Goal: Task Accomplishment & Management: Manage account settings

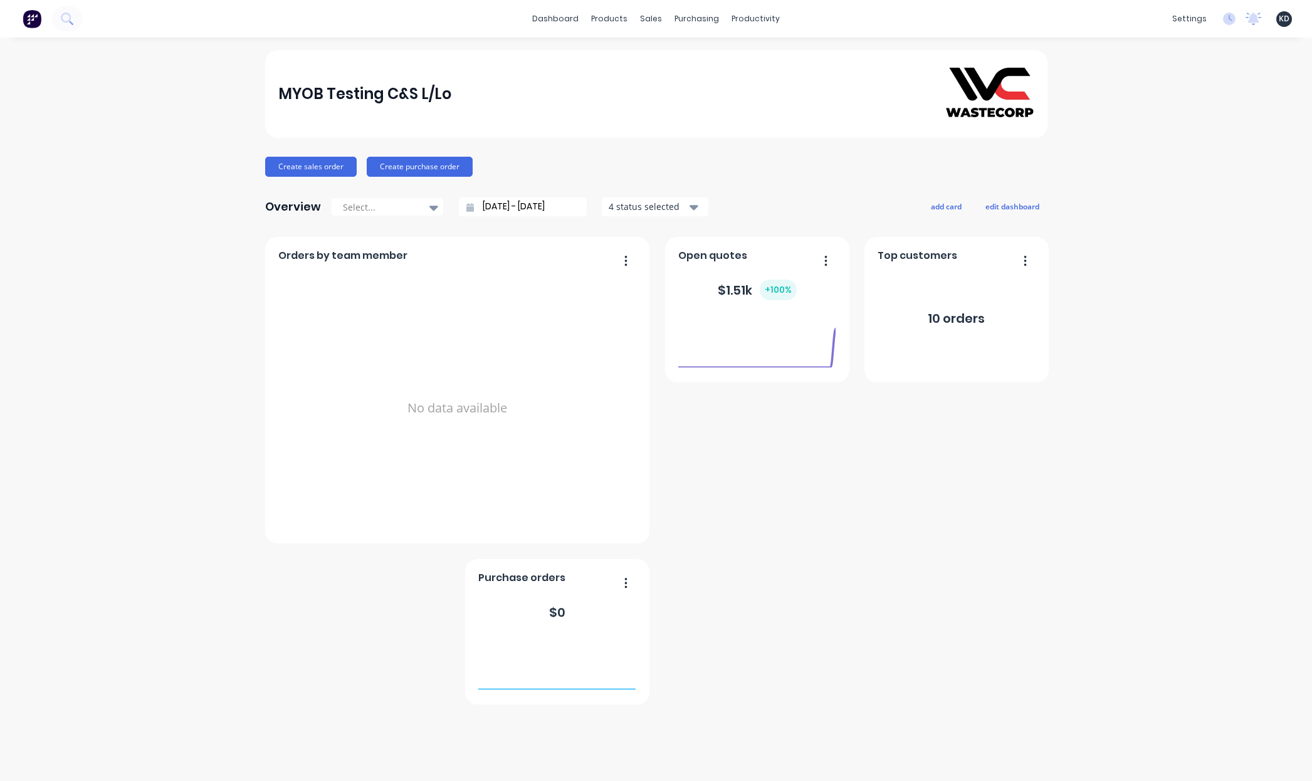
click at [1284, 23] on span "KD" at bounding box center [1284, 18] width 11 height 11
click at [1210, 158] on button "Sign out" at bounding box center [1207, 157] width 166 height 25
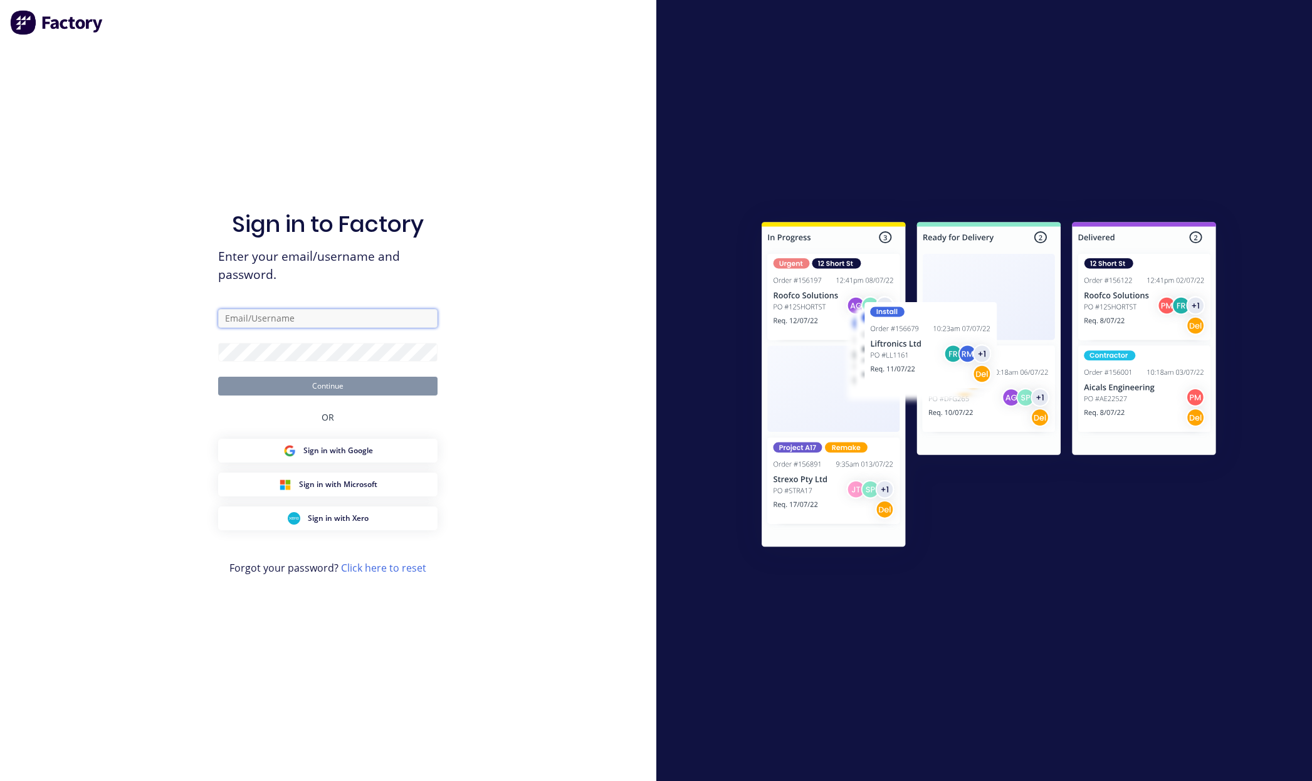
click at [359, 317] on input "text" at bounding box center [327, 318] width 219 height 19
paste input "karmela+default@vilno.com.au"
type input "karmela+default@vilno.com.au"
click at [534, 226] on div "Sign in to Factory Enter your email/username and password. karmela+default@viln…" at bounding box center [328, 390] width 657 height 781
click at [523, 264] on div "Sign in to Factory Enter your email/username and password. karmela+default@viln…" at bounding box center [328, 390] width 657 height 781
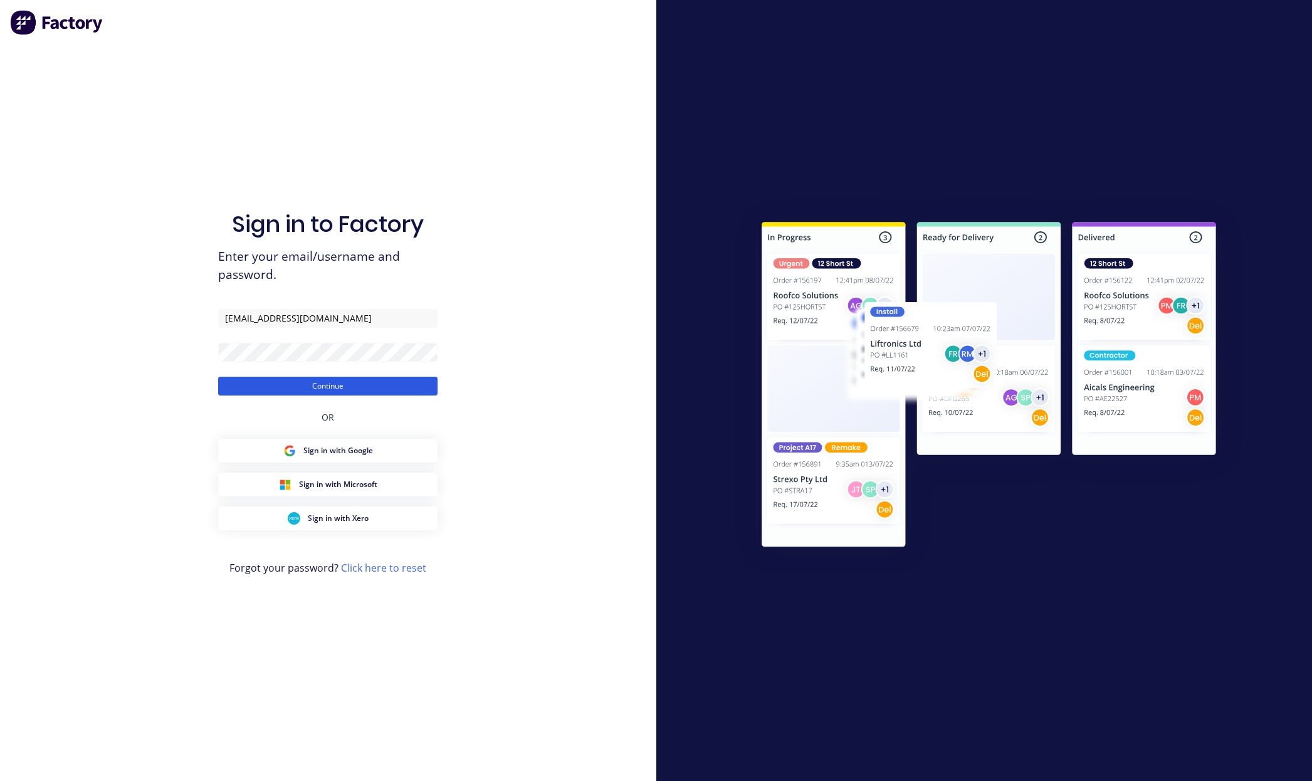
click at [409, 388] on button "Continue" at bounding box center [327, 386] width 219 height 19
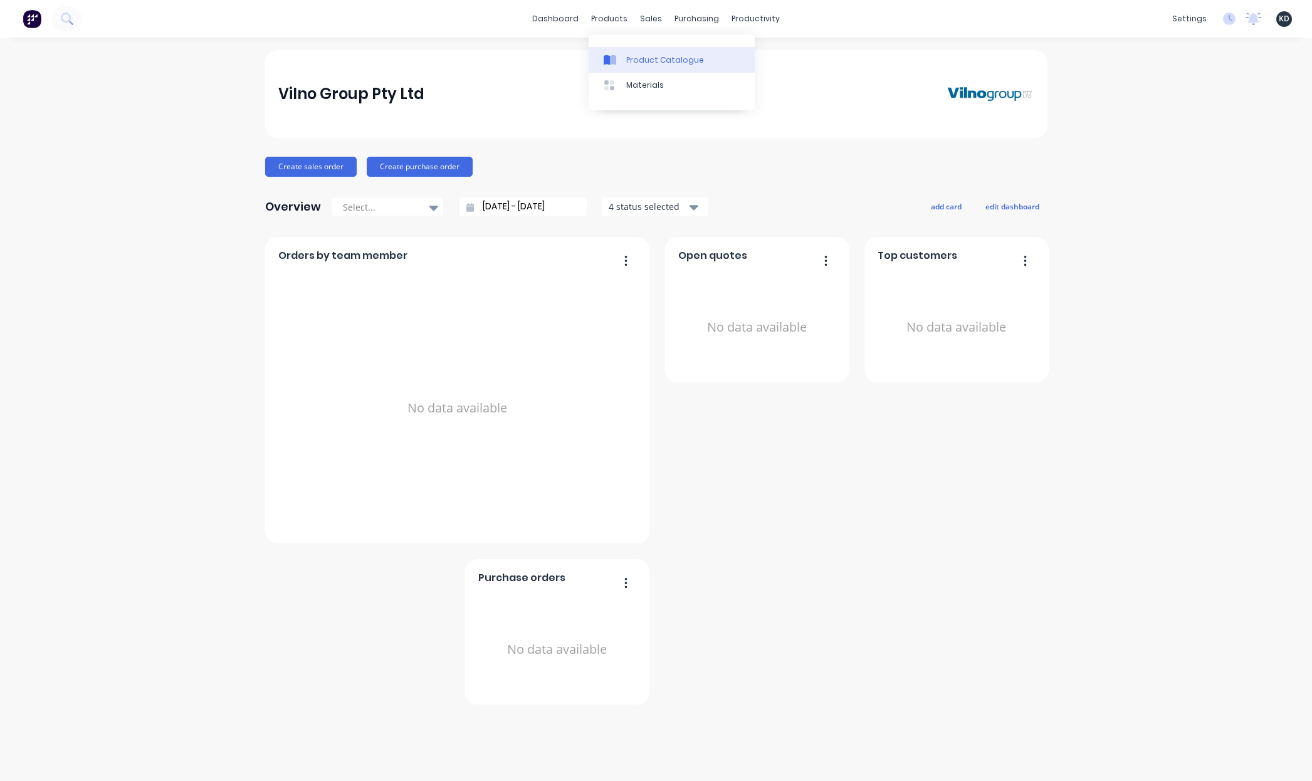
click at [638, 52] on link "Product Catalogue" at bounding box center [672, 59] width 166 height 25
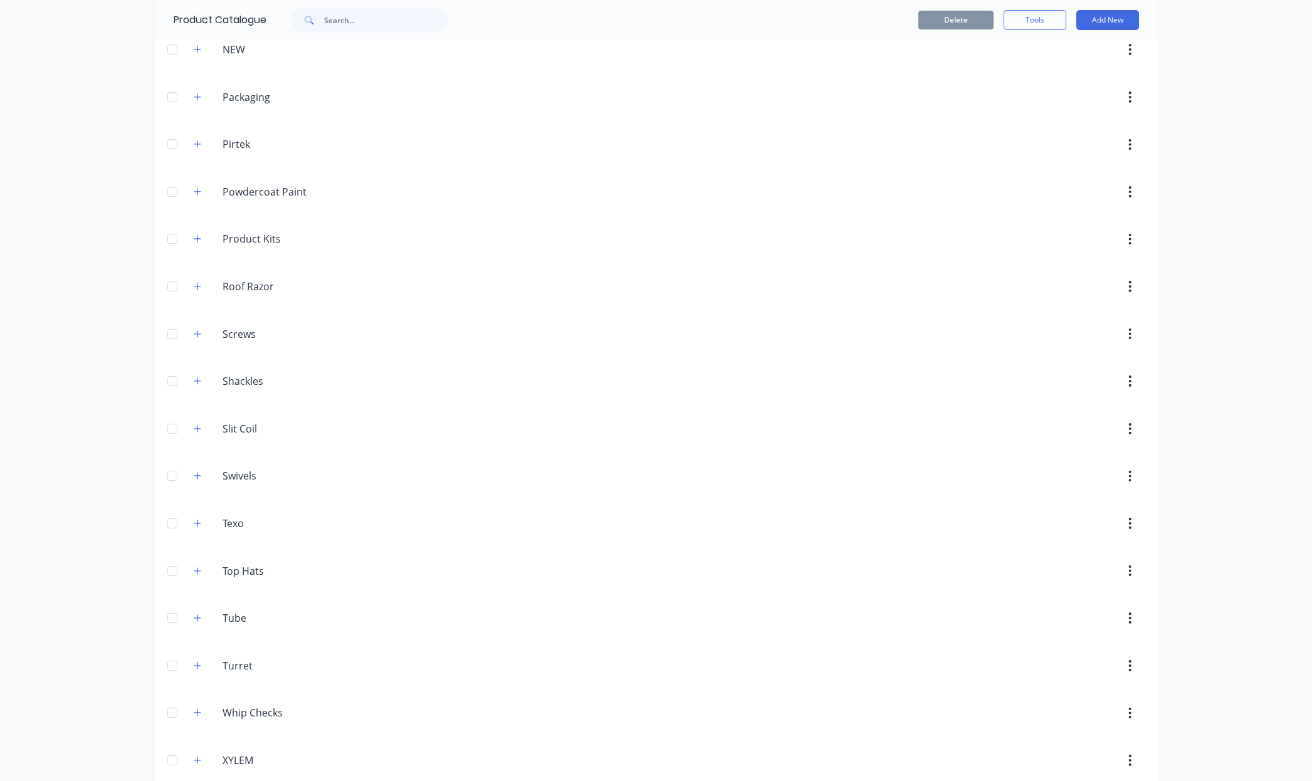
scroll to position [825, 0]
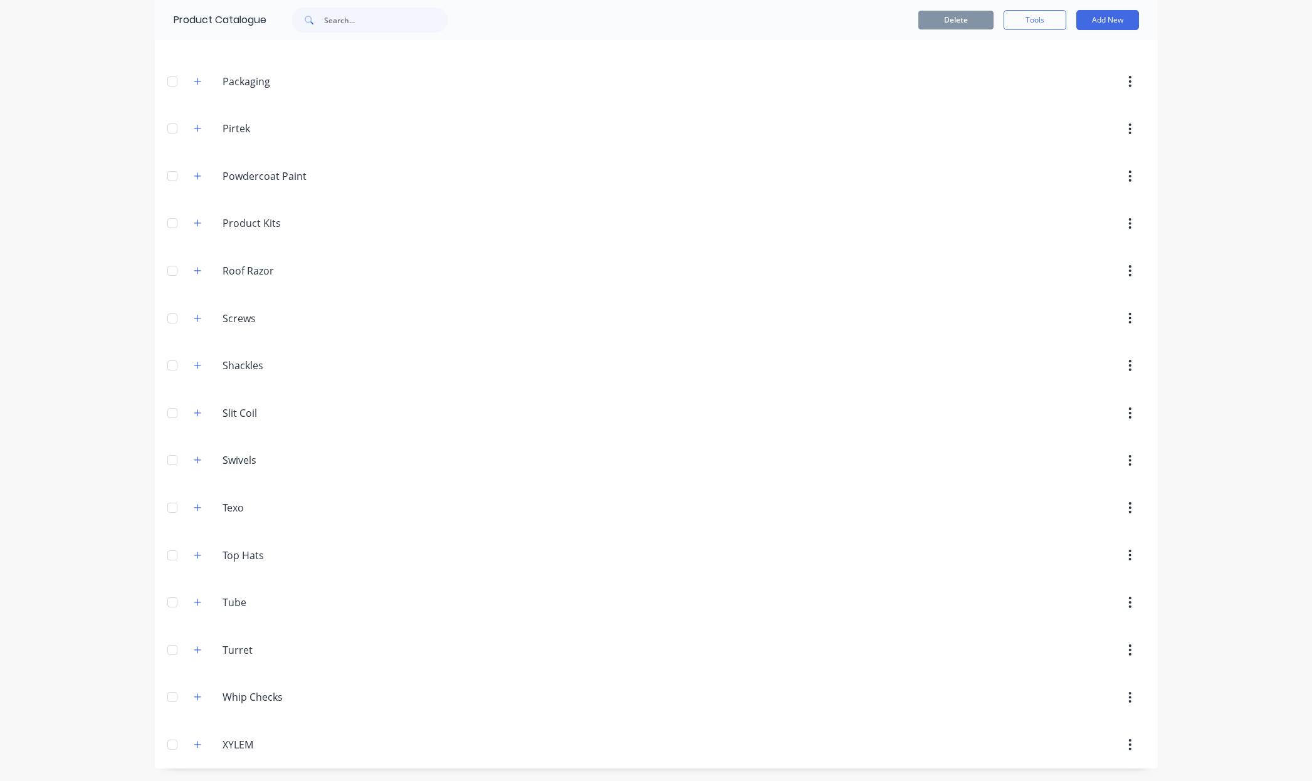
click at [194, 744] on icon "button" at bounding box center [198, 745] width 8 height 9
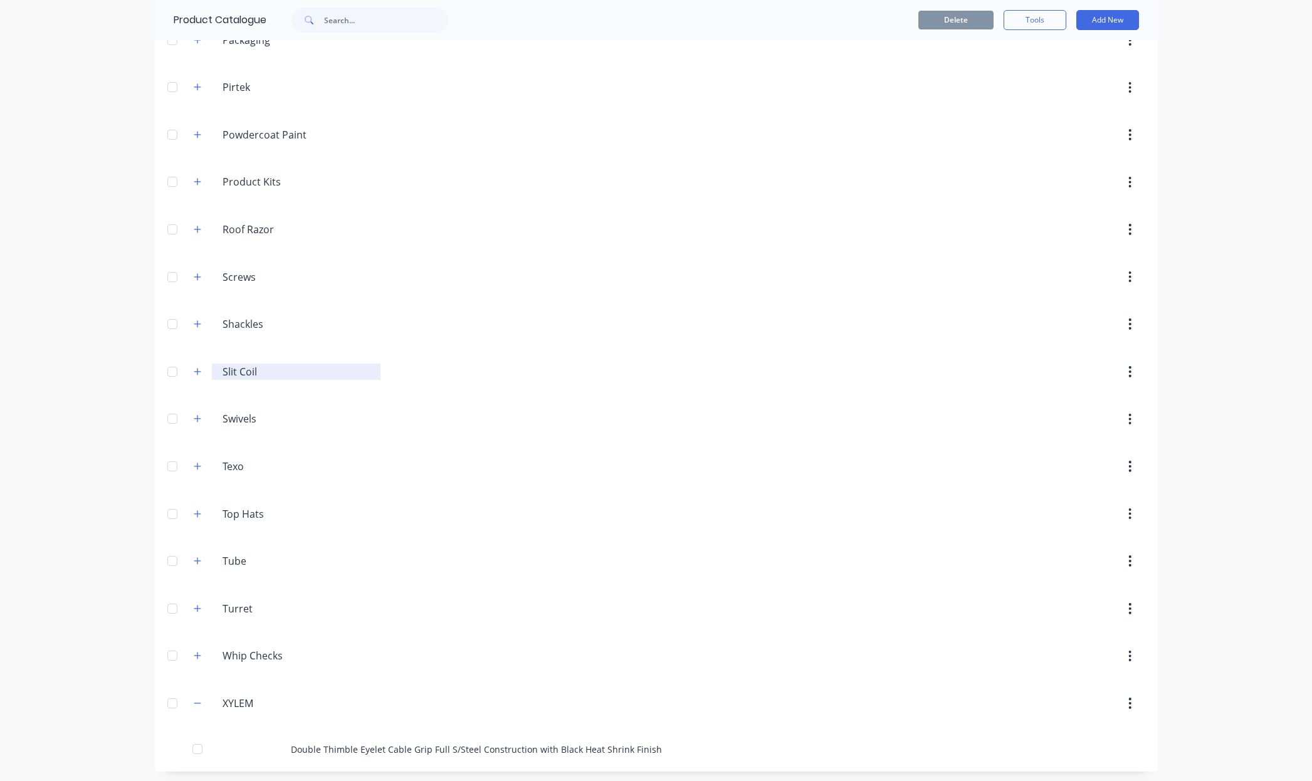
scroll to position [870, 0]
click at [198, 372] on button "button" at bounding box center [198, 369] width 16 height 16
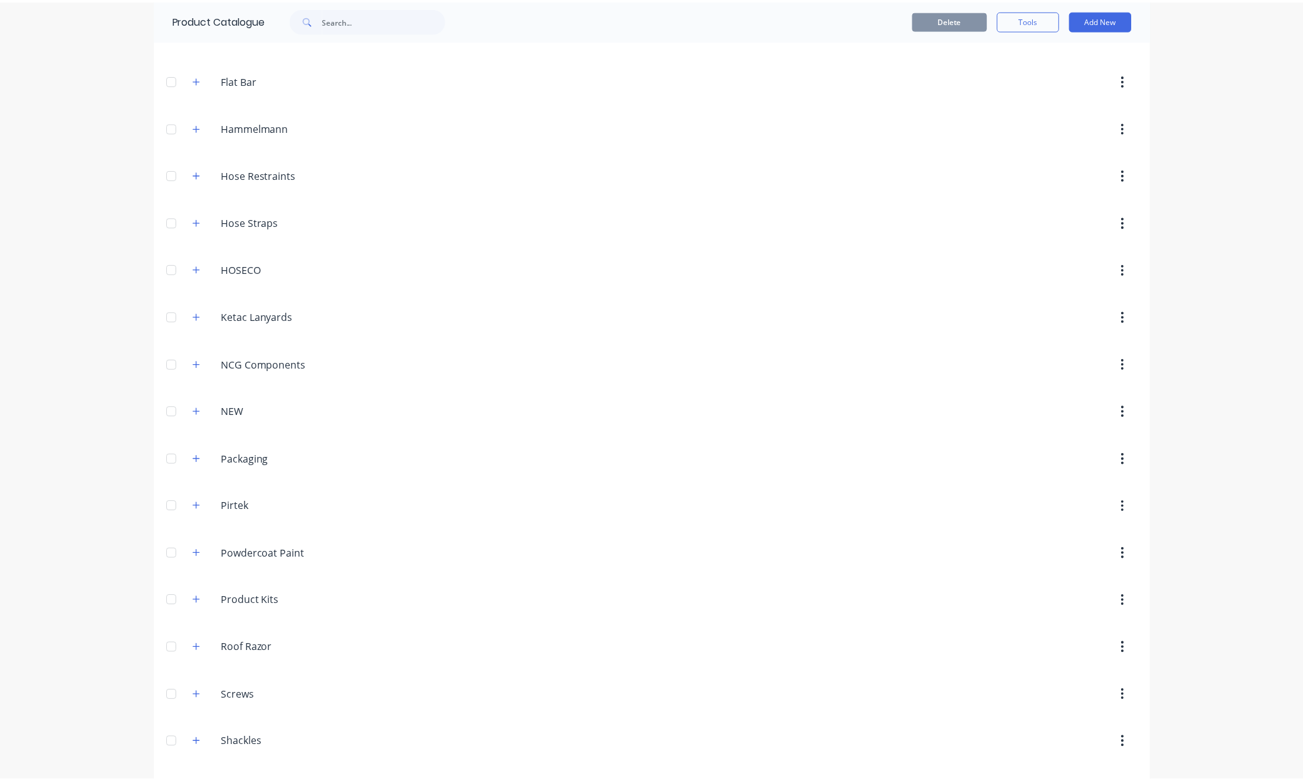
scroll to position [0, 0]
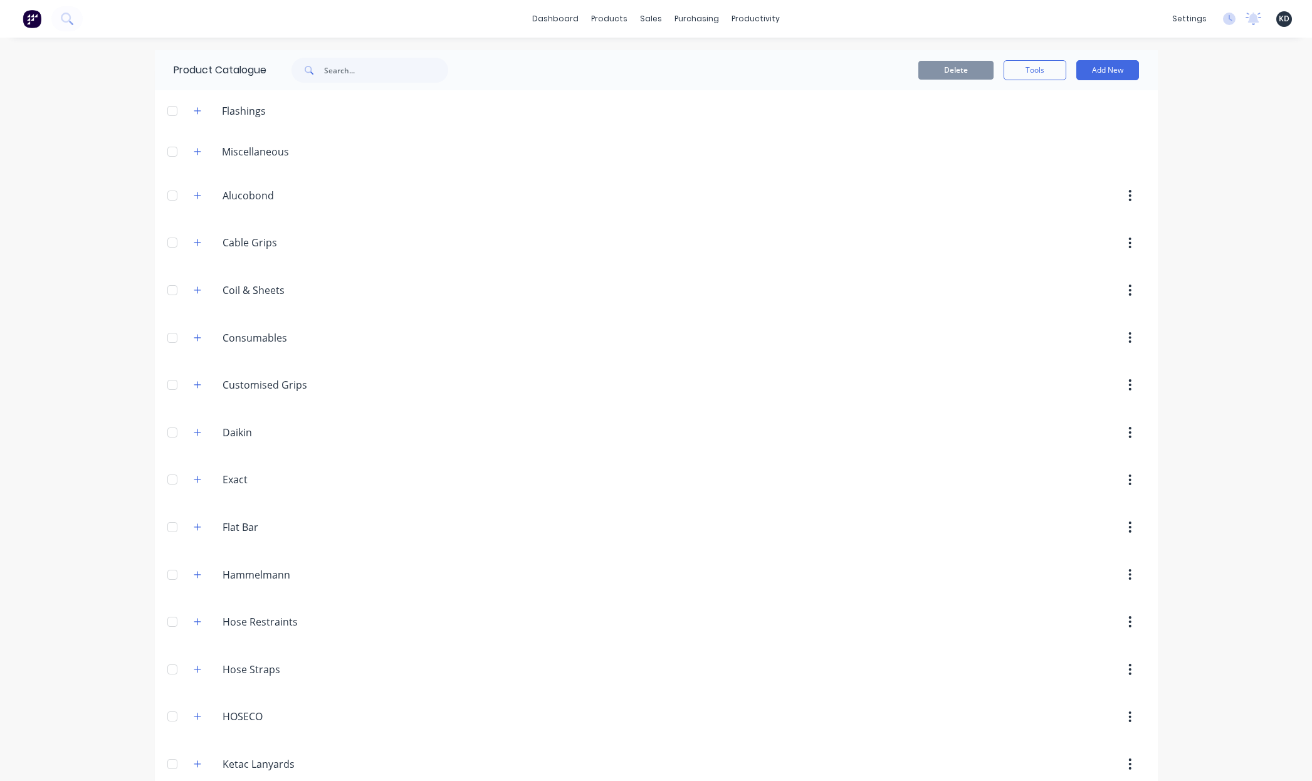
click at [201, 241] on div "Cable.Grips Cable Grips" at bounding box center [282, 243] width 197 height 23
click at [194, 240] on icon "button" at bounding box center [198, 242] width 8 height 9
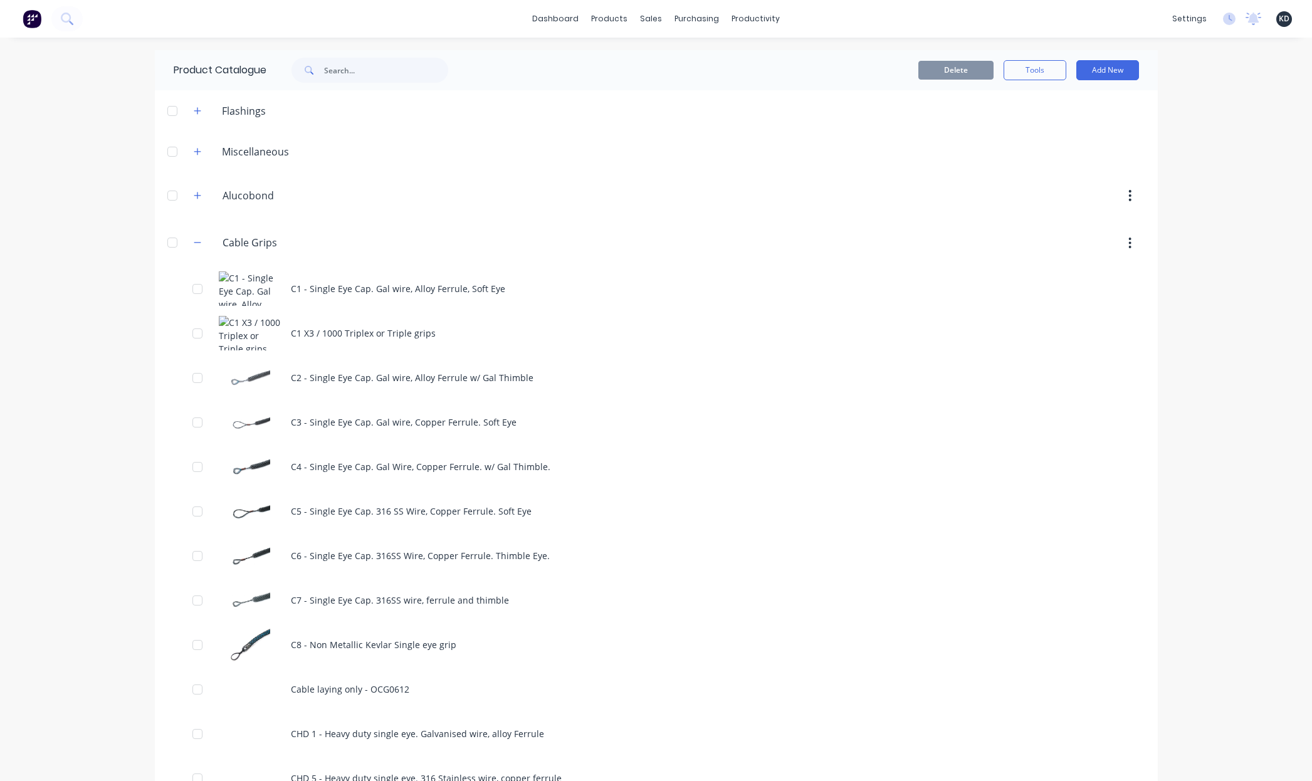
click at [352, 281] on div "C1 - Single Eye Cap. Gal wire, Alloy Ferrule, Soft Eye" at bounding box center [656, 288] width 1003 height 45
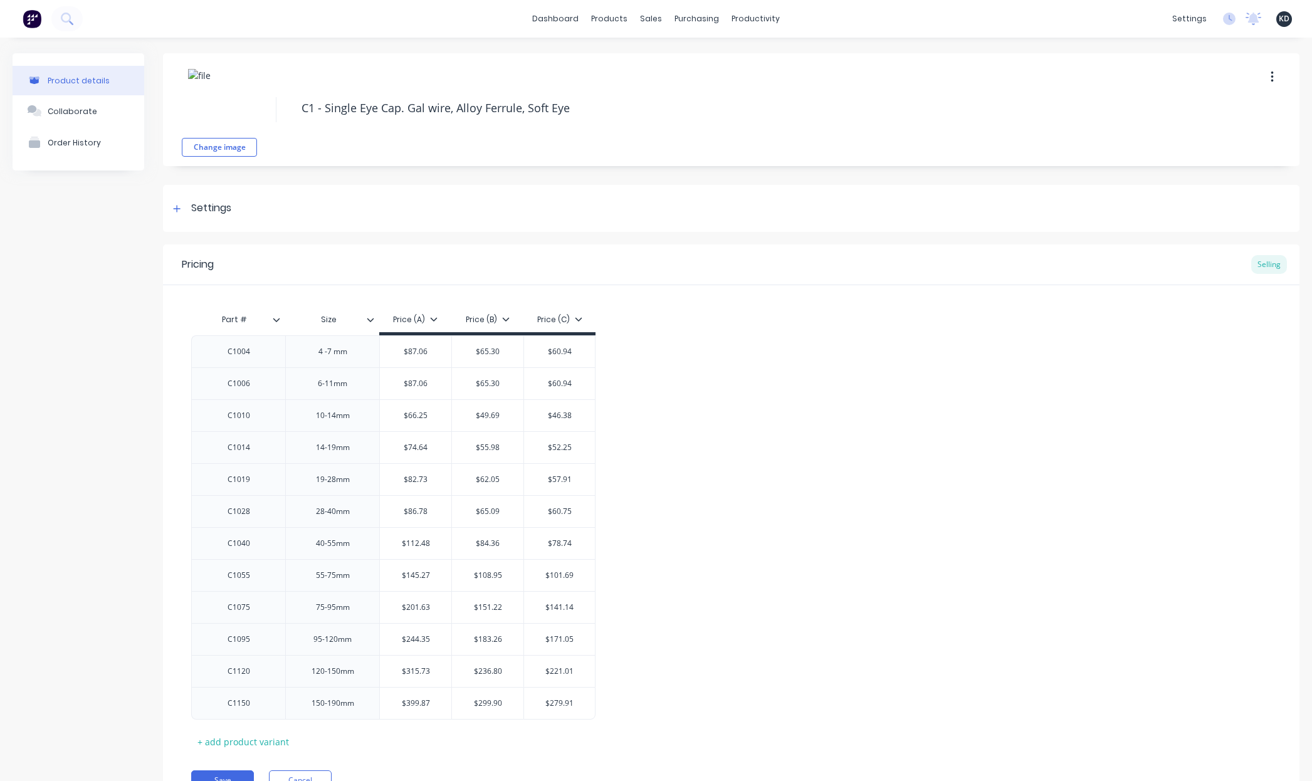
type textarea "x"
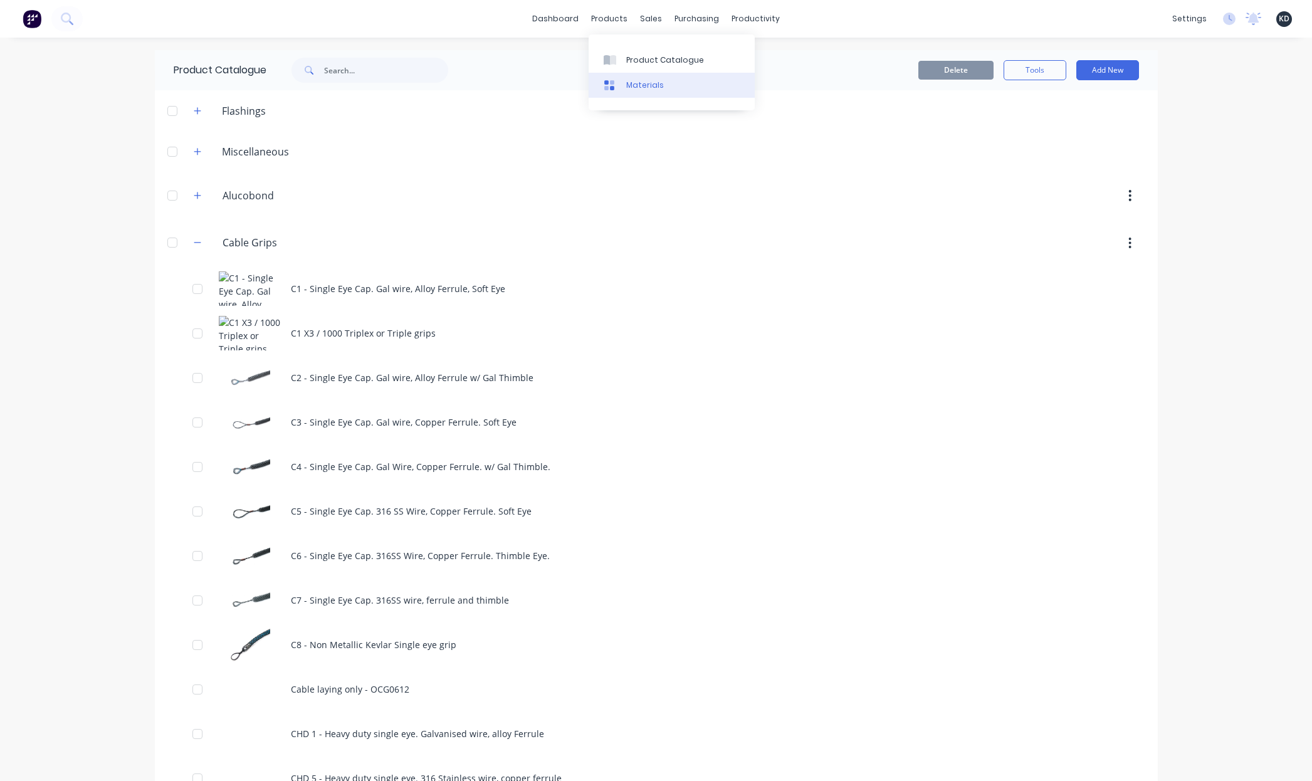
click at [640, 86] on div "Materials" at bounding box center [645, 85] width 38 height 11
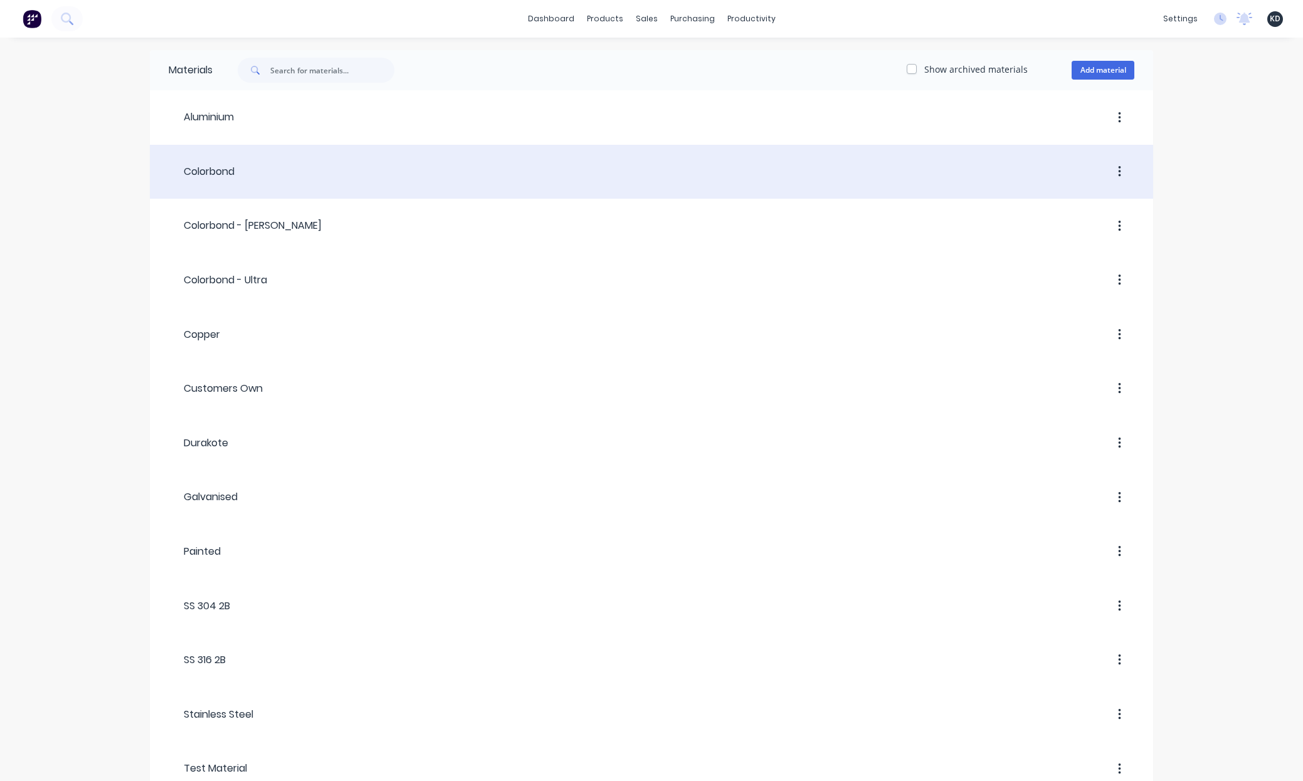
click at [241, 150] on header "Colorbond" at bounding box center [651, 172] width 1003 height 48
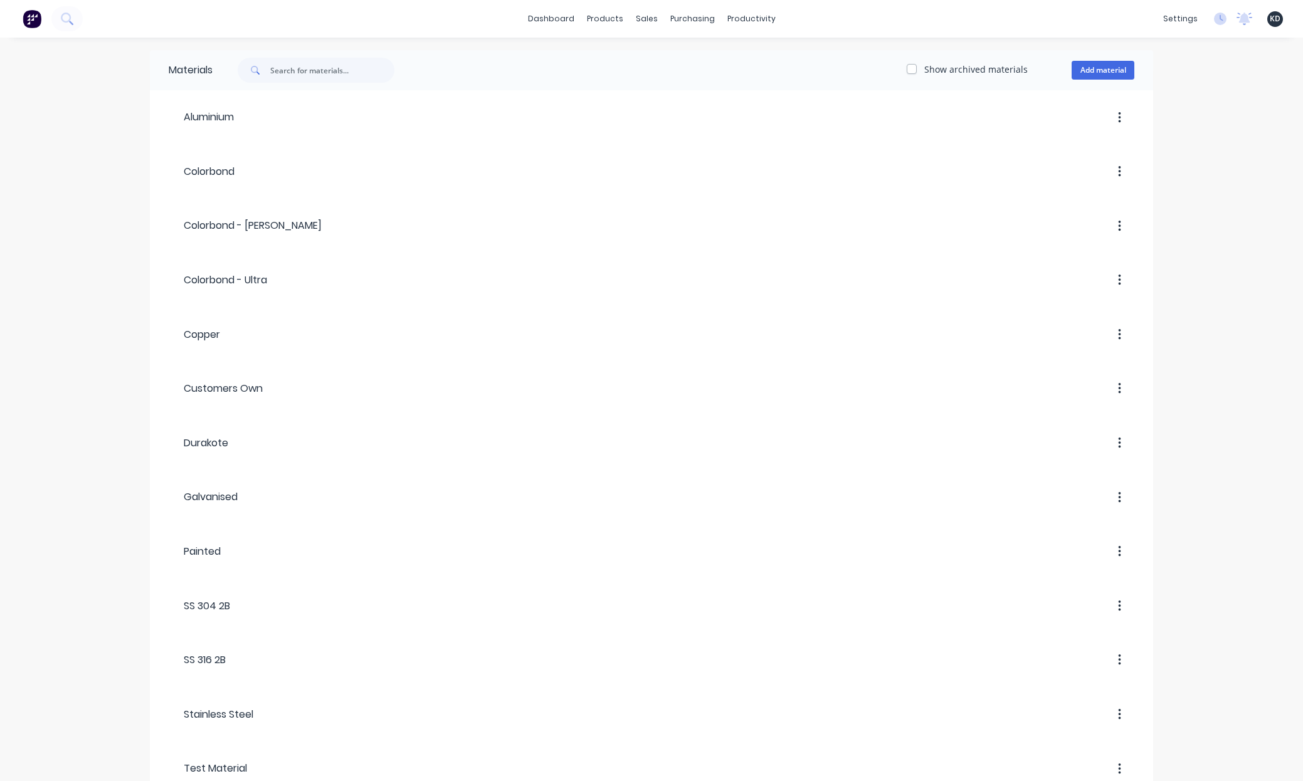
click at [1277, 18] on span "KD" at bounding box center [1275, 18] width 11 height 11
click at [1229, 160] on button "Sign out" at bounding box center [1197, 157] width 166 height 25
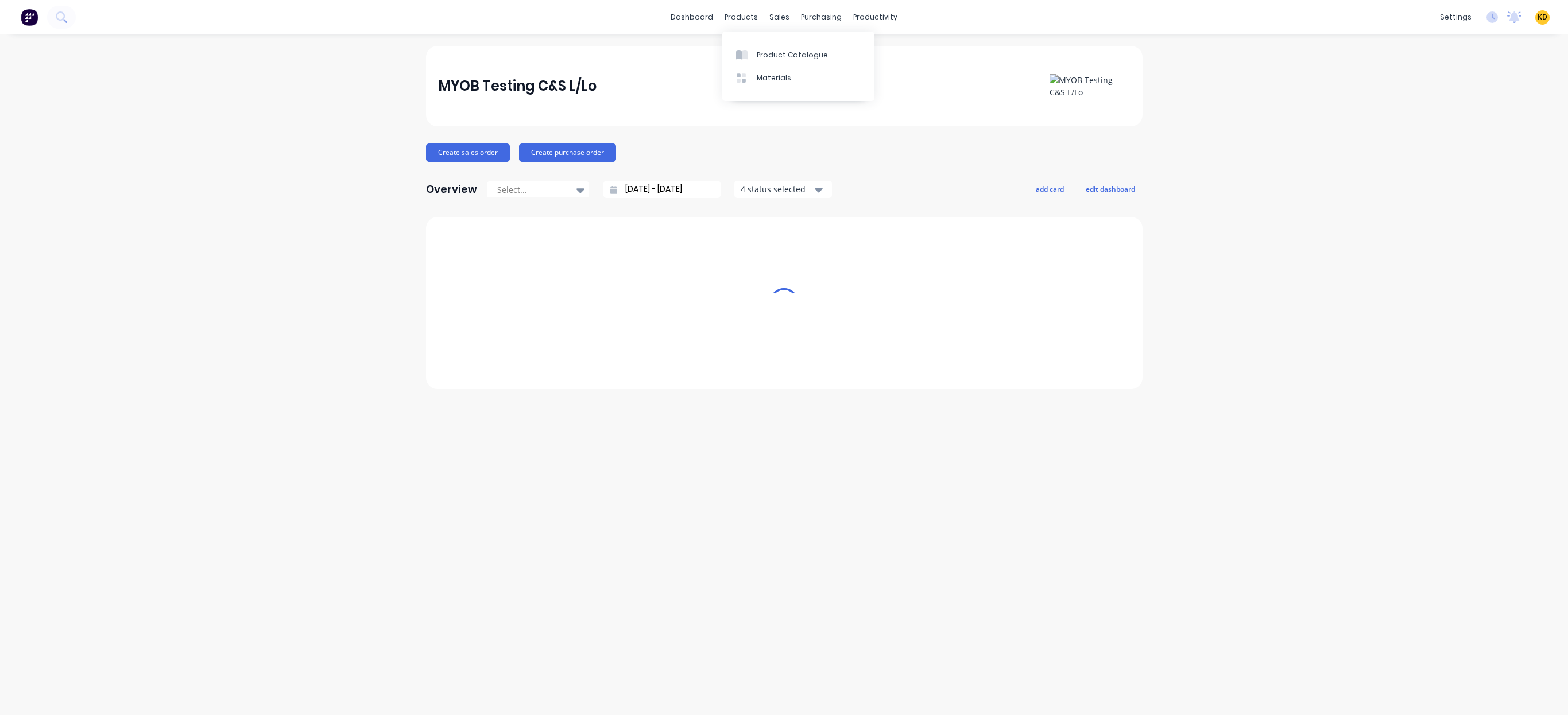
click at [1228, 162] on div "MYOB Testing C&S L/Lo Create sales order Create purchase order Overview Select.…" at bounding box center [784, 374] width 1568 height 658
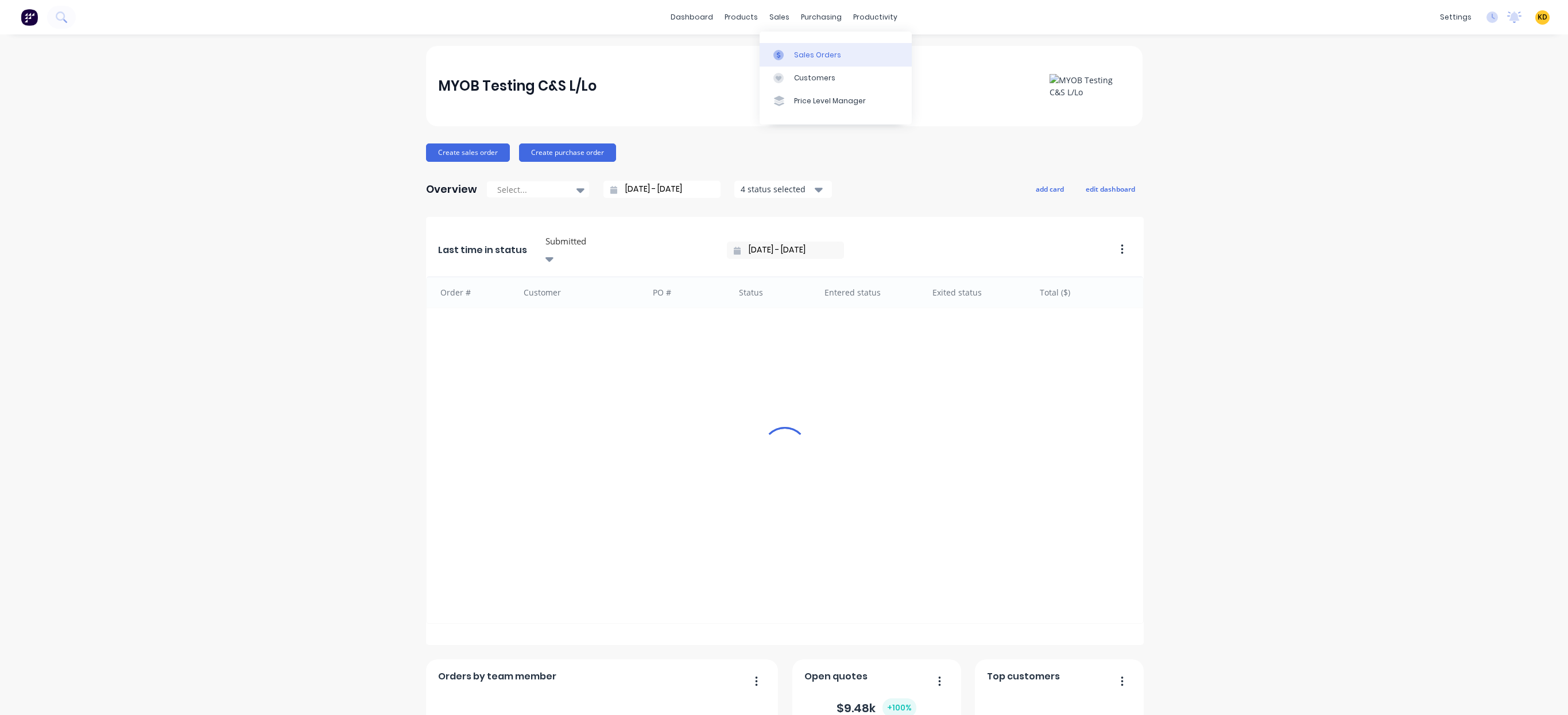
click at [803, 56] on div "Sales Orders" at bounding box center [817, 55] width 47 height 10
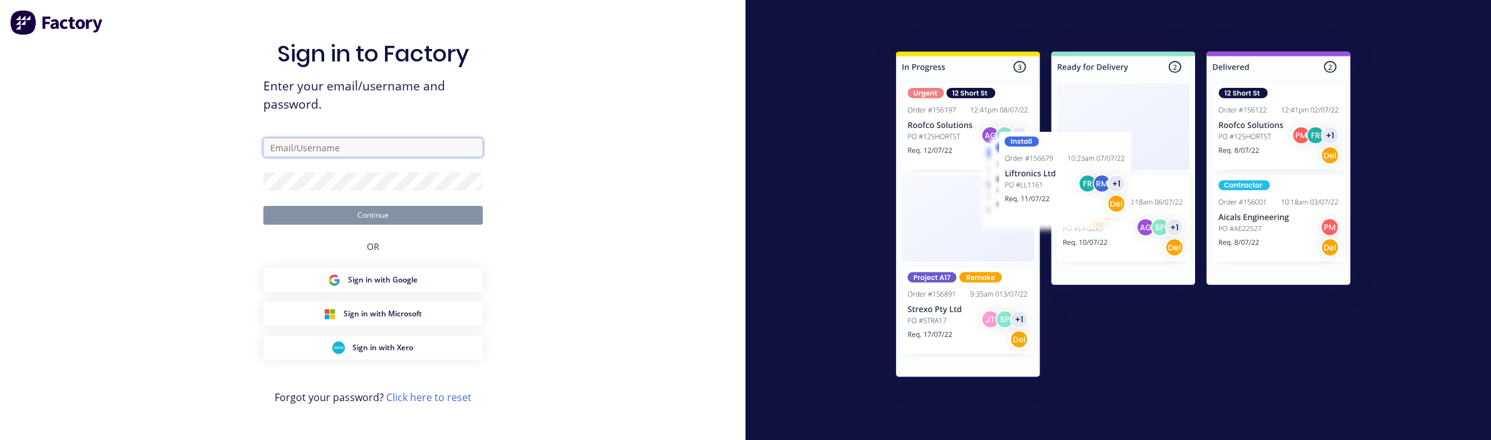
click at [337, 147] on input "text" at bounding box center [372, 147] width 219 height 19
type input "karmela+default@factory.app"
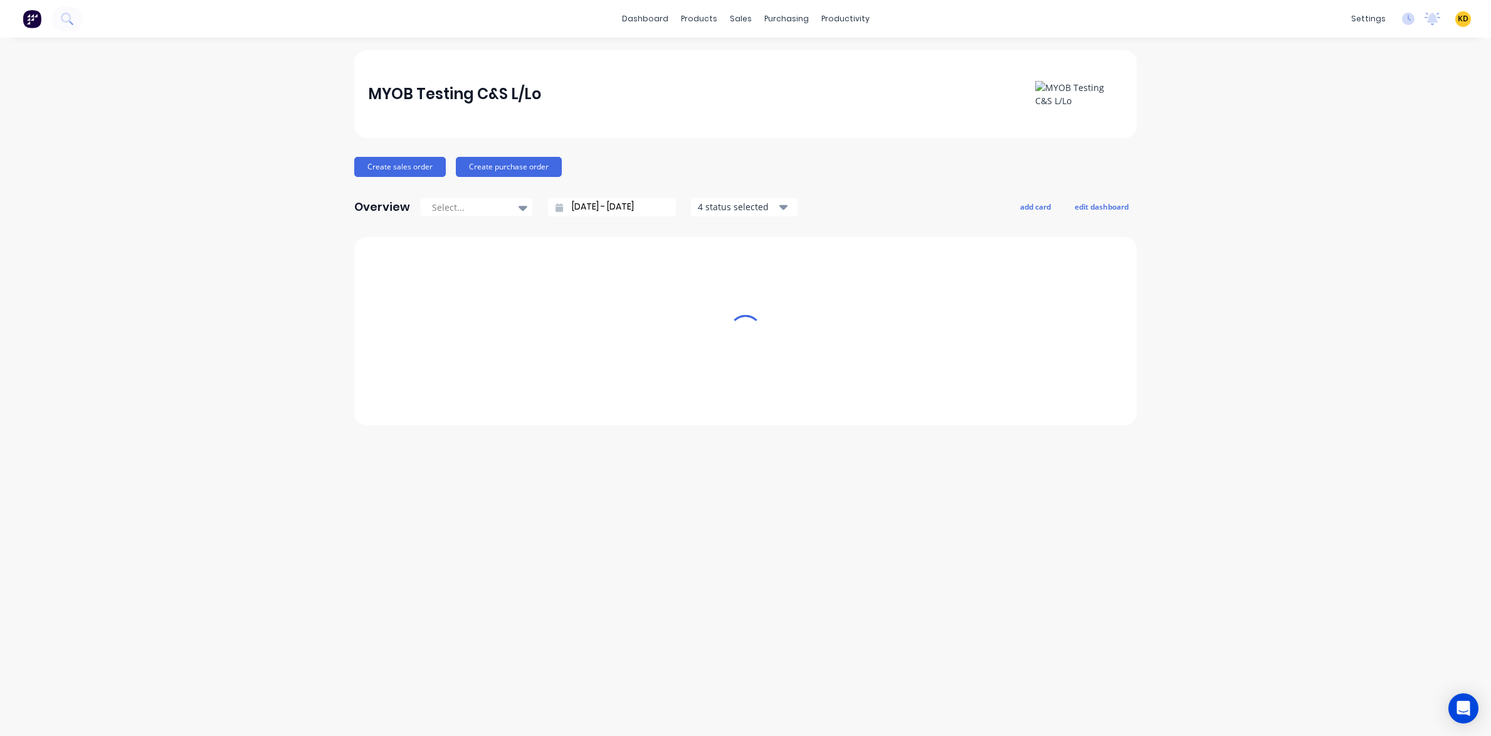
click at [1253, 359] on div "MYOB Testing C&S L/Lo Create sales order Create purchase order Overview Select.…" at bounding box center [745, 386] width 1491 height 673
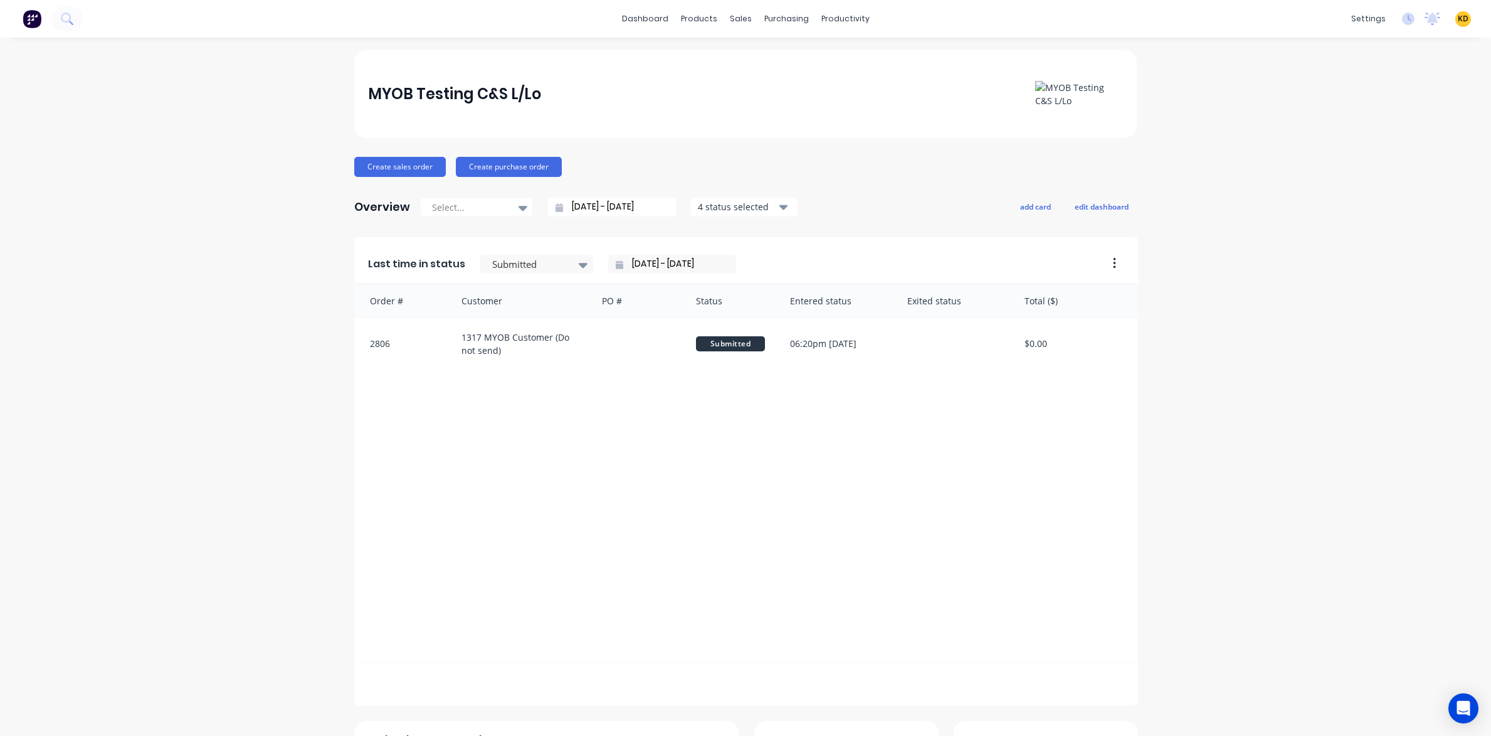
click at [1147, 439] on div "MYOB Testing C&S L/Lo Create sales order Create purchase order Overview Select.…" at bounding box center [745, 538] width 1491 height 977
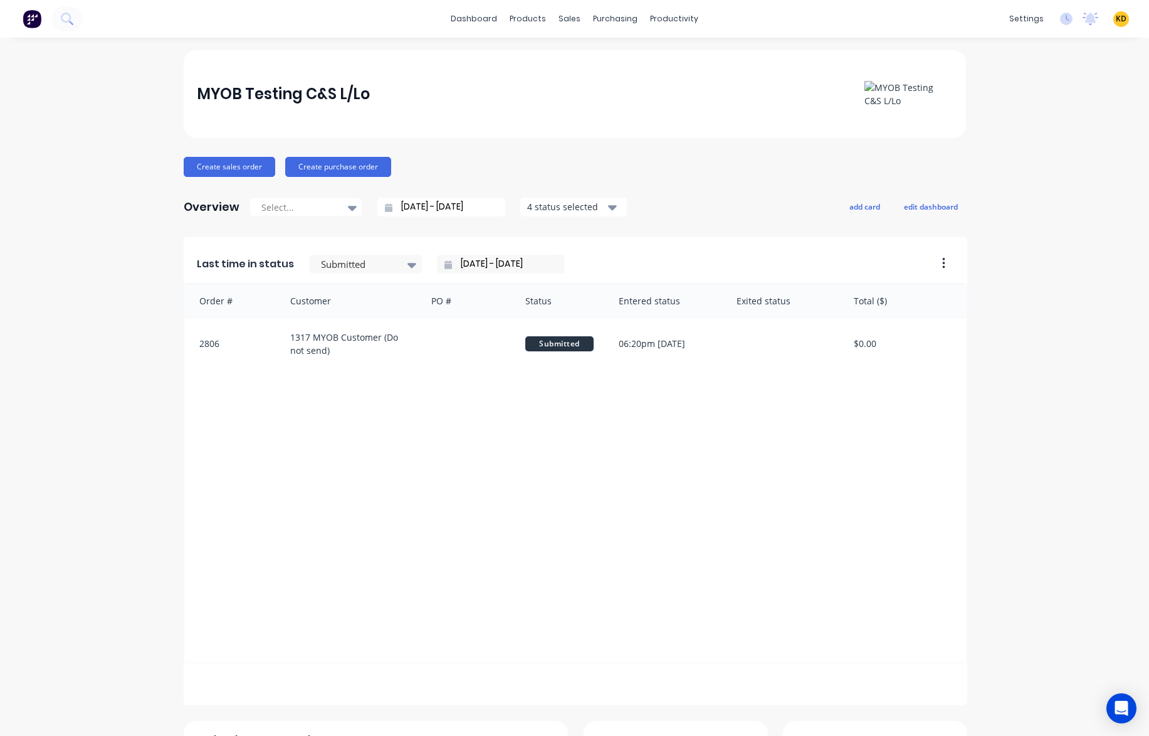
click at [1000, 439] on div "MYOB Testing C&S L/Lo Create sales order Create purchase order Overview Select.…" at bounding box center [574, 538] width 1149 height 977
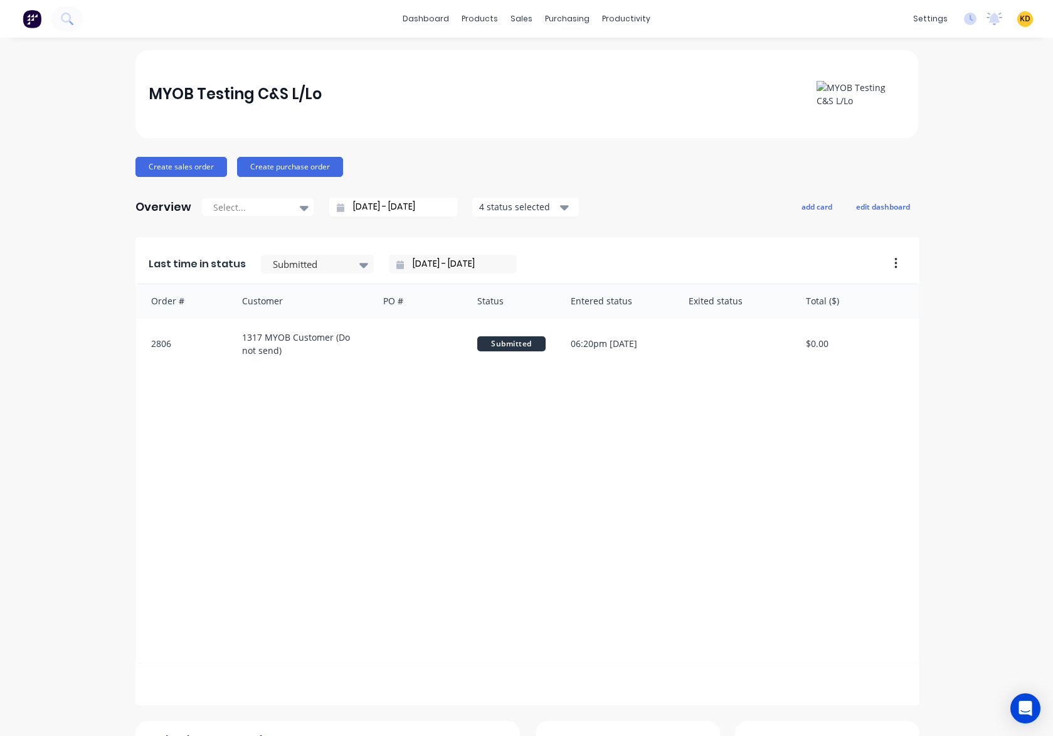
click at [959, 439] on div "MYOB Testing C&S L/Lo Create sales order Create purchase order Overview Select.…" at bounding box center [526, 538] width 1053 height 977
click at [545, 55] on div "Sales Orders" at bounding box center [562, 60] width 51 height 11
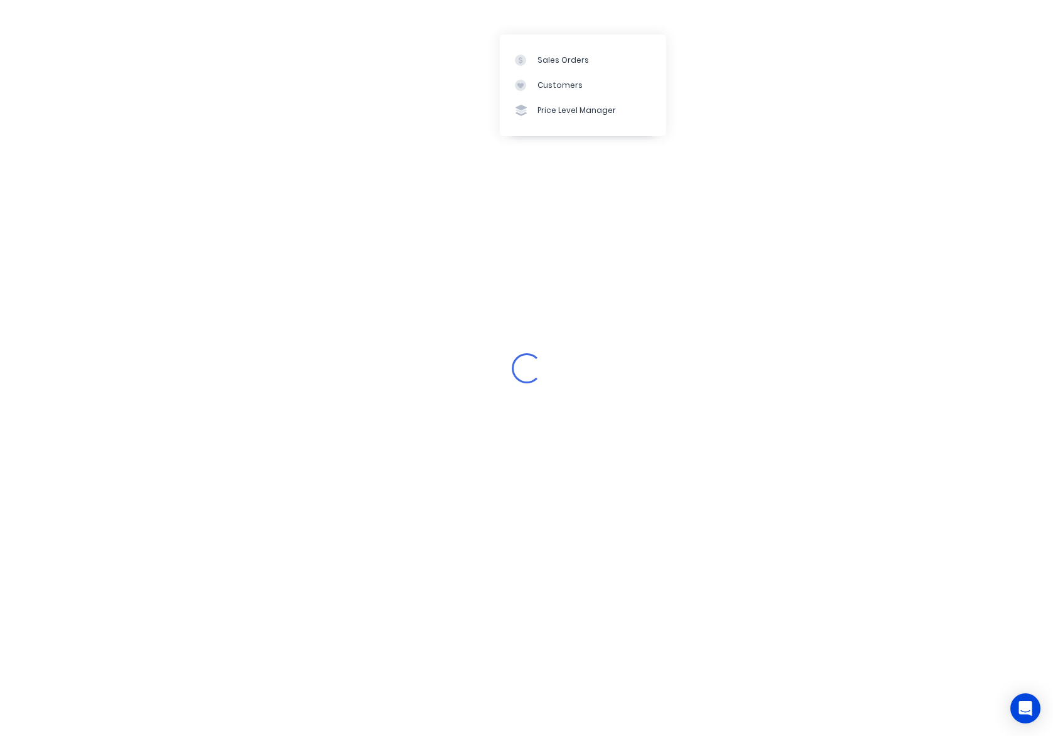
click at [1052, 261] on div "Loading..." at bounding box center [526, 368] width 1053 height 736
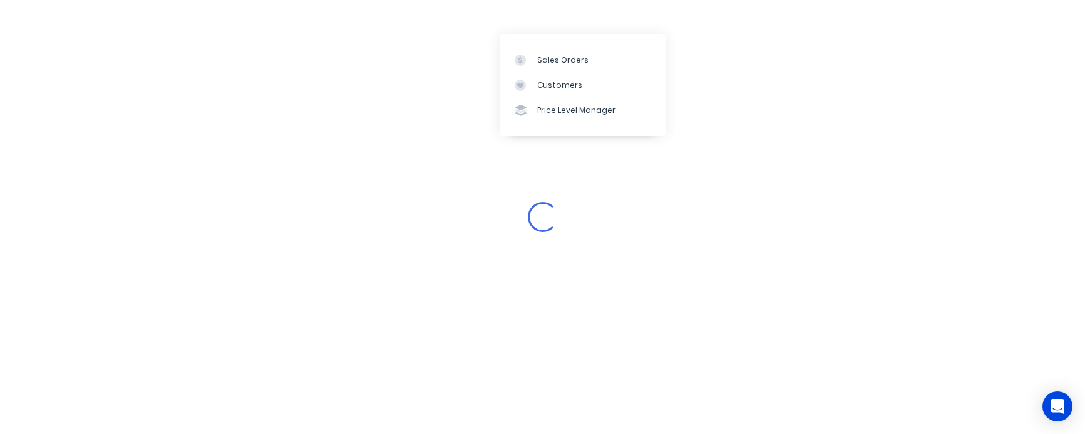
click at [272, 327] on div "Loading..." at bounding box center [542, 217] width 1085 height 434
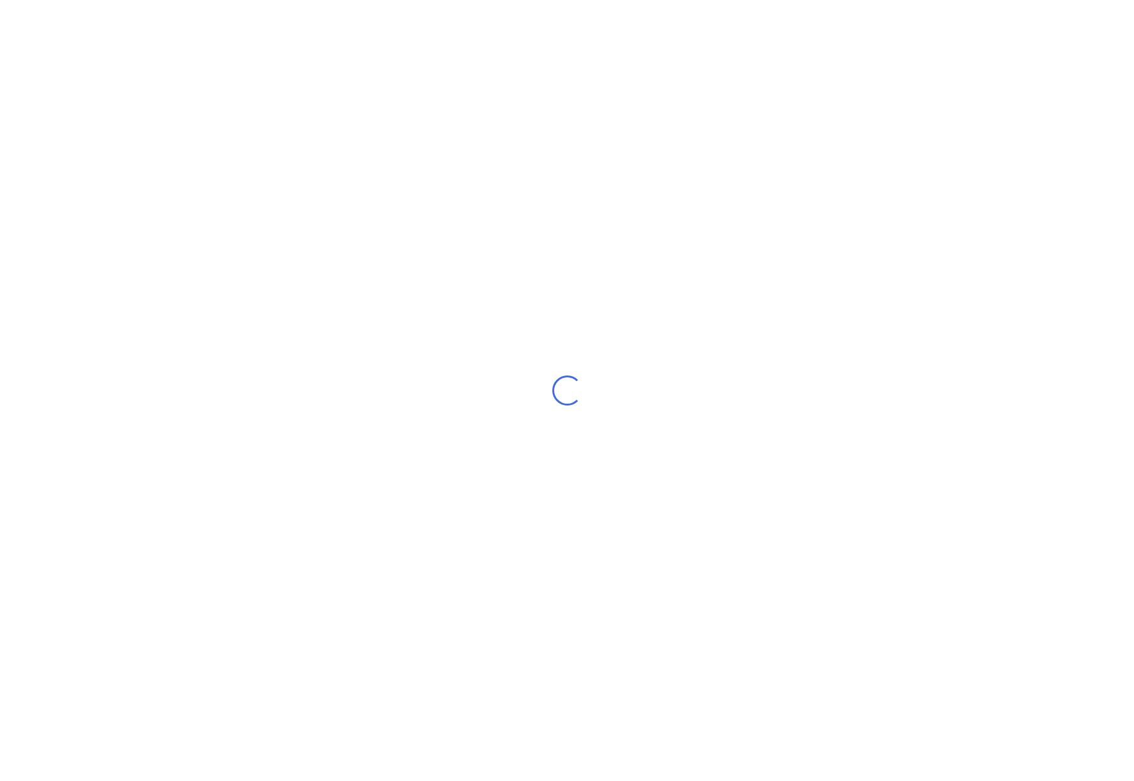
click at [0, 482] on div "Loading..." at bounding box center [567, 390] width 1134 height 781
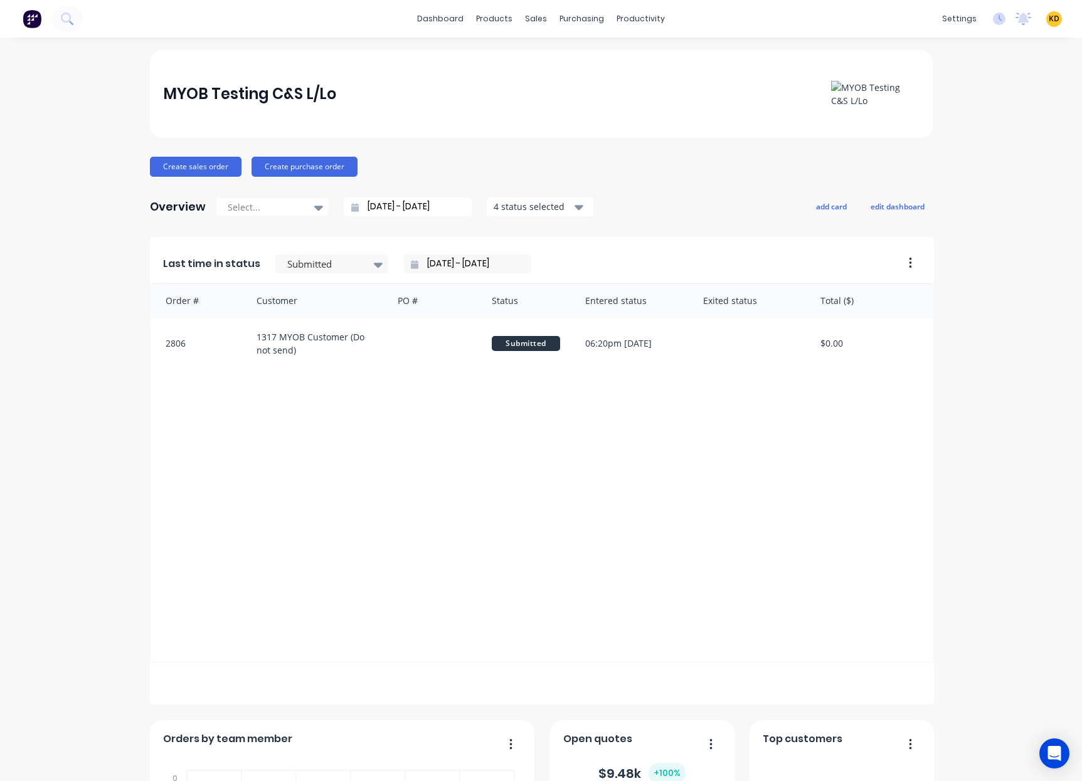
click at [1026, 244] on div "MYOB Testing C&S L/Lo Create sales order Create purchase order Overview Select.…" at bounding box center [541, 538] width 1082 height 977
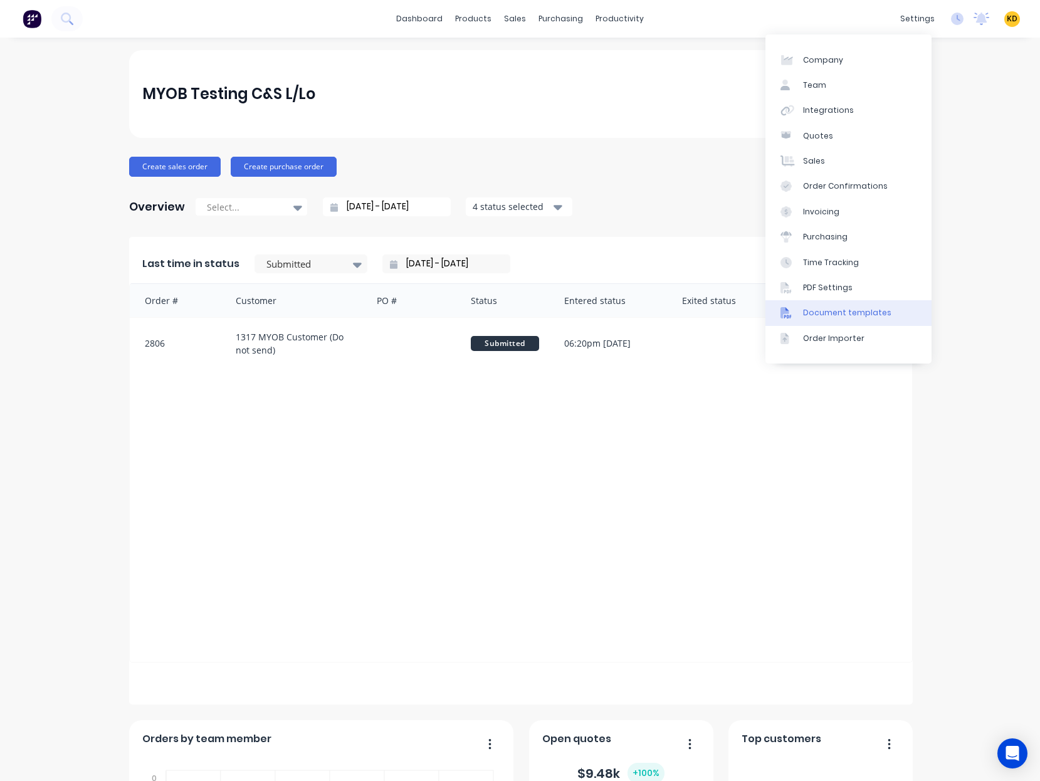
click at [859, 315] on div "Document templates" at bounding box center [847, 312] width 88 height 11
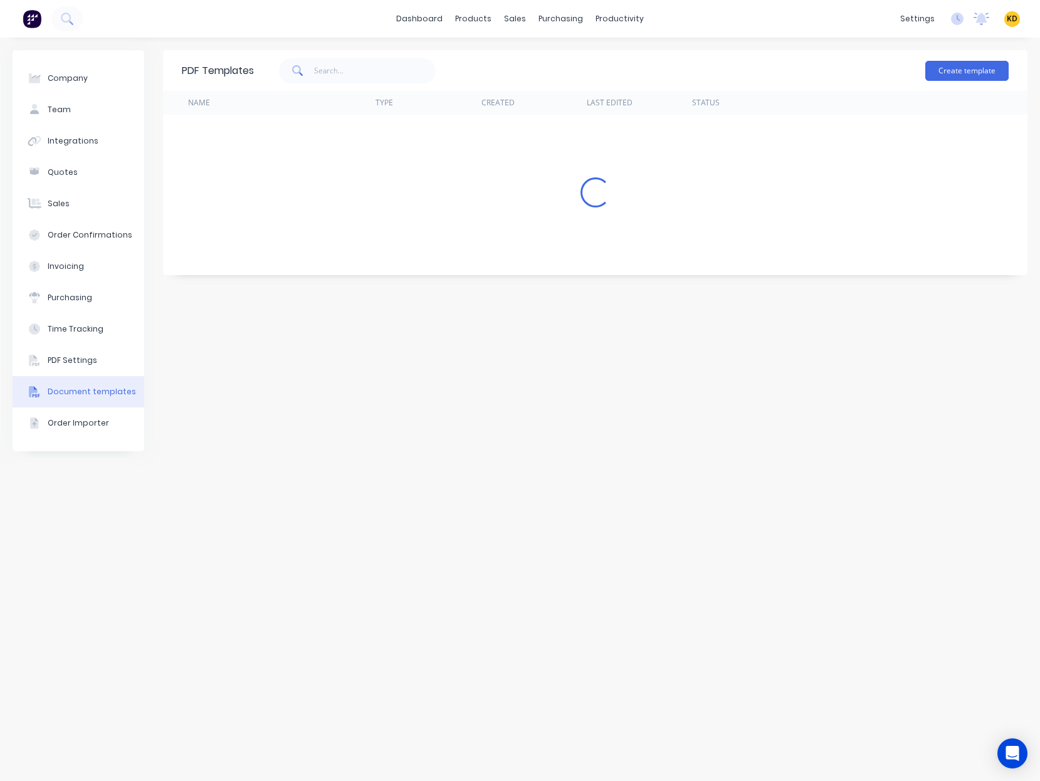
click at [15, 669] on div "Company Team Integrations Quotes Sales Order Confirmations Invoicing Purchasing…" at bounding box center [79, 409] width 132 height 719
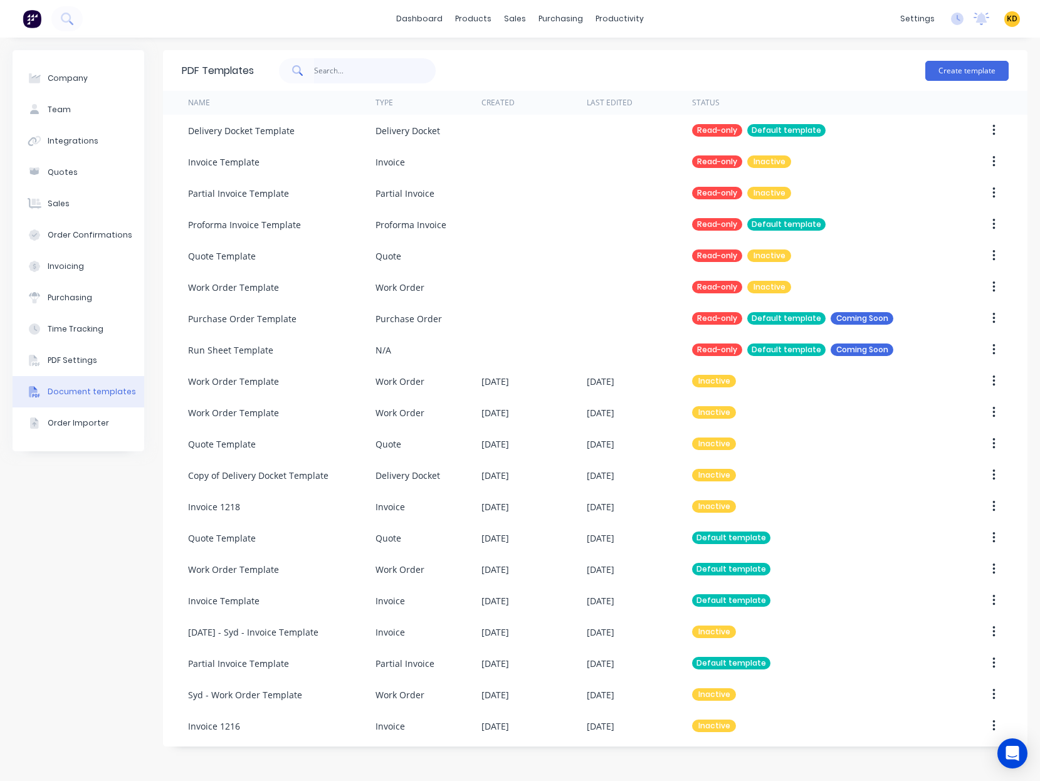
click at [352, 70] on input "text" at bounding box center [375, 70] width 122 height 25
type input "invoice"
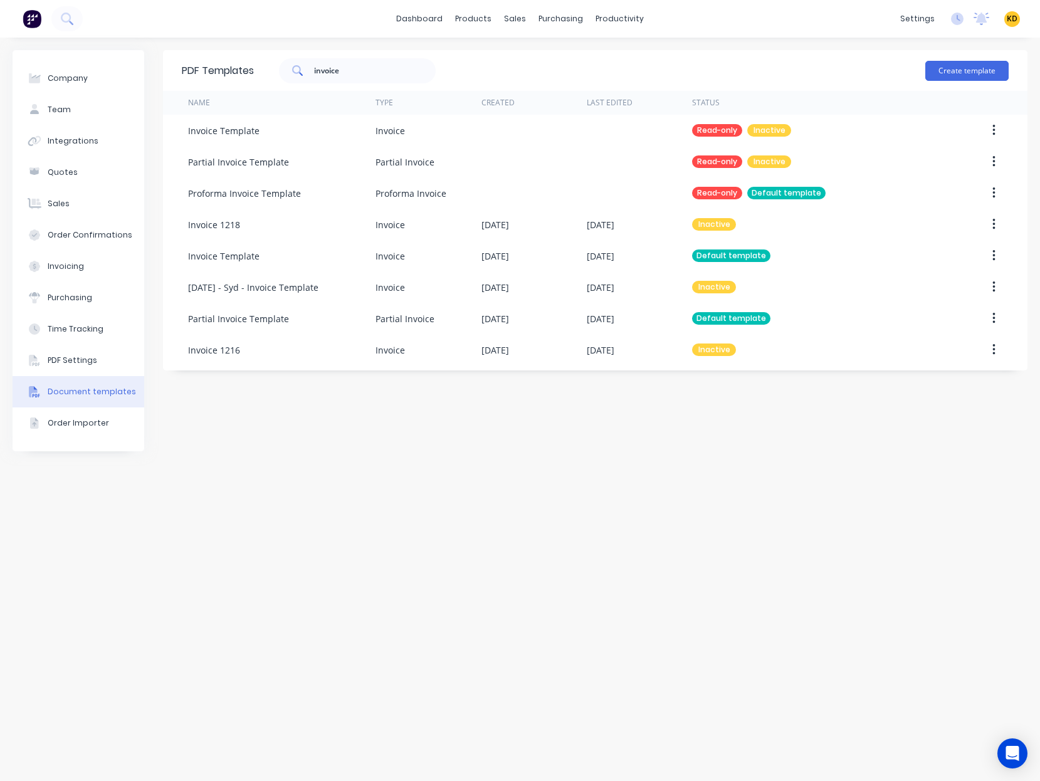
click at [763, 485] on div "PDF Templates invoice Create template Name Type Created Last Edited Status Invo…" at bounding box center [595, 409] width 865 height 719
click at [733, 549] on div "PDF Templates invoice Create template Name Type Created Last Edited Status Invo…" at bounding box center [595, 409] width 865 height 719
click at [570, 535] on div "PDF Templates invoice Create template Name Type Created Last Edited Status Invo…" at bounding box center [595, 409] width 865 height 719
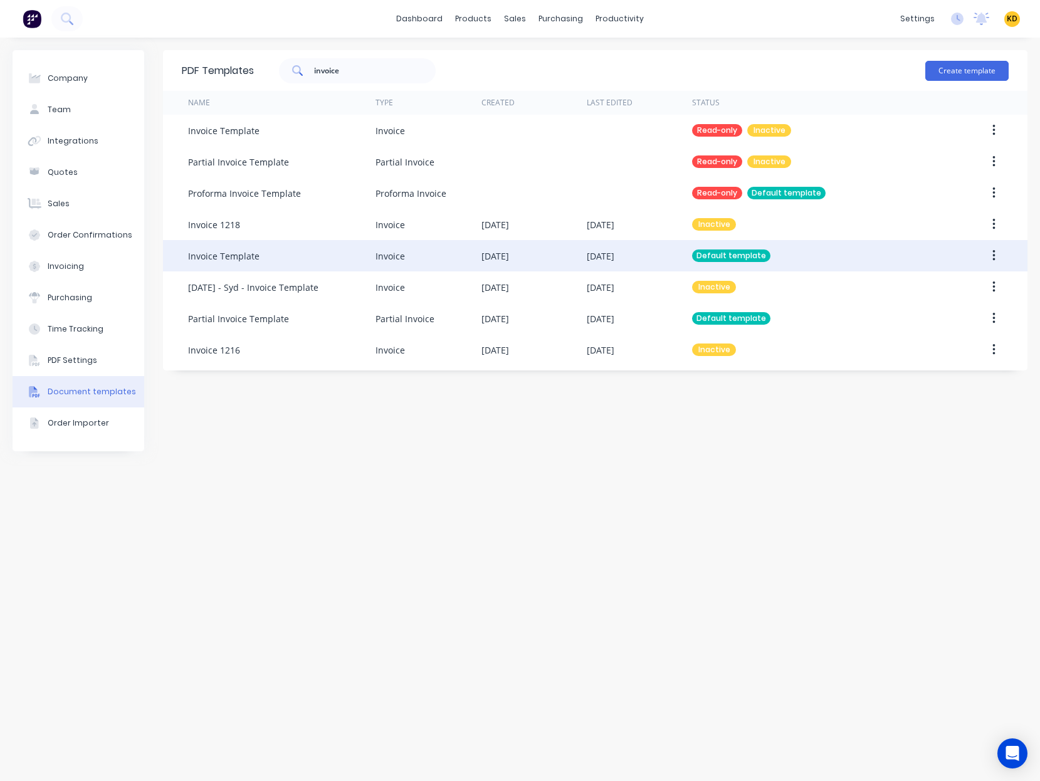
click at [994, 255] on icon "button" at bounding box center [994, 255] width 3 height 11
click at [925, 290] on div "Edit" at bounding box center [949, 289] width 97 height 18
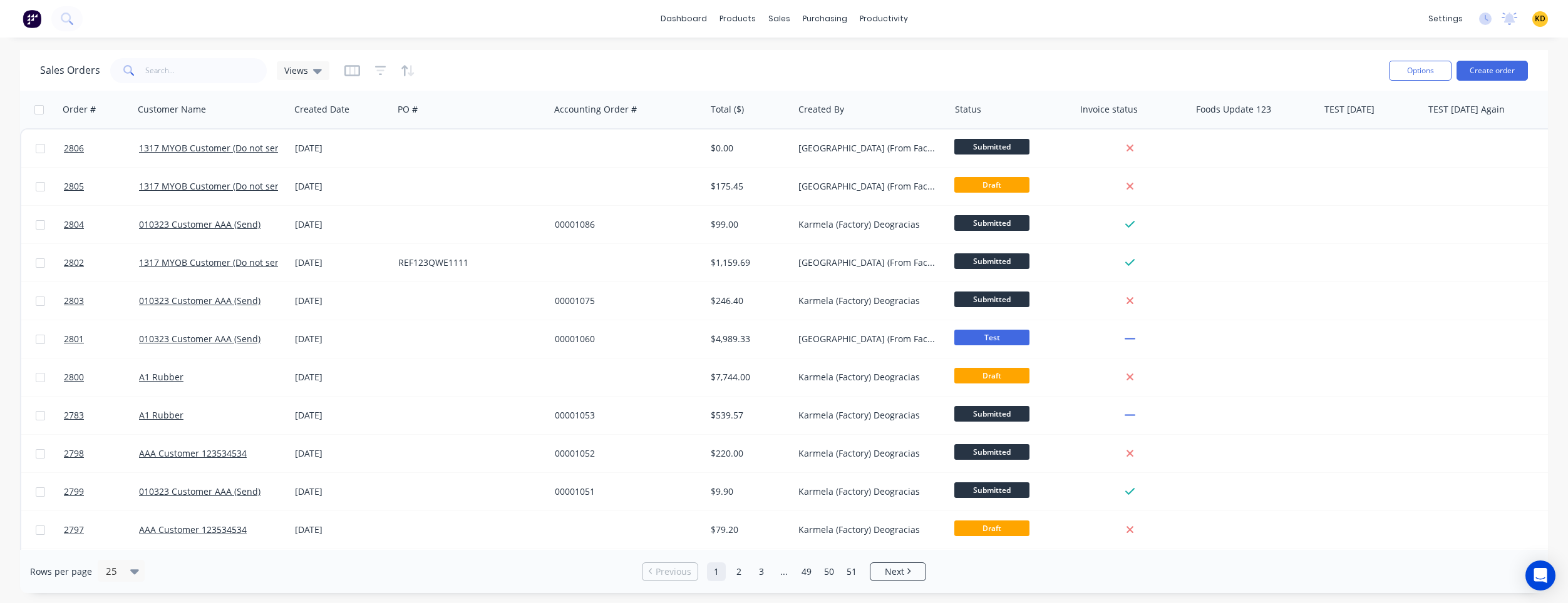
scroll to position [0, 92]
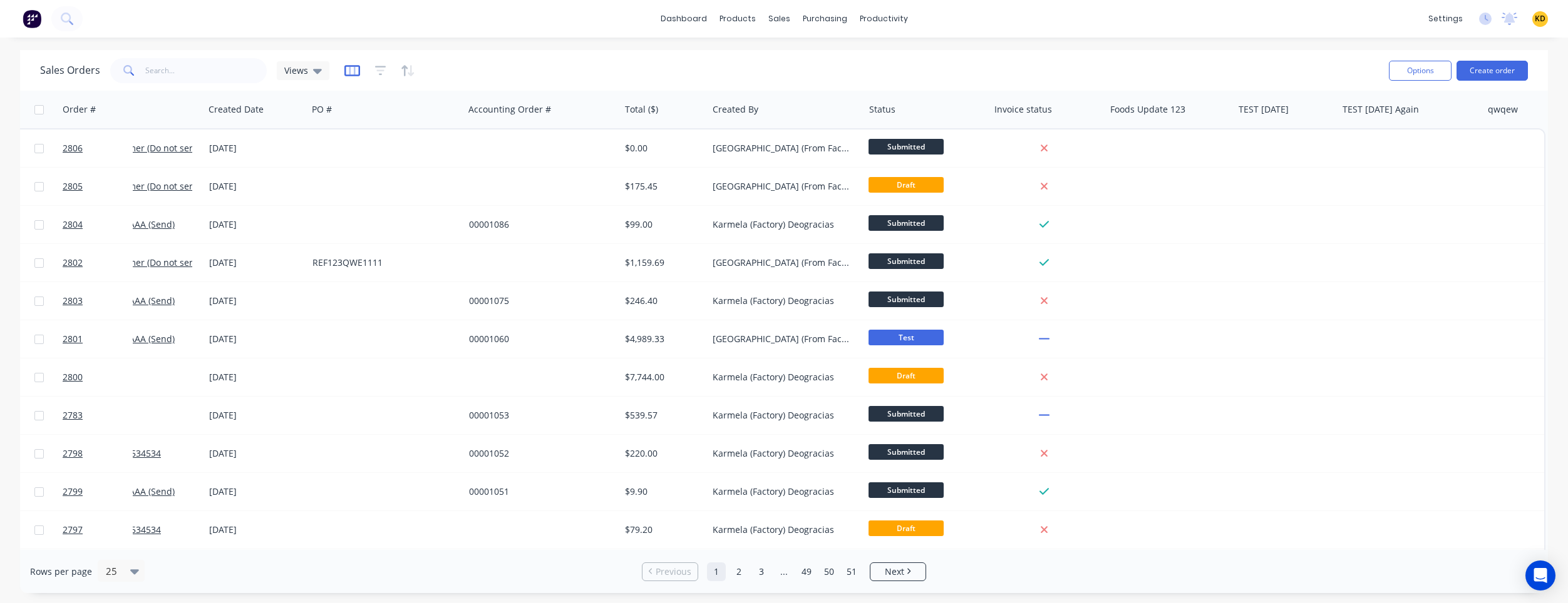
click at [347, 68] on icon "button" at bounding box center [353, 71] width 16 height 13
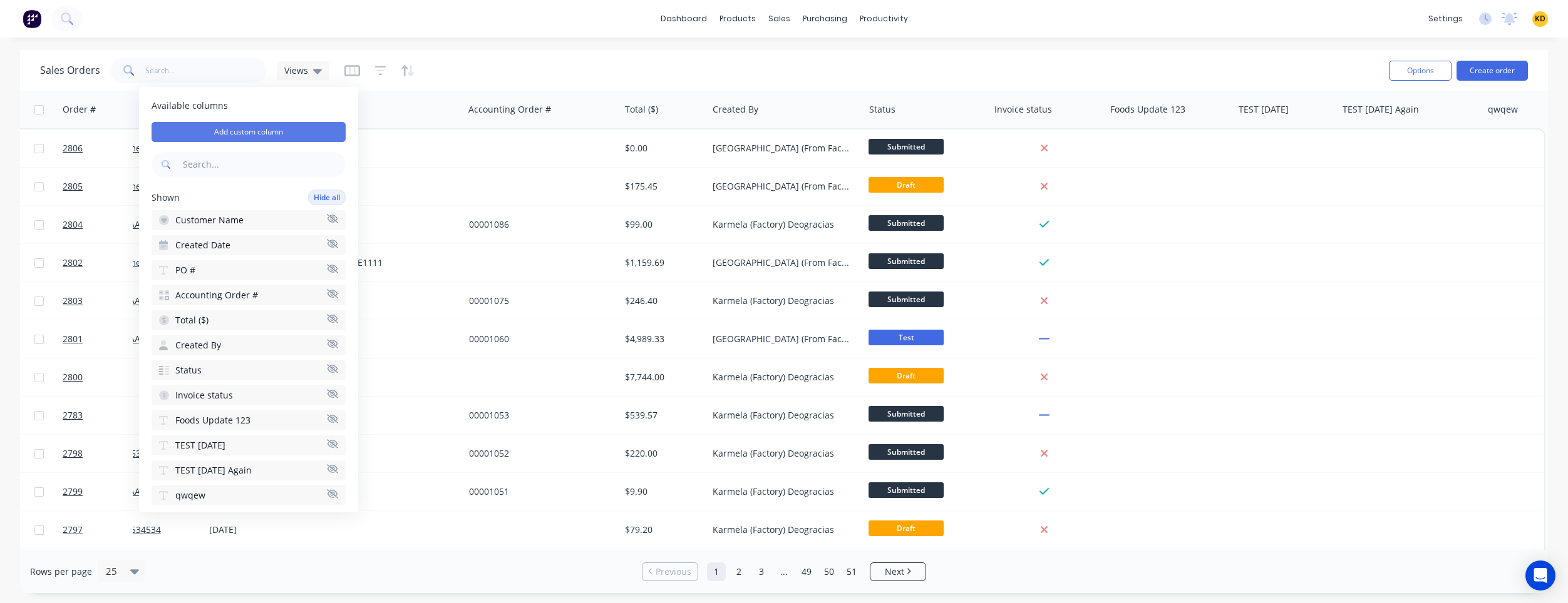
click at [277, 138] on button "Add custom column" at bounding box center [249, 132] width 194 height 20
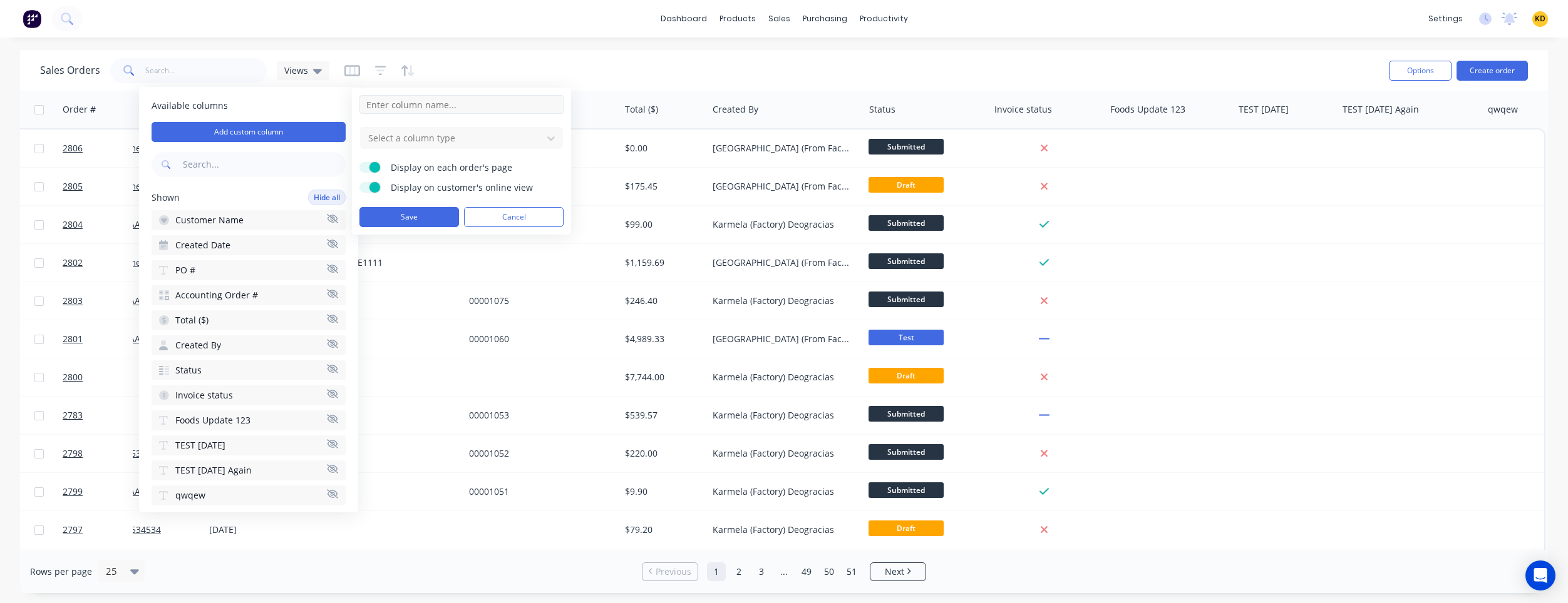
click at [490, 105] on input at bounding box center [461, 104] width 204 height 19
type input "Dropdown"
click at [486, 152] on form "Dropdown Select a column type Display on each order's page Display on customer'…" at bounding box center [461, 161] width 204 height 132
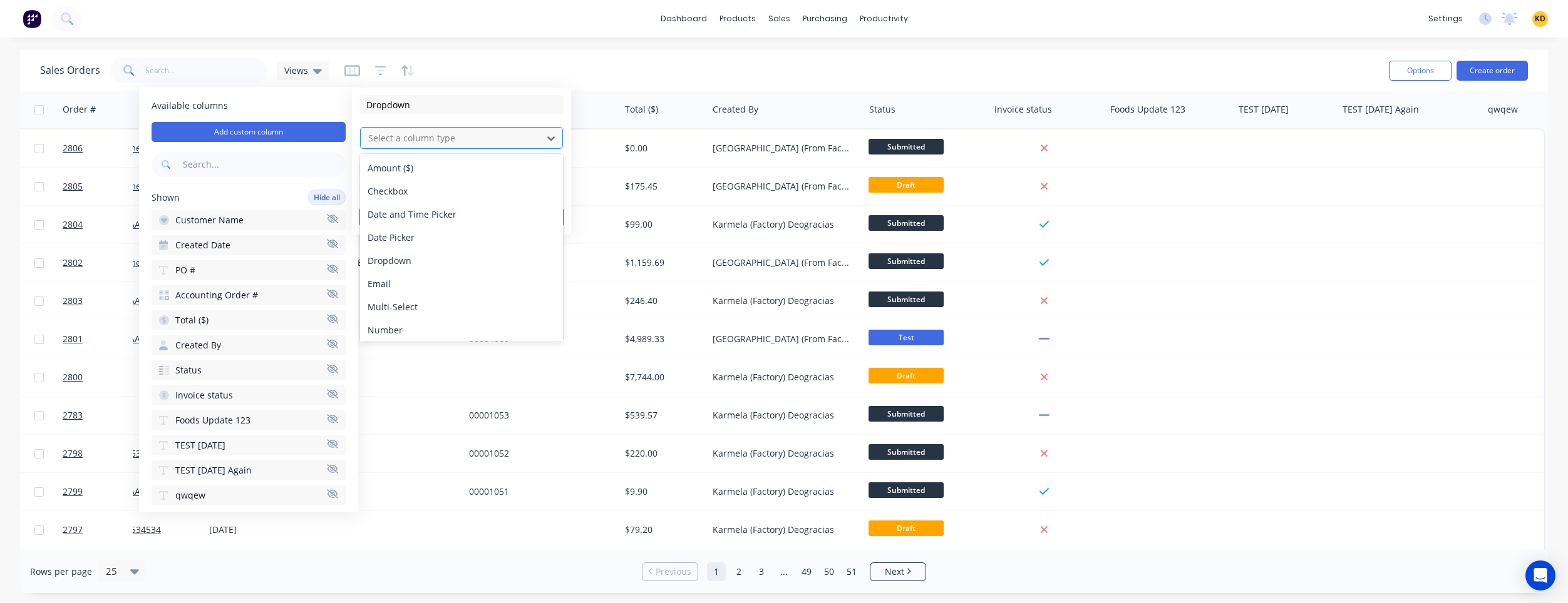
click at [493, 141] on div at bounding box center [450, 138] width 169 height 16
type input "dr"
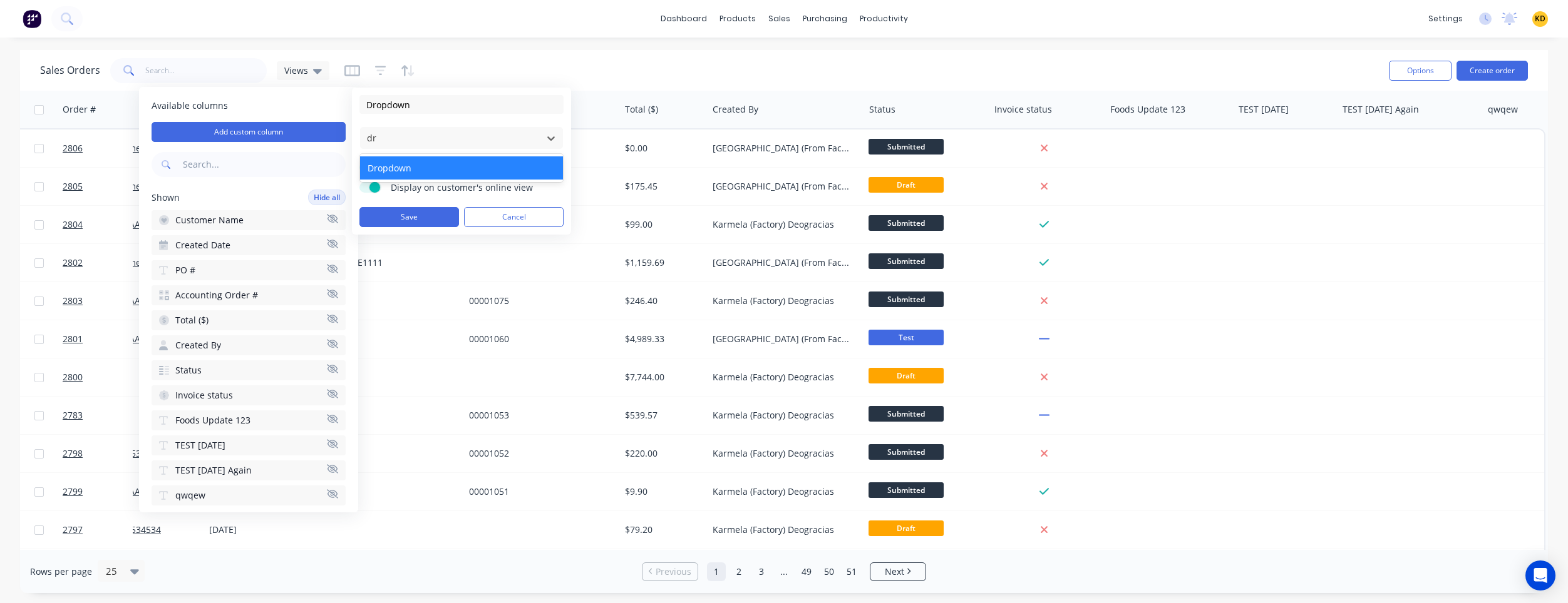
click at [455, 162] on div "Dropdown" at bounding box center [461, 168] width 203 height 23
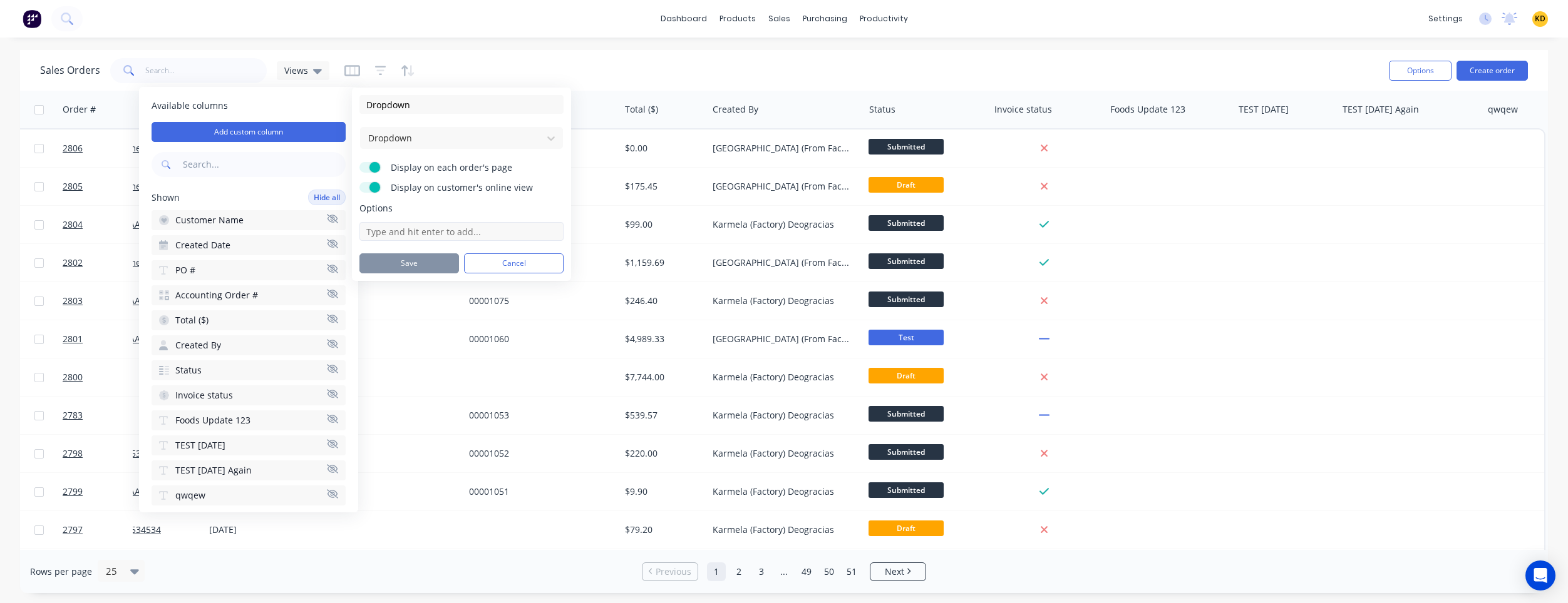
click at [437, 233] on input at bounding box center [461, 232] width 204 height 19
type input "Maya"
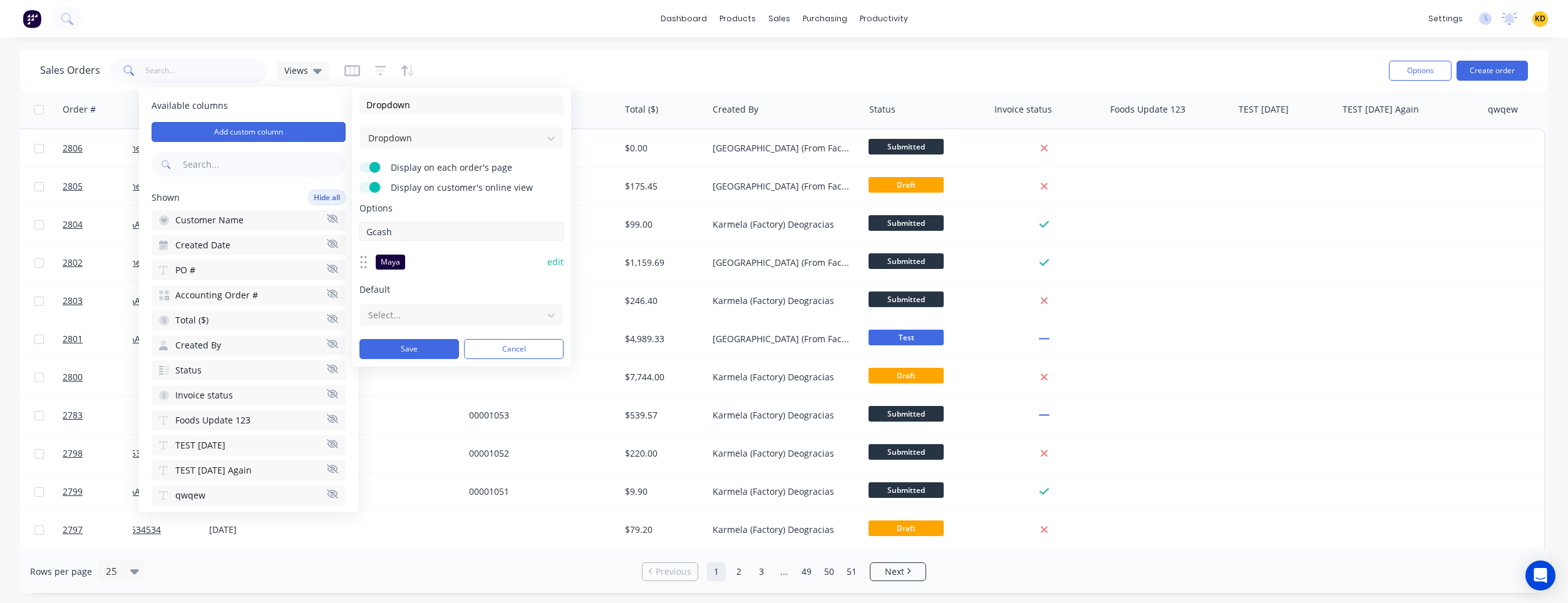
type input "Gcash"
type input "Debit"
type input "Credit"
click at [547, 261] on button "edit" at bounding box center [555, 262] width 16 height 13
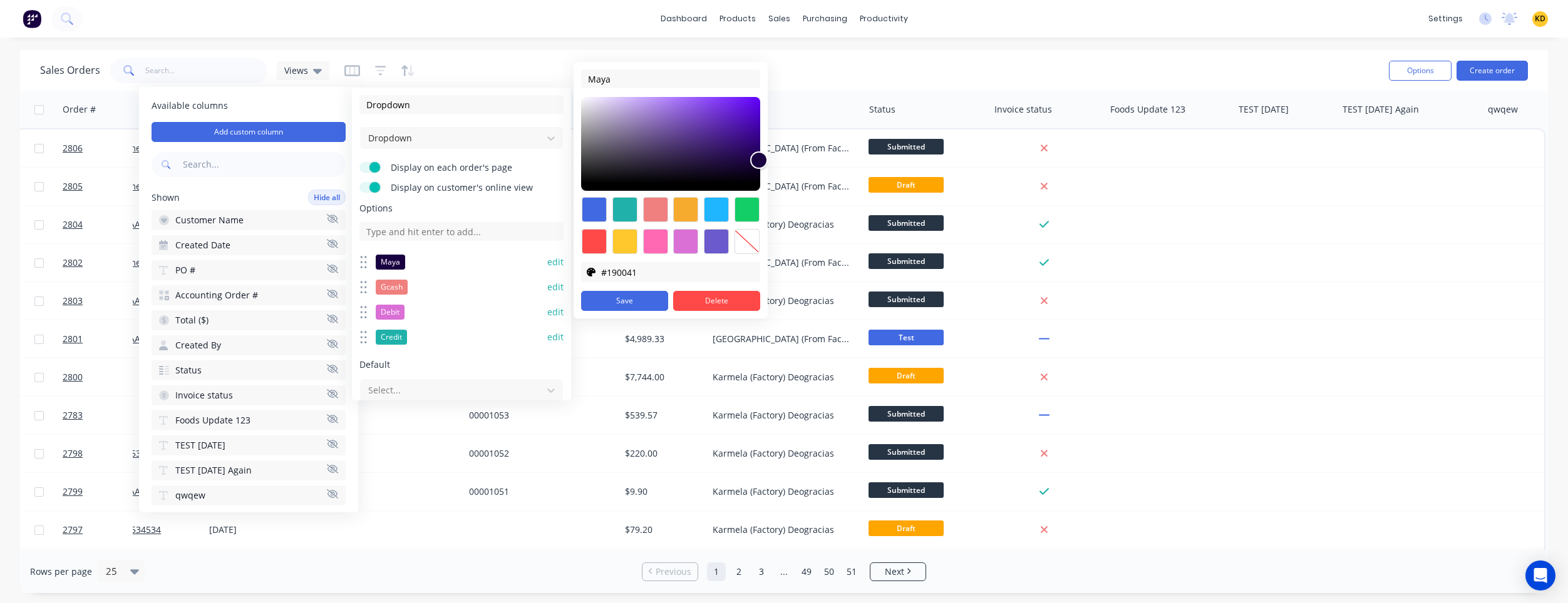
click at [756, 243] on div at bounding box center [747, 241] width 25 height 25
type input "transparent"
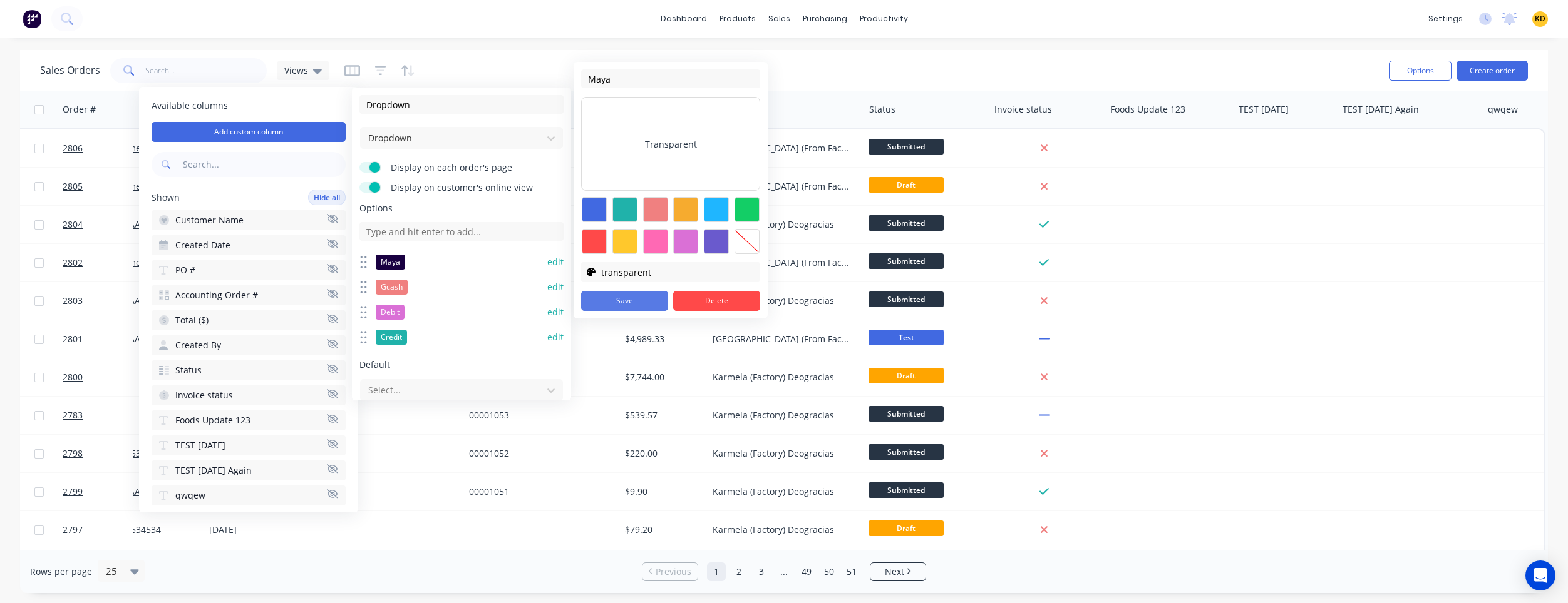
click at [653, 304] on button "Save" at bounding box center [624, 302] width 87 height 20
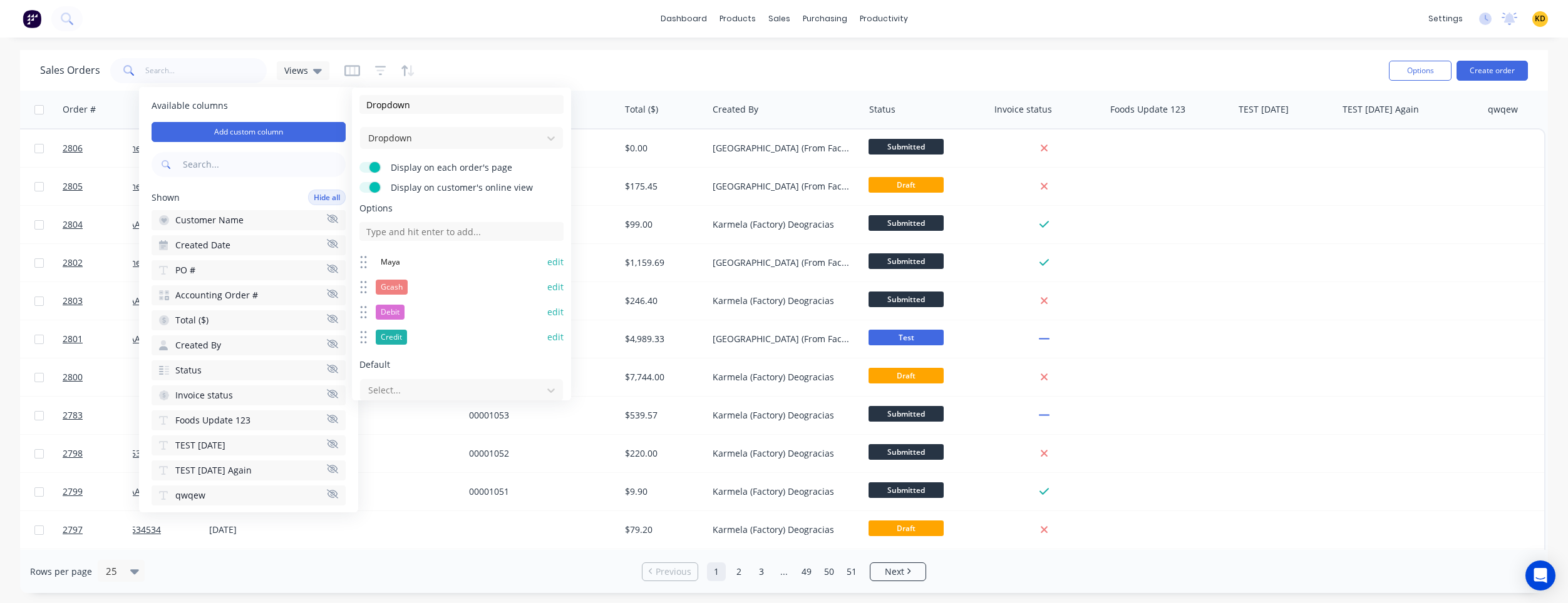
click at [553, 287] on button "edit" at bounding box center [555, 288] width 16 height 13
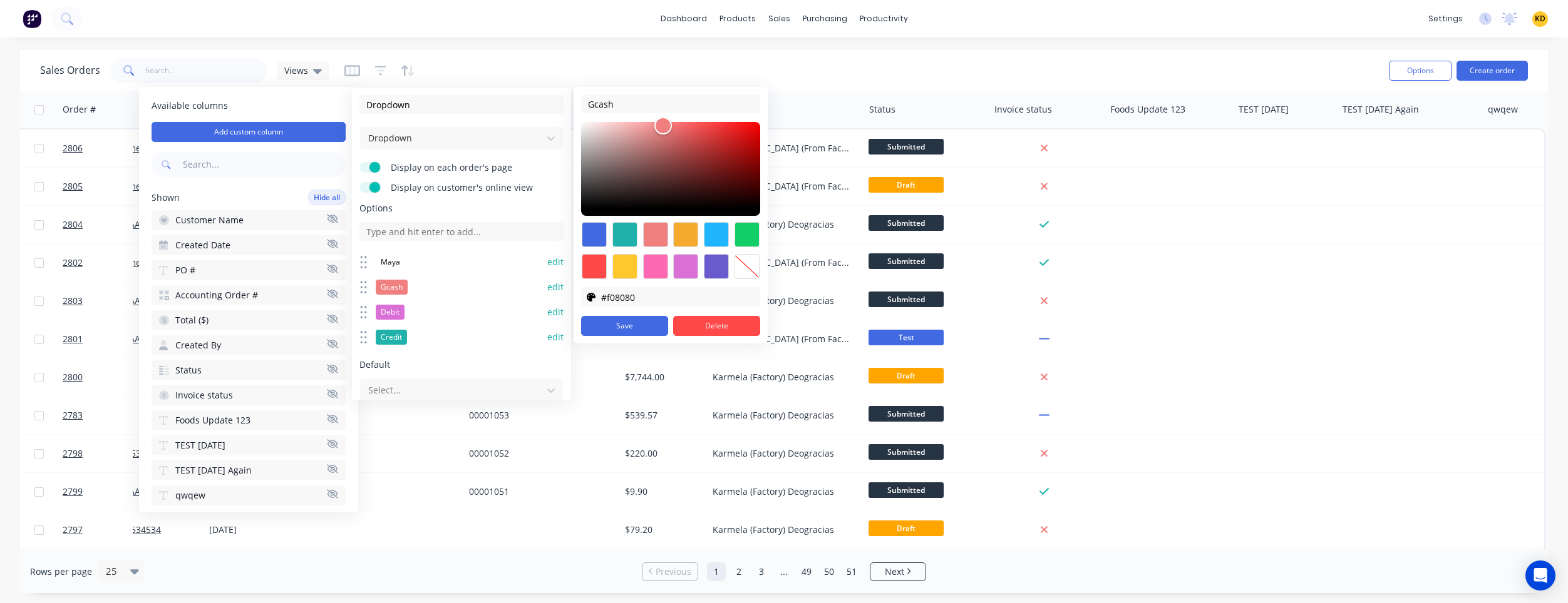
type input "#160404"
click at [729, 208] on div at bounding box center [670, 169] width 179 height 94
click at [631, 327] on button "Save" at bounding box center [624, 326] width 87 height 20
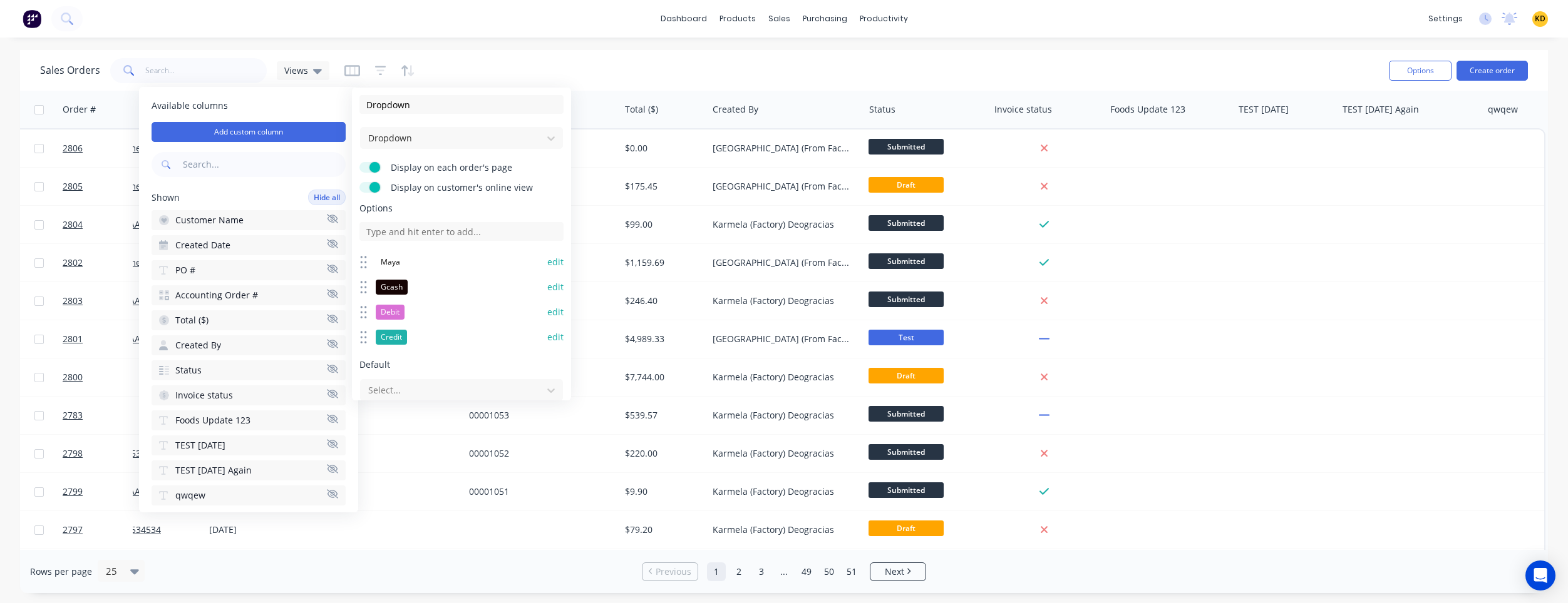
click at [547, 308] on button "edit" at bounding box center [555, 312] width 16 height 13
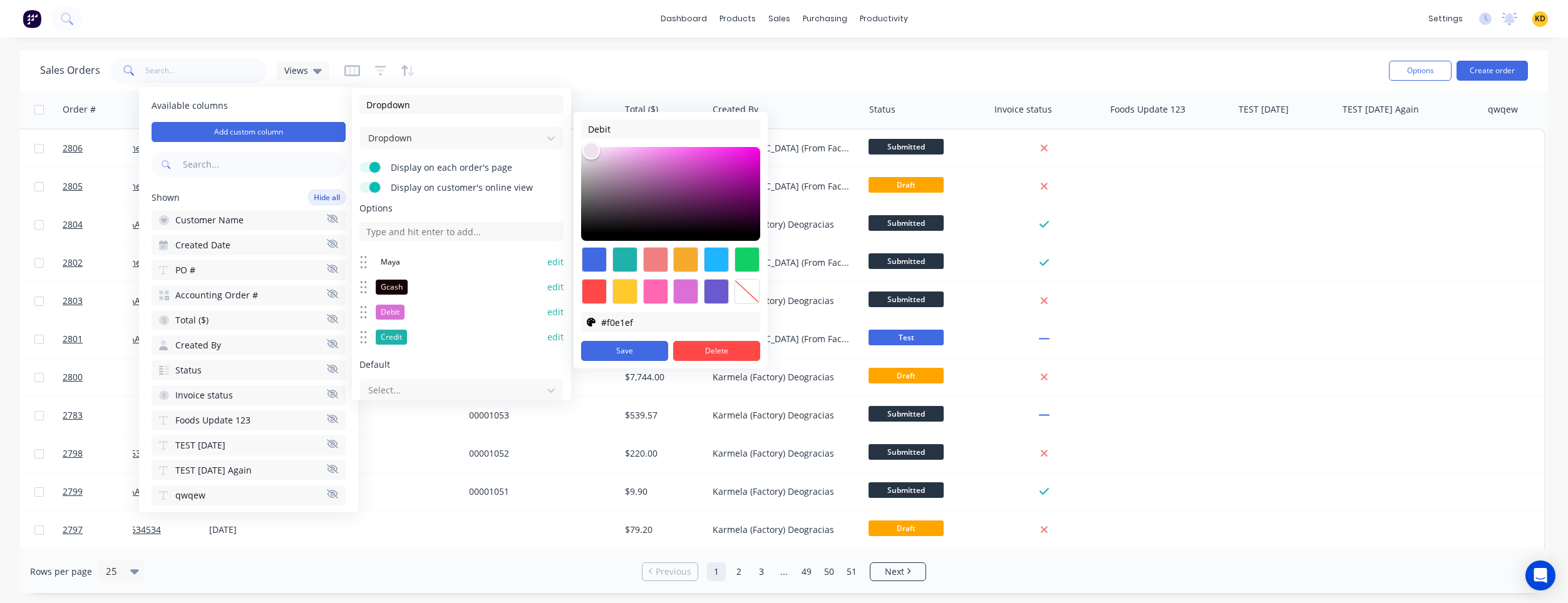
type input "#f0e1ef"
click at [592, 153] on div at bounding box center [670, 194] width 179 height 94
click at [608, 344] on button "Save" at bounding box center [624, 351] width 87 height 20
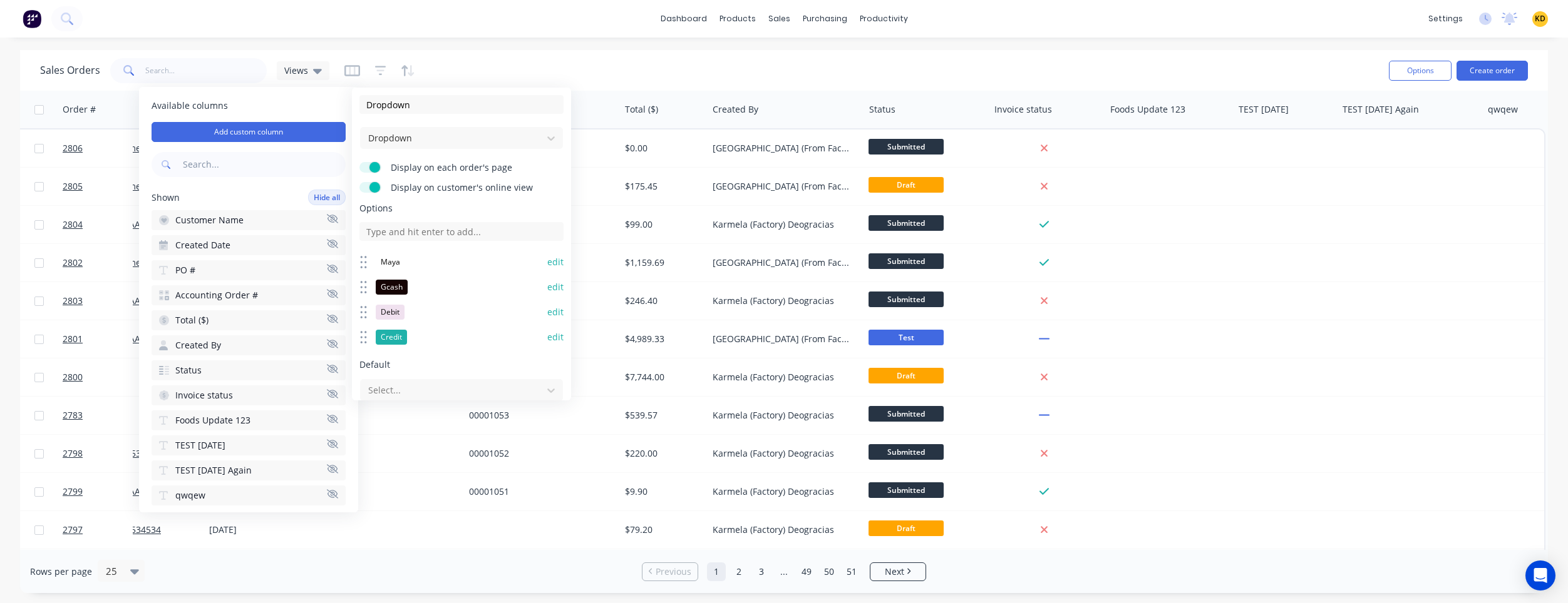
click at [547, 339] on button "edit" at bounding box center [555, 337] width 16 height 13
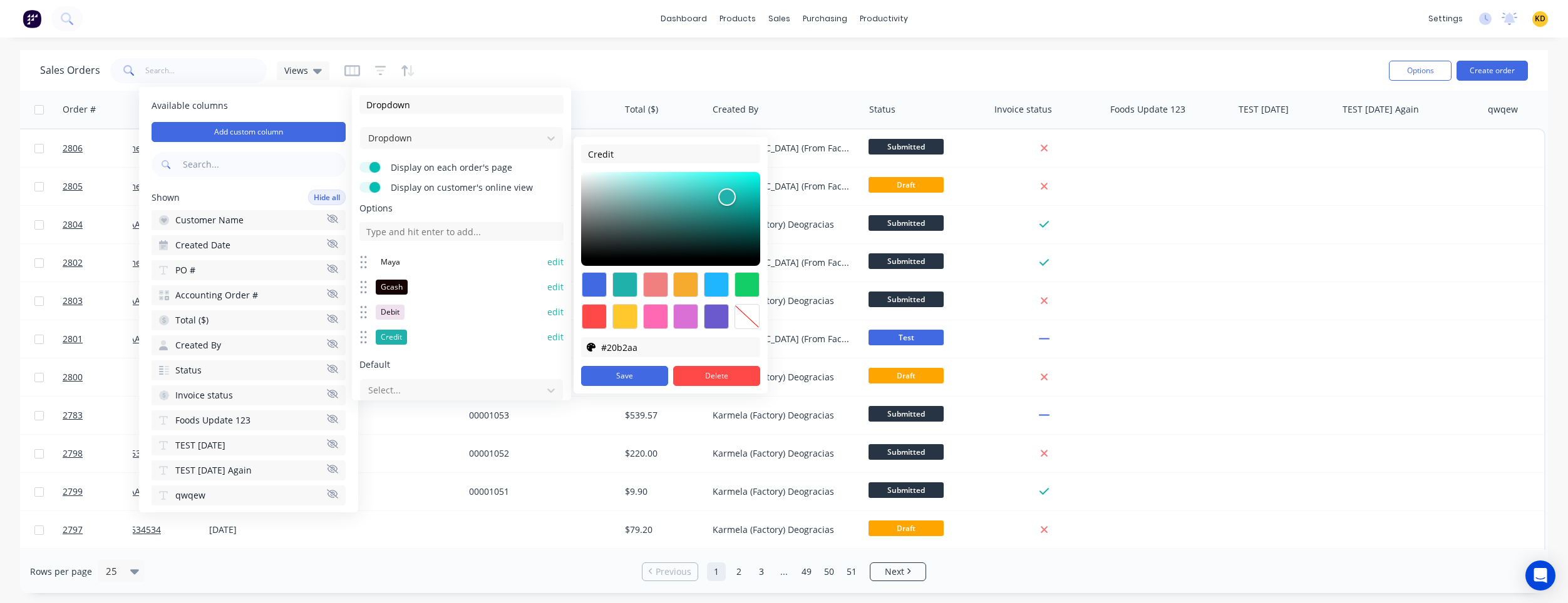
click at [603, 286] on div at bounding box center [594, 285] width 25 height 25
type input "#4169e1"
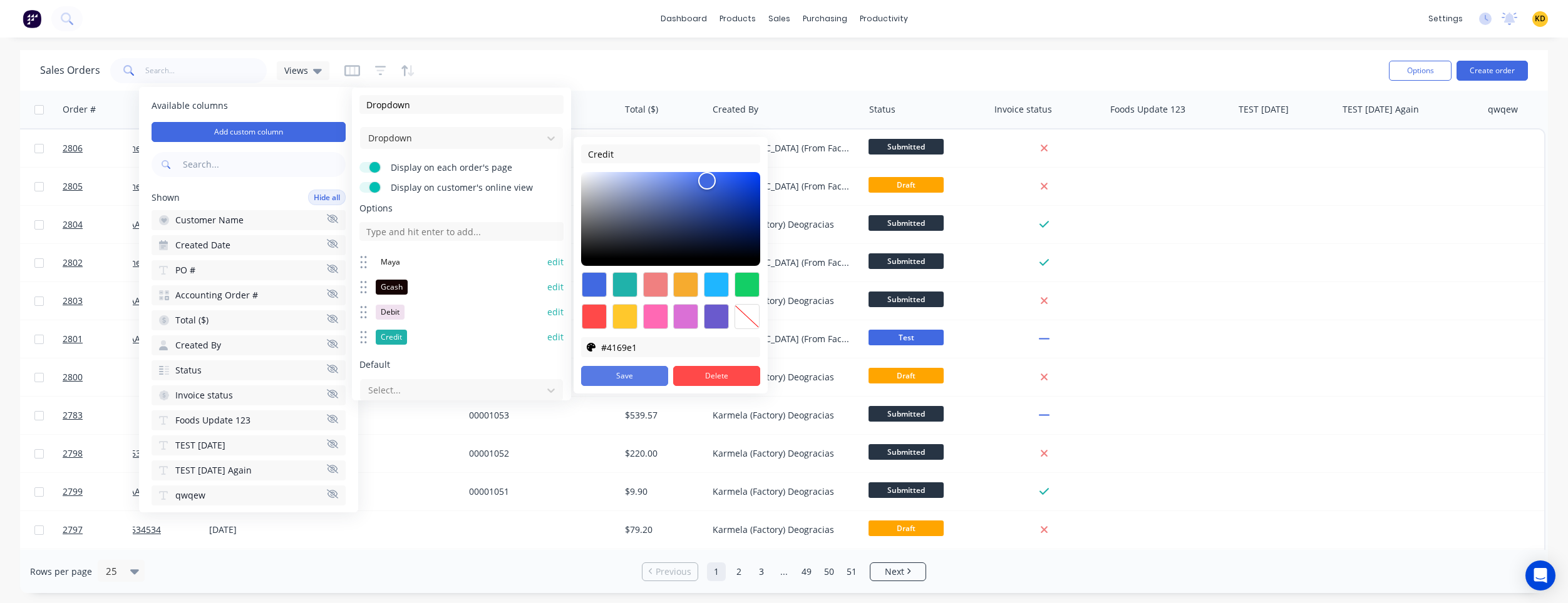
click at [626, 375] on button "Save" at bounding box center [624, 376] width 87 height 20
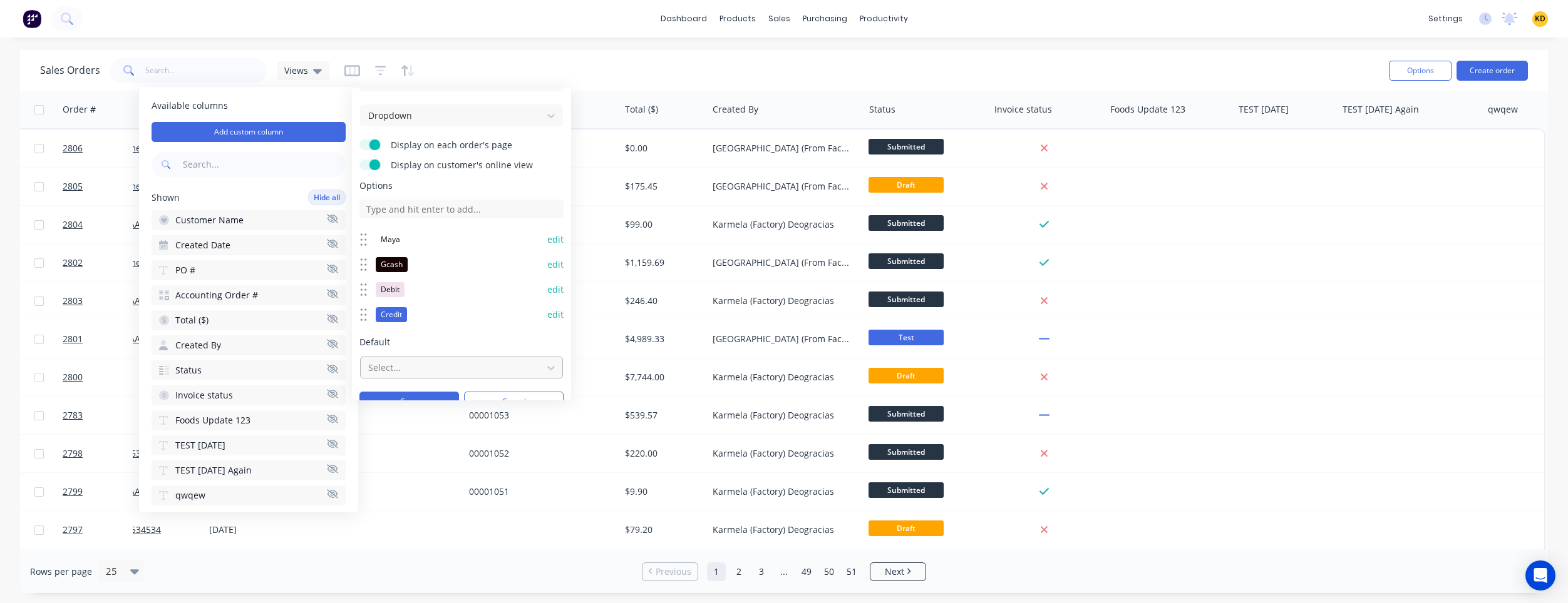
scroll to position [41, 0]
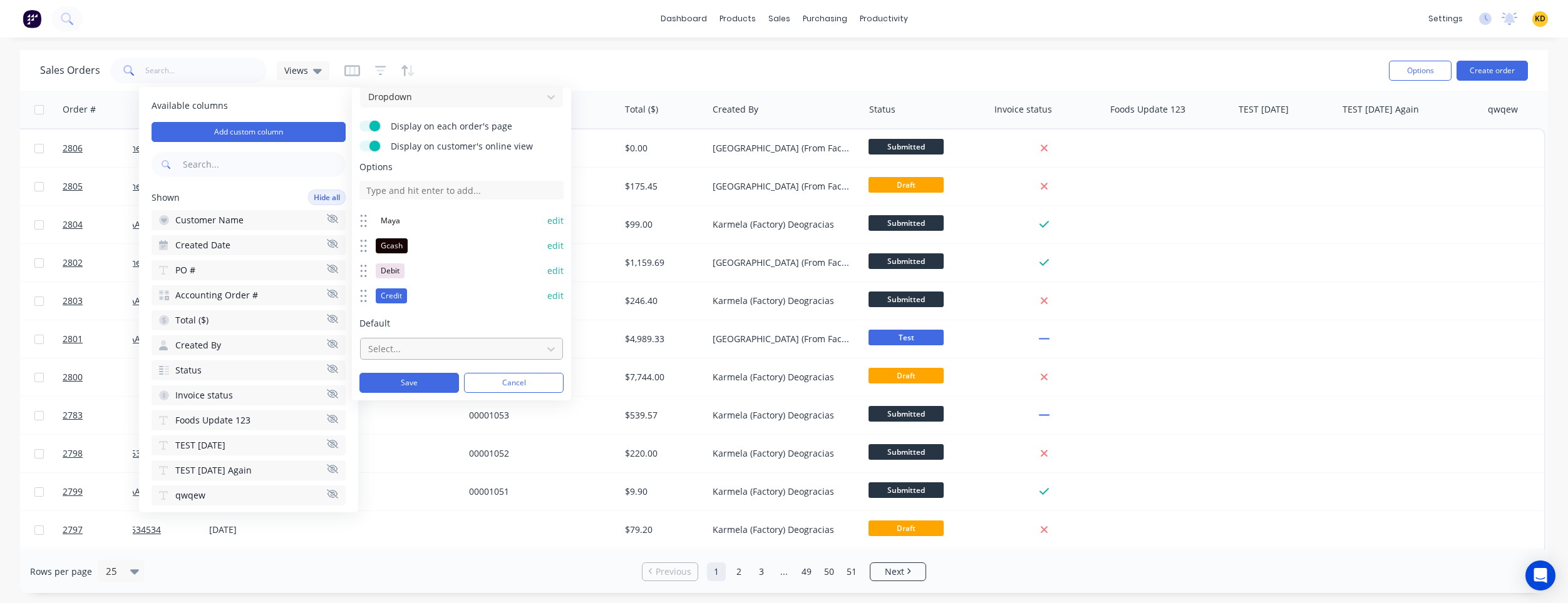
click at [410, 348] on div at bounding box center [450, 349] width 169 height 16
click at [611, 65] on div "Sales Orders Views" at bounding box center [709, 70] width 1339 height 31
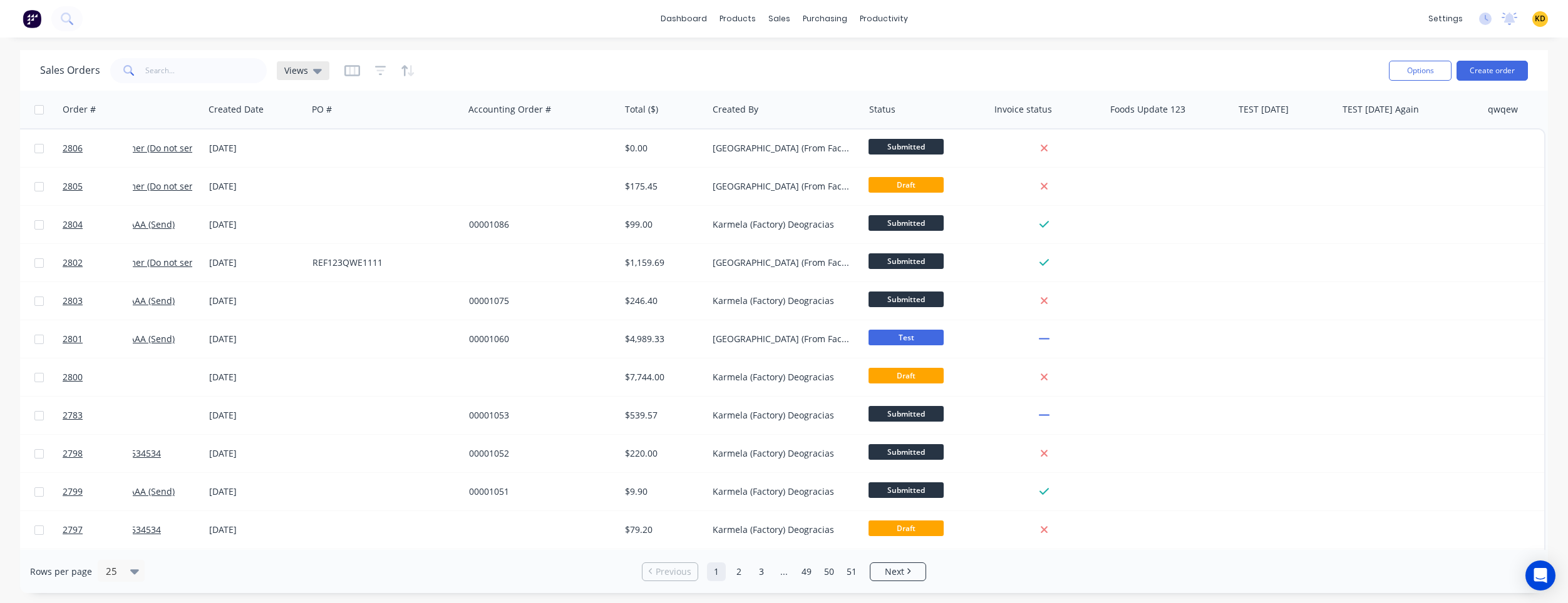
click at [317, 70] on icon at bounding box center [318, 71] width 9 height 5
click at [345, 73] on icon "button" at bounding box center [353, 71] width 16 height 13
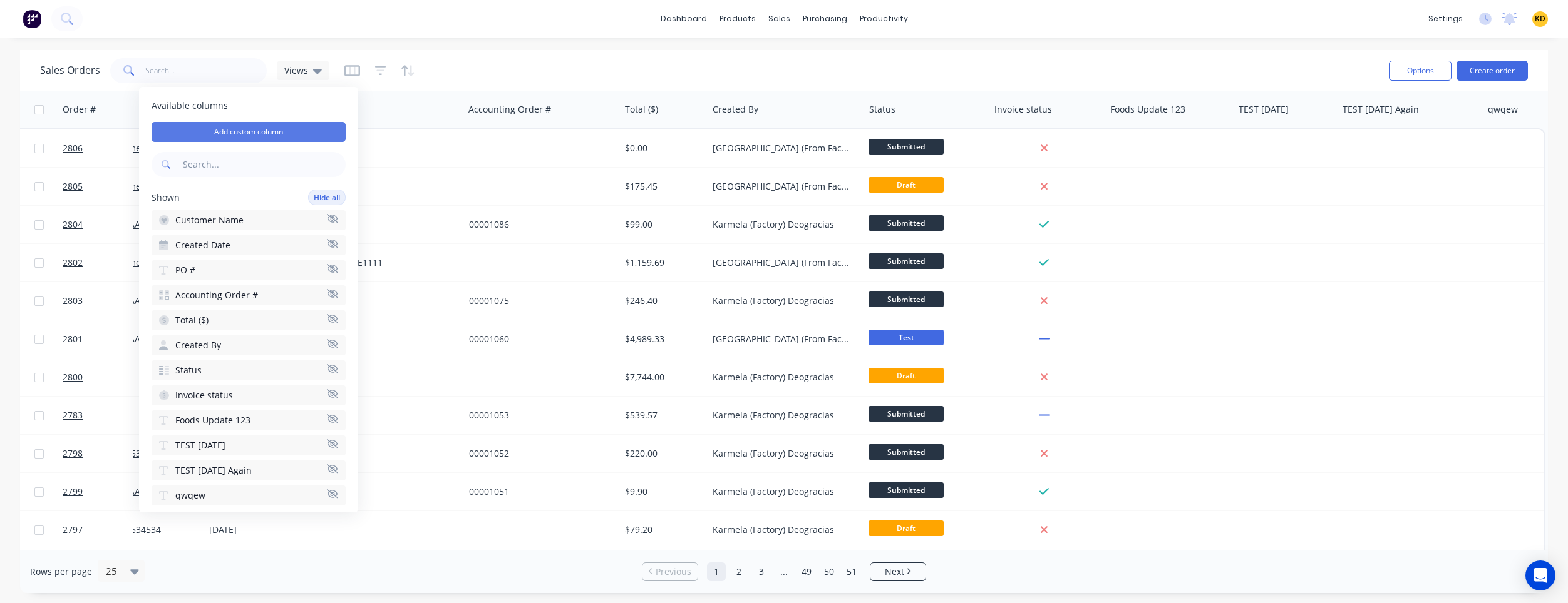
click at [293, 131] on button "Add custom column" at bounding box center [249, 132] width 194 height 20
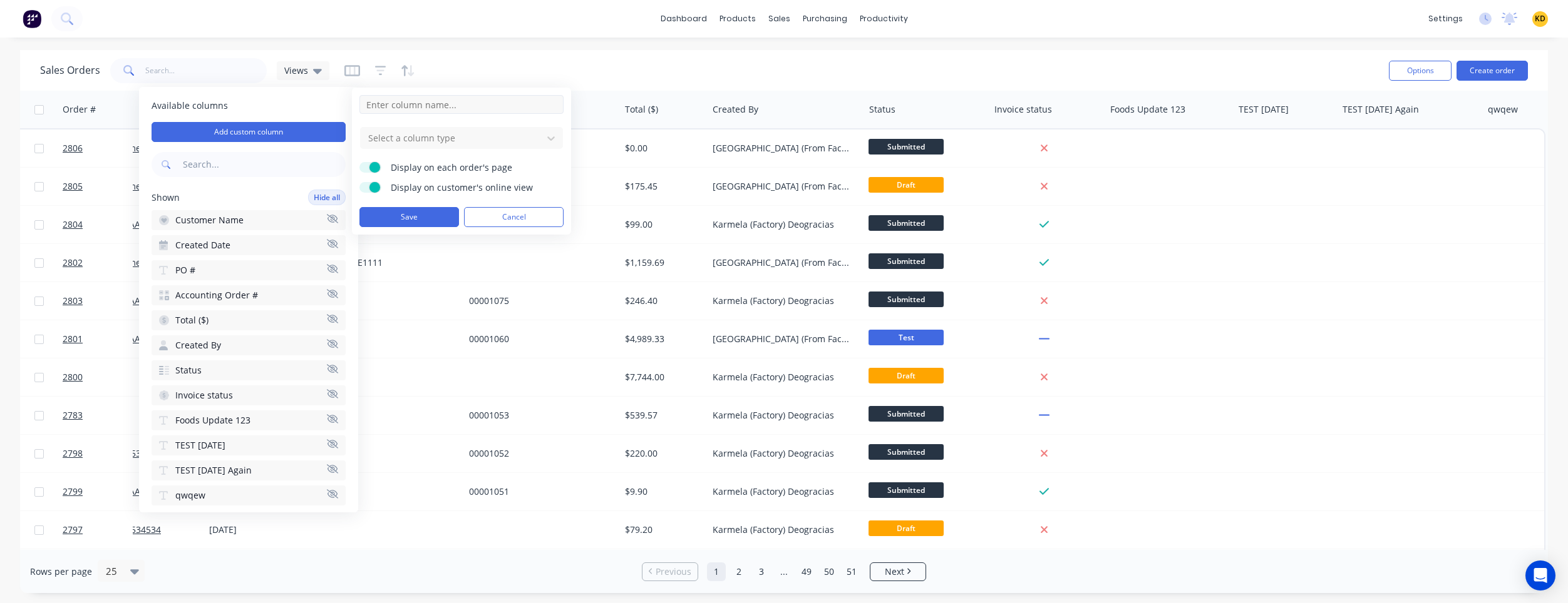
click at [436, 102] on input at bounding box center [461, 104] width 204 height 19
type input "Dropdown"
click at [400, 144] on div at bounding box center [450, 138] width 169 height 16
type input "drop"
click at [444, 176] on div "Dropdown" at bounding box center [461, 168] width 203 height 23
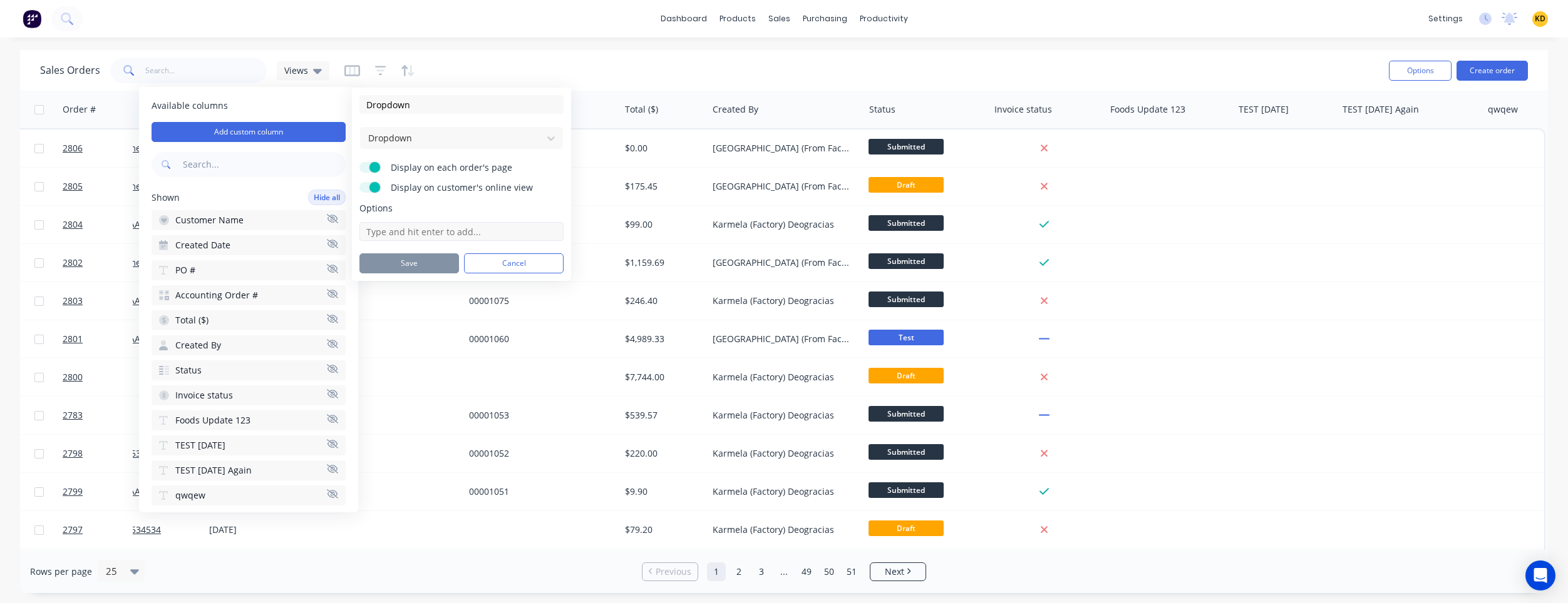
click at [410, 235] on input at bounding box center [461, 232] width 204 height 19
type input "Maya"
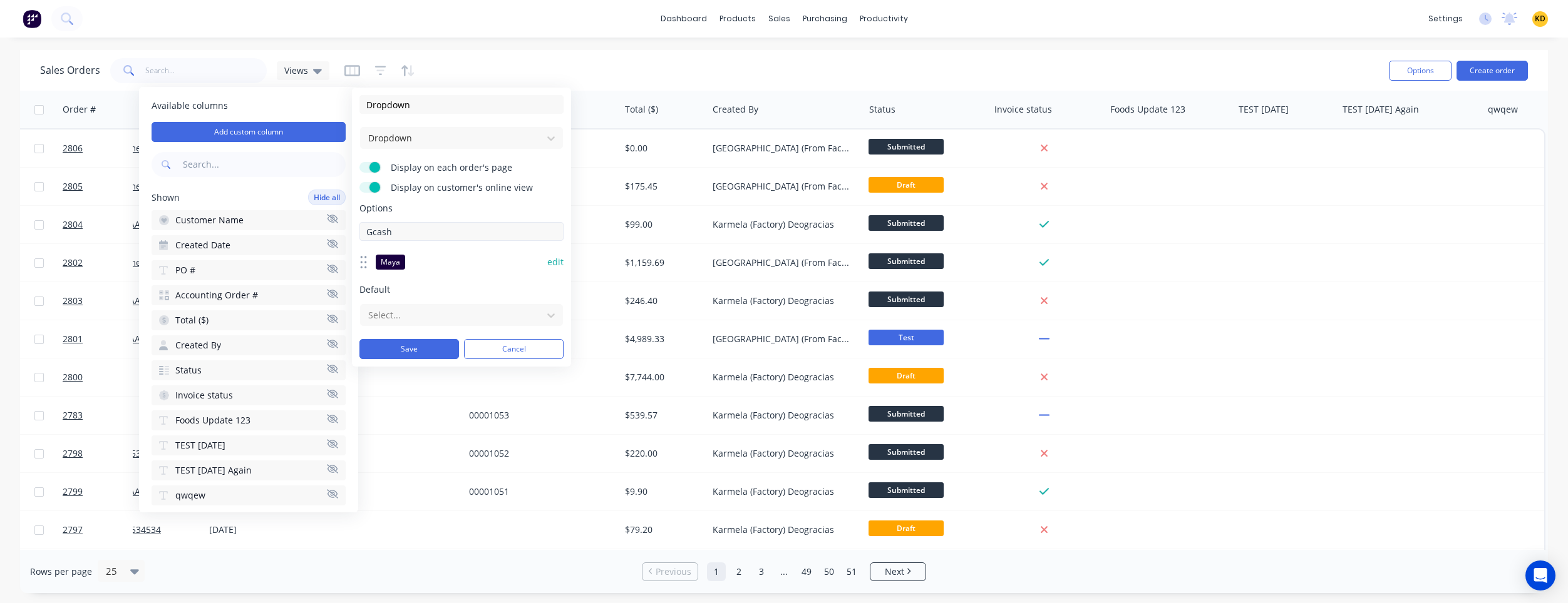
type input "Gcash"
type input "Debit"
type input "Credit"
click at [548, 263] on button "edit" at bounding box center [555, 262] width 16 height 13
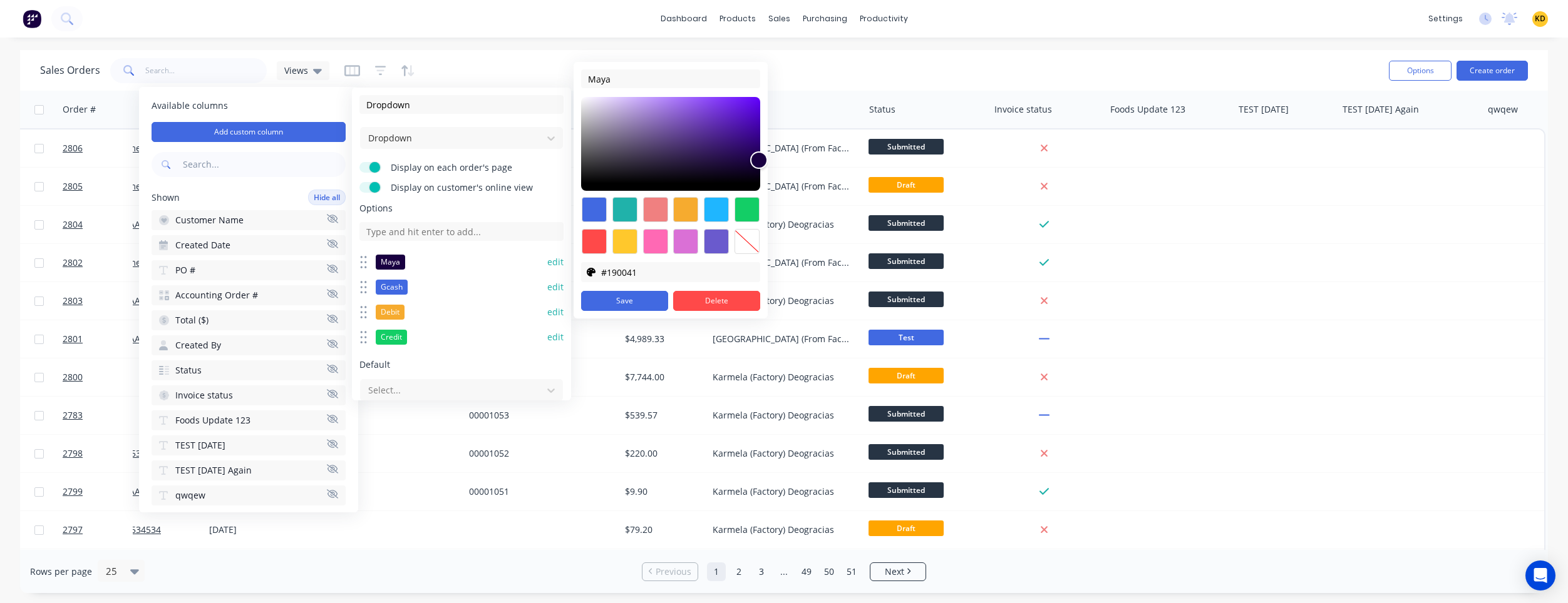
click at [754, 238] on div at bounding box center [747, 241] width 25 height 25
type input "transparent"
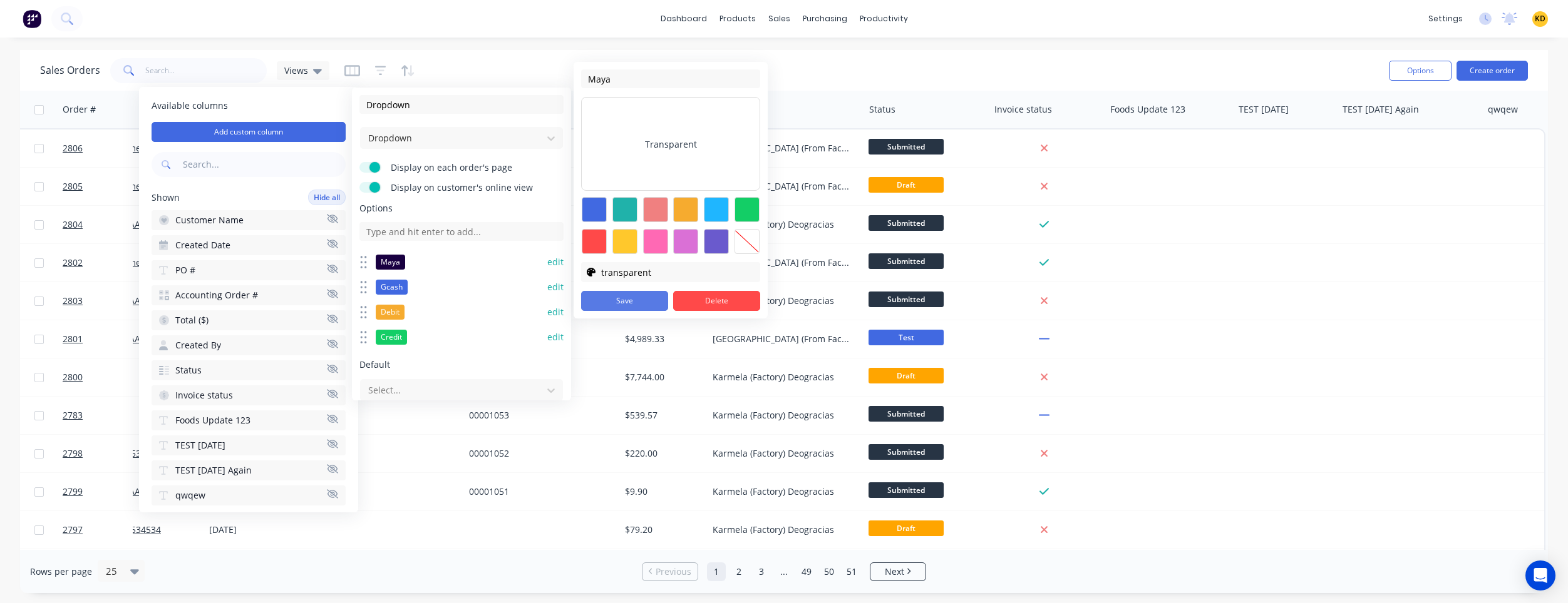
click at [624, 300] on button "Save" at bounding box center [624, 302] width 87 height 20
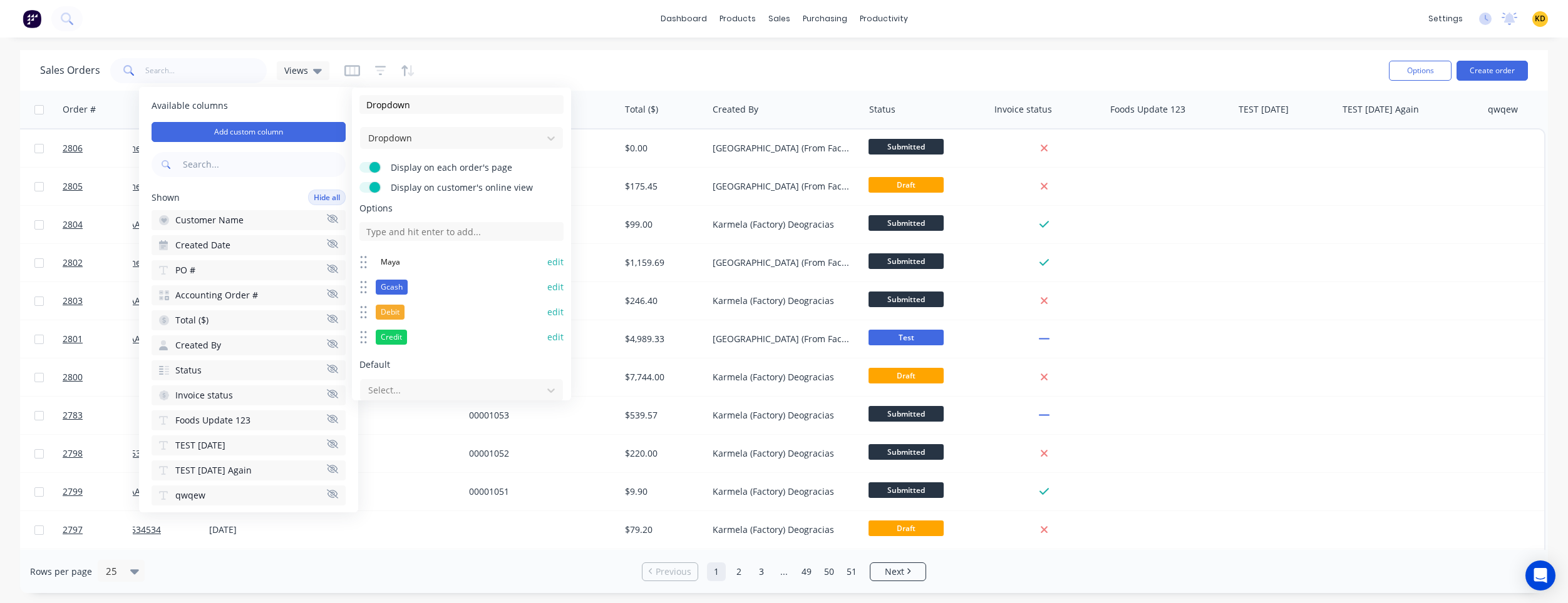
click at [548, 287] on button "edit" at bounding box center [555, 288] width 16 height 13
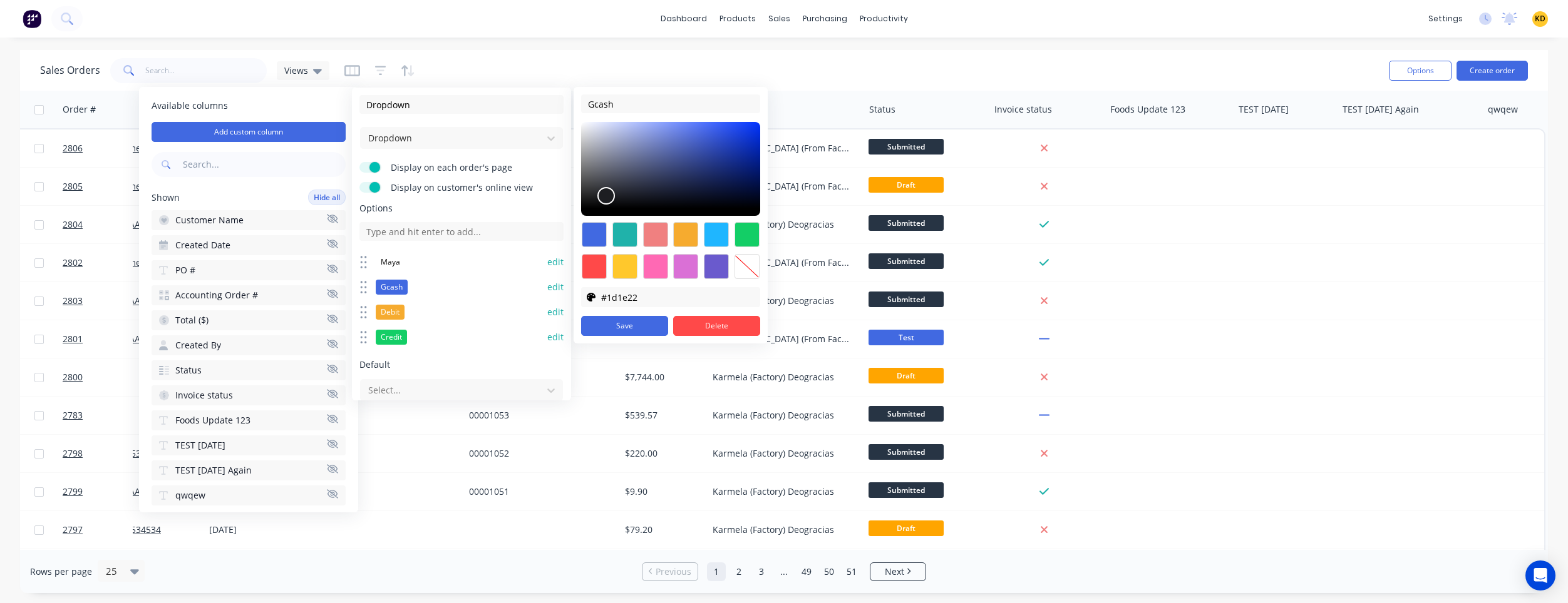
type input "#1d1e22"
click at [607, 204] on div at bounding box center [670, 169] width 179 height 94
click at [611, 329] on button "Save" at bounding box center [624, 326] width 87 height 20
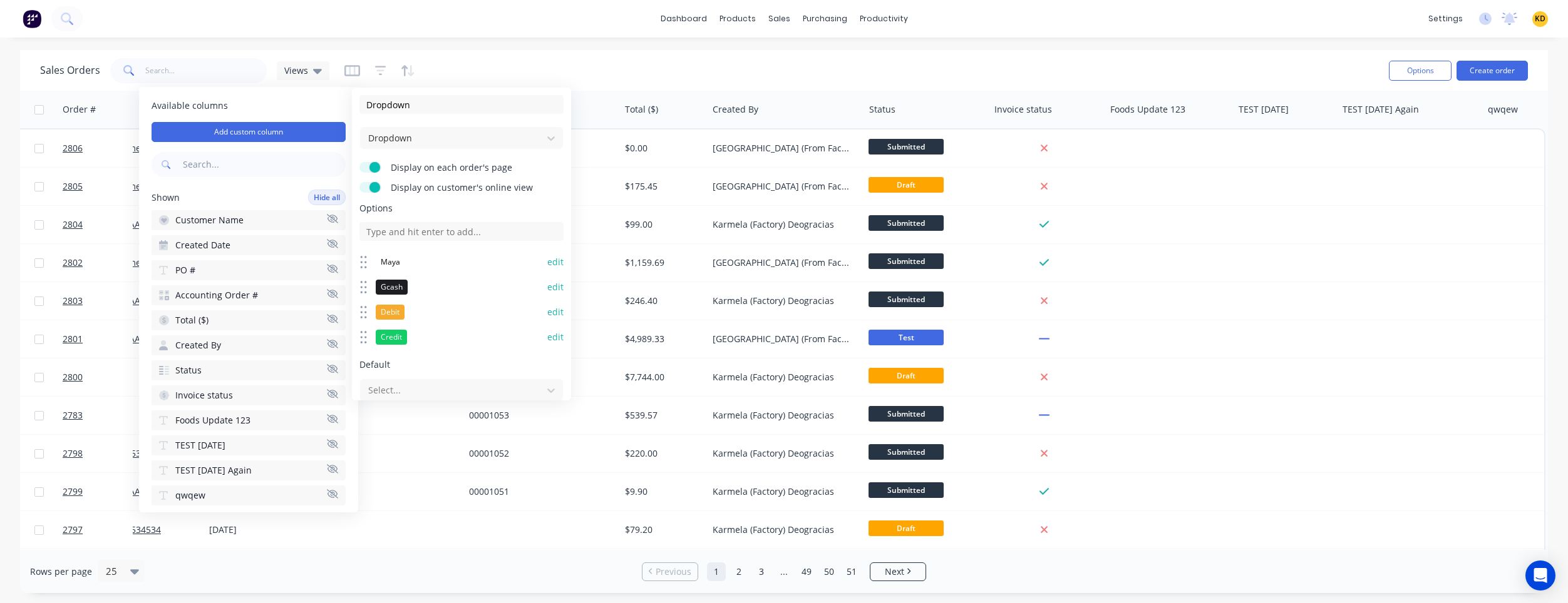
click at [551, 311] on button "edit" at bounding box center [555, 312] width 16 height 13
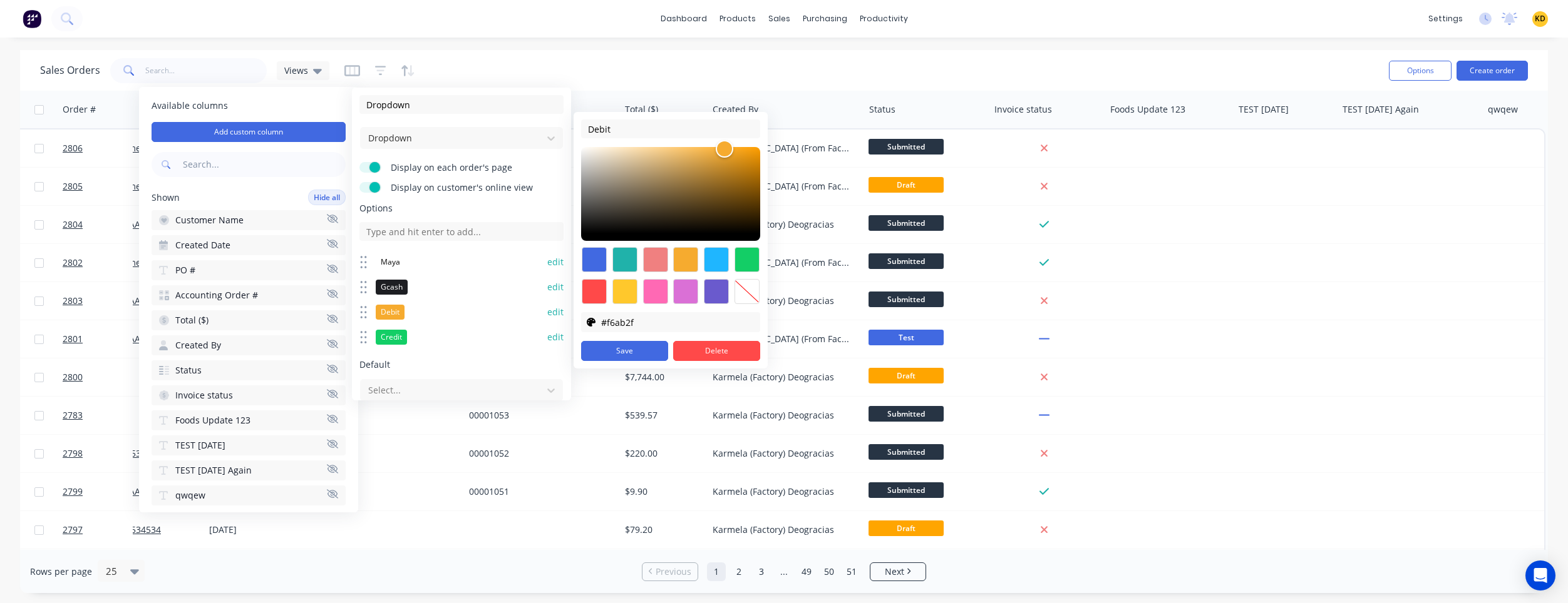
type input "#f5ead9"
click at [602, 151] on div at bounding box center [670, 194] width 179 height 94
click at [617, 348] on button "Save" at bounding box center [624, 351] width 87 height 20
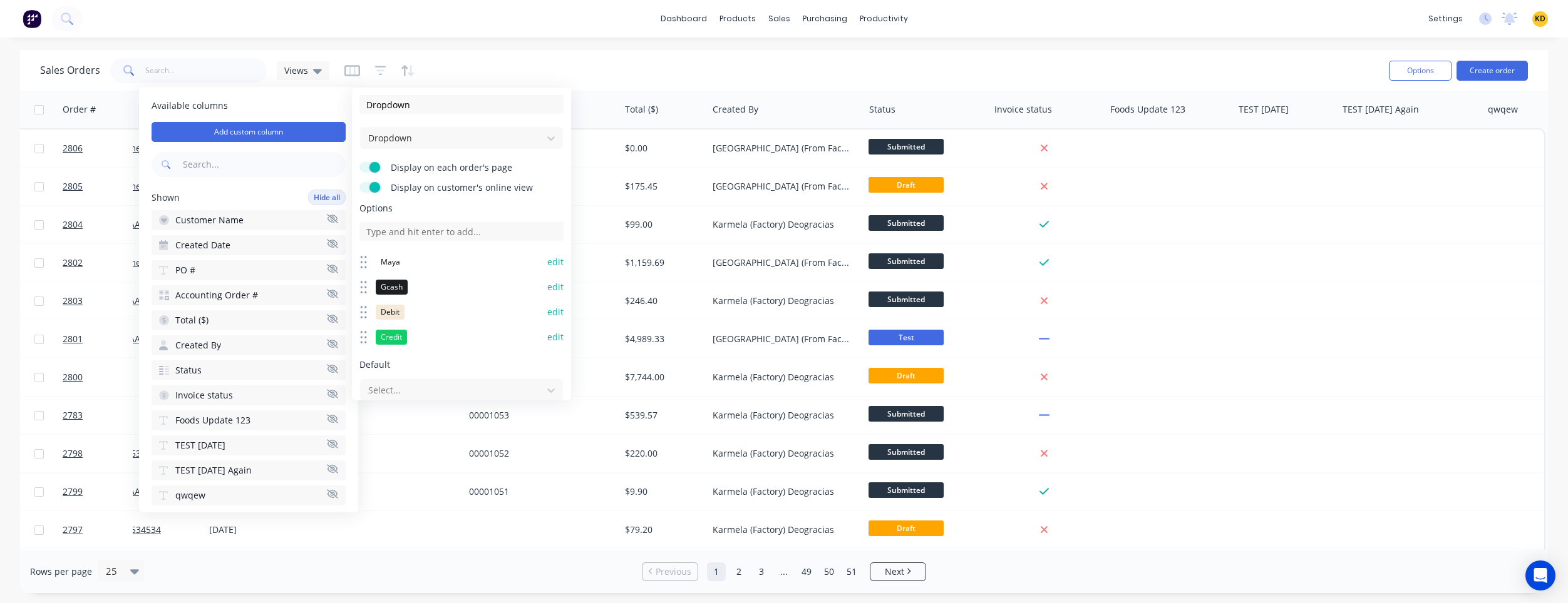
click at [548, 335] on button "edit" at bounding box center [555, 337] width 16 height 13
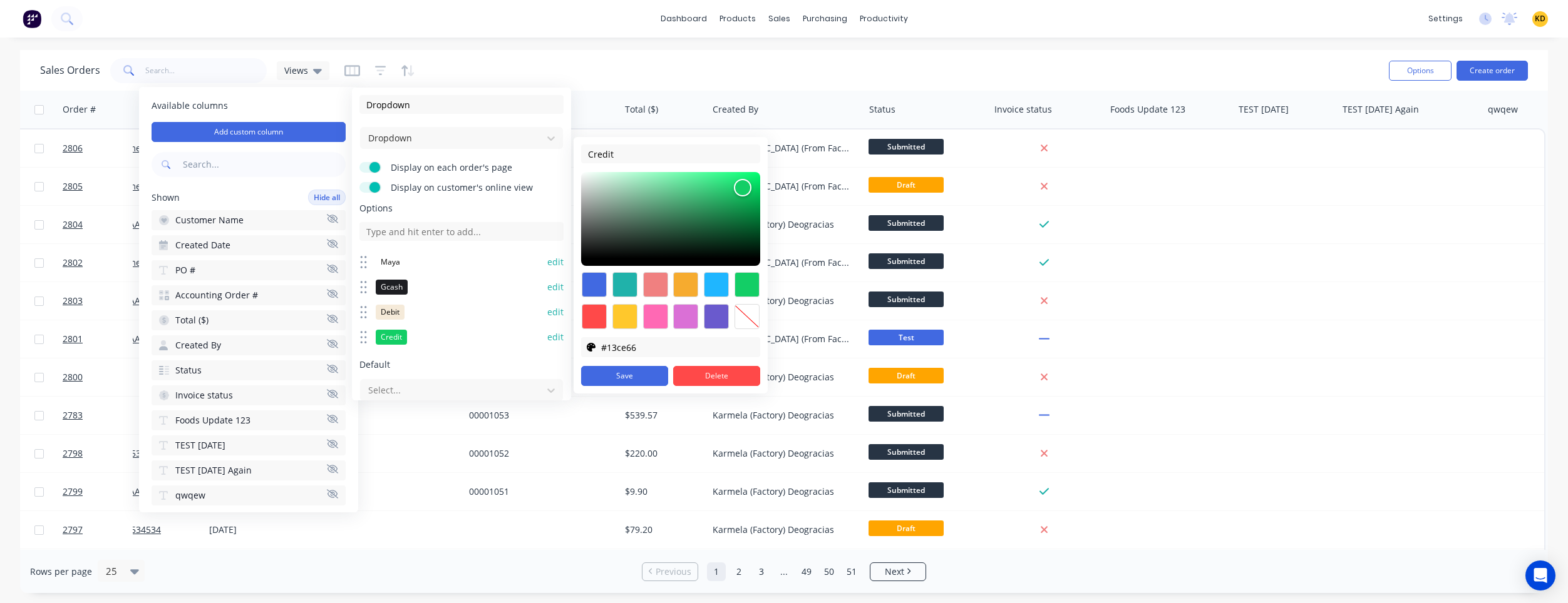
type input "#052e17"
click at [742, 250] on div at bounding box center [670, 219] width 179 height 94
click at [643, 373] on button "Save" at bounding box center [624, 376] width 87 height 20
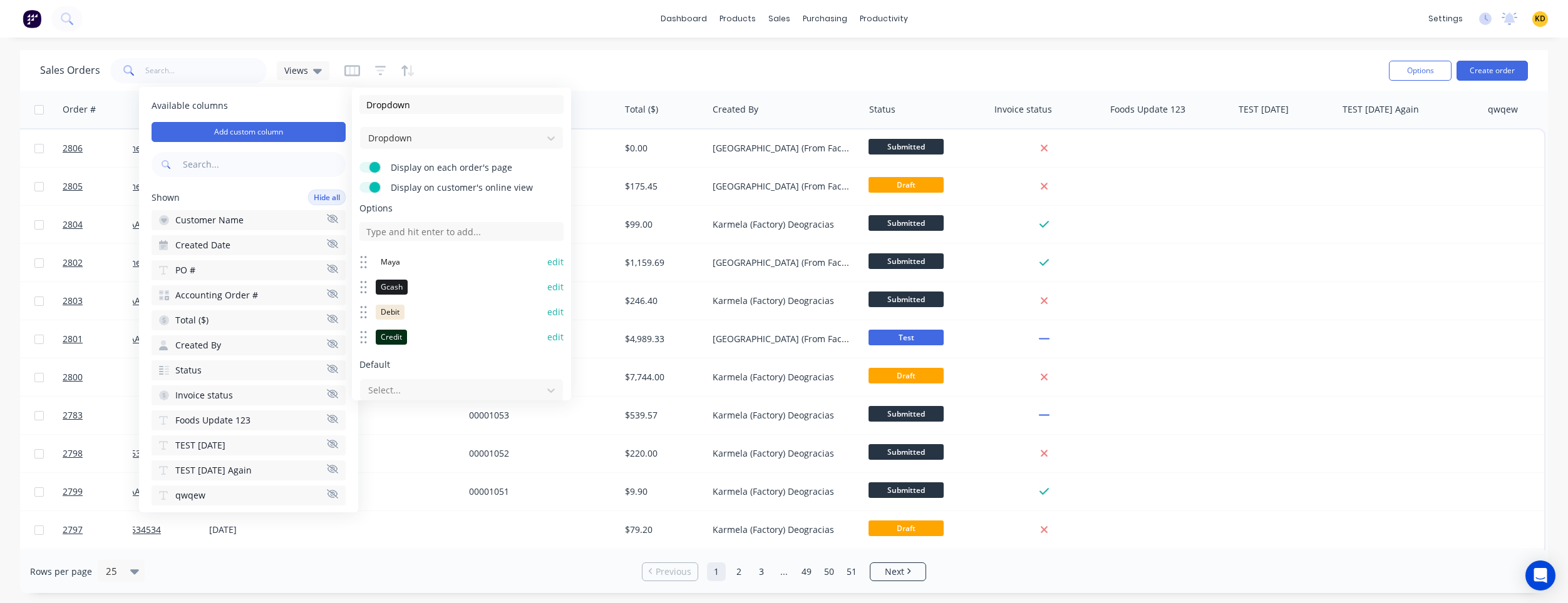
click at [547, 338] on button "edit" at bounding box center [555, 337] width 16 height 13
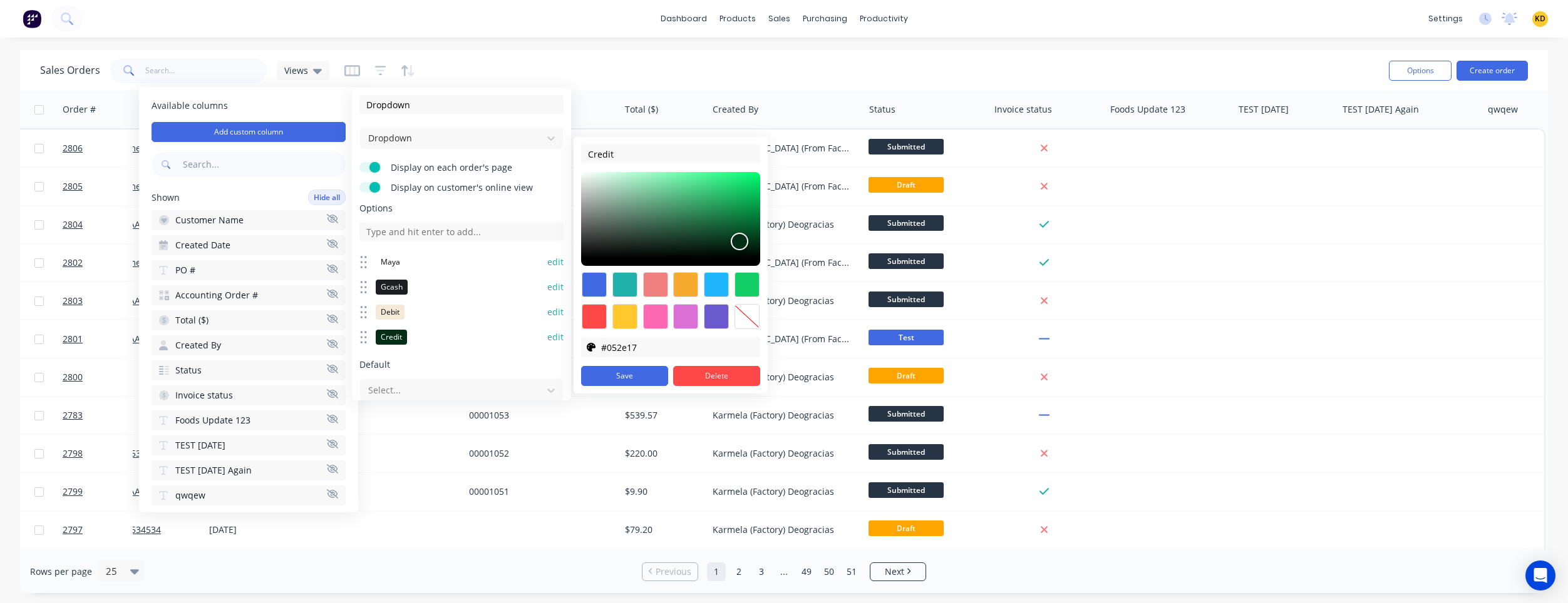
click at [688, 284] on div at bounding box center [685, 285] width 25 height 25
type input "#f6ab2f"
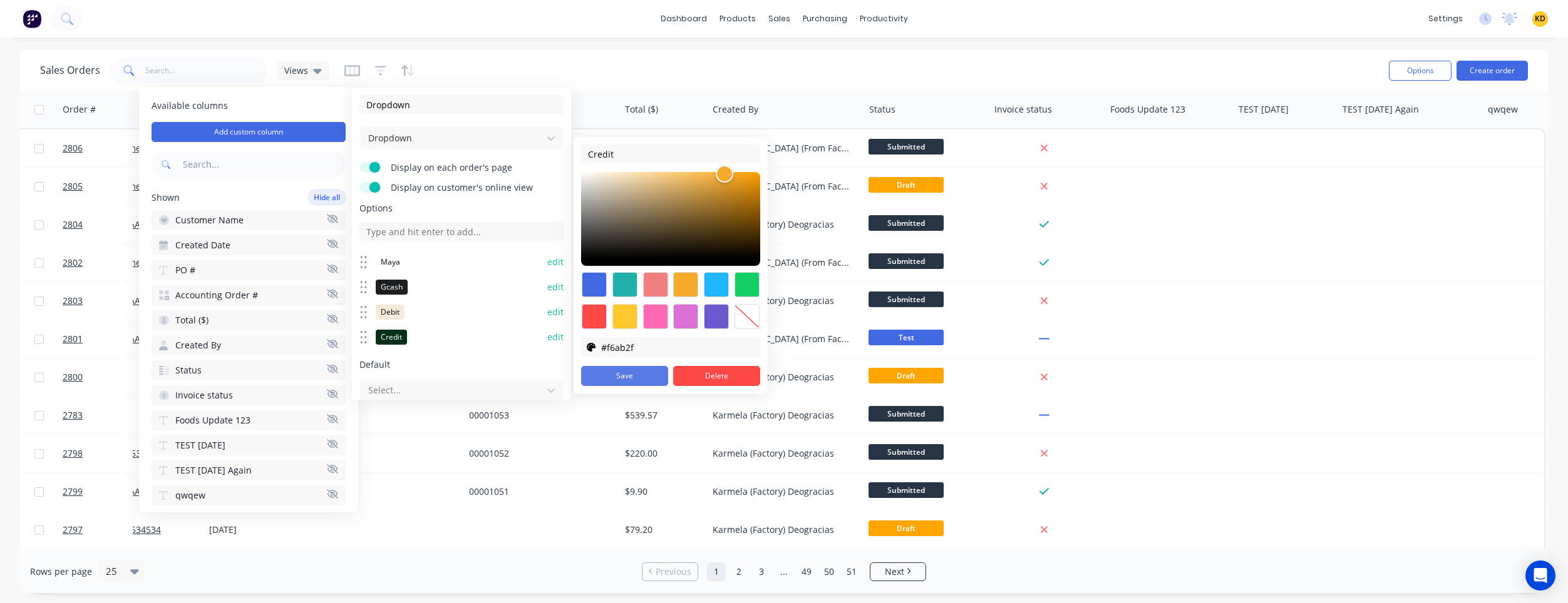
click at [602, 382] on button "Save" at bounding box center [624, 376] width 87 height 20
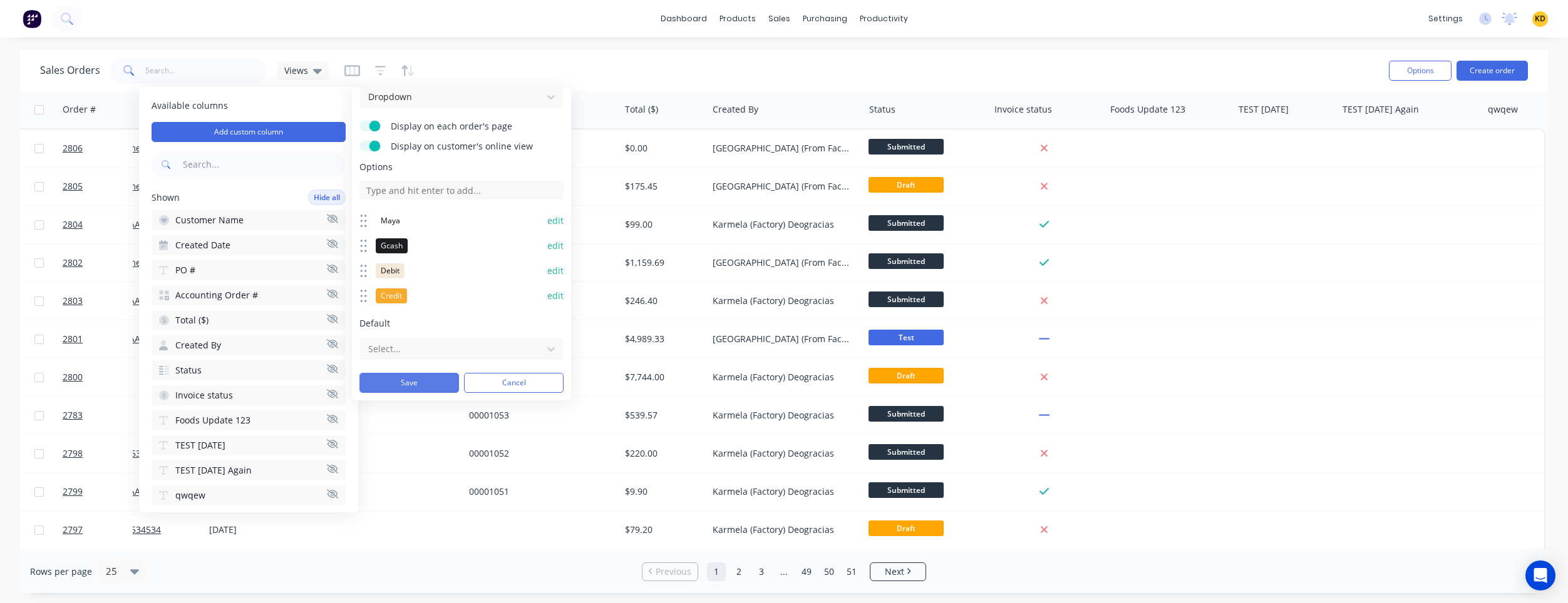
click at [432, 376] on button "Save" at bounding box center [409, 383] width 100 height 20
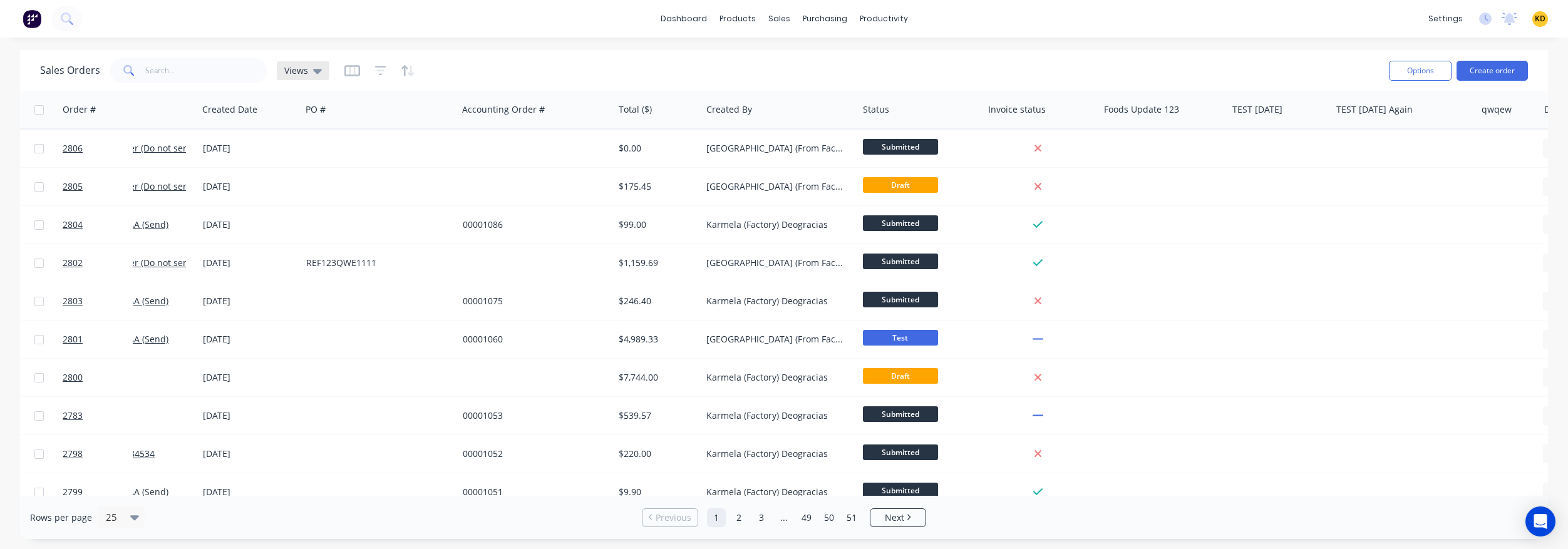
click at [323, 76] on div "Views" at bounding box center [303, 70] width 53 height 19
click at [476, 35] on div "dashboard products sales purchasing productivity dashboard products Product Cat…" at bounding box center [784, 19] width 1568 height 38
click at [346, 77] on button "button" at bounding box center [353, 71] width 16 height 20
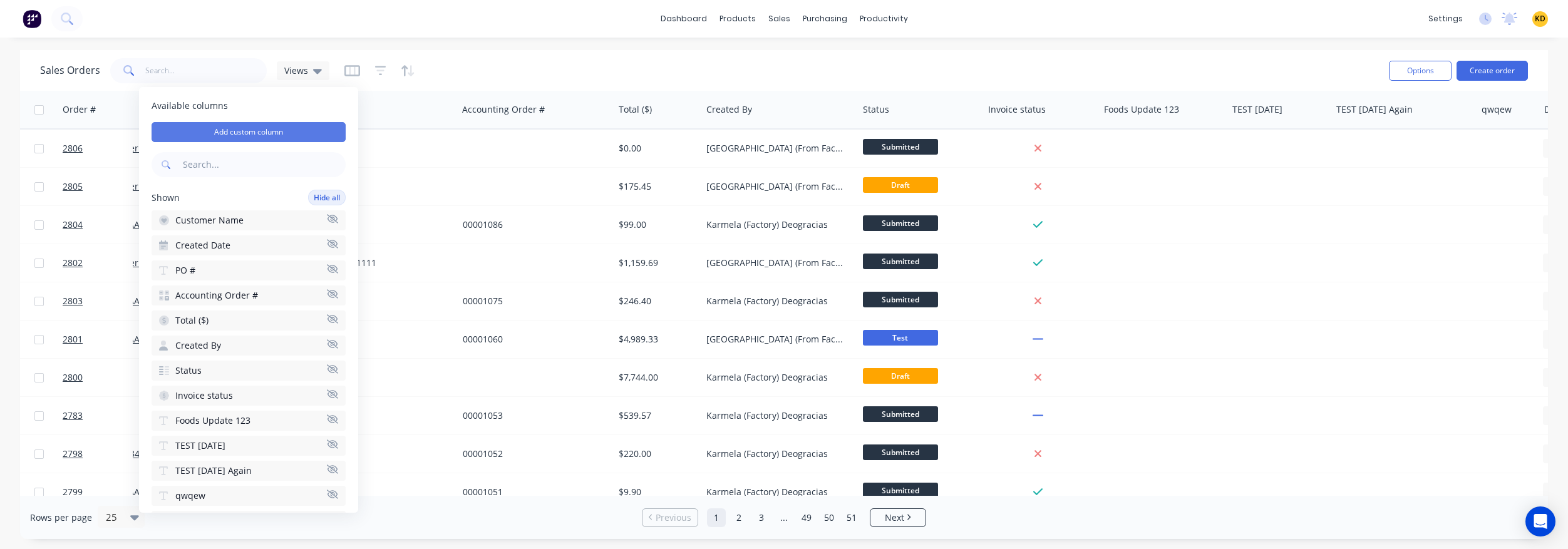
click at [290, 133] on button "Add custom column" at bounding box center [249, 132] width 194 height 20
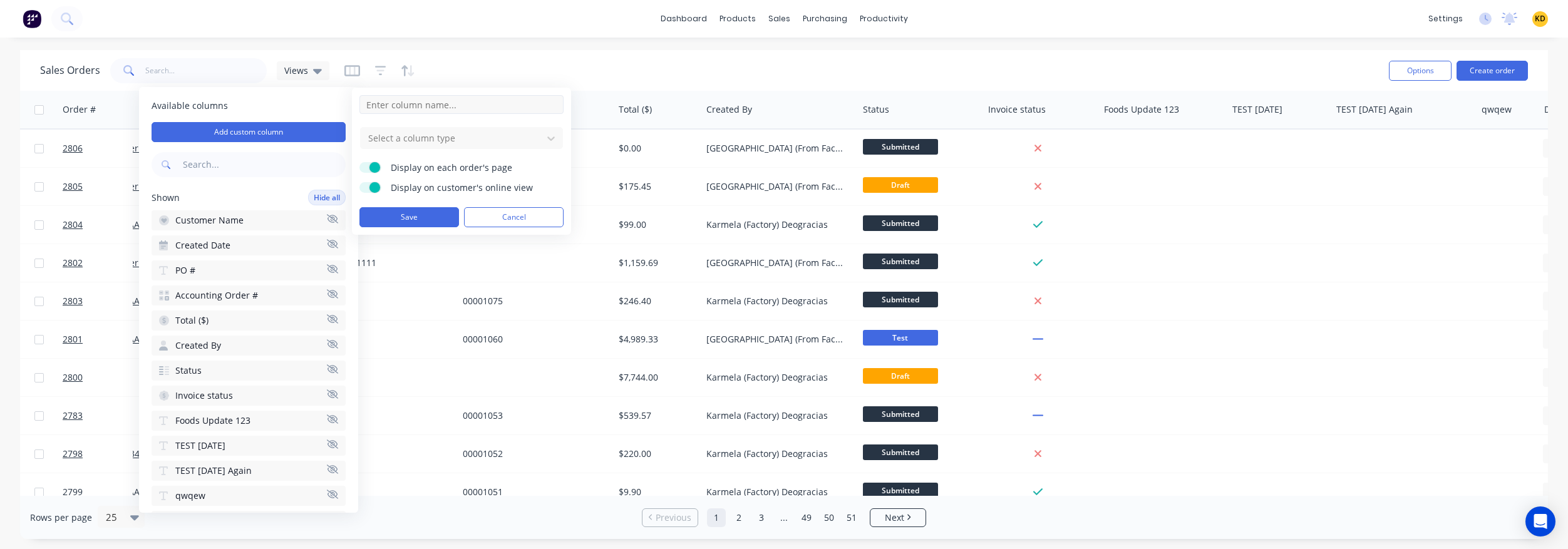
click at [429, 103] on input at bounding box center [461, 104] width 204 height 19
type input "Multi Select"
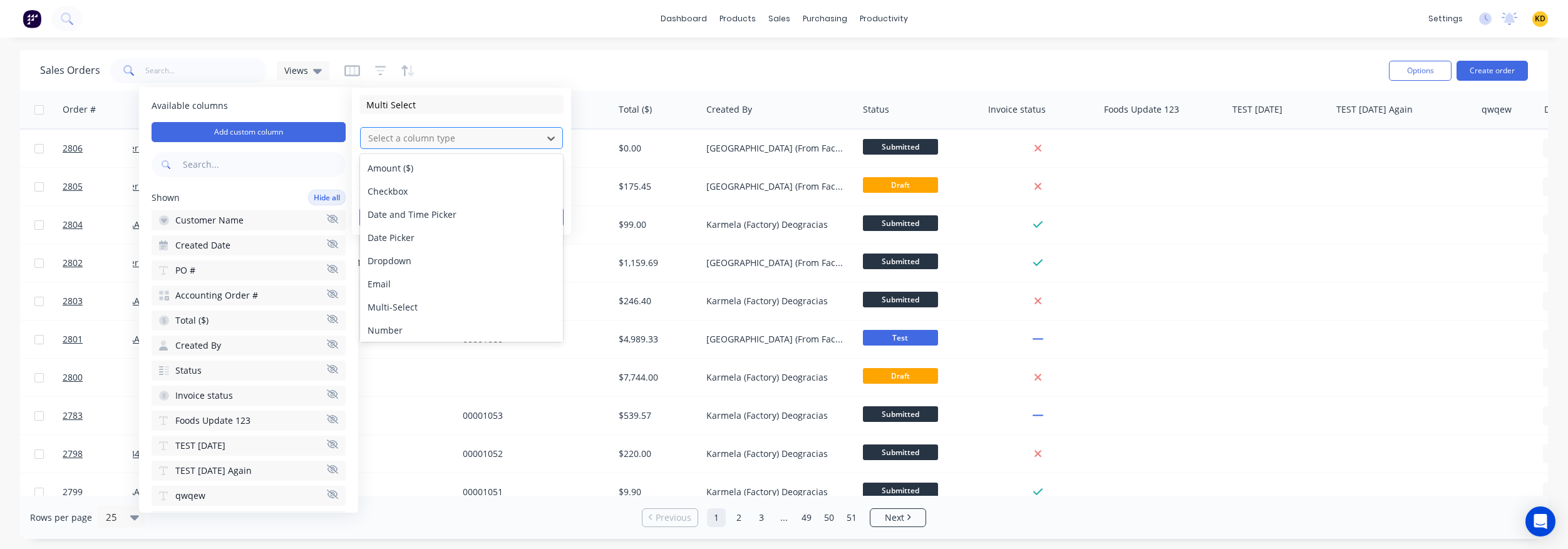
click at [454, 127] on div "Select a column type" at bounding box center [461, 138] width 203 height 22
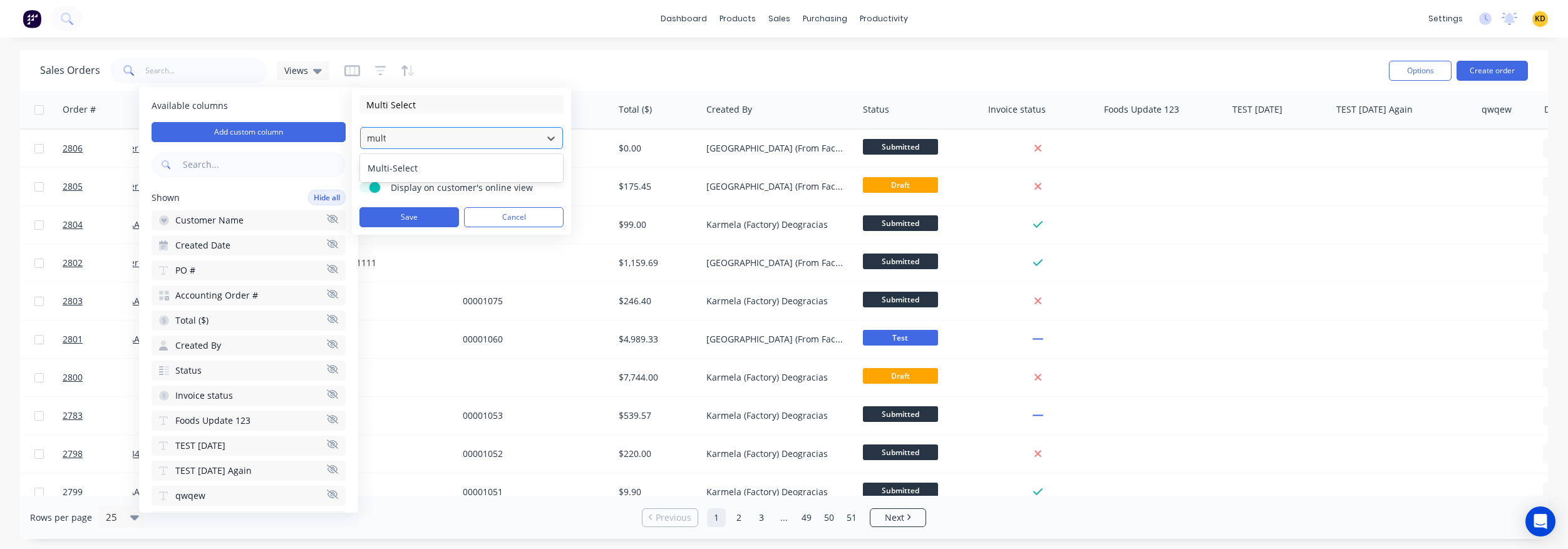
type input "multi"
click at [479, 157] on div "Multi-Select" at bounding box center [461, 168] width 203 height 23
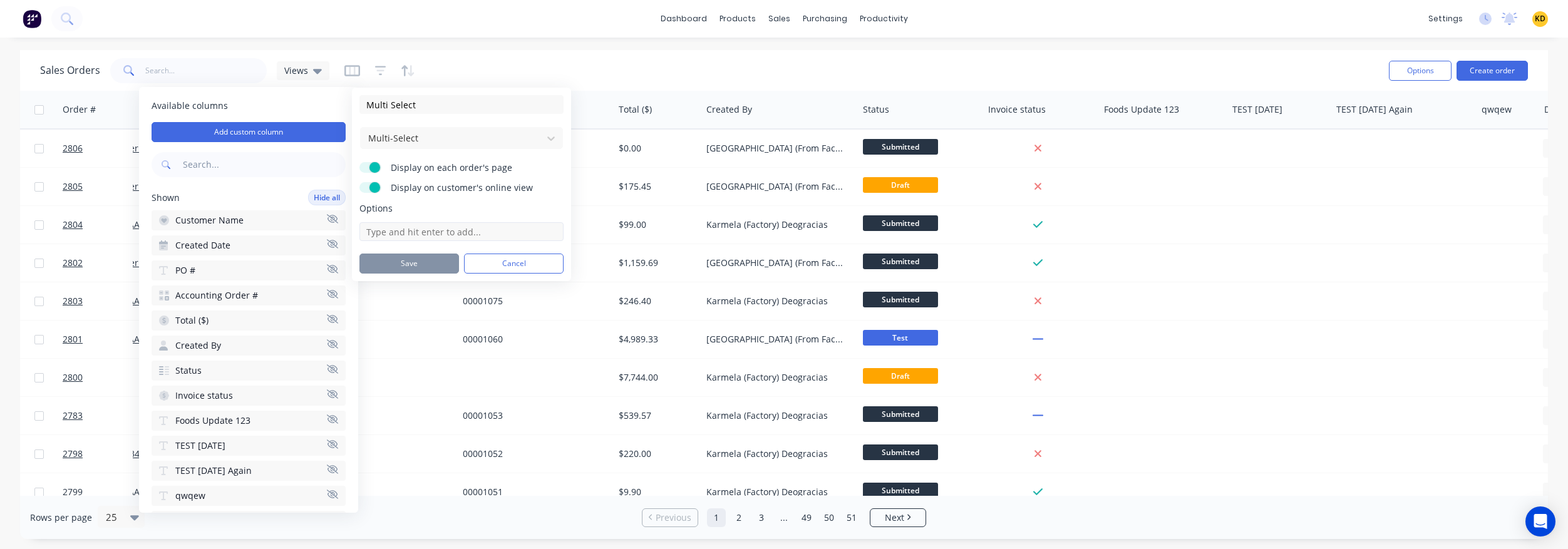
click at [459, 238] on input at bounding box center [461, 232] width 204 height 19
click at [463, 231] on input at bounding box center [461, 232] width 204 height 19
type input "Option 1"
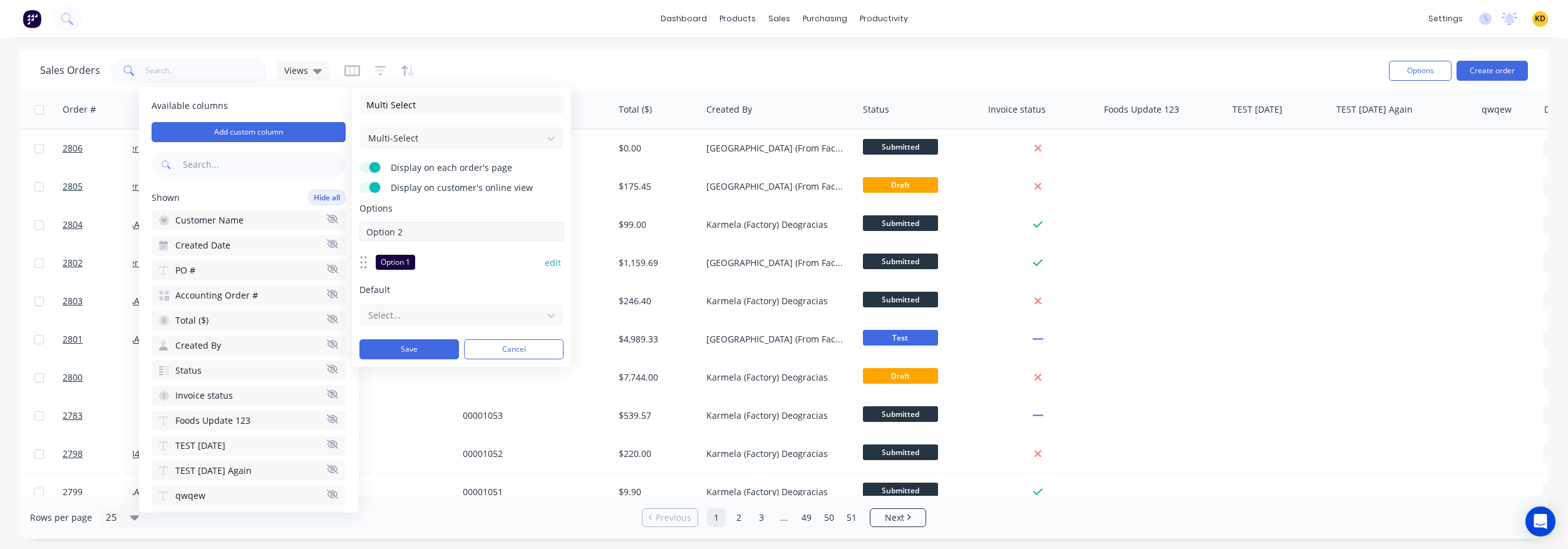
type input "Option 2"
type input "Option 3"
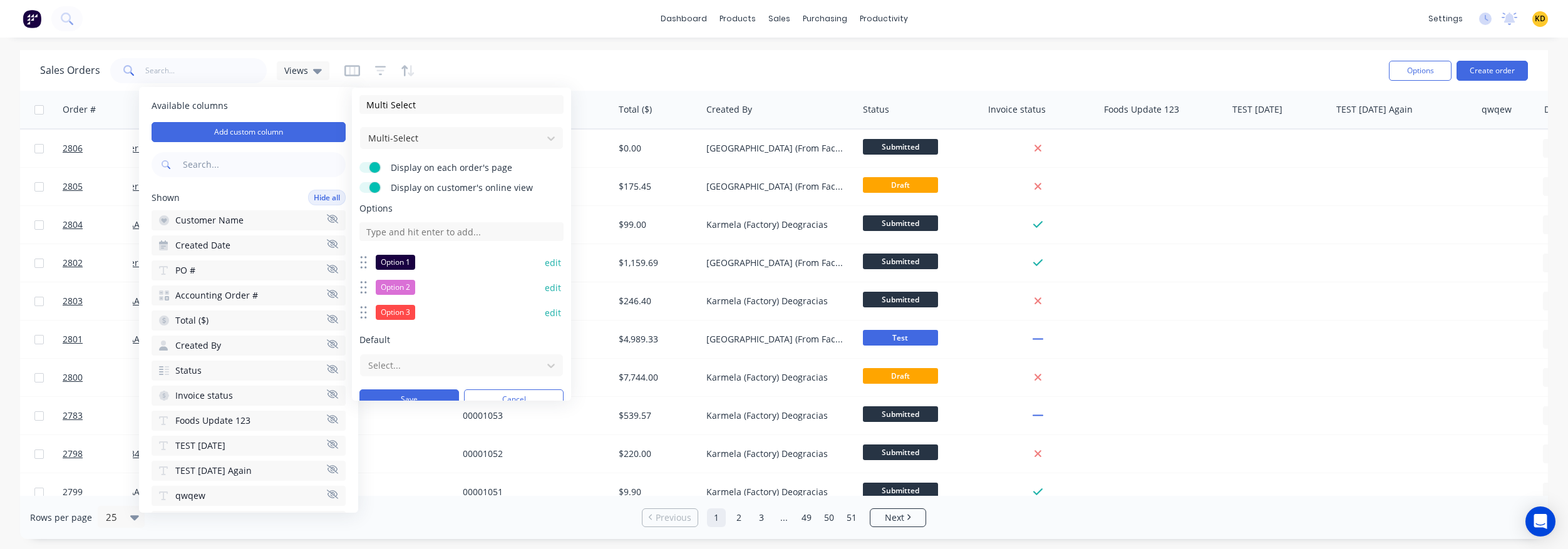
click at [548, 268] on button "edit" at bounding box center [553, 263] width 16 height 13
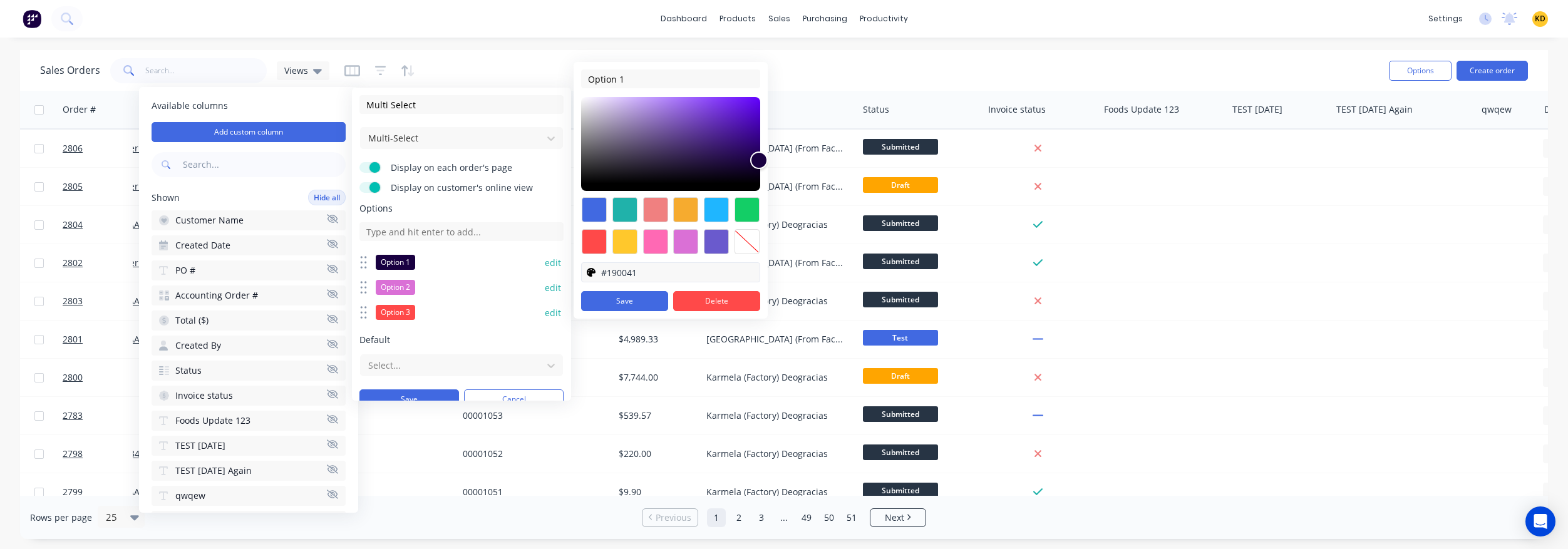
click at [741, 243] on div at bounding box center [747, 241] width 25 height 25
type input "transparent"
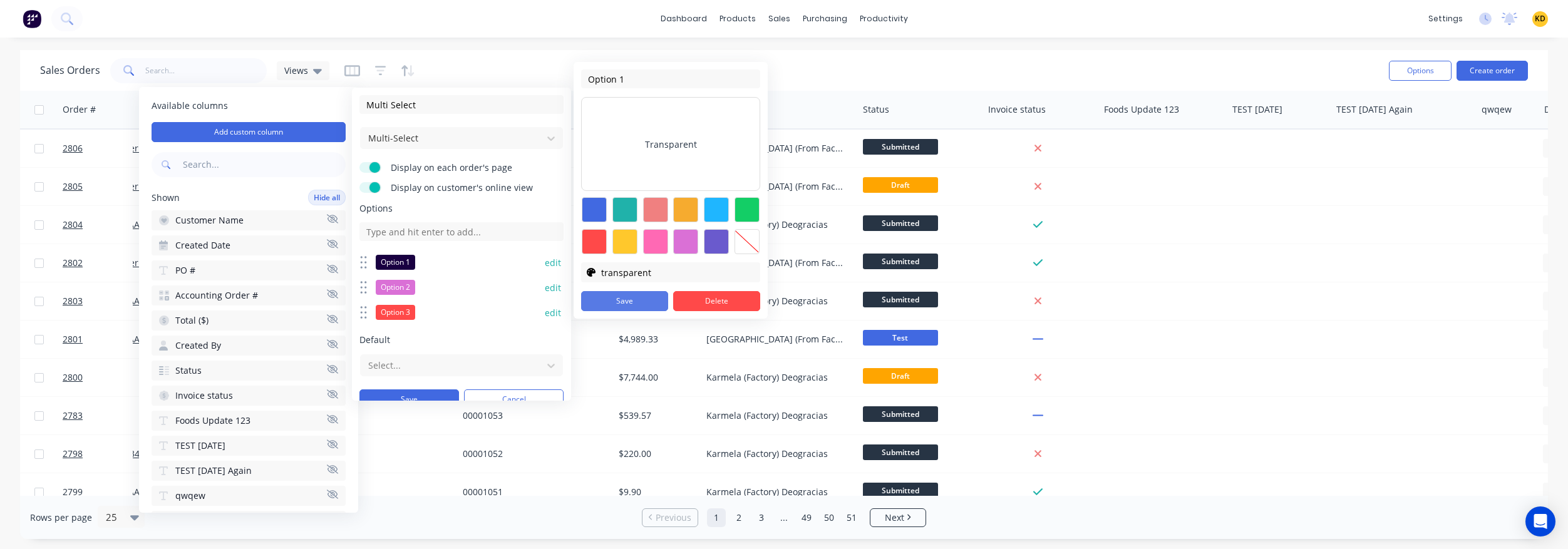
click at [630, 302] on button "Save" at bounding box center [624, 301] width 87 height 20
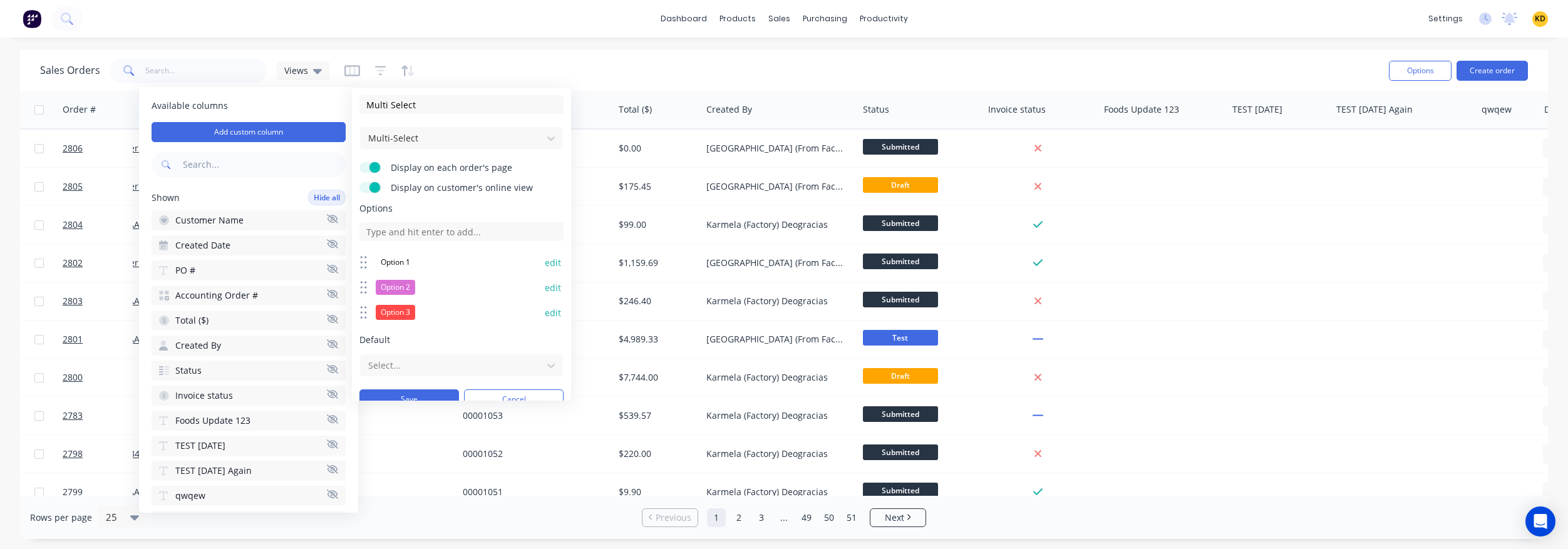
click at [545, 291] on button "edit" at bounding box center [553, 287] width 16 height 13
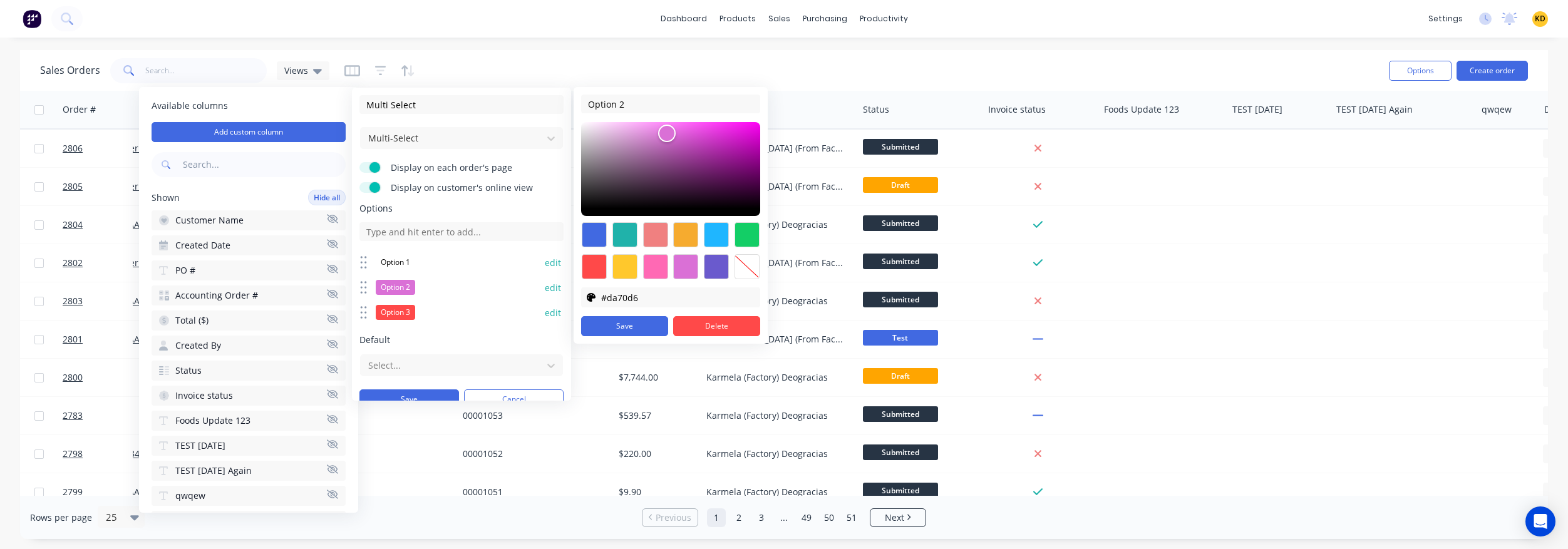
type input "#270126"
click at [756, 202] on div at bounding box center [670, 169] width 179 height 94
click at [632, 324] on button "Save" at bounding box center [624, 326] width 87 height 20
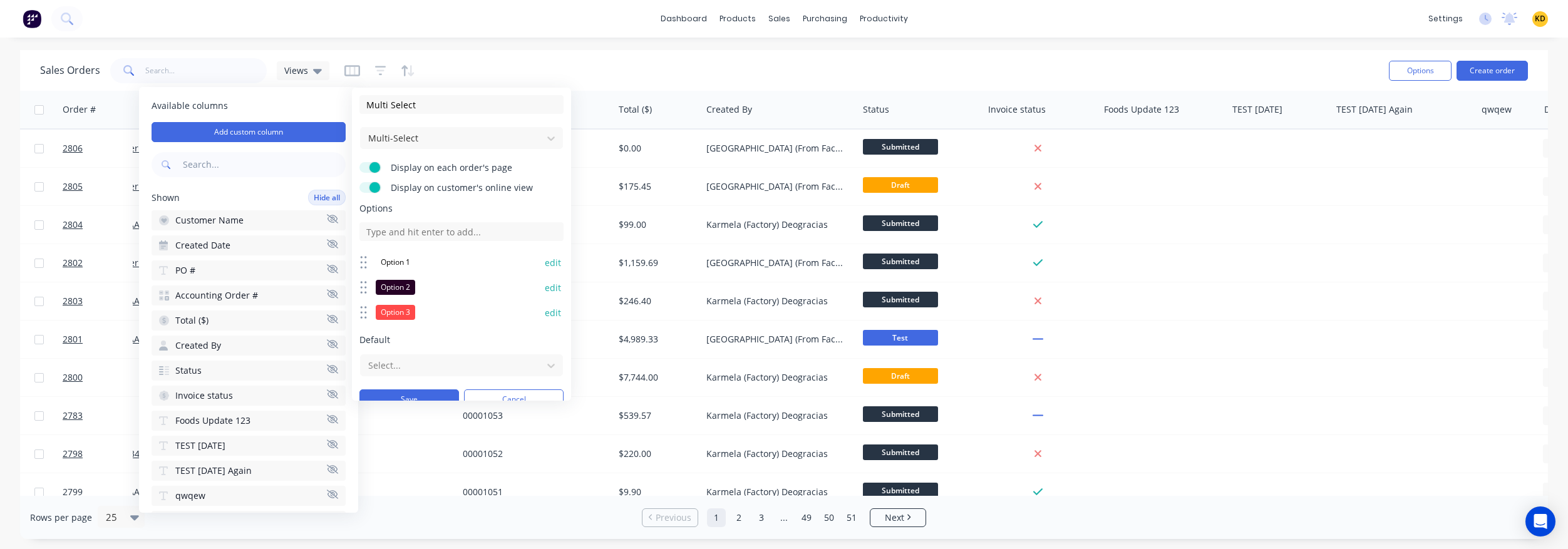
click at [545, 314] on button "edit" at bounding box center [553, 312] width 16 height 13
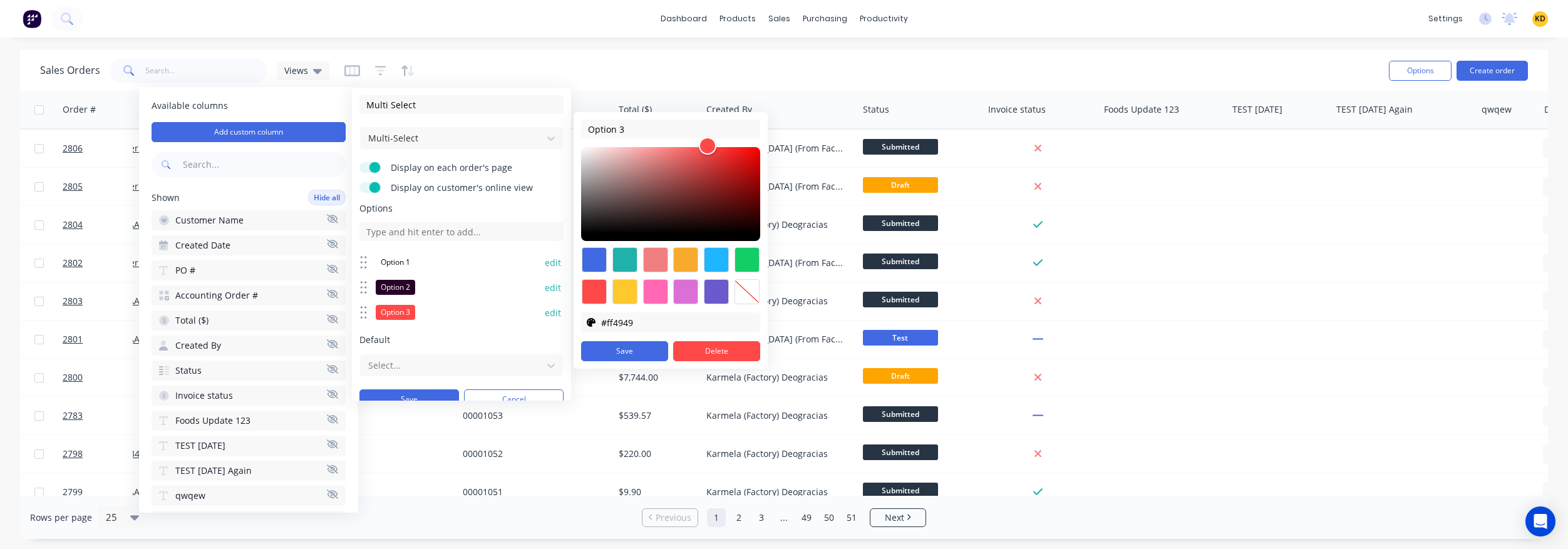
type input "#e0bcbc"
click at [610, 159] on div at bounding box center [670, 194] width 179 height 94
click at [600, 348] on button "Save" at bounding box center [624, 351] width 87 height 20
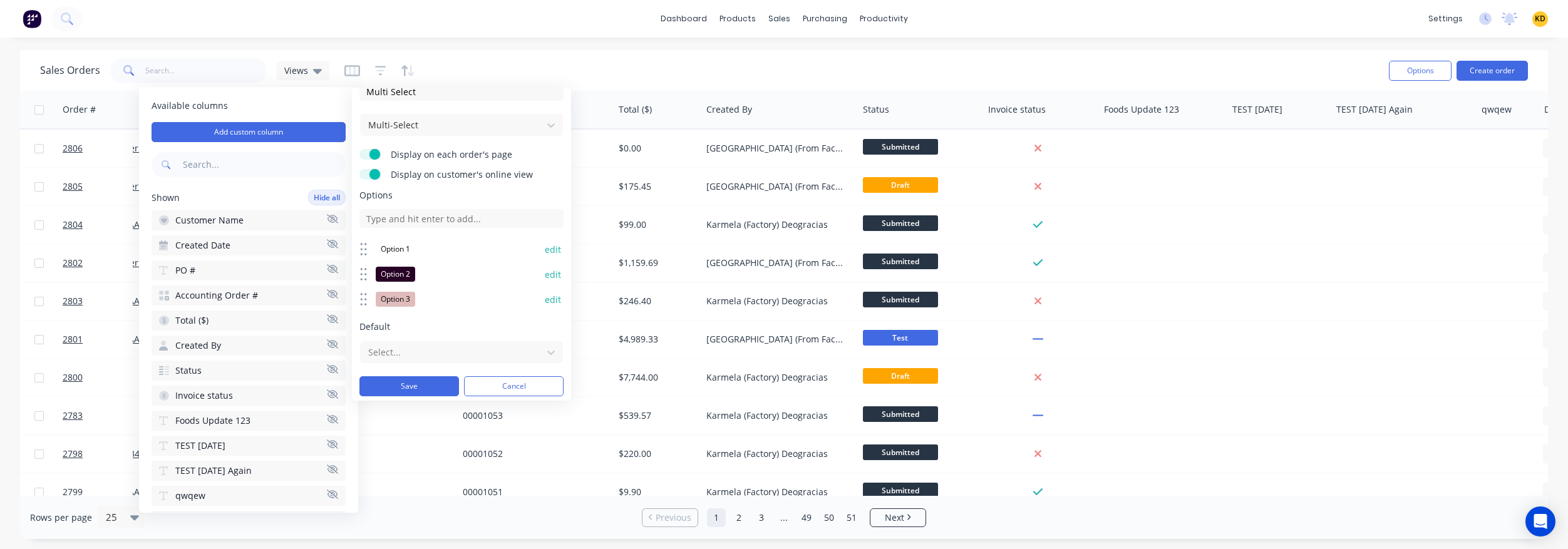
scroll to position [16, 0]
click at [397, 376] on button "Save" at bounding box center [409, 383] width 100 height 20
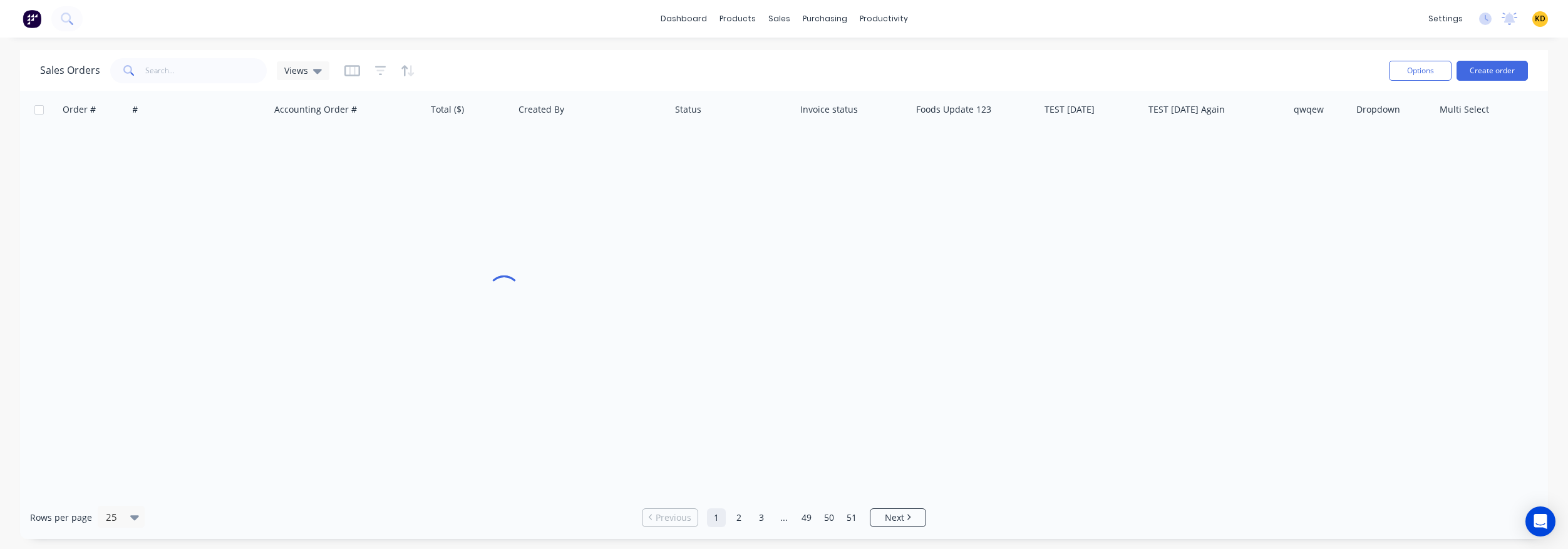
scroll to position [0, 84]
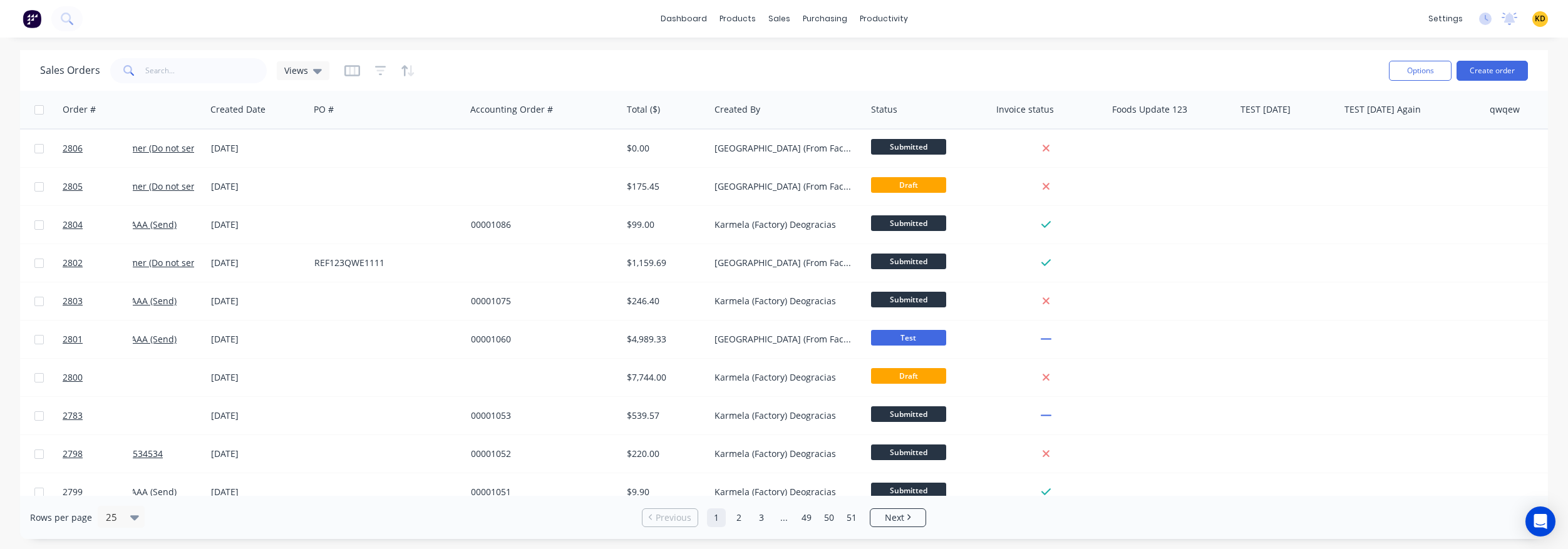
drag, startPoint x: 844, startPoint y: 490, endPoint x: 1412, endPoint y: 498, distance: 568.1
click at [1084, 432] on div "Rows per page 25 Previous 1 2 3 ... 49 50 51 Next" at bounding box center [784, 517] width 1528 height 43
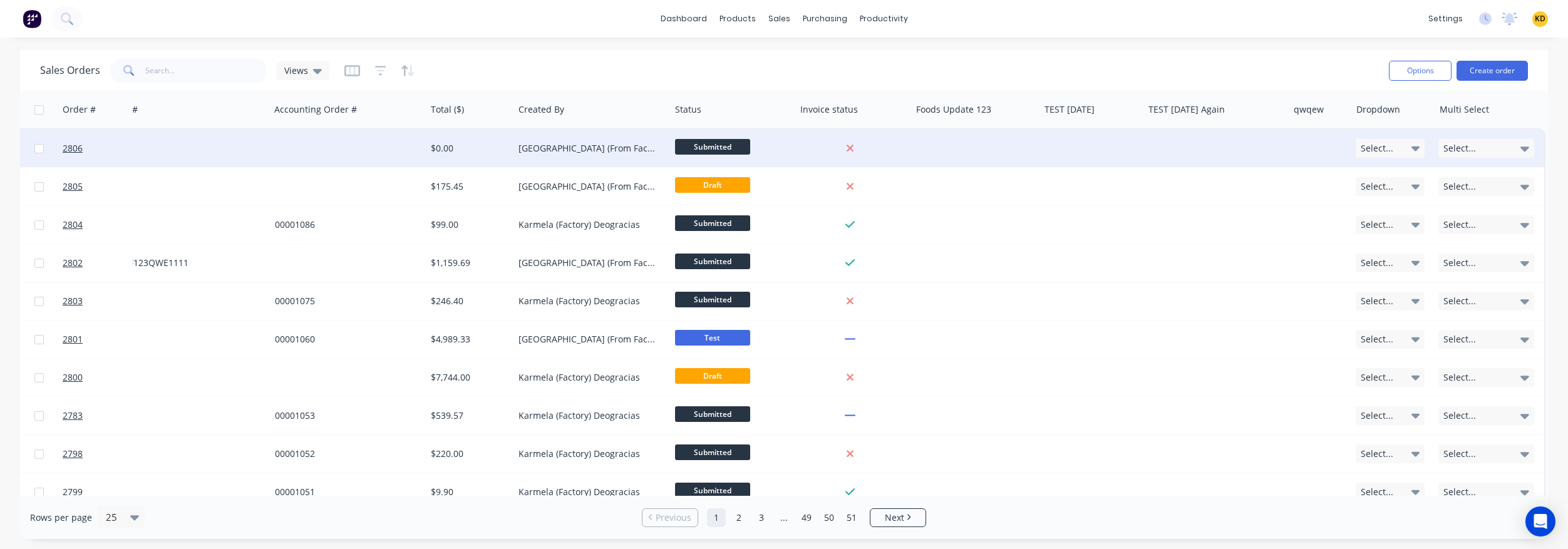
click at [1084, 154] on div "Select..." at bounding box center [1391, 148] width 70 height 19
click at [1084, 214] on button "Maya" at bounding box center [1411, 215] width 125 height 25
click at [1084, 147] on div "Select..." at bounding box center [1486, 148] width 96 height 19
click at [1084, 208] on div "Option 2" at bounding box center [1458, 210] width 40 height 15
click at [1084, 191] on div "Option 1" at bounding box center [1458, 186] width 40 height 15
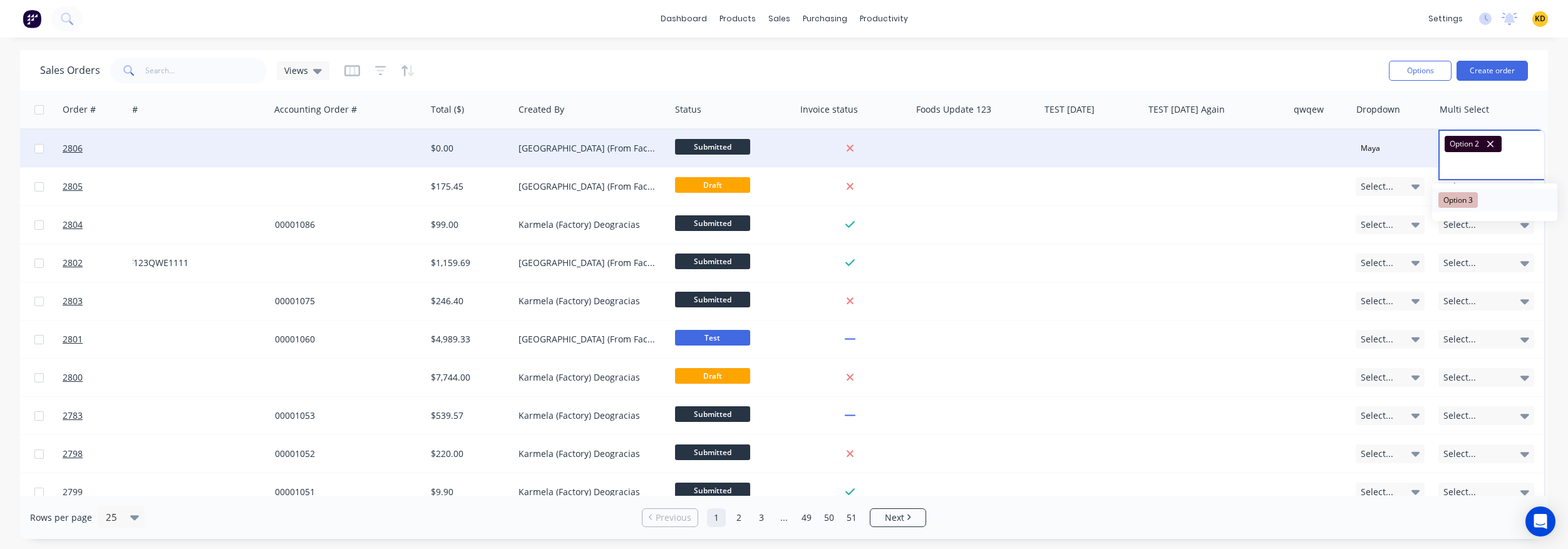
click at [1084, 206] on div "Option 3" at bounding box center [1458, 200] width 40 height 15
click at [1084, 45] on div "dashboard products sales purchasing productivity dashboard products Product Cat…" at bounding box center [784, 274] width 1568 height 549
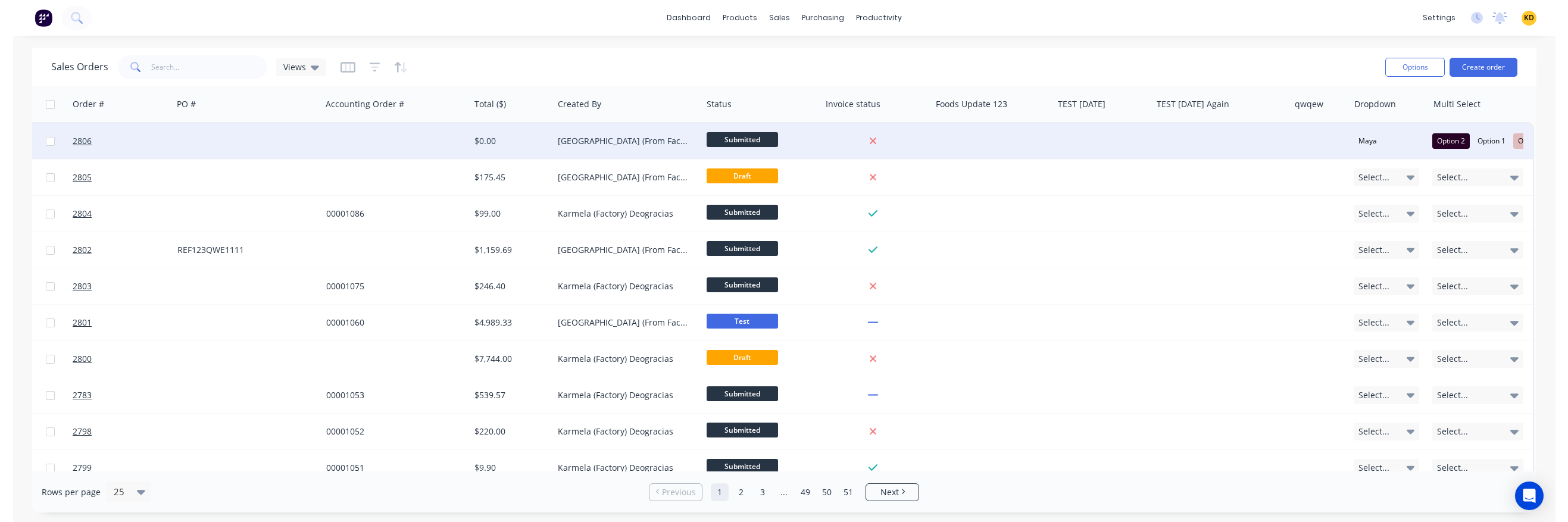
scroll to position [0, 220]
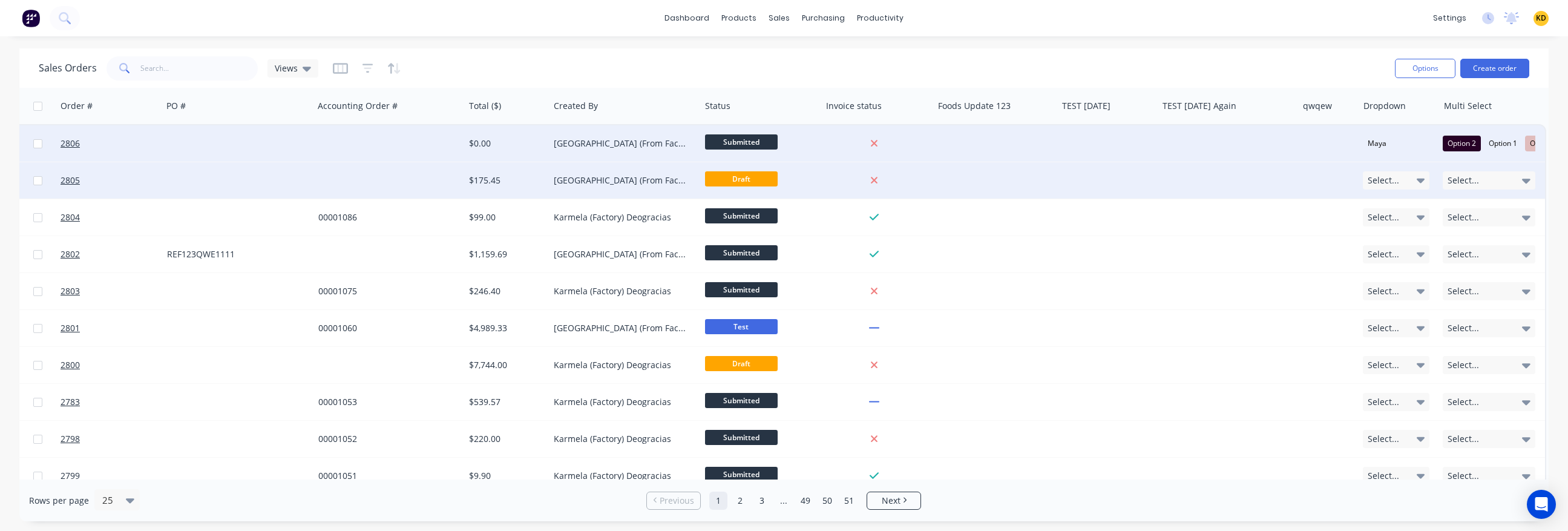
click at [1047, 182] on span "Select..." at bounding box center [1383, 181] width 32 height 13
click at [1047, 271] on div "Gcash" at bounding box center [1378, 269] width 31 height 17
click at [1047, 178] on span "Select..." at bounding box center [1463, 181] width 32 height 13
click at [1047, 266] on div "Option 3" at bounding box center [1462, 263] width 39 height 14
click at [1047, 241] on div "Option 2" at bounding box center [1462, 239] width 39 height 14
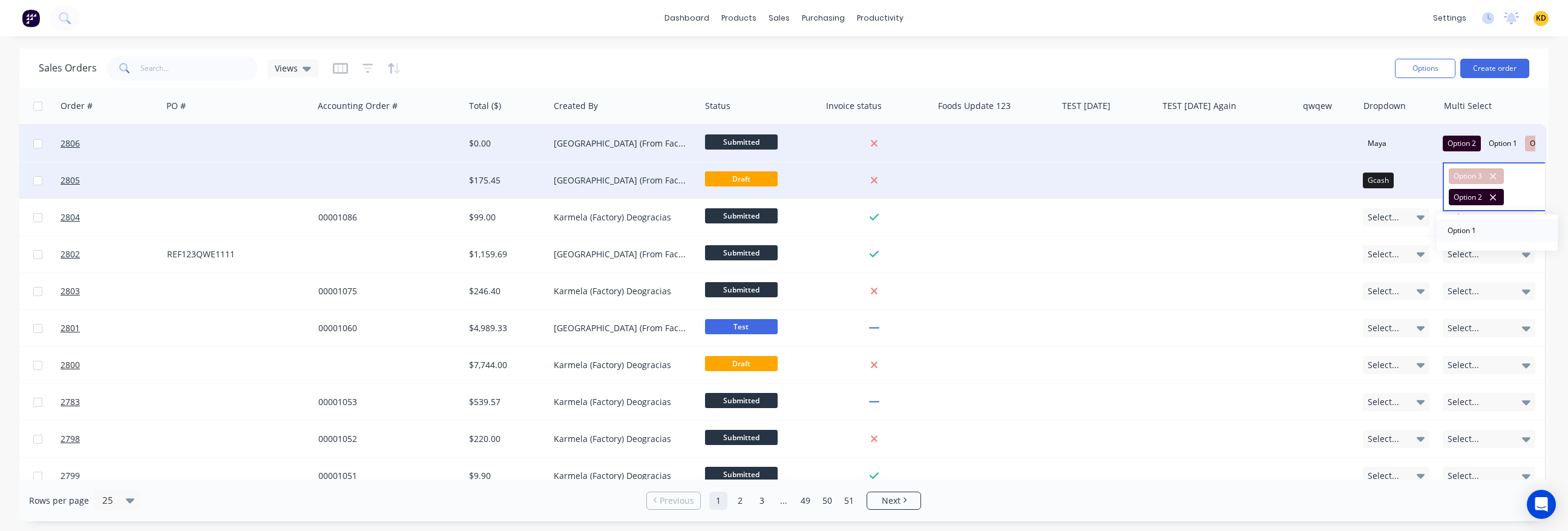
click at [1047, 228] on div "Option 1" at bounding box center [1462, 230] width 39 height 14
click at [1047, 58] on div "Sales Orders Views" at bounding box center [711, 68] width 1346 height 30
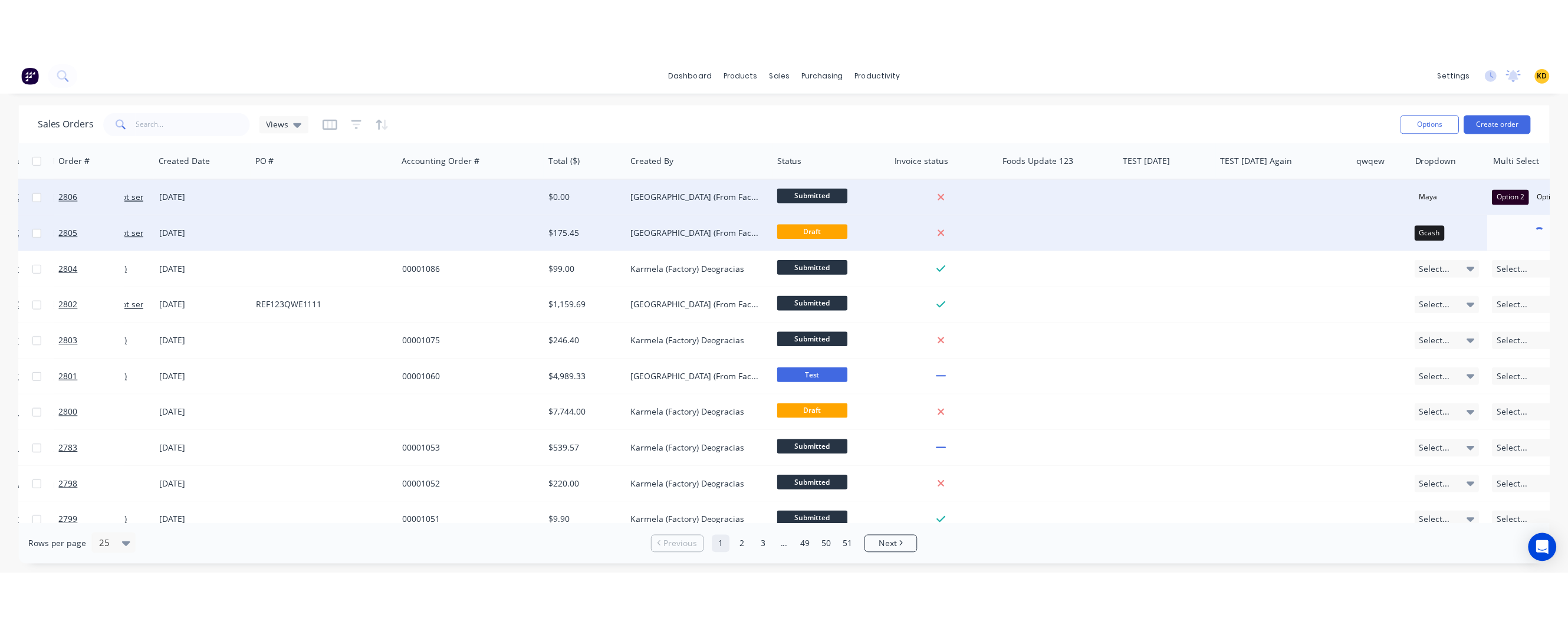
scroll to position [0, 169]
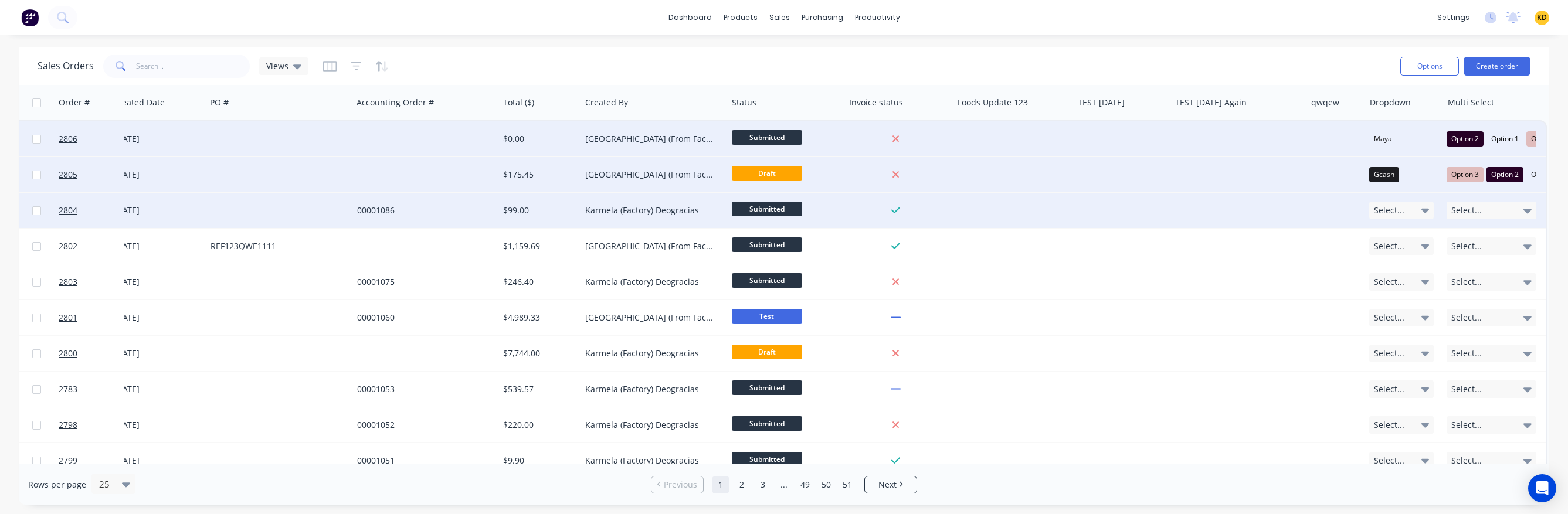
click at [1014, 210] on span "Select..." at bounding box center [1466, 210] width 31 height 12
click at [1014, 246] on div "Option 1" at bounding box center [1465, 246] width 37 height 14
click at [1014, 50] on div "Sales Orders Views Options Create order" at bounding box center [784, 65] width 1531 height 38
click at [1014, 405] on div "Rows per page 25 Previous 1 2 3 ... 49 50 51 Next" at bounding box center [784, 484] width 1531 height 40
click at [1014, 213] on div "Option 1" at bounding box center [1465, 210] width 37 height 15
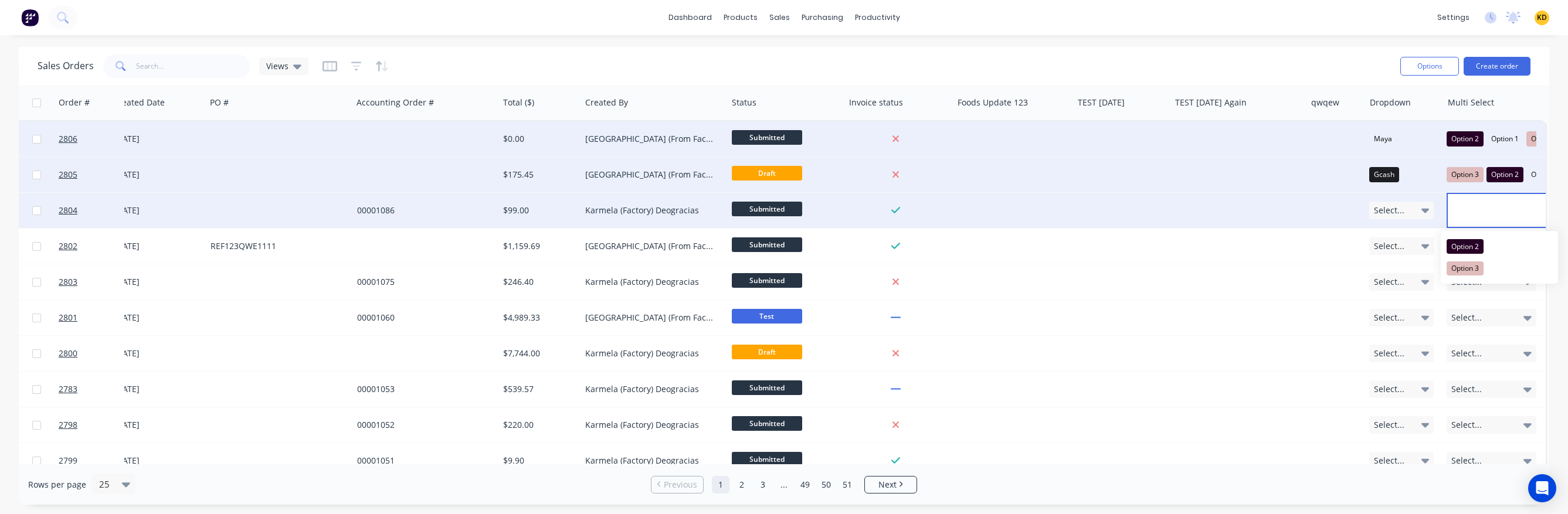
click at [1014, 208] on span "Option 1" at bounding box center [1470, 210] width 27 height 12
click at [1014, 210] on icon "button" at bounding box center [1495, 210] width 7 height 9
click at [1014, 405] on div "Rows per page 25 Previous 1 2 3 ... 49 50 51 Next" at bounding box center [784, 484] width 1531 height 40
click at [1014, 14] on div "dashboard products sales purchasing productivity dashboard products Product Cat…" at bounding box center [784, 18] width 1568 height 36
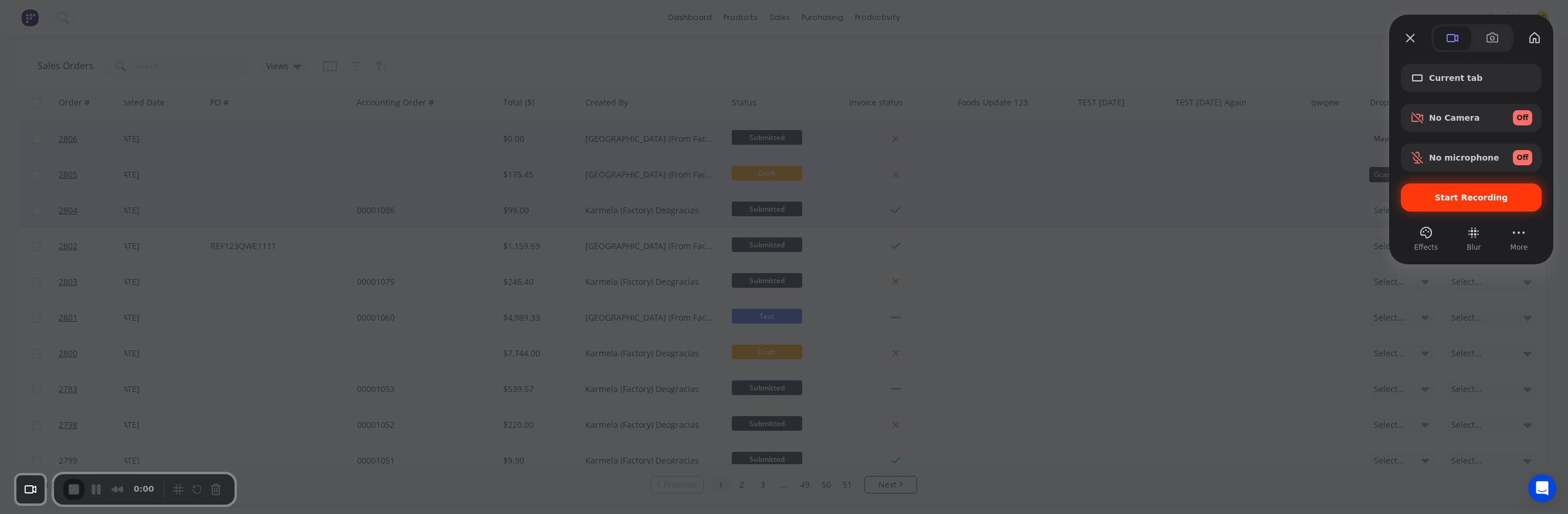
click at [1014, 199] on span "Start Recording" at bounding box center [1471, 197] width 73 height 9
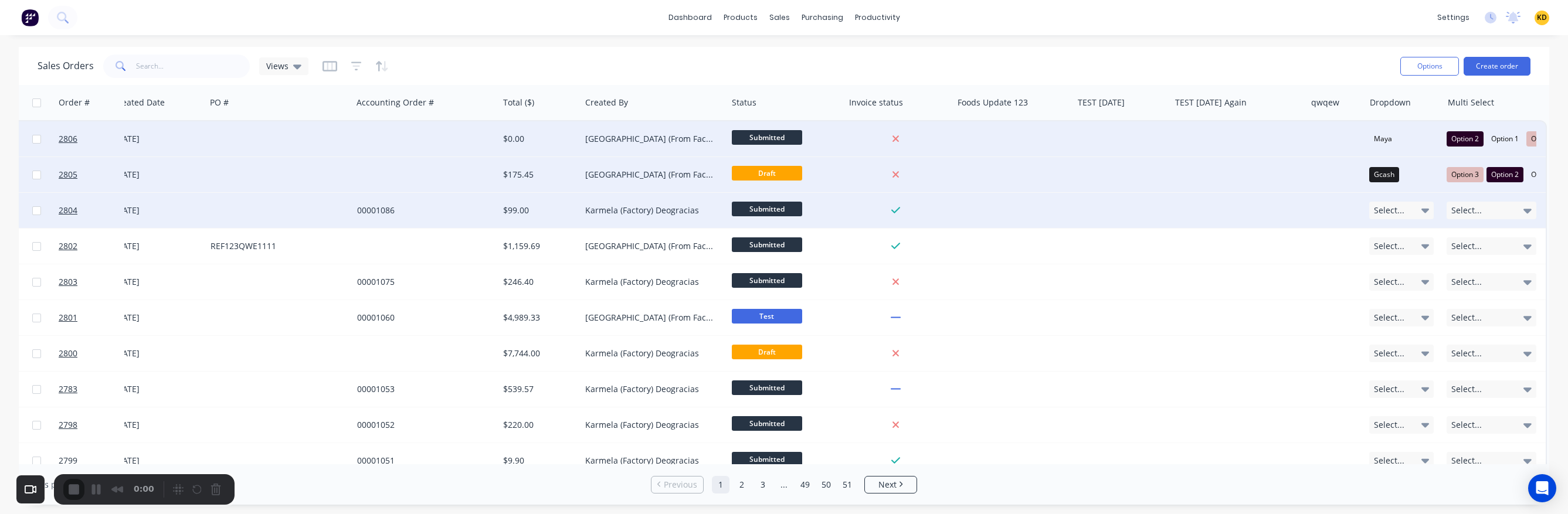
click at [1014, 203] on div "Select..." at bounding box center [1491, 210] width 90 height 18
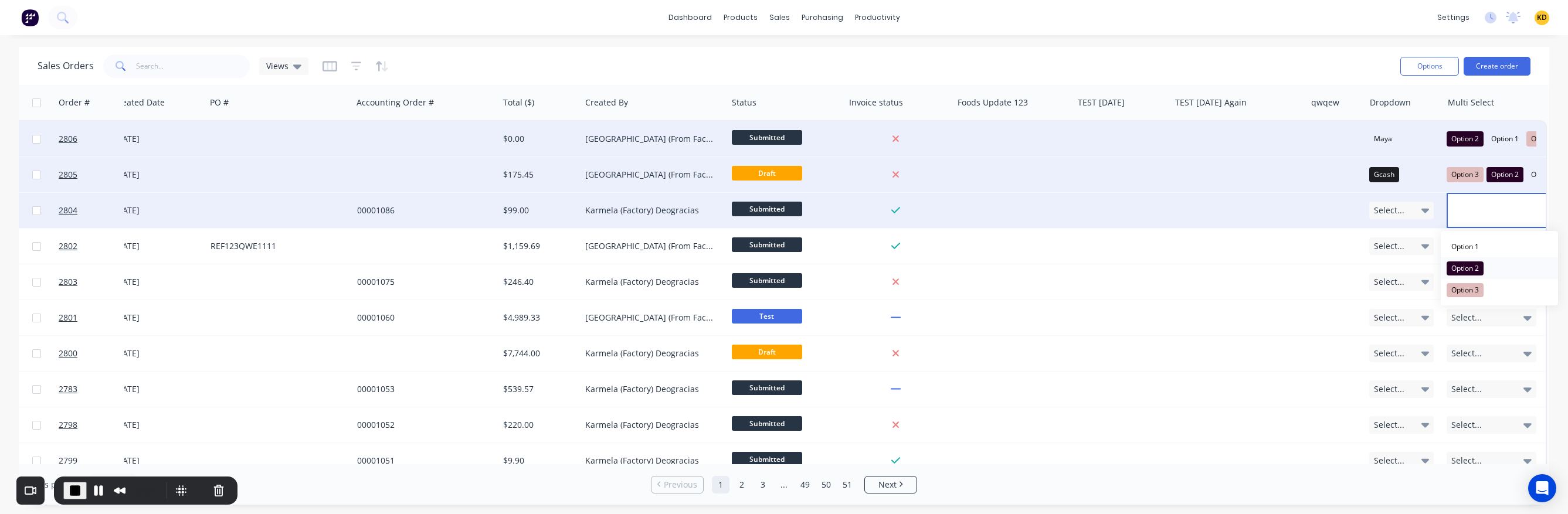
click at [1014, 264] on div "Option 2" at bounding box center [1465, 268] width 37 height 14
click at [1014, 248] on div "Option 1" at bounding box center [1465, 246] width 37 height 14
click at [1014, 261] on div "Option 3" at bounding box center [1465, 258] width 37 height 14
click at [79, 405] on span "End Recording" at bounding box center [75, 490] width 14 height 14
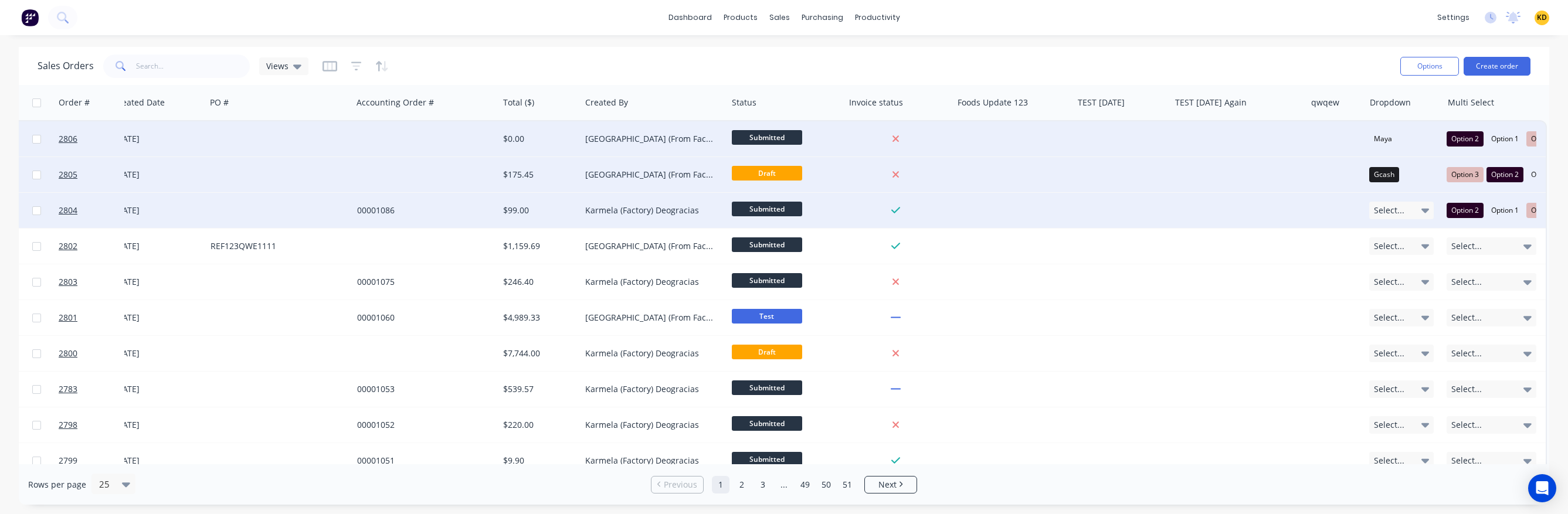
click at [1014, 208] on div "Select..." at bounding box center [1402, 210] width 65 height 18
click at [1014, 345] on div "Credit" at bounding box center [1383, 344] width 29 height 17
click at [392, 142] on div at bounding box center [425, 139] width 147 height 36
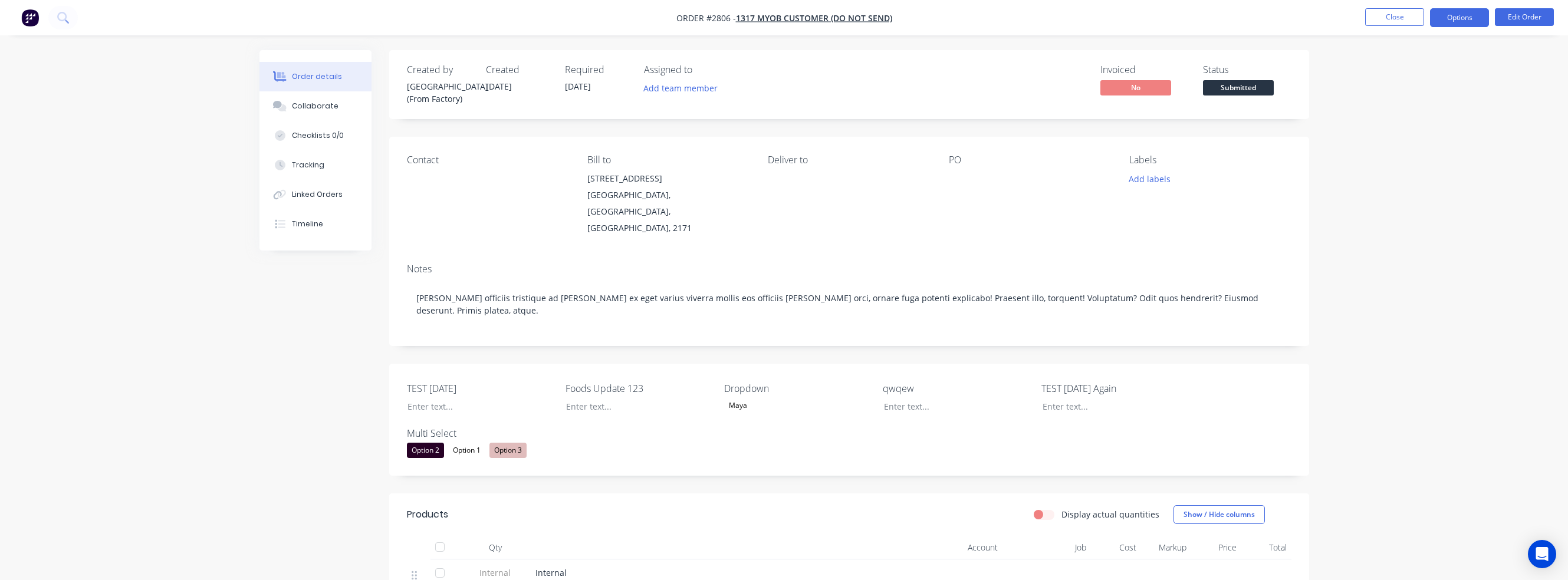
click at [1021, 23] on button "Options" at bounding box center [1460, 18] width 59 height 19
click at [1021, 63] on div "Invoice" at bounding box center [1424, 71] width 108 height 17
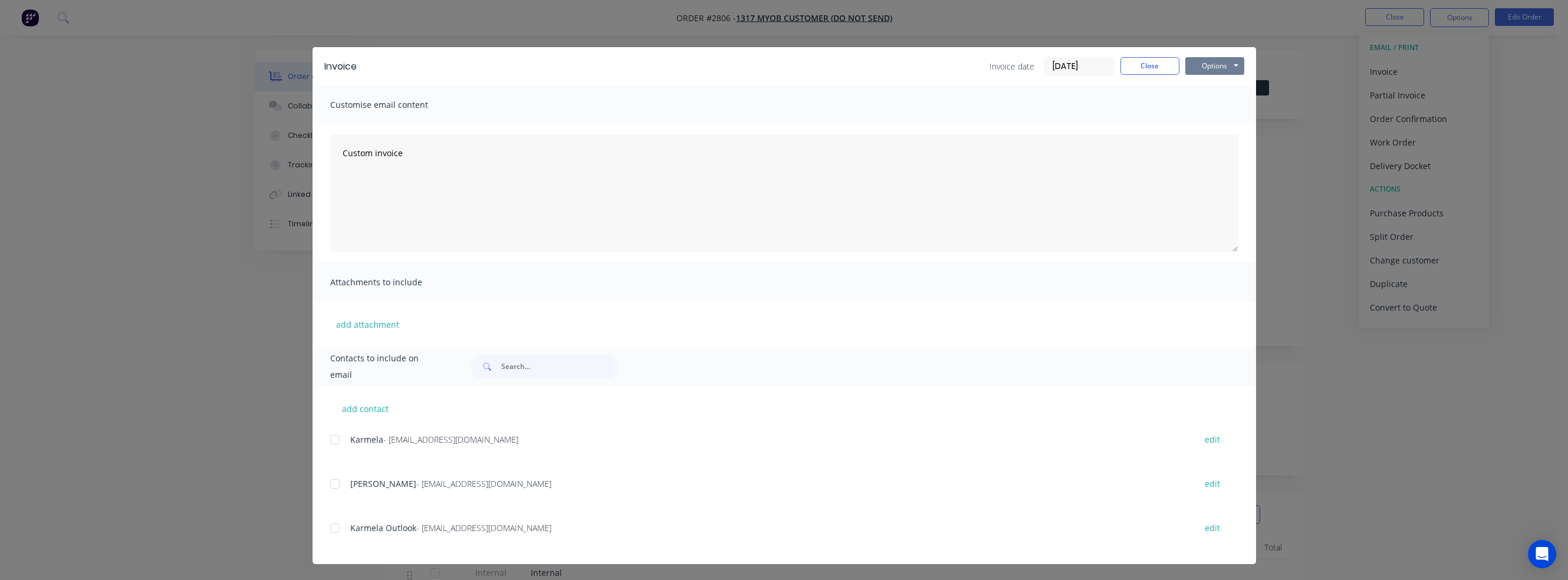
click at [1021, 63] on button "Options" at bounding box center [1214, 66] width 59 height 18
click at [1021, 107] on button "Print" at bounding box center [1223, 106] width 75 height 20
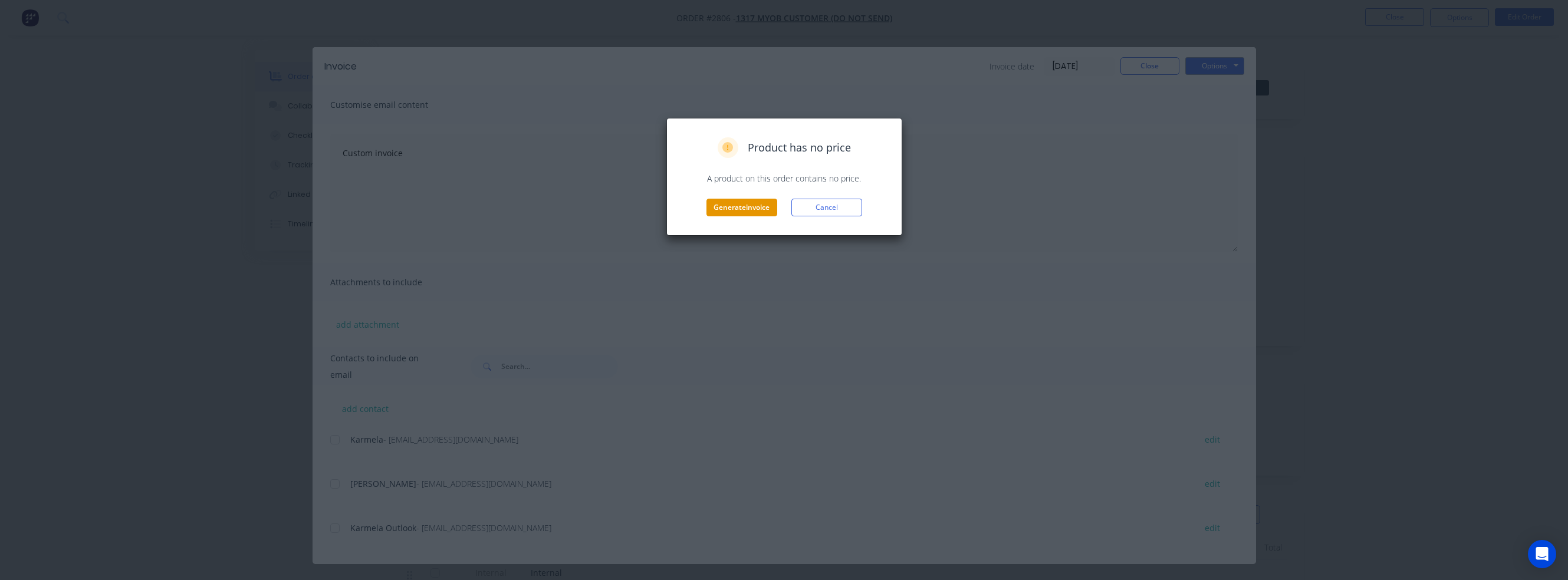
click at [736, 207] on button "Generate invoice" at bounding box center [741, 207] width 71 height 18
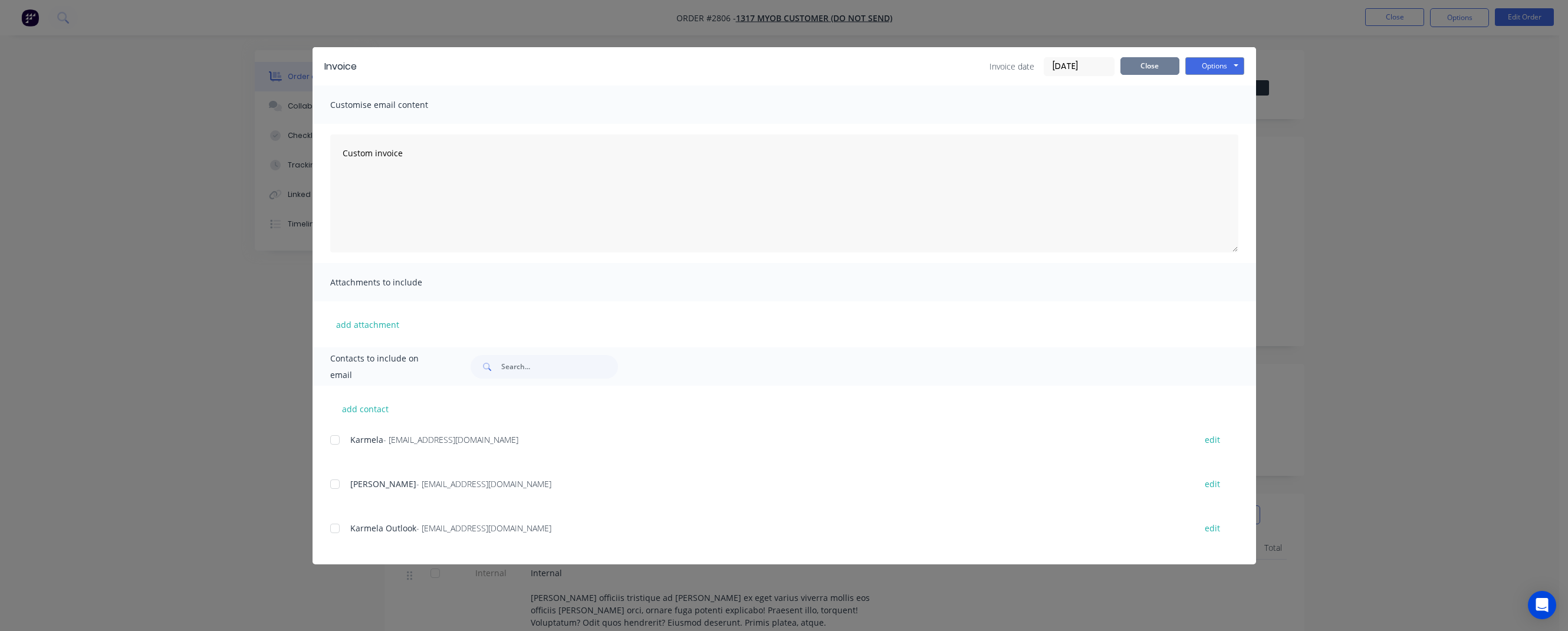
click at [1021, 61] on button "Close" at bounding box center [1149, 66] width 59 height 18
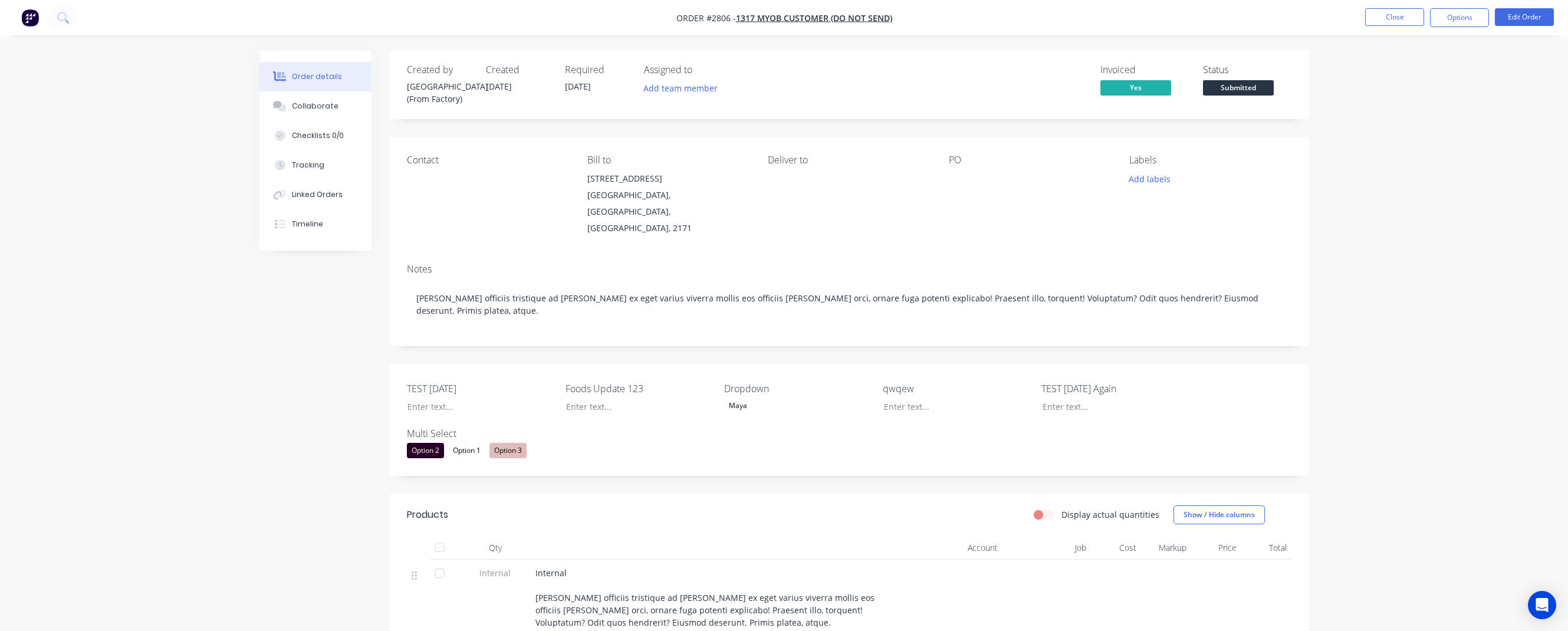
click at [1021, 25] on button "Options" at bounding box center [1460, 18] width 59 height 19
click at [1021, 88] on div "Partial Invoice" at bounding box center [1424, 95] width 108 height 17
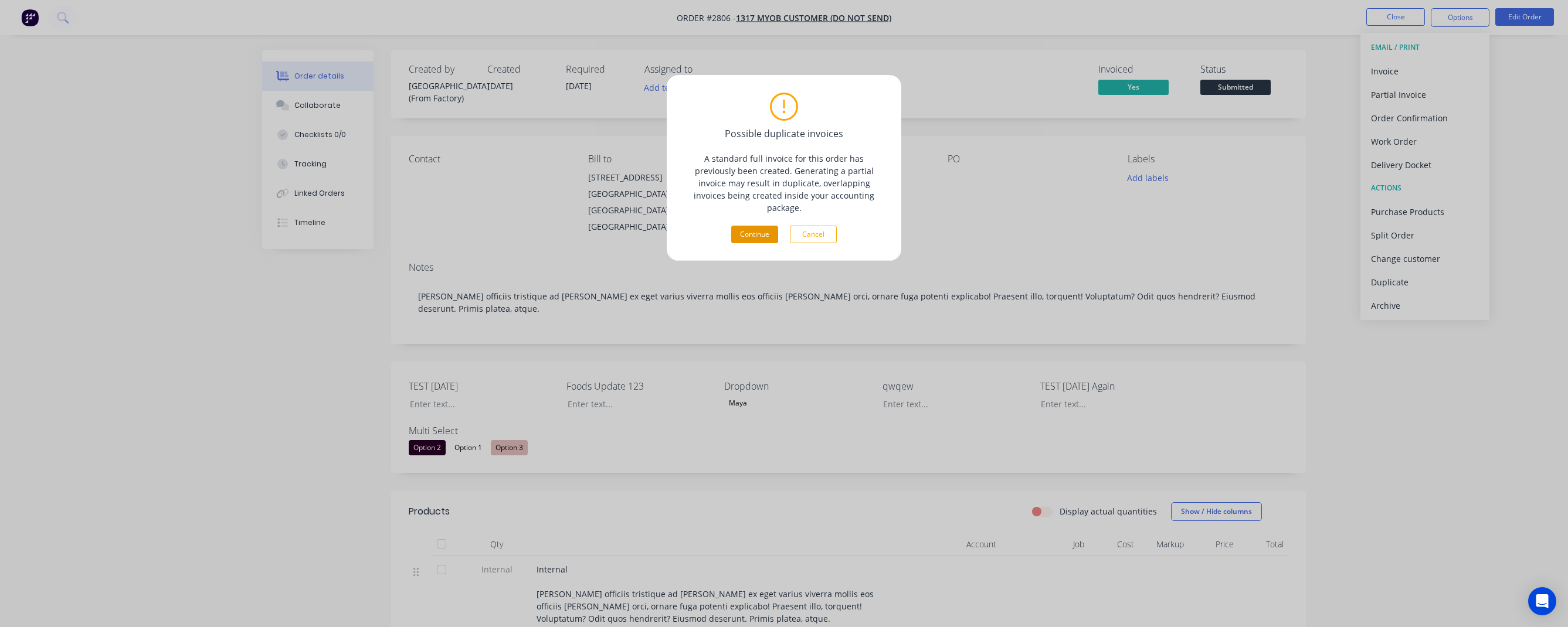
click at [747, 225] on button "Continue" at bounding box center [755, 234] width 47 height 18
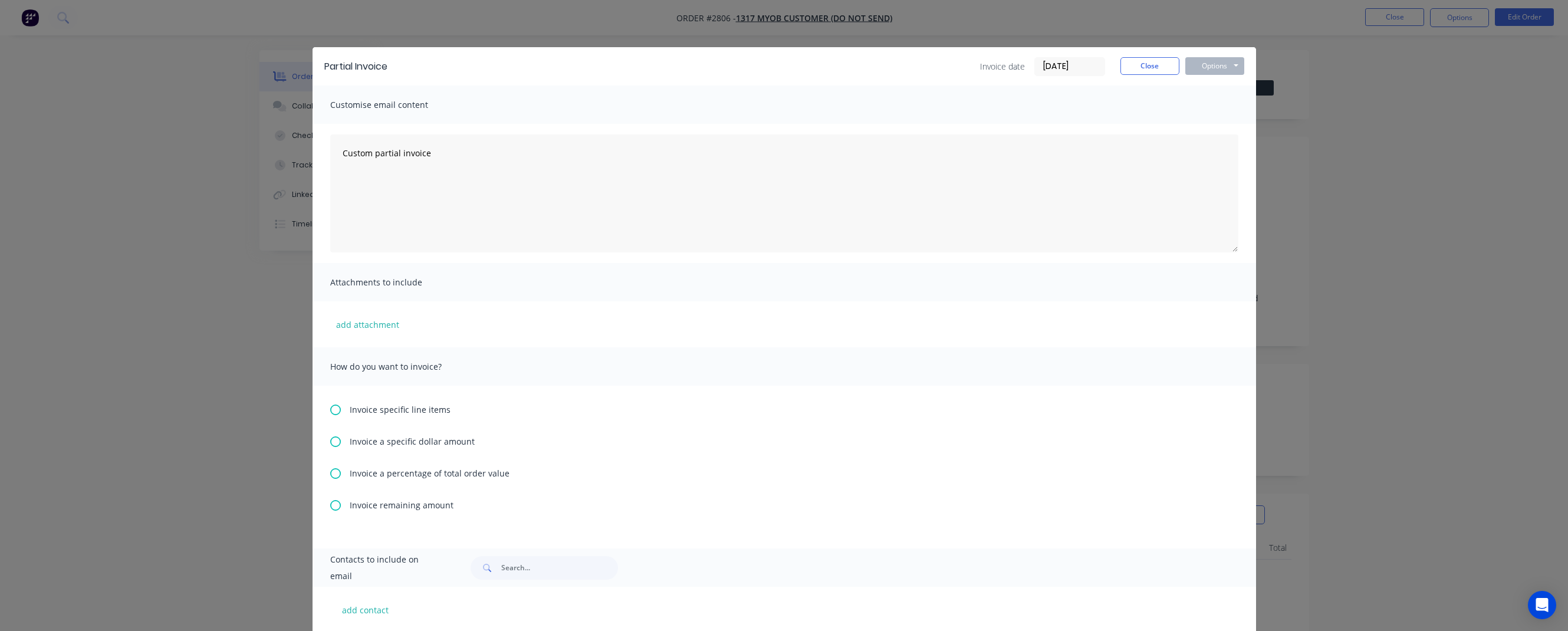
click at [367, 407] on span "Invoice specific line items" at bounding box center [400, 409] width 101 height 12
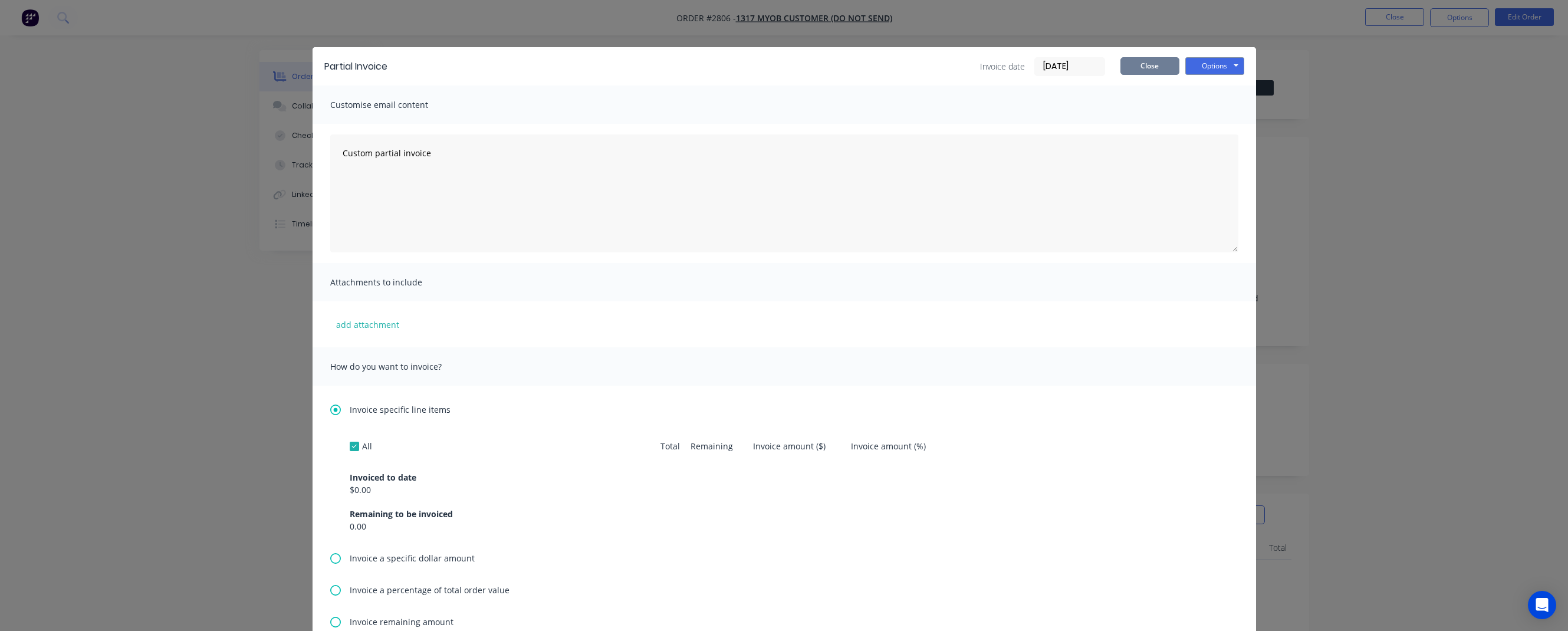
click at [1021, 59] on button "Close" at bounding box center [1149, 66] width 59 height 18
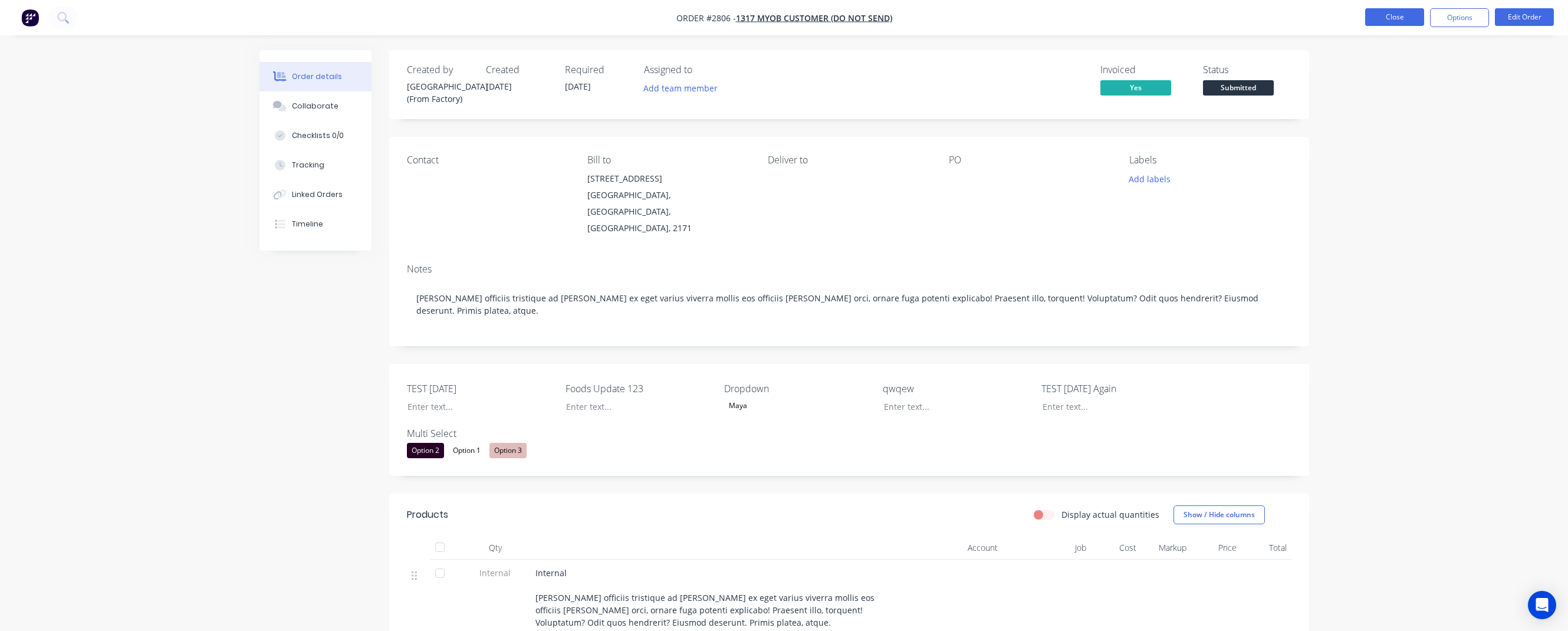
click at [1021, 18] on button "Close" at bounding box center [1395, 17] width 59 height 18
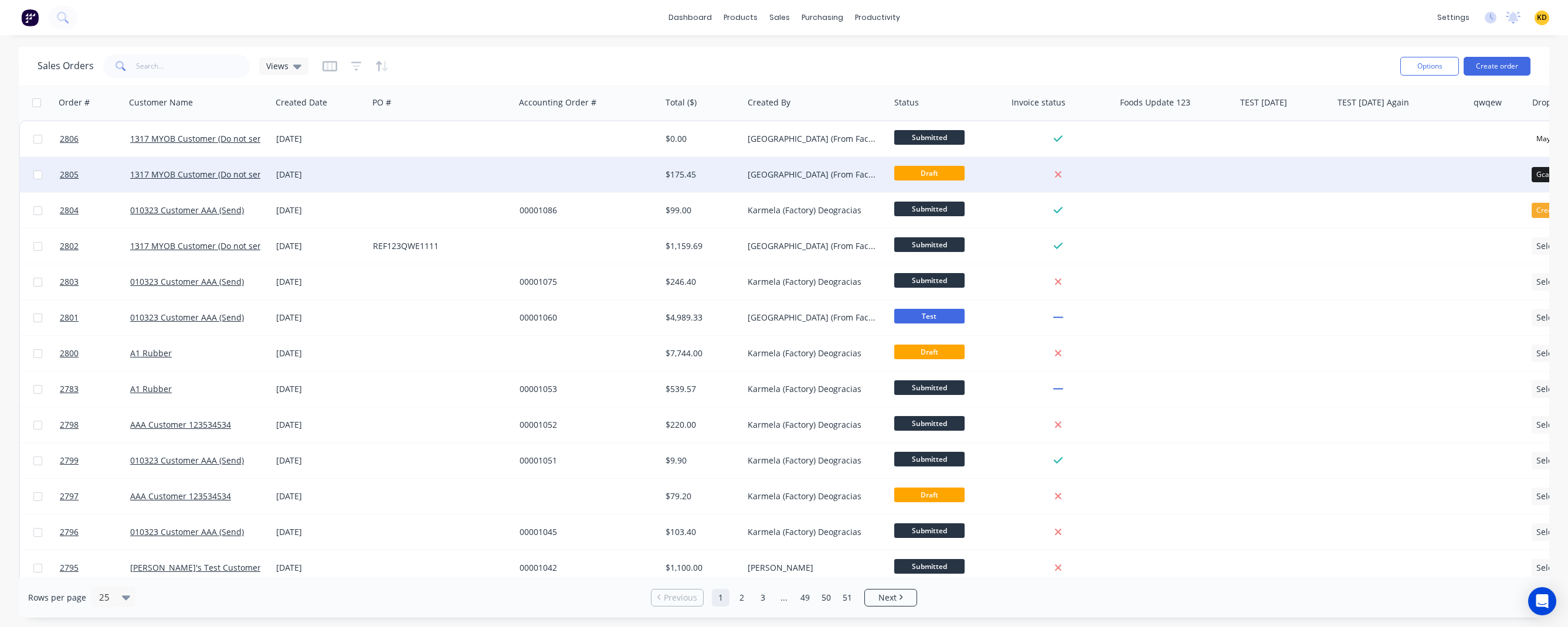
click at [306, 180] on div "[DATE]" at bounding box center [319, 175] width 96 height 36
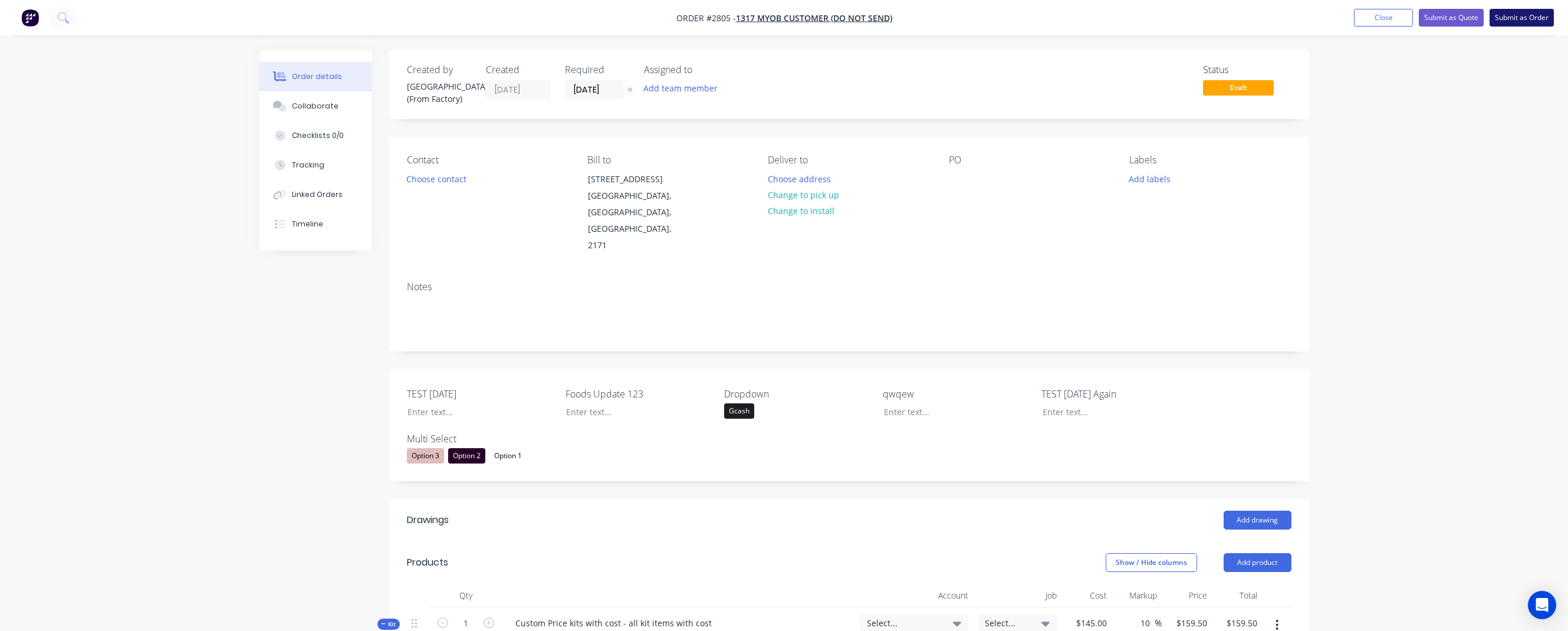
click at [1021, 19] on button "Submit as Order" at bounding box center [1522, 17] width 64 height 18
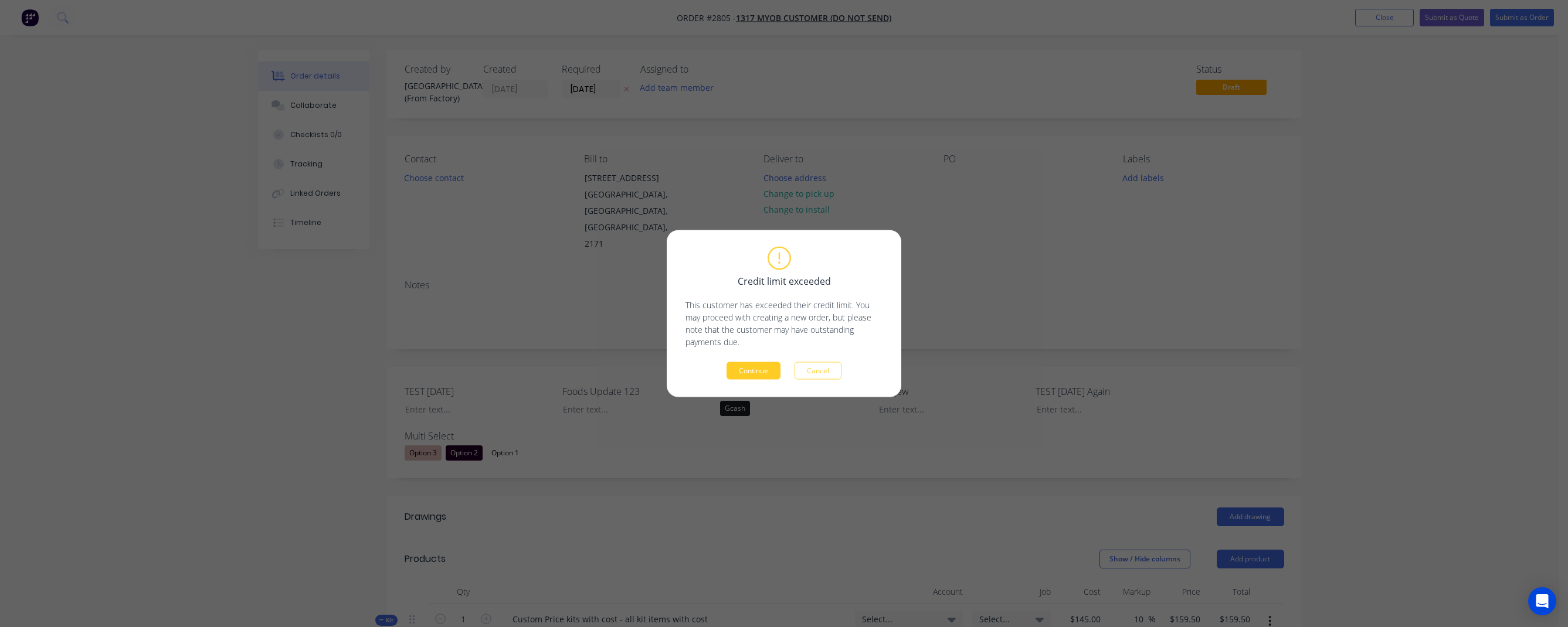
click at [763, 367] on button "Continue" at bounding box center [754, 371] width 54 height 18
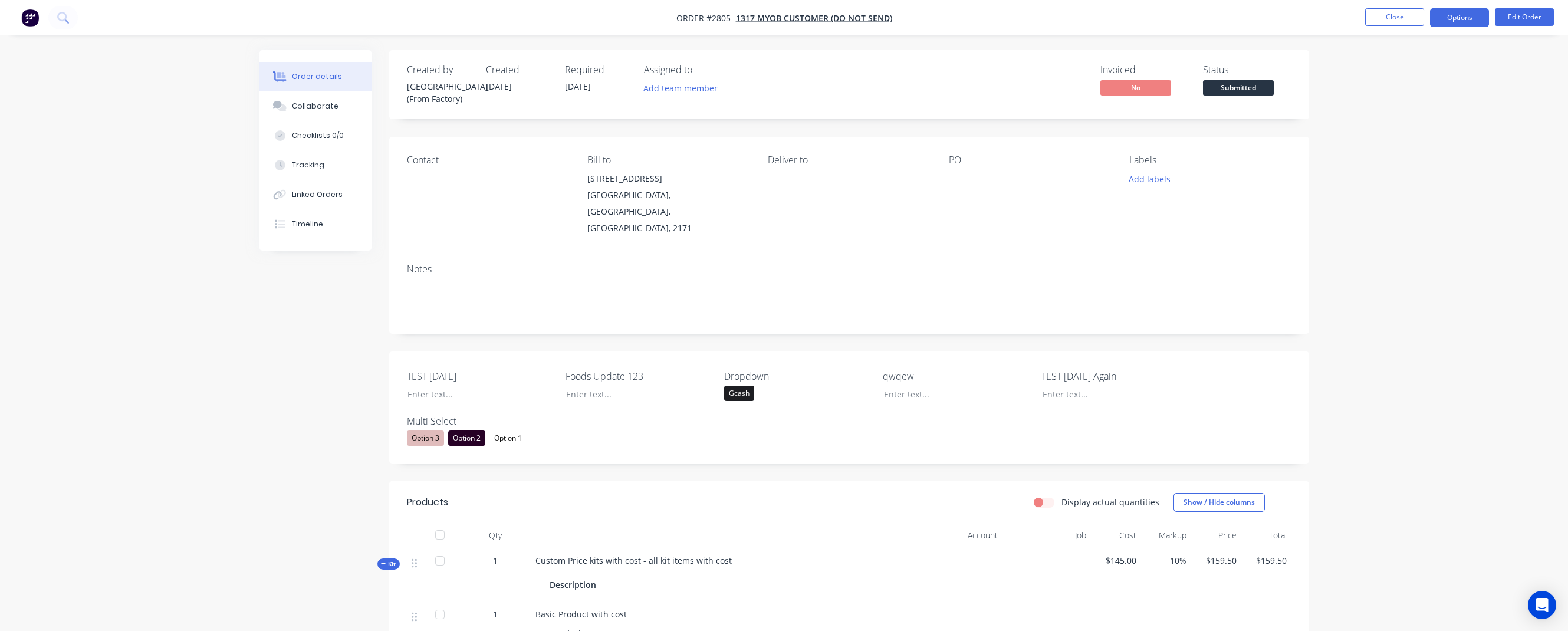
click at [1021, 19] on button "Options" at bounding box center [1460, 18] width 59 height 19
click at [1021, 87] on div "Partial Invoice" at bounding box center [1424, 95] width 108 height 17
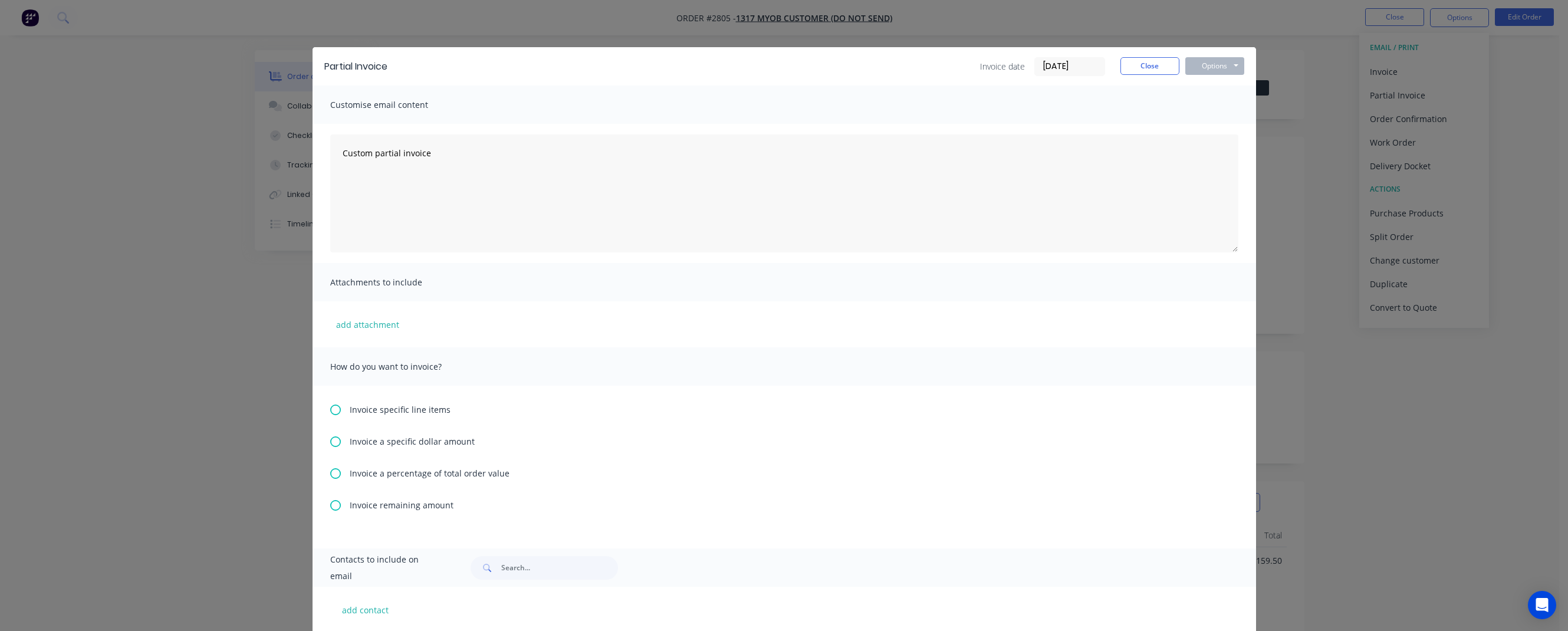
click at [368, 407] on span "Invoice specific line items" at bounding box center [400, 409] width 101 height 12
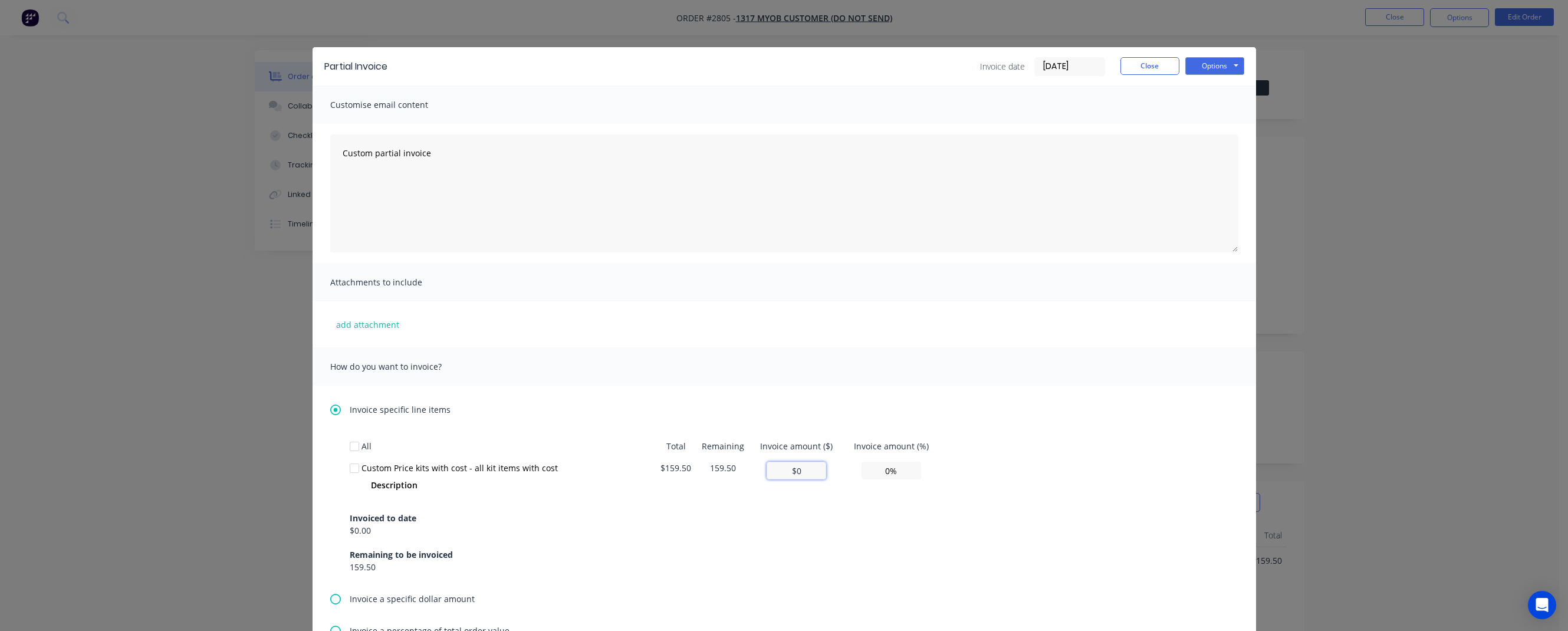
drag, startPoint x: 772, startPoint y: 475, endPoint x: 847, endPoint y: 475, distance: 75.0
click at [847, 407] on tr "Custom Price kits with cost - all kit items with cost Description $159.50 159.5…" at bounding box center [644, 477] width 590 height 40
type input "$1"
type input "0.63%"
type input "$10"
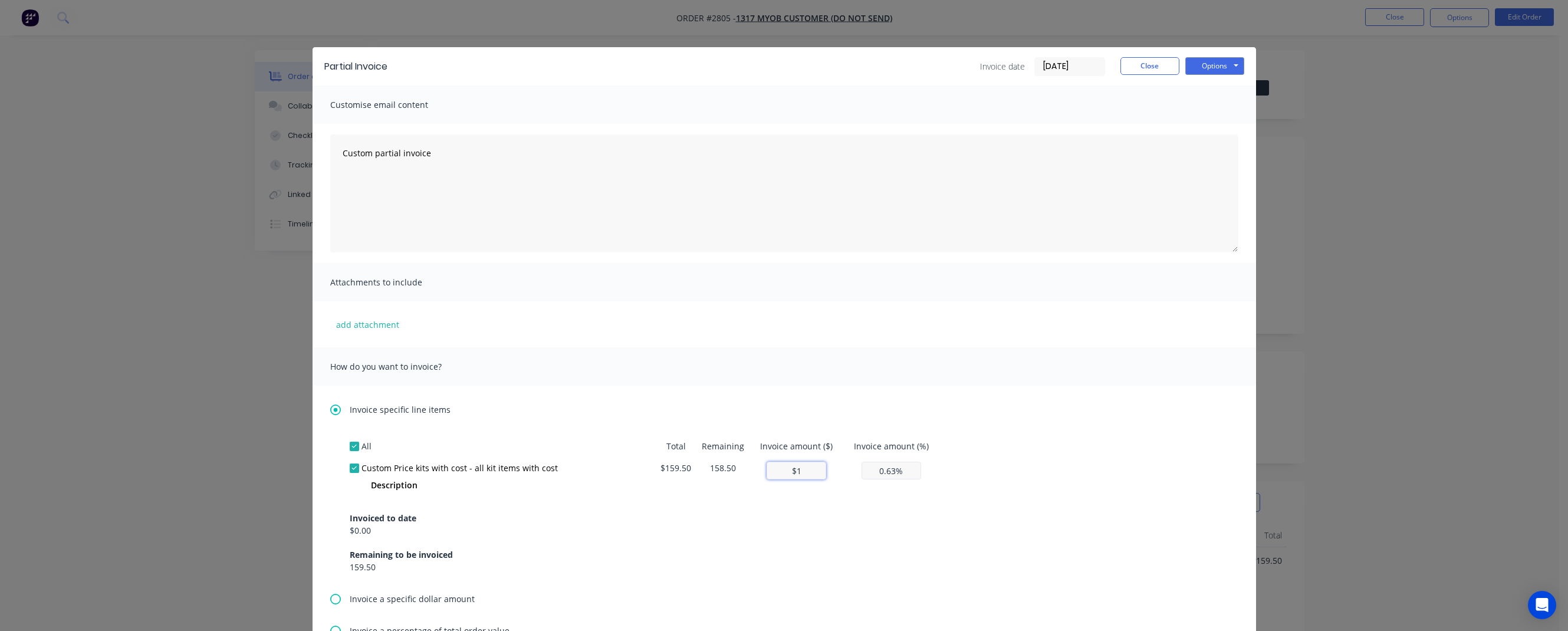
type input "6.27%"
type input "$100"
type input "62.70%"
type input "$100"
click at [1021, 67] on button "Options" at bounding box center [1214, 66] width 59 height 18
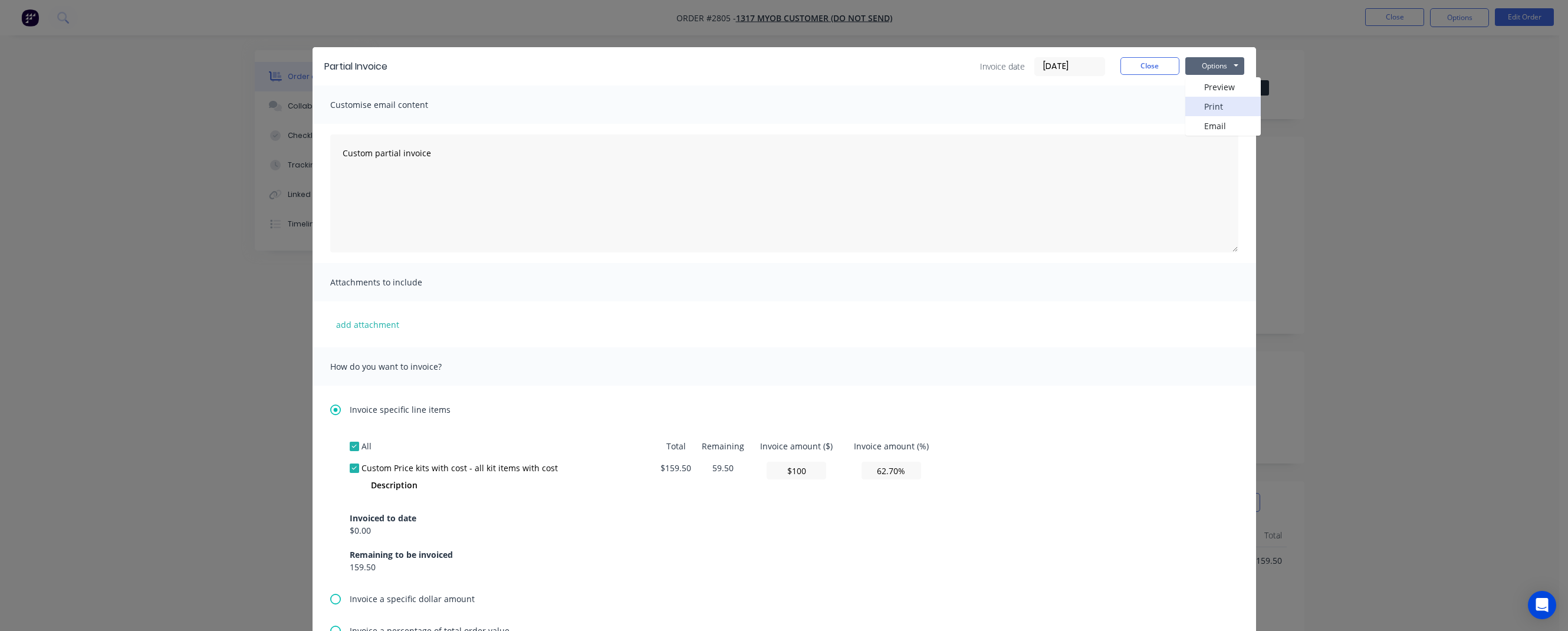
click at [1021, 102] on button "Print" at bounding box center [1223, 106] width 75 height 20
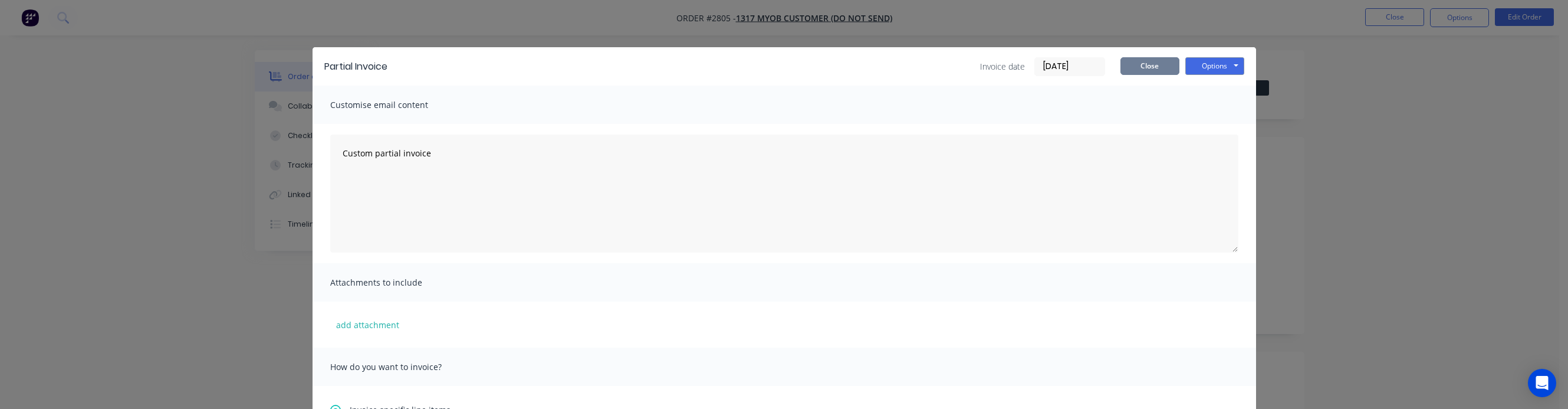
click at [1021, 71] on button "Close" at bounding box center [1149, 66] width 59 height 18
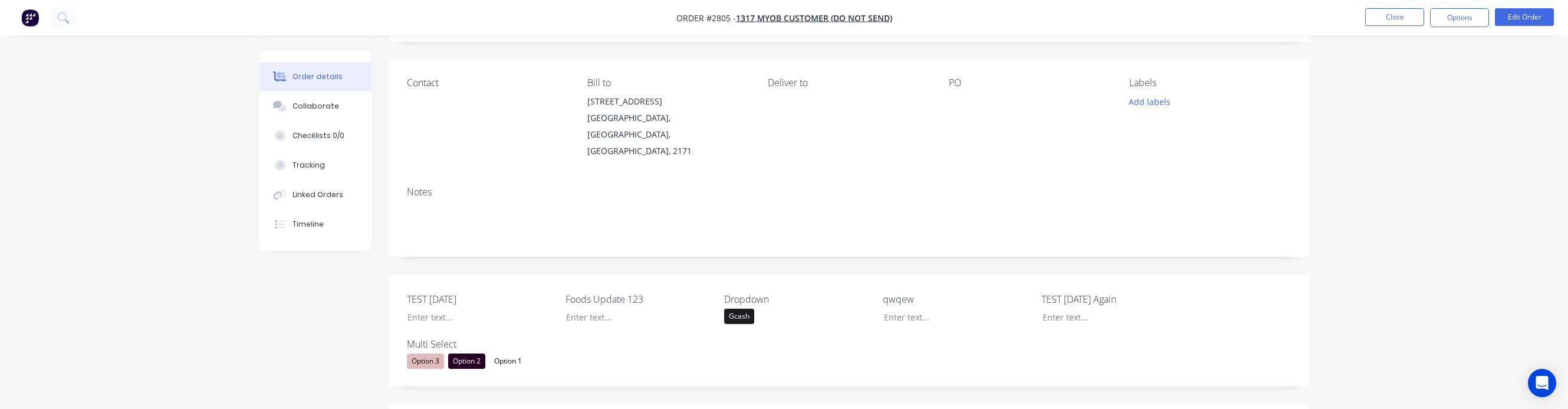
scroll to position [106, 0]
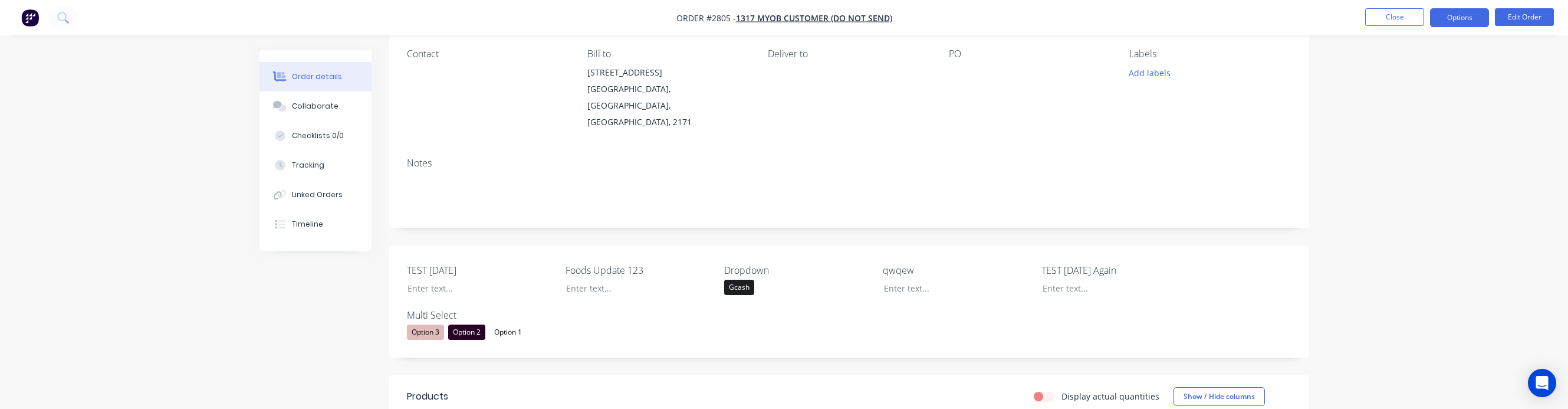
click at [1021, 15] on button "Options" at bounding box center [1460, 18] width 59 height 19
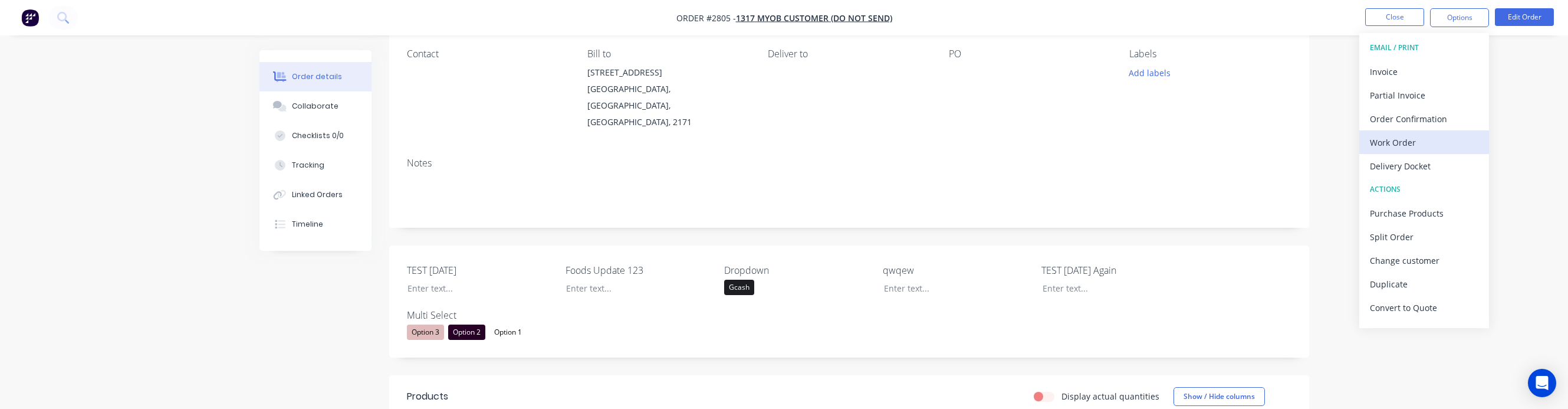
click at [1021, 138] on div "Work Order" at bounding box center [1424, 142] width 108 height 17
click at [1021, 98] on div "With pricing" at bounding box center [1424, 95] width 108 height 17
click at [1021, 121] on div "Order Confirmation" at bounding box center [1424, 118] width 108 height 17
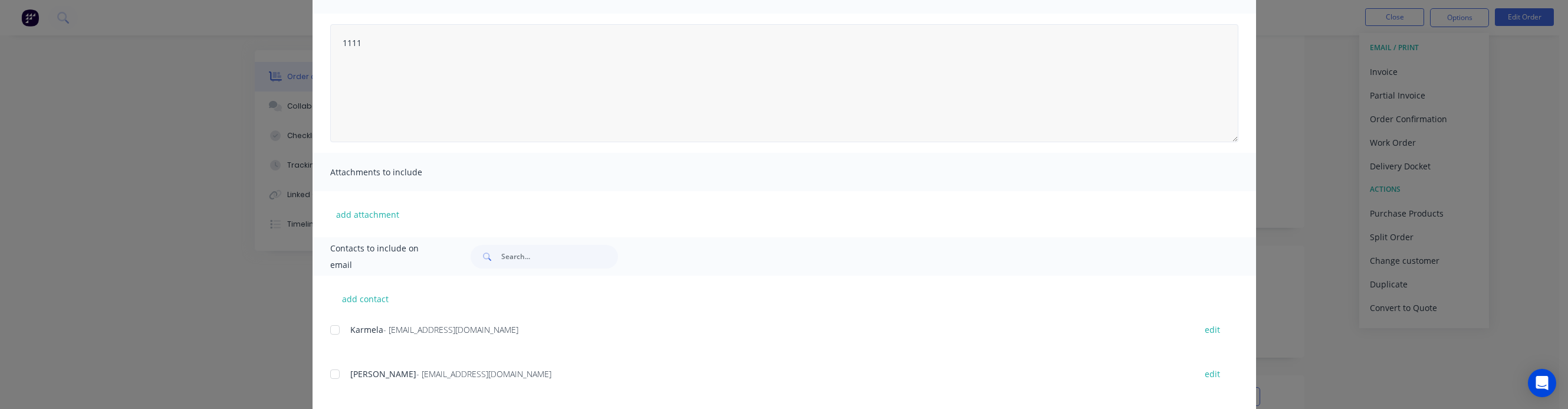
scroll to position [172, 0]
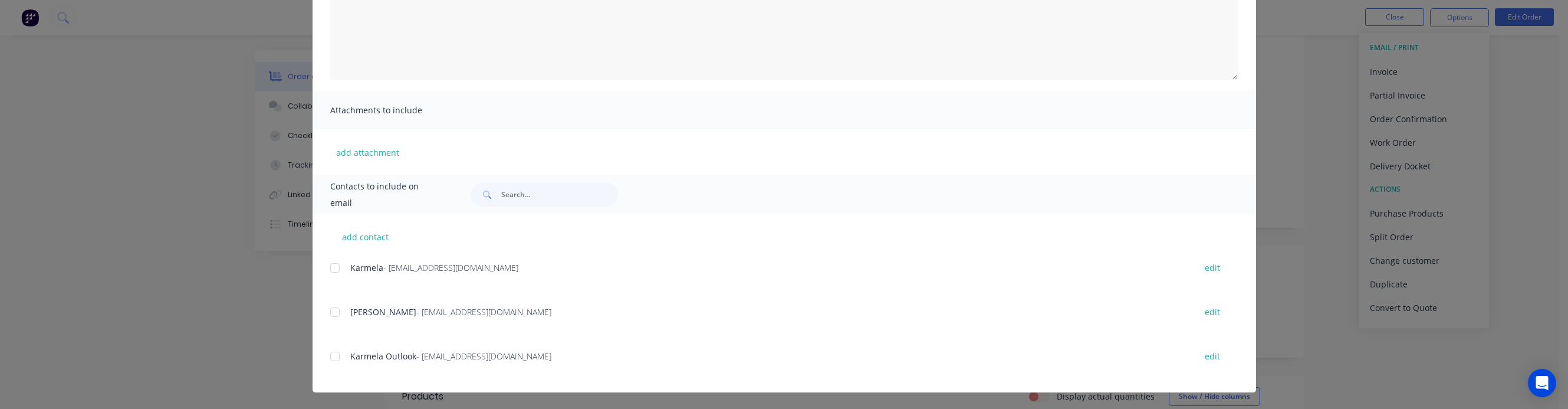
click at [331, 272] on div at bounding box center [335, 267] width 24 height 24
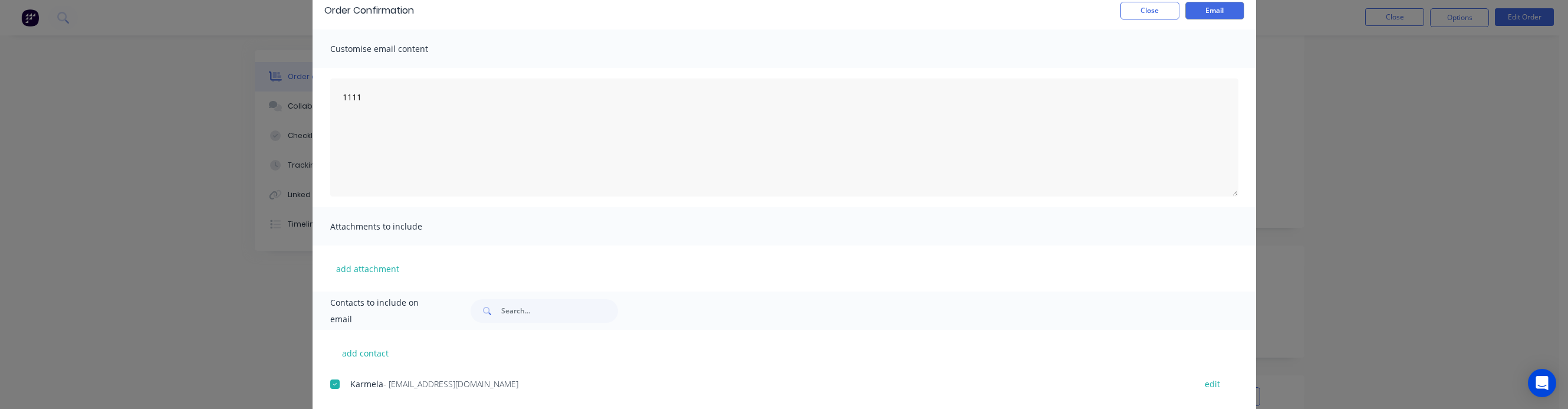
scroll to position [0, 0]
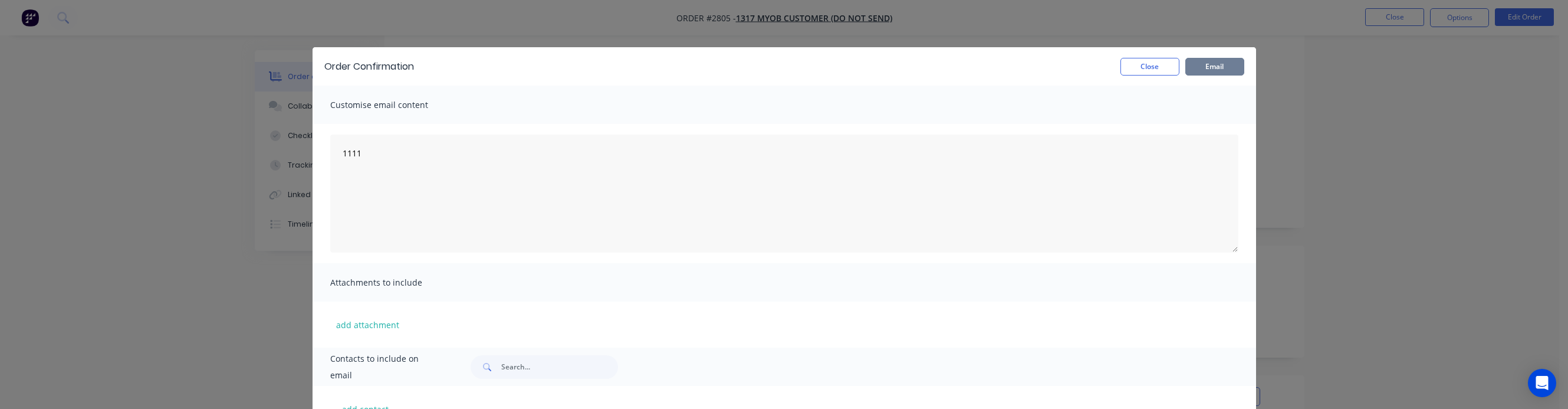
click at [1021, 71] on button "Email" at bounding box center [1214, 66] width 59 height 18
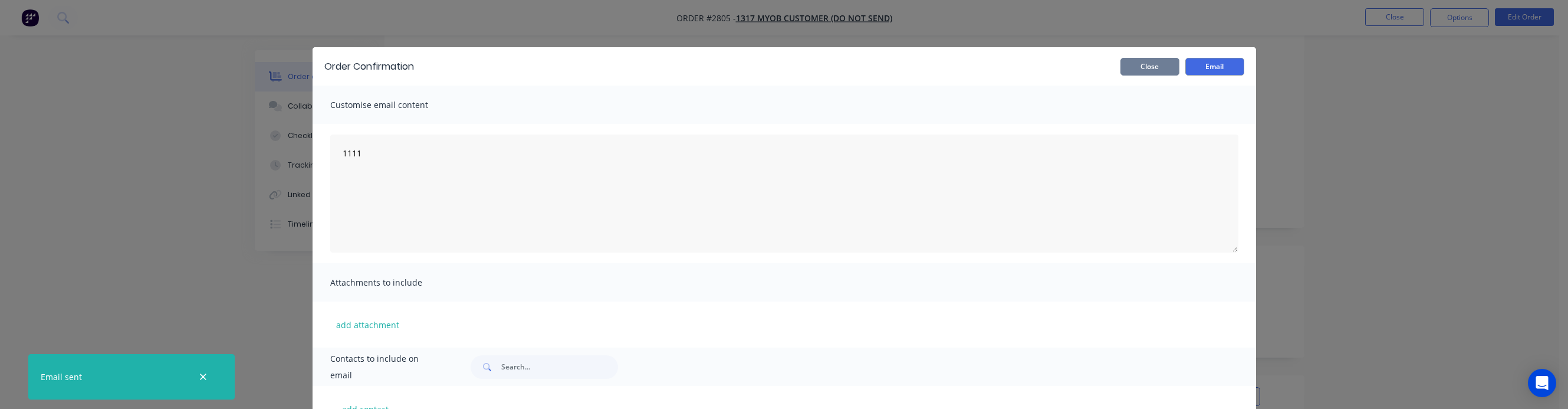
click at [1021, 66] on button "Close" at bounding box center [1149, 66] width 59 height 18
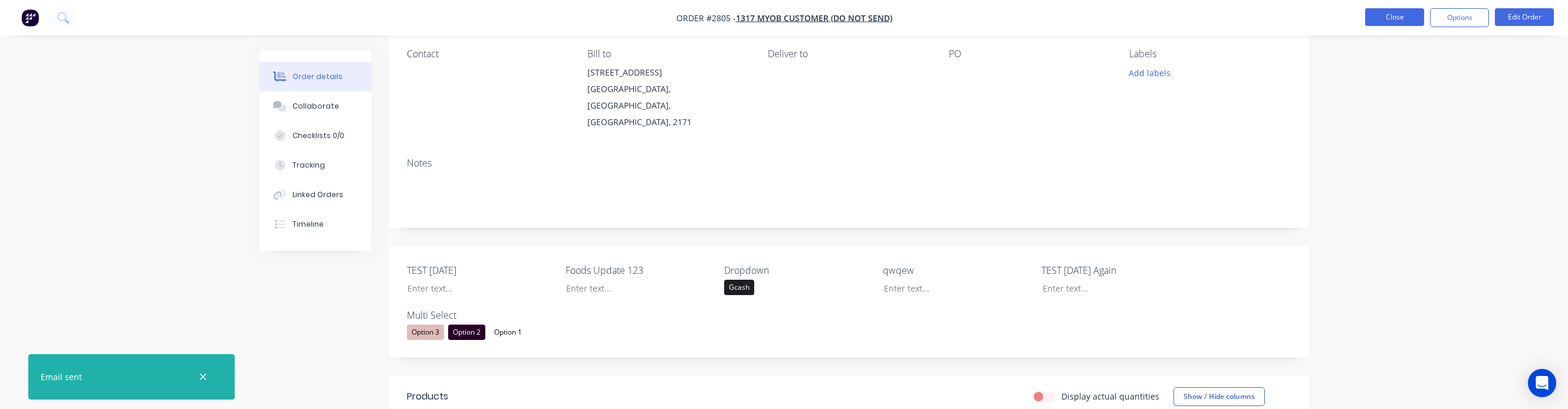
click at [1021, 10] on button "Close" at bounding box center [1395, 17] width 59 height 18
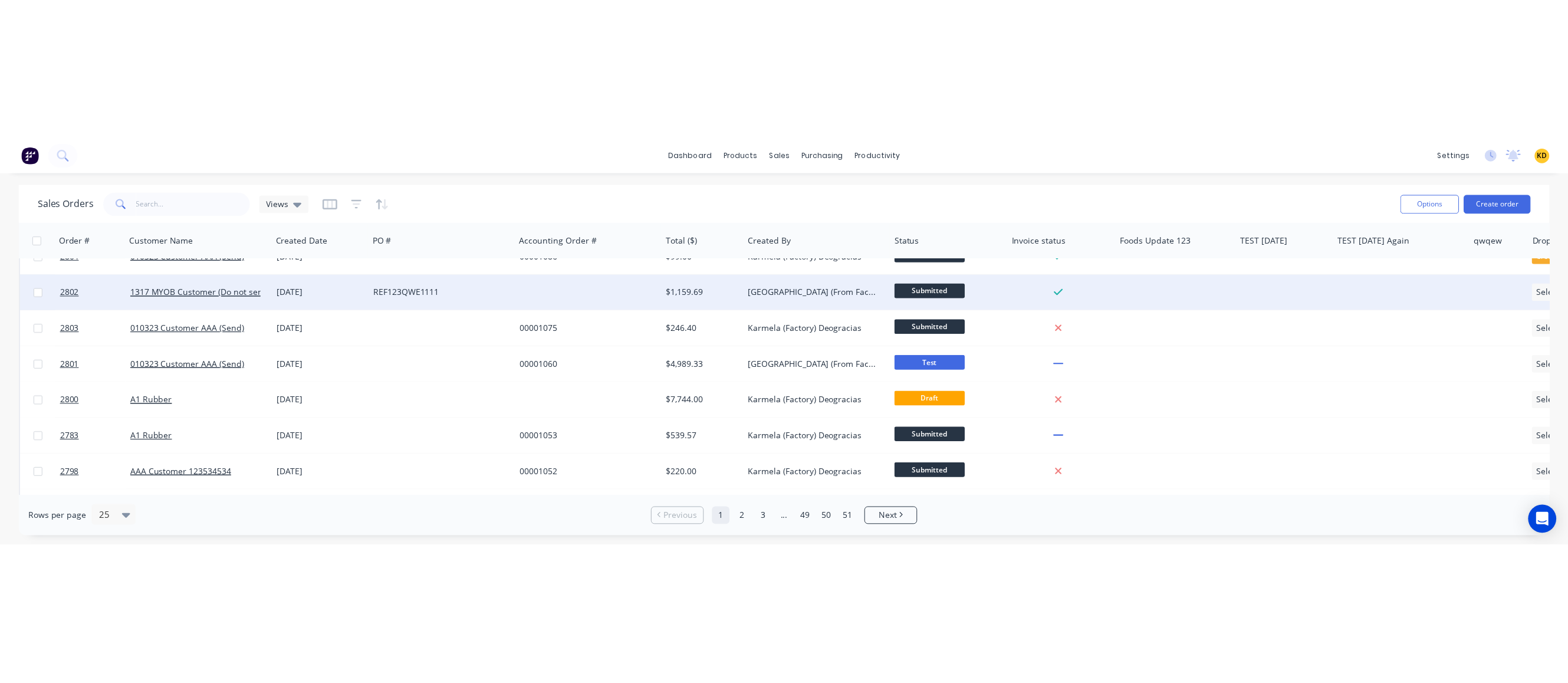
scroll to position [106, 0]
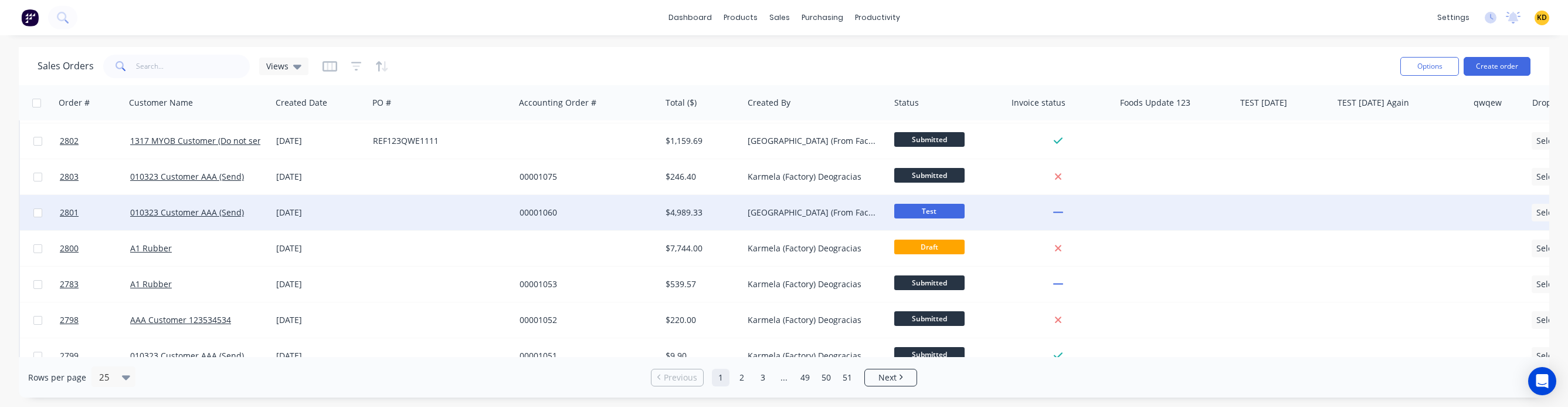
click at [475, 211] on div at bounding box center [441, 212] width 147 height 36
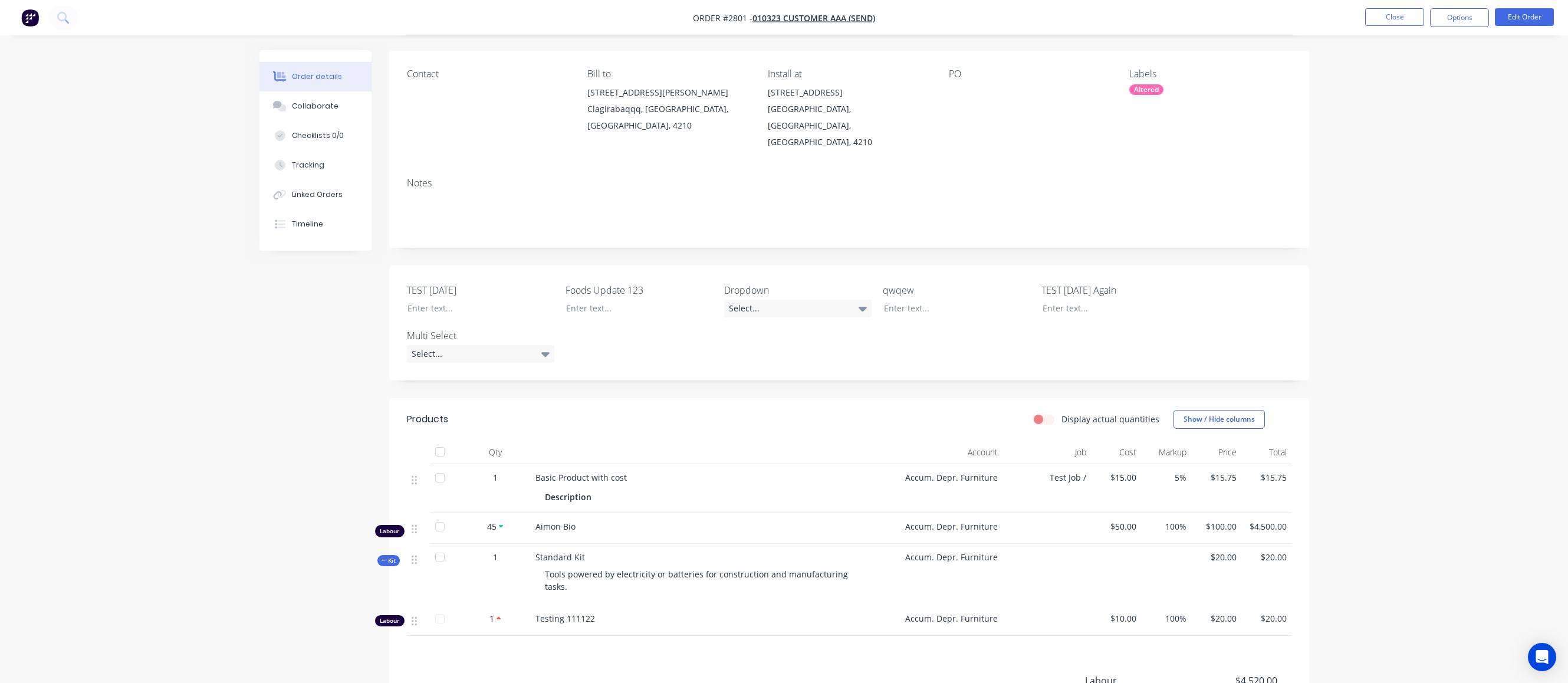
scroll to position [213, 0]
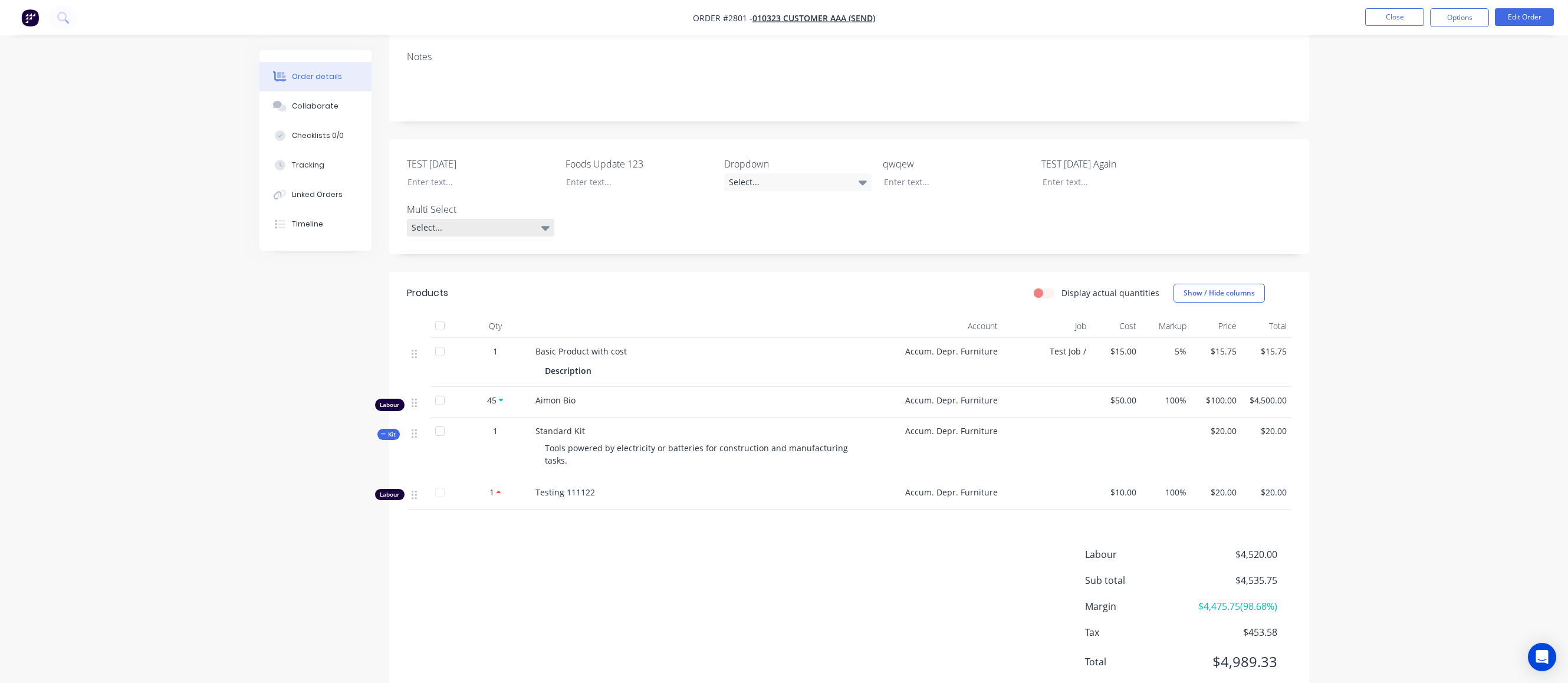
click at [498, 219] on div "Select..." at bounding box center [481, 228] width 148 height 18
click at [467, 265] on div "Option 2" at bounding box center [453, 262] width 38 height 15
click at [464, 242] on div "Option 1" at bounding box center [453, 236] width 38 height 15
click at [464, 283] on div "Option 3" at bounding box center [453, 283] width 38 height 15
click at [1021, 270] on div "Order details Collaborate Checklists 0/0 Tracking Linked Orders Timeline Order …" at bounding box center [784, 252] width 1568 height 929
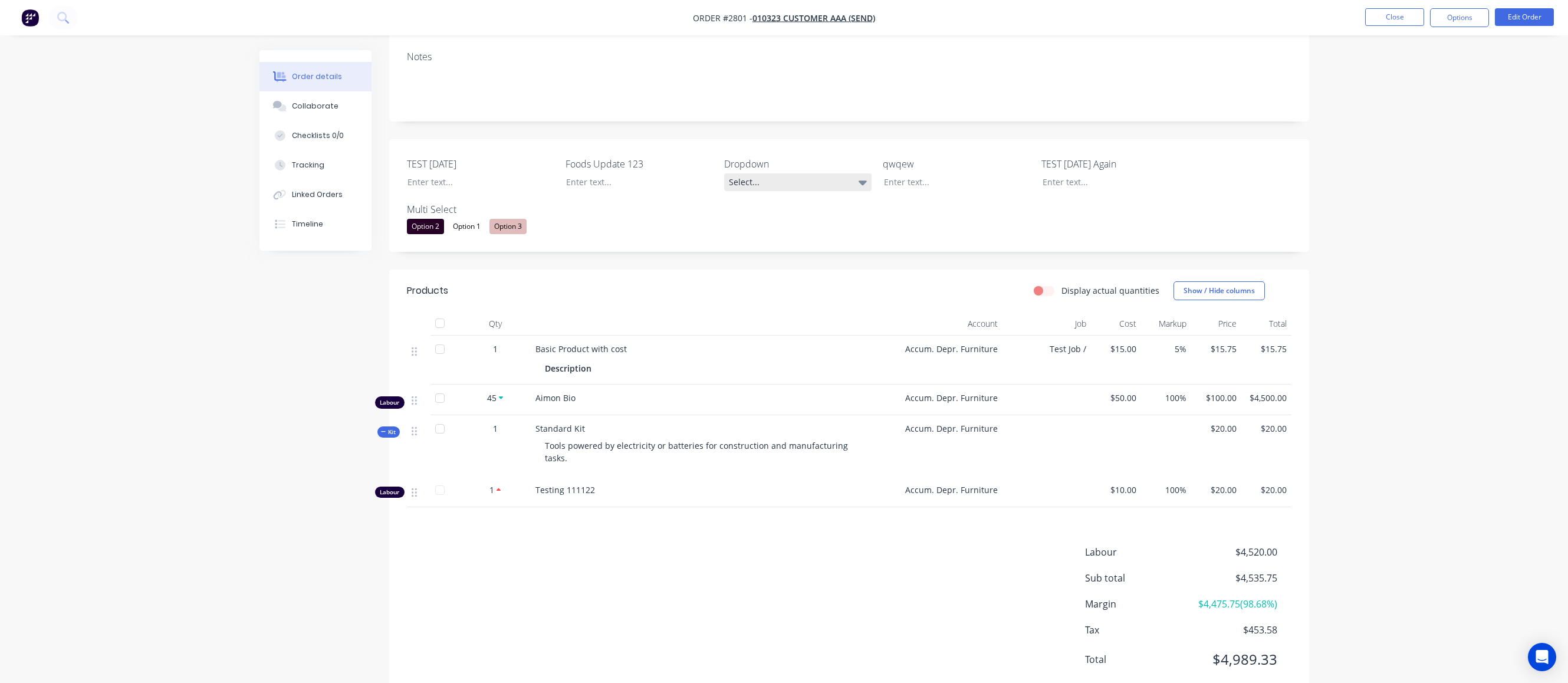
click at [798, 173] on div "Select..." at bounding box center [798, 182] width 148 height 18
click at [752, 292] on div "Credit" at bounding box center [747, 285] width 29 height 15
click at [1021, 278] on div "Order details Collaborate Checklists 0/0 Tracking Linked Orders Timeline Order …" at bounding box center [784, 252] width 1568 height 929
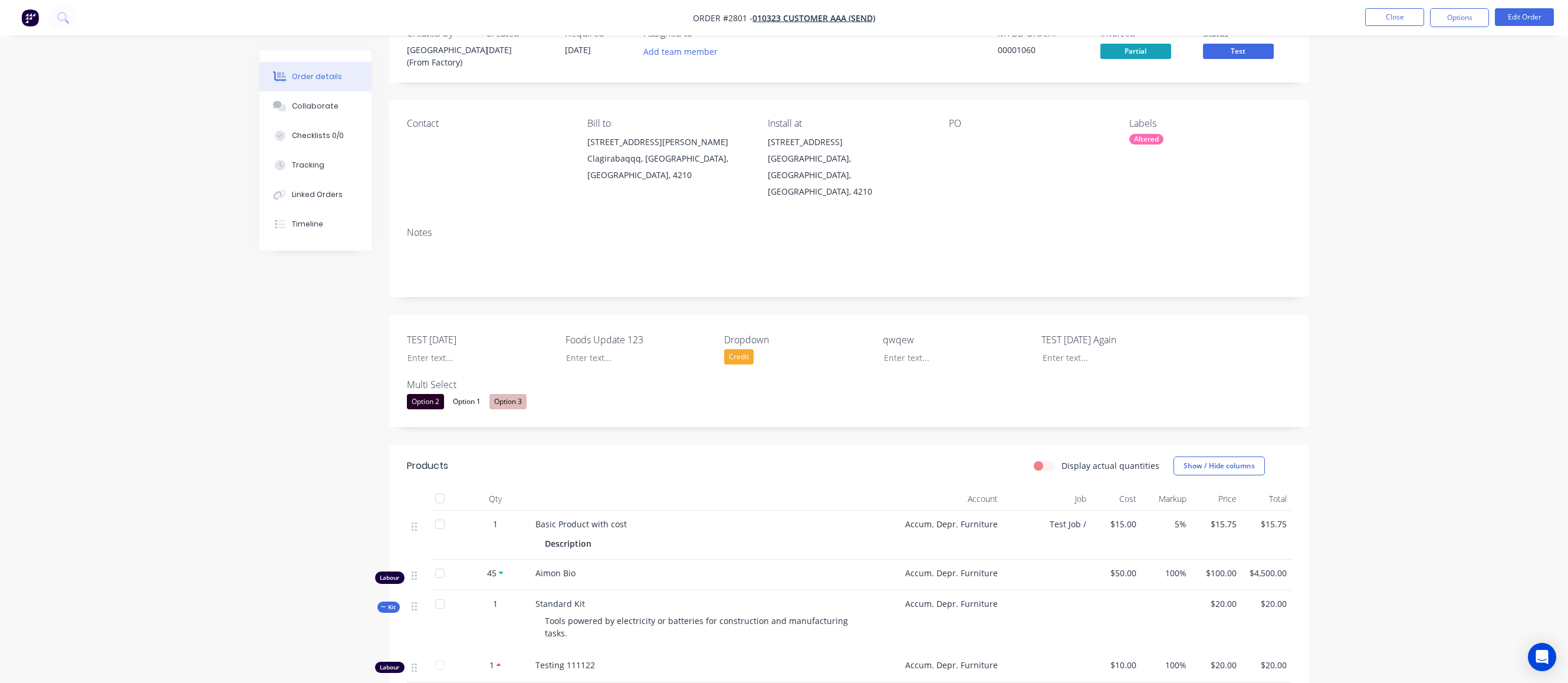
scroll to position [0, 0]
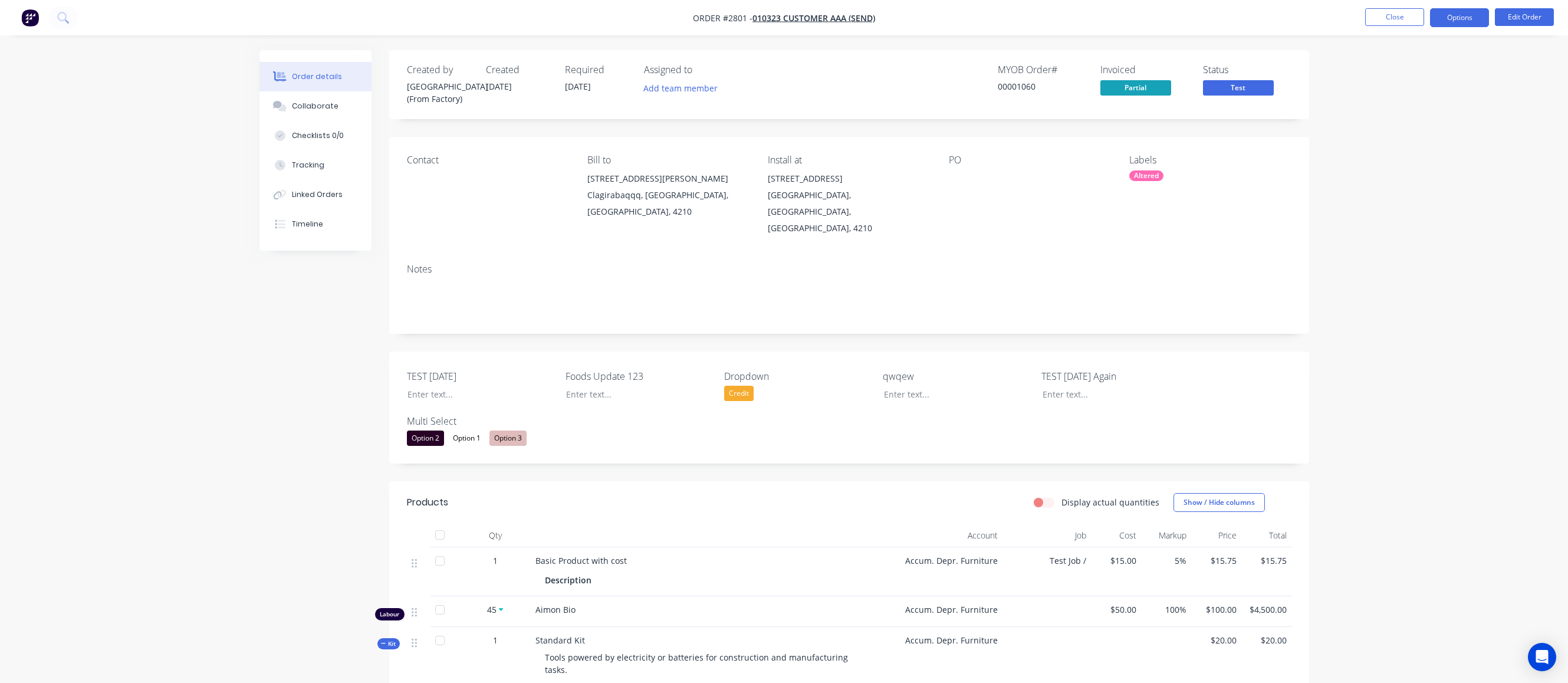
click at [1021, 21] on button "Options" at bounding box center [1460, 18] width 59 height 19
click at [1021, 76] on div "Order details Collaborate Checklists 0/0 Tracking Linked Orders Timeline Order …" at bounding box center [784, 465] width 1568 height 929
click at [1021, 20] on button "Options" at bounding box center [1460, 18] width 59 height 19
click at [1021, 168] on div "Delivery Docket" at bounding box center [1424, 166] width 108 height 17
click at [1021, 136] on div "Custom" at bounding box center [1424, 142] width 108 height 17
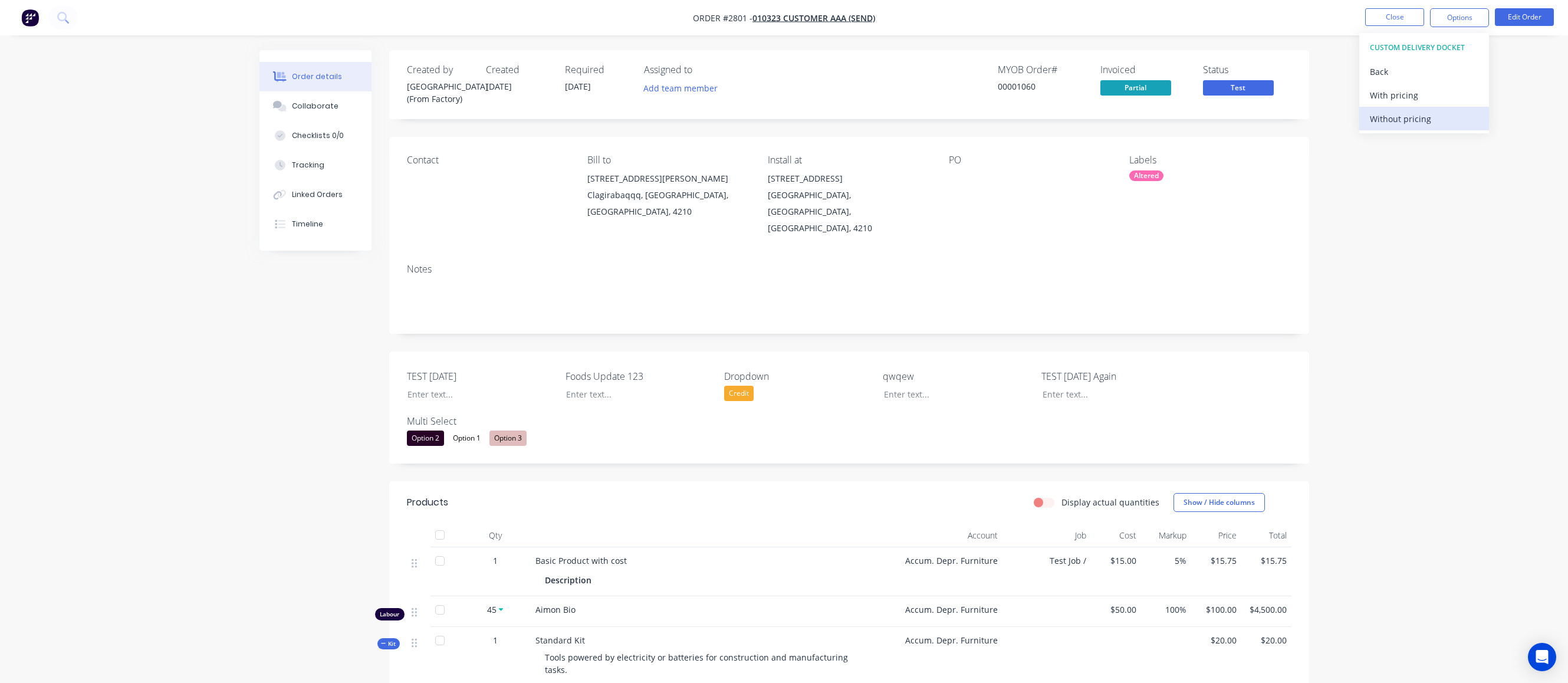
click at [1021, 123] on div "Without pricing" at bounding box center [1424, 119] width 108 height 17
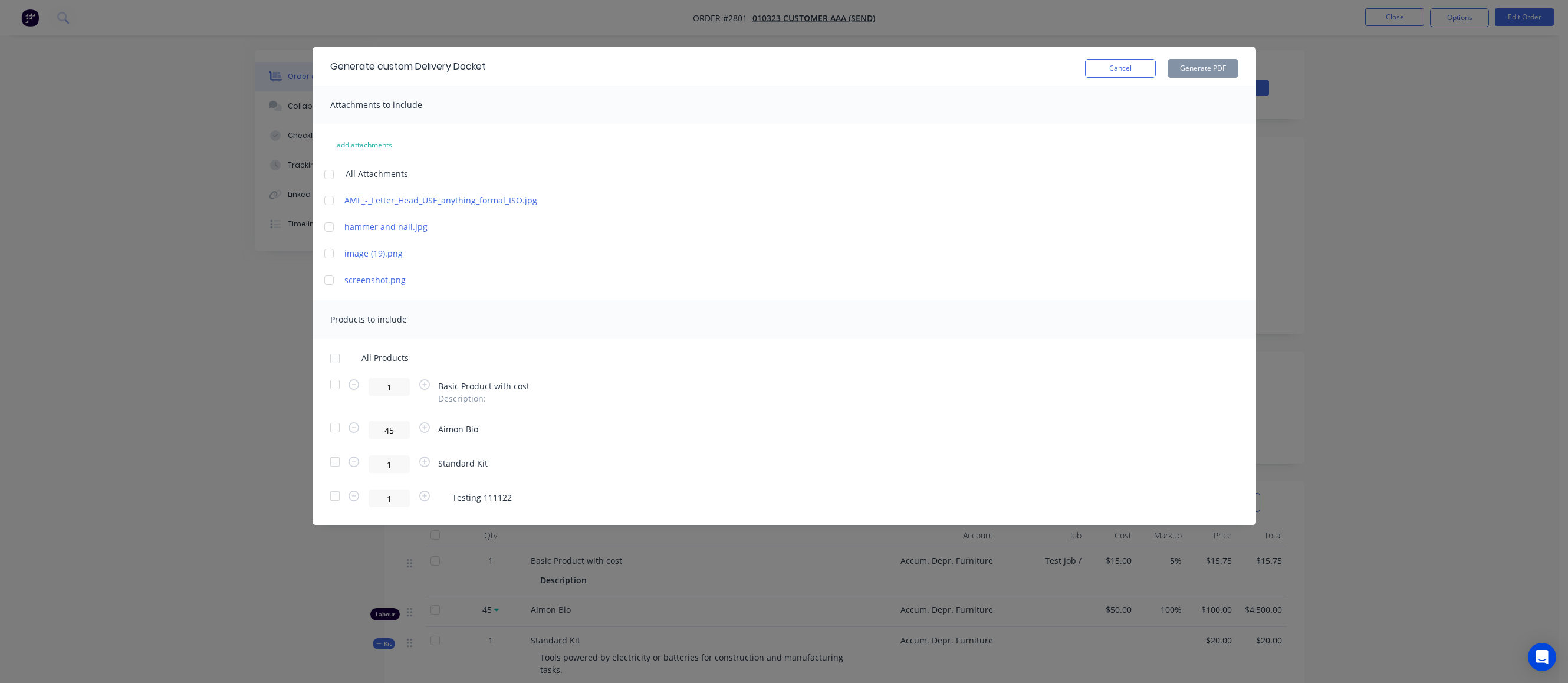
click at [331, 359] on div at bounding box center [335, 358] width 24 height 24
click at [1021, 68] on button "Generate PDF" at bounding box center [1203, 69] width 71 height 19
click at [329, 203] on div at bounding box center [328, 200] width 24 height 24
click at [334, 357] on div at bounding box center [335, 358] width 24 height 24
click at [325, 171] on div at bounding box center [328, 174] width 24 height 24
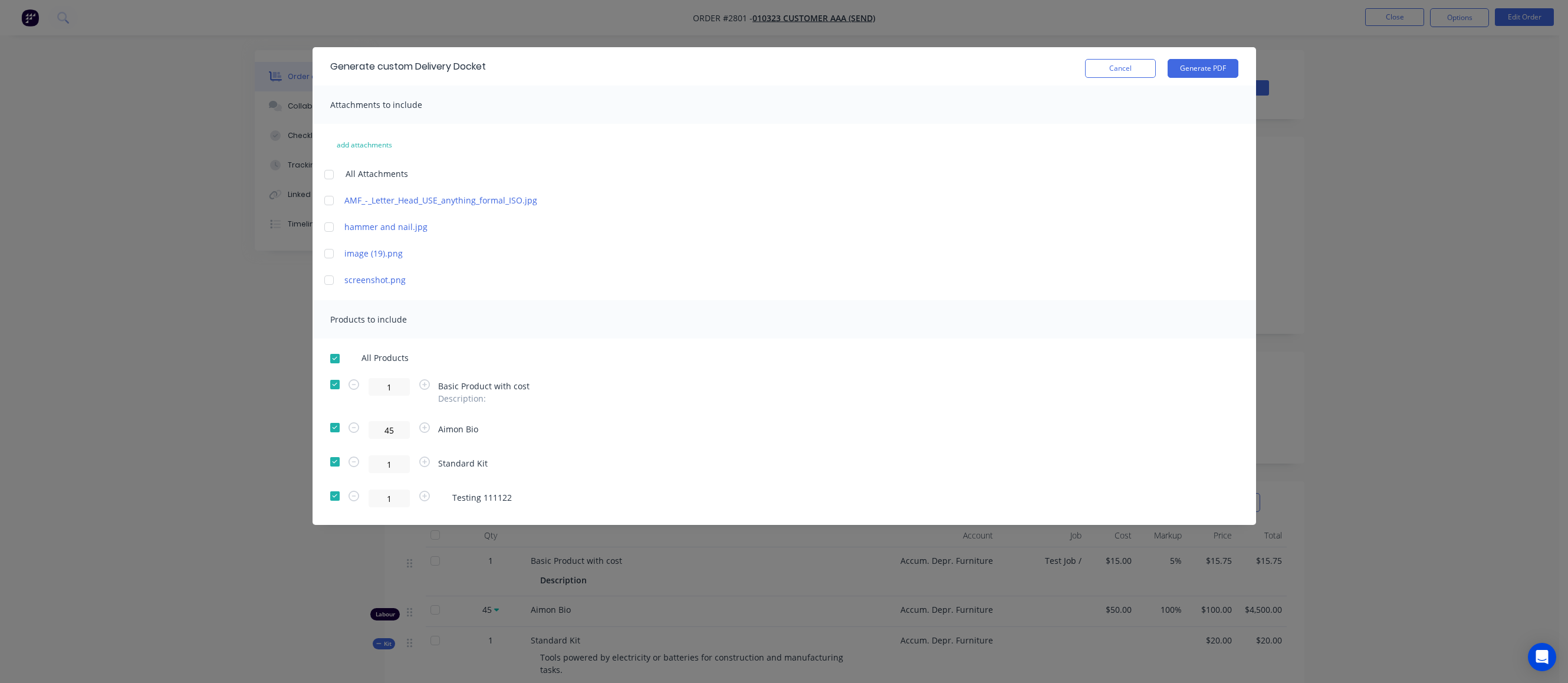
click at [333, 282] on div at bounding box center [328, 279] width 24 height 24
click at [1021, 70] on button "Generate PDF" at bounding box center [1203, 69] width 71 height 19
click at [1021, 68] on button "Cancel" at bounding box center [1120, 69] width 71 height 19
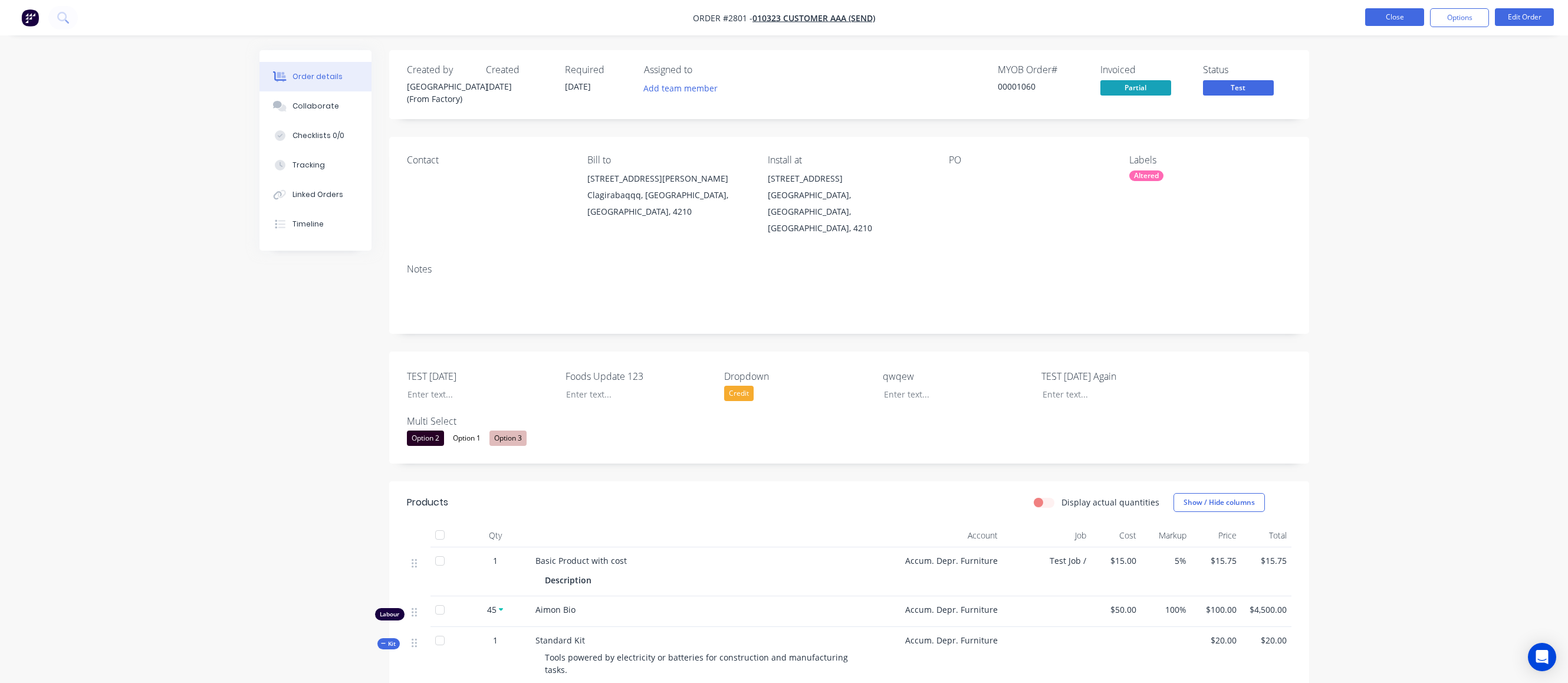
click at [1021, 15] on button "Close" at bounding box center [1395, 17] width 59 height 18
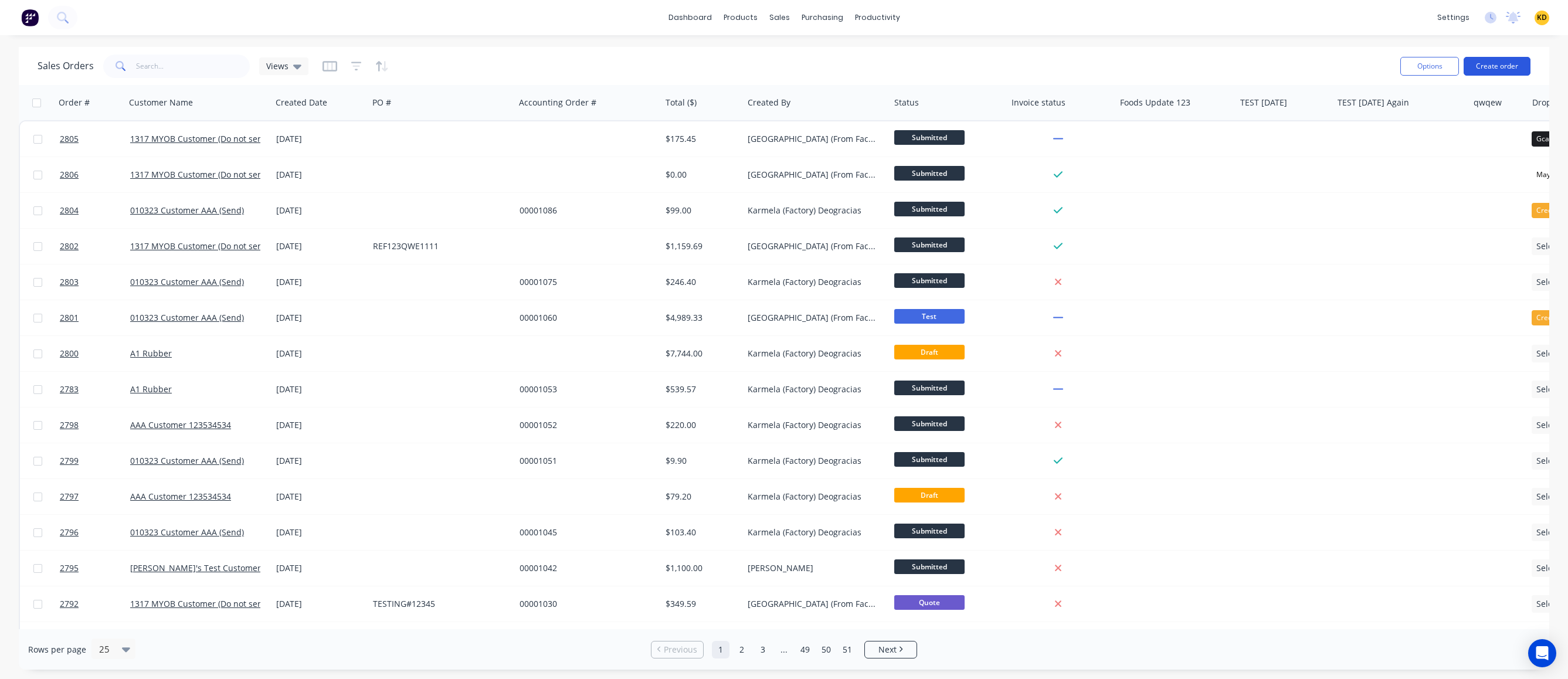
click at [1014, 64] on button "Create order" at bounding box center [1496, 66] width 66 height 19
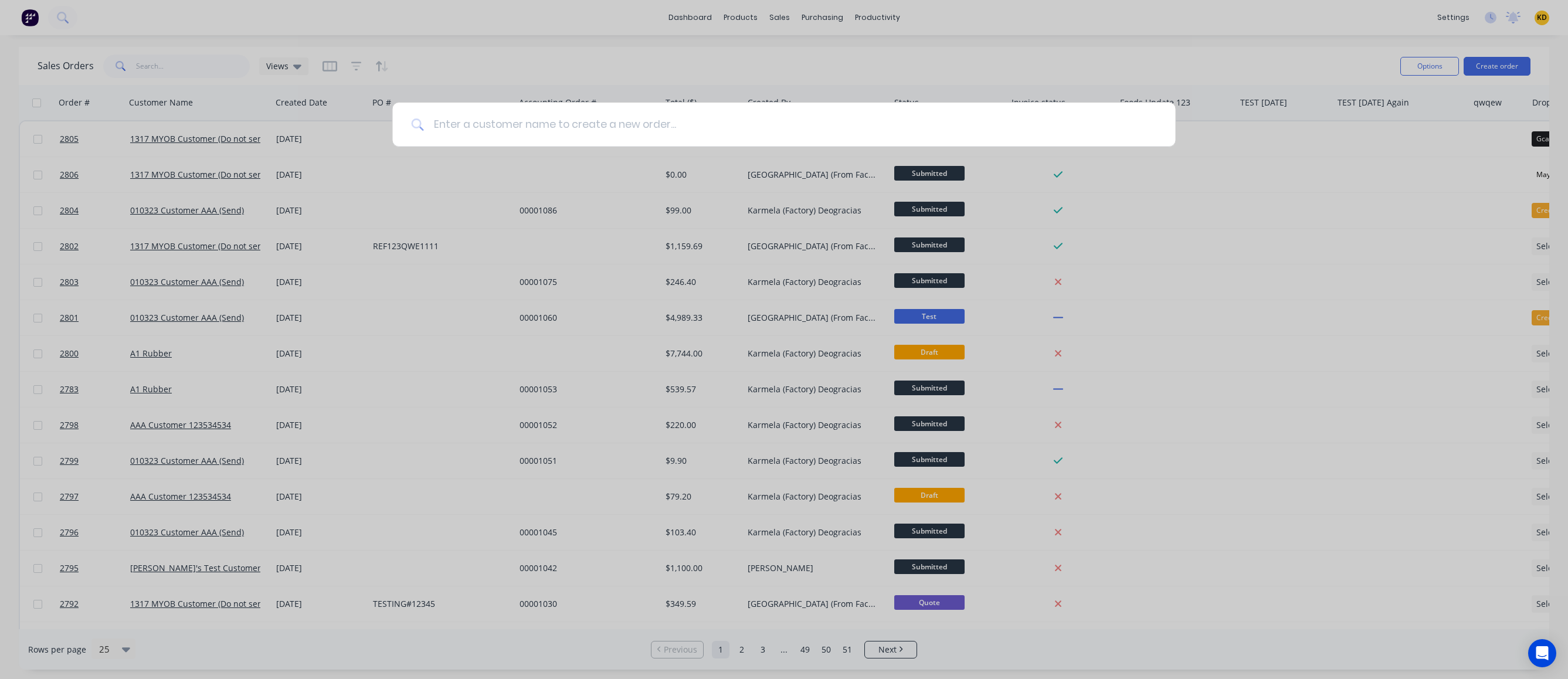
click at [707, 127] on input at bounding box center [789, 124] width 732 height 44
type input "myob customer"
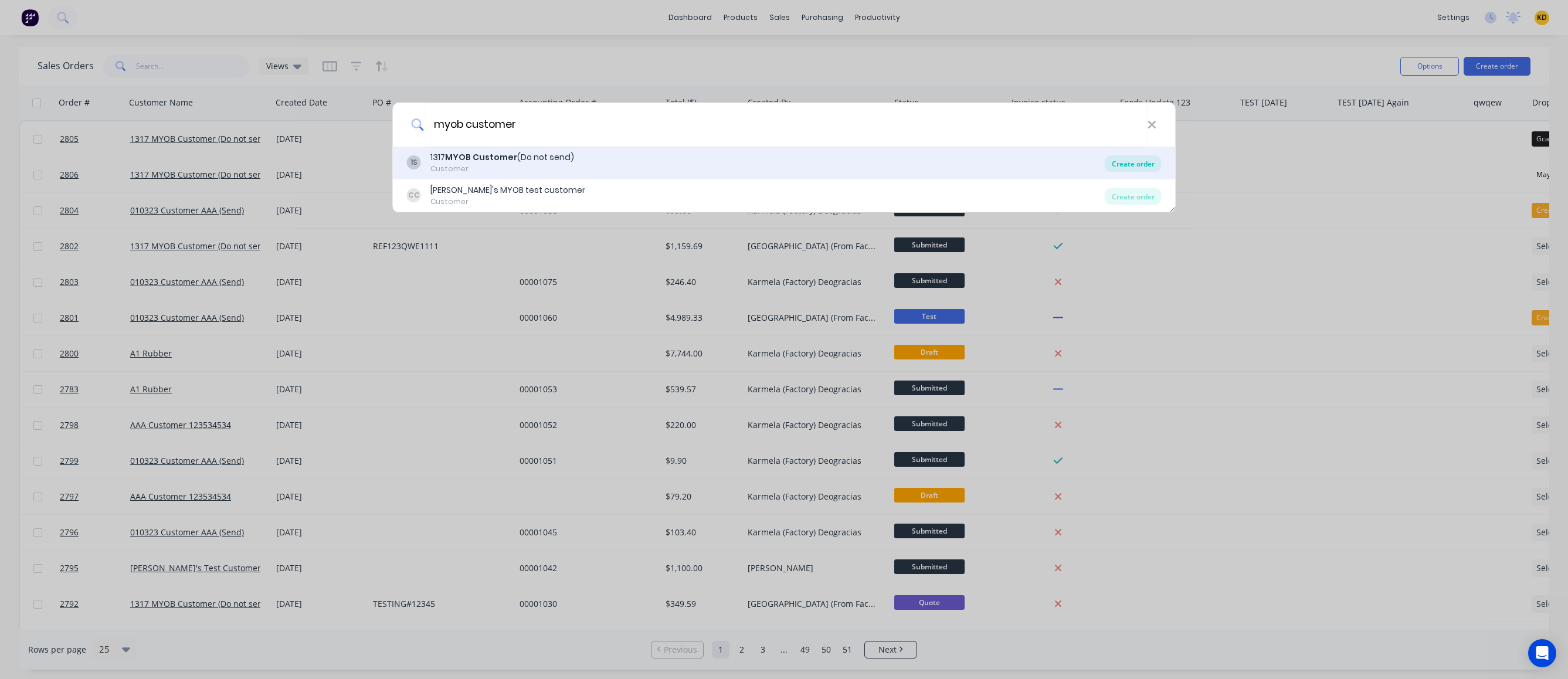
click at [1014, 168] on div "Create order" at bounding box center [1132, 164] width 57 height 17
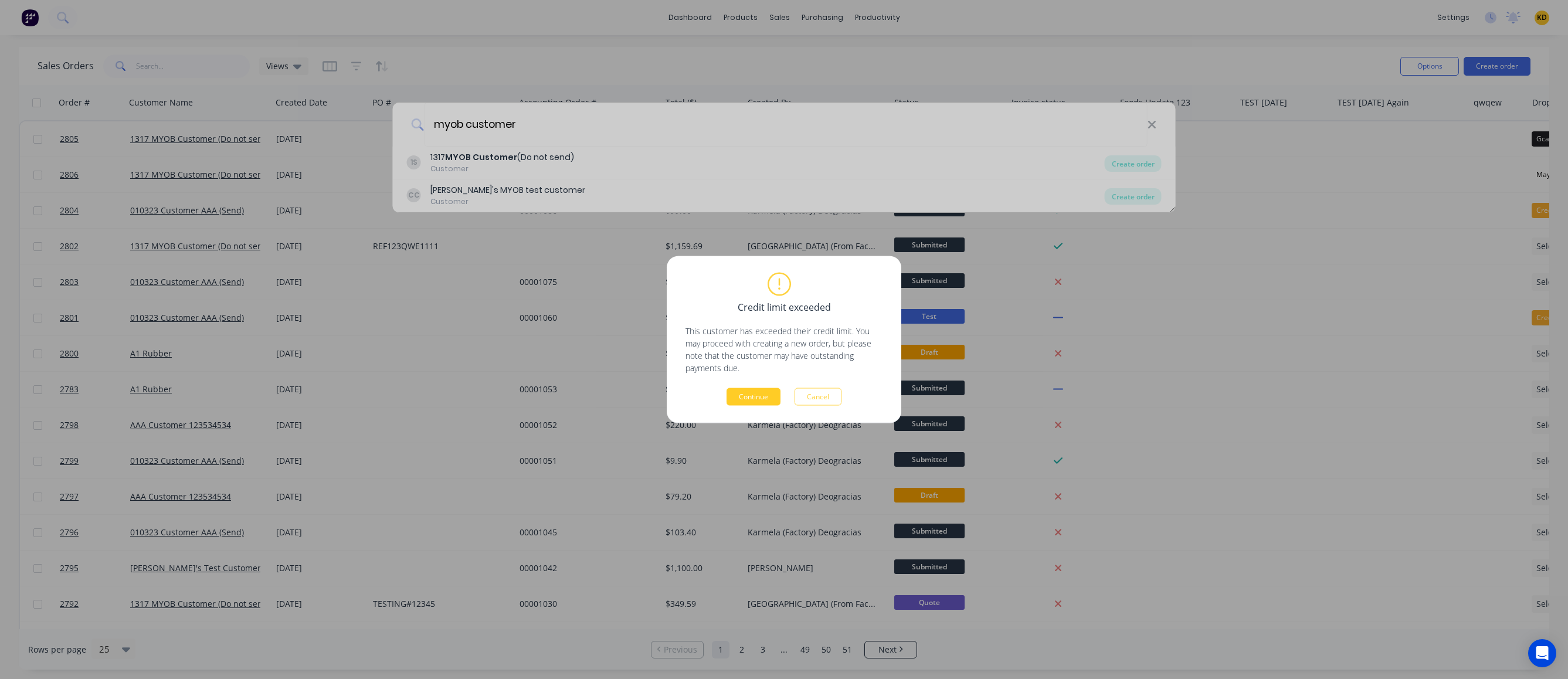
click at [749, 398] on button "Continue" at bounding box center [754, 397] width 54 height 18
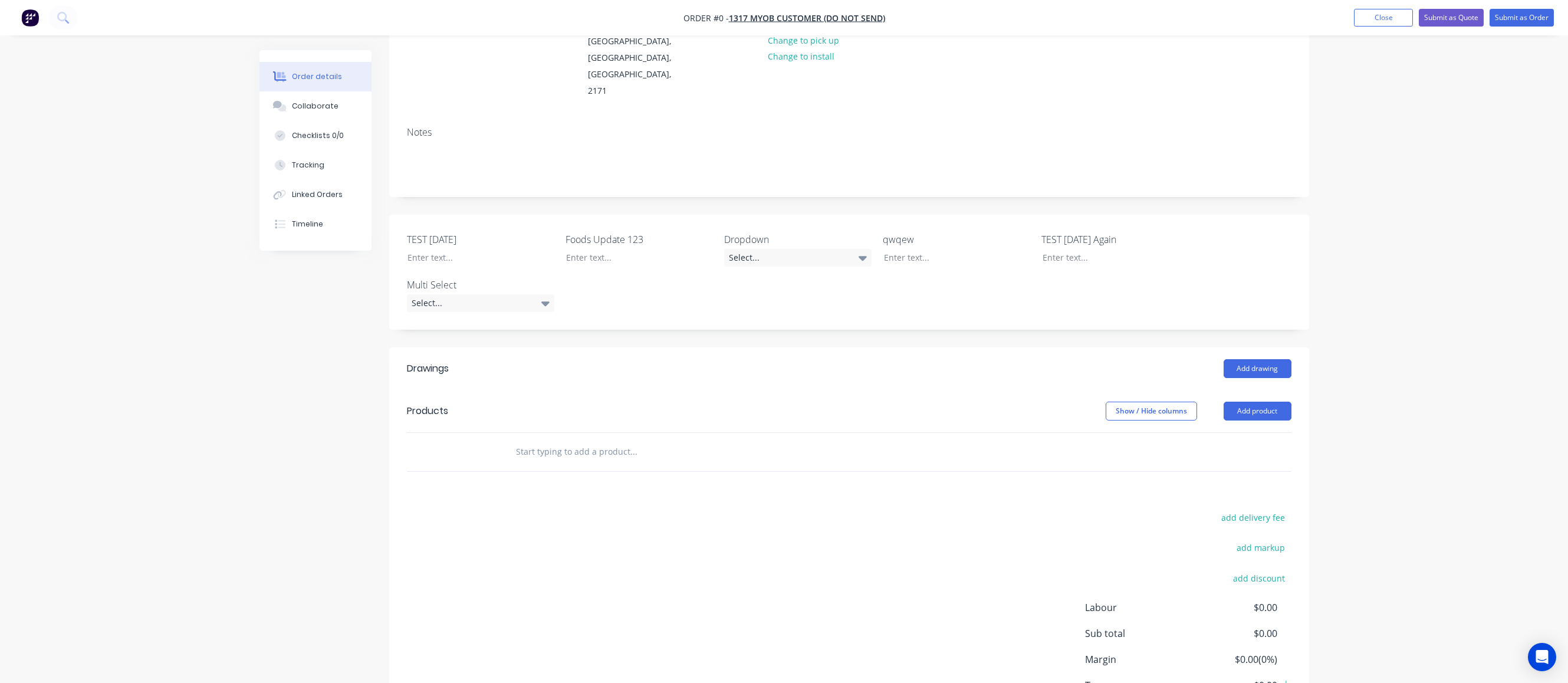
scroll to position [211, 0]
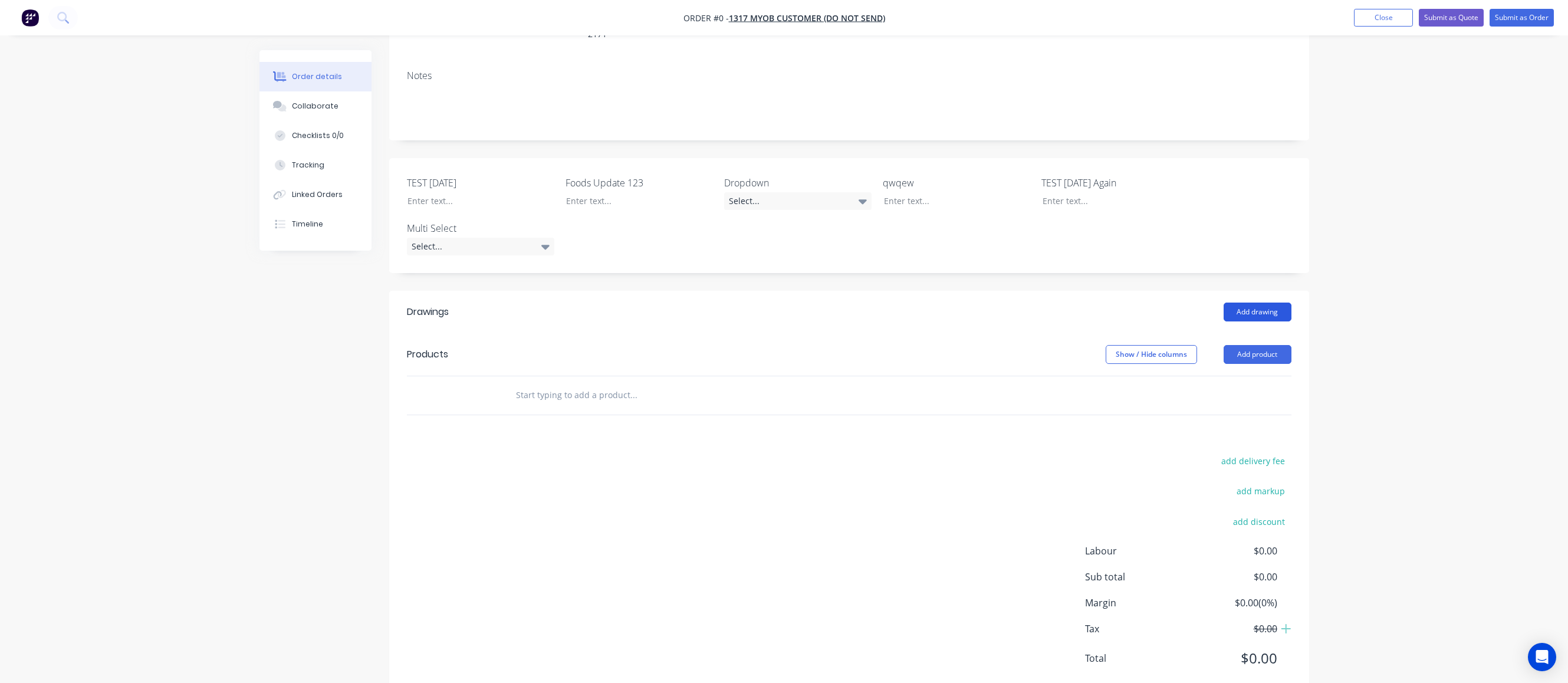
click at [1021, 303] on button "Add drawing" at bounding box center [1258, 312] width 68 height 19
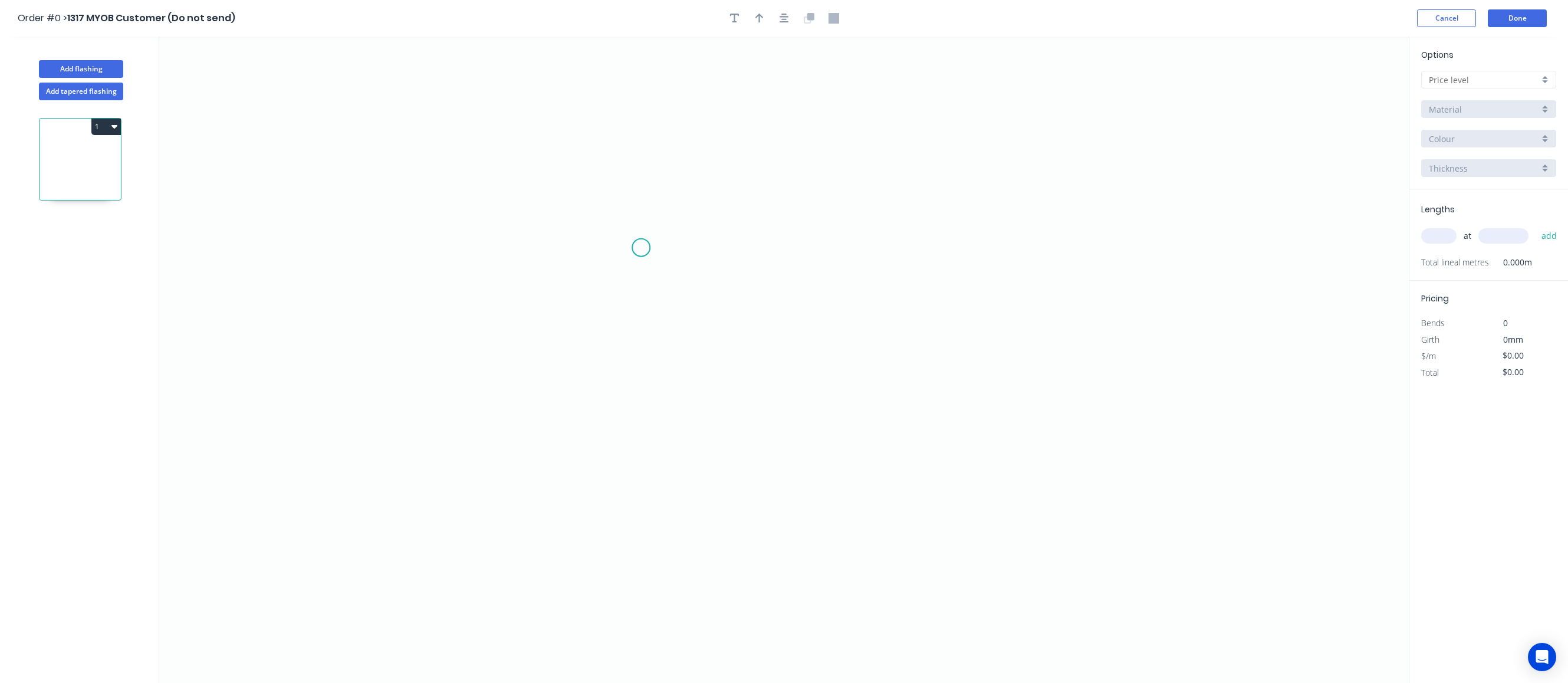
click at [641, 247] on icon "0" at bounding box center [784, 359] width 1250 height 646
click at [803, 247] on icon "0" at bounding box center [784, 359] width 1250 height 646
click at [798, 349] on icon "0 ?" at bounding box center [784, 359] width 1250 height 646
click at [714, 226] on rect at bounding box center [722, 225] width 24 height 17
click at [1021, 82] on input "text" at bounding box center [1483, 79] width 110 height 12
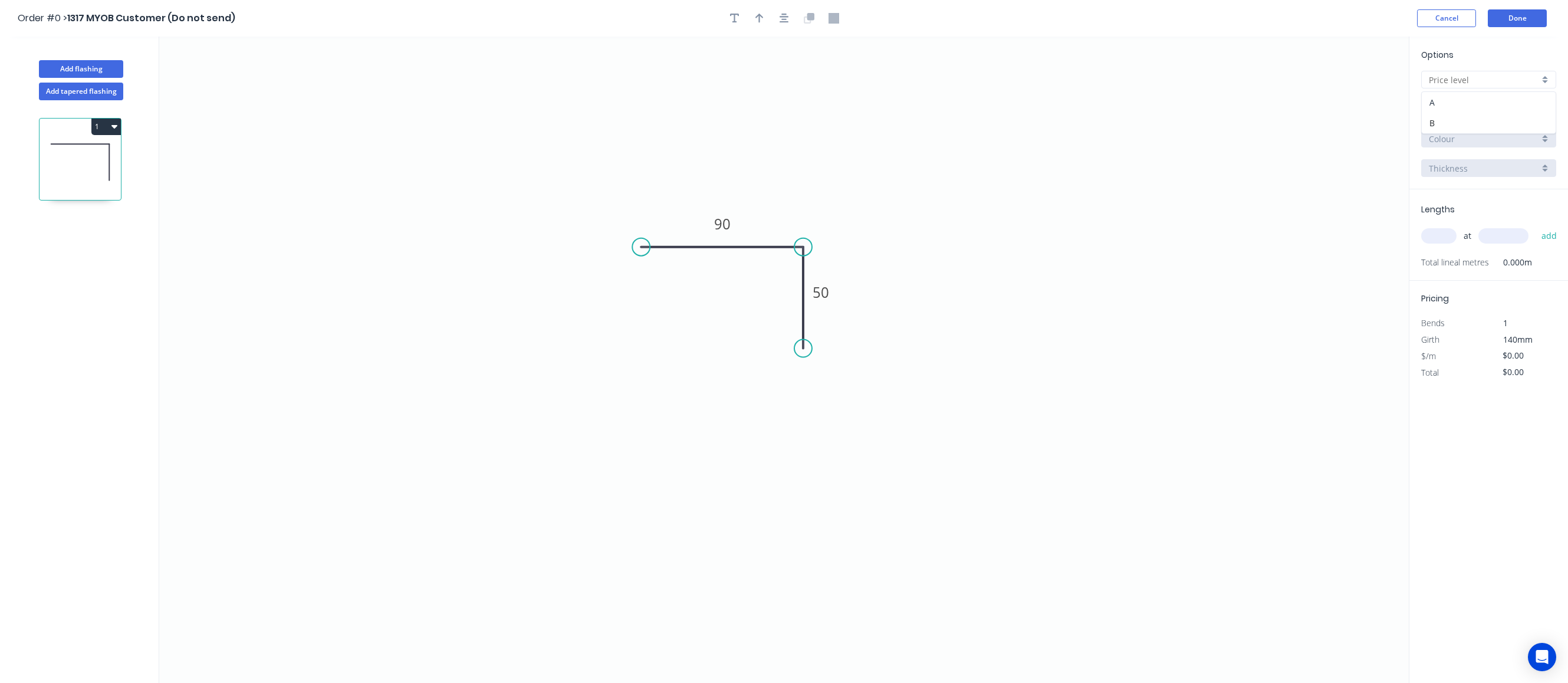
click at [1021, 106] on div "A" at bounding box center [1489, 103] width 134 height 21
type input "A"
type input "$1.00"
click at [1021, 235] on input "text" at bounding box center [1439, 236] width 36 height 15
type input "3"
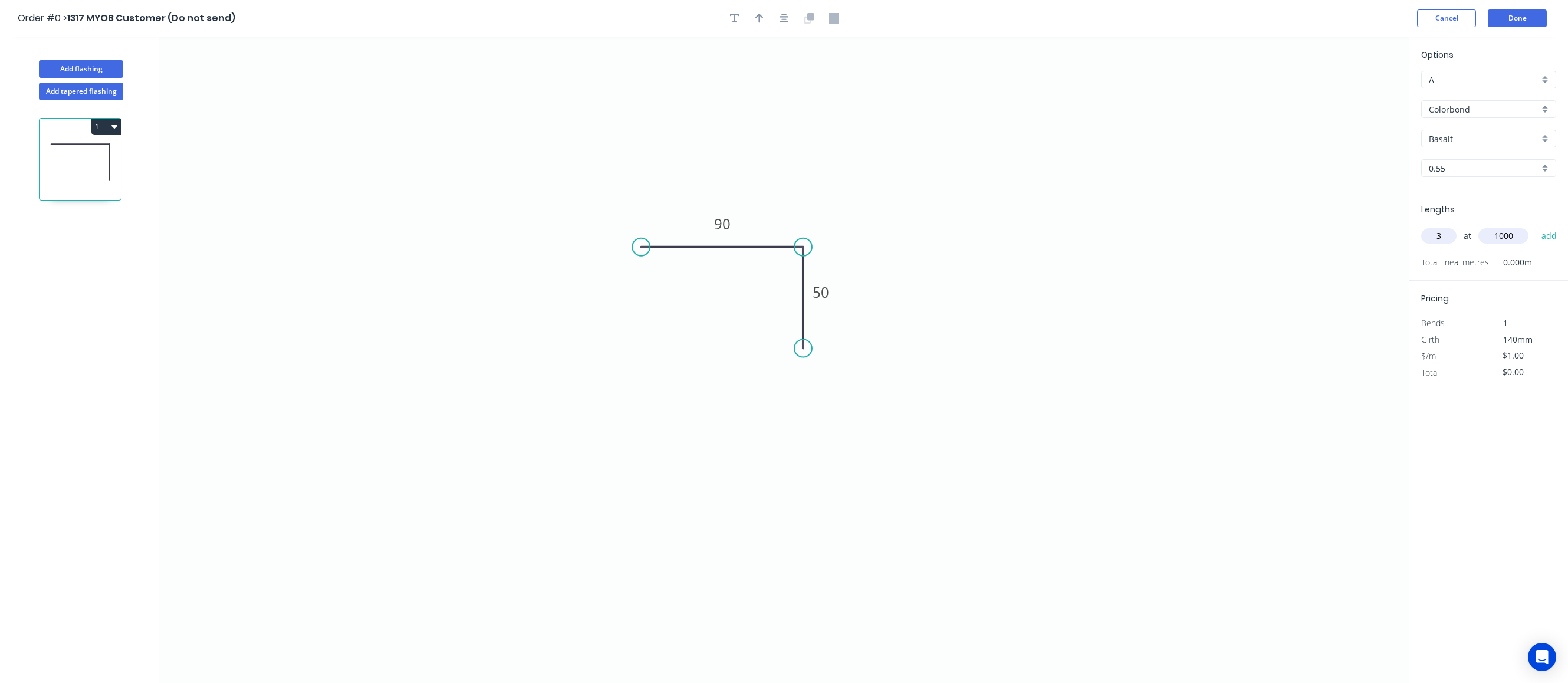
type input "1000"
click at [1021, 226] on button "add" at bounding box center [1549, 235] width 27 height 20
type input "$3.00"
click at [76, 71] on button "Add flashing" at bounding box center [81, 69] width 85 height 18
type input "$0.00"
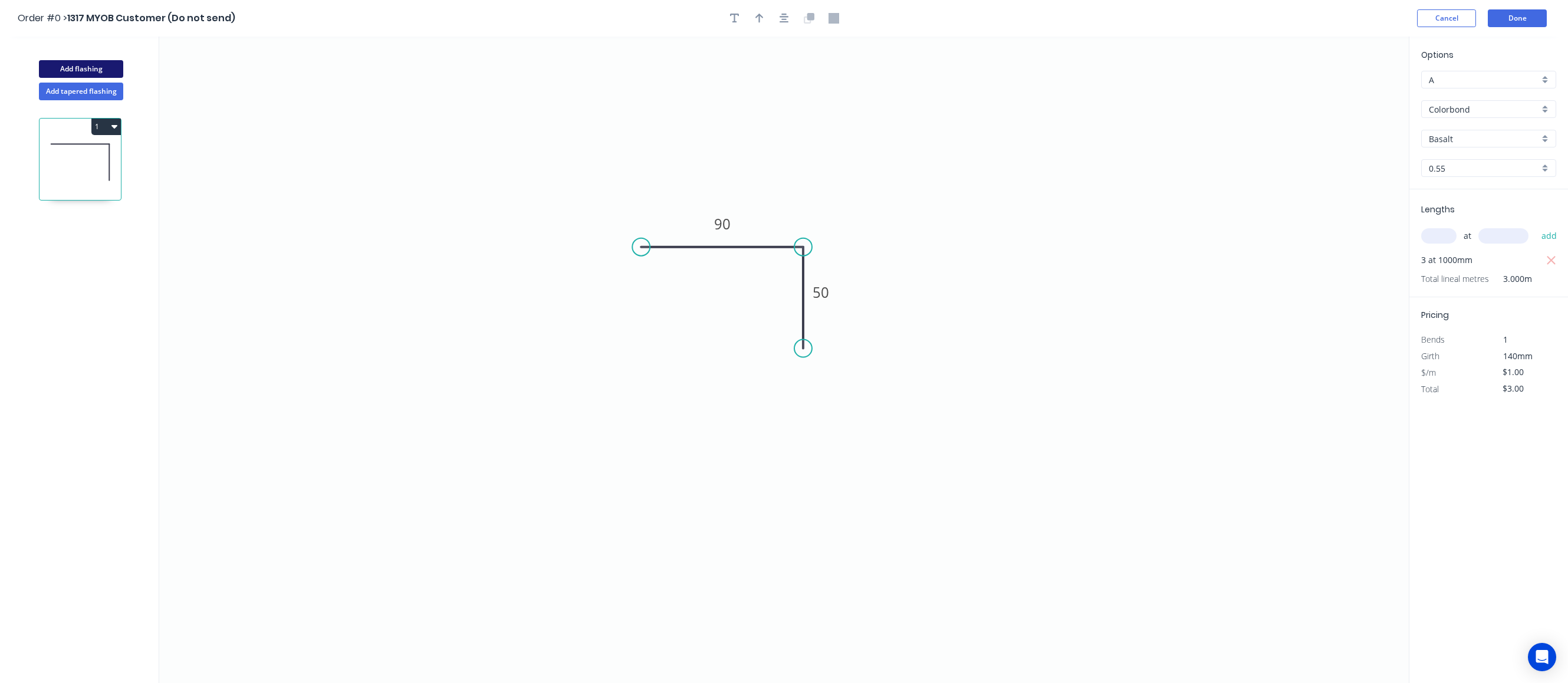
type input "$0.00"
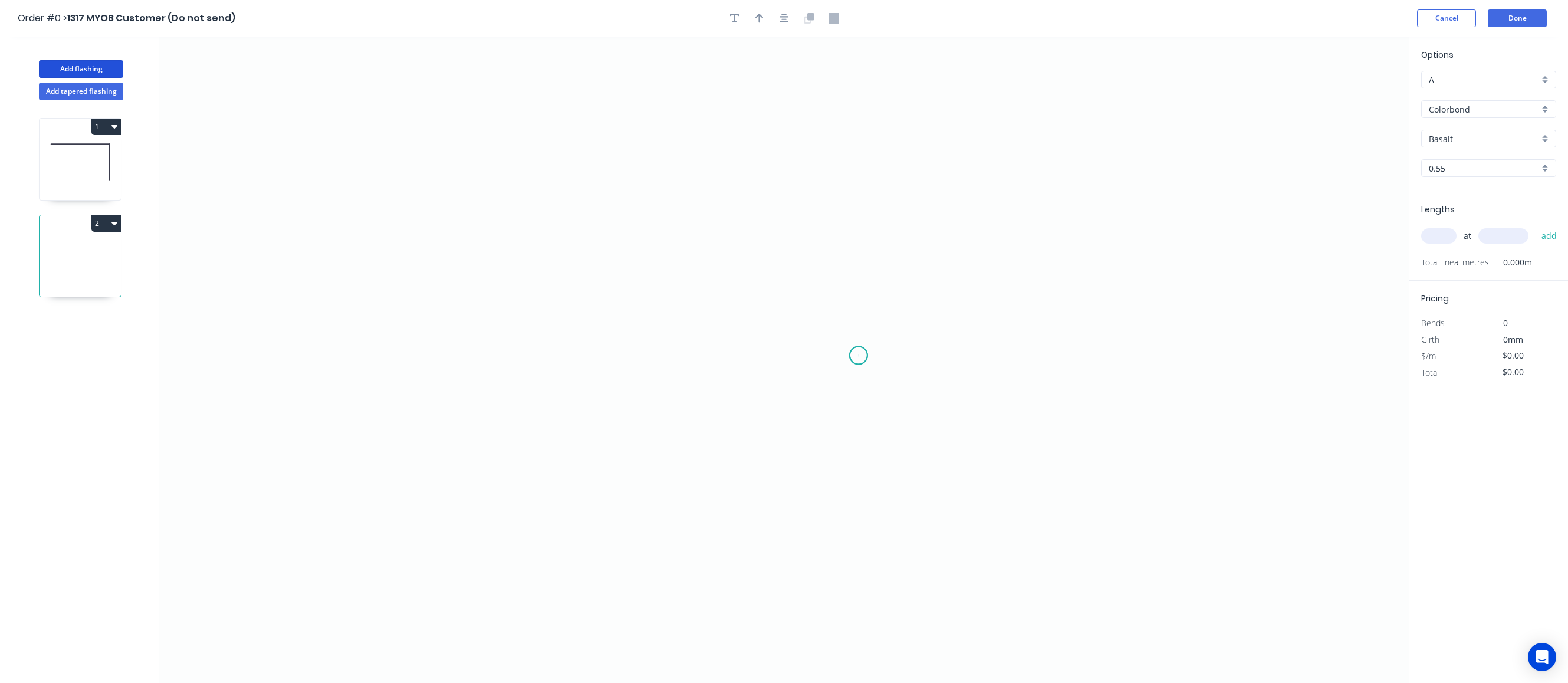
click at [859, 356] on icon "0" at bounding box center [784, 359] width 1250 height 646
click at [865, 221] on icon "0" at bounding box center [784, 359] width 1250 height 646
click at [637, 252] on icon "0 ?" at bounding box center [784, 359] width 1250 height 646
click at [744, 214] on tspan "?" at bounding box center [745, 213] width 6 height 20
type input "$1.00"
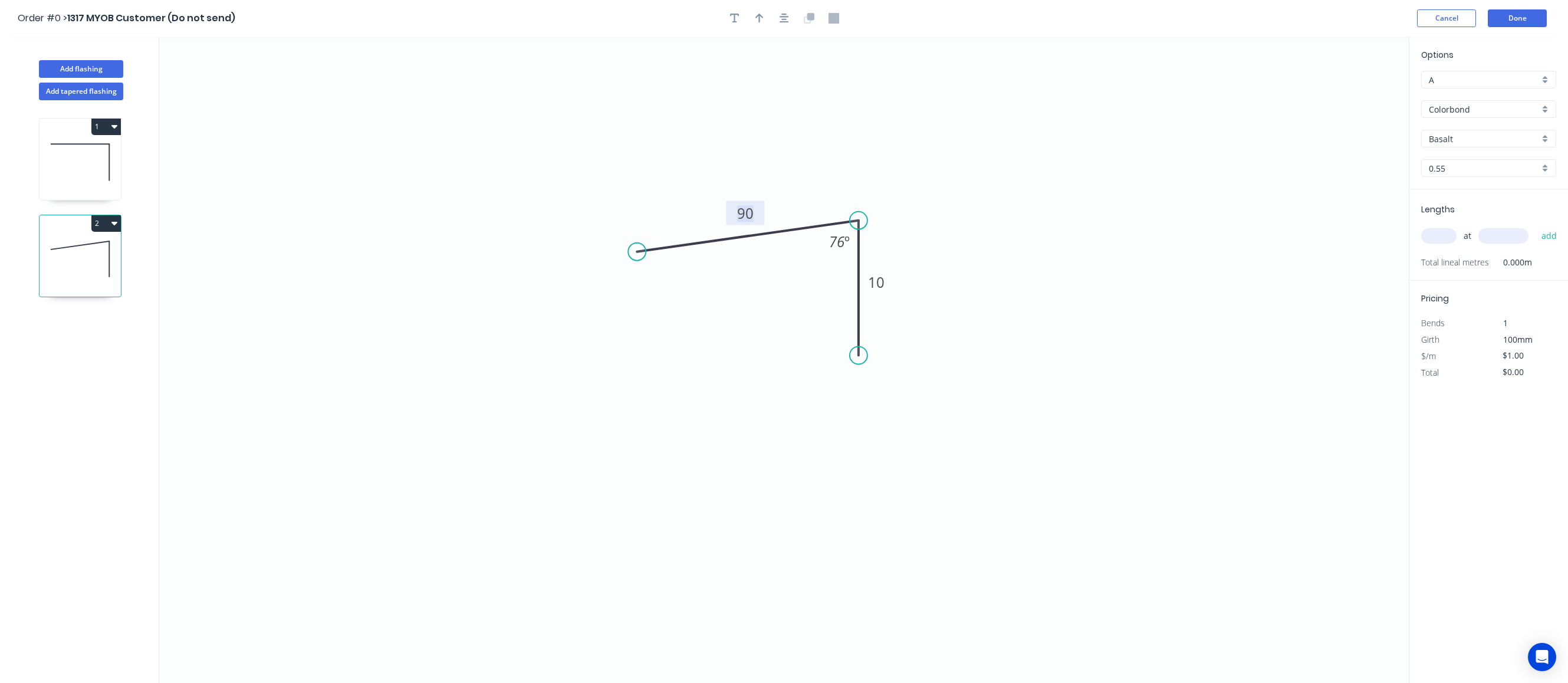
click at [1021, 85] on input "A" at bounding box center [1483, 79] width 110 height 12
click at [1021, 124] on div "B" at bounding box center [1489, 123] width 134 height 21
type input "B"
type input "$4.00"
click at [1021, 235] on input "text" at bounding box center [1439, 236] width 36 height 15
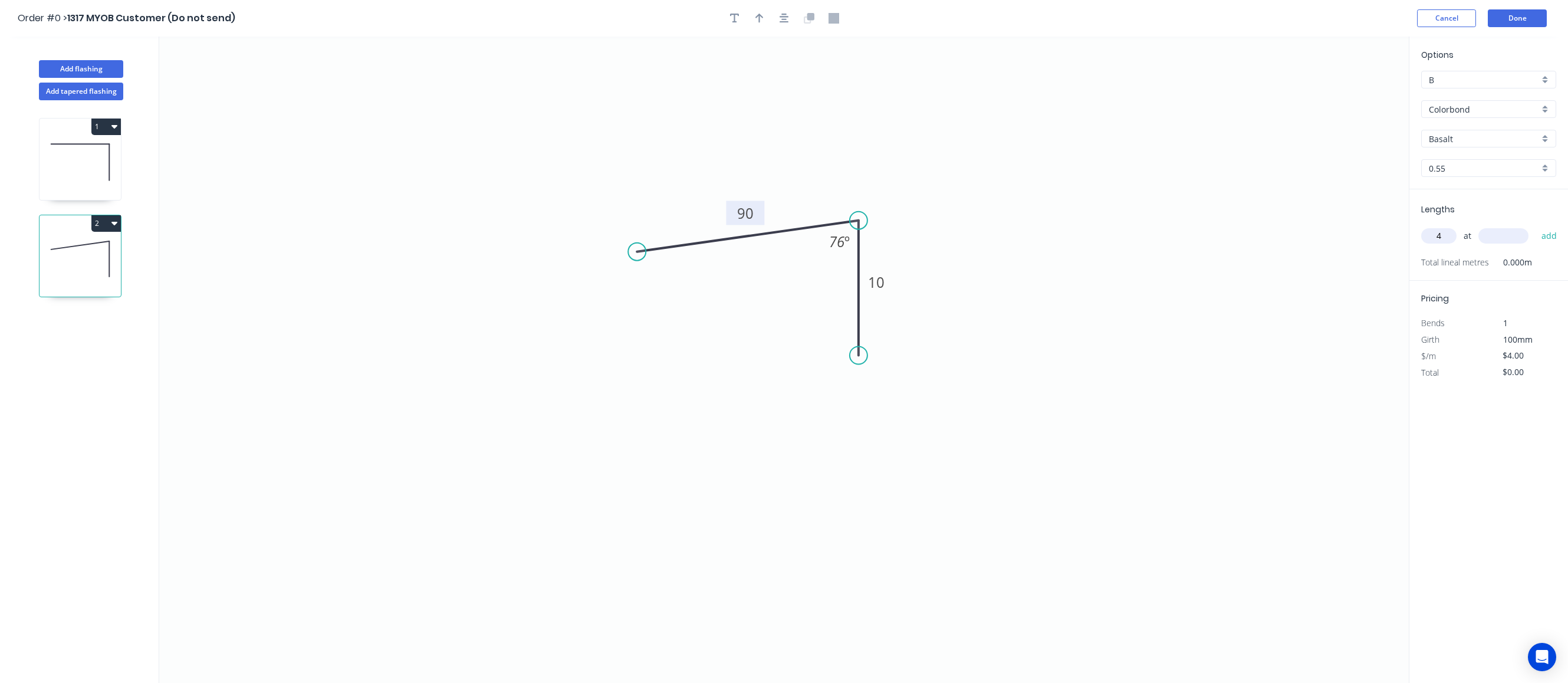
type input "4"
type input "1000"
click at [1021, 226] on button "add" at bounding box center [1549, 235] width 27 height 20
type input "$16.00"
click at [82, 88] on button "Add tapered flashing" at bounding box center [81, 91] width 85 height 18
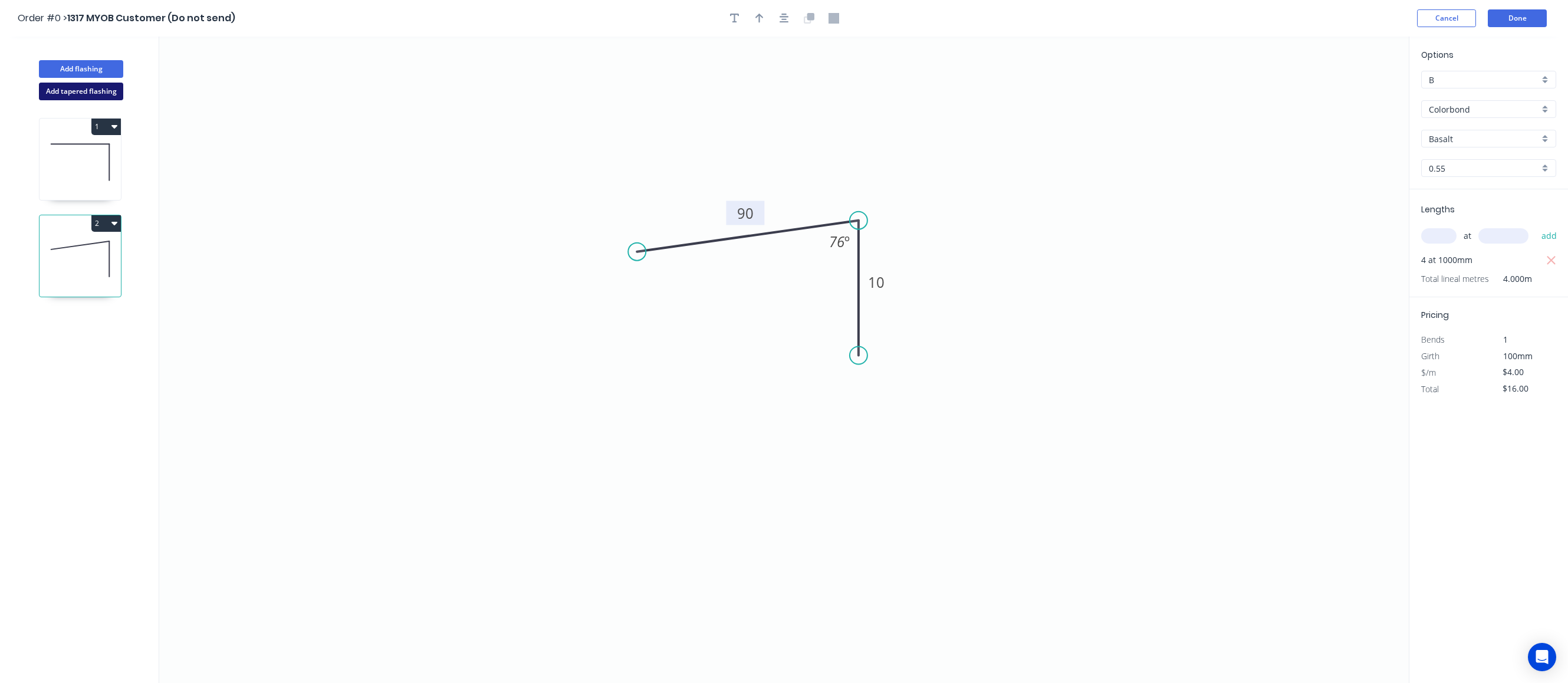
type input "$0.00"
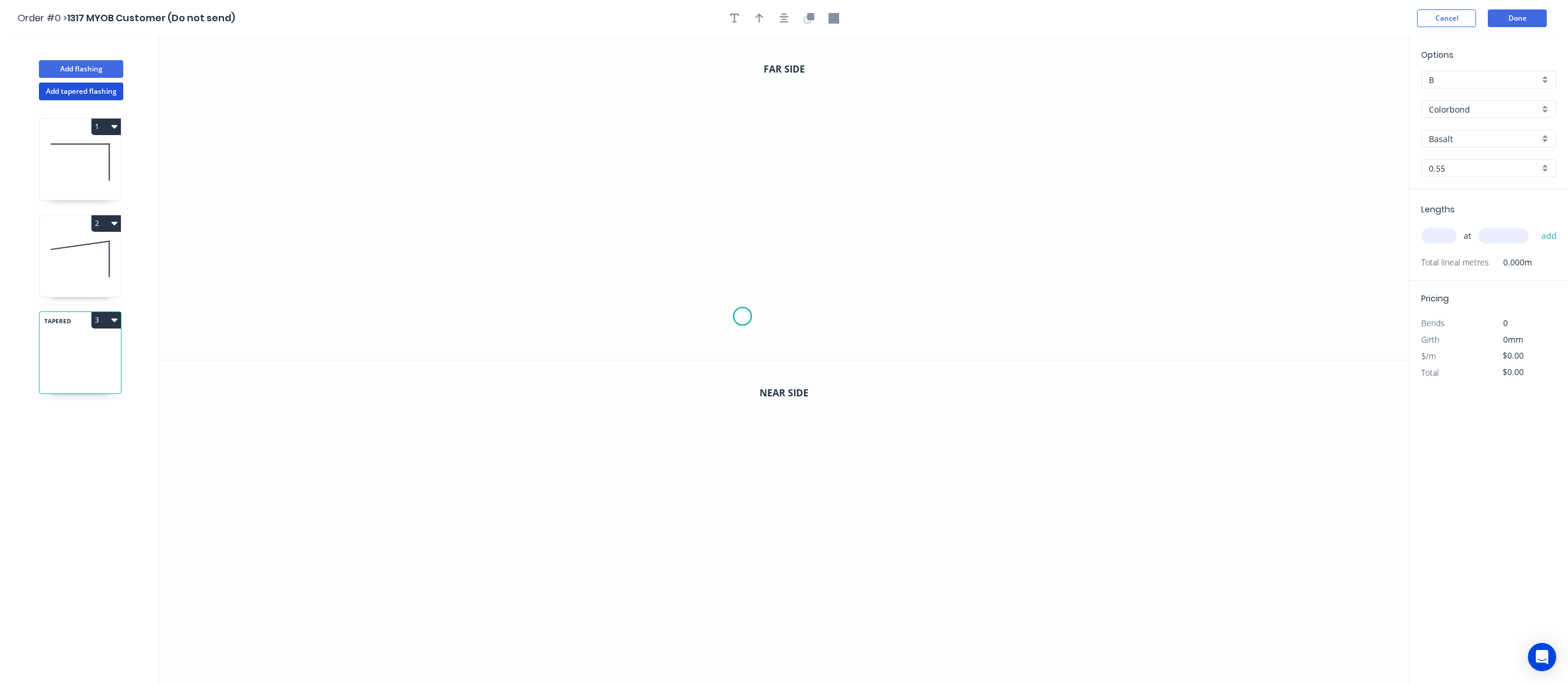
click at [742, 317] on icon "0" at bounding box center [784, 199] width 1250 height 324
click at [797, 198] on icon at bounding box center [769, 257] width 55 height 119
click at [951, 182] on icon "0 ?" at bounding box center [784, 199] width 1250 height 324
click at [943, 407] on icon "0" at bounding box center [784, 522] width 1250 height 324
click at [871, 407] on icon "0" at bounding box center [784, 522] width 1250 height 324
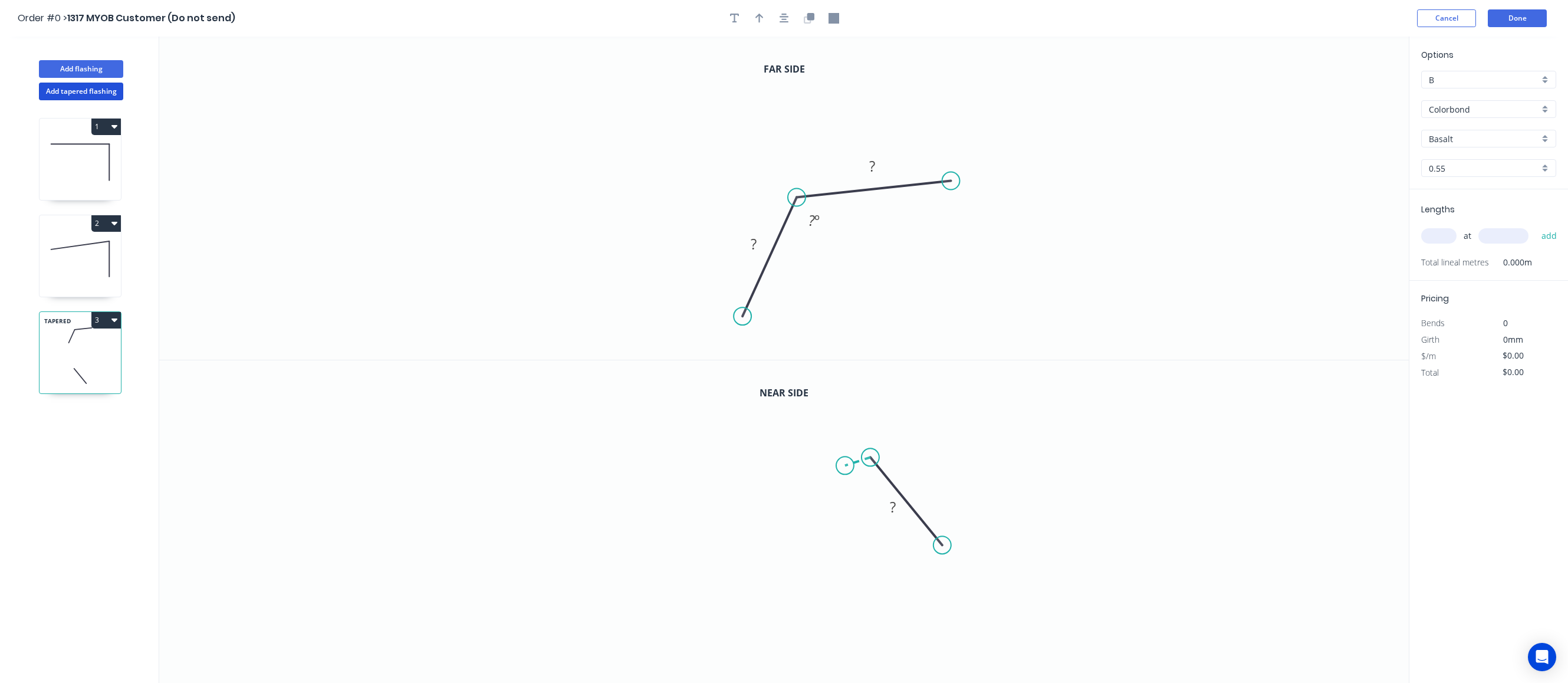
click at [597, 407] on icon "0 ?" at bounding box center [784, 522] width 1250 height 324
click at [735, 407] on rect at bounding box center [730, 468] width 24 height 17
click at [749, 240] on rect at bounding box center [753, 245] width 24 height 17
type input "$26.00"
click at [755, 243] on tspan "?" at bounding box center [753, 244] width 6 height 20
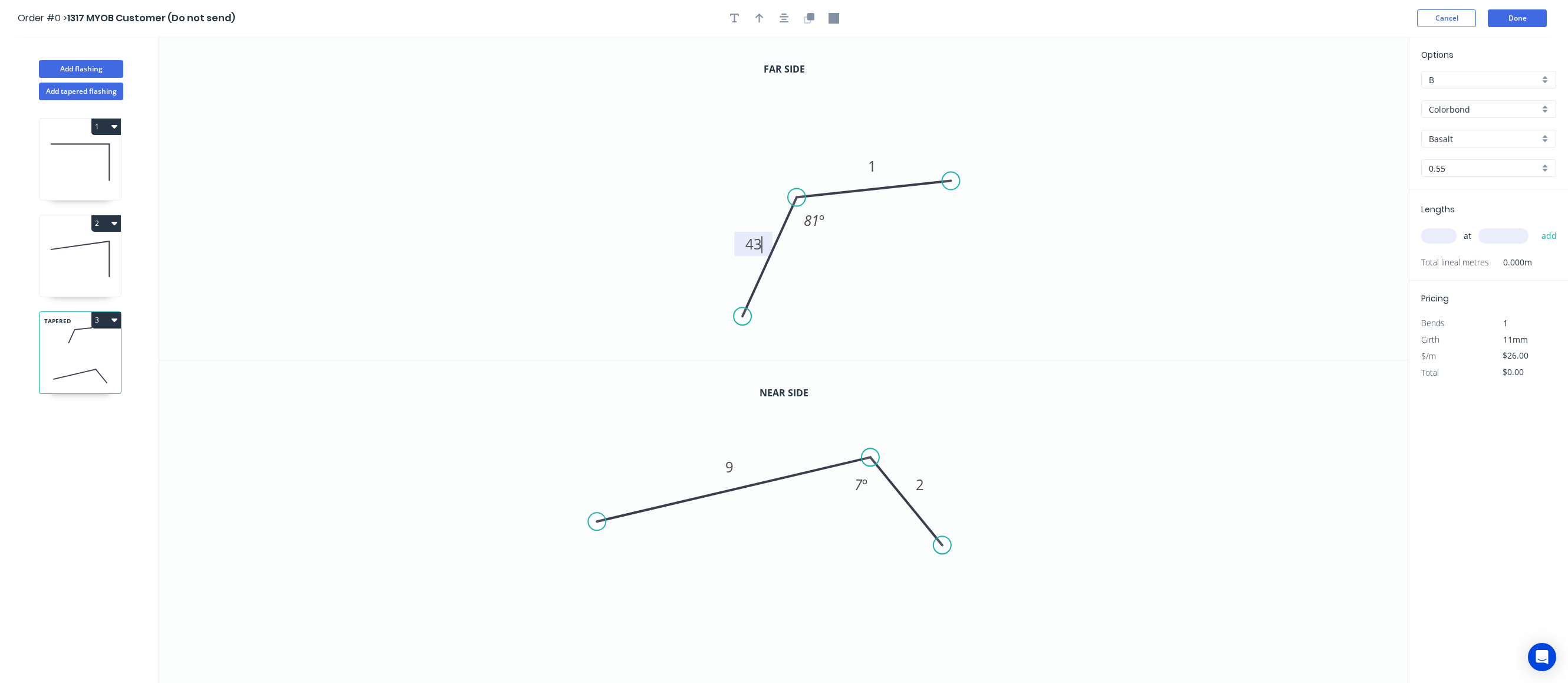
click at [968, 250] on icon "0 43 1 81 º" at bounding box center [784, 199] width 1250 height 324
click at [1021, 82] on input "B" at bounding box center [1483, 79] width 110 height 12
click at [1021, 111] on div "A" at bounding box center [1489, 103] width 134 height 21
type input "A"
type input "$23.00"
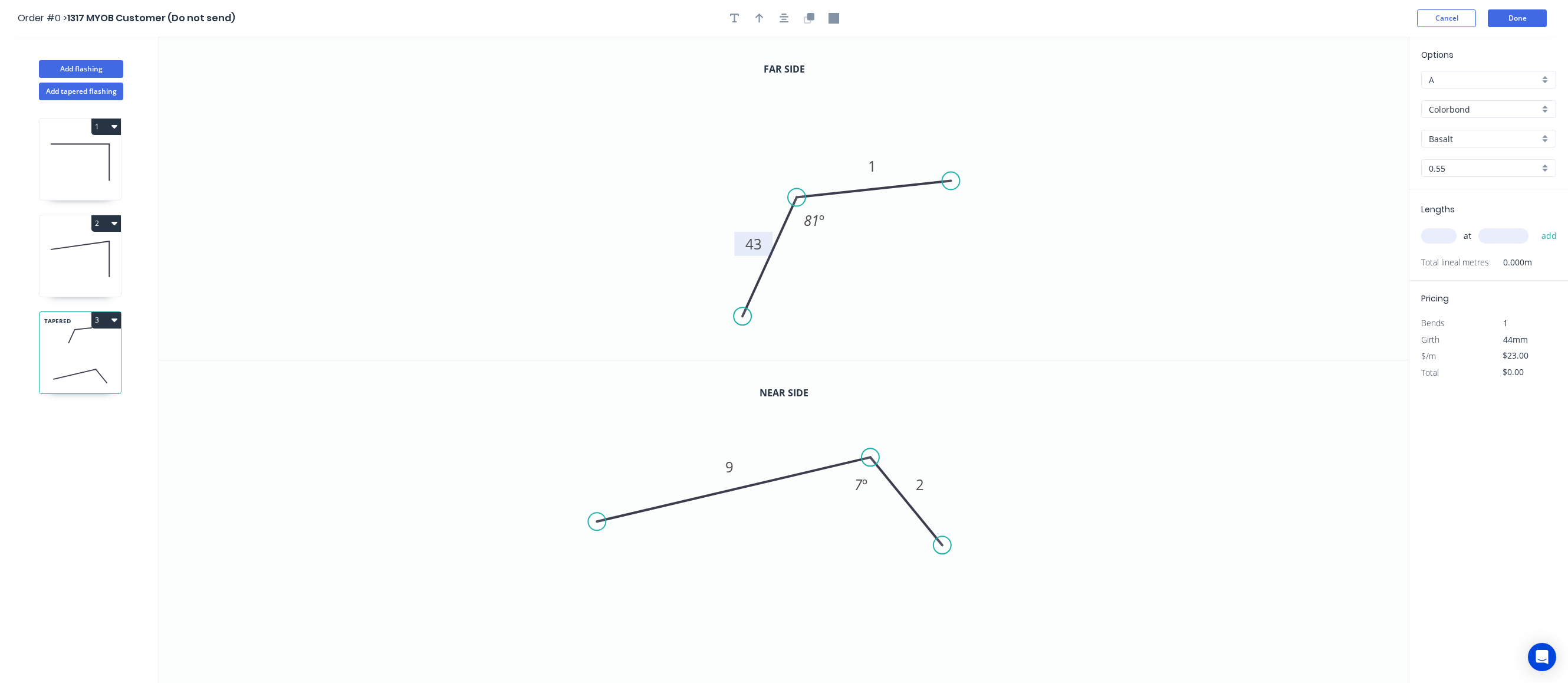
click at [1021, 241] on input "text" at bounding box center [1439, 236] width 36 height 15
type input "5"
type input "1000"
click at [1021, 226] on button "add" at bounding box center [1549, 235] width 27 height 20
type input "$115.00"
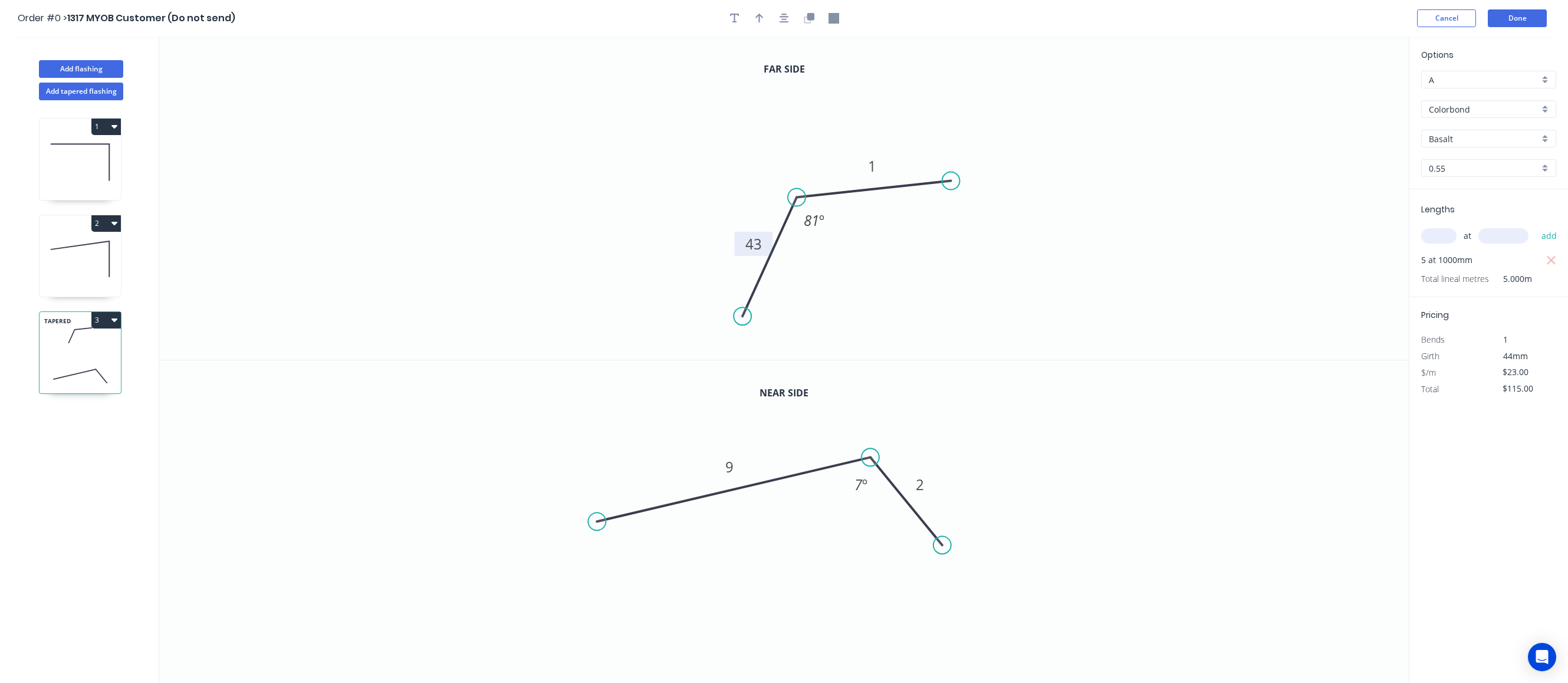
click at [1021, 407] on div "Options A A Colorbond Colorbond Colorbond Ultra Copy of Colorbond Ultra Basalt …" at bounding box center [1488, 360] width 159 height 647
click at [1021, 24] on button "Done" at bounding box center [1517, 18] width 59 height 18
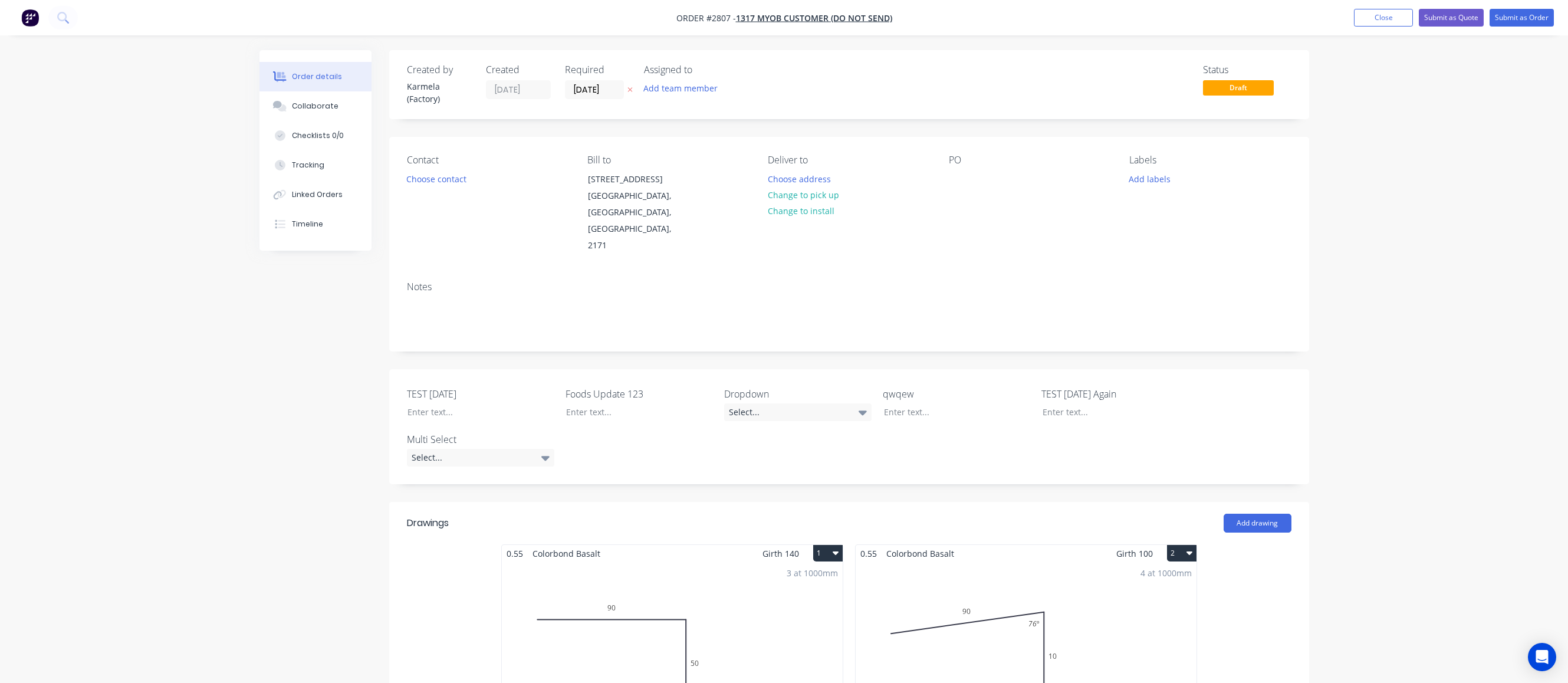
scroll to position [637, 0]
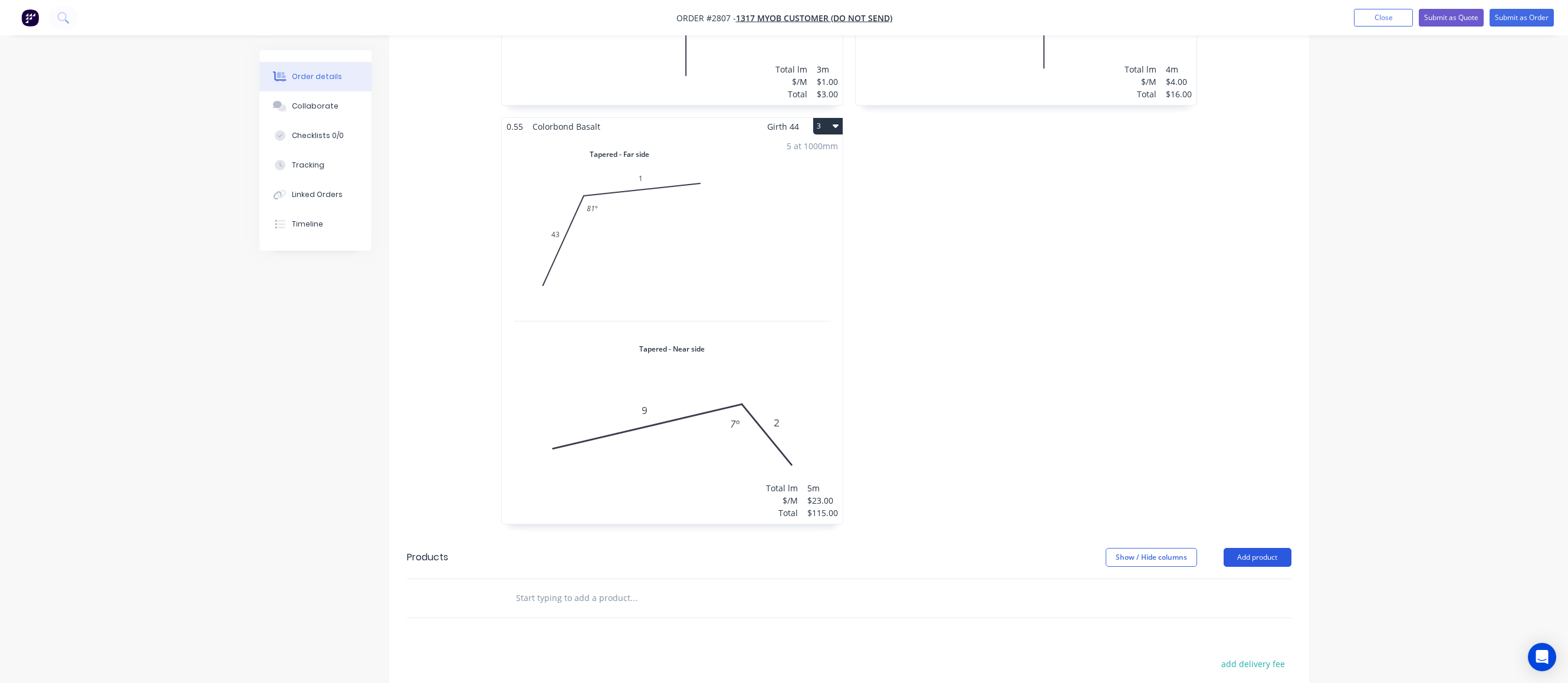
click at [1021, 407] on button "Add product" at bounding box center [1258, 558] width 68 height 19
click at [1021, 407] on div "Product catalogue" at bounding box center [1235, 587] width 91 height 17
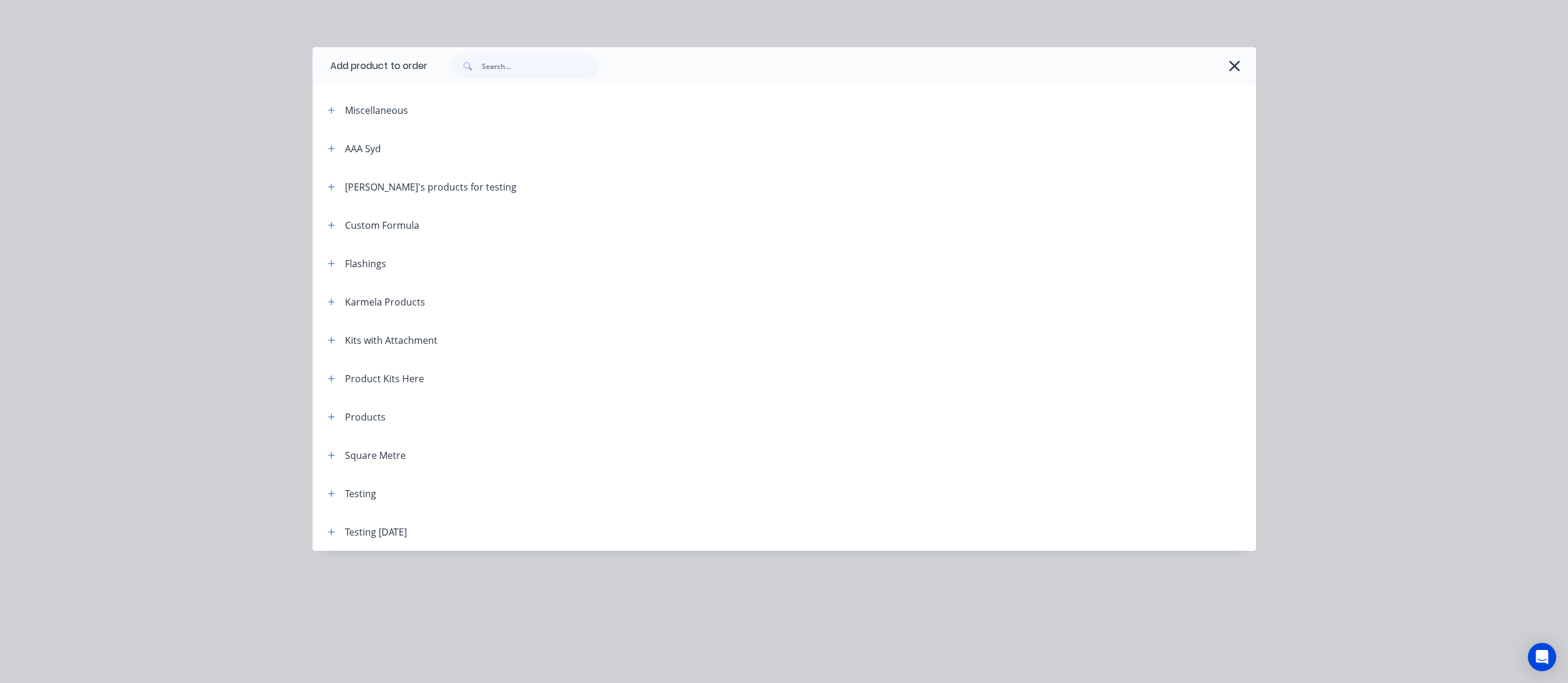
scroll to position [857, 0]
click at [336, 407] on header "Testing July 16" at bounding box center [784, 532] width 943 height 39
click at [331, 407] on icon "button" at bounding box center [331, 532] width 7 height 7
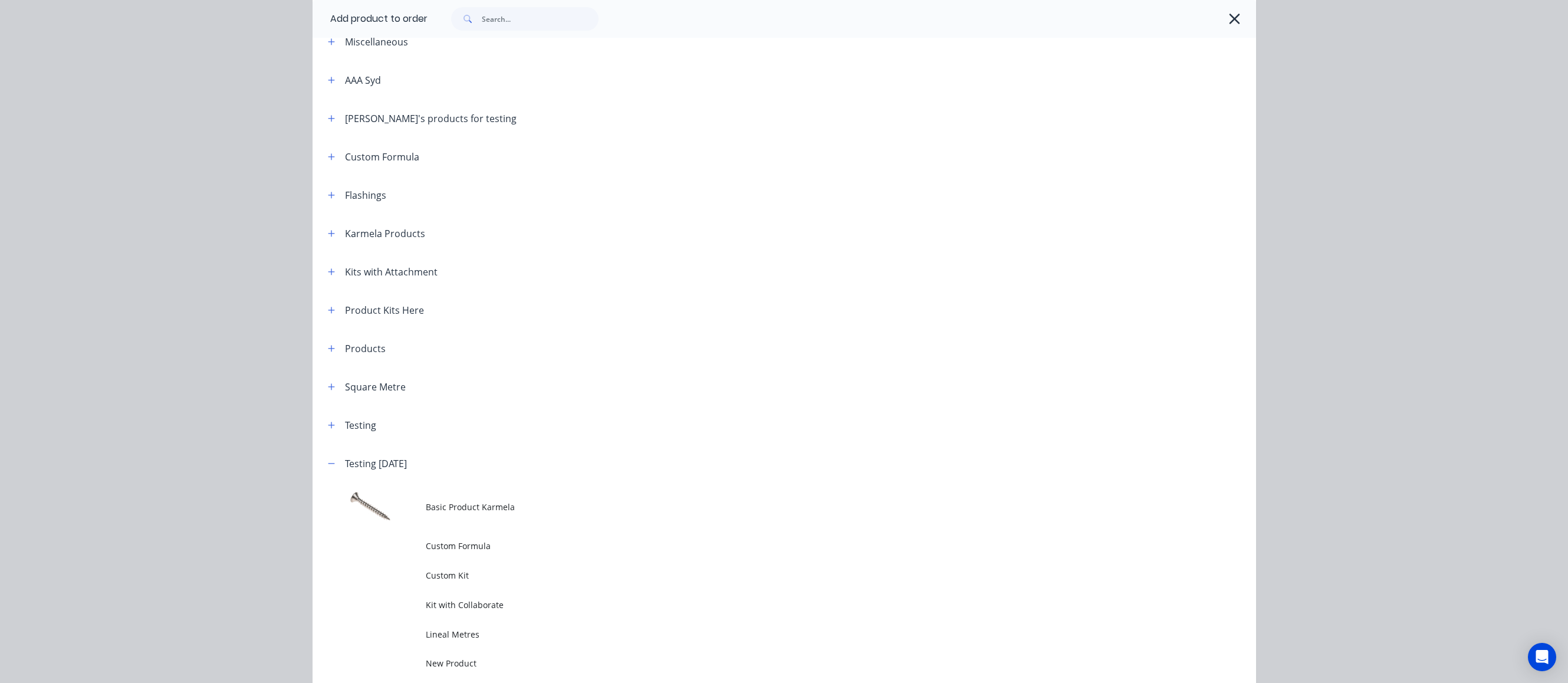
scroll to position [174, 0]
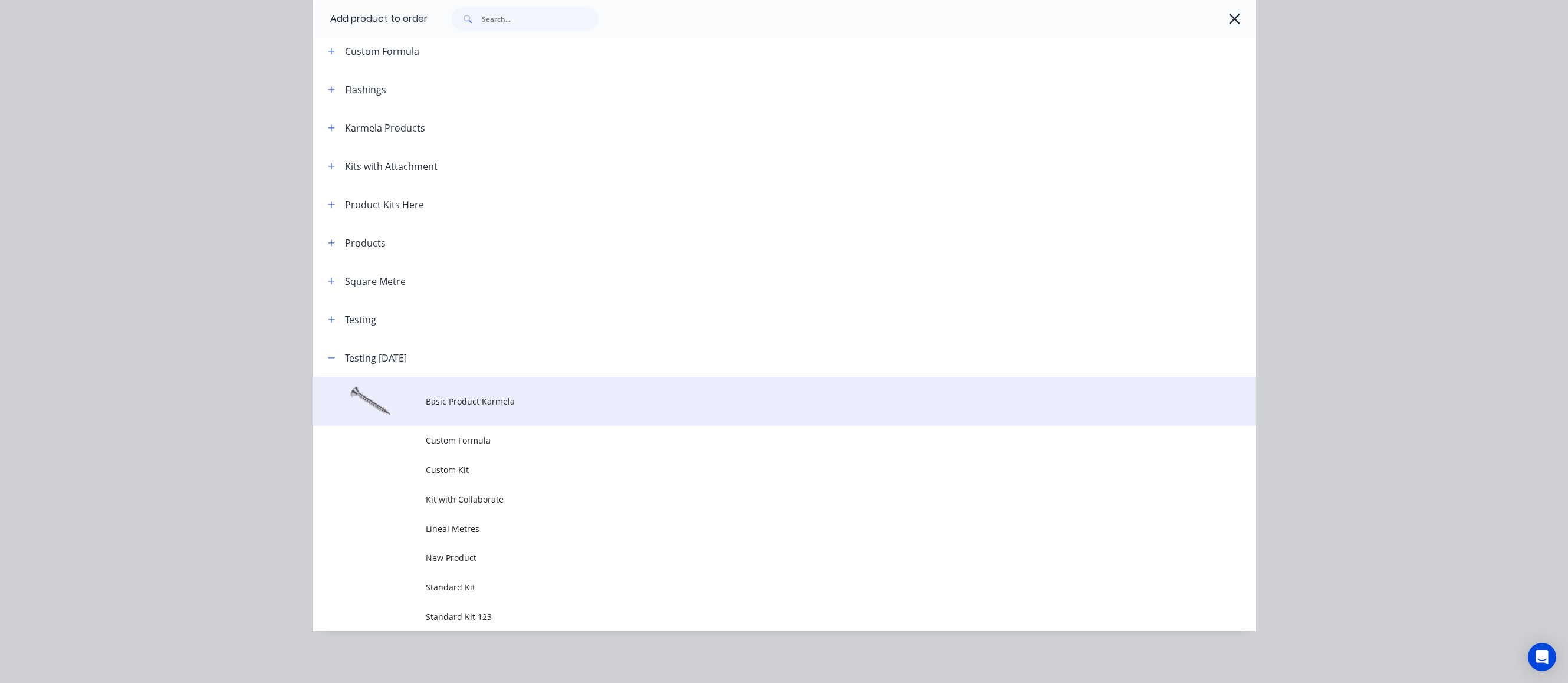
click at [546, 394] on td "Basic Product Karmela" at bounding box center [841, 402] width 831 height 49
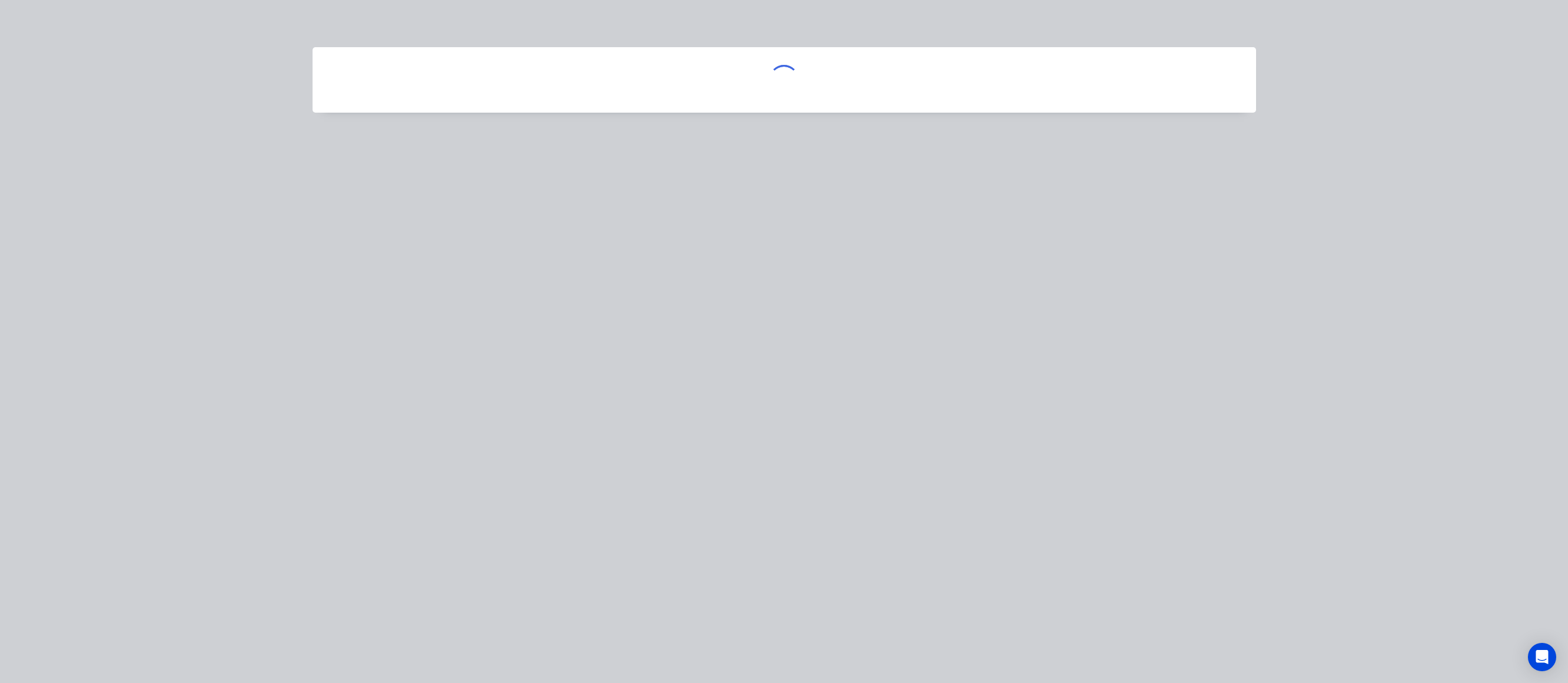
scroll to position [0, 0]
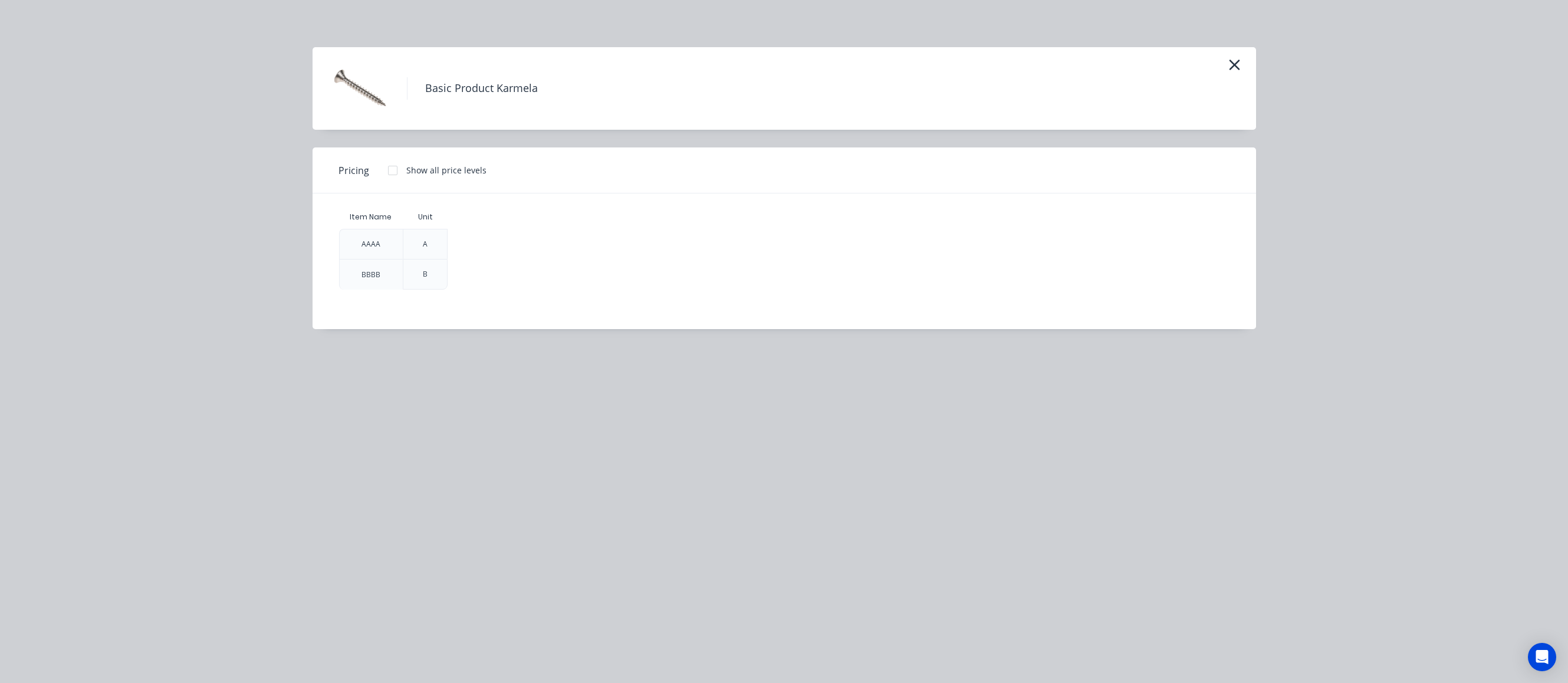
click at [392, 168] on div at bounding box center [392, 170] width 24 height 24
click at [485, 244] on div "$0.00" at bounding box center [480, 244] width 63 height 29
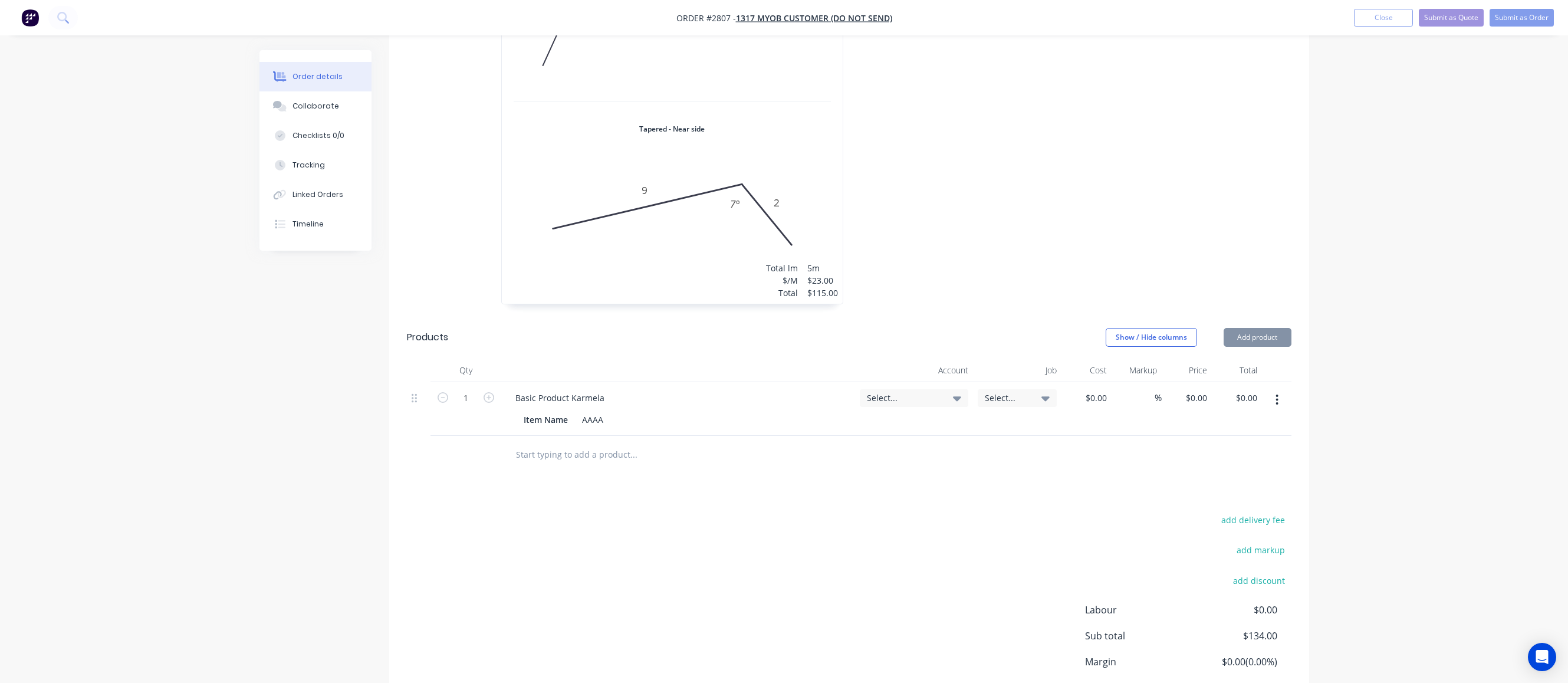
click at [904, 391] on span "Select..." at bounding box center [904, 397] width 74 height 12
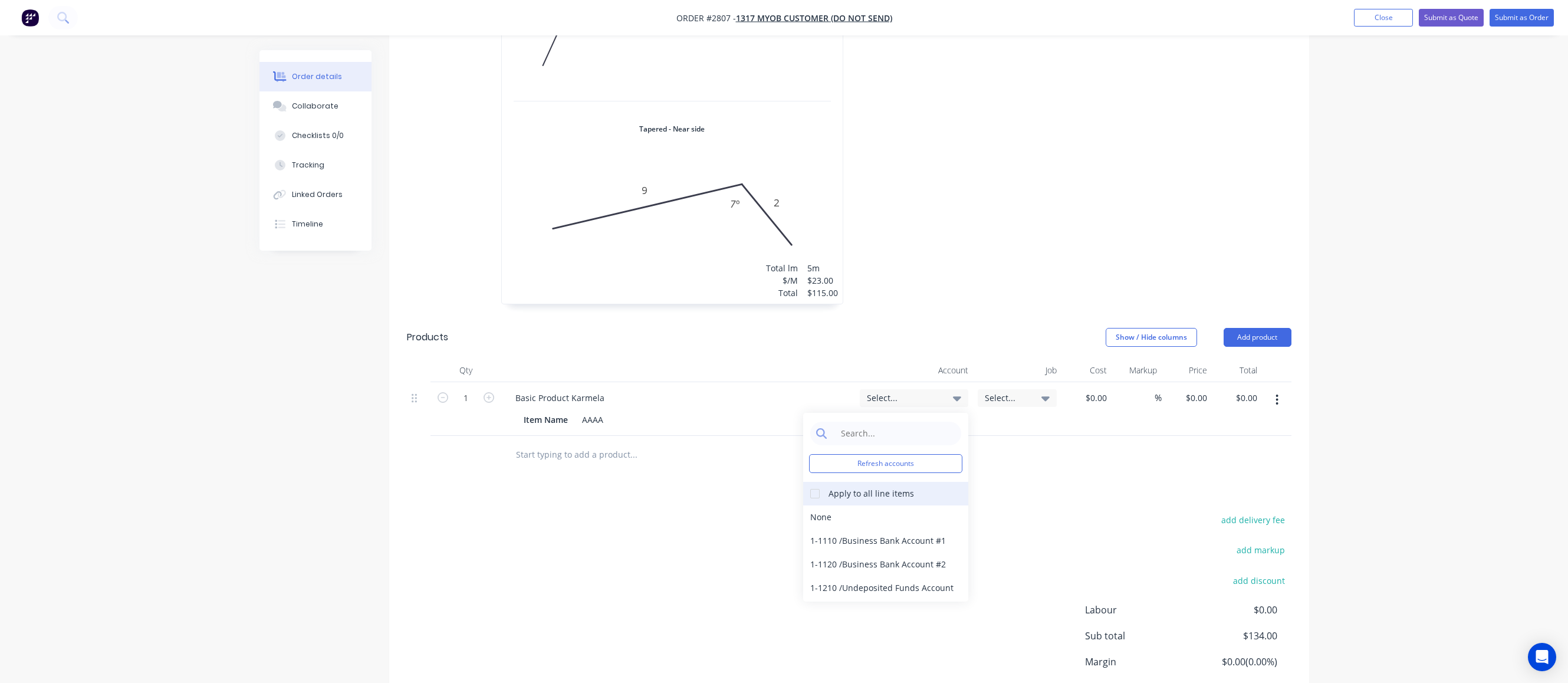
click at [816, 407] on div at bounding box center [815, 493] width 24 height 24
click at [842, 407] on div "1-1120 / Business Bank Account #2" at bounding box center [886, 564] width 166 height 24
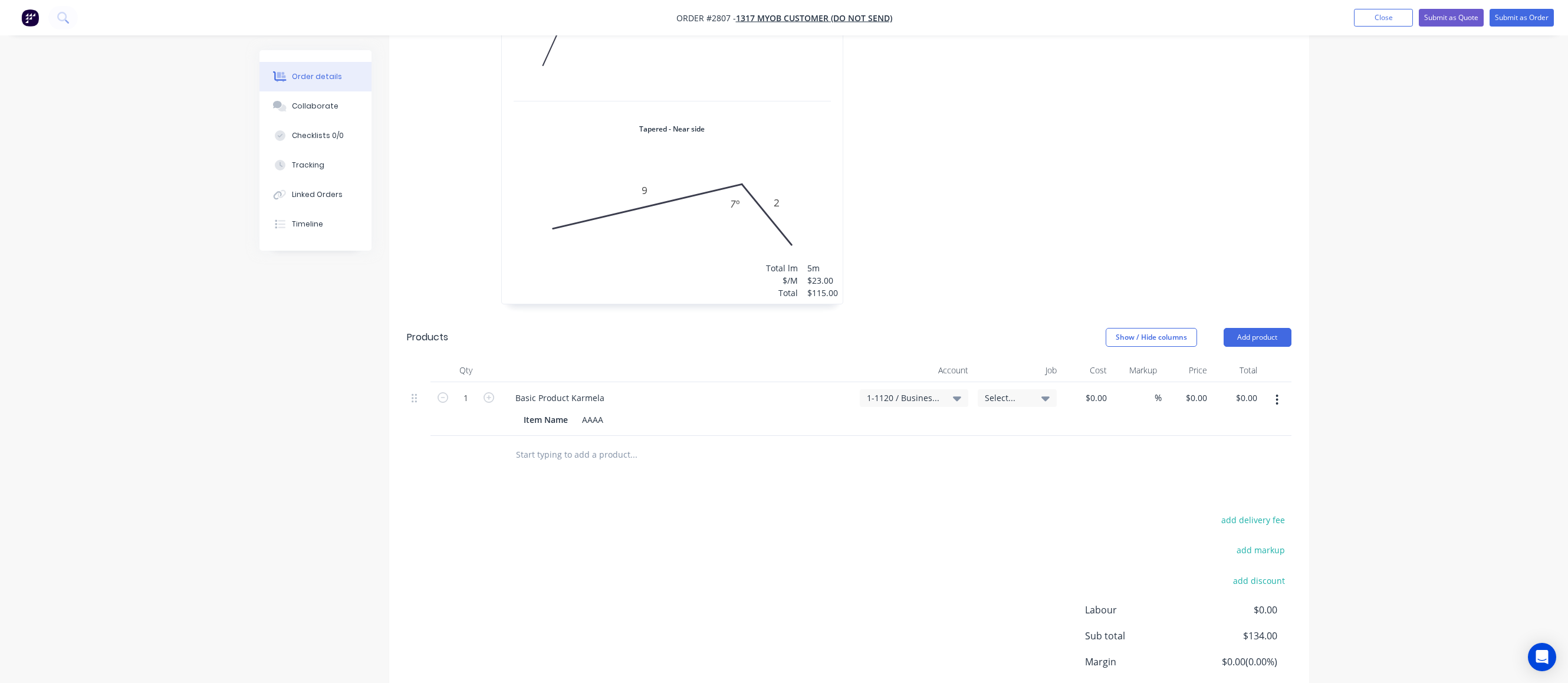
click at [1021, 389] on input "0" at bounding box center [1198, 398] width 27 height 17
type input "$20.00"
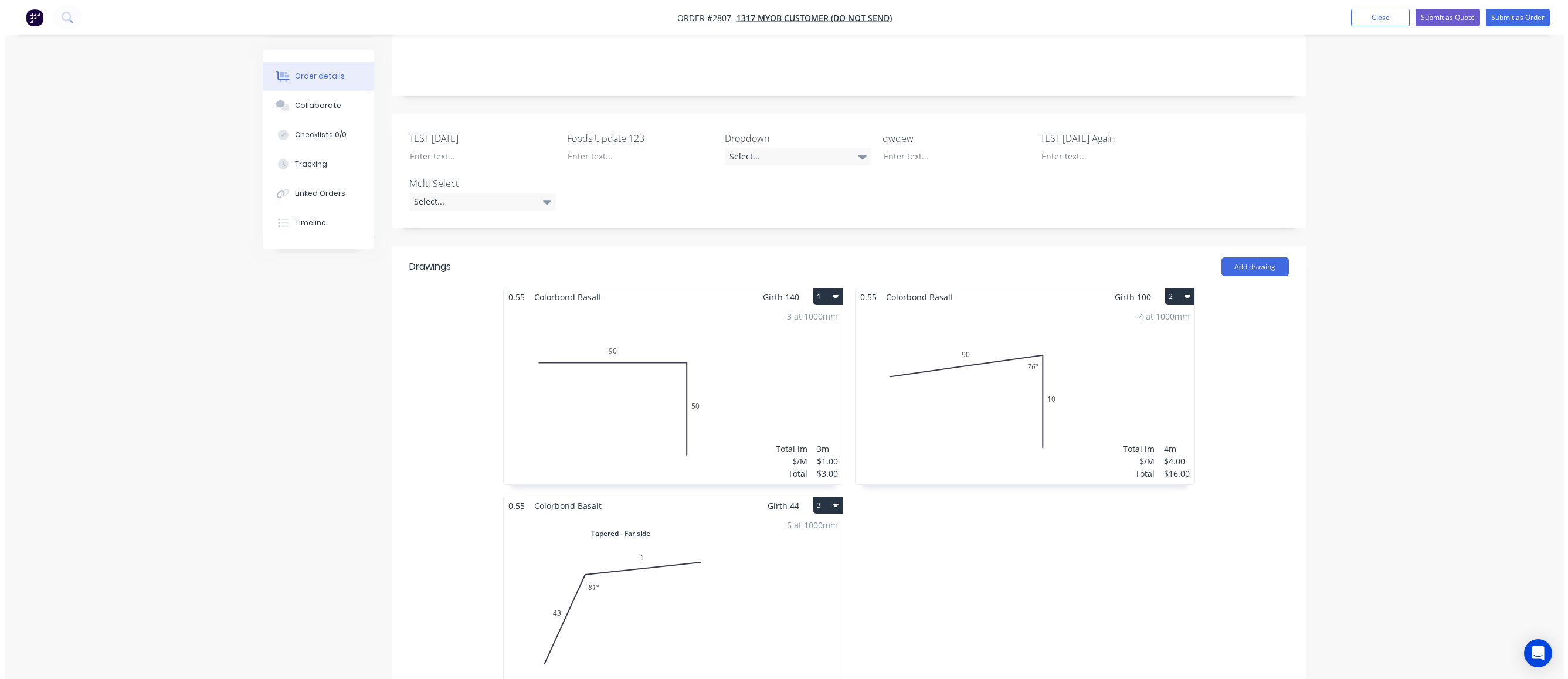
scroll to position [113, 0]
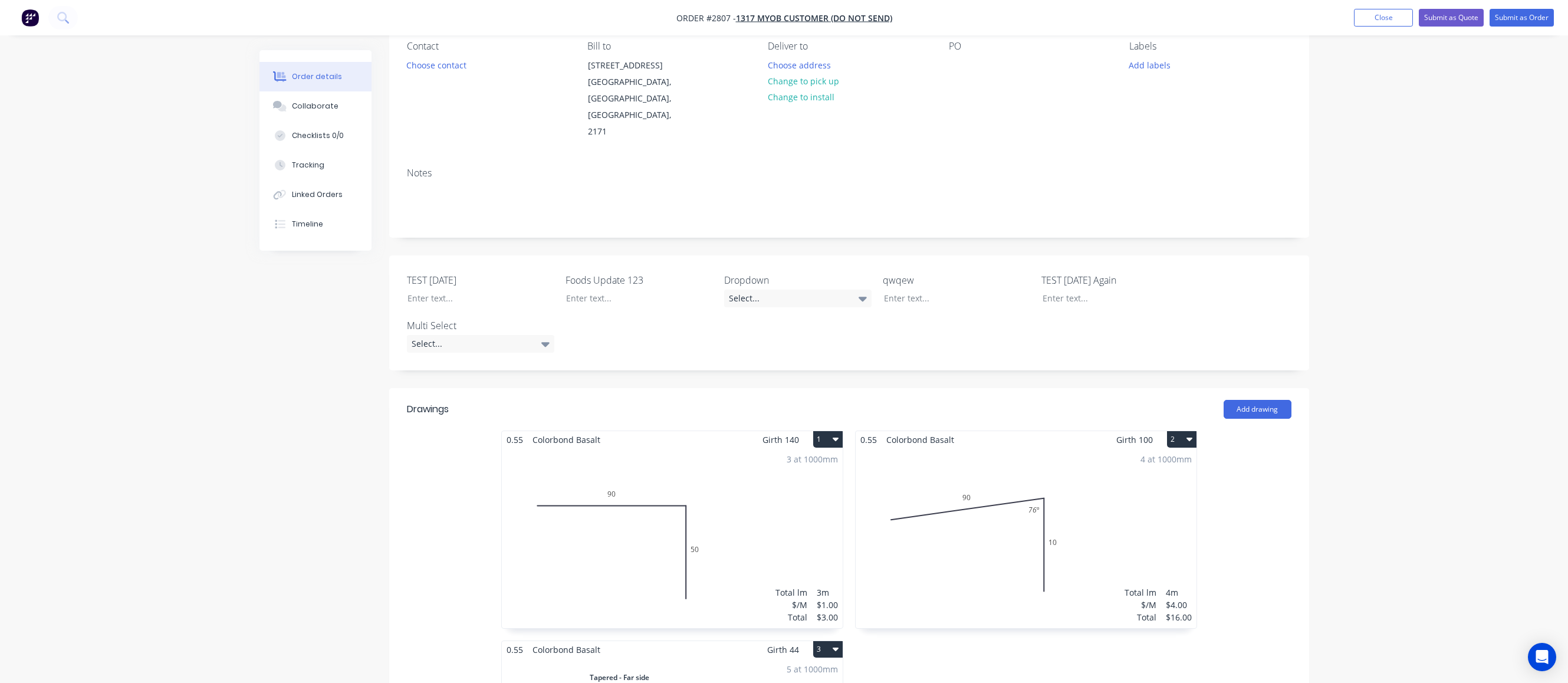
click at [1021, 22] on button "Submit as Quote" at bounding box center [1451, 17] width 65 height 18
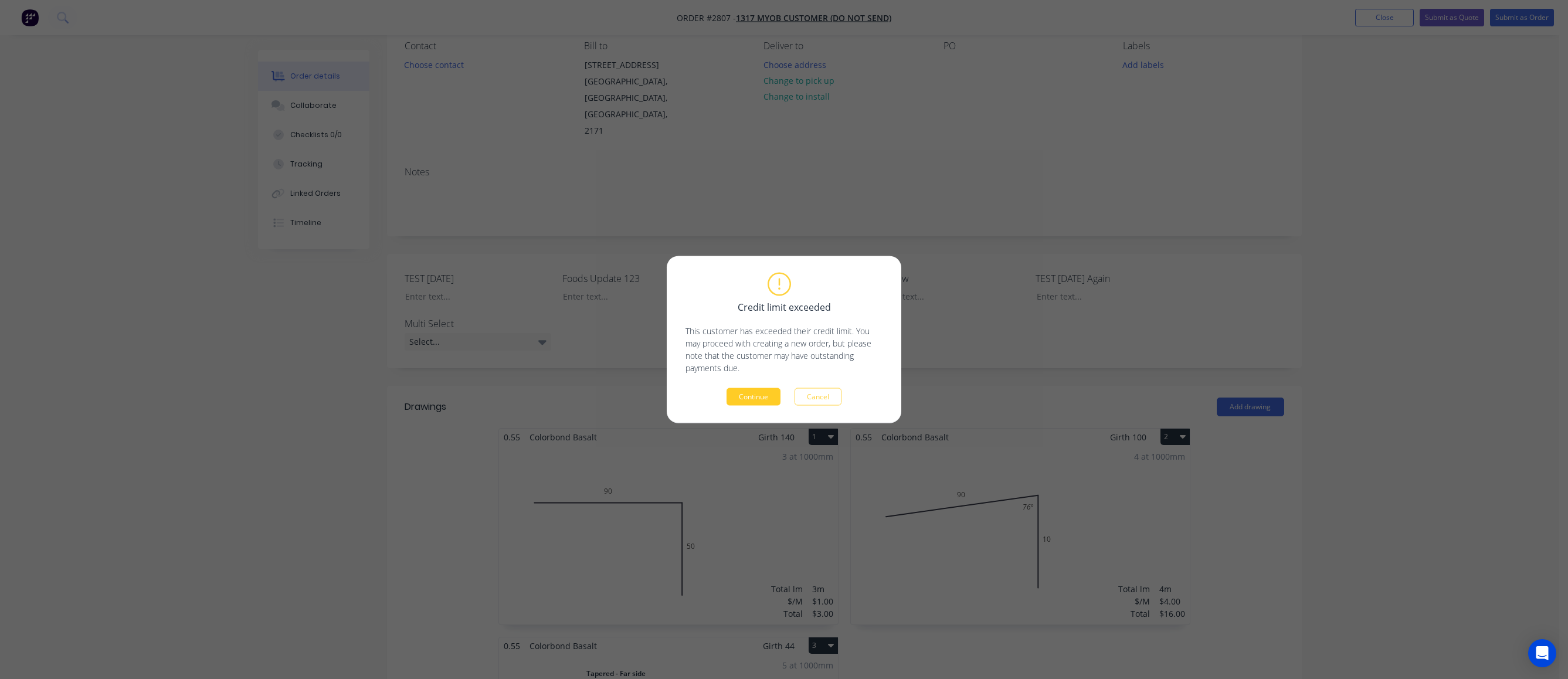
click at [735, 397] on button "Continue" at bounding box center [754, 397] width 54 height 18
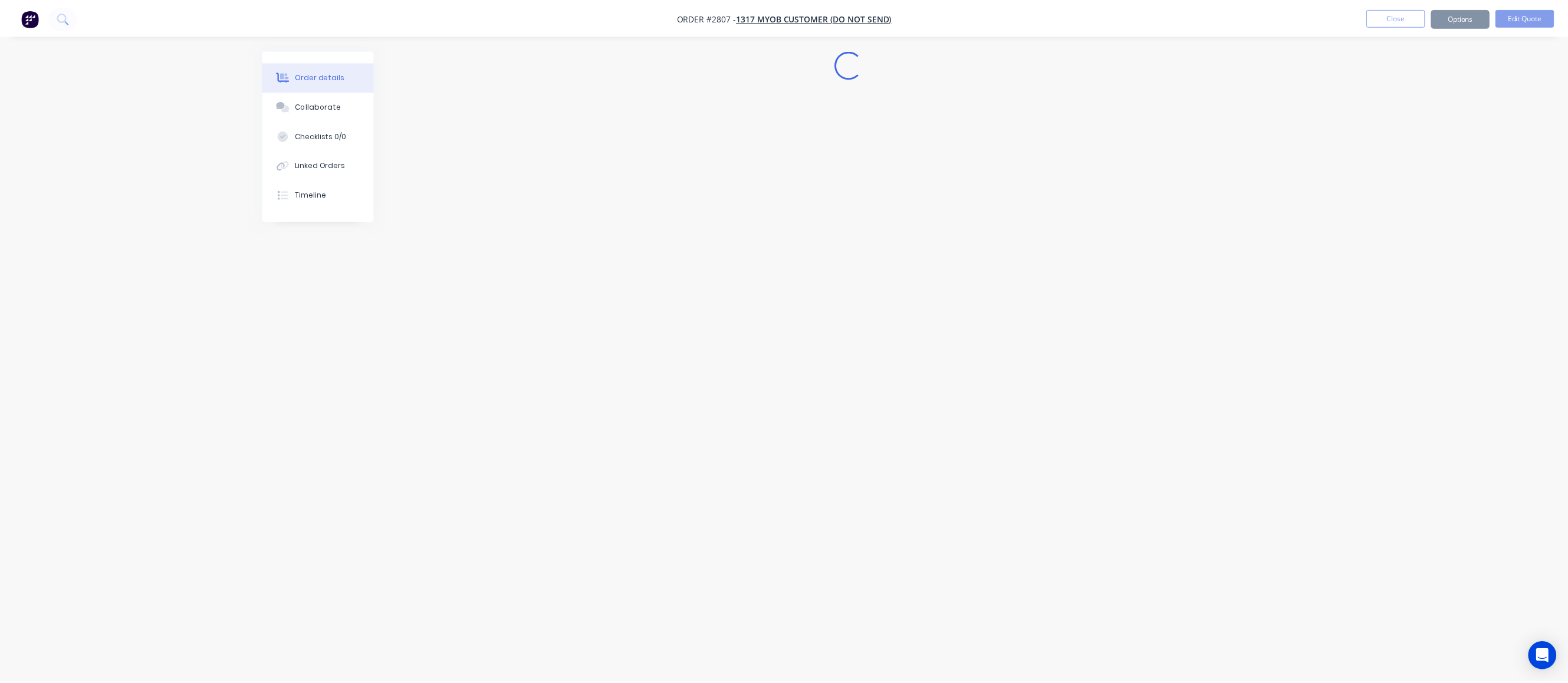
scroll to position [0, 0]
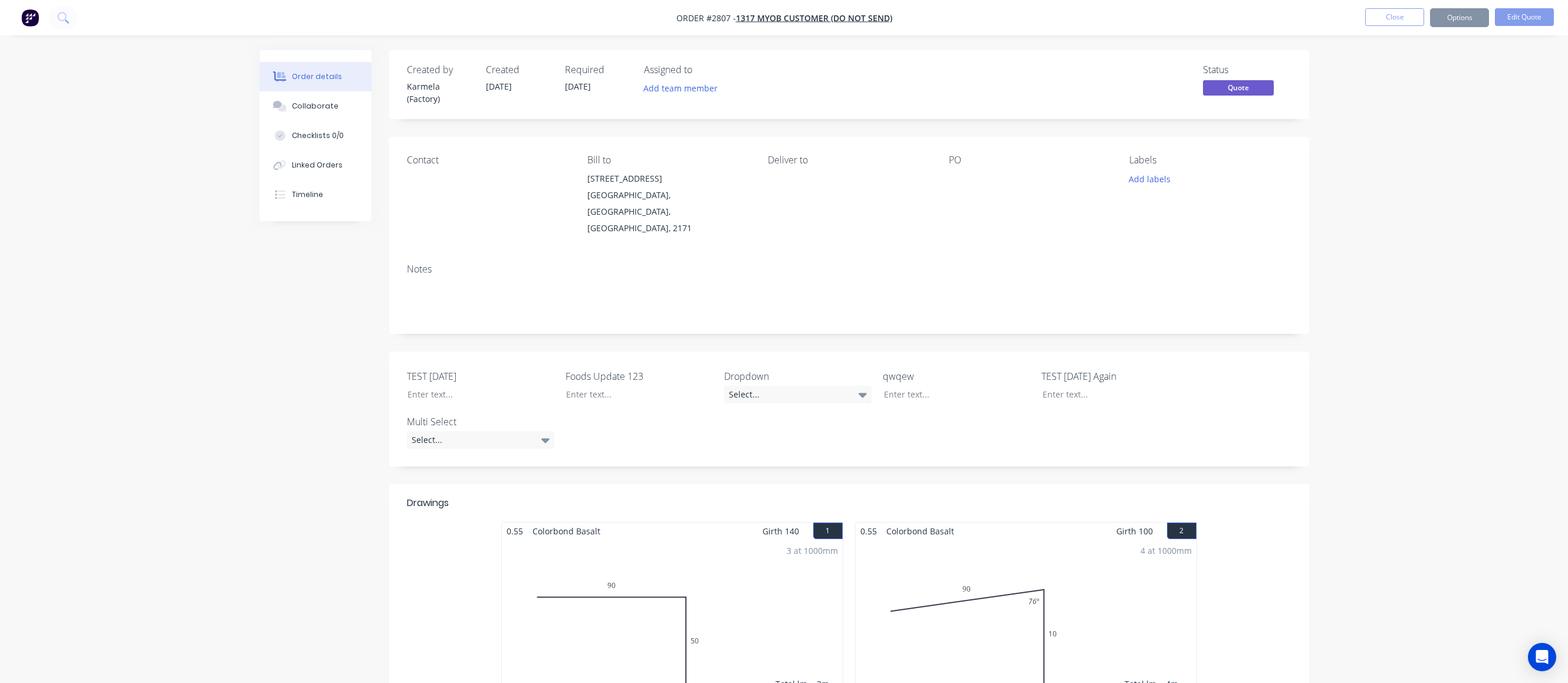
click at [1021, 13] on button "Options" at bounding box center [1460, 18] width 59 height 19
click at [1021, 75] on div "Quote" at bounding box center [1424, 71] width 108 height 17
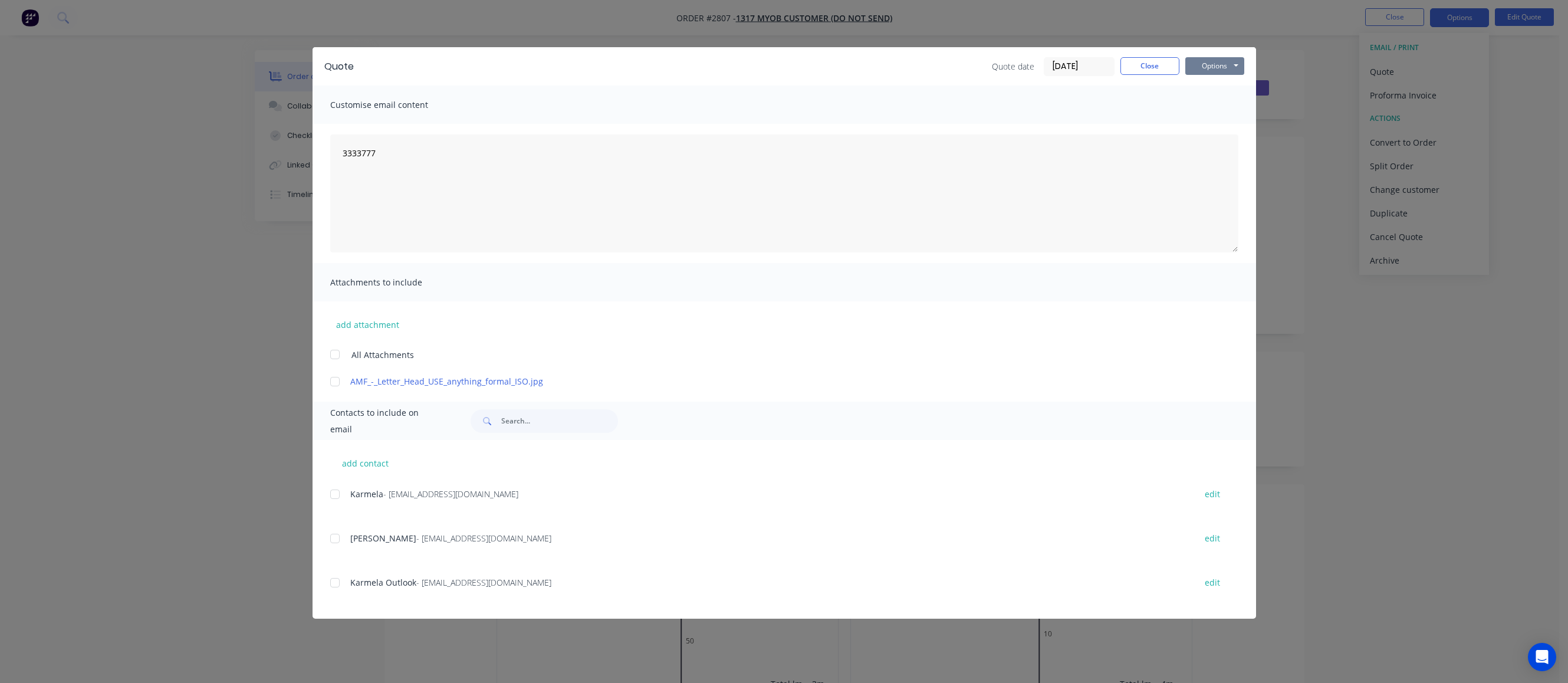
click at [1021, 64] on button "Options" at bounding box center [1214, 66] width 59 height 18
click at [1021, 97] on button "Print" at bounding box center [1223, 106] width 75 height 20
click at [1021, 67] on button "Close" at bounding box center [1149, 66] width 59 height 18
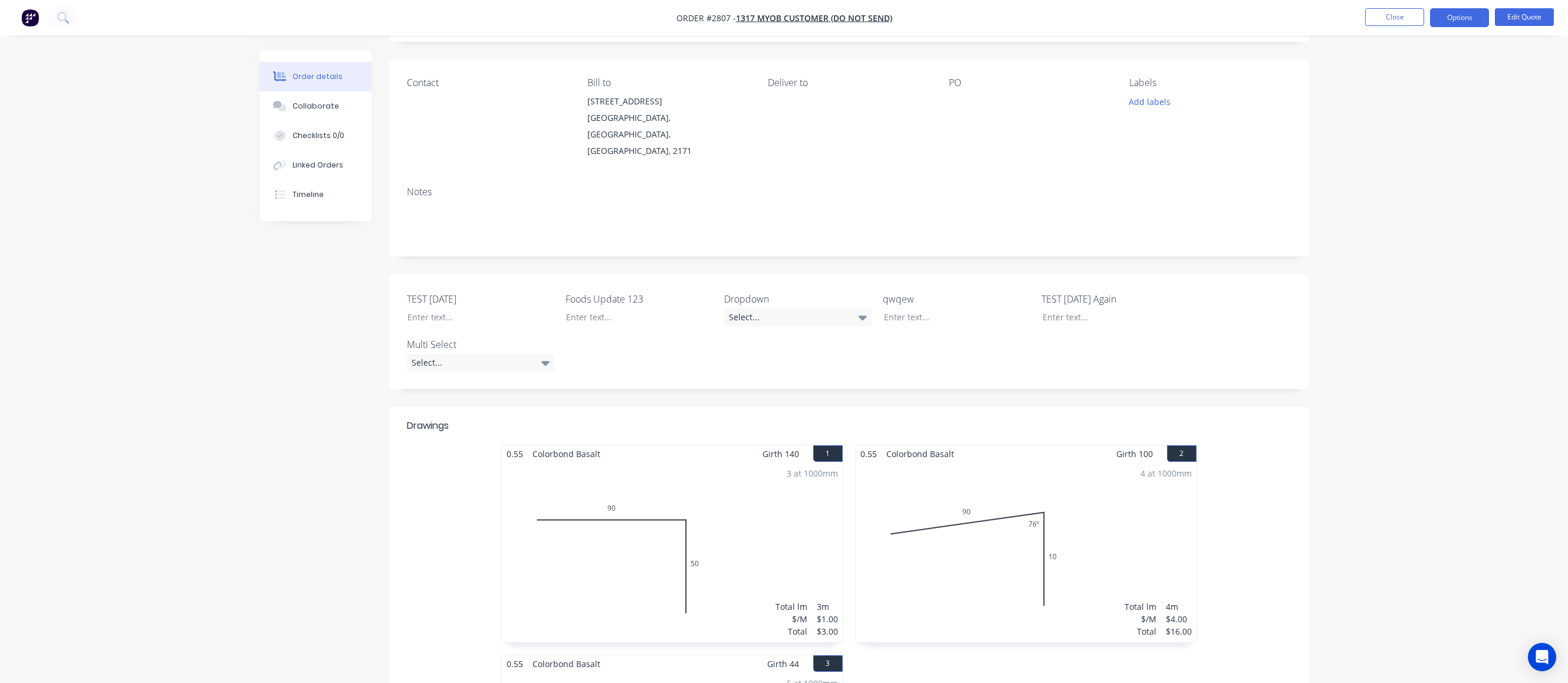
scroll to position [106, 0]
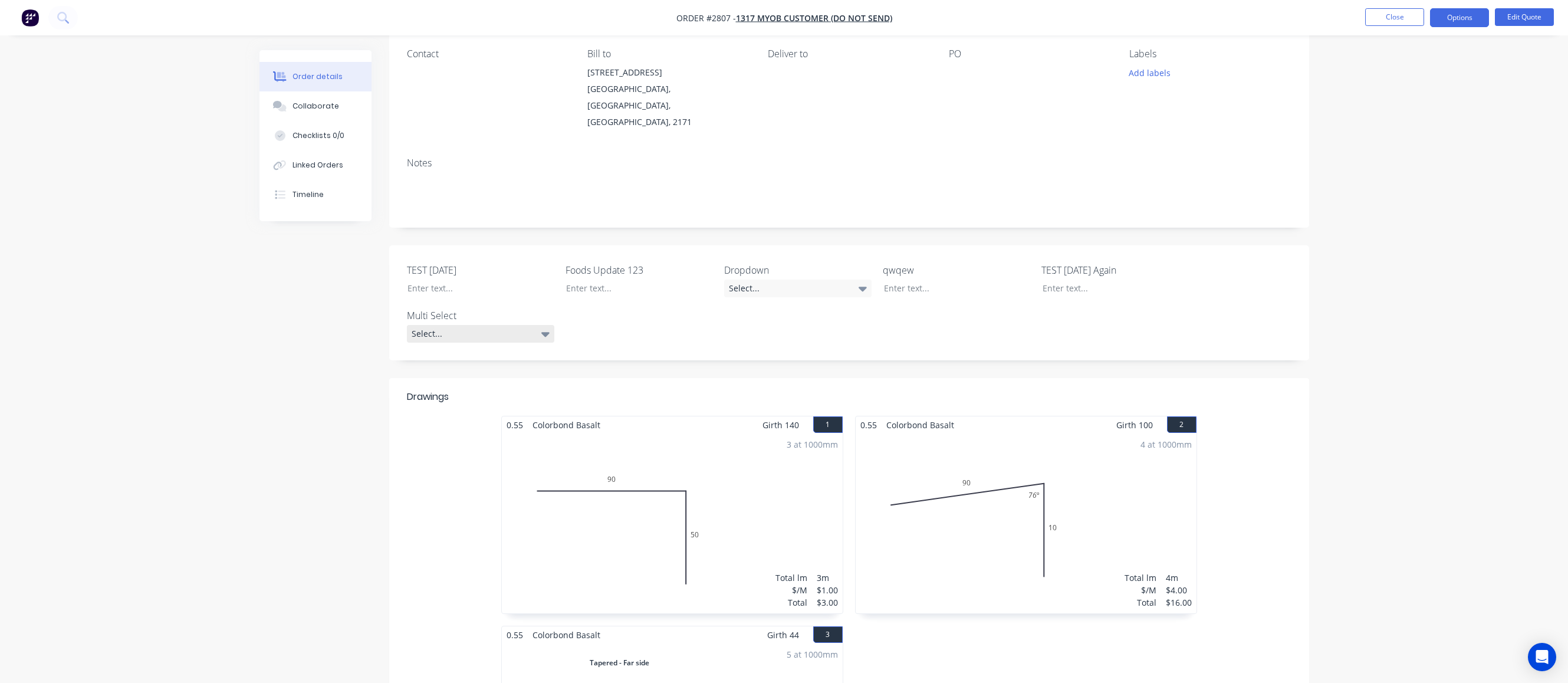
click at [472, 326] on div "Select..." at bounding box center [481, 334] width 148 height 18
click at [457, 344] on div "Option 1" at bounding box center [453, 345] width 38 height 15
click at [784, 279] on div "Select..." at bounding box center [798, 288] width 148 height 18
click at [768, 373] on button "Debit" at bounding box center [813, 367] width 177 height 24
click at [1021, 303] on div "Order details Collaborate Checklists 0/0 Linked Orders Timeline Order details C…" at bounding box center [784, 630] width 1568 height 1473
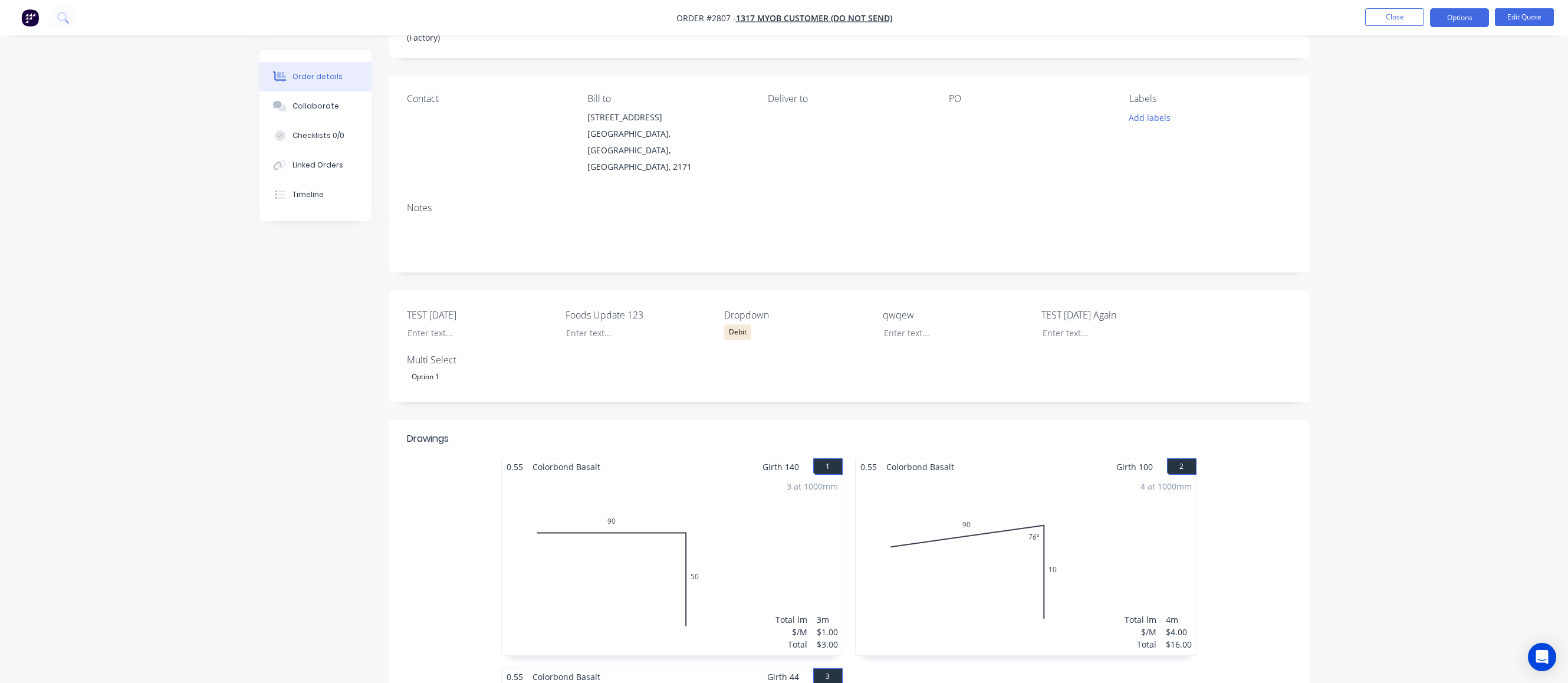
scroll to position [0, 0]
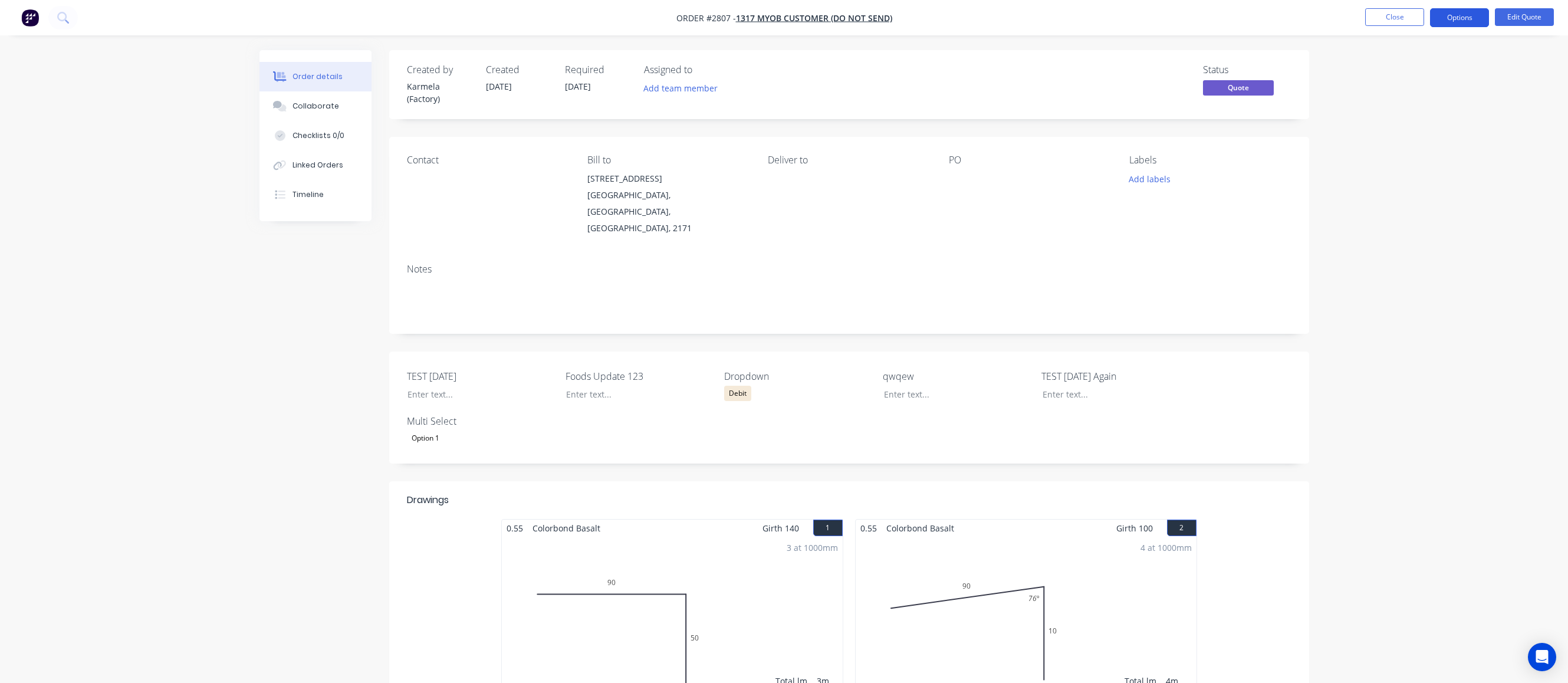
click at [1021, 18] on button "Options" at bounding box center [1460, 18] width 59 height 19
click at [1021, 73] on div "Quote" at bounding box center [1424, 71] width 108 height 17
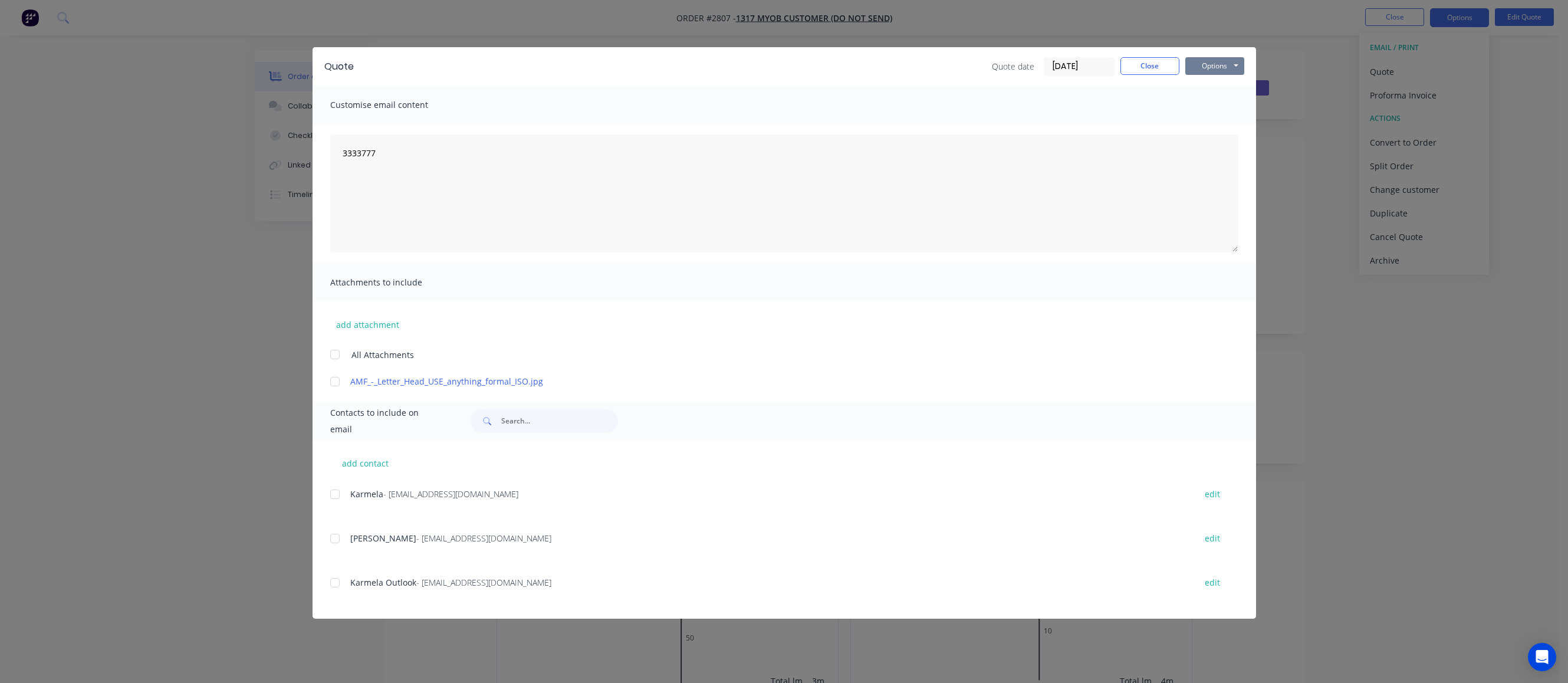
click at [1021, 66] on button "Options" at bounding box center [1214, 66] width 59 height 18
click at [1021, 102] on button "Print" at bounding box center [1223, 106] width 75 height 20
click at [1021, 56] on div "Quote Quote date 26/08/25 Close Options Preview Print Email" at bounding box center [784, 66] width 943 height 39
click at [1021, 64] on button "Close" at bounding box center [1149, 66] width 59 height 18
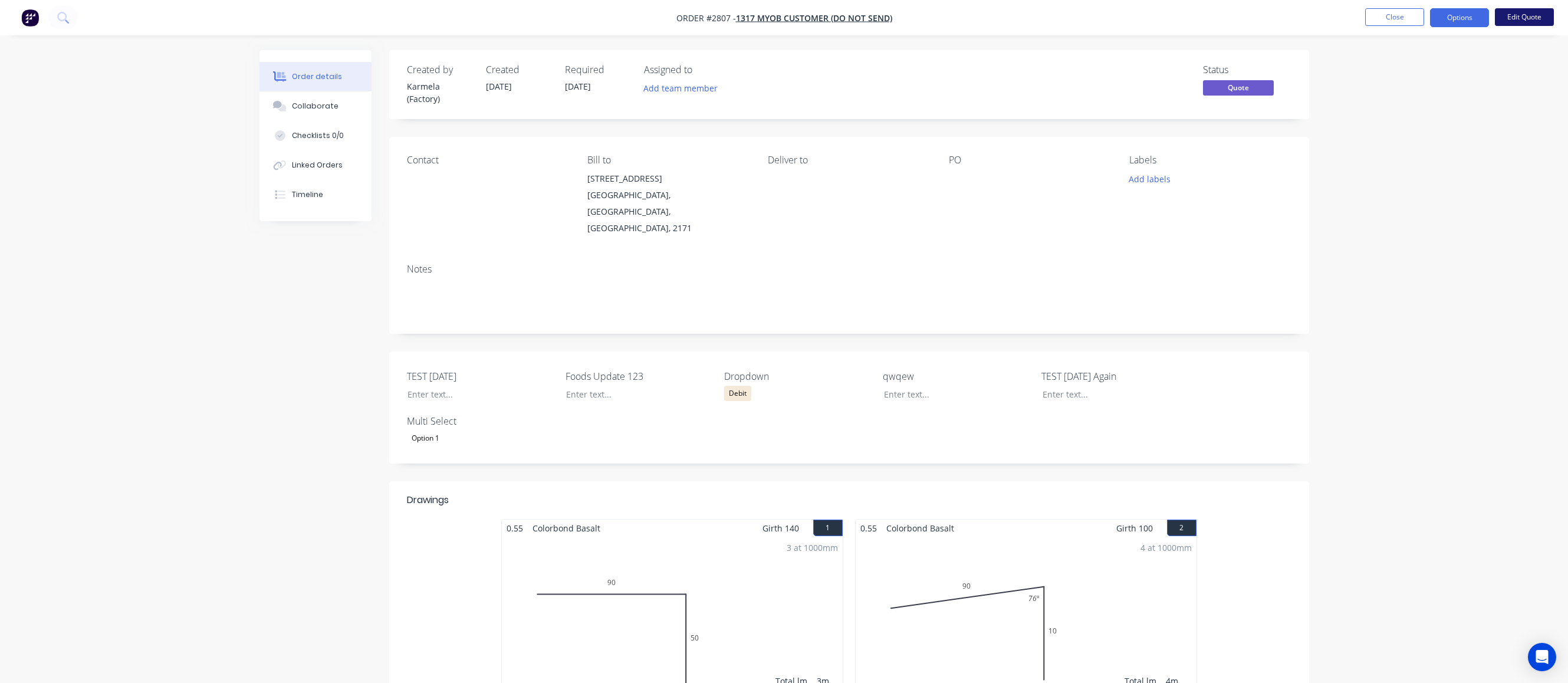
click at [1021, 17] on button "Edit Quote" at bounding box center [1525, 17] width 59 height 18
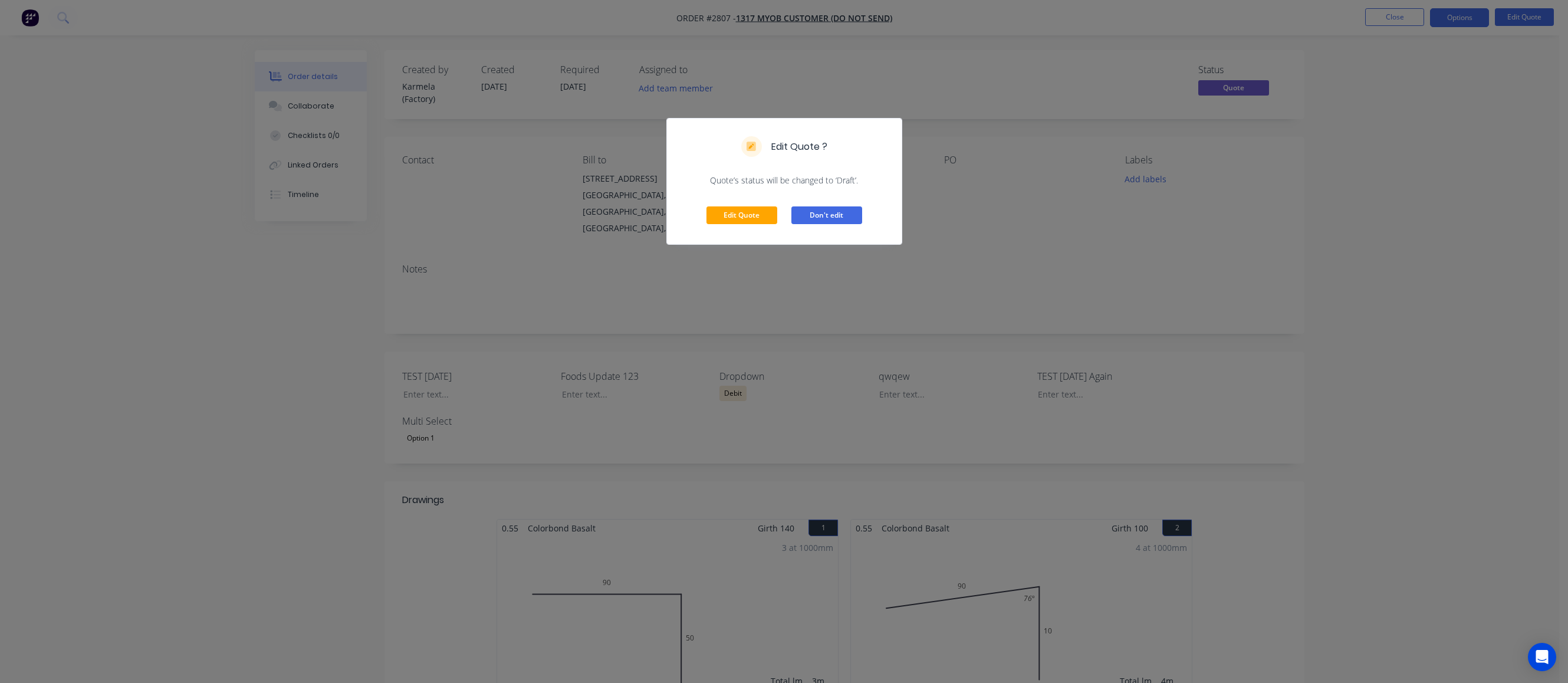
click at [834, 208] on button "Don't edit" at bounding box center [826, 214] width 71 height 18
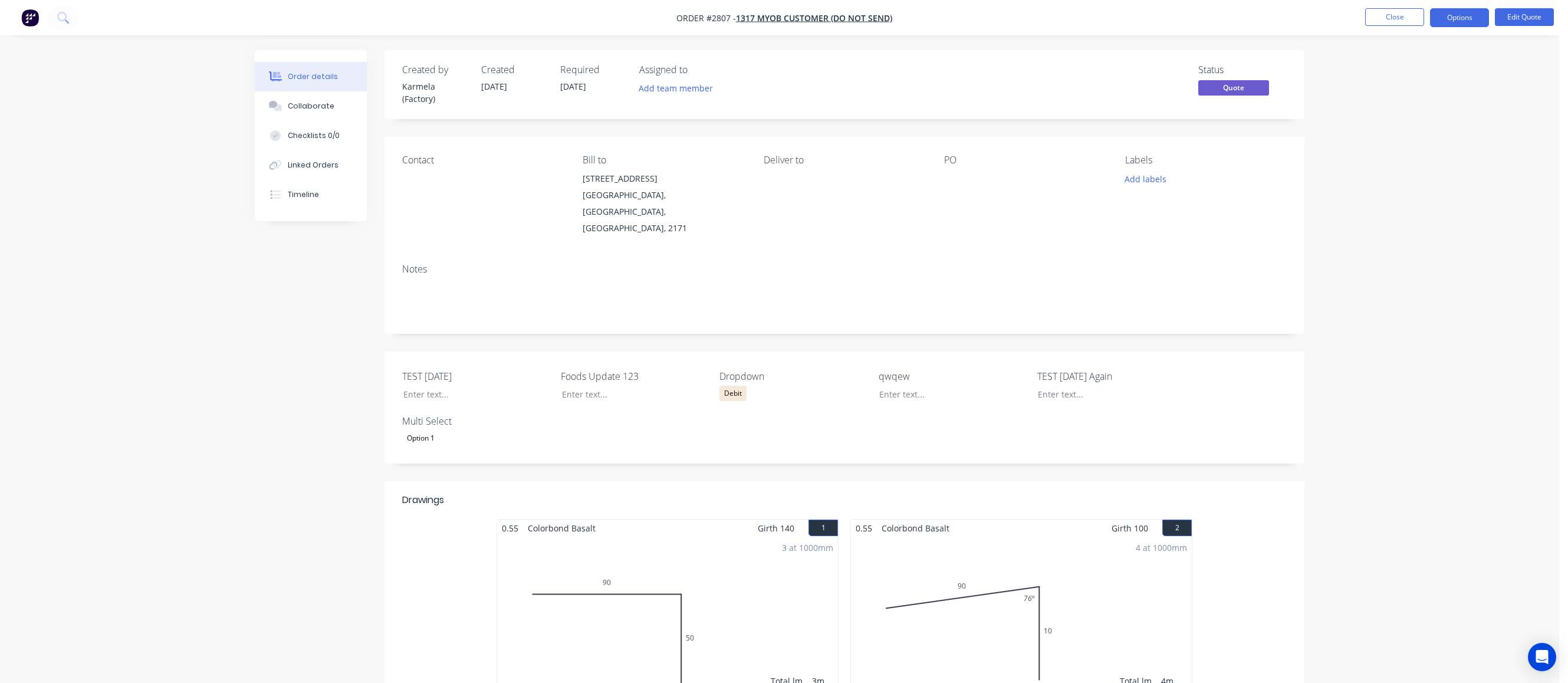
click at [1021, 171] on div "Edit Quote ? Quote’s status will be changed to ‘Draft’. Edit Quote Don't edit" at bounding box center [784, 342] width 1568 height 683
click at [1021, 8] on nav "Order #2807 - 1317 MYOB Customer (Do not send) Close Options Edit Quote" at bounding box center [784, 18] width 1568 height 36
click at [1021, 22] on button "Options" at bounding box center [1460, 18] width 59 height 19
click at [1021, 103] on div "Proforma Invoice" at bounding box center [1424, 95] width 108 height 17
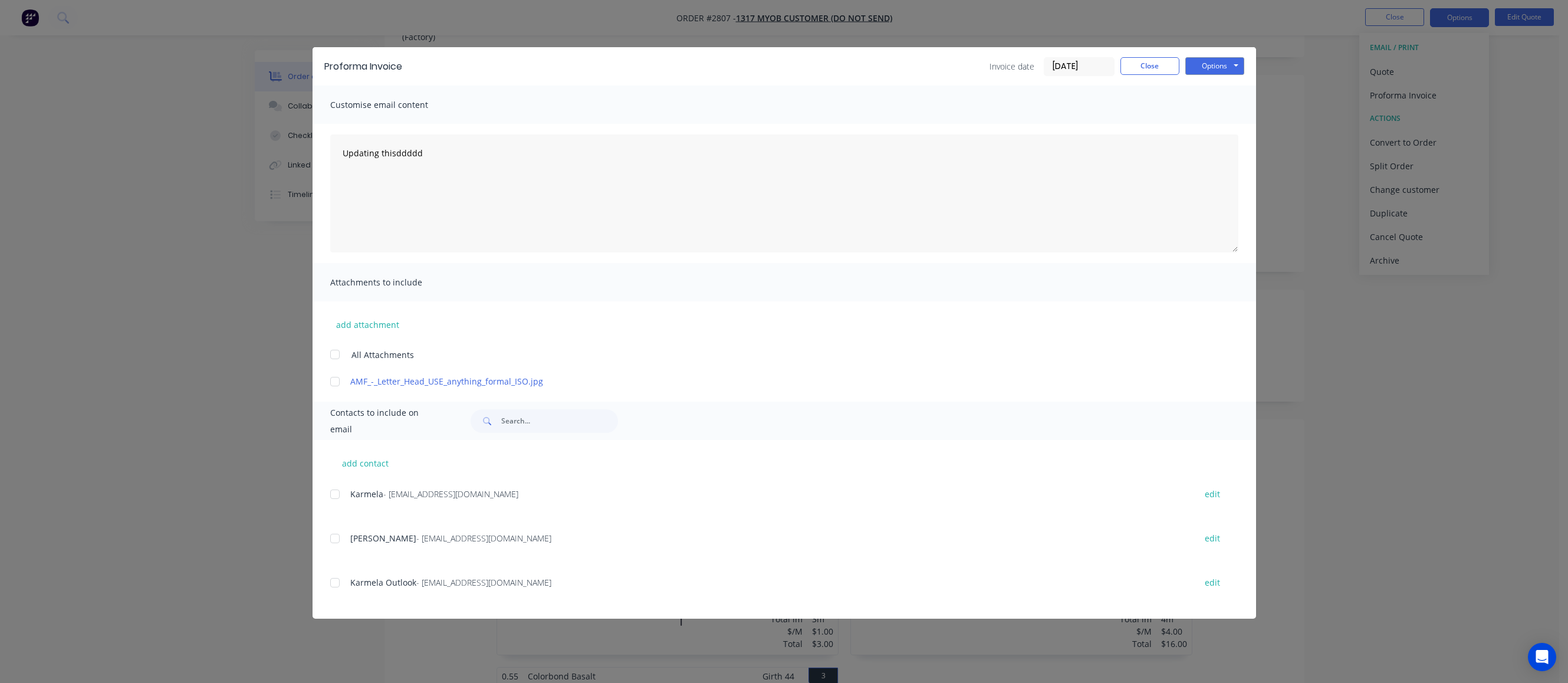
scroll to position [106, 0]
click at [1021, 62] on button "Options" at bounding box center [1214, 66] width 59 height 18
click at [1021, 111] on button "Print" at bounding box center [1223, 106] width 75 height 20
click at [1021, 60] on button "Close" at bounding box center [1149, 66] width 59 height 18
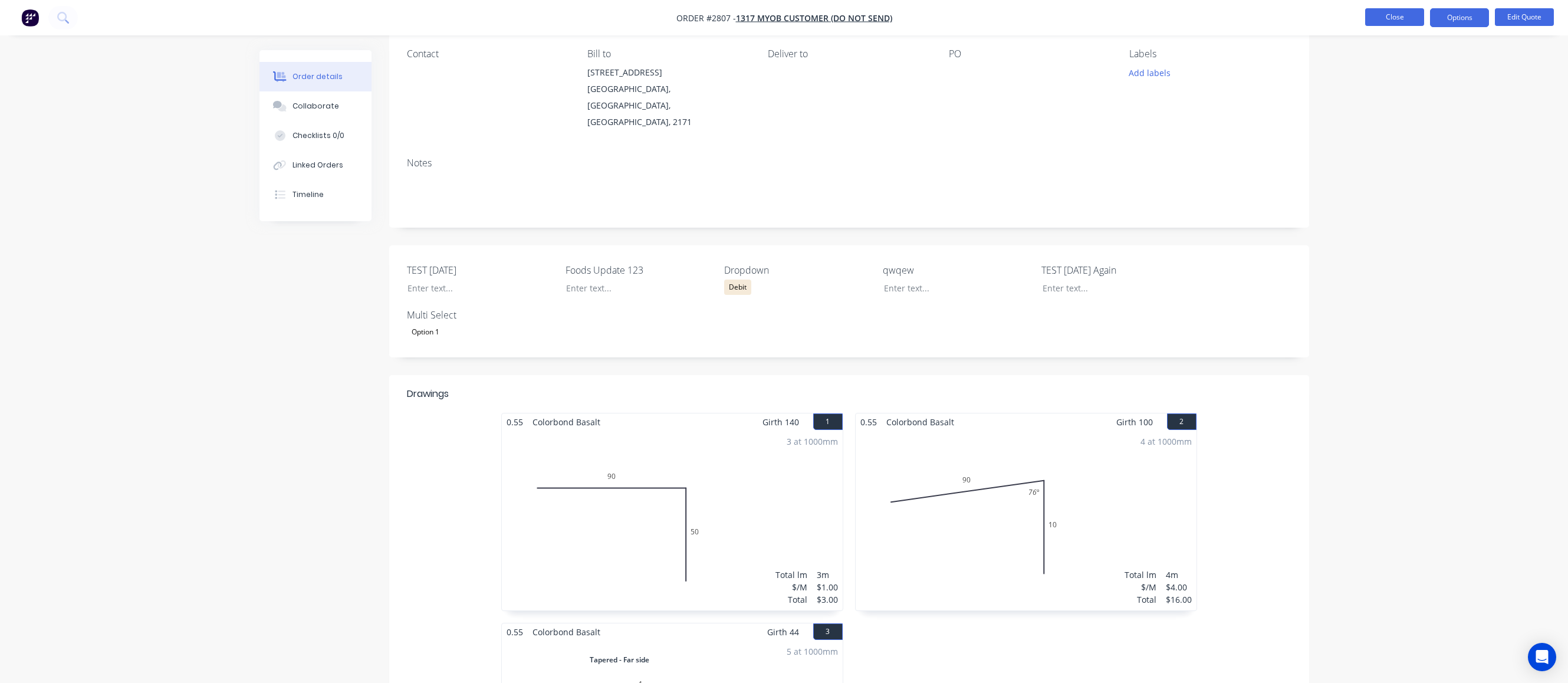
click at [1021, 15] on button "Close" at bounding box center [1395, 17] width 59 height 18
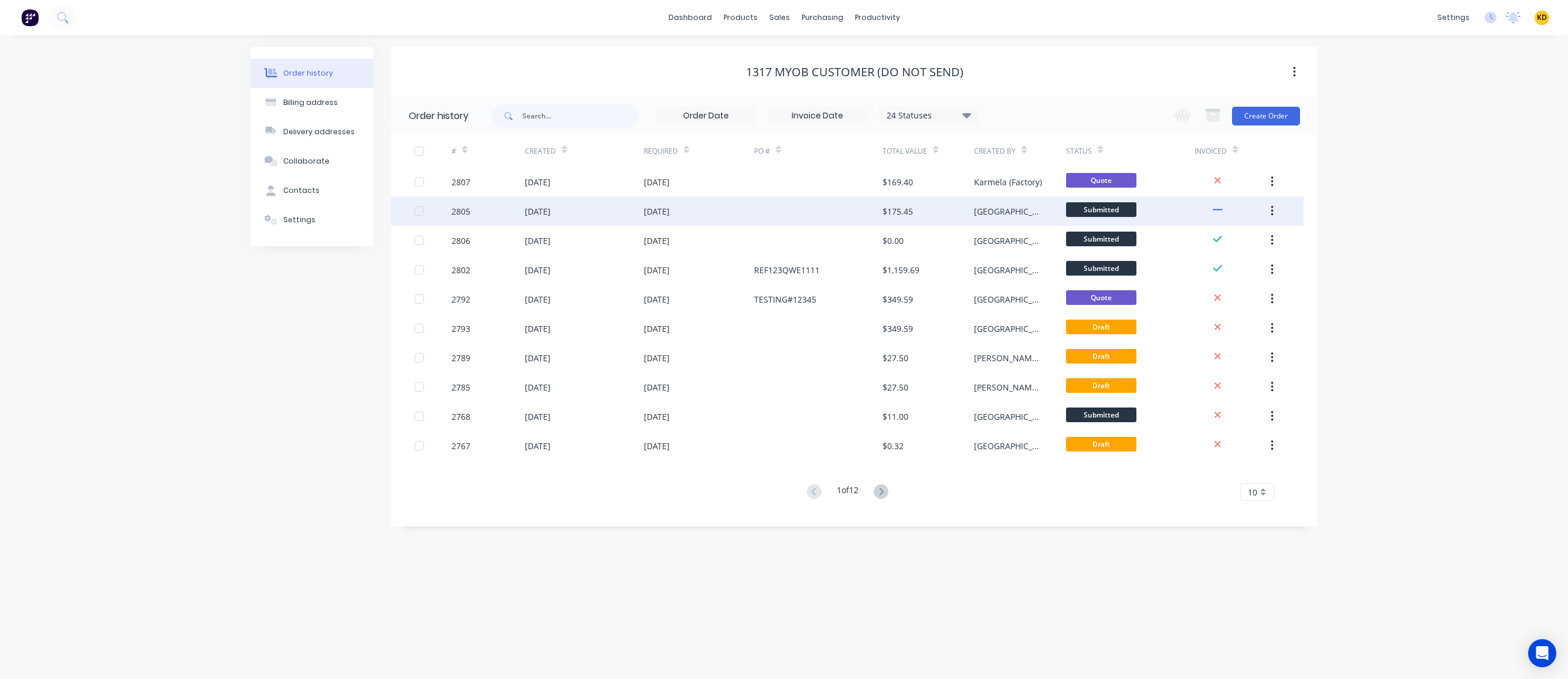
click at [802, 212] on div at bounding box center [817, 210] width 128 height 29
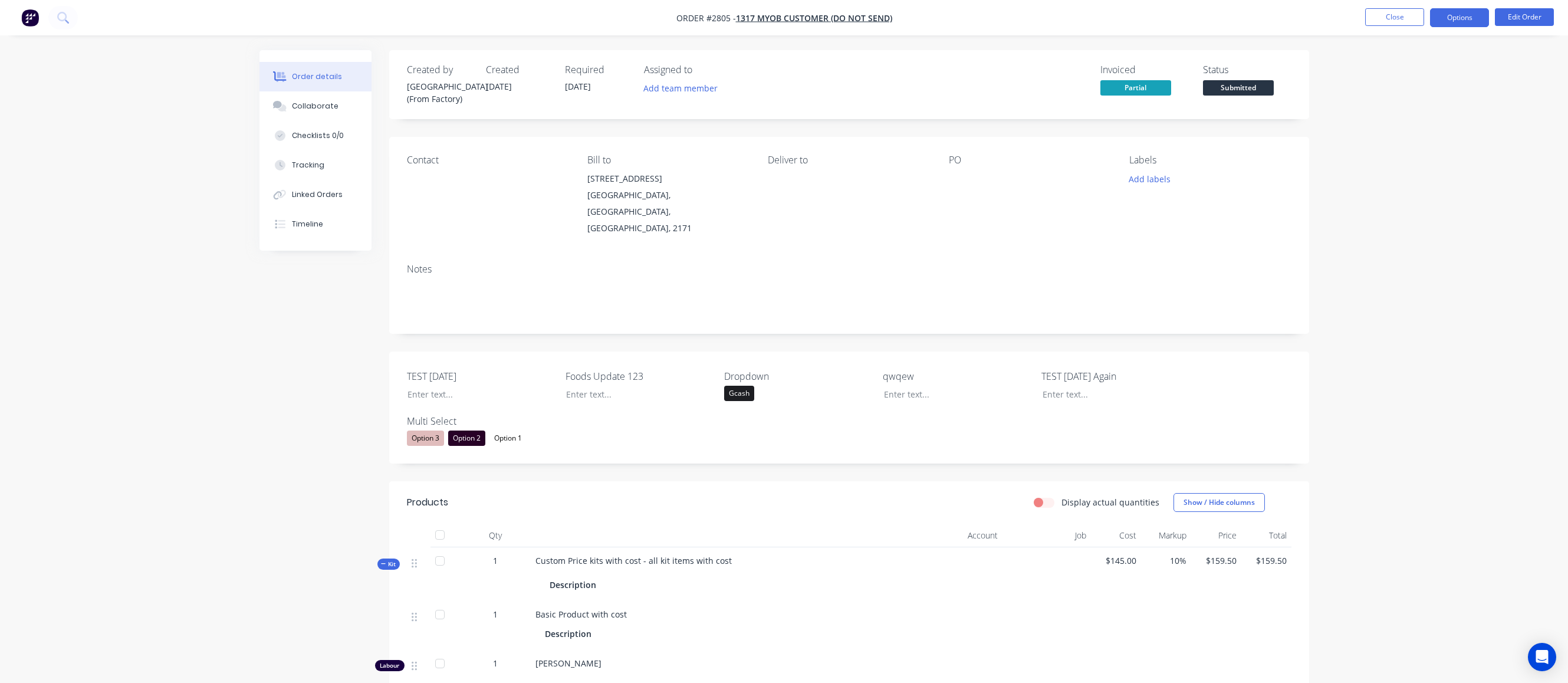
click at [1021, 15] on button "Options" at bounding box center [1460, 18] width 59 height 19
click at [1021, 101] on div "Partial Invoice" at bounding box center [1424, 95] width 108 height 17
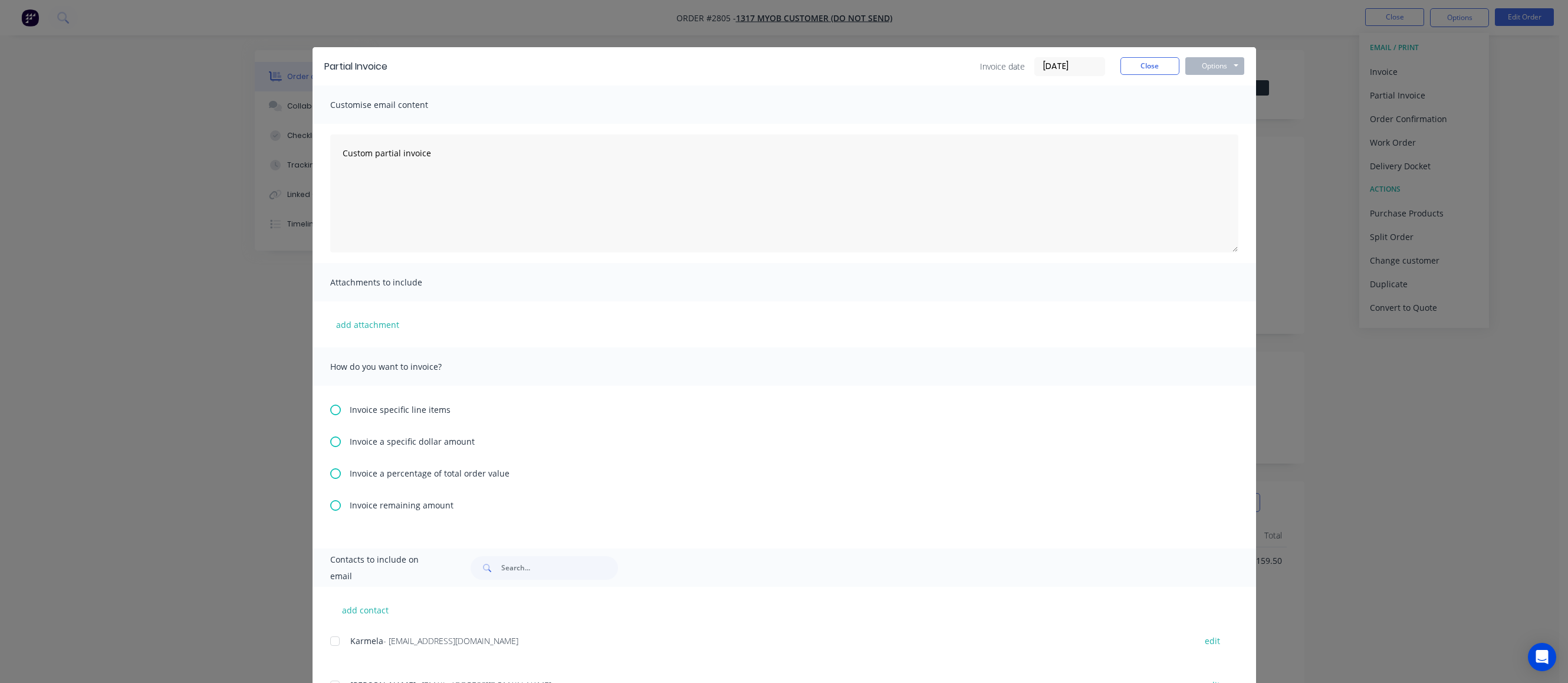
click at [396, 407] on span "Invoice specific line items" at bounding box center [400, 409] width 101 height 12
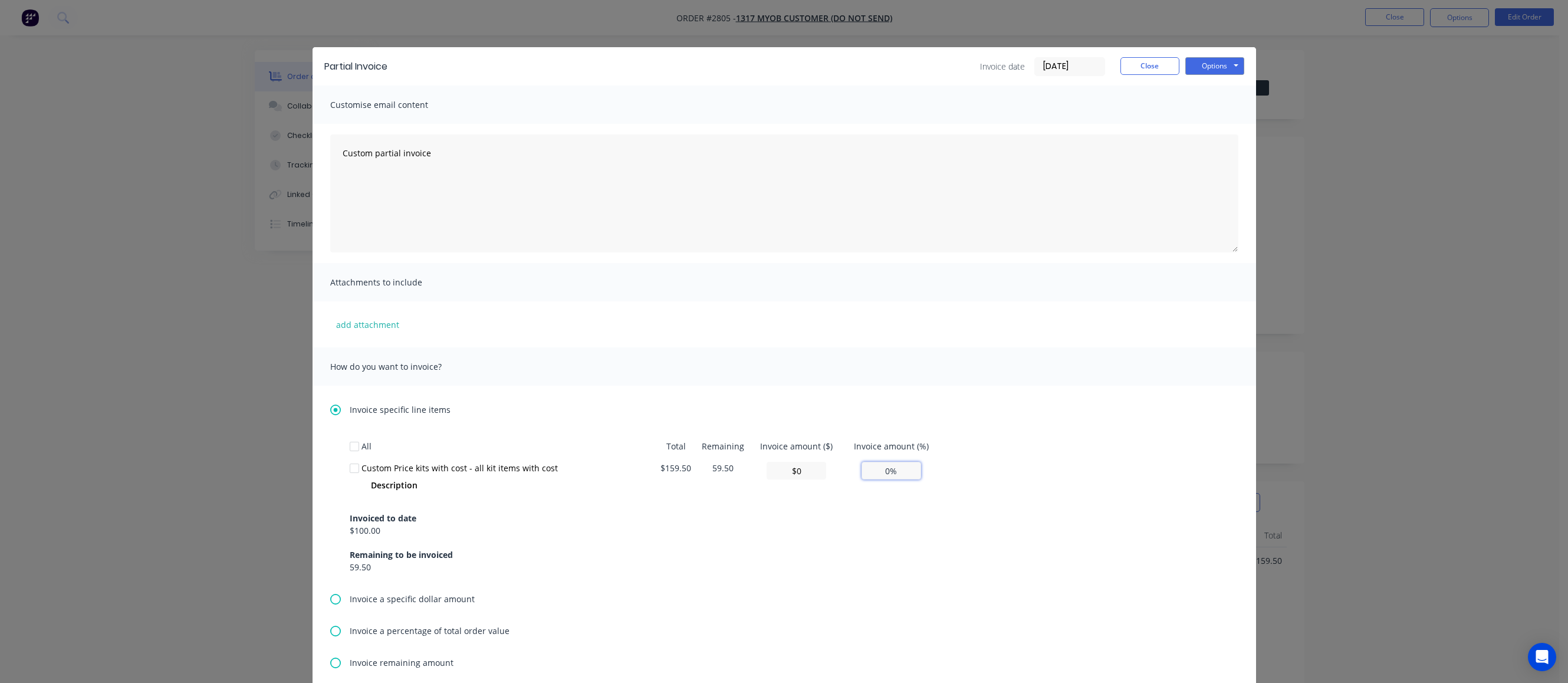
drag, startPoint x: 863, startPoint y: 472, endPoint x: 906, endPoint y: 474, distance: 43.0
click at [906, 407] on input "0%" at bounding box center [891, 470] width 59 height 18
type input "$7.98"
type input "5%"
type input "$59.50"
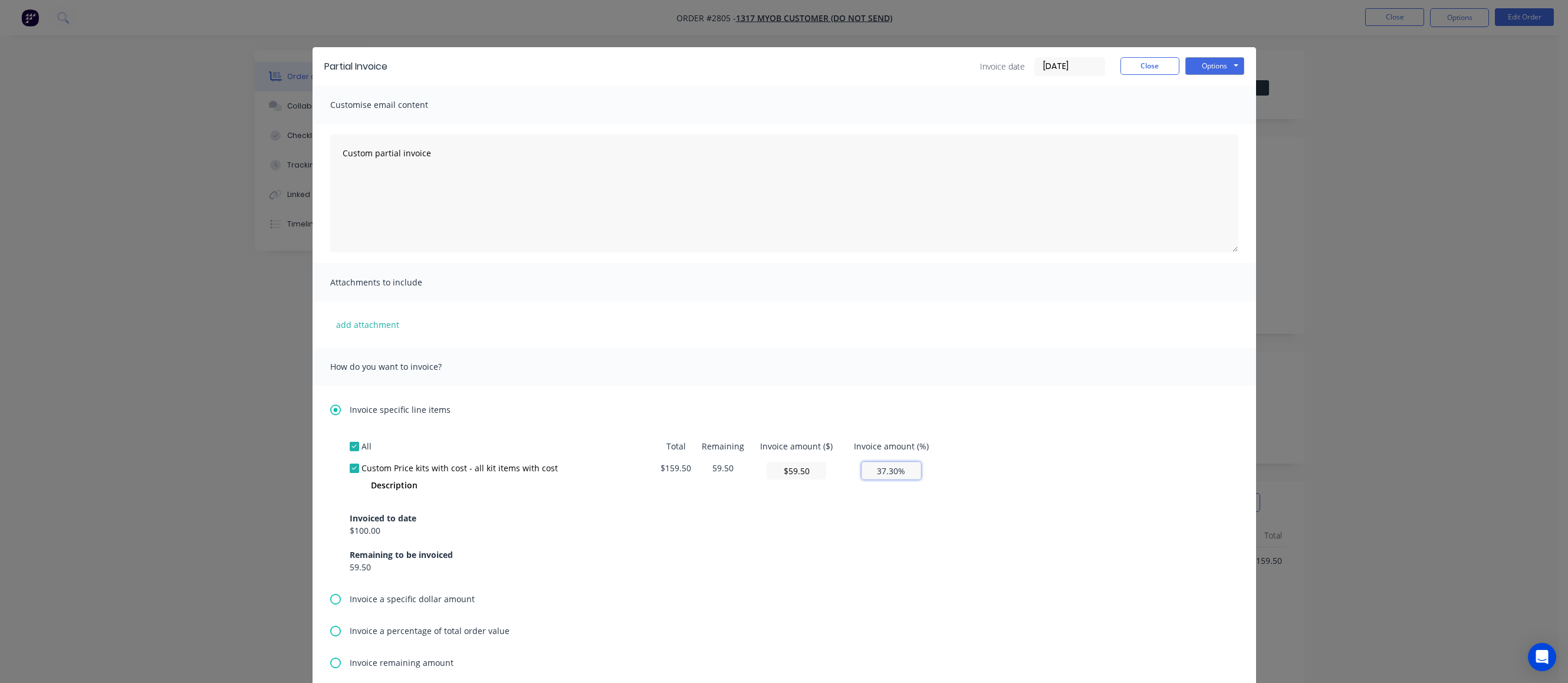
type input "37.30%"
click at [1021, 407] on div "All Total Remaining Invoice amount ($) Invoice amount (%) Custom Price kits wit…" at bounding box center [784, 504] width 869 height 138
drag, startPoint x: 784, startPoint y: 470, endPoint x: 806, endPoint y: 470, distance: 22.0
click at [806, 407] on input "$59.49" at bounding box center [796, 470] width 59 height 18
type input "$5"
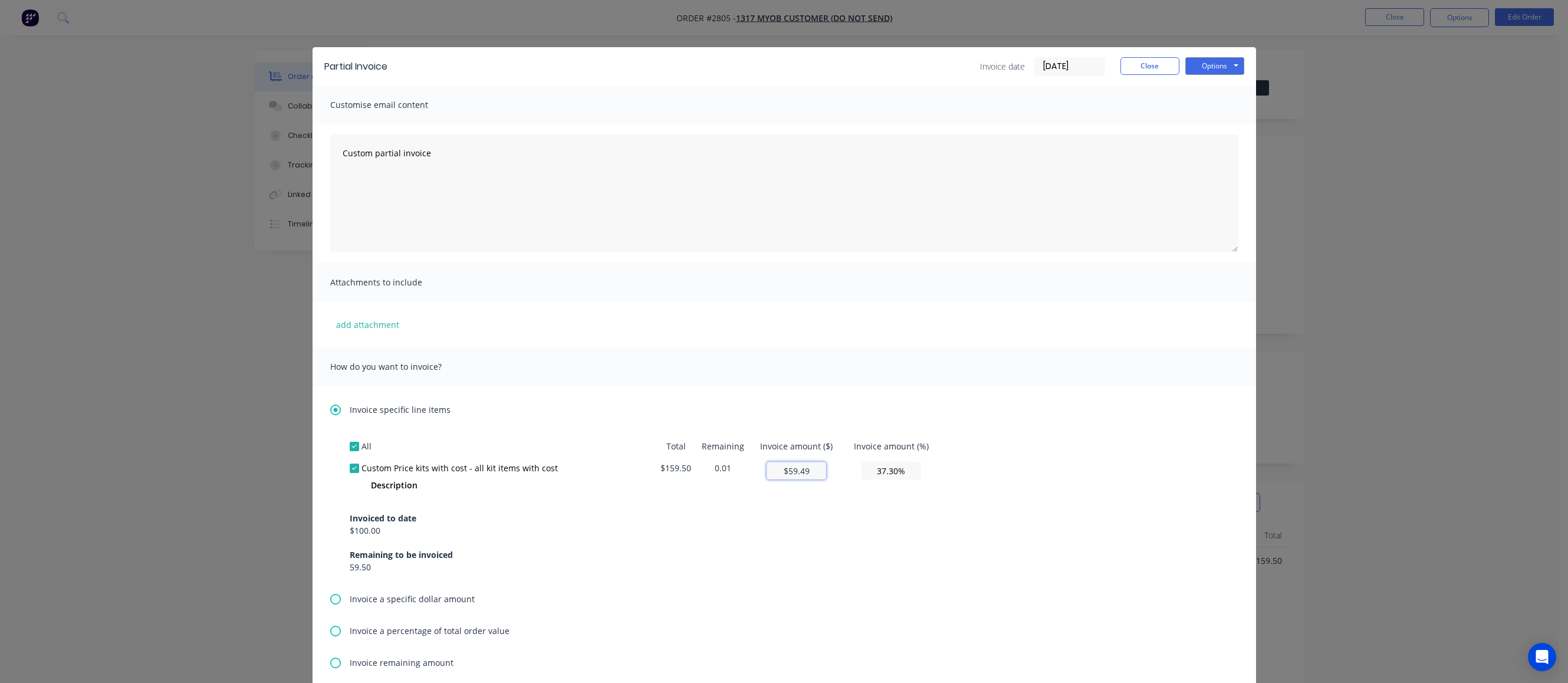
type input "3.13%"
type input "$50"
type input "31.35%"
type input "$50"
click at [1021, 407] on div "All Total Remaining Invoice amount ($) Invoice amount (%) Custom Price kits wit…" at bounding box center [784, 504] width 869 height 138
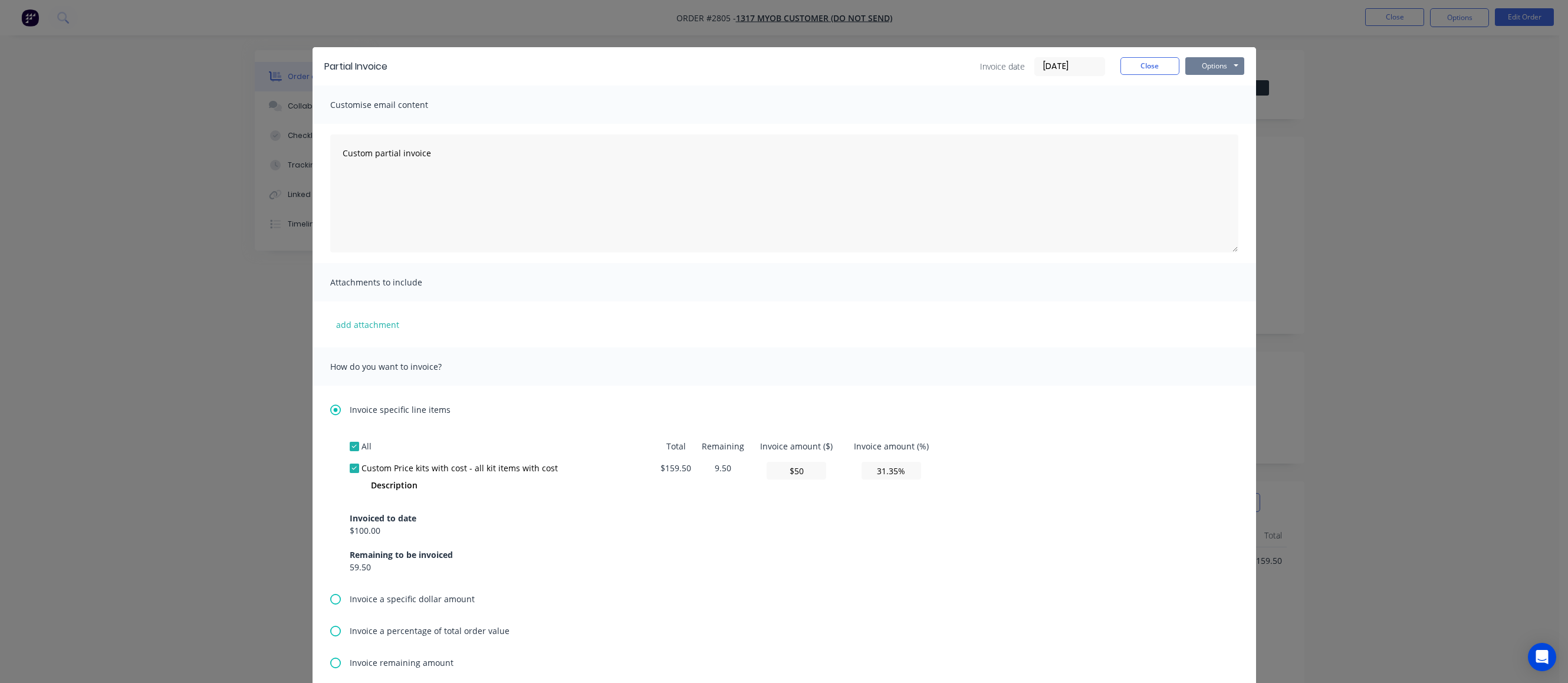
click at [1021, 67] on button "Options" at bounding box center [1214, 66] width 59 height 18
click at [1021, 103] on button "Print" at bounding box center [1223, 106] width 75 height 20
click at [1021, 59] on button "Close" at bounding box center [1149, 66] width 59 height 18
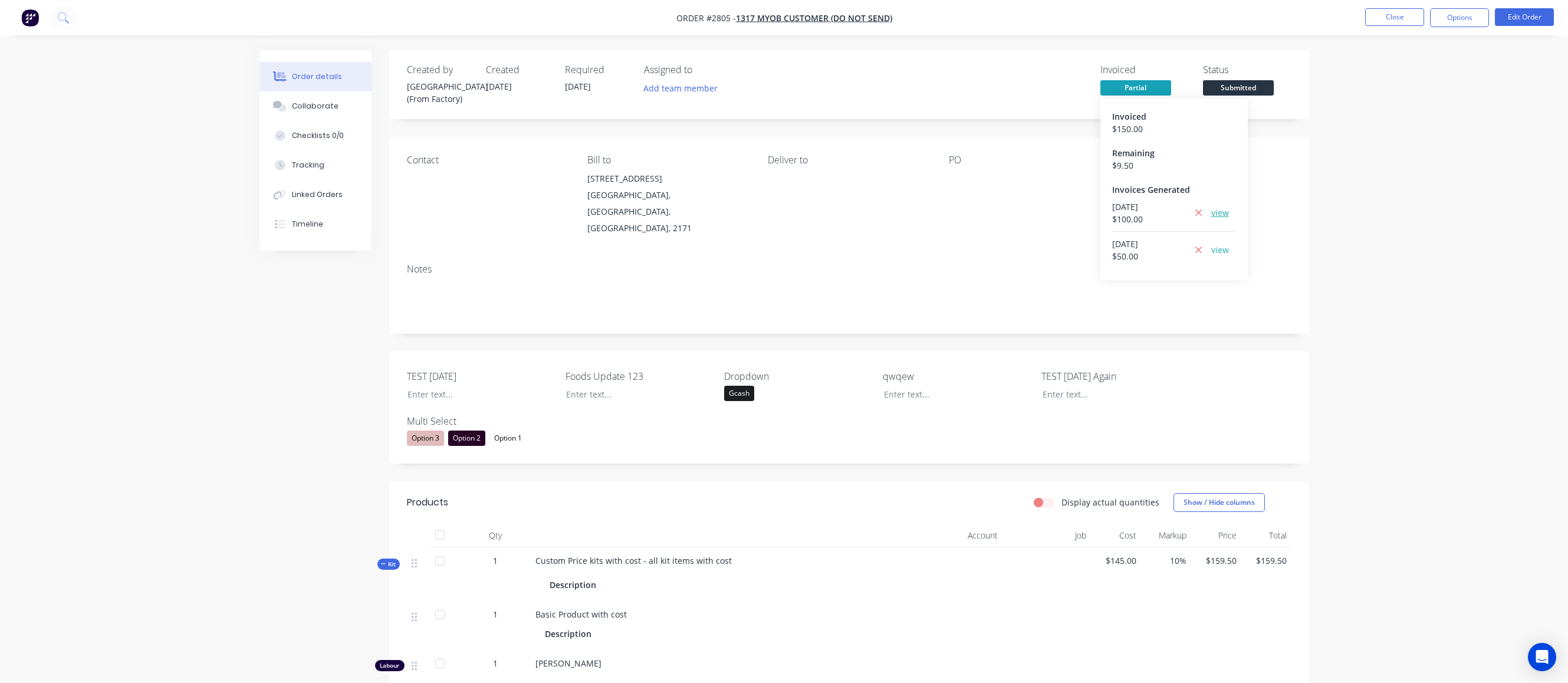
click at [1021, 214] on link "view" at bounding box center [1220, 212] width 18 height 12
click at [1021, 22] on button "Close" at bounding box center [1395, 17] width 59 height 18
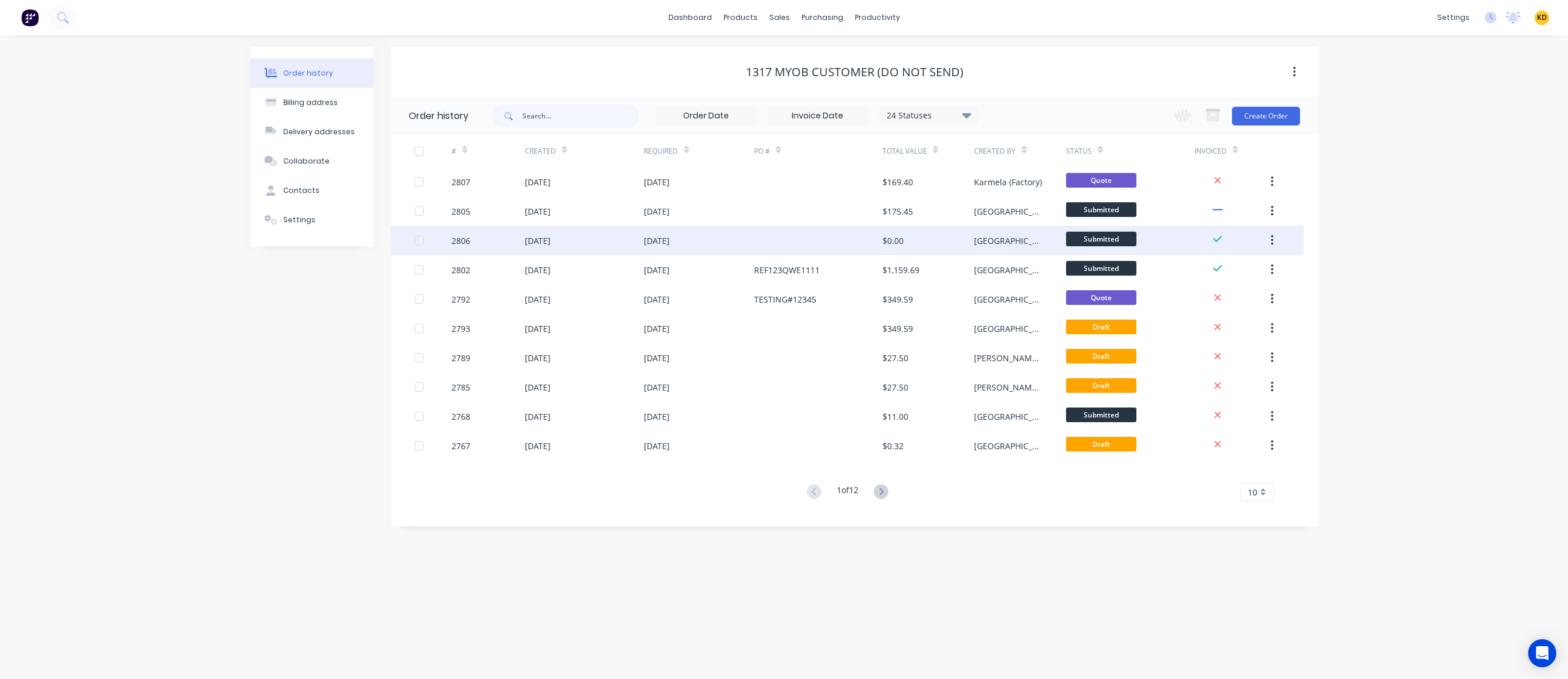
click at [952, 243] on div "$0.00" at bounding box center [928, 239] width 92 height 29
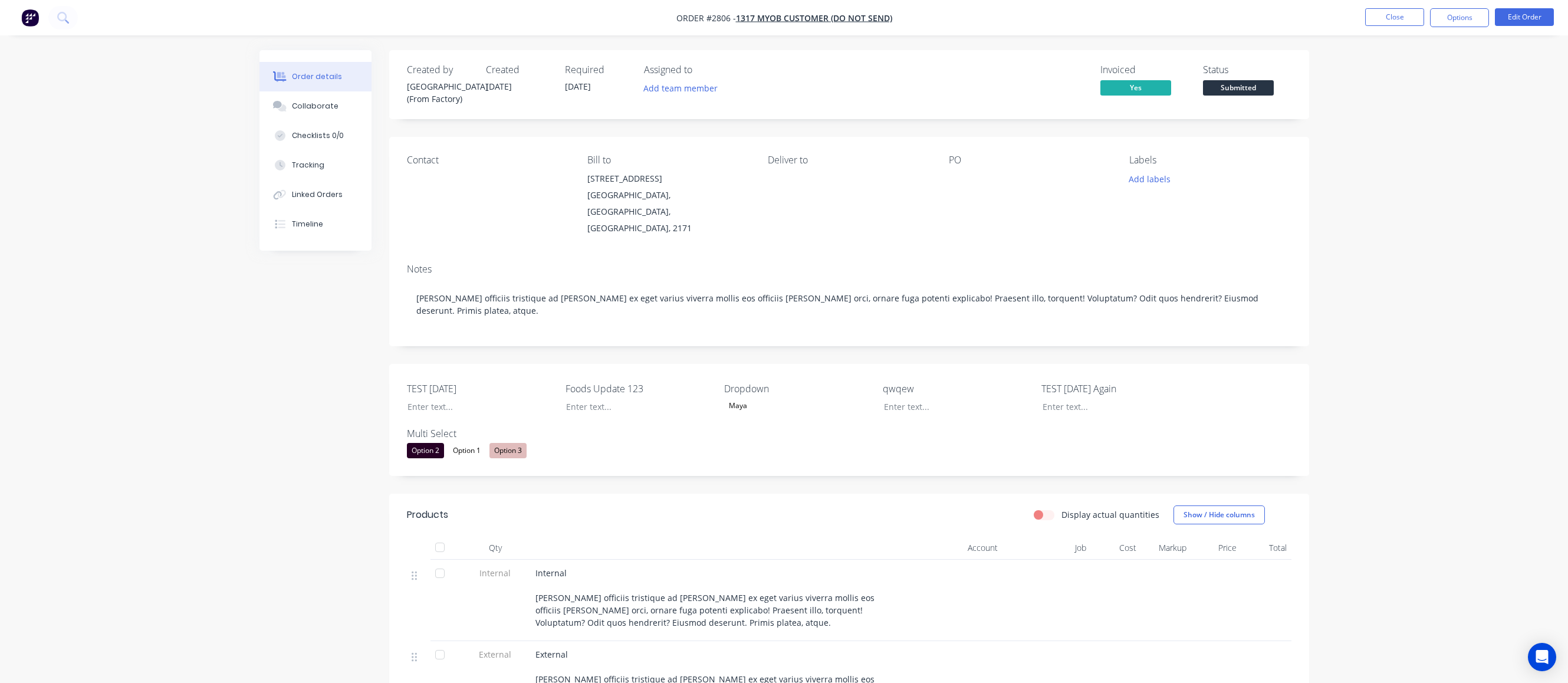
click at [1021, 172] on div "Order details Collaborate Checklists 0/0 Tracking Linked Orders Timeline Order …" at bounding box center [784, 655] width 1568 height 1310
click at [1021, 13] on button "Options" at bounding box center [1460, 18] width 59 height 19
click at [1021, 77] on div "Invoice" at bounding box center [1424, 71] width 108 height 17
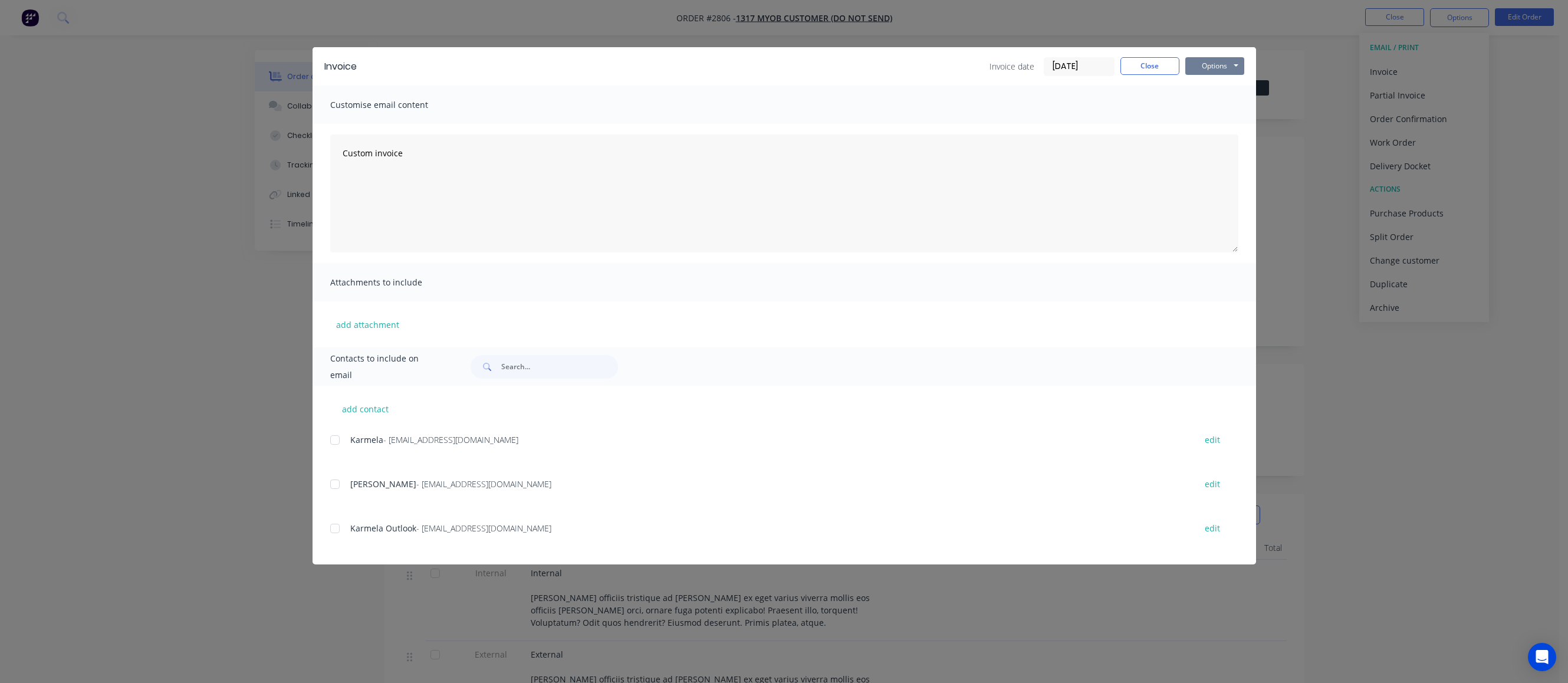
click at [1021, 66] on button "Options" at bounding box center [1214, 66] width 59 height 18
click at [1021, 105] on button "Print" at bounding box center [1223, 106] width 75 height 20
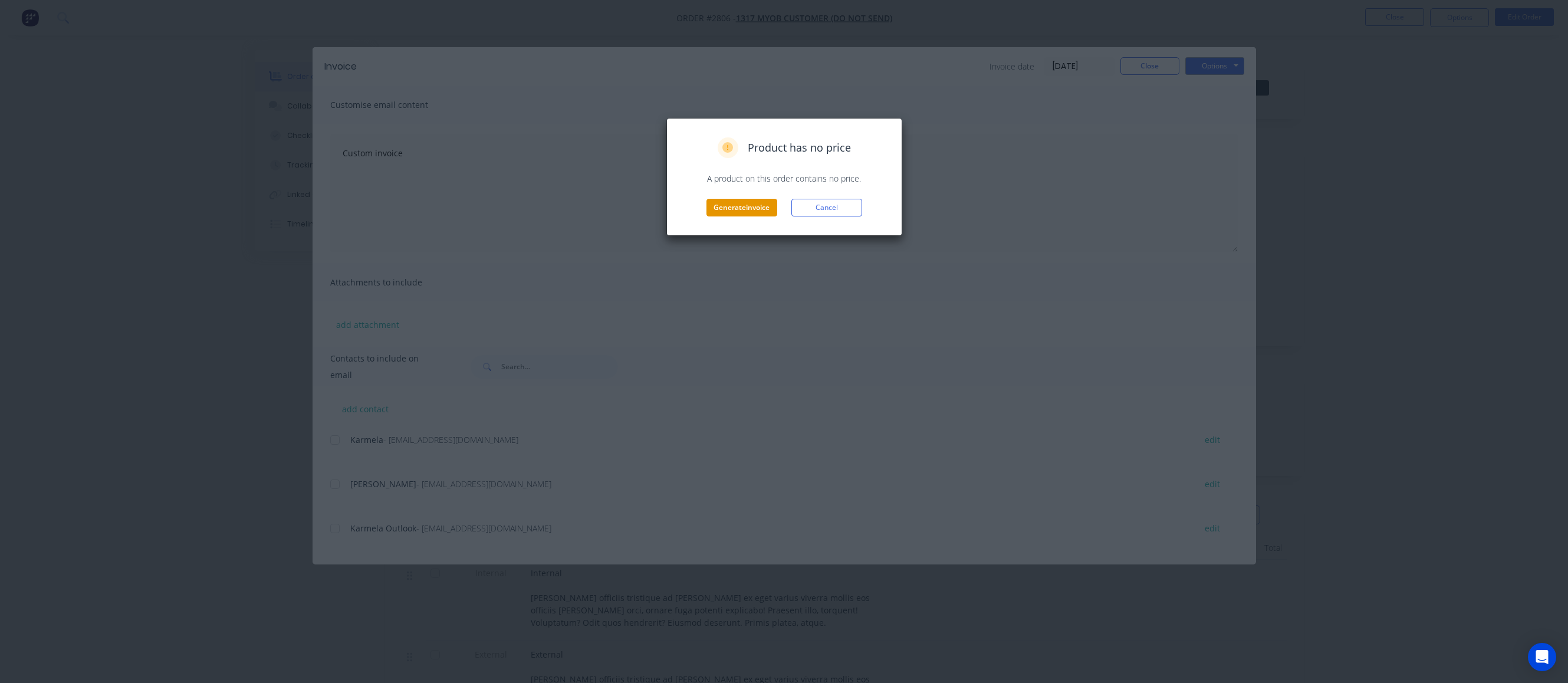
click at [758, 209] on button "Generate invoice" at bounding box center [741, 207] width 71 height 18
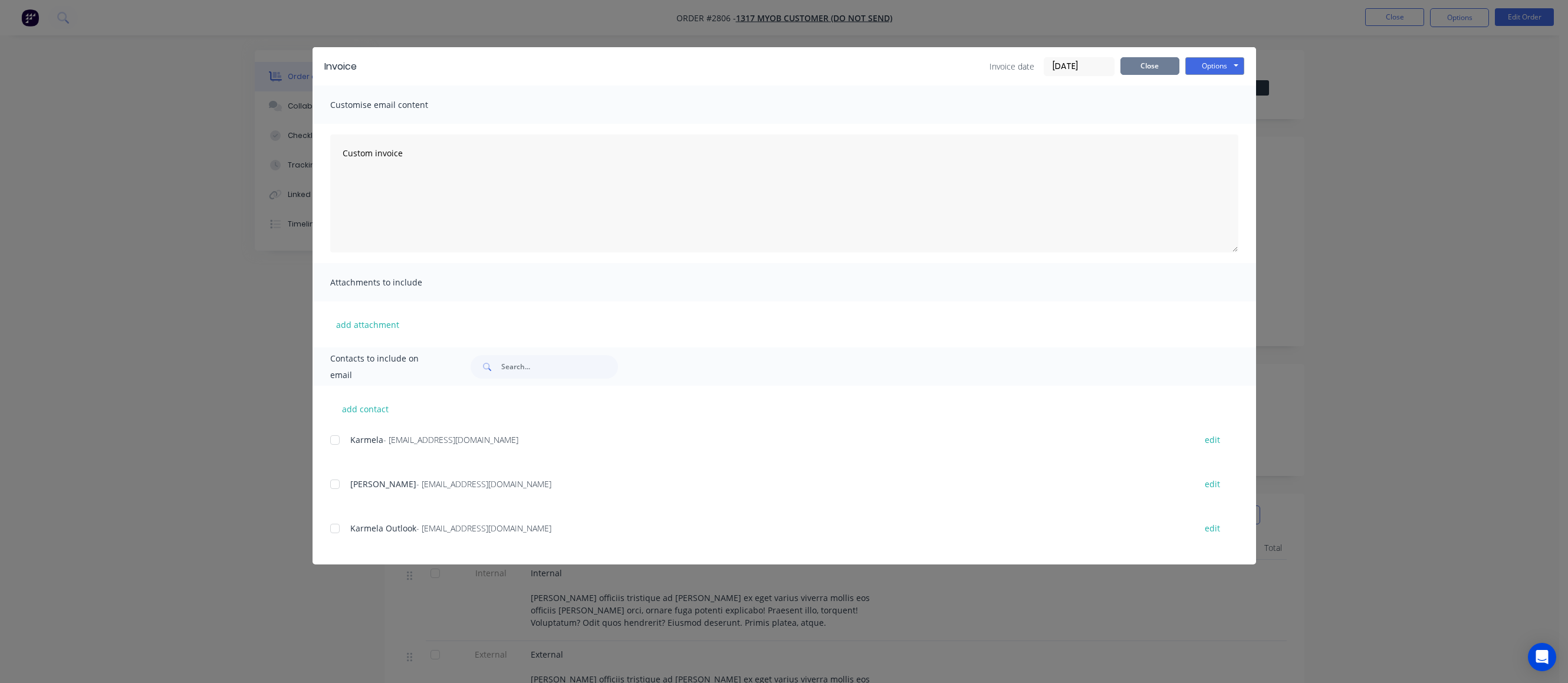
click at [1021, 71] on button "Close" at bounding box center [1149, 66] width 59 height 18
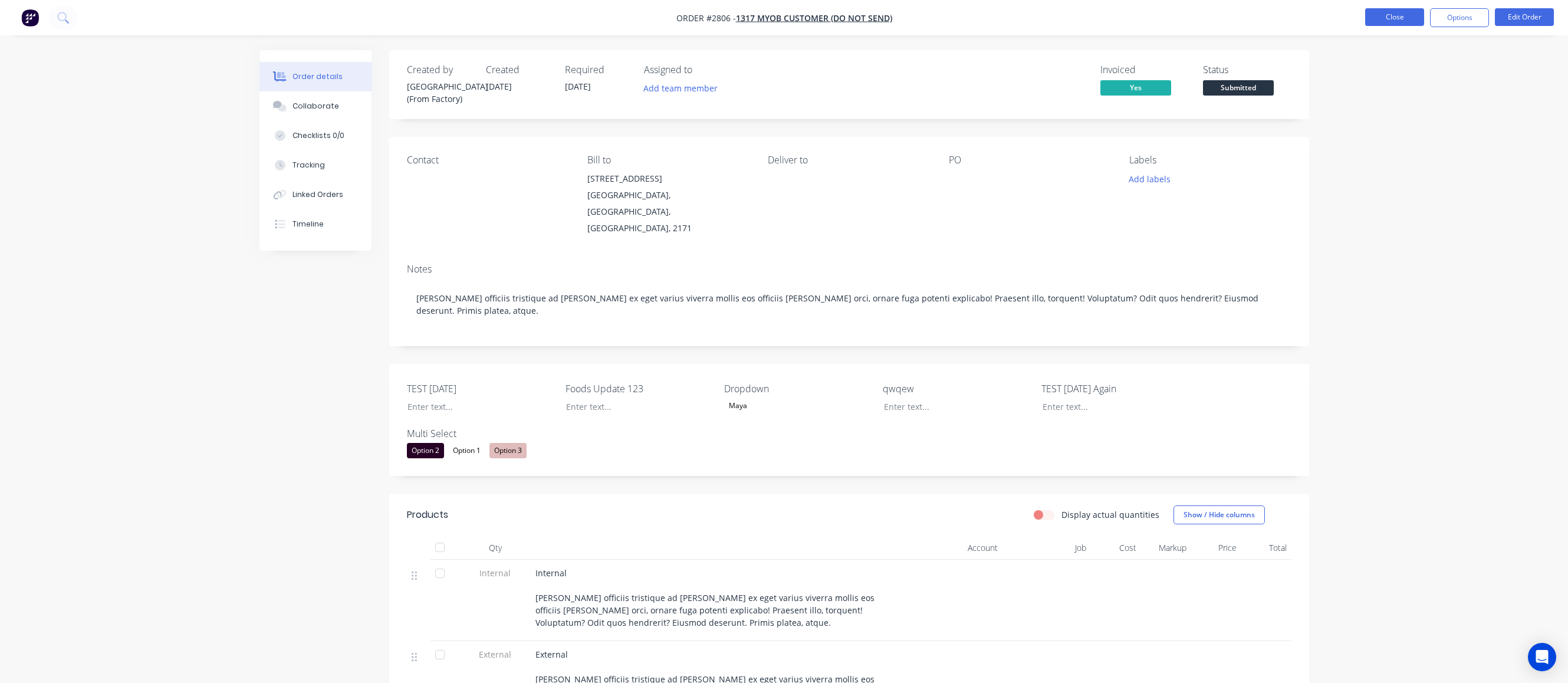
click at [1021, 20] on button "Close" at bounding box center [1395, 17] width 59 height 18
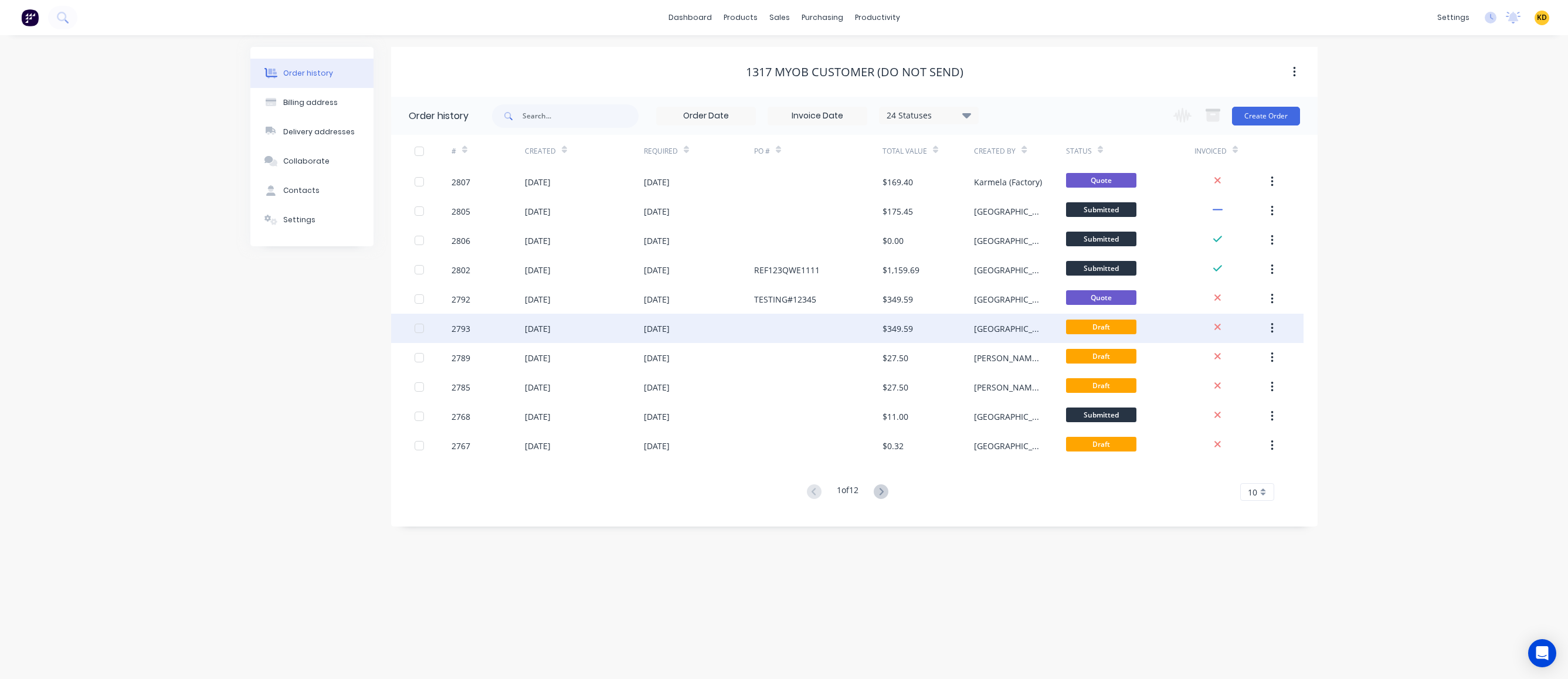
click at [924, 336] on div "$349.59" at bounding box center [928, 327] width 92 height 29
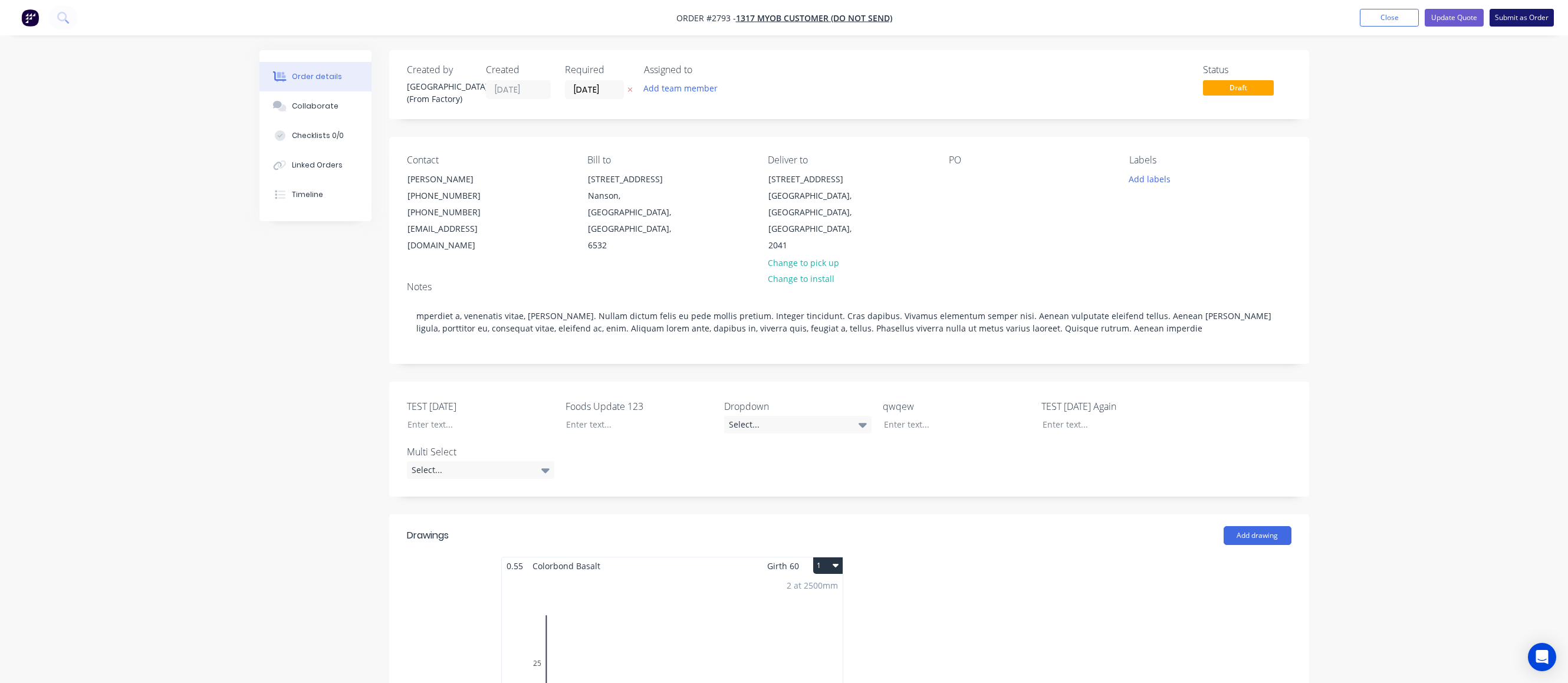
click at [1021, 21] on button "Submit as Order" at bounding box center [1522, 17] width 64 height 18
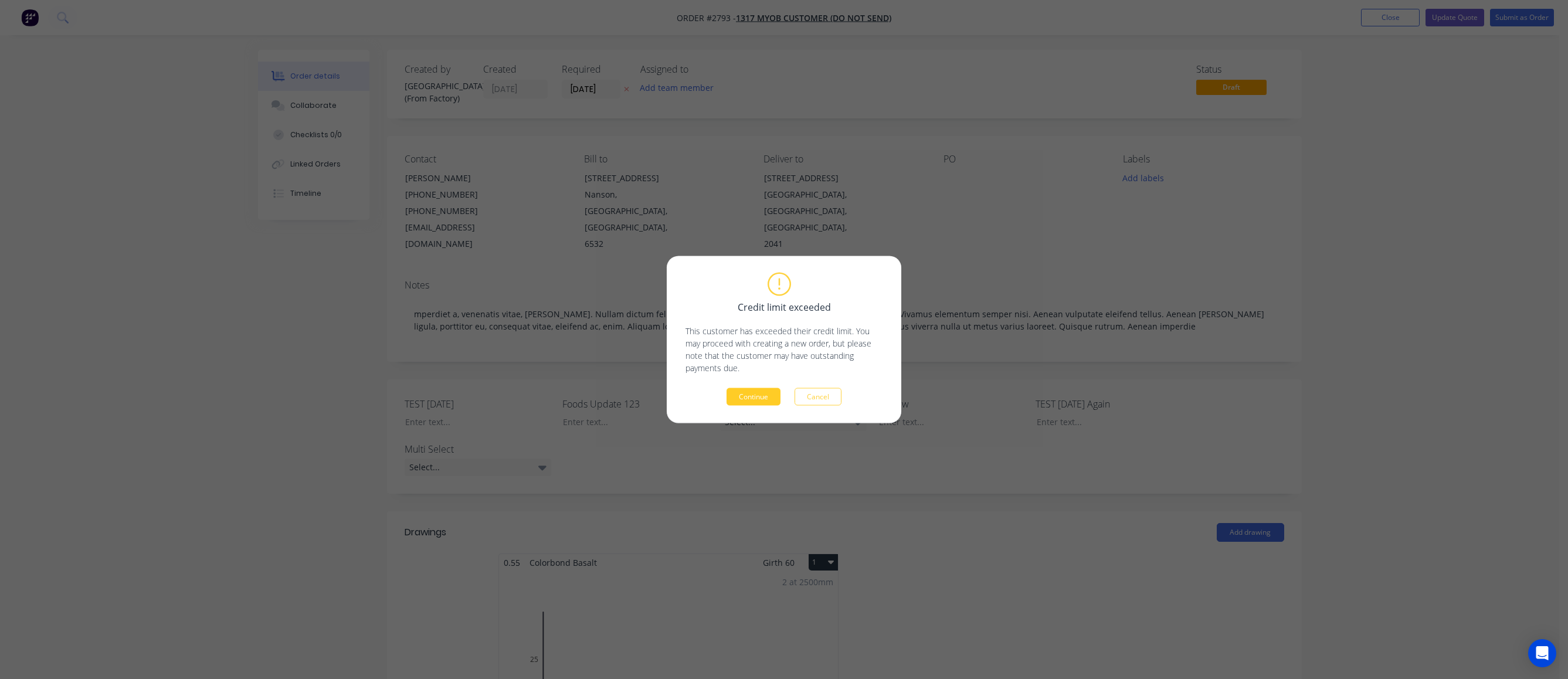
click at [770, 388] on button "Continue" at bounding box center [754, 397] width 54 height 18
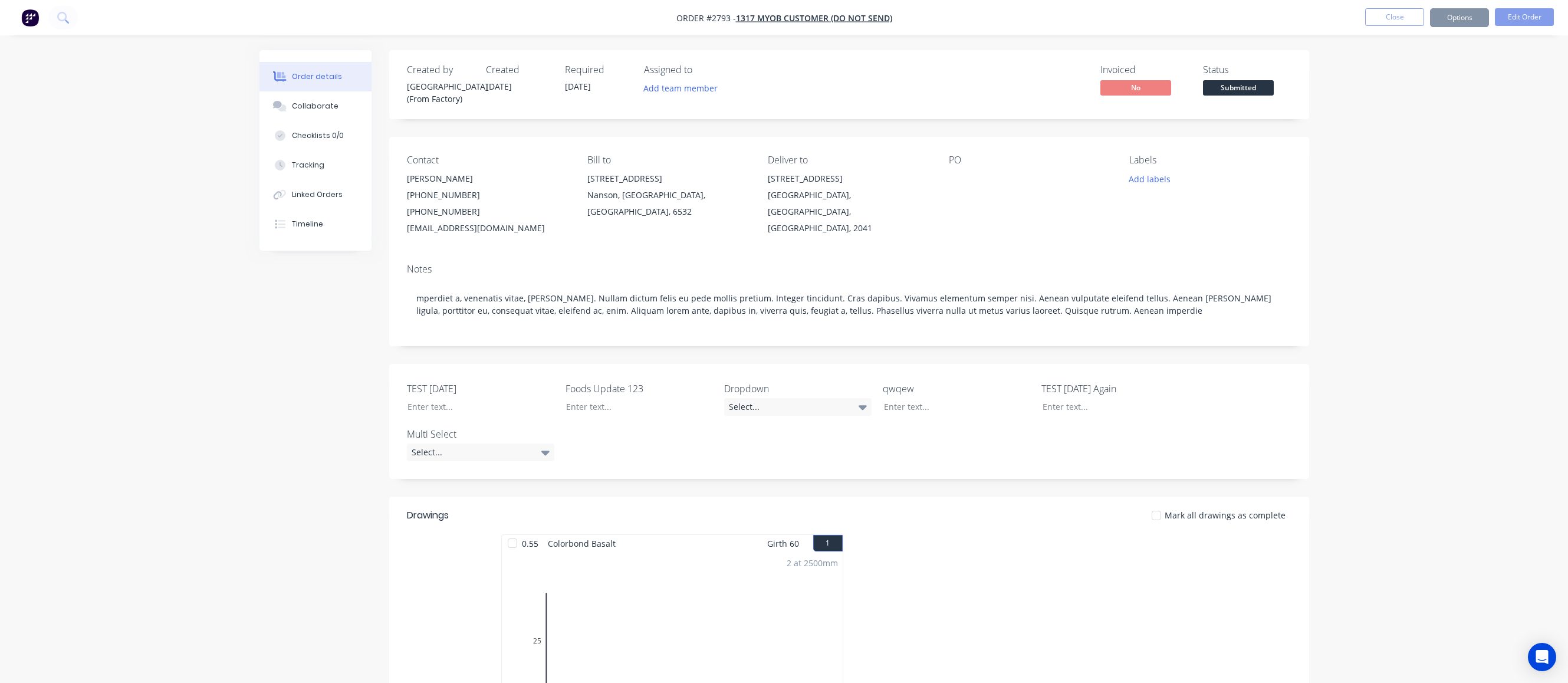
click at [1021, 18] on button "Options" at bounding box center [1460, 18] width 59 height 19
click at [1021, 140] on div "Work Order" at bounding box center [1424, 142] width 108 height 17
click at [1021, 118] on div "Without pricing" at bounding box center [1424, 119] width 108 height 17
click at [1021, 168] on div "Delivery Docket" at bounding box center [1424, 166] width 108 height 17
click at [1021, 143] on div "Custom" at bounding box center [1424, 142] width 108 height 17
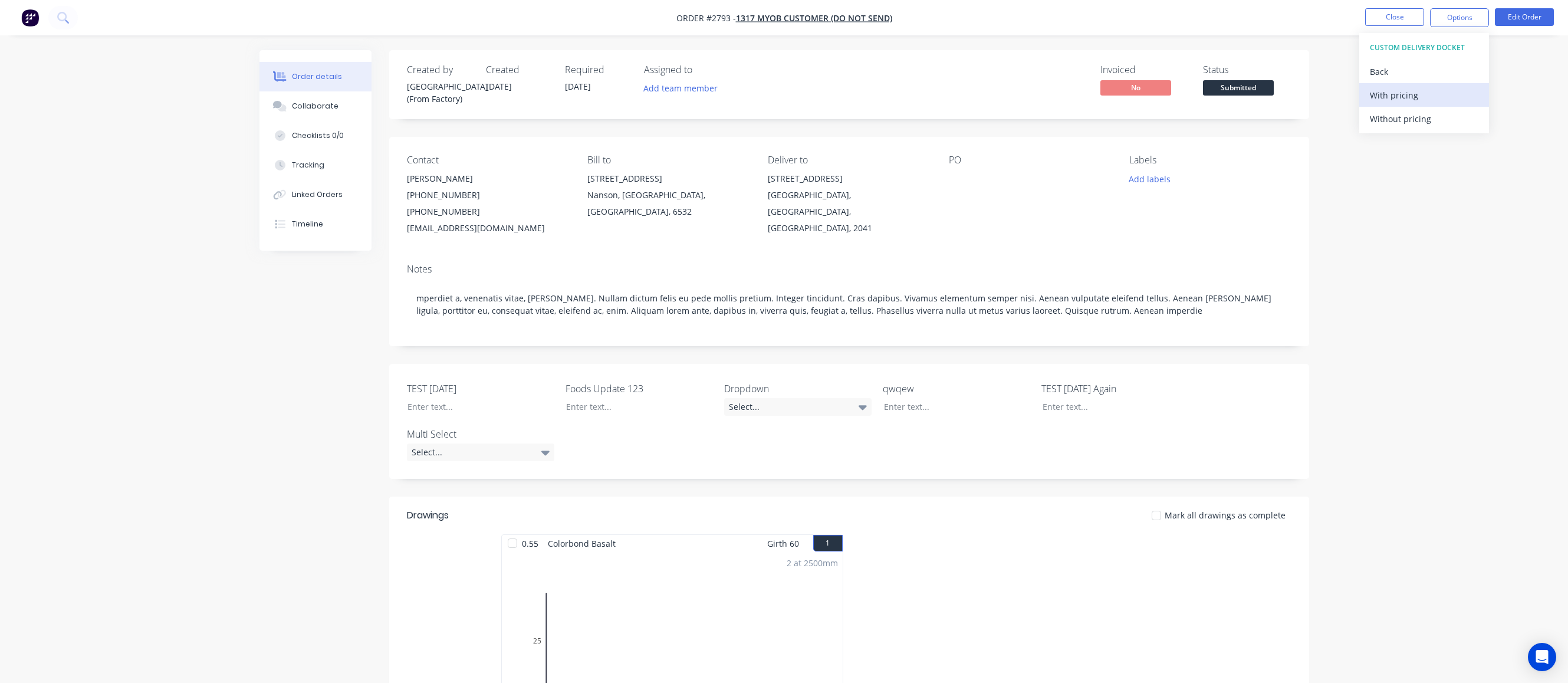
click at [1021, 101] on div "With pricing" at bounding box center [1424, 95] width 108 height 17
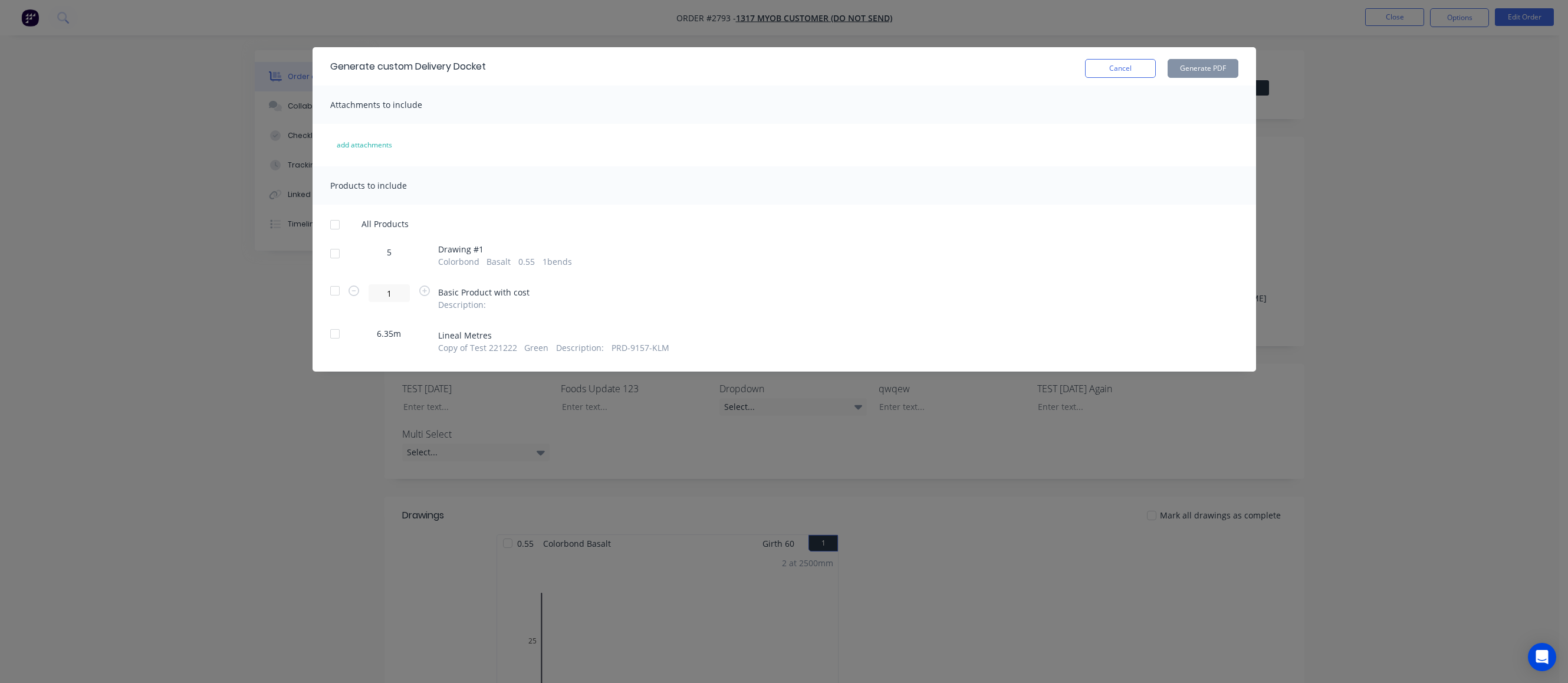
click at [338, 226] on div at bounding box center [335, 224] width 24 height 24
click at [1021, 71] on button "Generate PDF" at bounding box center [1203, 69] width 71 height 19
click at [537, 85] on div "Generate custom Delivery Docket Cancel Generate PDF" at bounding box center [784, 66] width 943 height 39
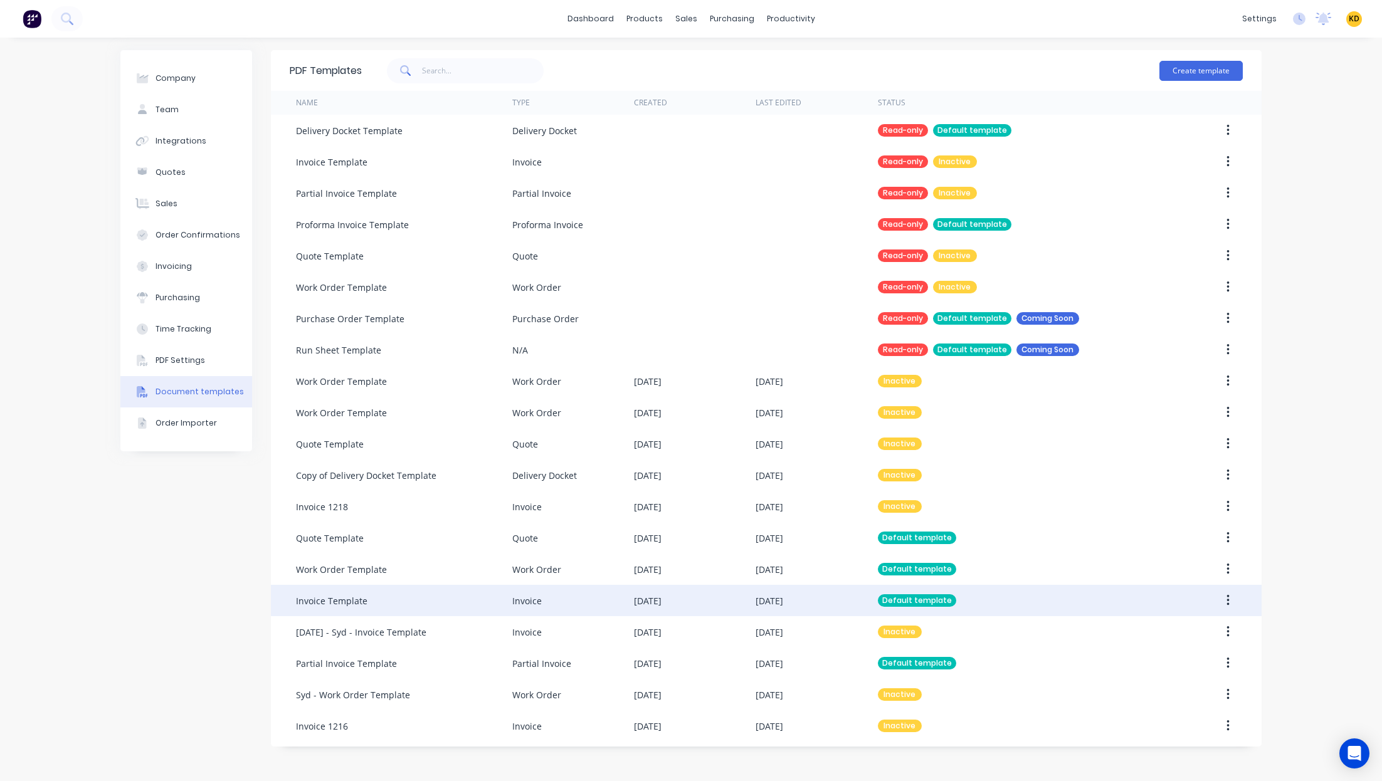
click at [1234, 602] on button "button" at bounding box center [1227, 600] width 29 height 23
click at [1200, 625] on div "Edit" at bounding box center [1183, 634] width 97 height 18
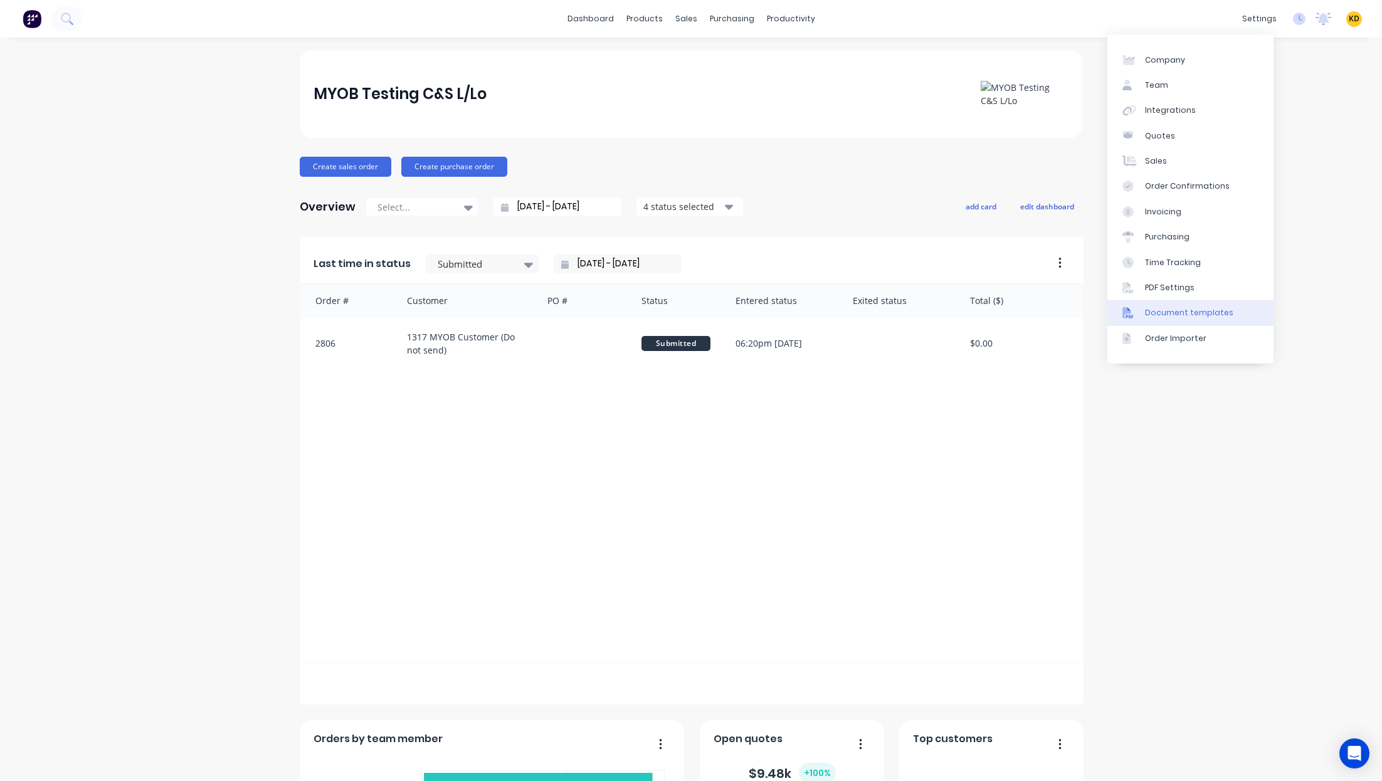
click at [1207, 314] on div "Document templates" at bounding box center [1189, 312] width 88 height 11
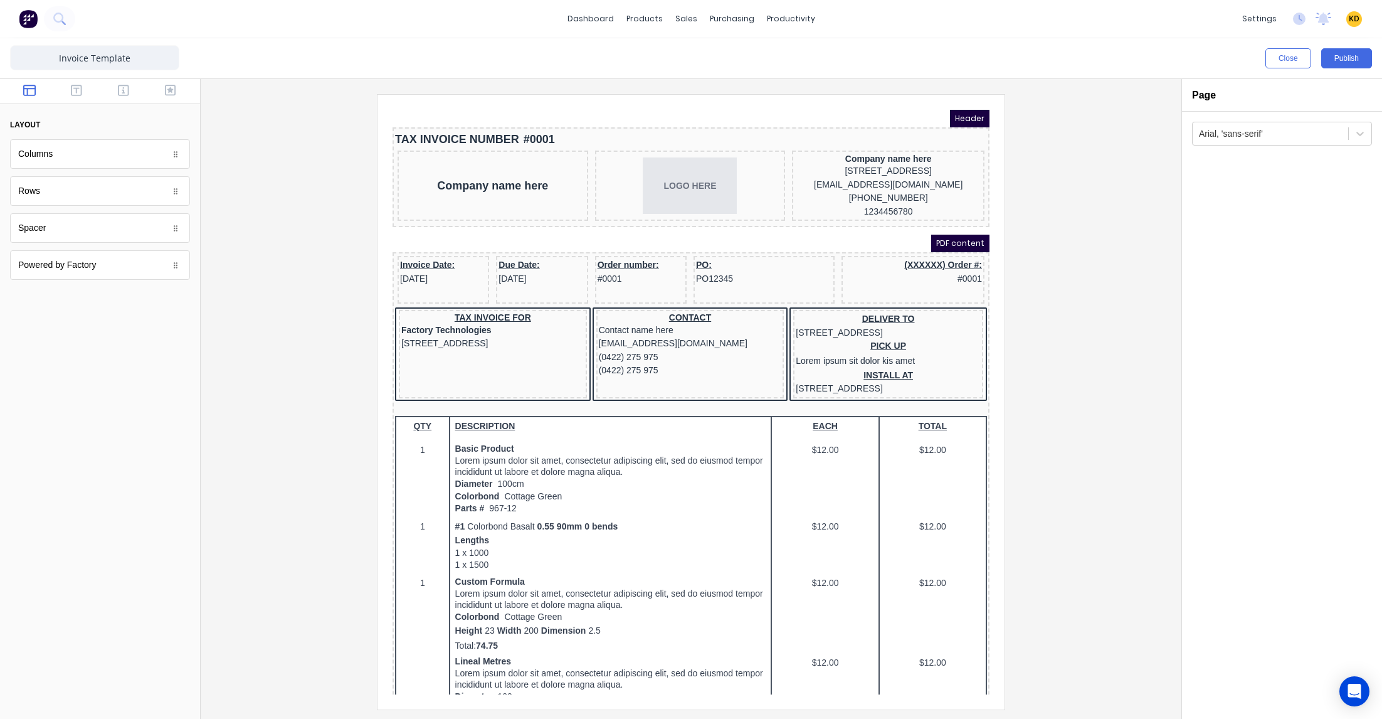
click at [1054, 322] on div at bounding box center [691, 401] width 961 height 615
click at [164, 86] on button "button" at bounding box center [170, 91] width 40 height 15
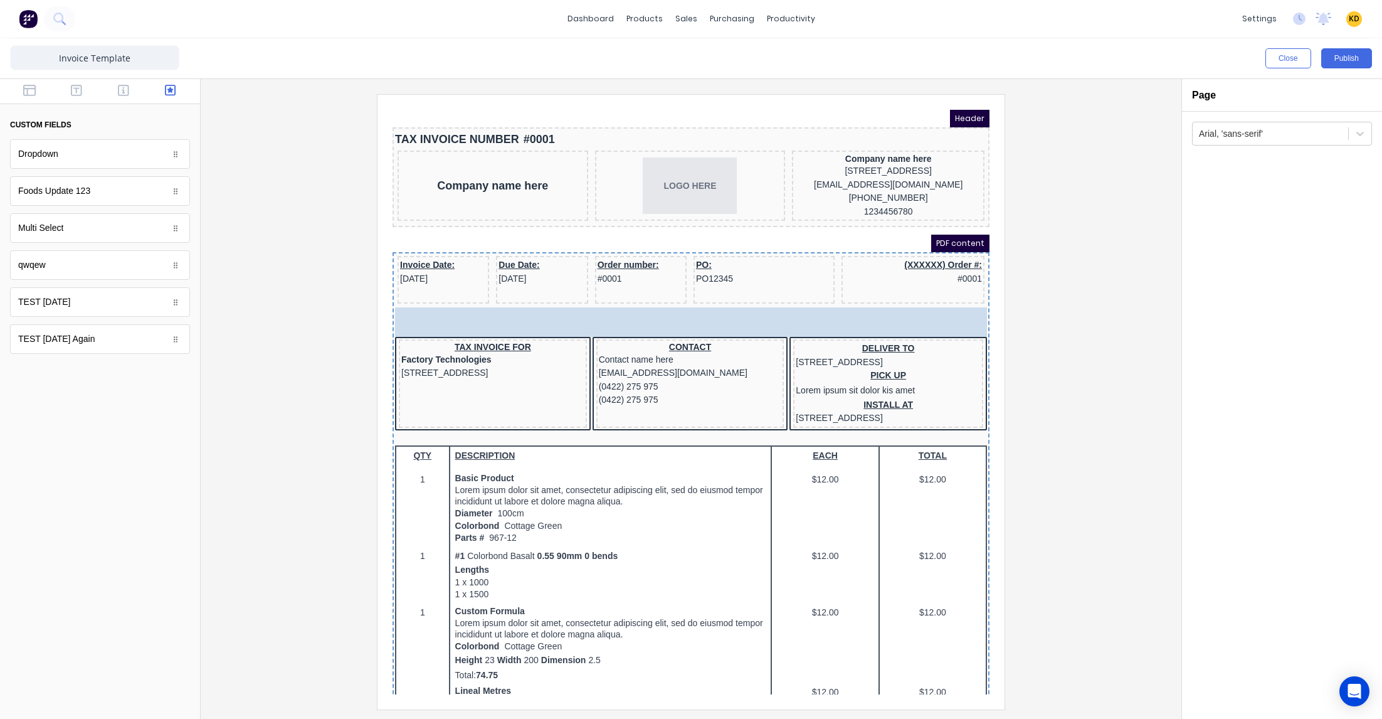
drag, startPoint x: 54, startPoint y: 156, endPoint x: 546, endPoint y: 311, distance: 516.0
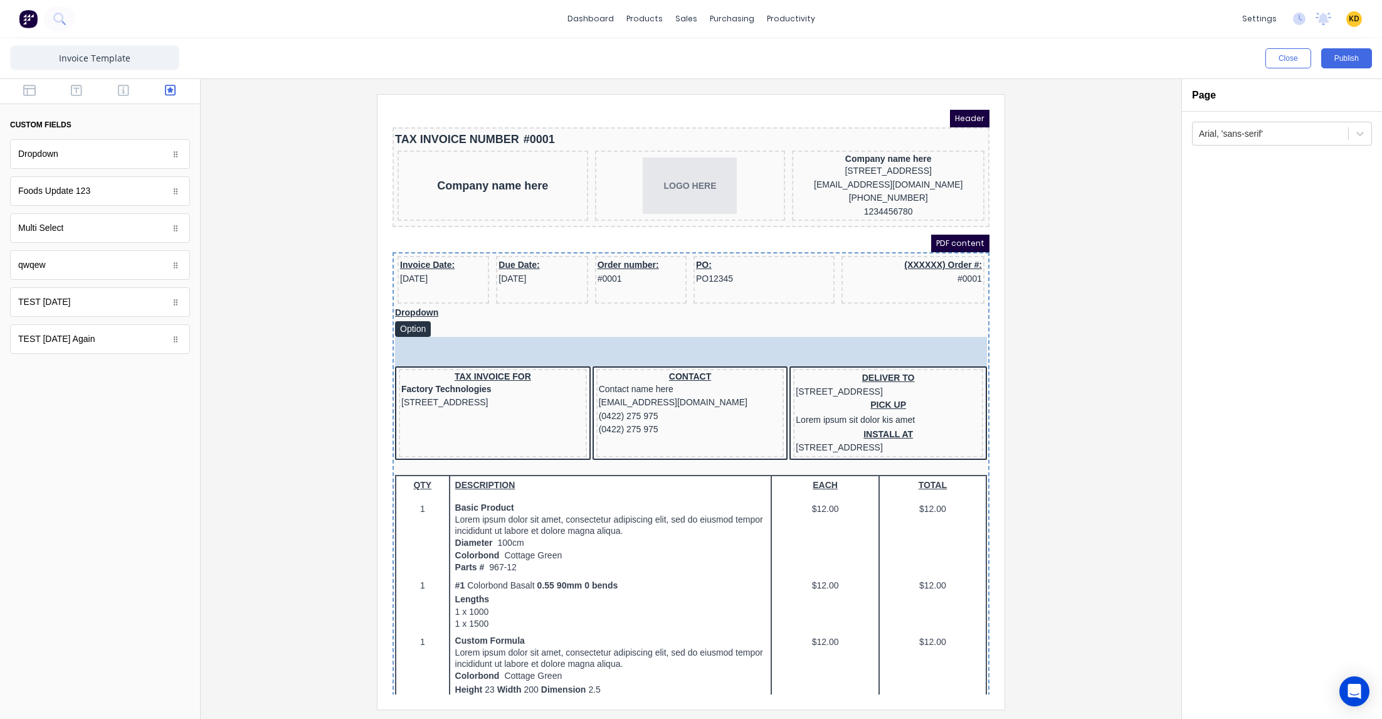
drag, startPoint x: 70, startPoint y: 228, endPoint x: 599, endPoint y: 352, distance: 544.2
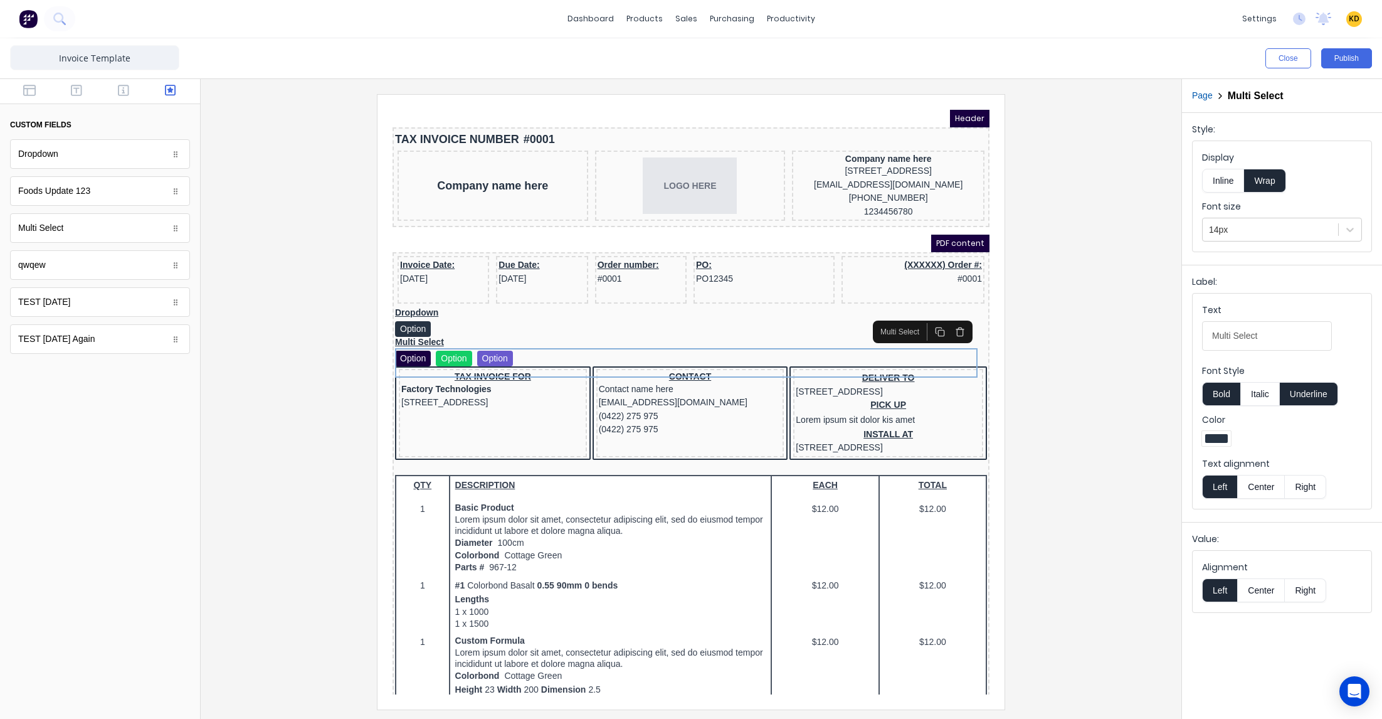
click at [1376, 51] on div "Close Publish" at bounding box center [691, 58] width 1382 height 40
click at [1363, 55] on button "Publish" at bounding box center [1346, 58] width 51 height 20
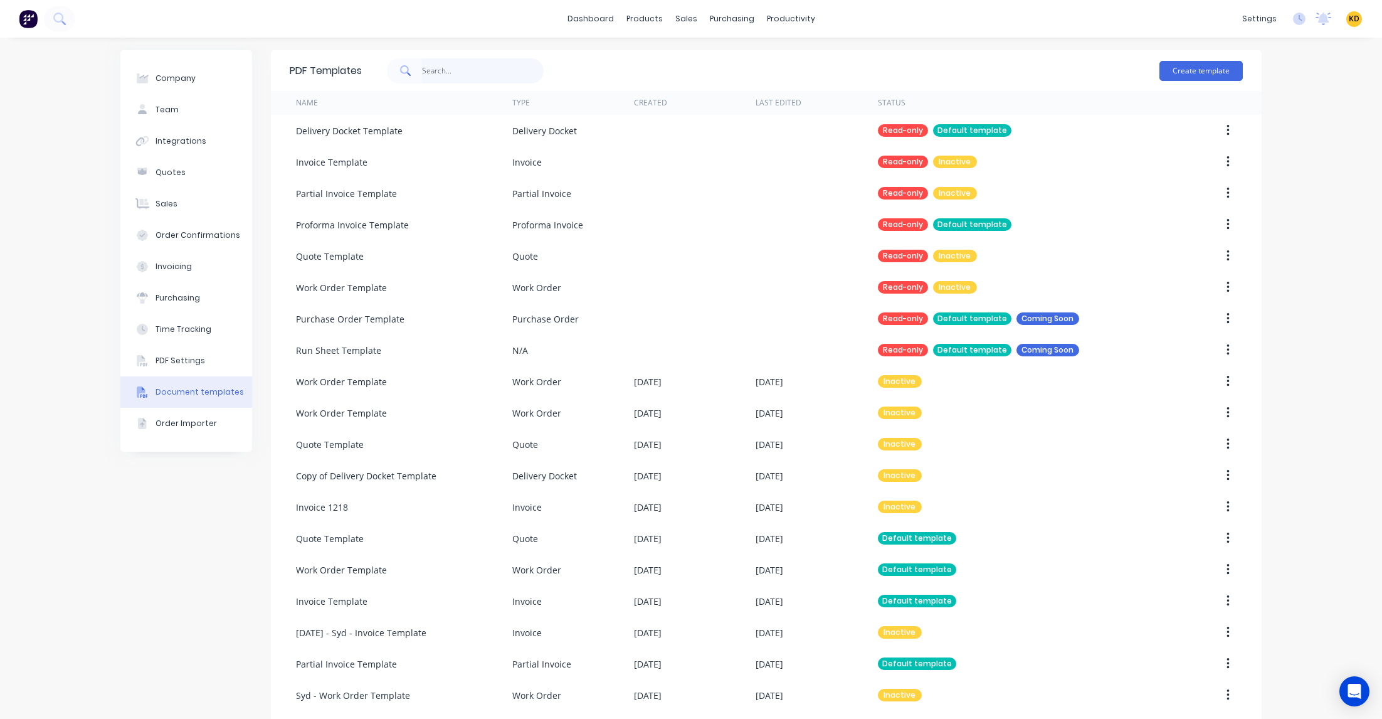
click at [464, 73] on input "text" at bounding box center [483, 70] width 122 height 25
type input "partial"
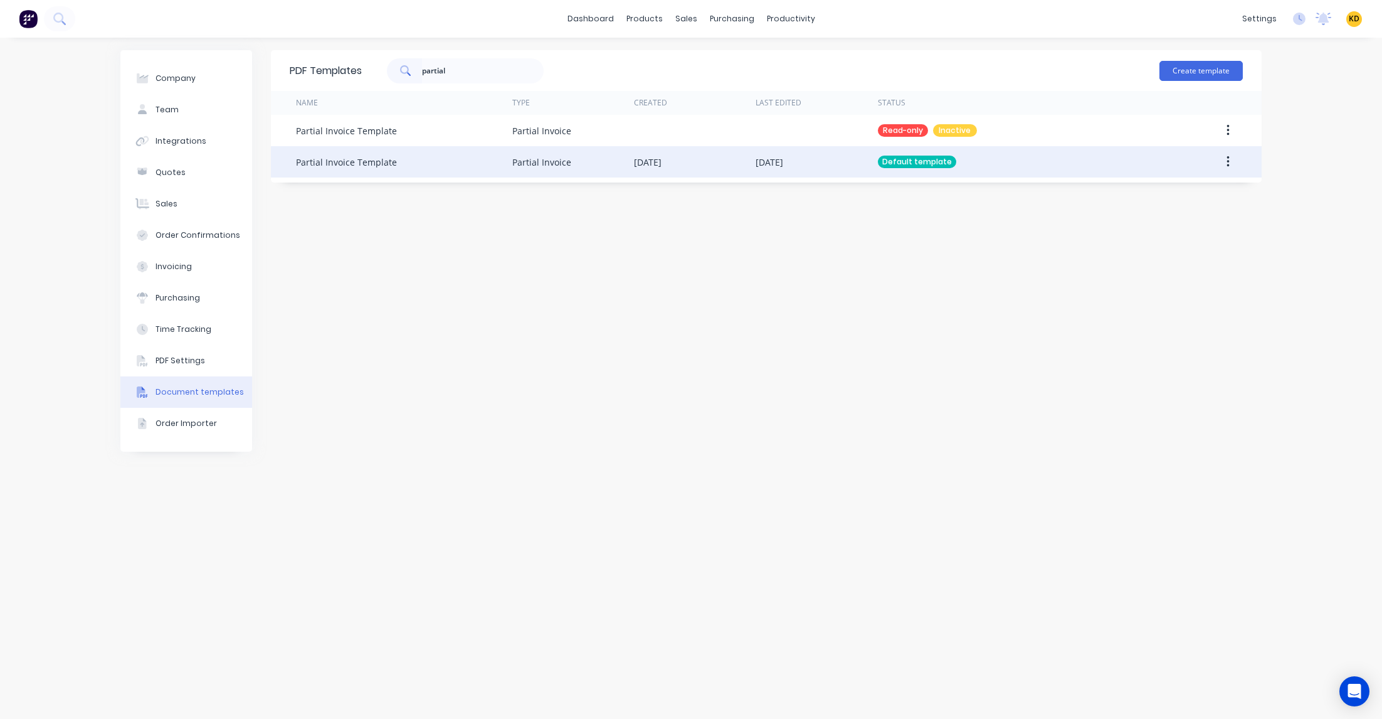
click at [1232, 161] on button "button" at bounding box center [1227, 161] width 29 height 23
click at [1215, 189] on div "Edit" at bounding box center [1183, 195] width 97 height 18
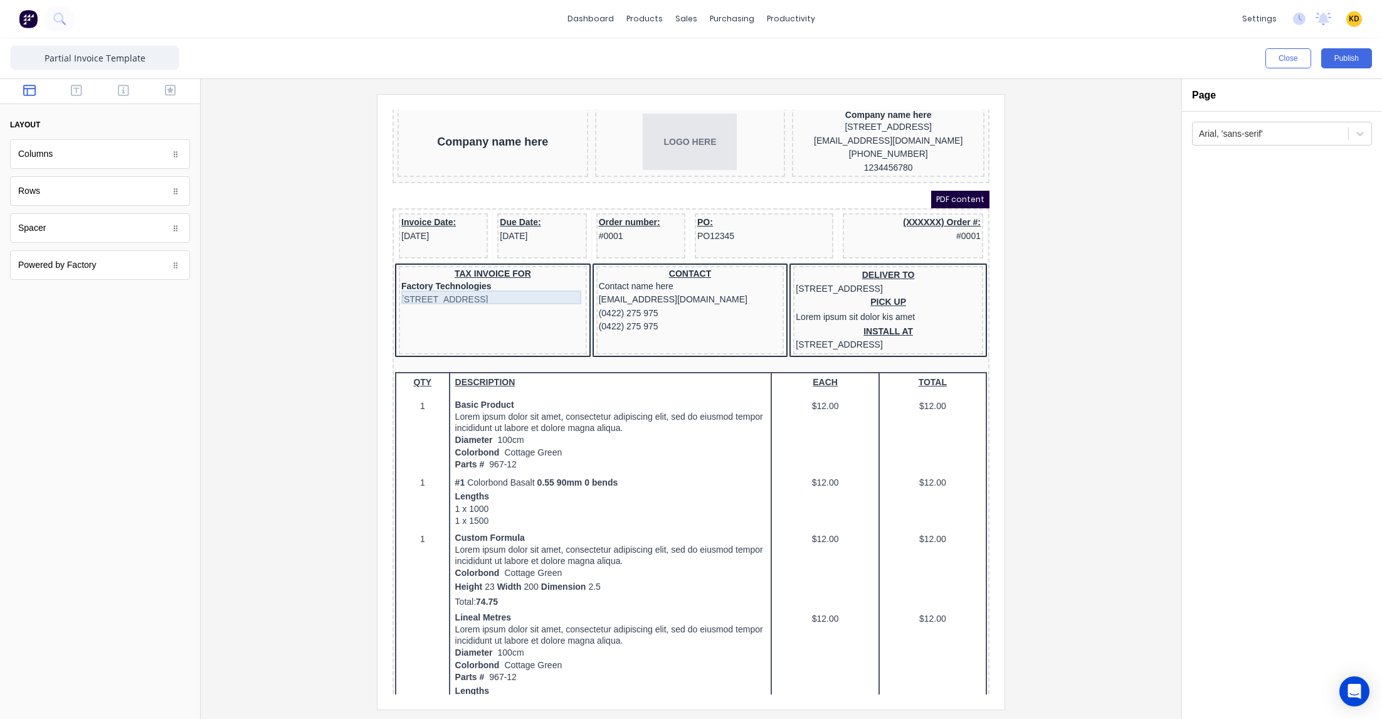
scroll to position [675, 0]
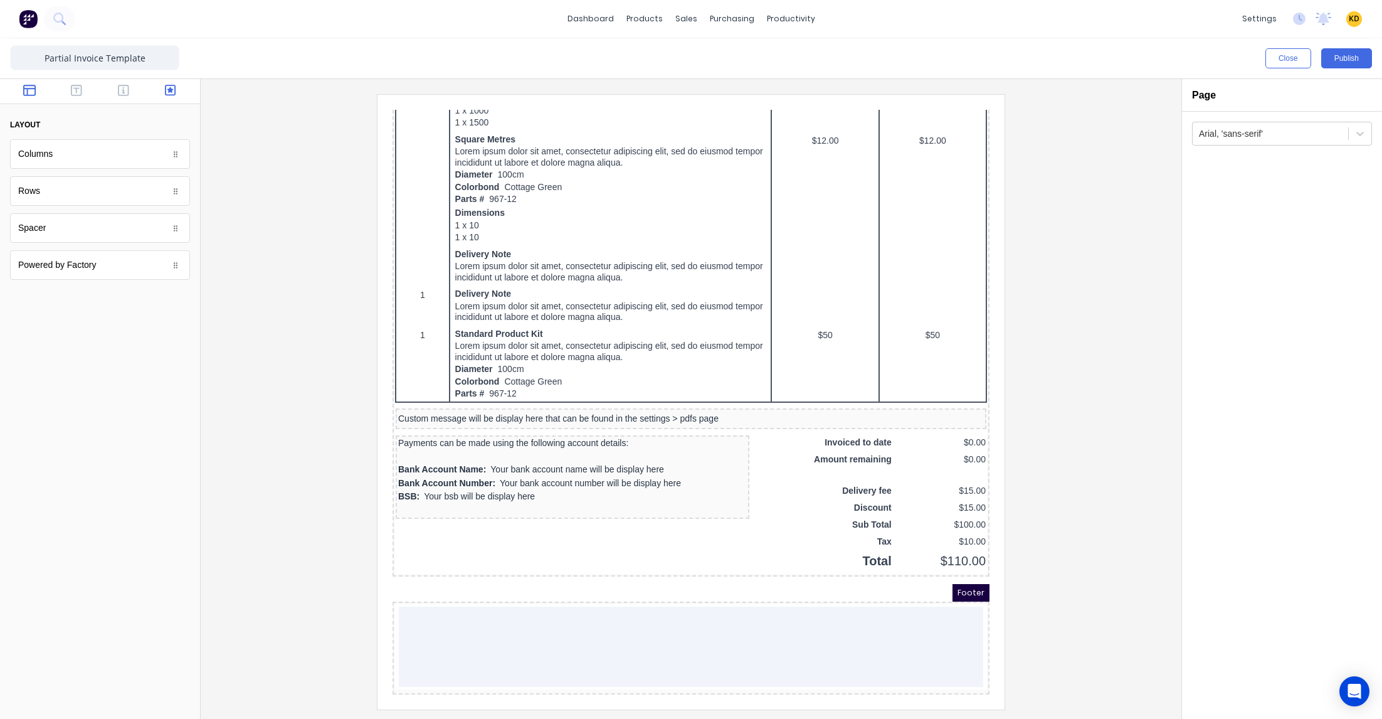
click at [167, 87] on icon "button" at bounding box center [170, 90] width 11 height 13
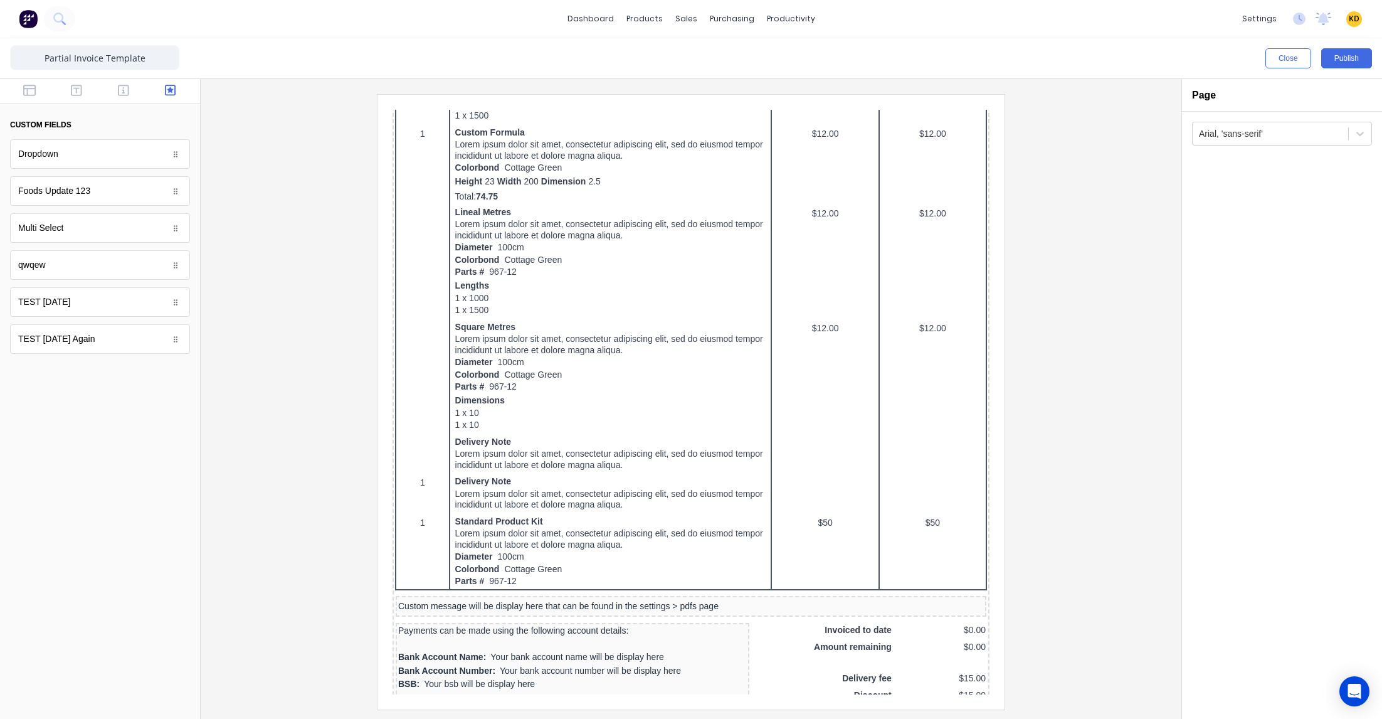
drag, startPoint x: 75, startPoint y: 155, endPoint x: 47, endPoint y: 142, distance: 31.1
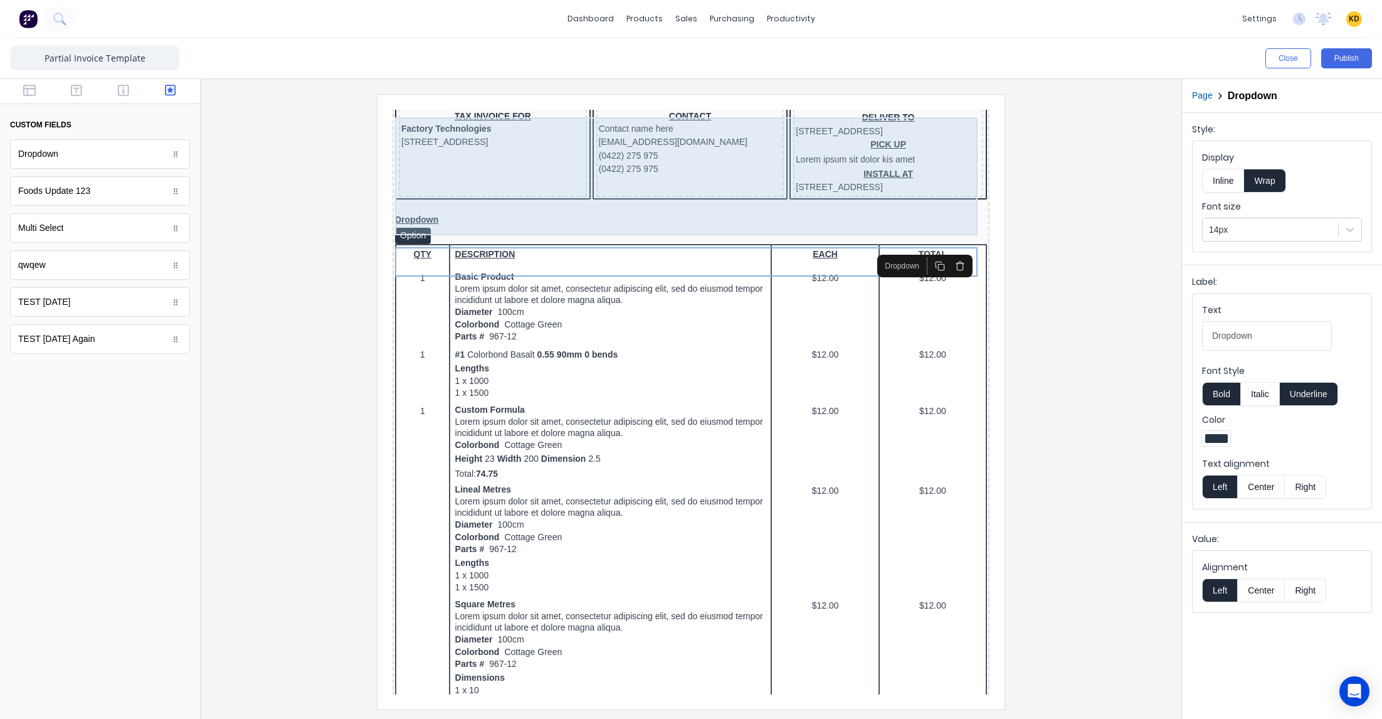
scroll to position [0, 0]
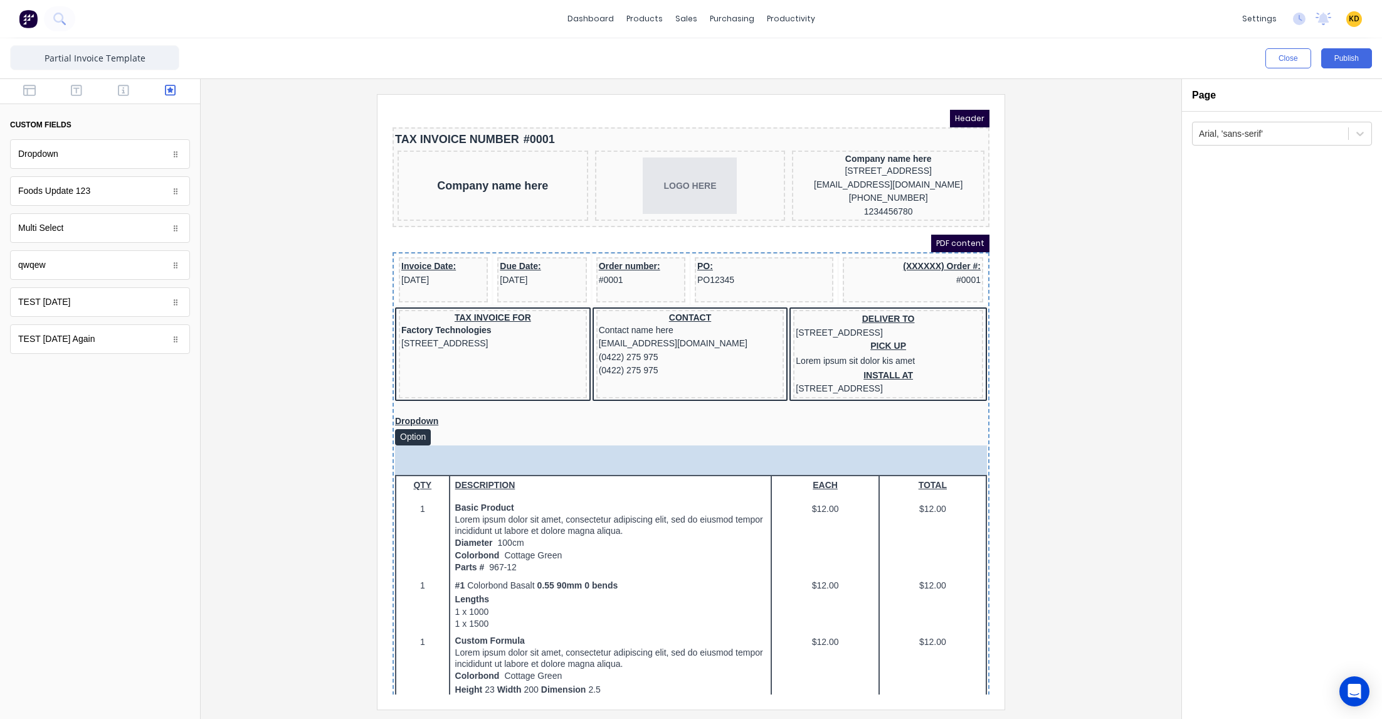
drag, startPoint x: 71, startPoint y: 224, endPoint x: 560, endPoint y: 471, distance: 547.4
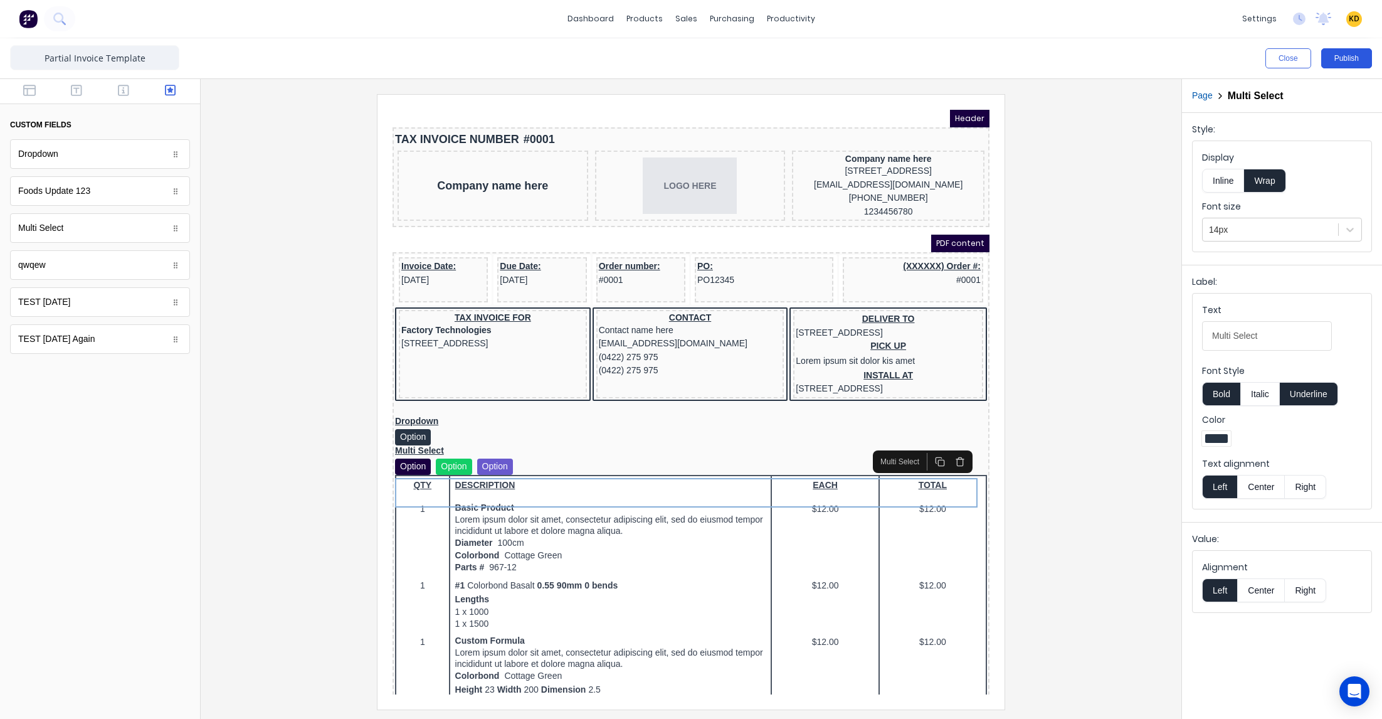
click at [1354, 60] on button "Publish" at bounding box center [1346, 58] width 51 height 20
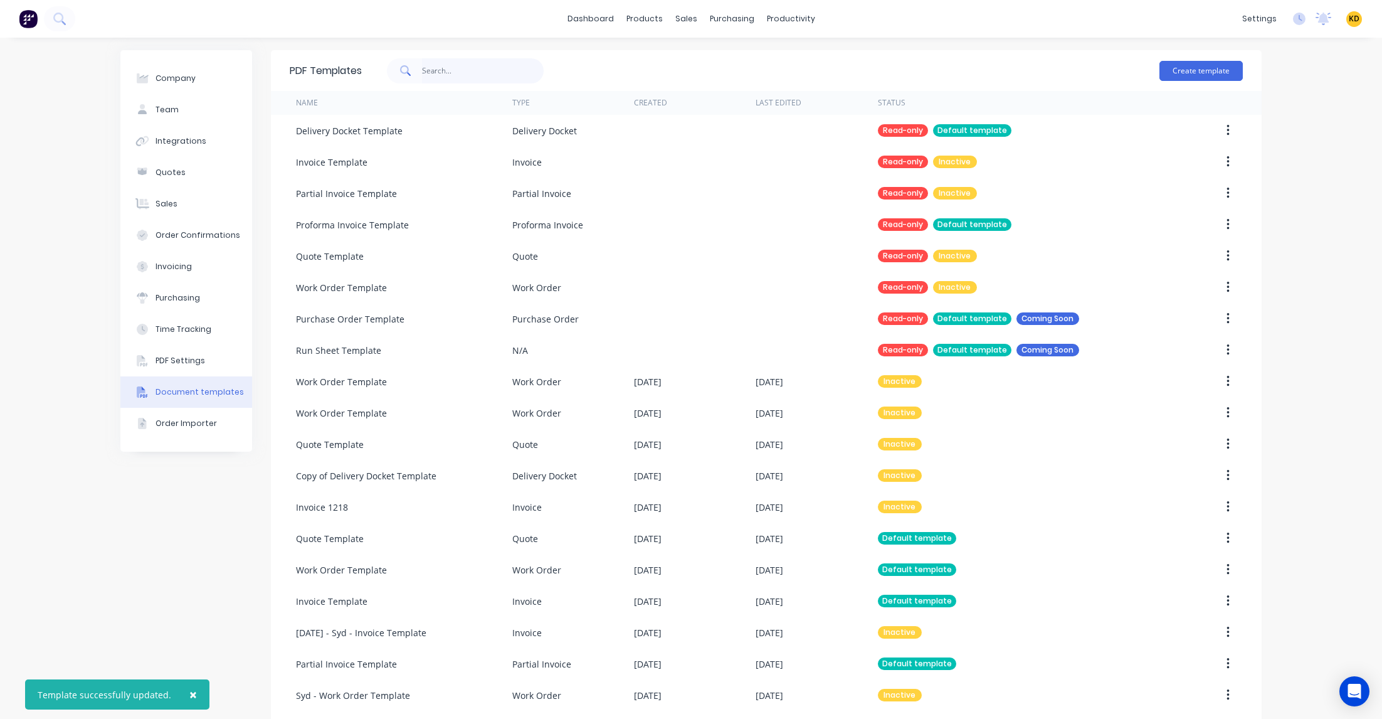
drag, startPoint x: 487, startPoint y: 78, endPoint x: 493, endPoint y: 77, distance: 6.3
click at [487, 78] on input "text" at bounding box center [483, 70] width 122 height 25
type input "work order"
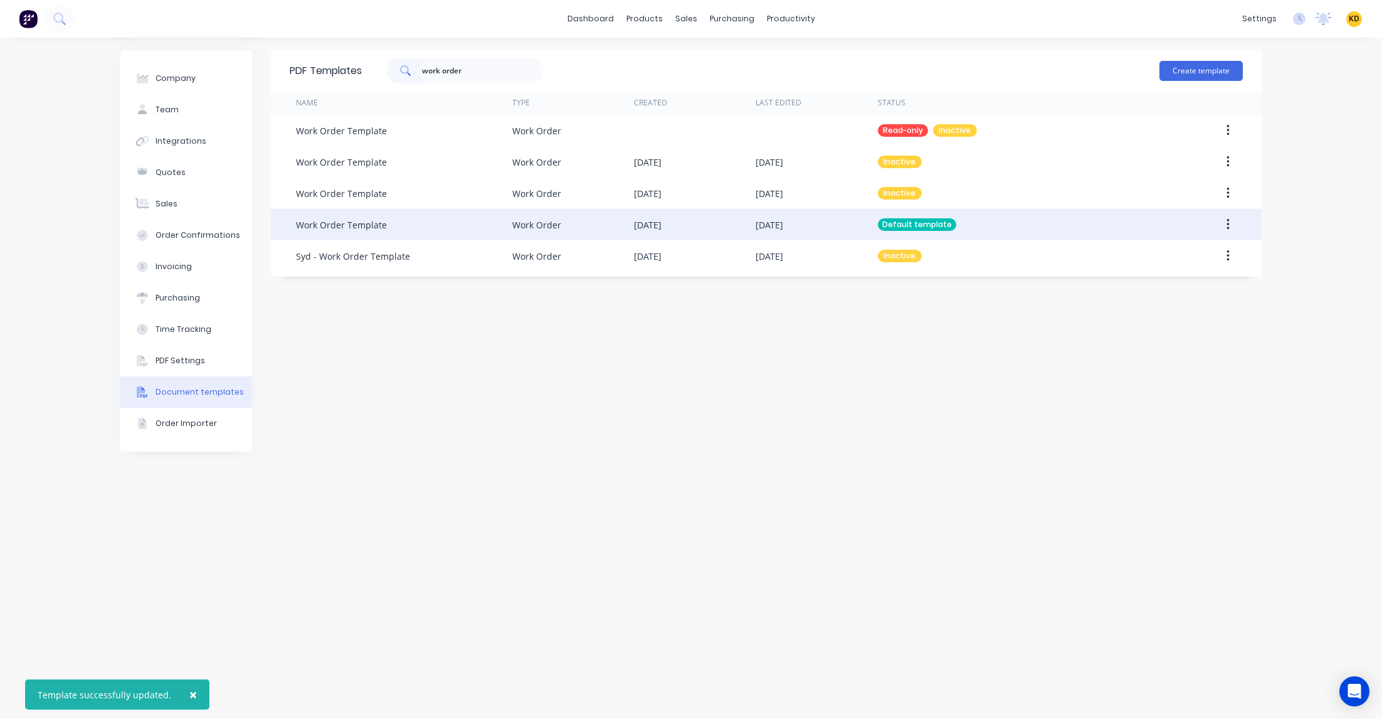
click at [1229, 226] on icon "button" at bounding box center [1228, 225] width 3 height 14
click at [1304, 251] on div "Company Team Integrations Quotes Sales Order Confirmations Invoicing Purchasing…" at bounding box center [691, 378] width 1382 height 681
click at [1232, 219] on button "button" at bounding box center [1227, 224] width 29 height 23
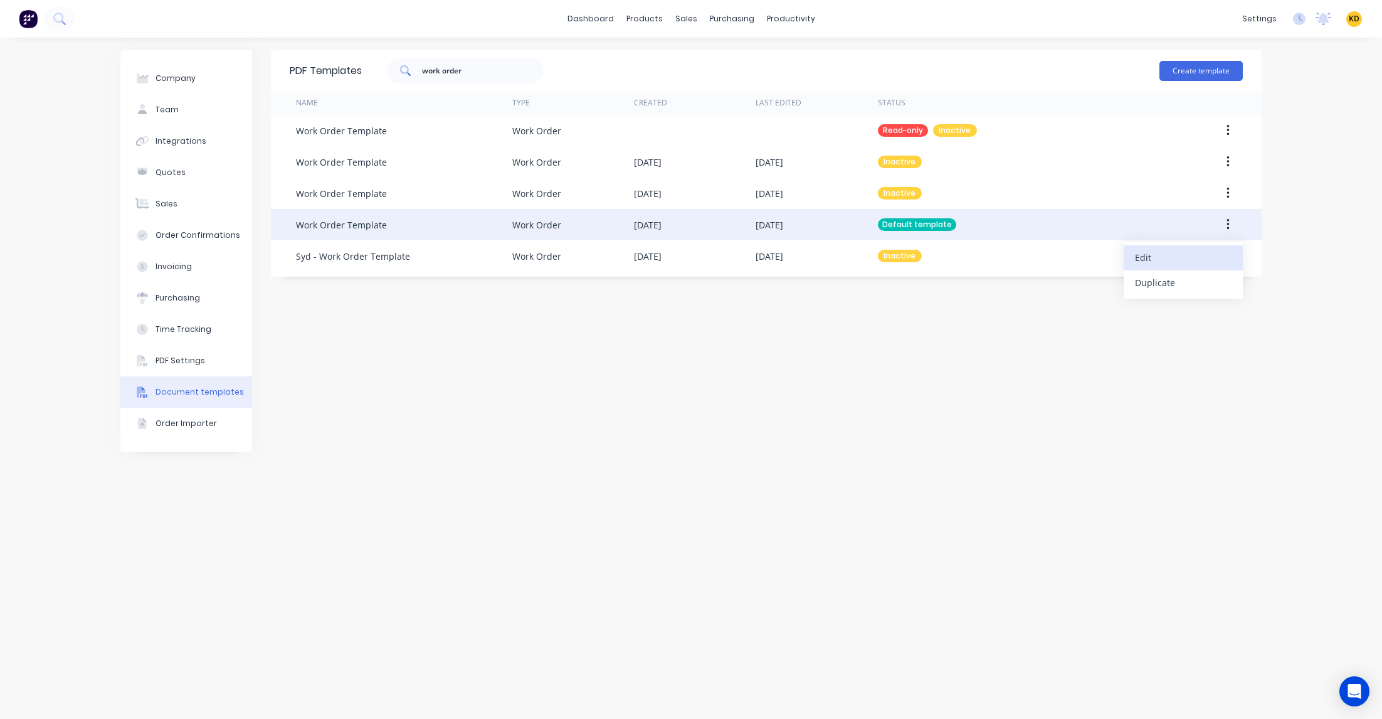
click at [1142, 263] on div "Edit" at bounding box center [1183, 257] width 97 height 18
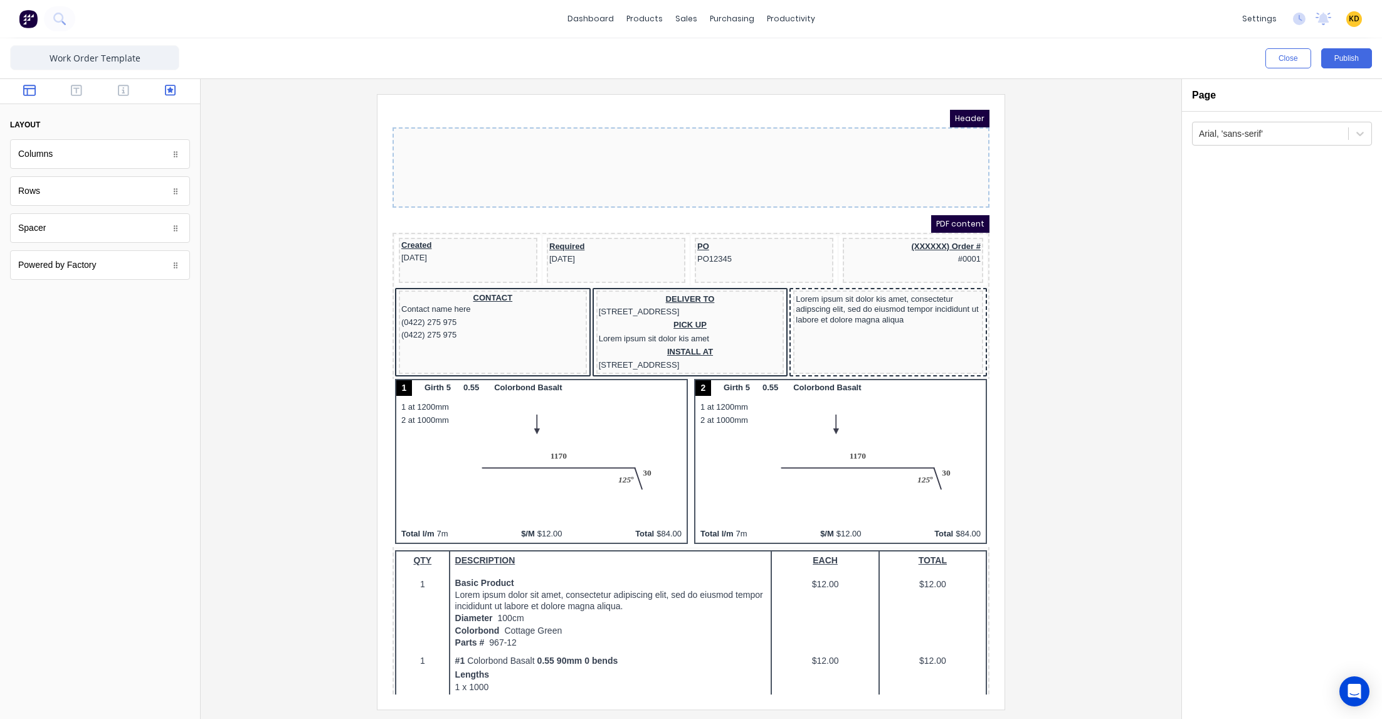
click at [172, 90] on icon "button" at bounding box center [170, 90] width 11 height 11
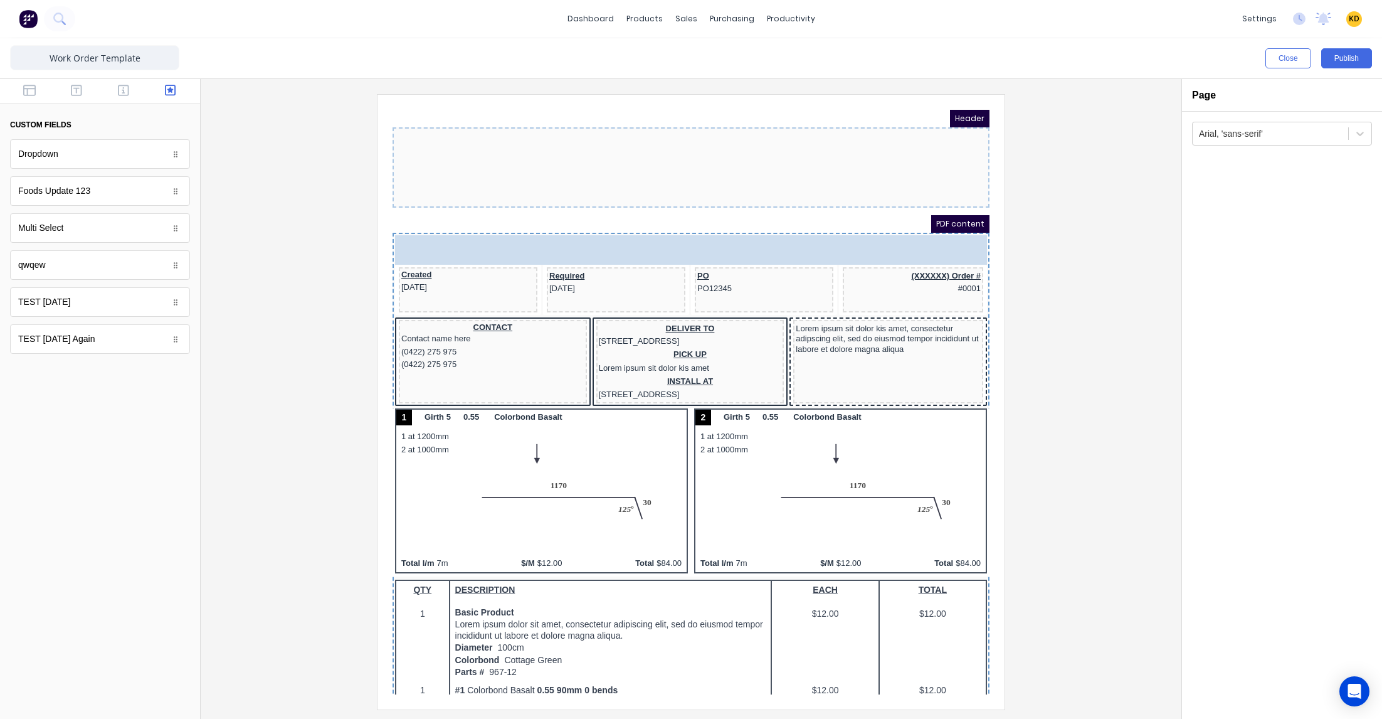
drag, startPoint x: 48, startPoint y: 155, endPoint x: 425, endPoint y: 212, distance: 381.2
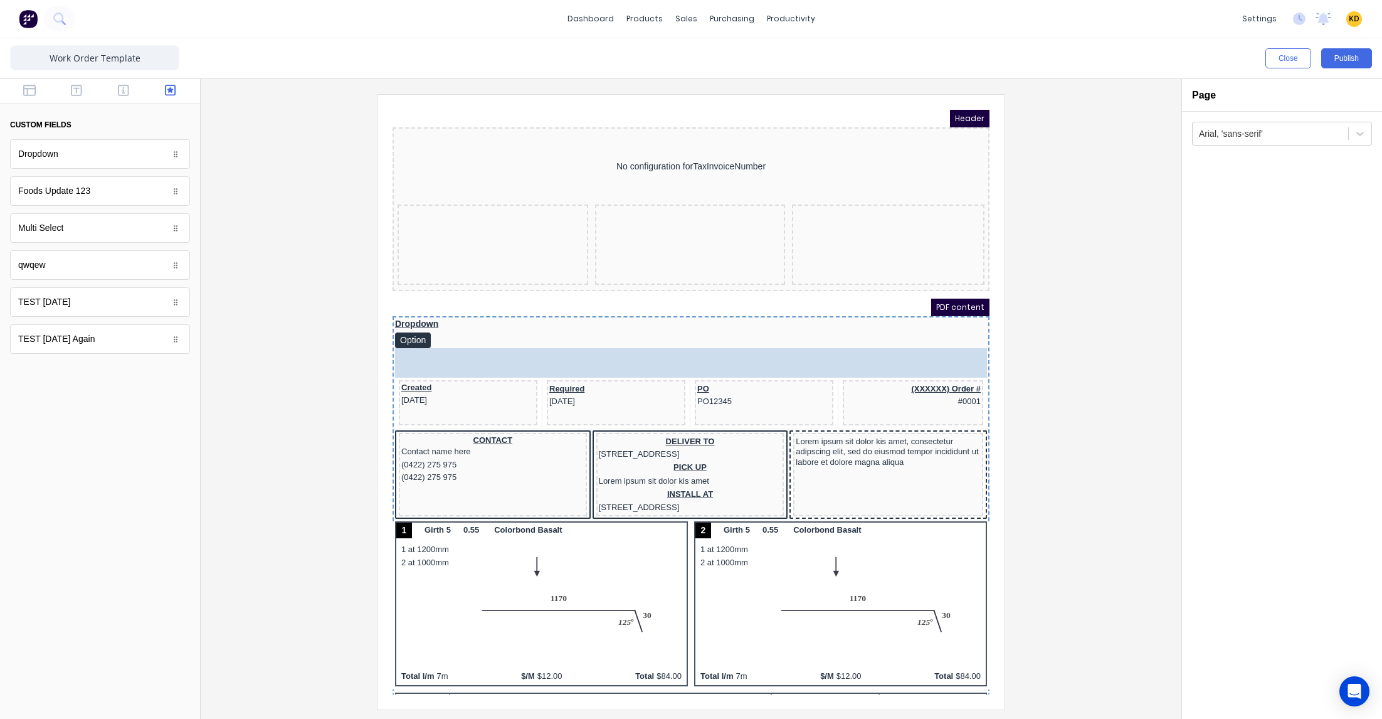
drag, startPoint x: 83, startPoint y: 227, endPoint x: 539, endPoint y: 314, distance: 463.4
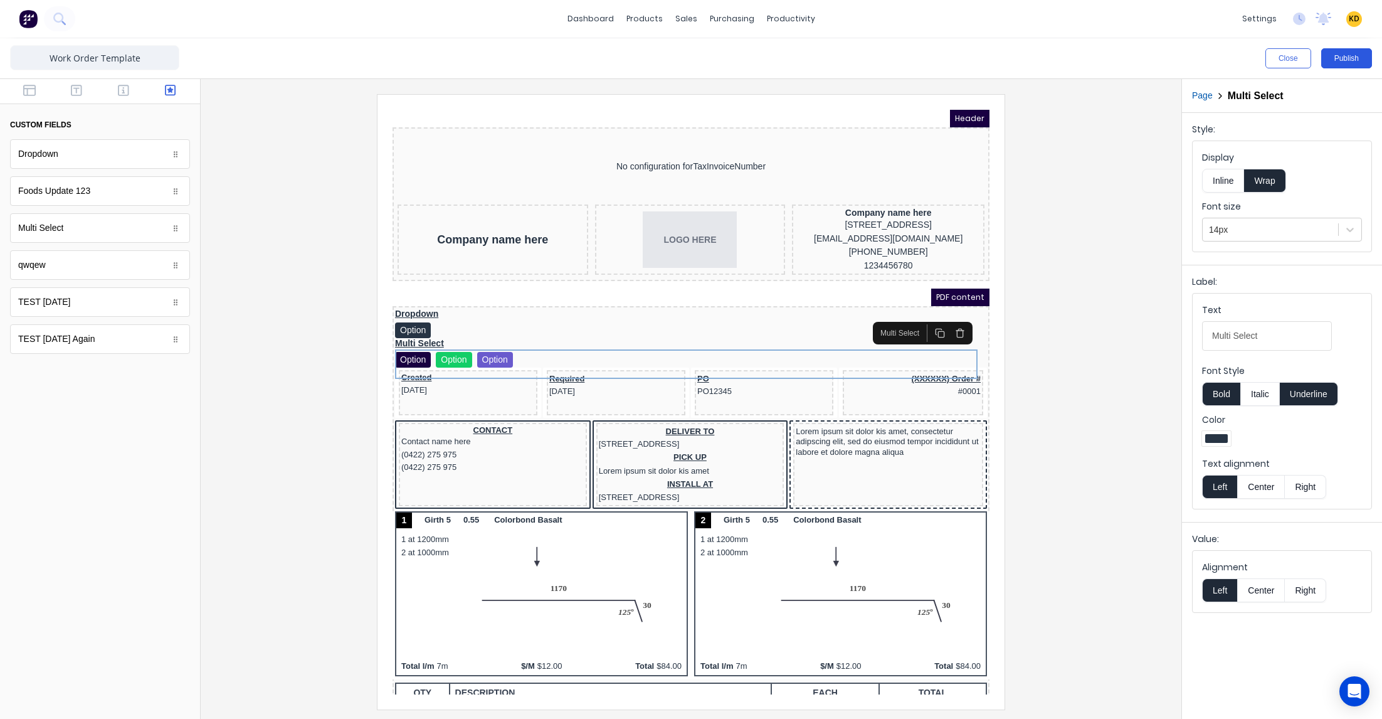
click at [1354, 56] on button "Publish" at bounding box center [1346, 58] width 51 height 20
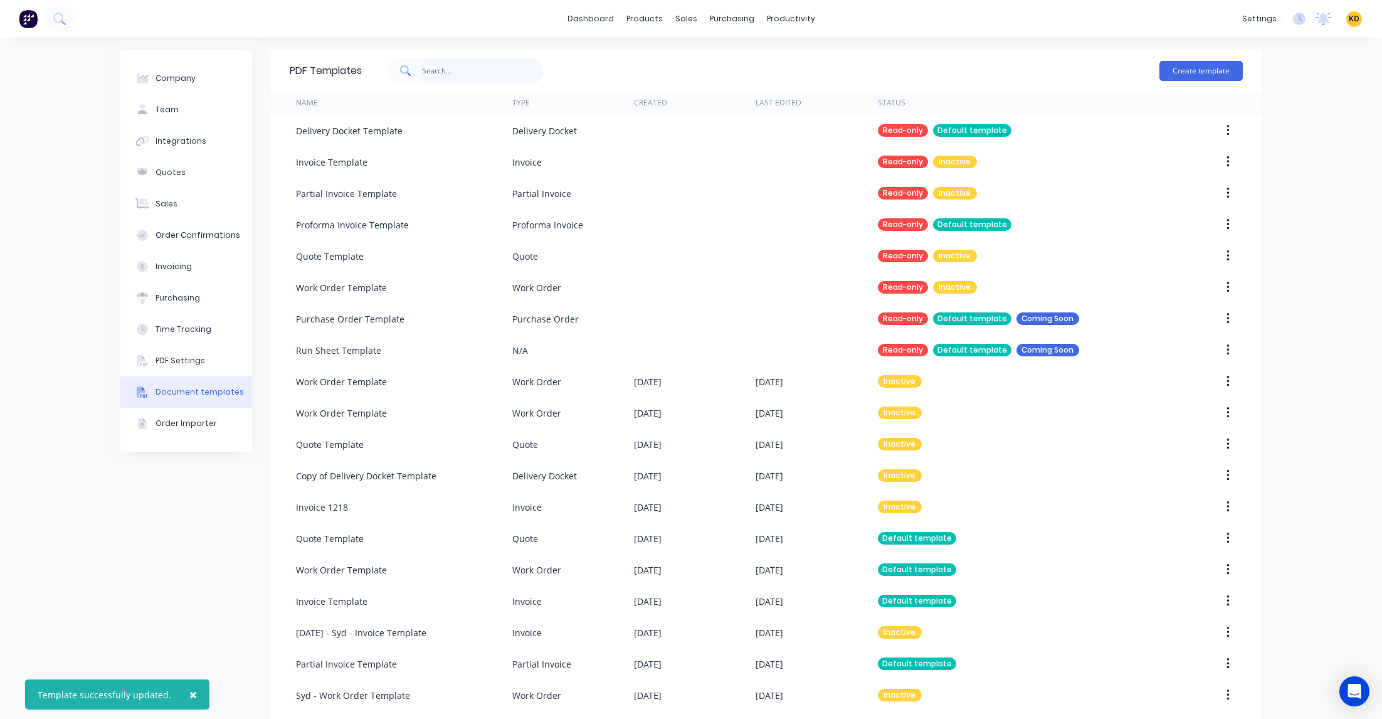
drag, startPoint x: 463, startPoint y: 69, endPoint x: 488, endPoint y: 68, distance: 25.1
click at [463, 69] on input "text" at bounding box center [483, 70] width 122 height 25
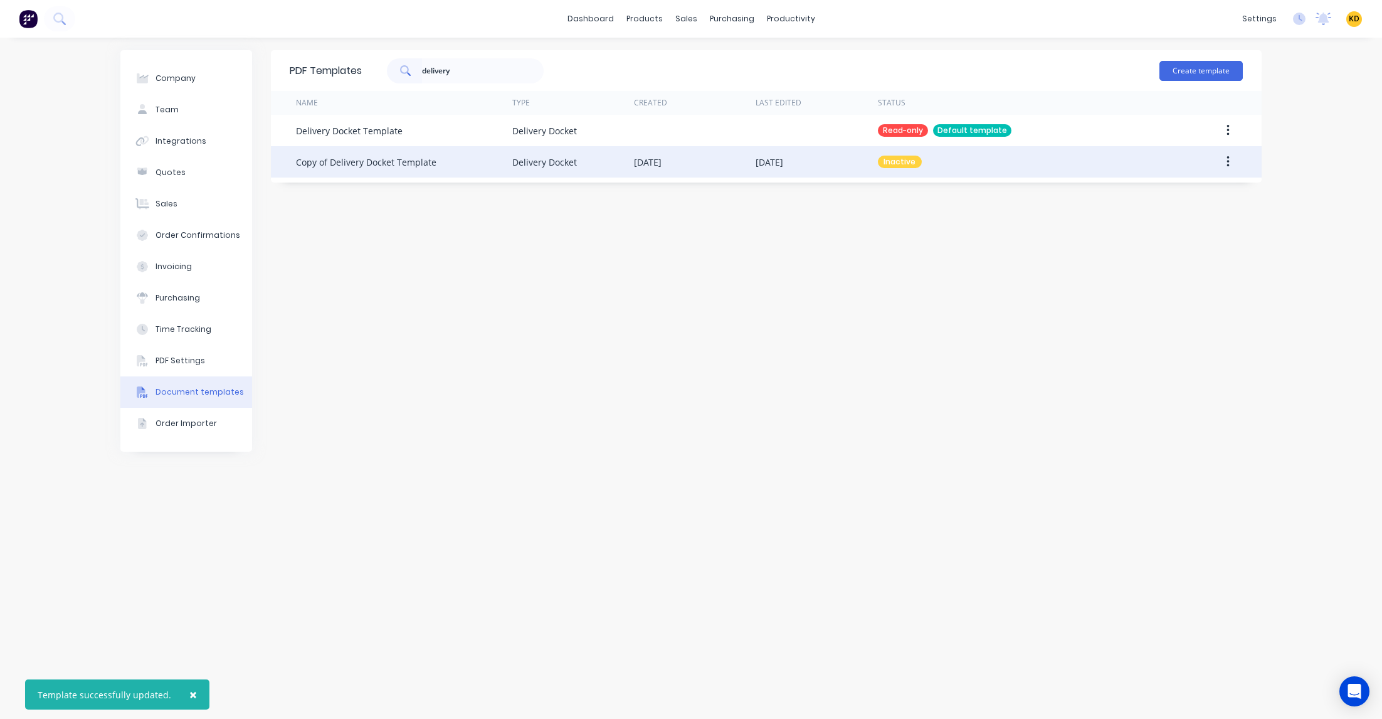
click at [1219, 157] on button "button" at bounding box center [1227, 161] width 29 height 23
click at [1234, 159] on button "button" at bounding box center [1227, 161] width 29 height 23
click at [1228, 166] on icon "button" at bounding box center [1228, 161] width 3 height 11
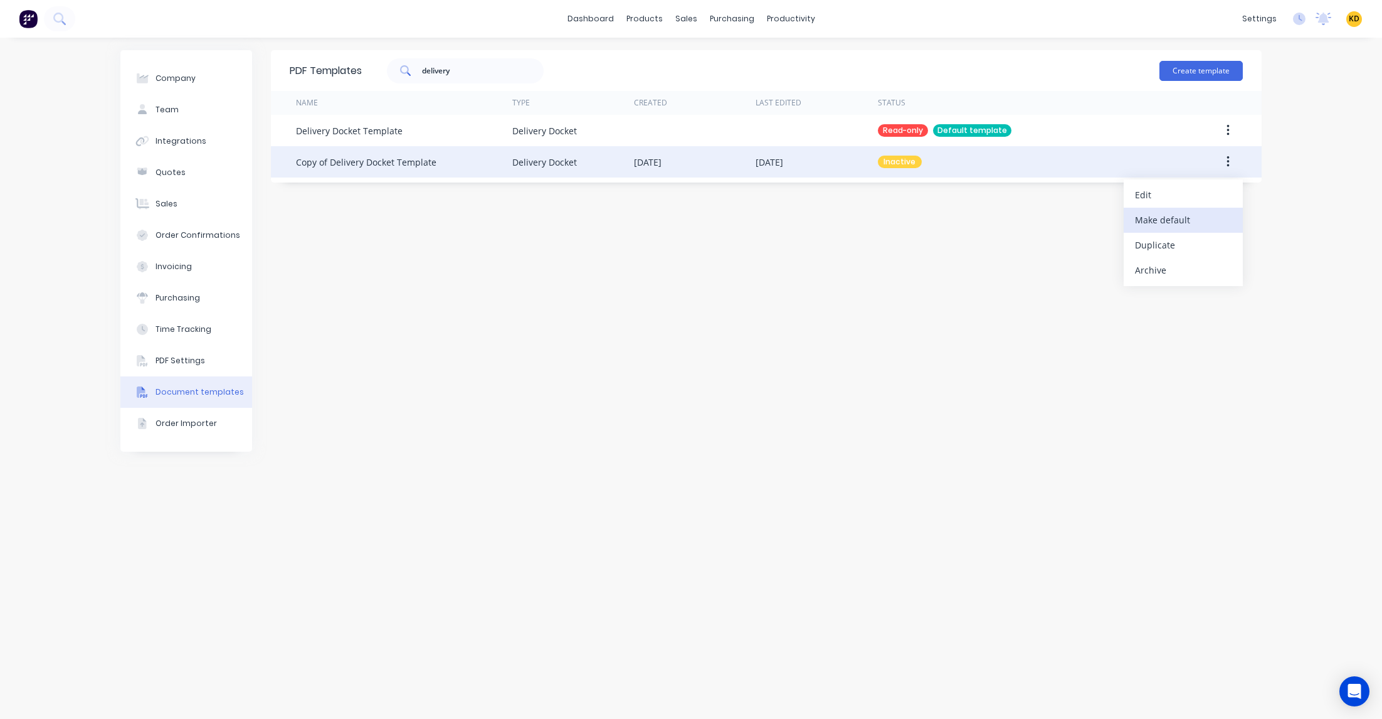
click at [1200, 216] on div "Make default" at bounding box center [1183, 220] width 97 height 18
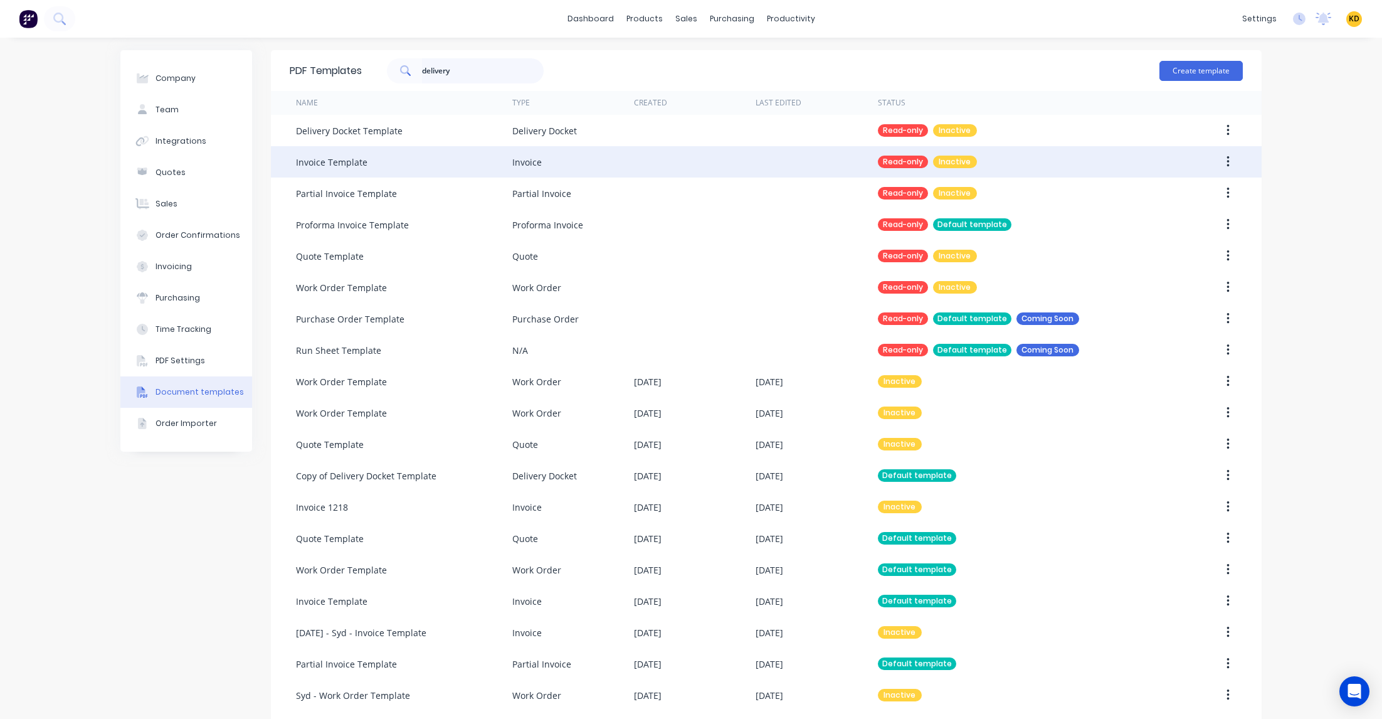
click at [499, 70] on input "delivery" at bounding box center [483, 70] width 122 height 25
type input "delivery"
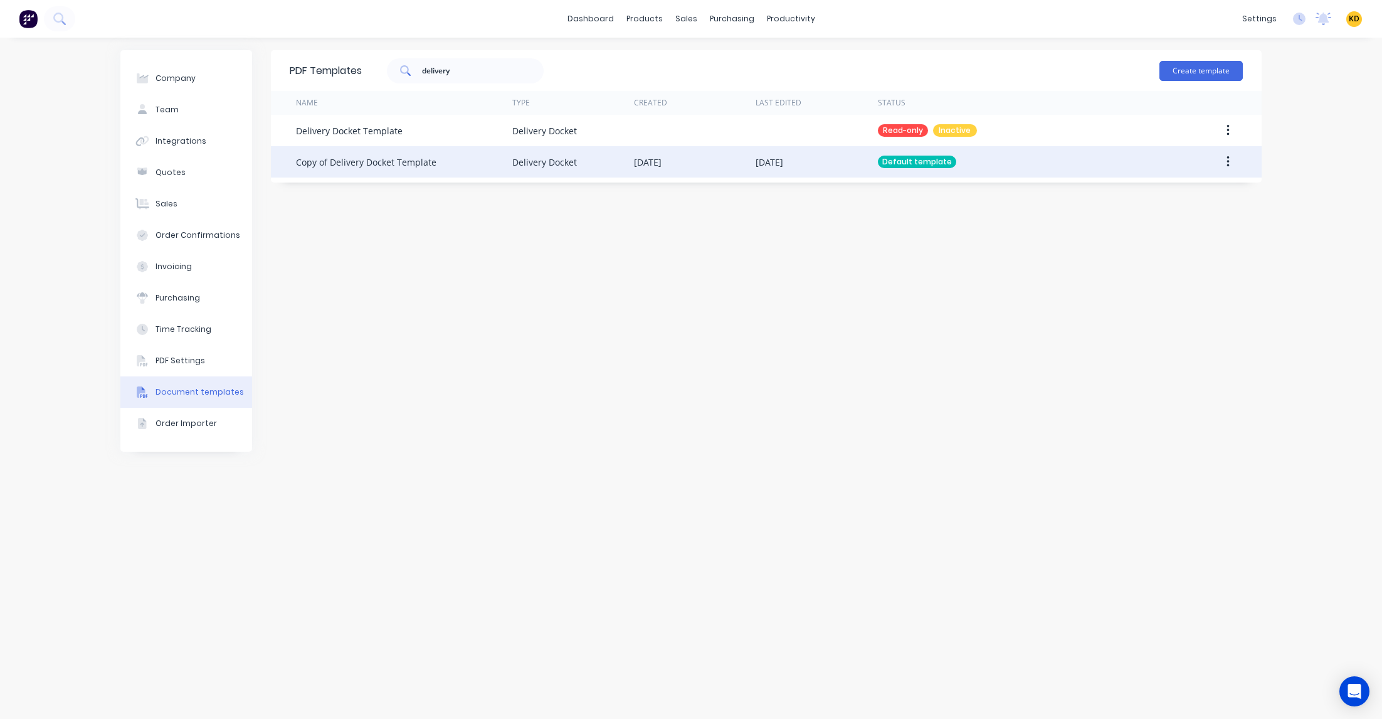
click at [1232, 169] on button "button" at bounding box center [1227, 161] width 29 height 23
click at [1211, 187] on div "Edit" at bounding box center [1183, 195] width 97 height 18
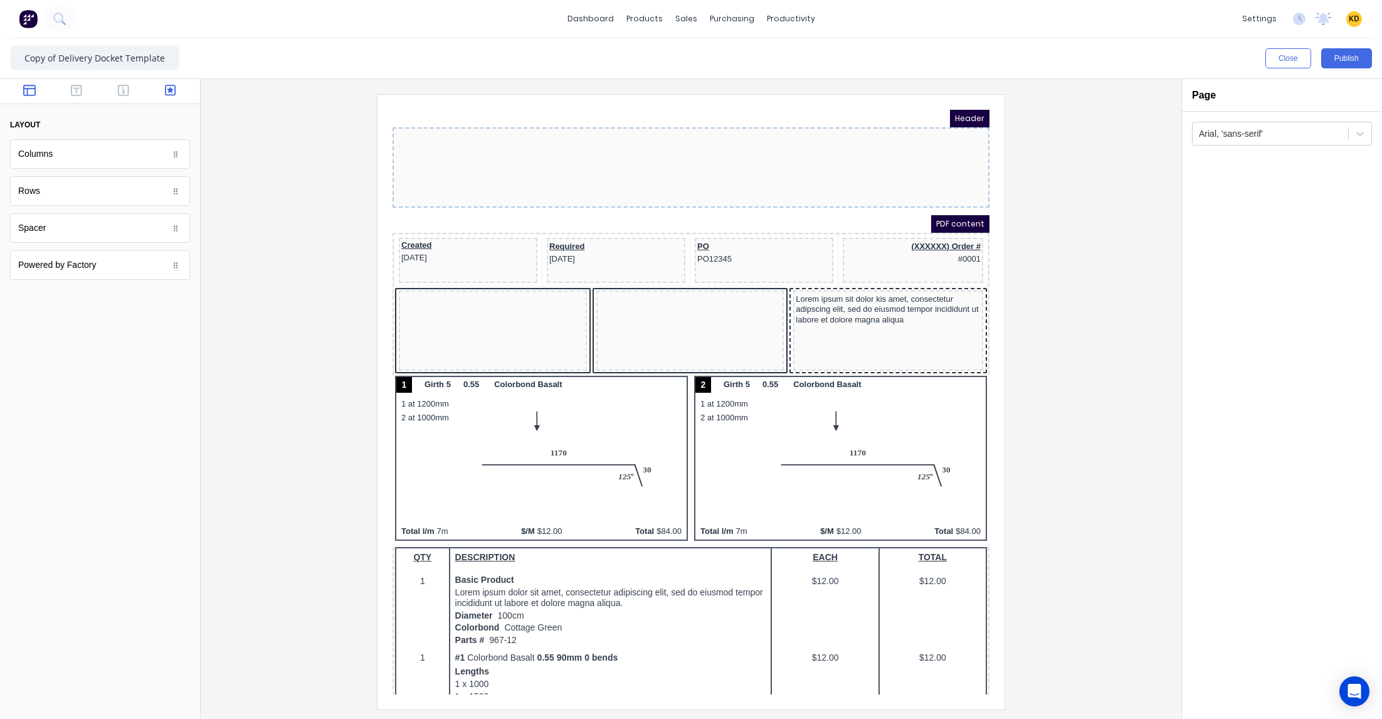
click at [166, 84] on icon "button" at bounding box center [170, 90] width 11 height 13
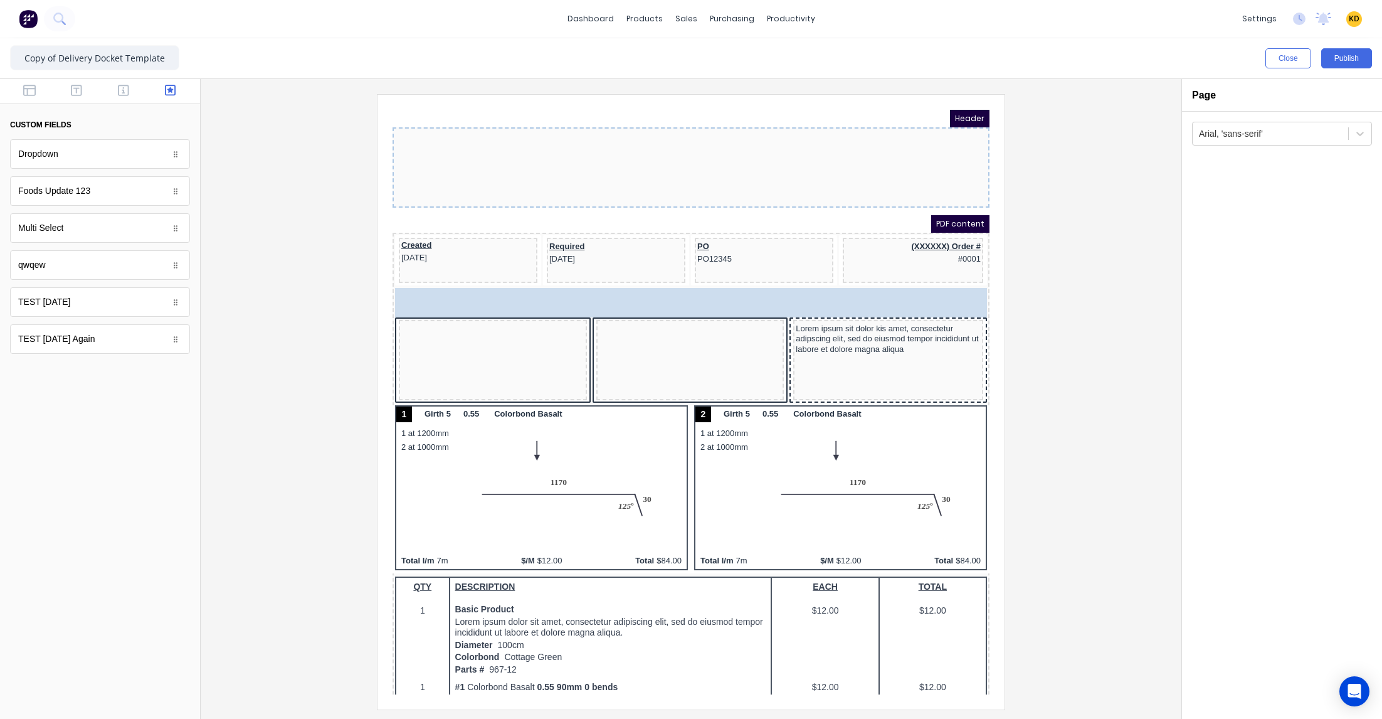
drag, startPoint x: 53, startPoint y: 148, endPoint x: 493, endPoint y: 287, distance: 461.7
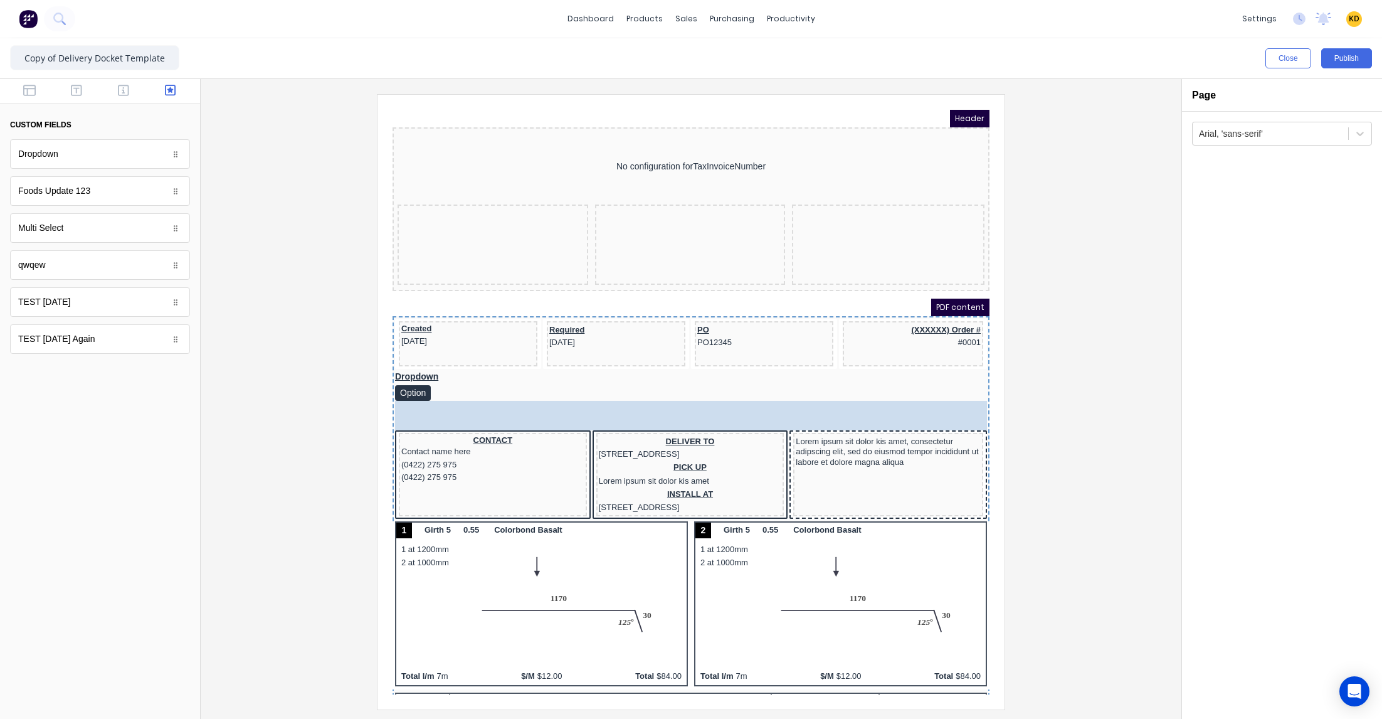
drag, startPoint x: 81, startPoint y: 230, endPoint x: 608, endPoint y: 397, distance: 553.1
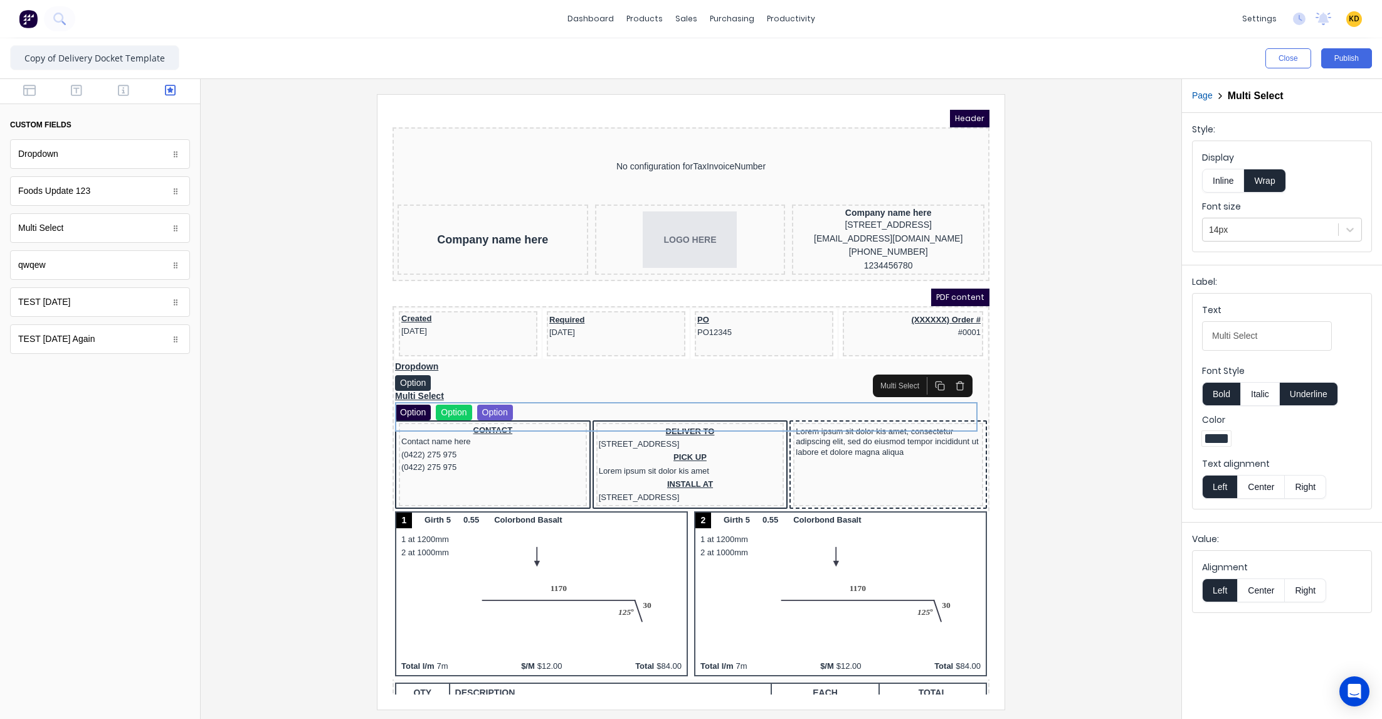
click at [1023, 302] on div at bounding box center [691, 401] width 961 height 615
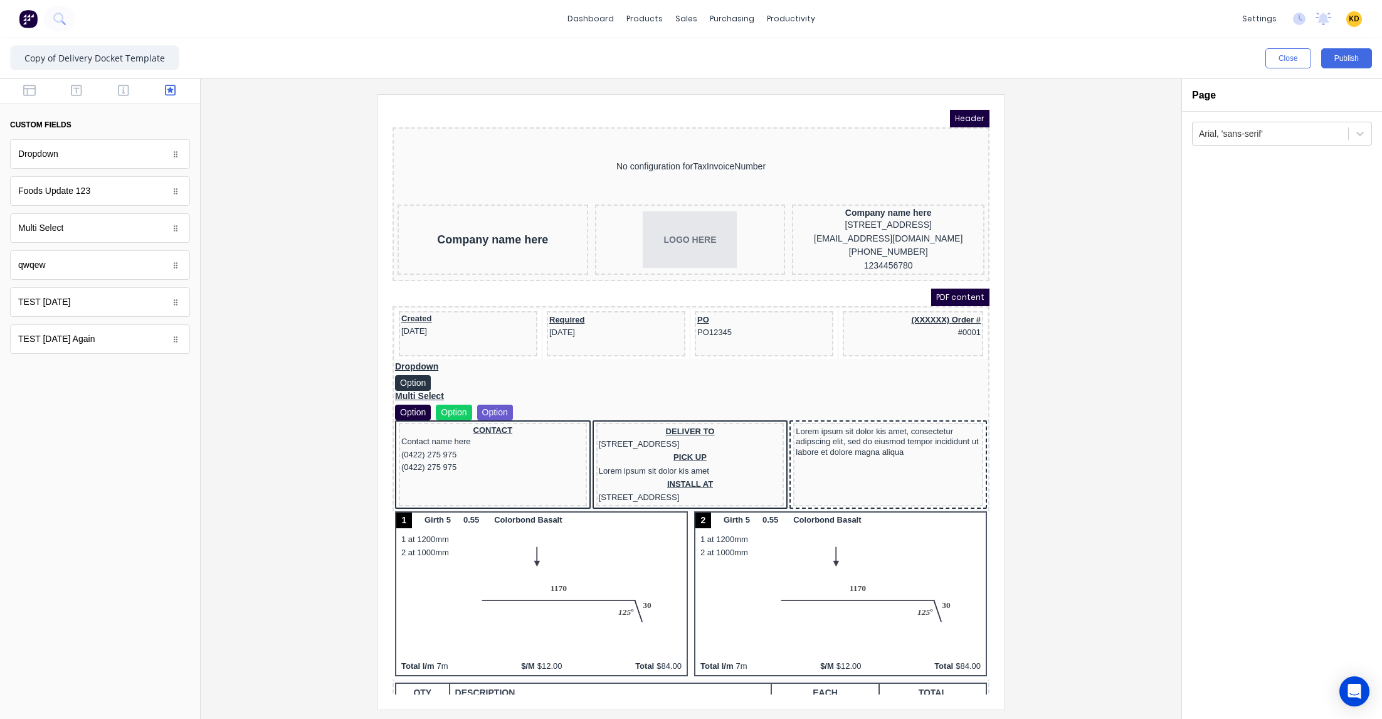
click at [1373, 40] on div "Close Publish" at bounding box center [691, 58] width 1382 height 40
click at [1353, 60] on button "Publish" at bounding box center [1346, 58] width 51 height 20
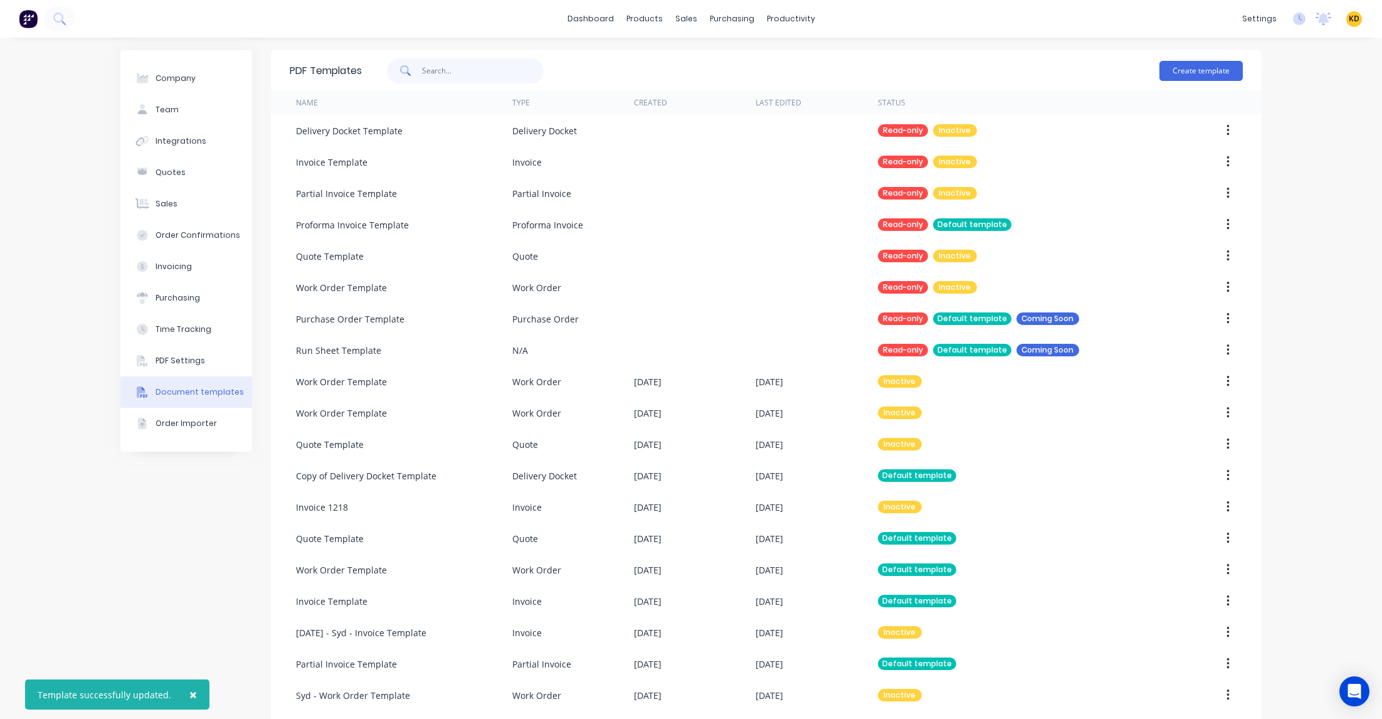
click at [485, 75] on input "text" at bounding box center [483, 70] width 122 height 25
type input "quote"
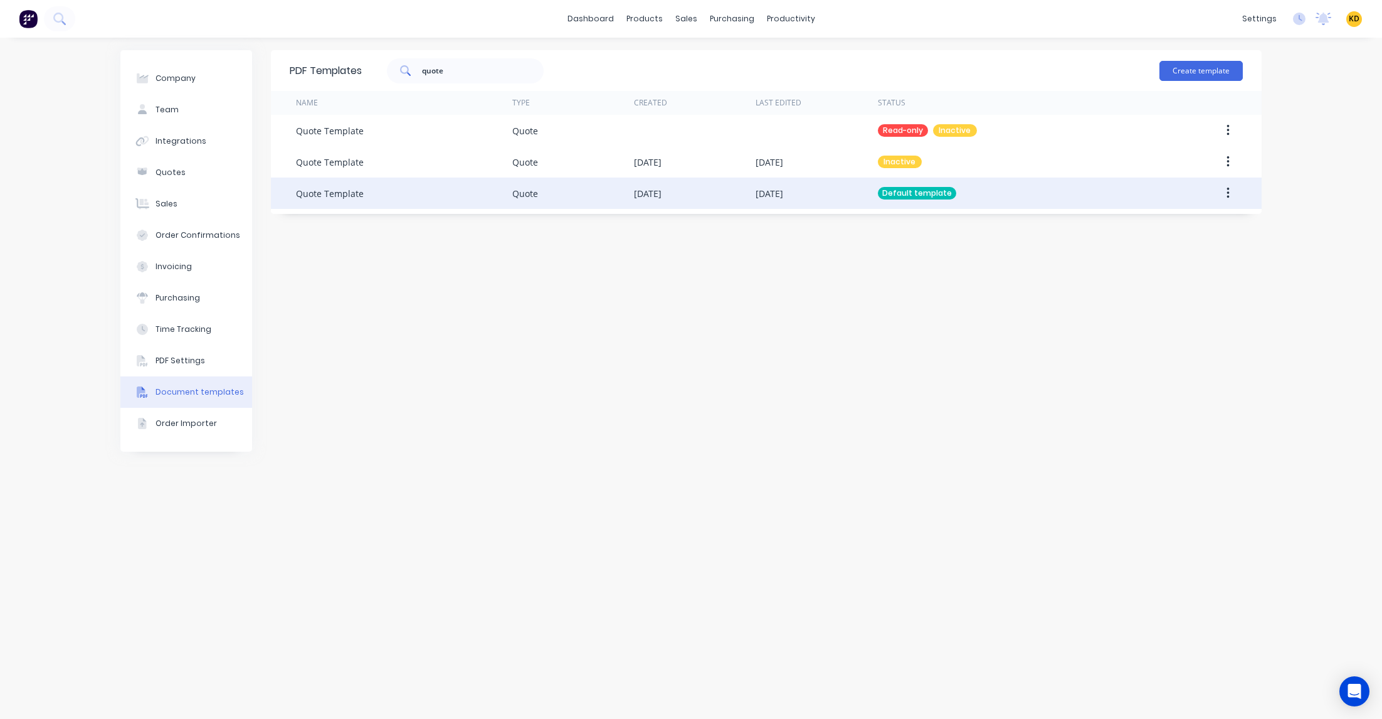
click at [1233, 193] on button "button" at bounding box center [1227, 193] width 29 height 23
click at [1195, 225] on div "PDF Templates quote Create template Name Type Created Last Edited Status Quote …" at bounding box center [766, 378] width 991 height 656
click at [1232, 190] on button "button" at bounding box center [1227, 193] width 29 height 23
click at [1207, 220] on div "Edit" at bounding box center [1183, 226] width 97 height 18
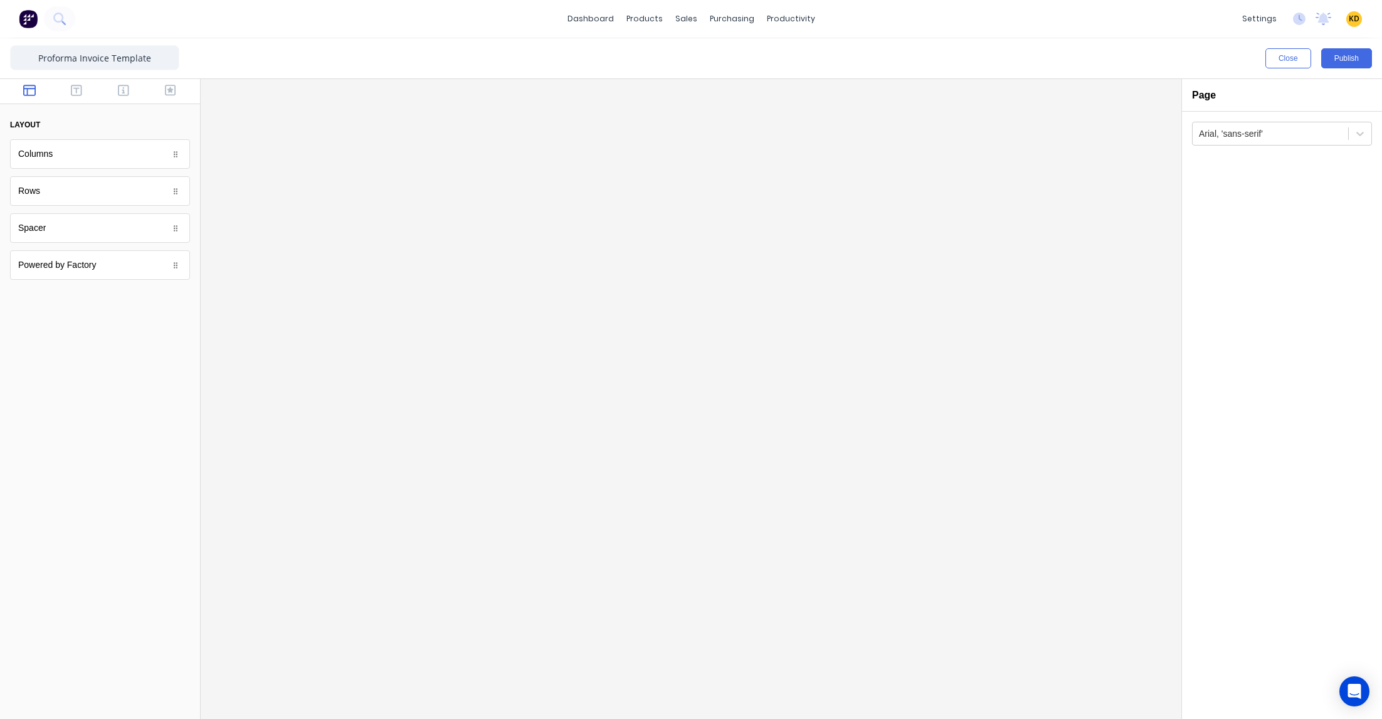
click at [170, 90] on icon "button" at bounding box center [170, 90] width 11 height 11
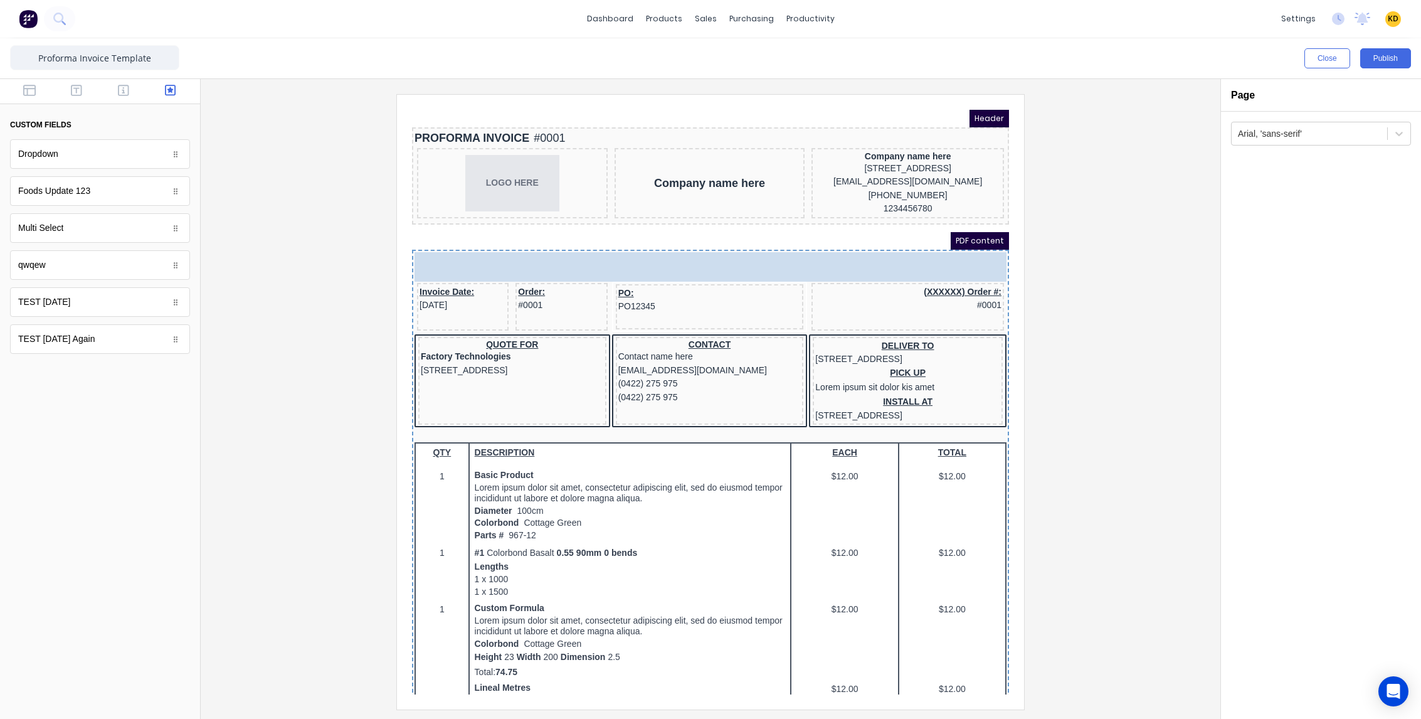
drag, startPoint x: 57, startPoint y: 152, endPoint x: 475, endPoint y: 265, distance: 433.2
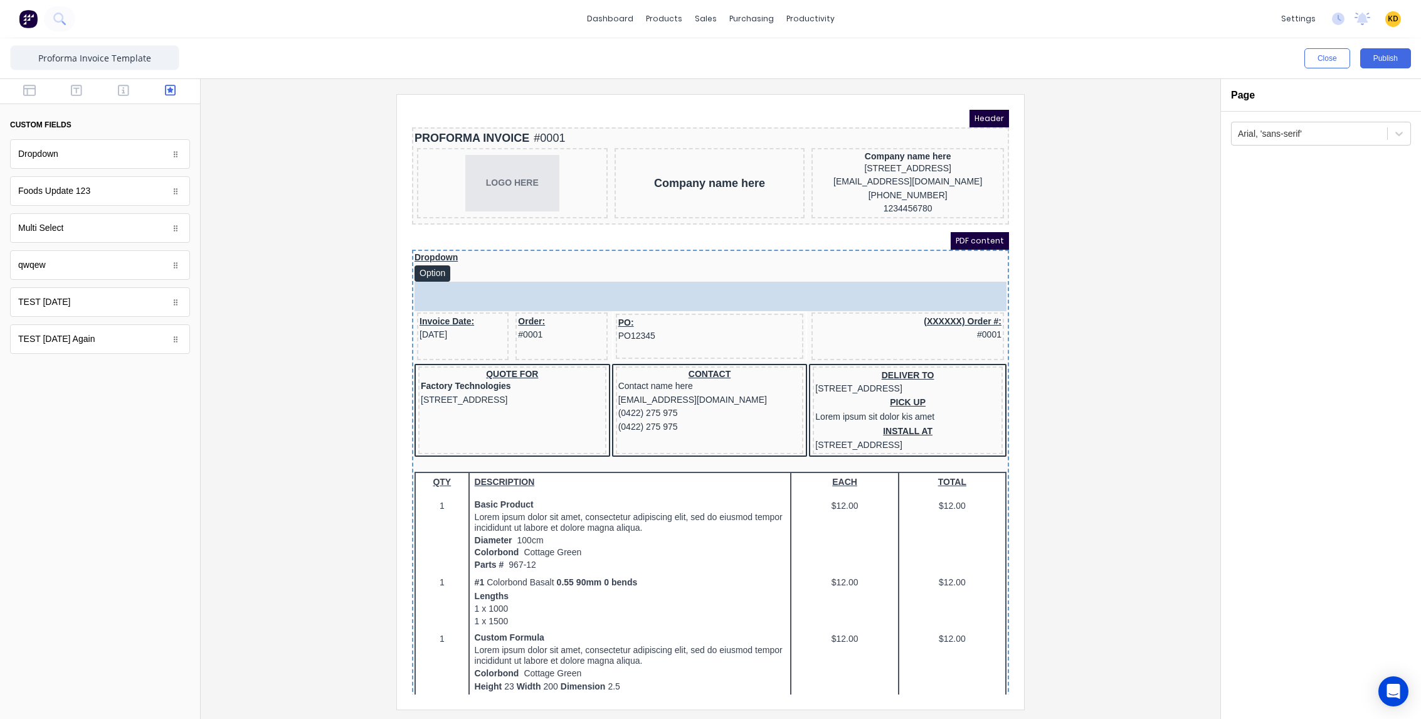
drag, startPoint x: 95, startPoint y: 226, endPoint x: 620, endPoint y: 272, distance: 527.5
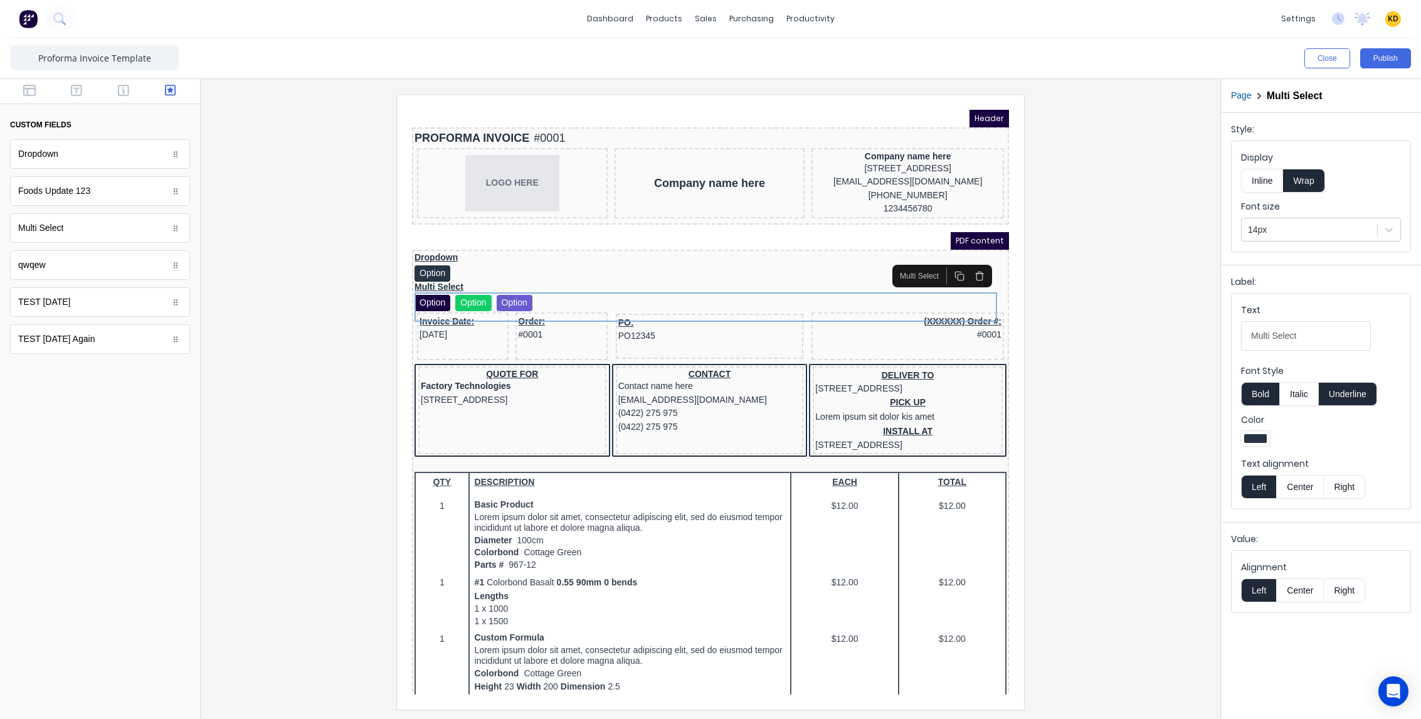
click at [1030, 246] on div at bounding box center [711, 401] width 1000 height 615
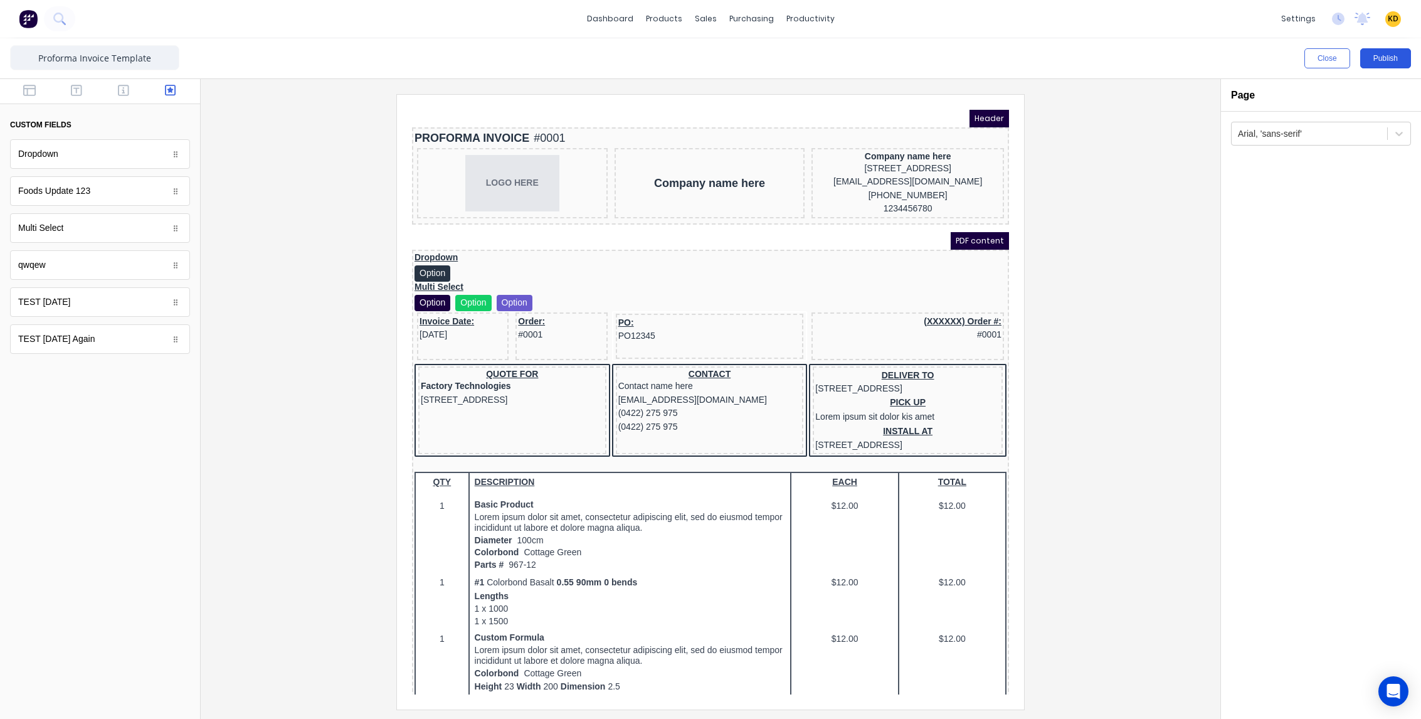
click at [1381, 59] on button "Publish" at bounding box center [1385, 58] width 51 height 20
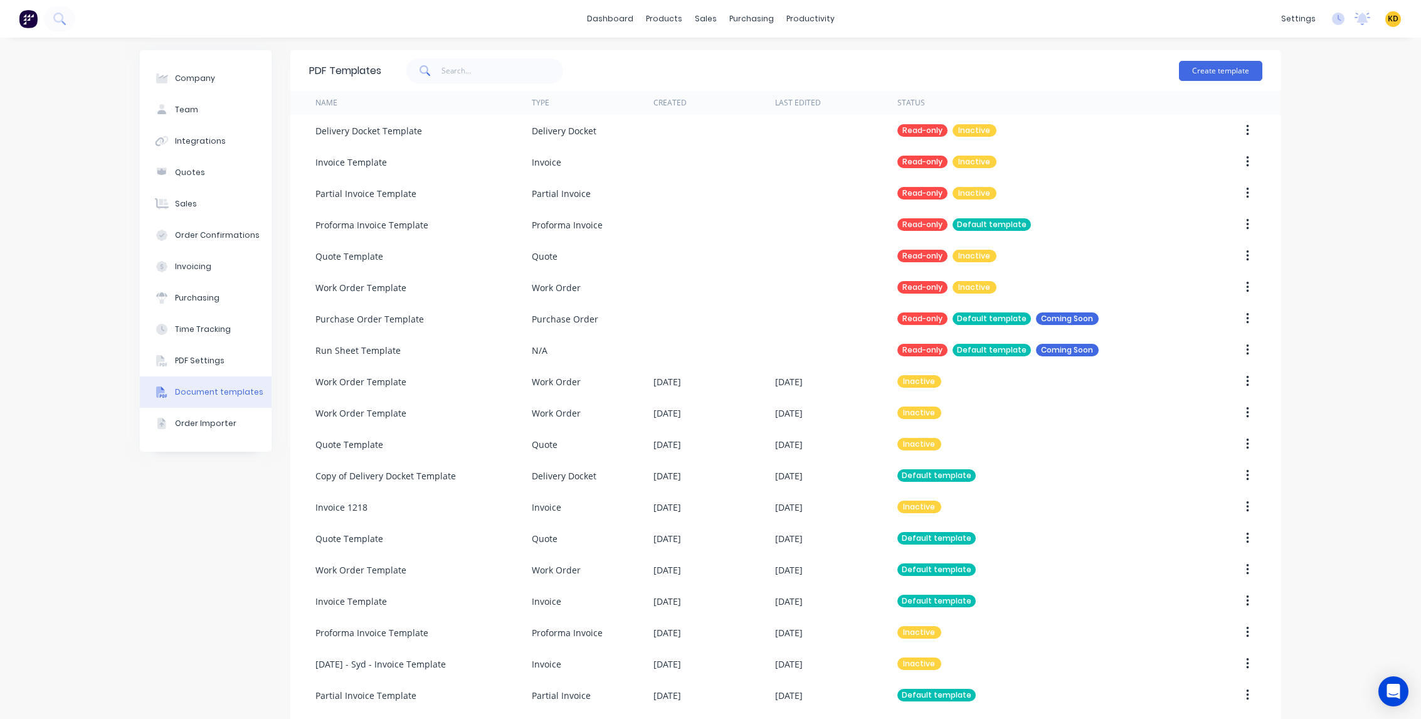
click at [1351, 265] on div "Company Team Integrations Quotes Sales Order Confirmations Invoicing Purchasing…" at bounding box center [710, 414] width 1421 height 753
click at [441, 58] on input "text" at bounding box center [502, 70] width 122 height 25
type input "invoice"
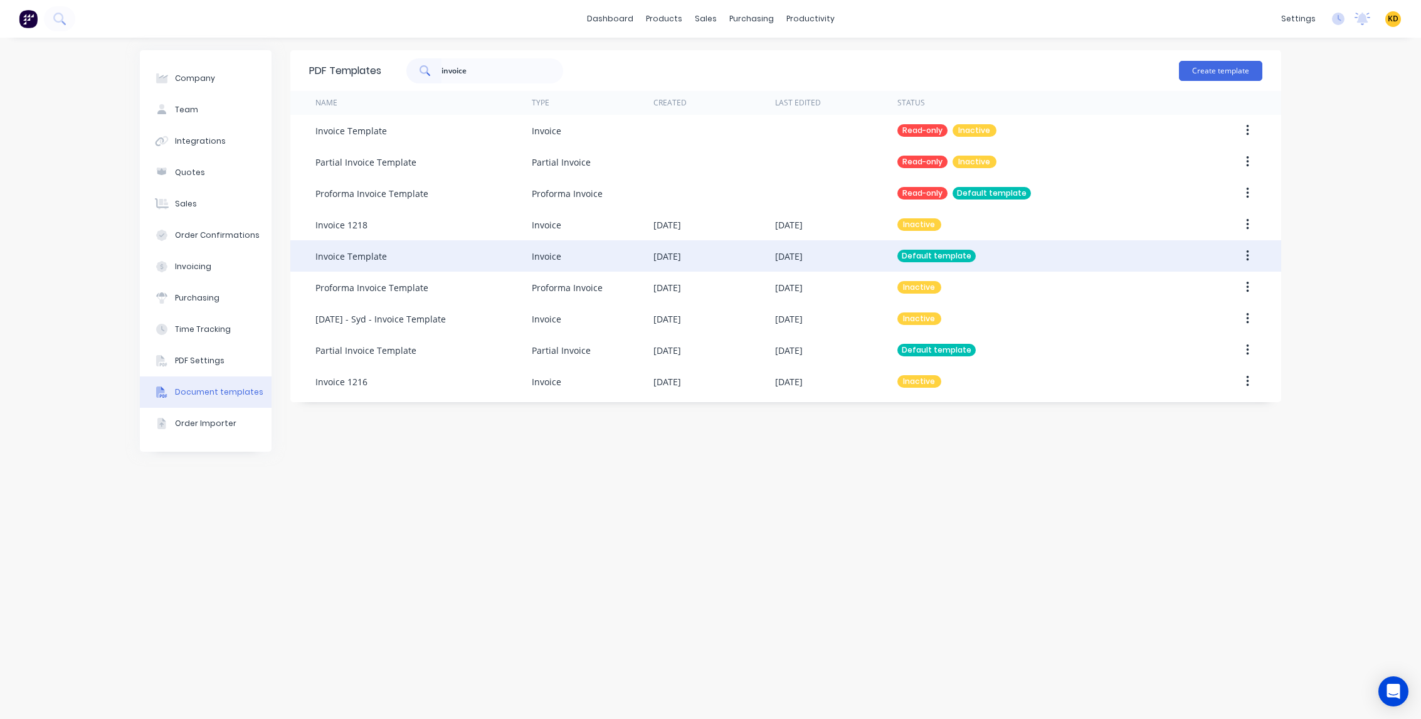
click at [1249, 253] on button "button" at bounding box center [1247, 256] width 29 height 23
click at [1221, 287] on div "Edit" at bounding box center [1202, 289] width 97 height 18
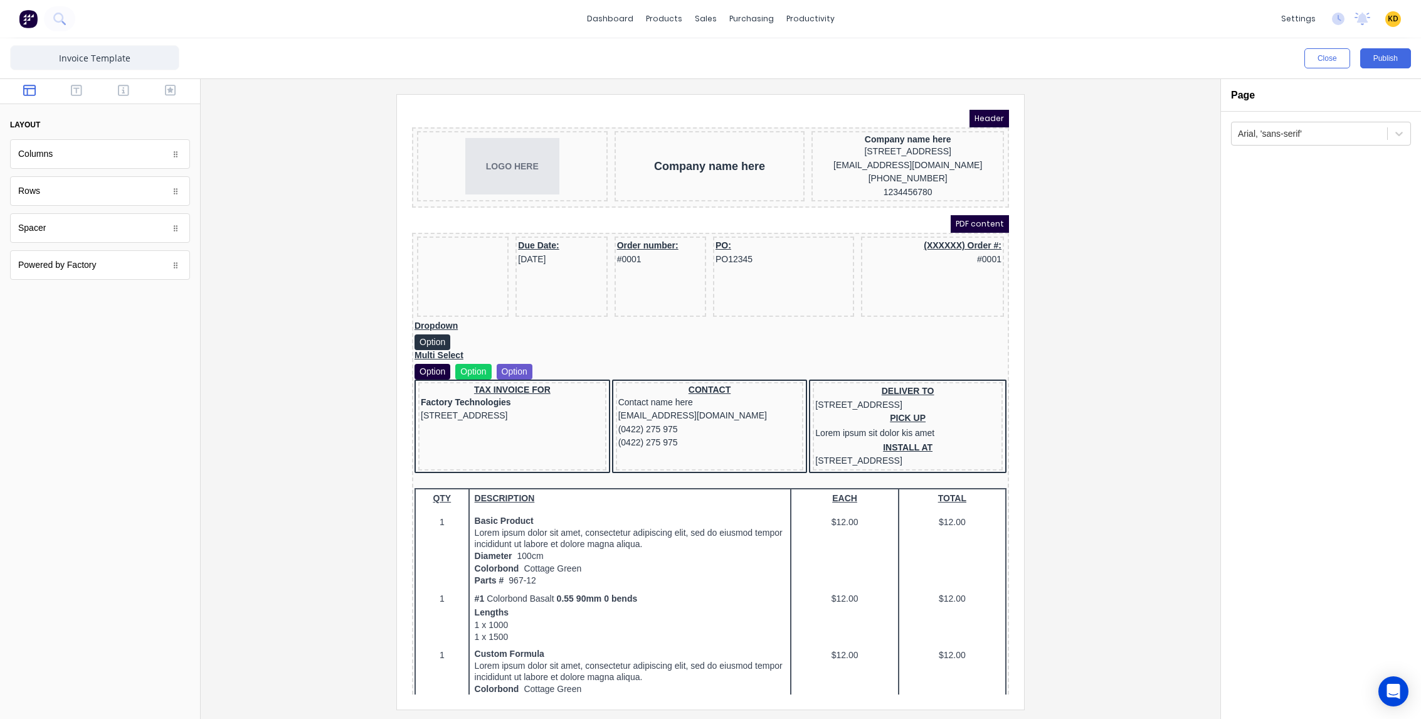
click at [1114, 344] on div at bounding box center [711, 401] width 1000 height 615
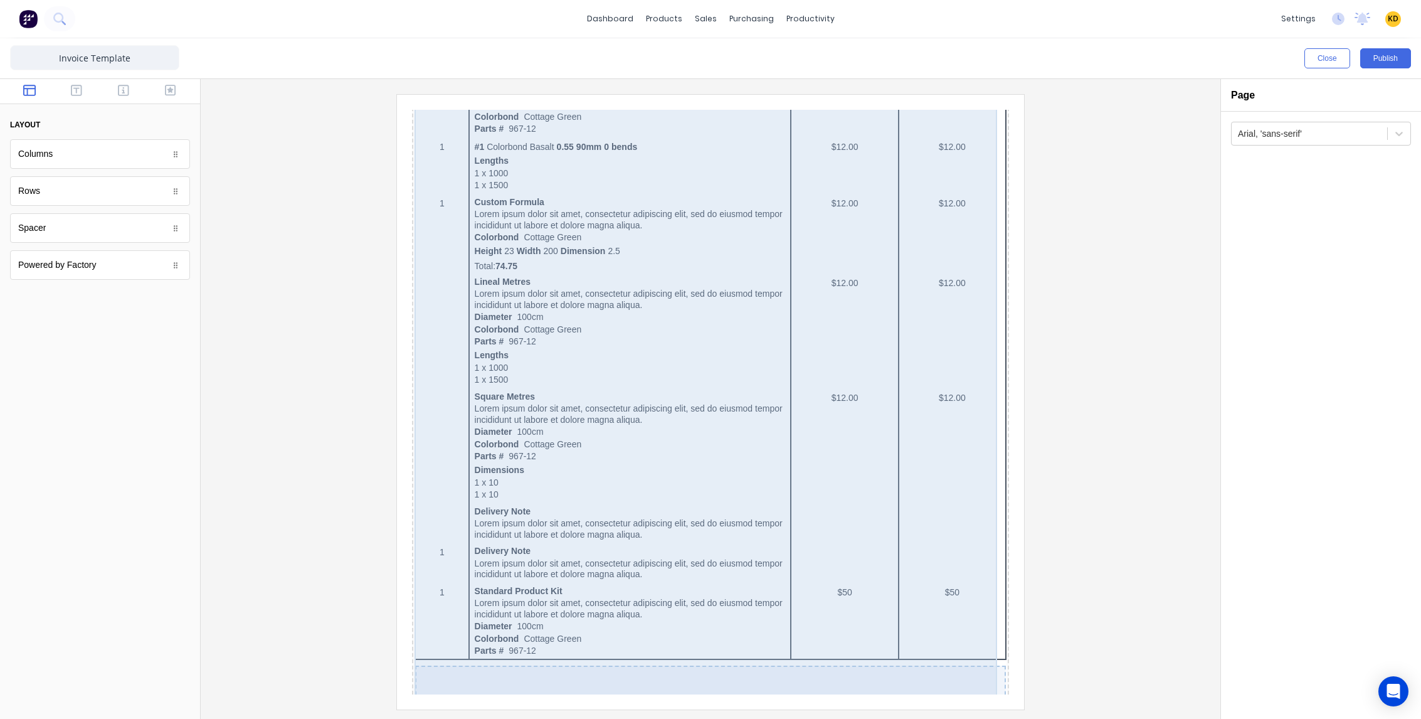
scroll to position [745, 0]
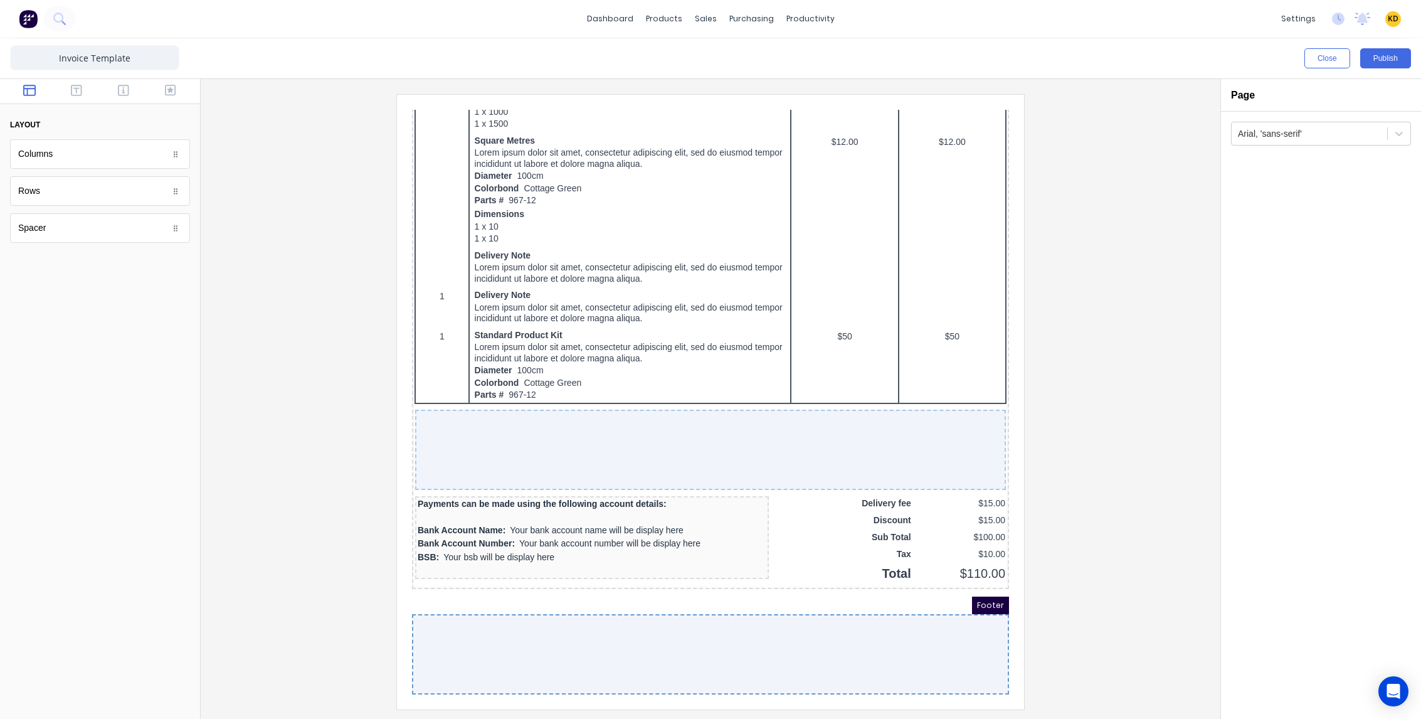
drag, startPoint x: 93, startPoint y: 268, endPoint x: 616, endPoint y: 666, distance: 657.4
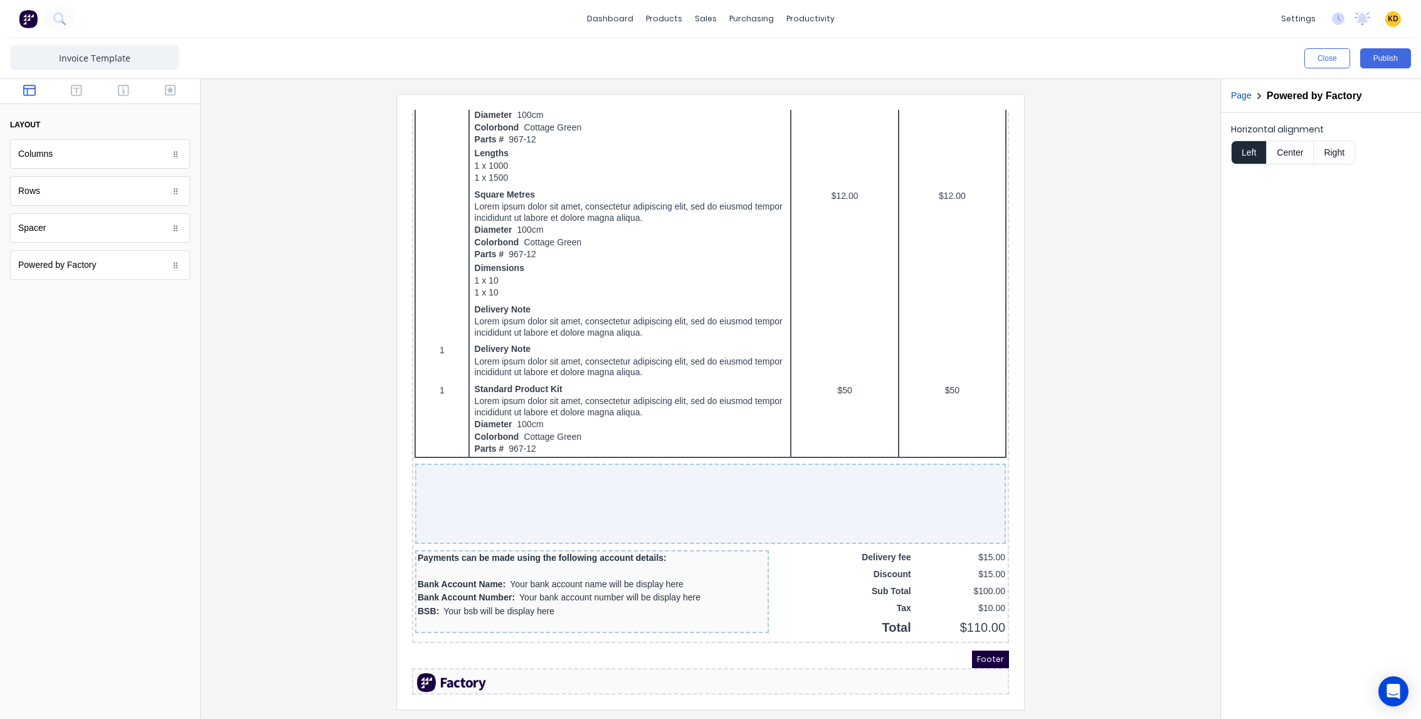
scroll to position [691, 0]
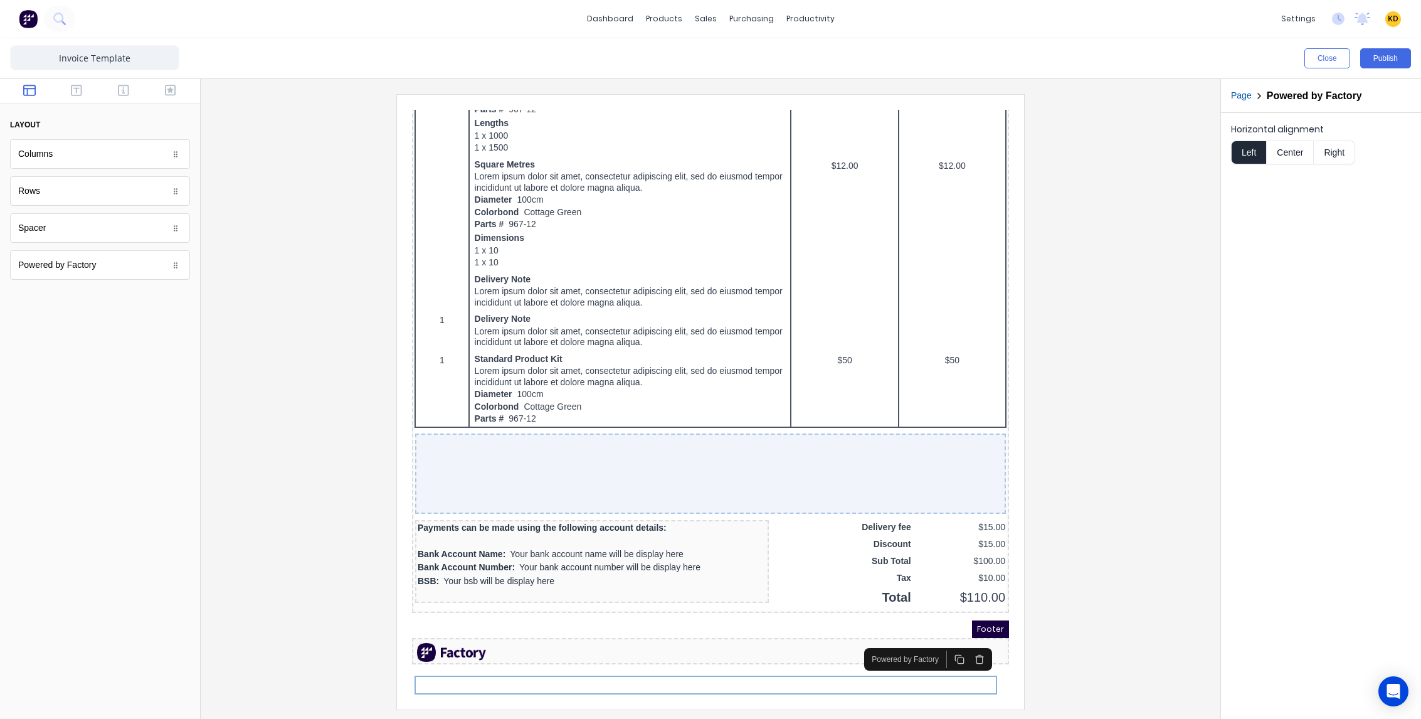
click at [1108, 369] on div at bounding box center [711, 401] width 1000 height 615
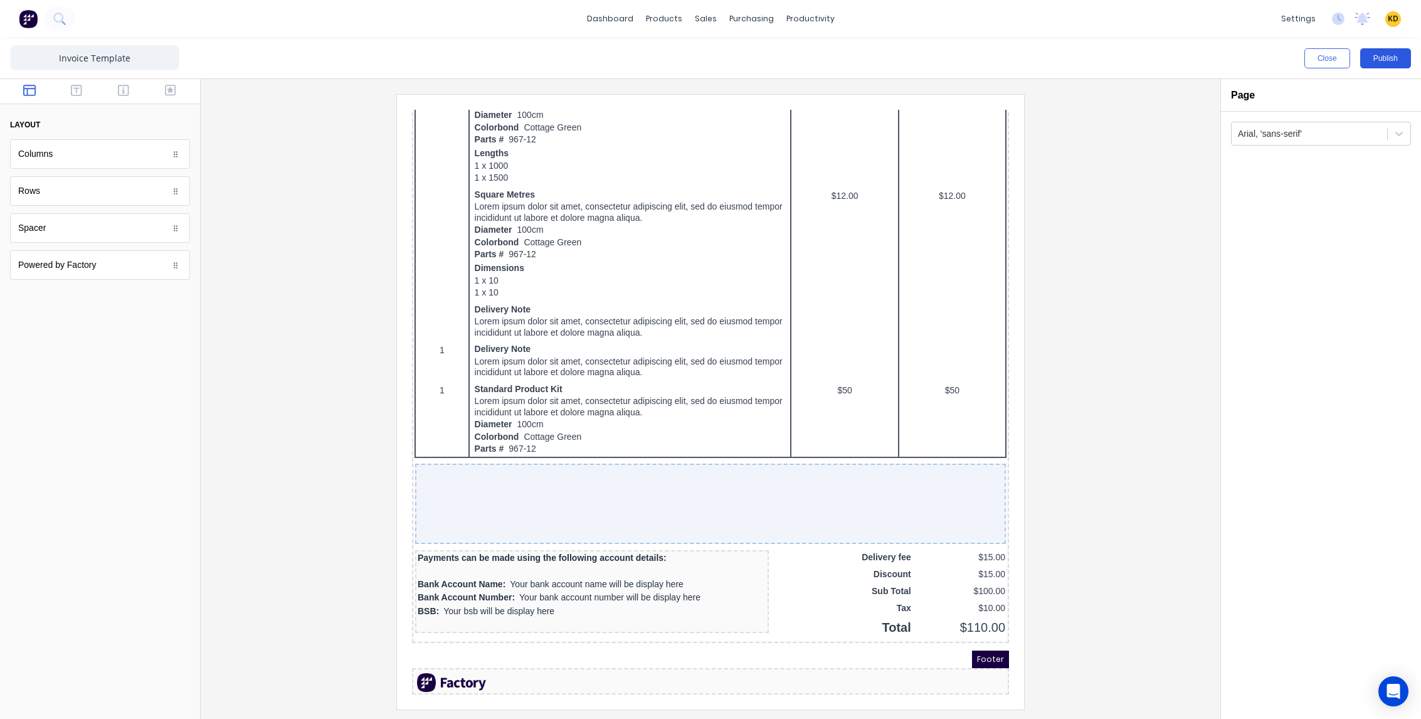
click at [1381, 65] on button "Publish" at bounding box center [1385, 58] width 51 height 20
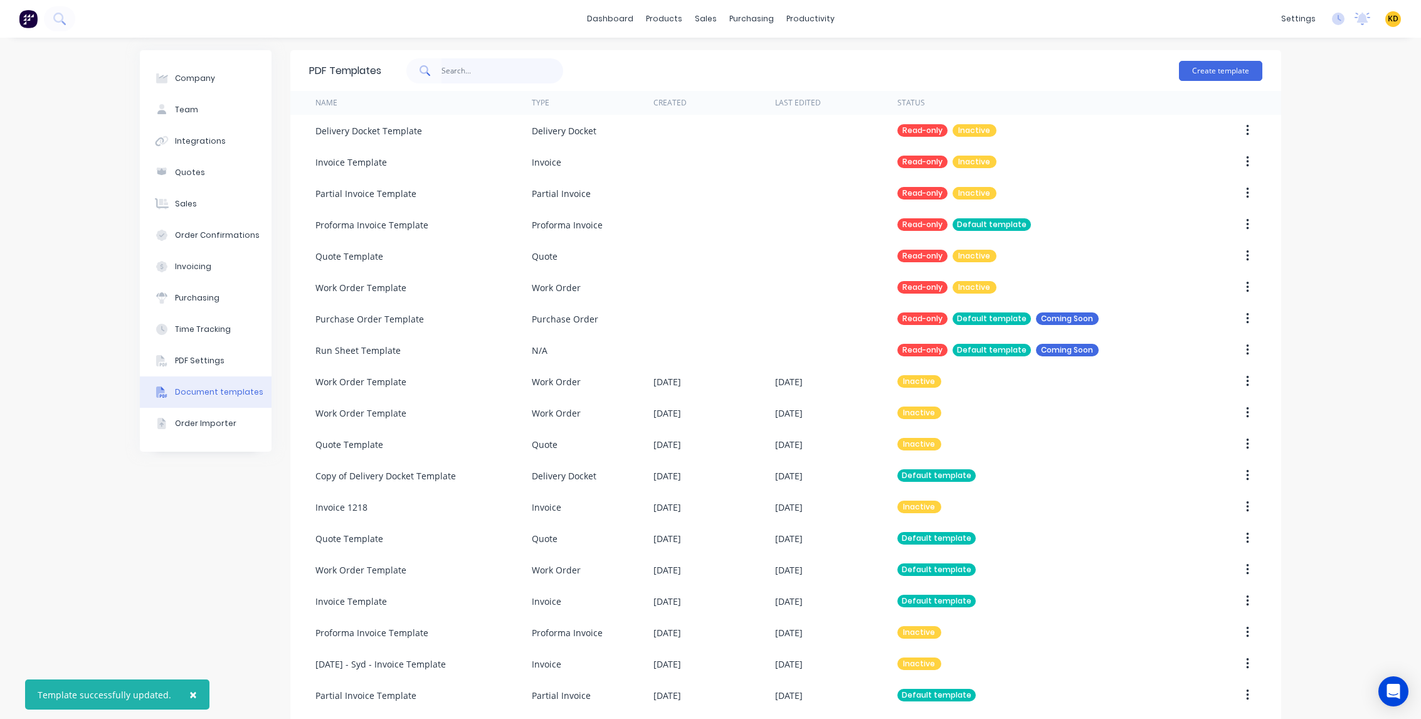
click at [526, 74] on input "text" at bounding box center [502, 70] width 122 height 25
type input "partial"
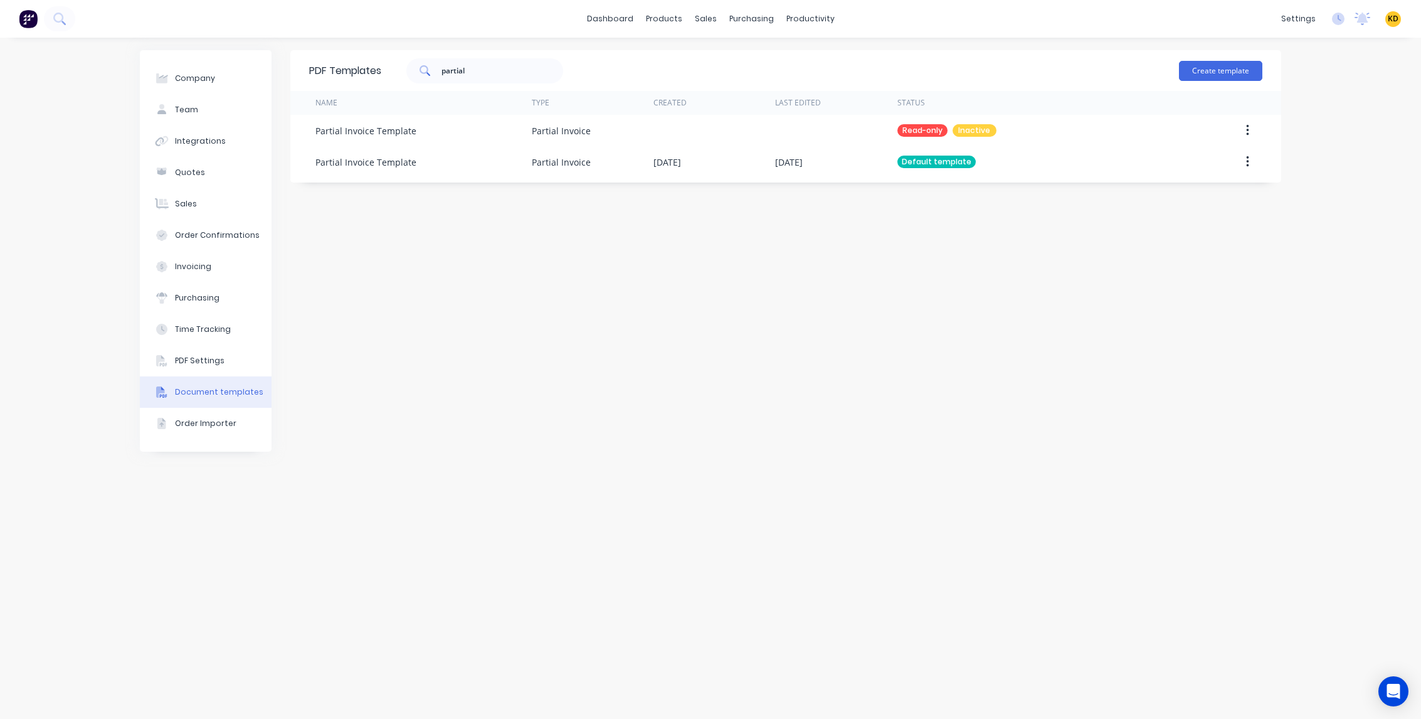
click at [1243, 163] on button "button" at bounding box center [1247, 161] width 29 height 23
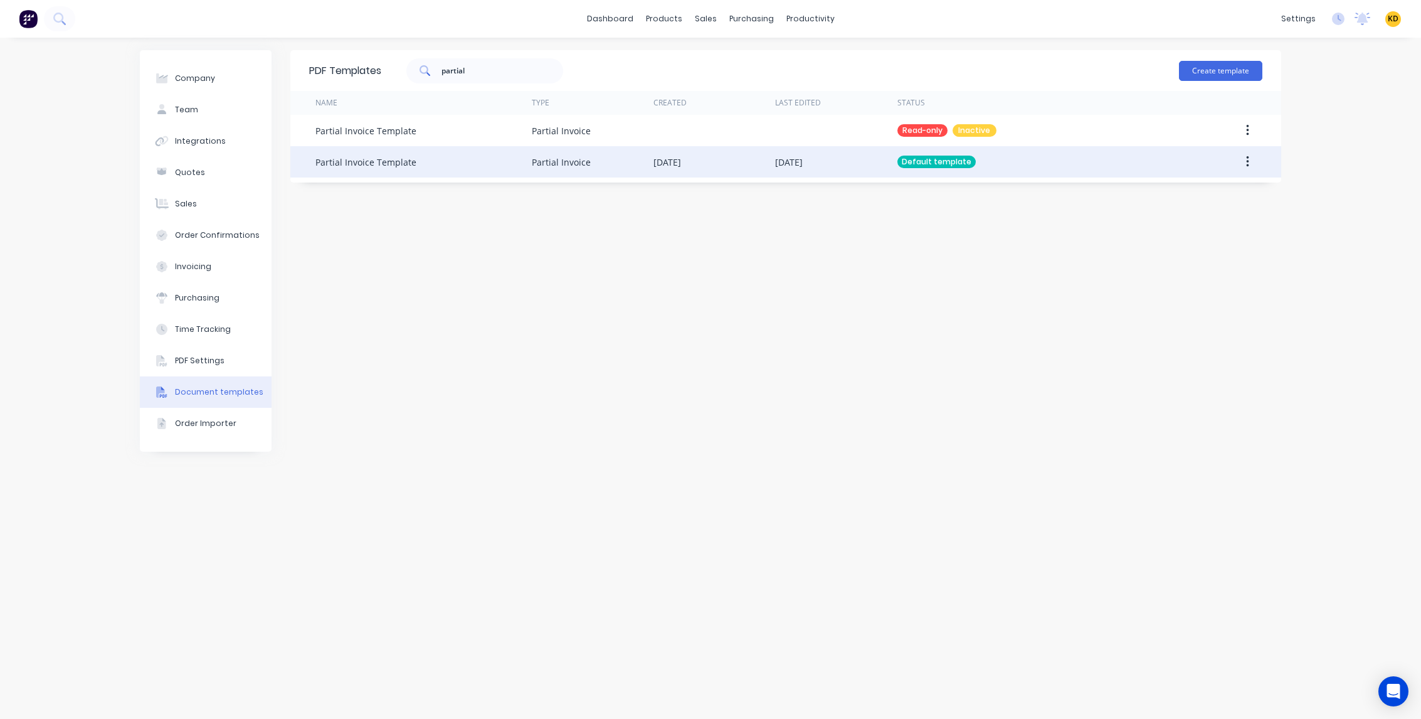
click at [1250, 162] on button "button" at bounding box center [1247, 161] width 29 height 23
click at [1235, 185] on button "Edit" at bounding box center [1202, 194] width 119 height 25
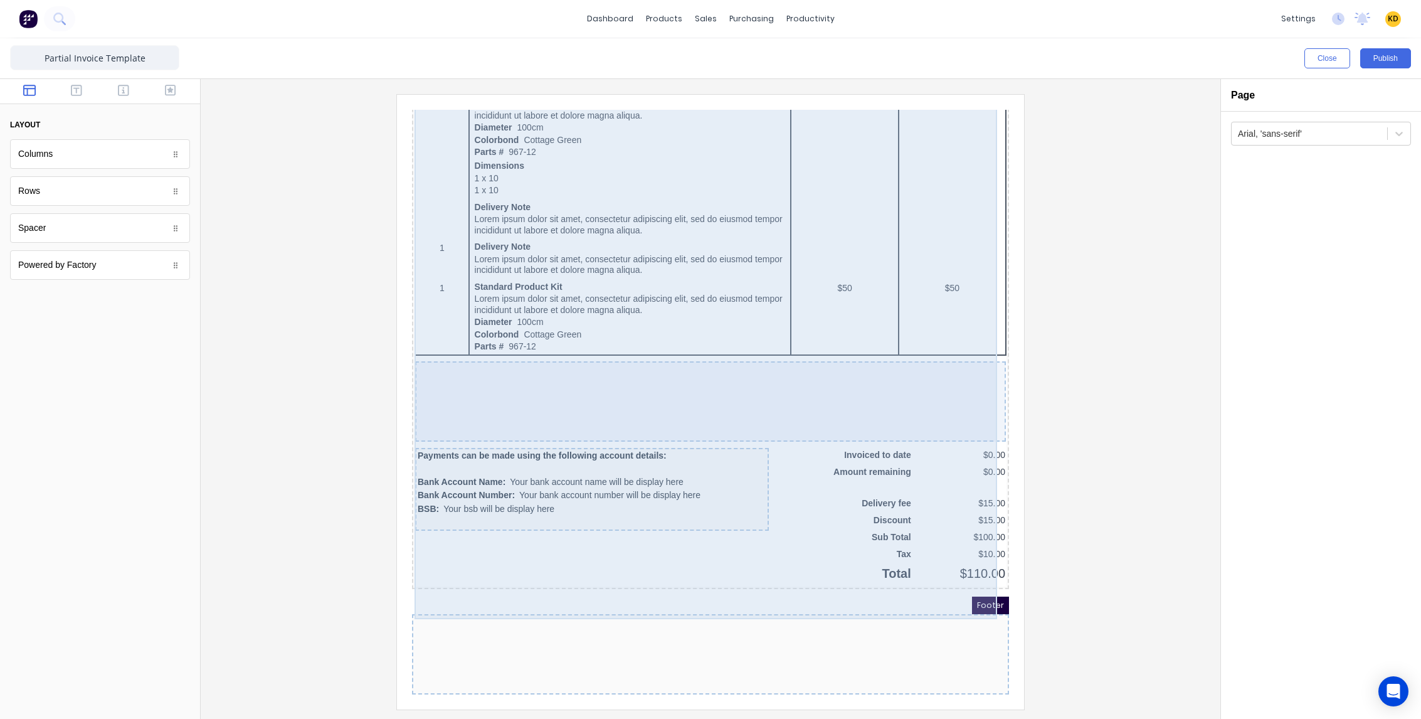
scroll to position [796, 0]
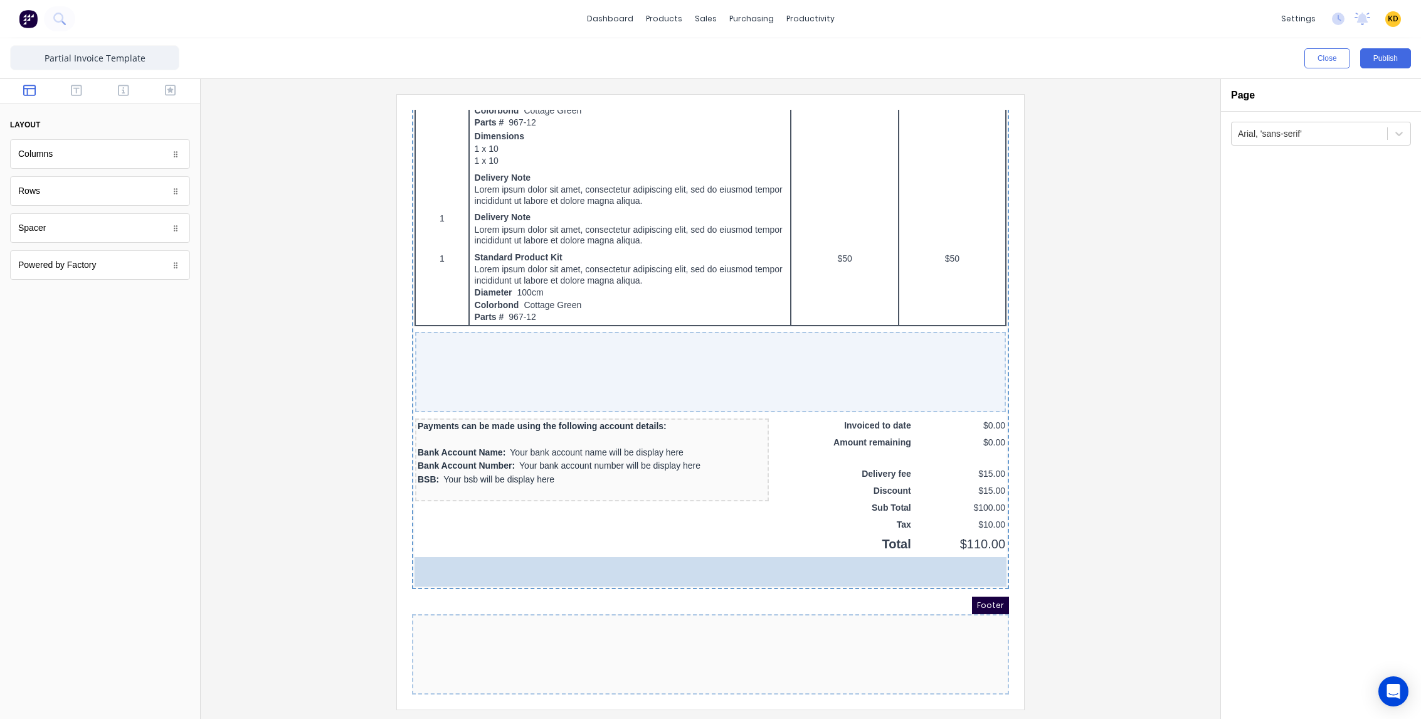
drag, startPoint x: 40, startPoint y: 265, endPoint x: 512, endPoint y: 586, distance: 571.5
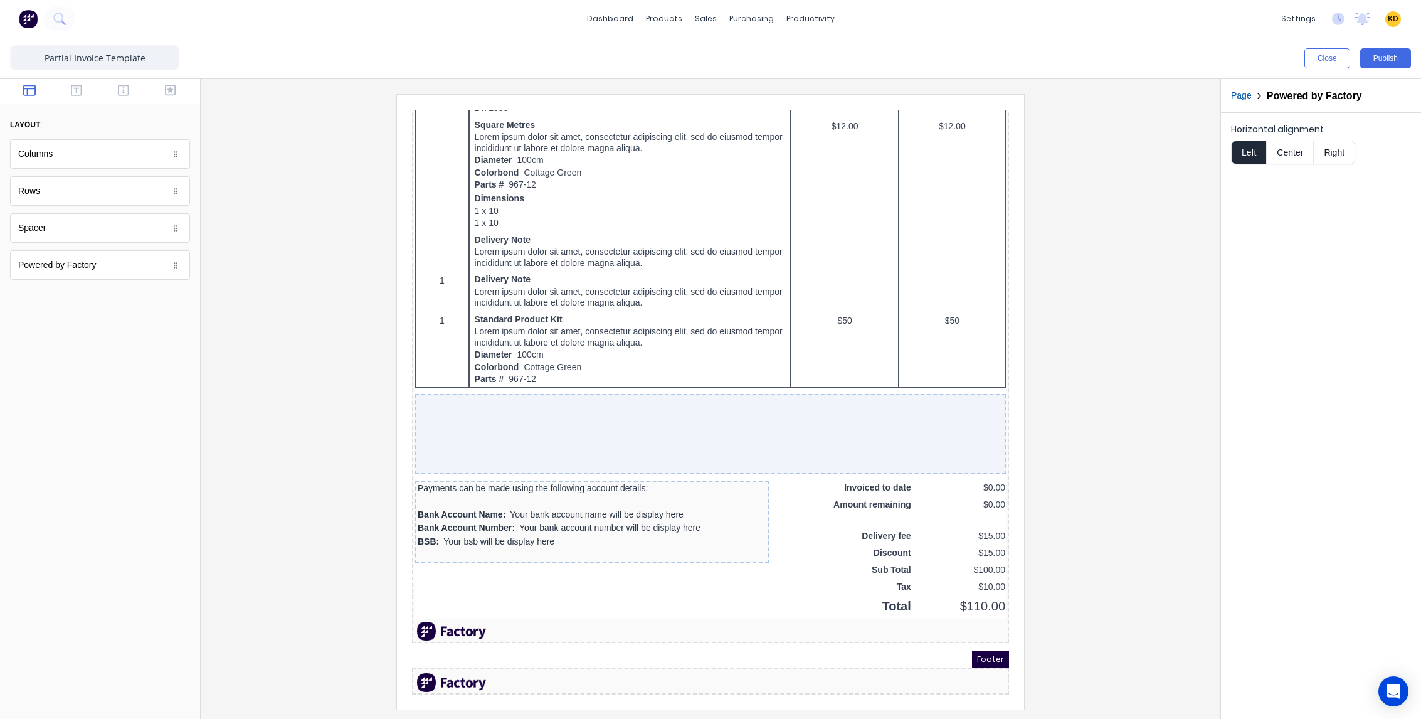
scroll to position [801, 0]
click at [969, 618] on icon "button" at bounding box center [964, 623] width 10 height 10
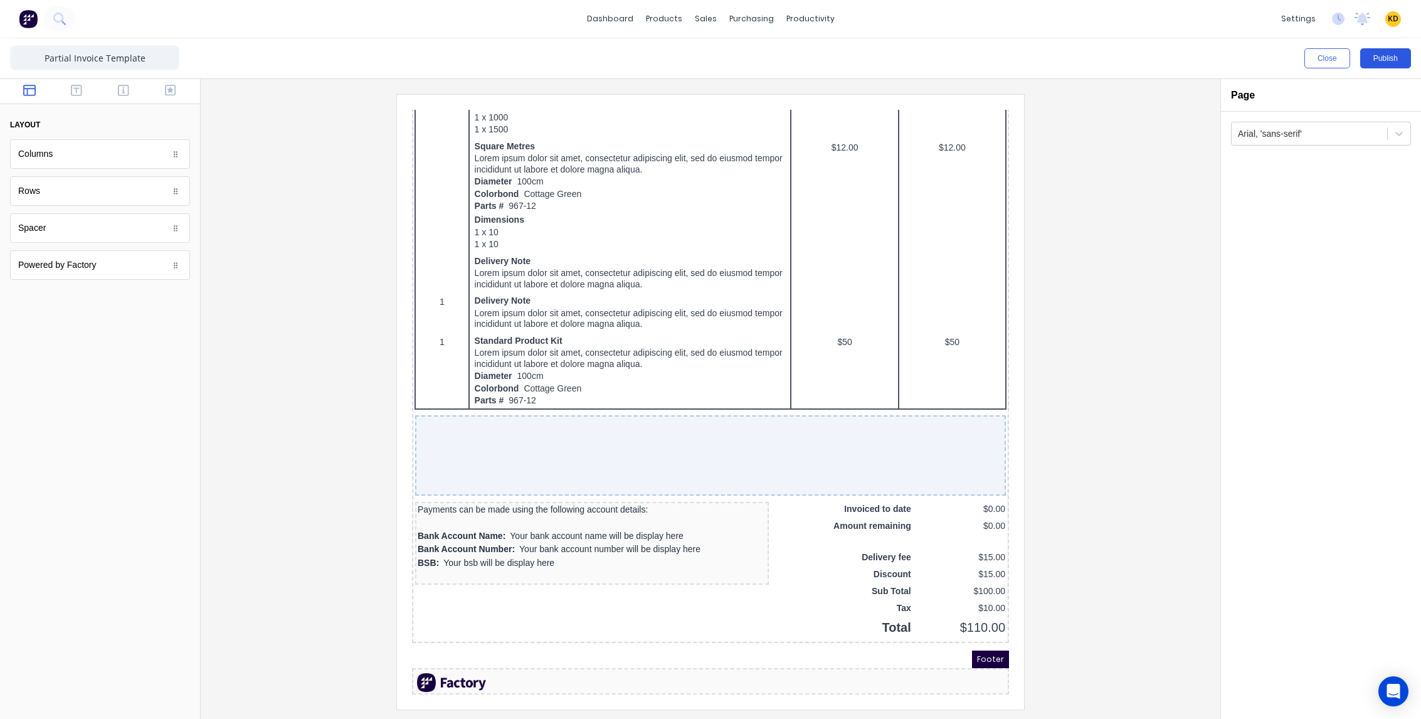
click at [1376, 63] on button "Publish" at bounding box center [1385, 58] width 51 height 20
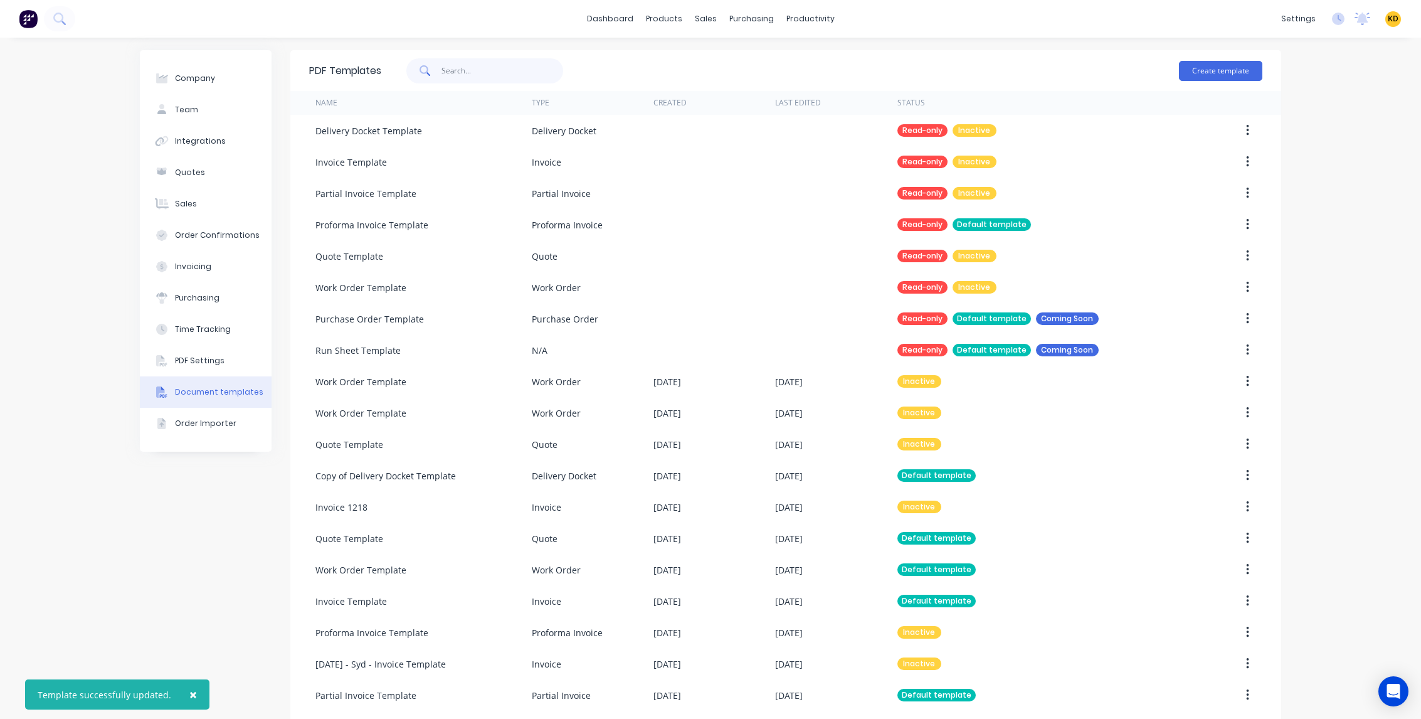
click at [465, 72] on input "text" at bounding box center [502, 70] width 122 height 25
type input "work order"
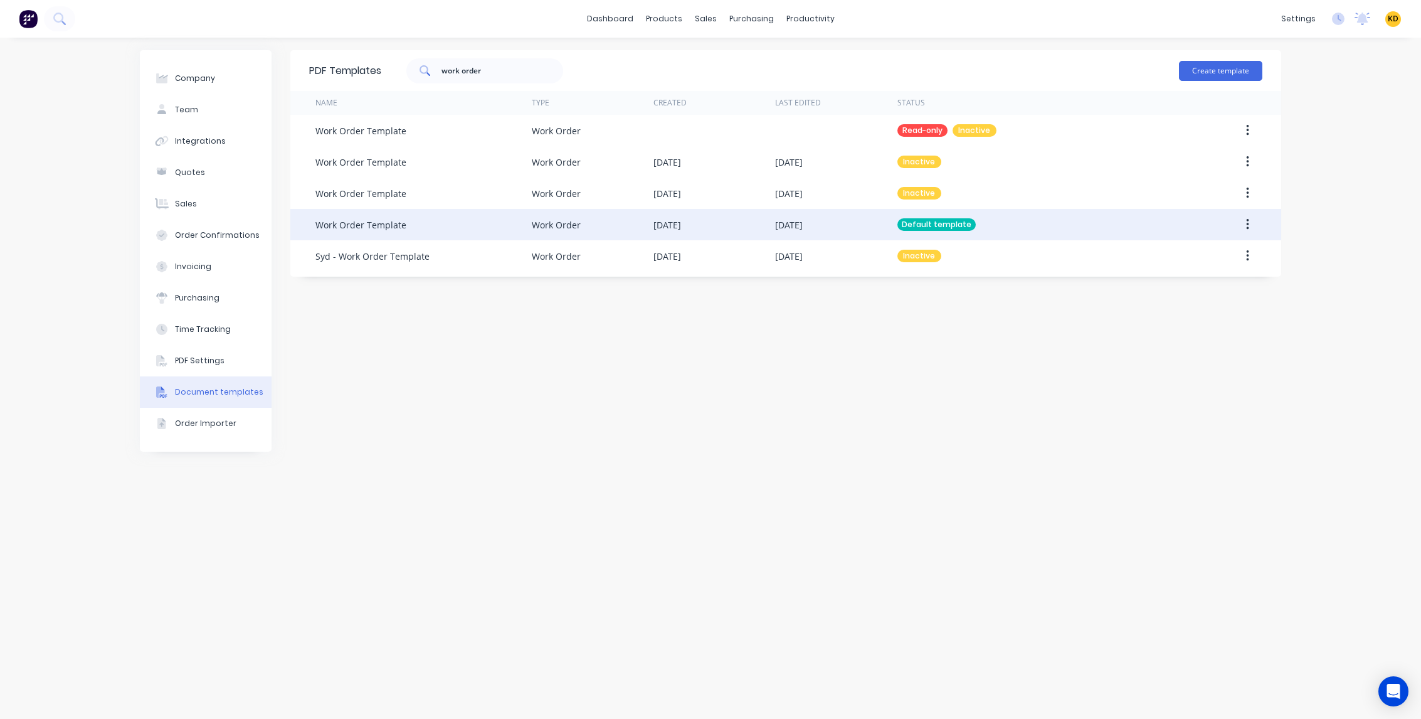
click at [1250, 221] on button "button" at bounding box center [1247, 224] width 29 height 23
click at [1221, 251] on div "Edit" at bounding box center [1202, 257] width 97 height 18
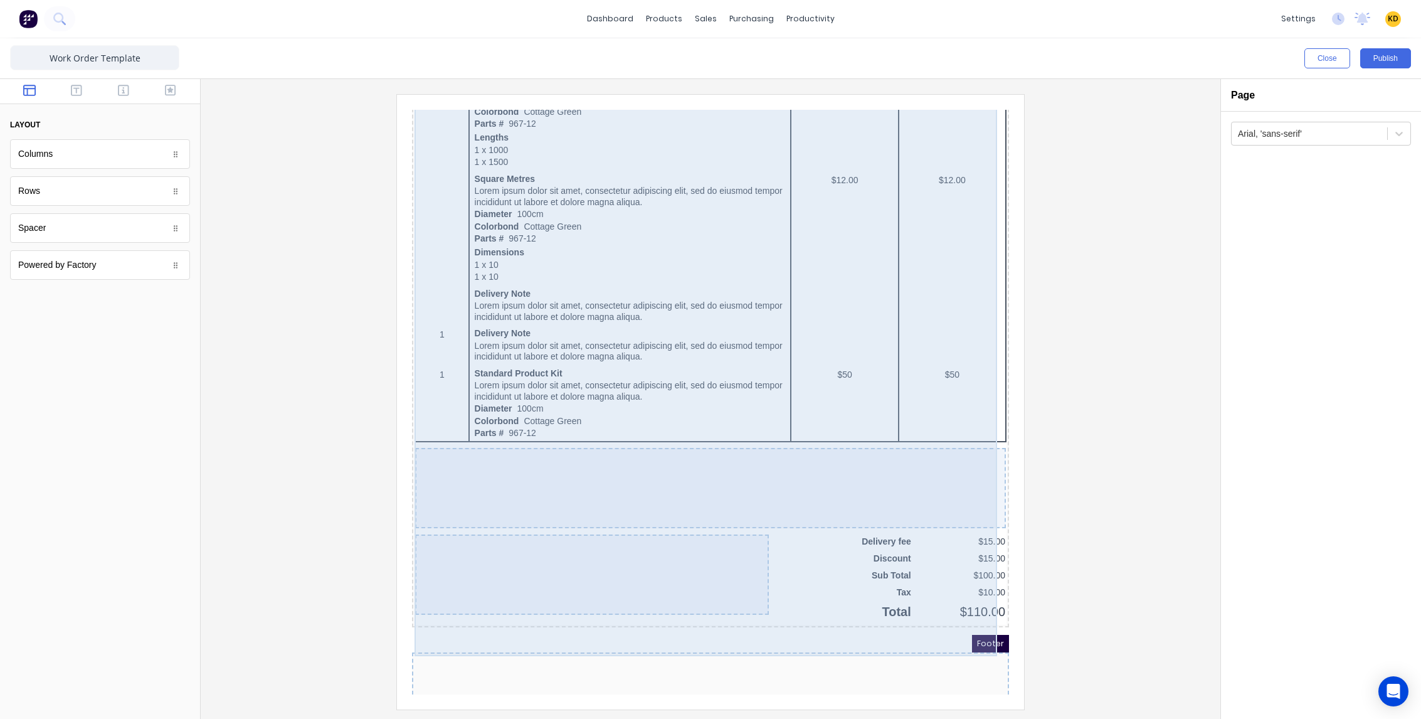
scroll to position [865, 0]
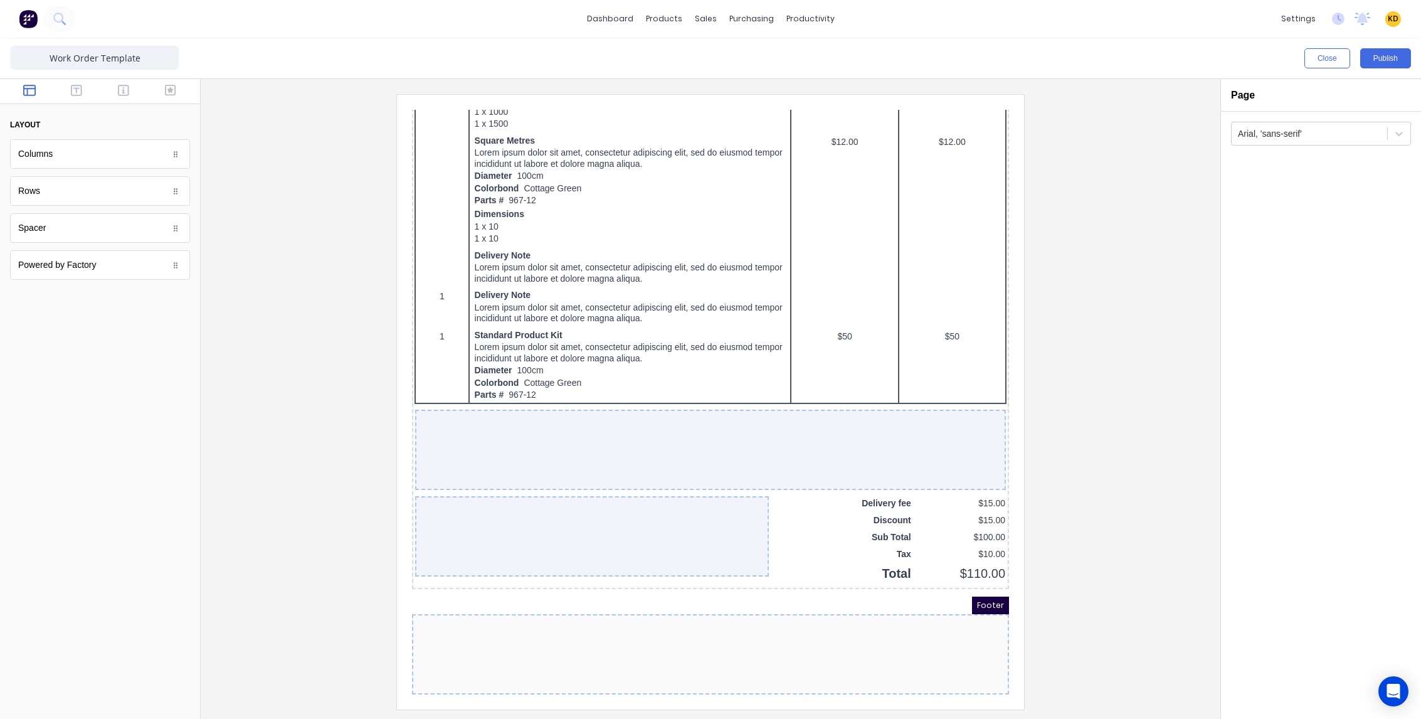
click at [60, 270] on div "Powered by Factory" at bounding box center [57, 264] width 78 height 13
click at [497, 657] on div at bounding box center [695, 639] width 597 height 80
click at [519, 629] on div at bounding box center [695, 639] width 597 height 80
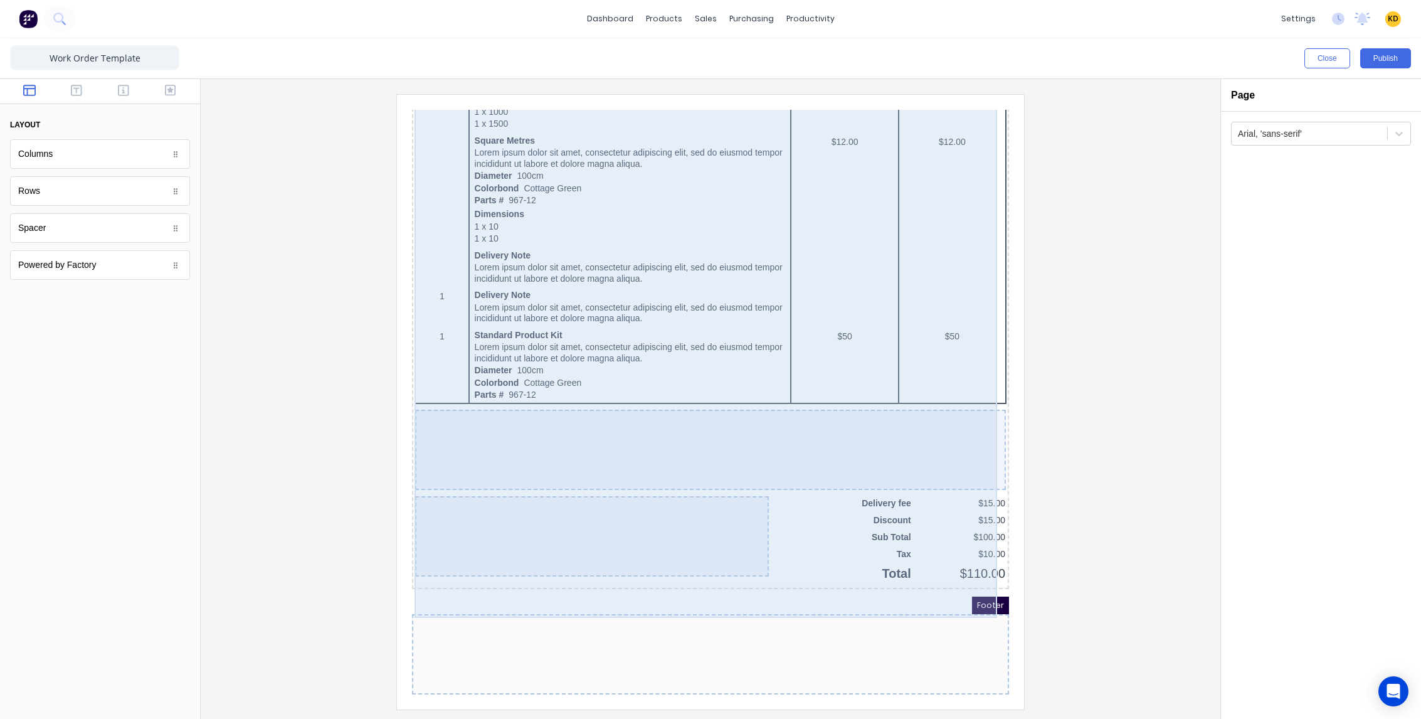
click at [897, 542] on div "QTY DESCRIPTION EACH TOTAL 1 Basic Product Lorem ipsum dolor sit amet, consecte…" at bounding box center [695, 168] width 592 height 806
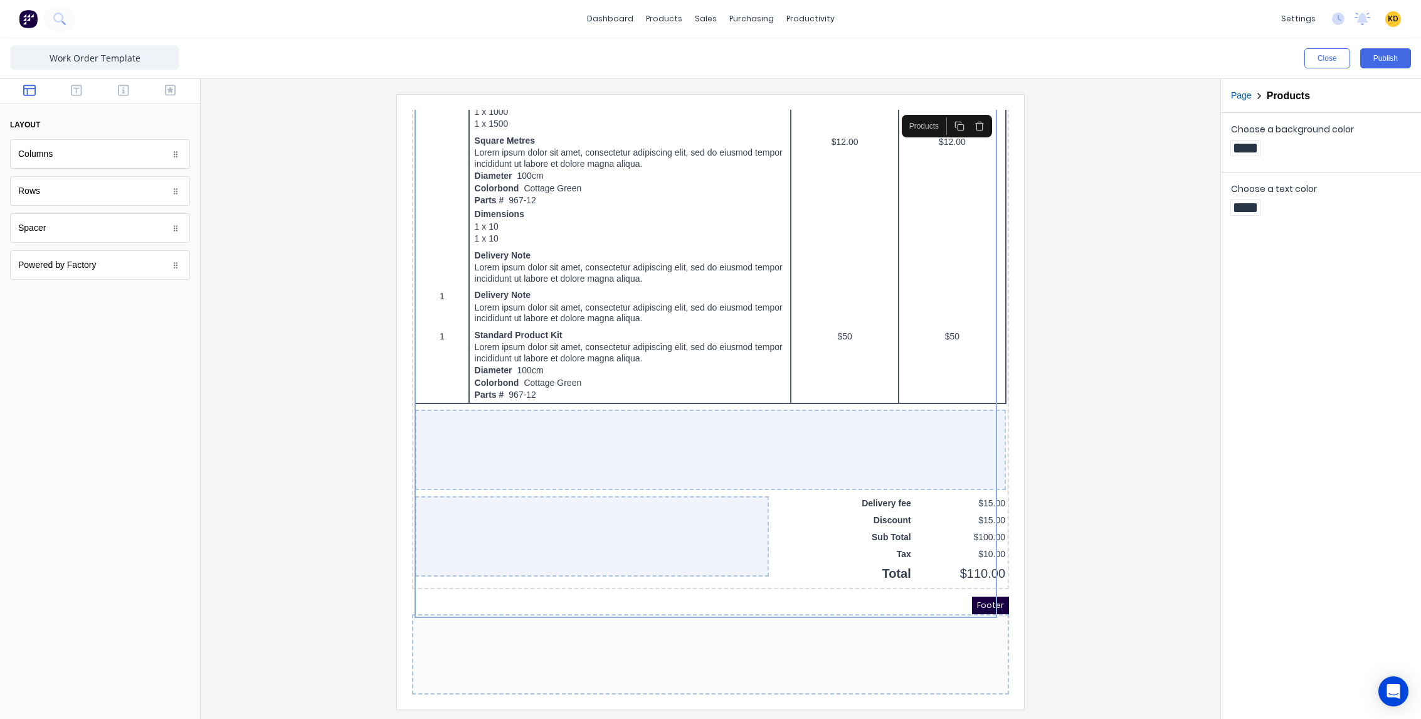
click at [786, 608] on div at bounding box center [695, 639] width 597 height 80
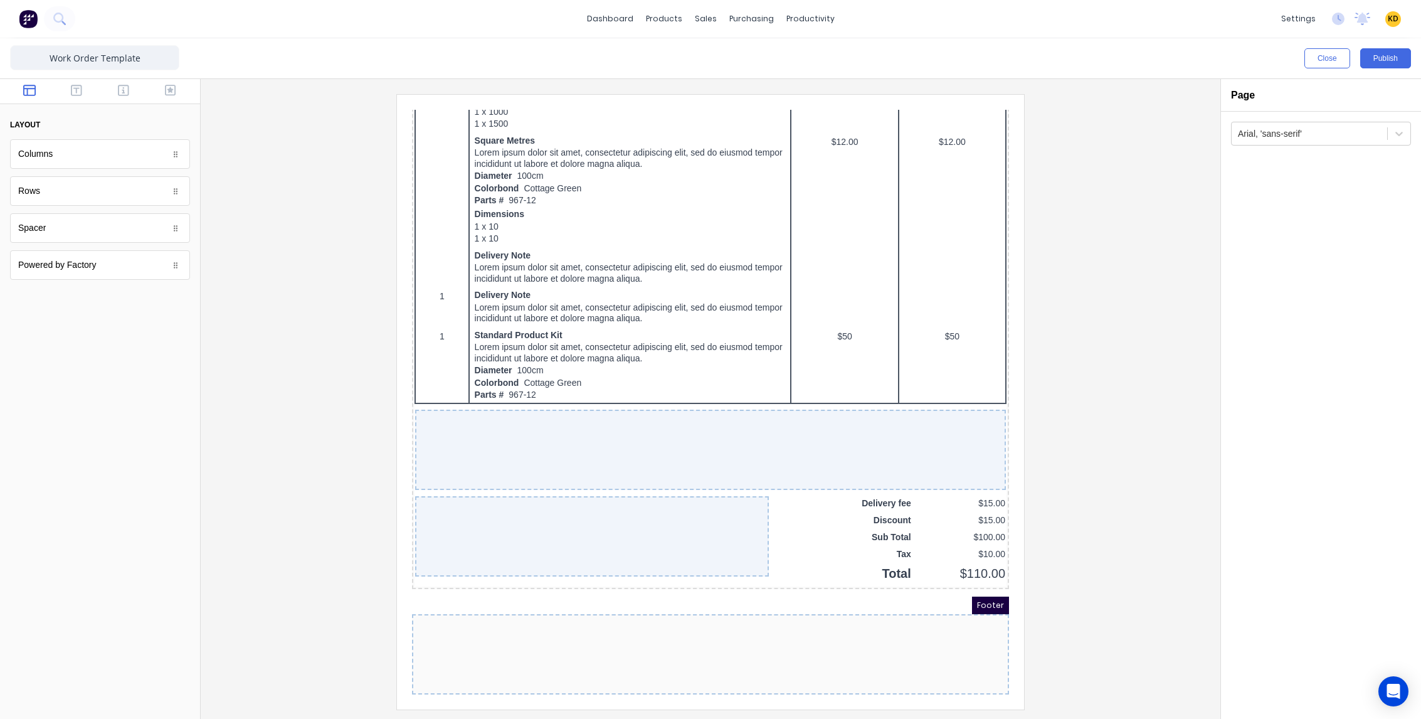
click at [958, 607] on div at bounding box center [695, 639] width 597 height 80
click at [965, 602] on div at bounding box center [695, 639] width 597 height 80
click at [838, 537] on div "QTY DESCRIPTION EACH TOTAL 1 Basic Product Lorem ipsum dolor sit amet, consecte…" at bounding box center [695, 168] width 592 height 806
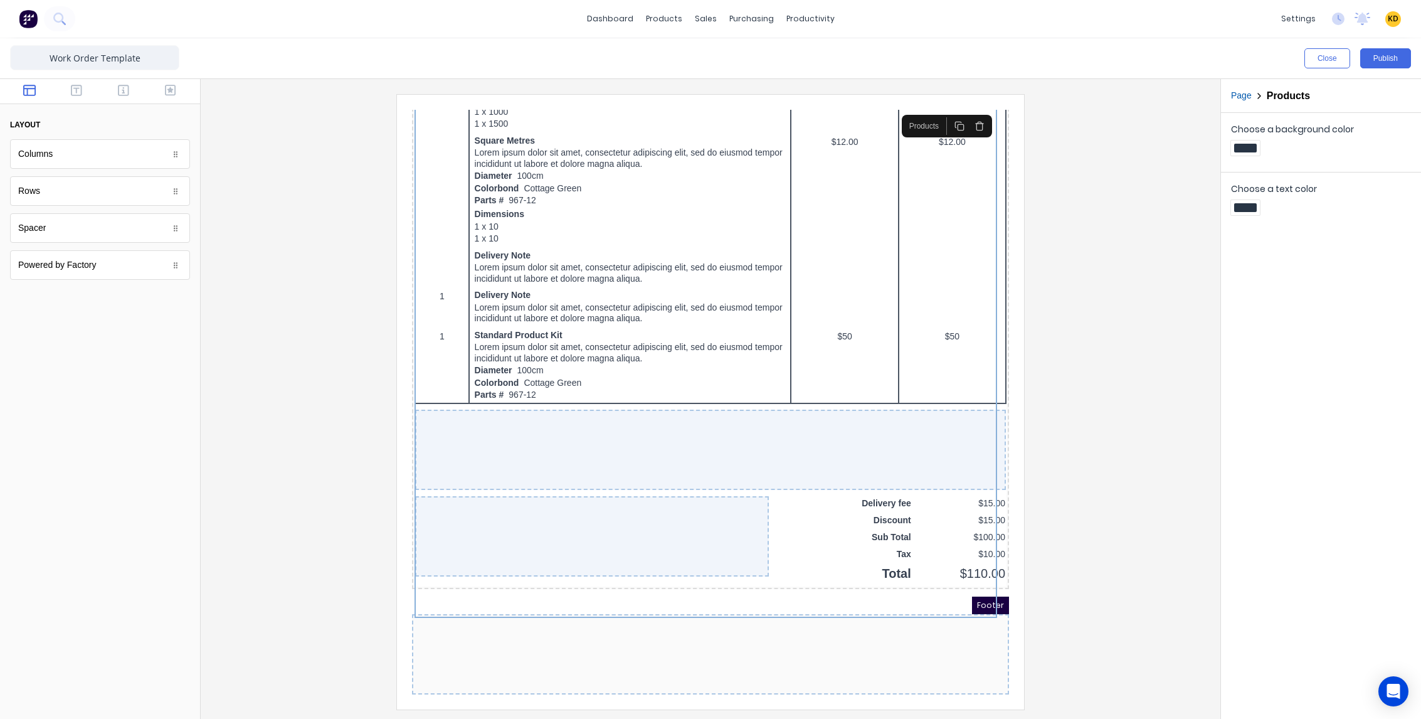
click at [857, 639] on div at bounding box center [695, 639] width 597 height 80
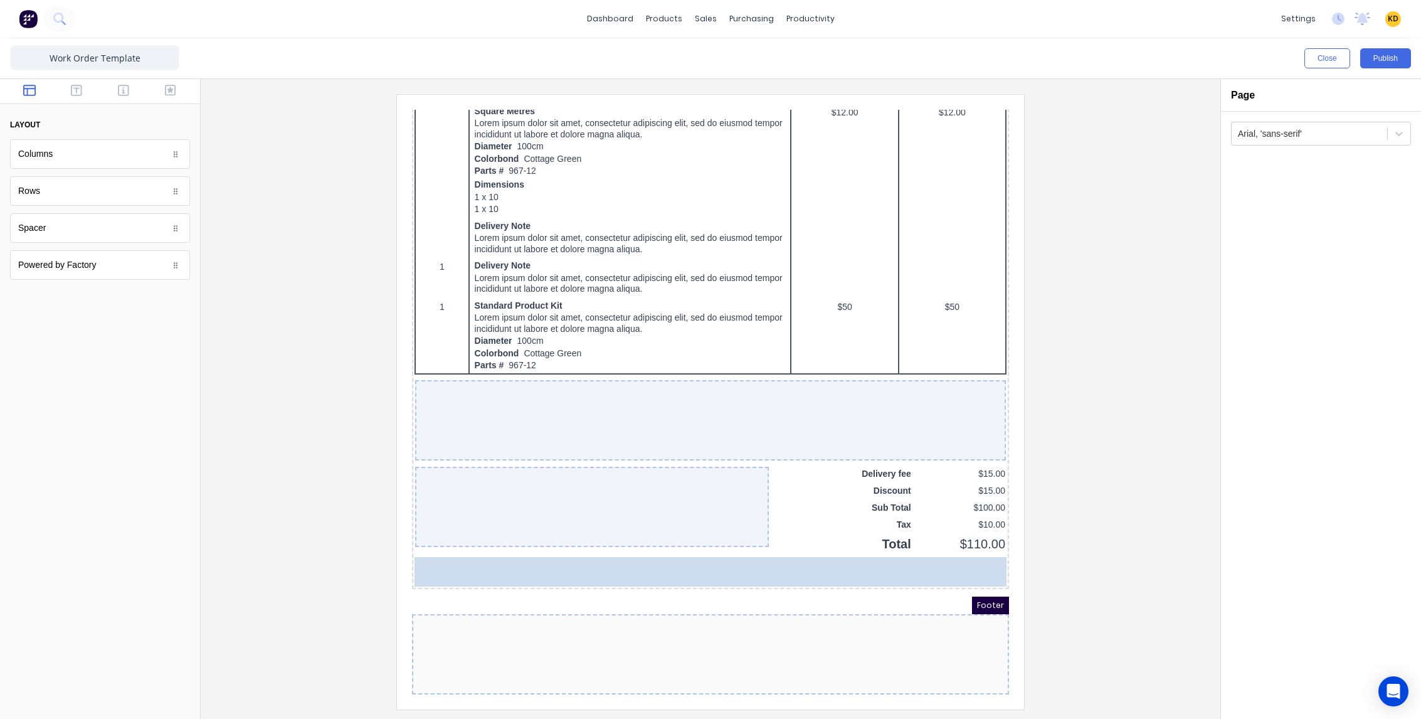
drag, startPoint x: 50, startPoint y: 265, endPoint x: 67, endPoint y: 276, distance: 20.0
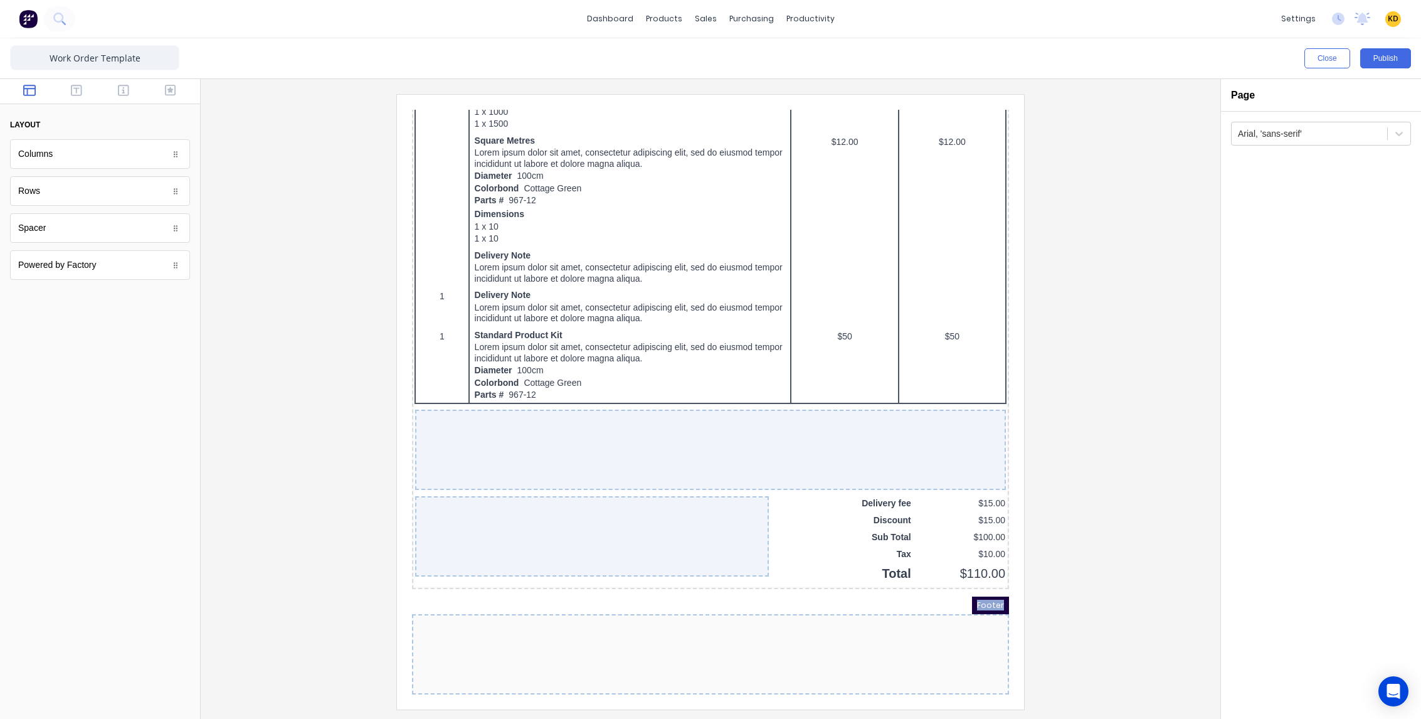
click at [813, 623] on div at bounding box center [695, 639] width 597 height 80
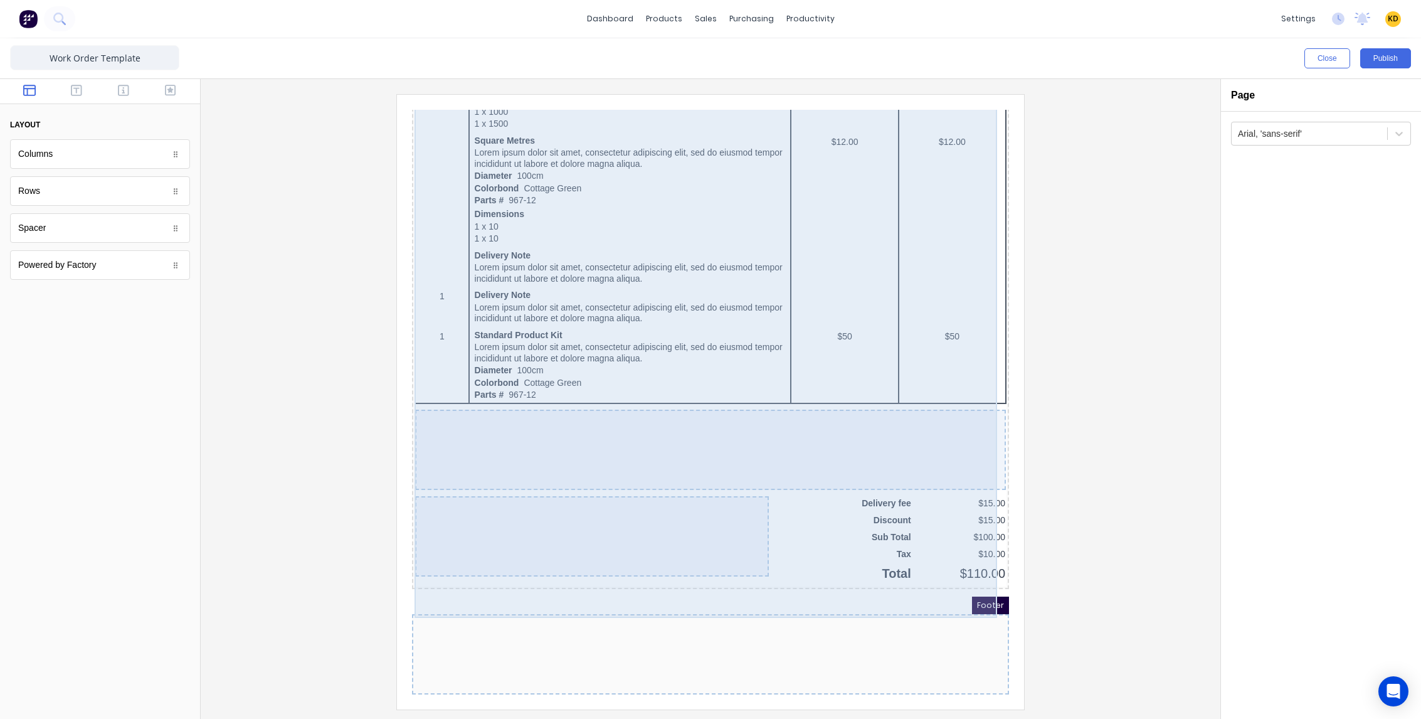
click at [812, 532] on div "QTY DESCRIPTION EACH TOTAL 1 Basic Product Lorem ipsum dolor sit amet, consecte…" at bounding box center [695, 168] width 592 height 806
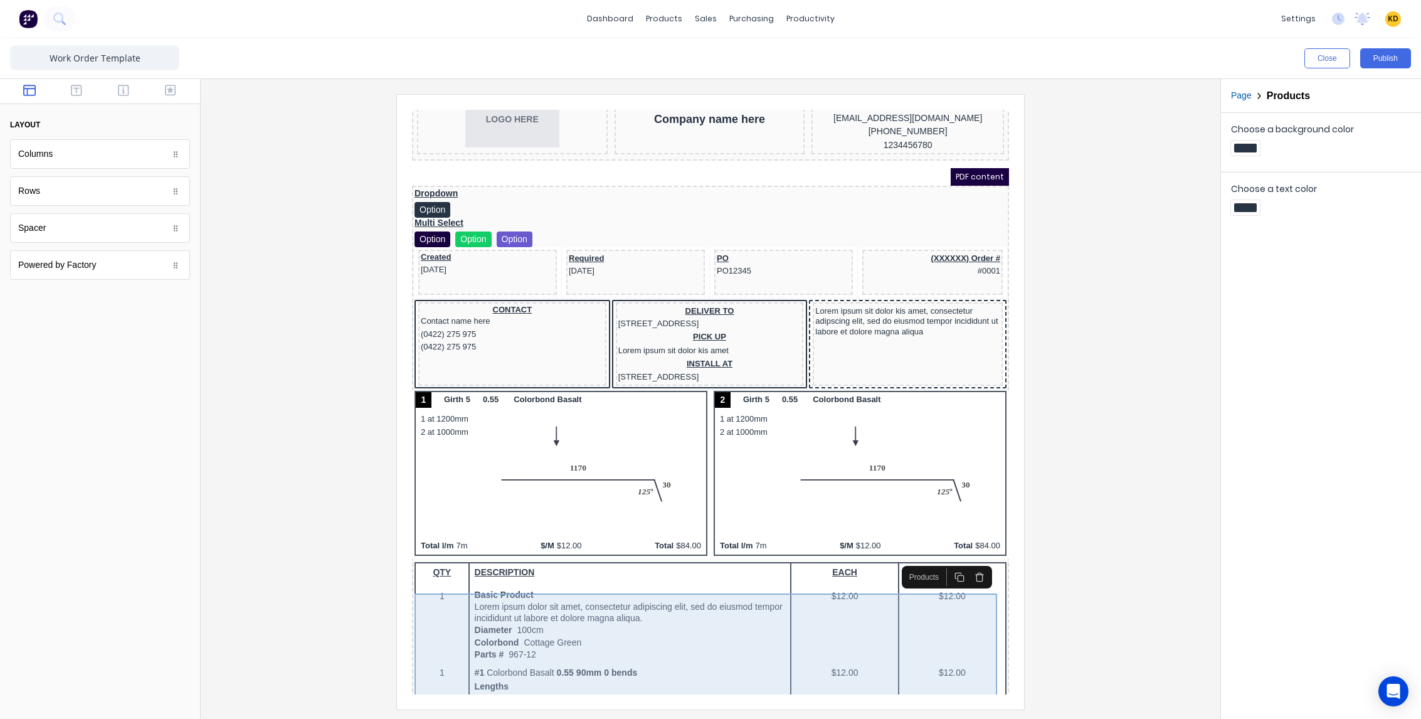
scroll to position [0, 0]
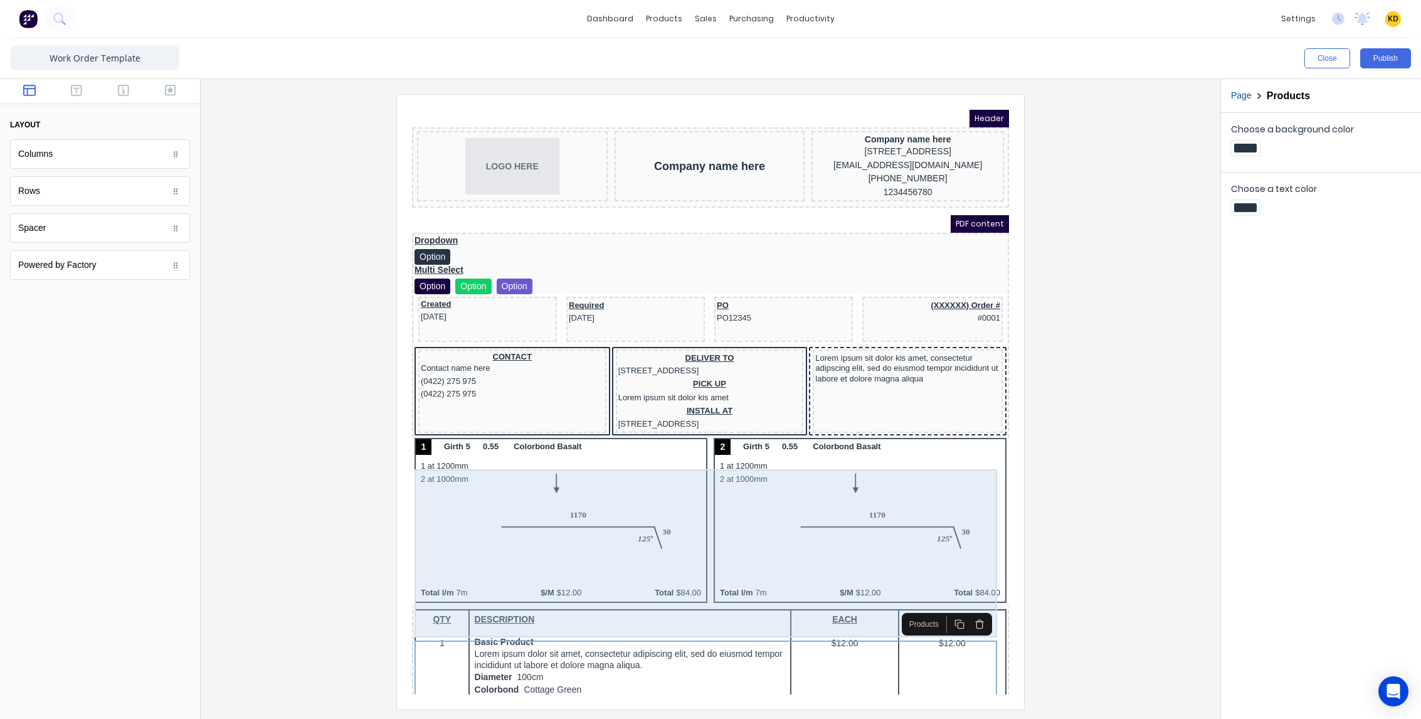
click at [556, 539] on div "1 Girth 5 0.55 Colorbond Basalt 1 at 1200mm 2 at 1000mm Total l/m 7m $/M $12.00…" at bounding box center [695, 507] width 592 height 168
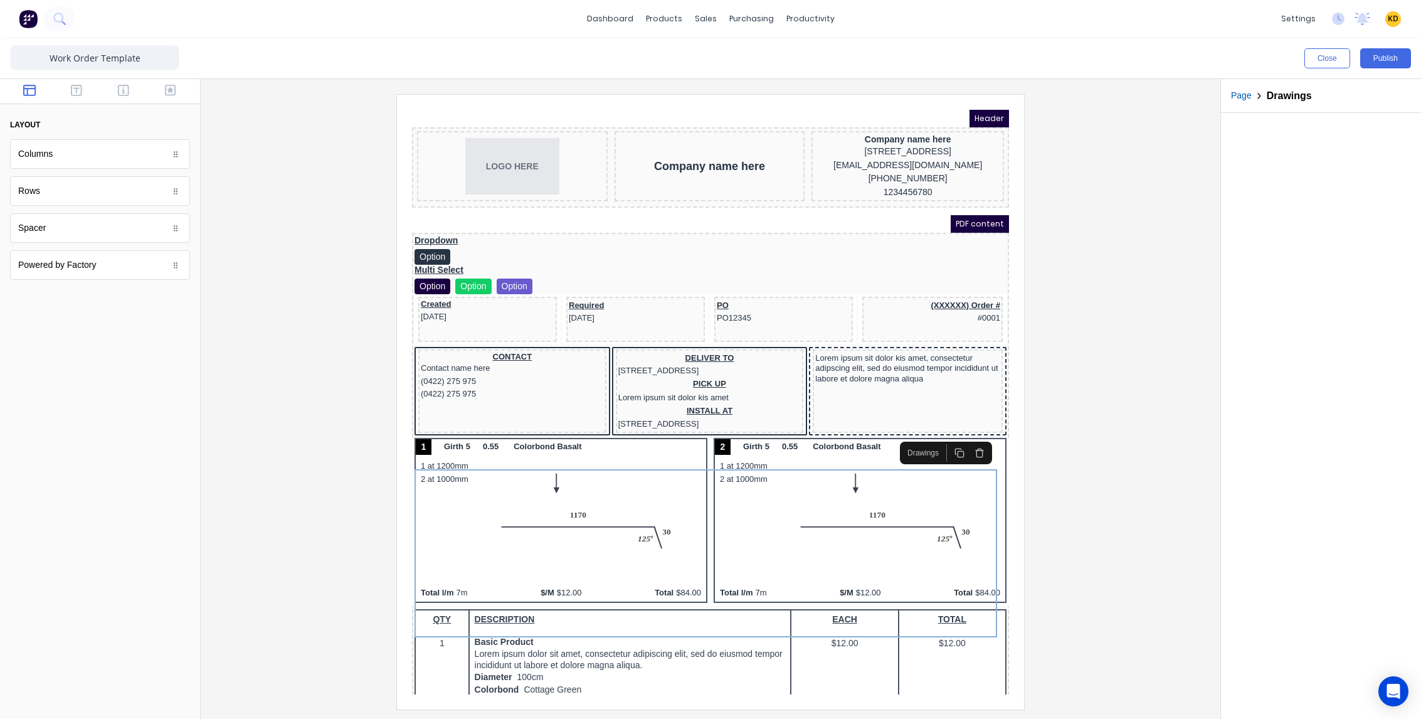
scroll to position [865, 0]
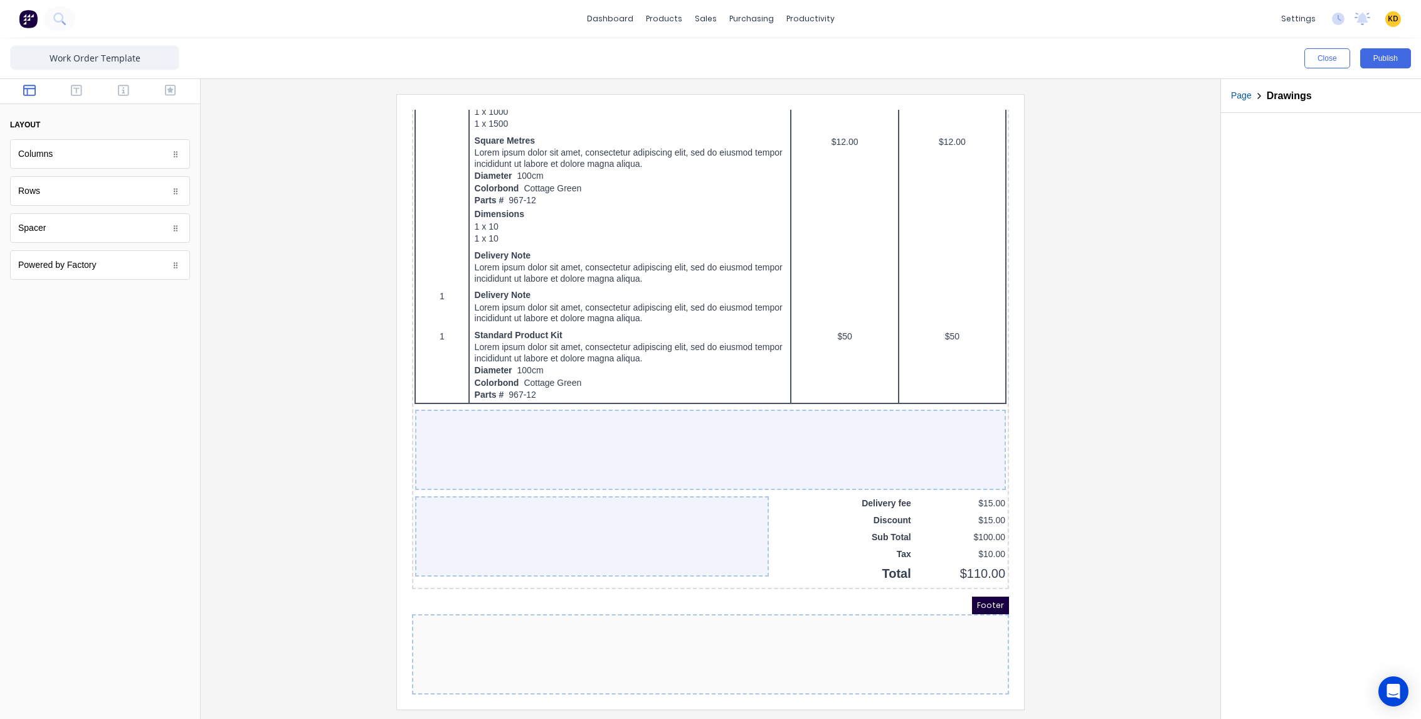
click at [643, 655] on div at bounding box center [695, 639] width 597 height 80
drag, startPoint x: 642, startPoint y: 651, endPoint x: 640, endPoint y: 624, distance: 27.0
click at [642, 650] on div at bounding box center [695, 639] width 597 height 80
click at [638, 599] on div at bounding box center [695, 639] width 597 height 80
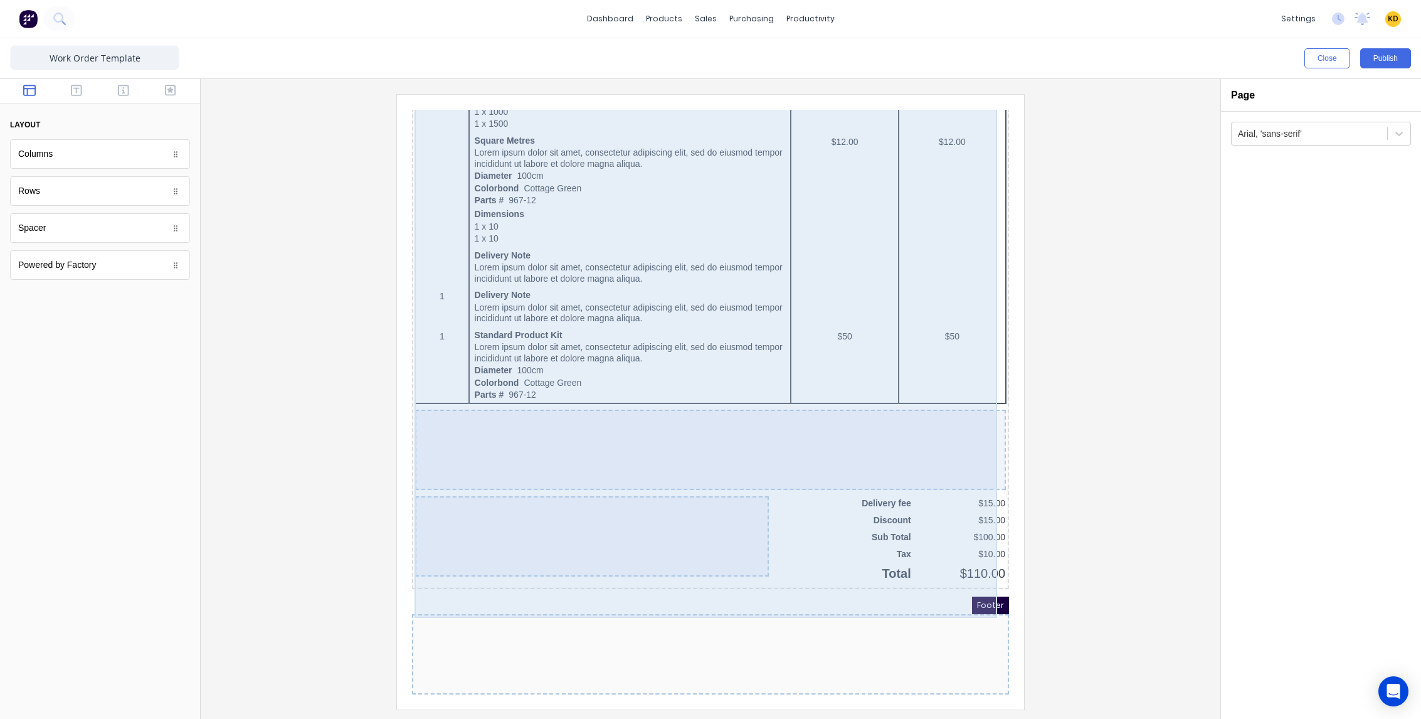
click at [800, 523] on div "QTY DESCRIPTION EACH TOTAL 1 Basic Product Lorem ipsum dolor sit amet, consecte…" at bounding box center [695, 168] width 592 height 806
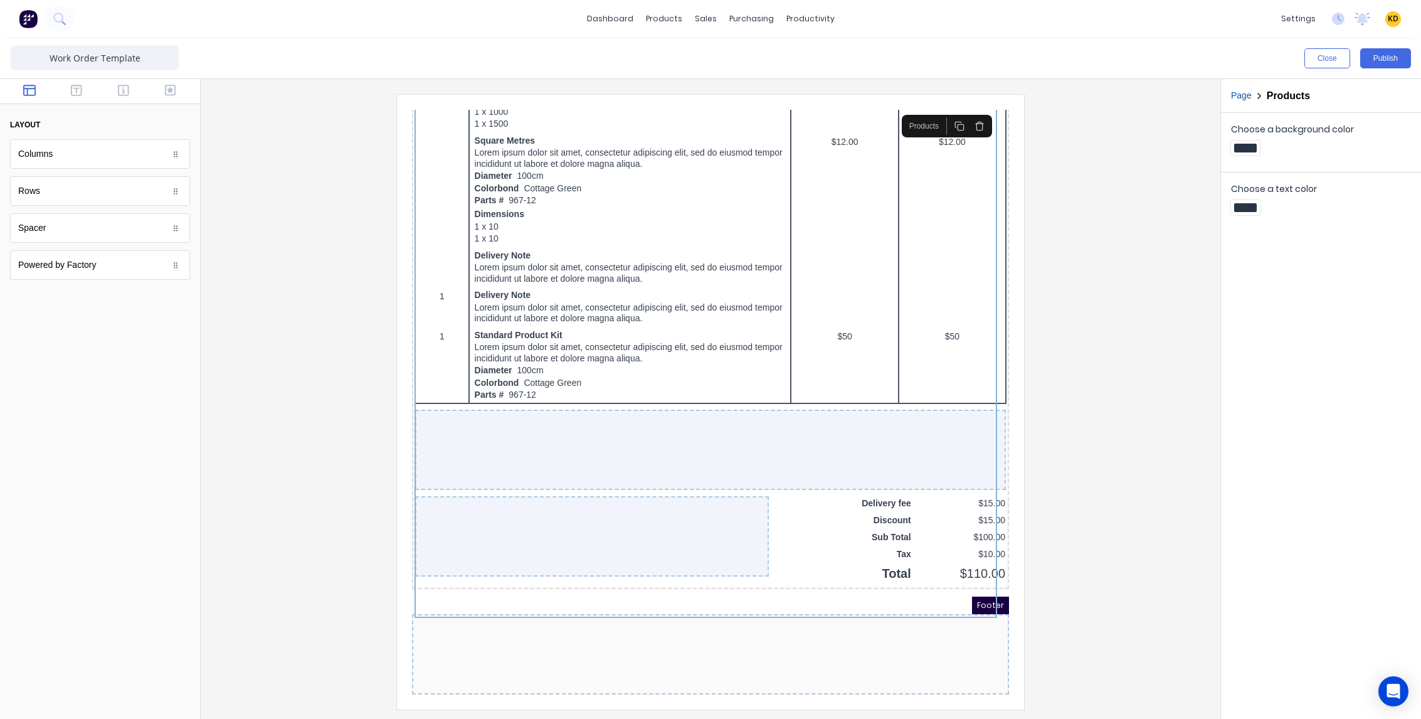
click at [811, 621] on div at bounding box center [695, 639] width 597 height 80
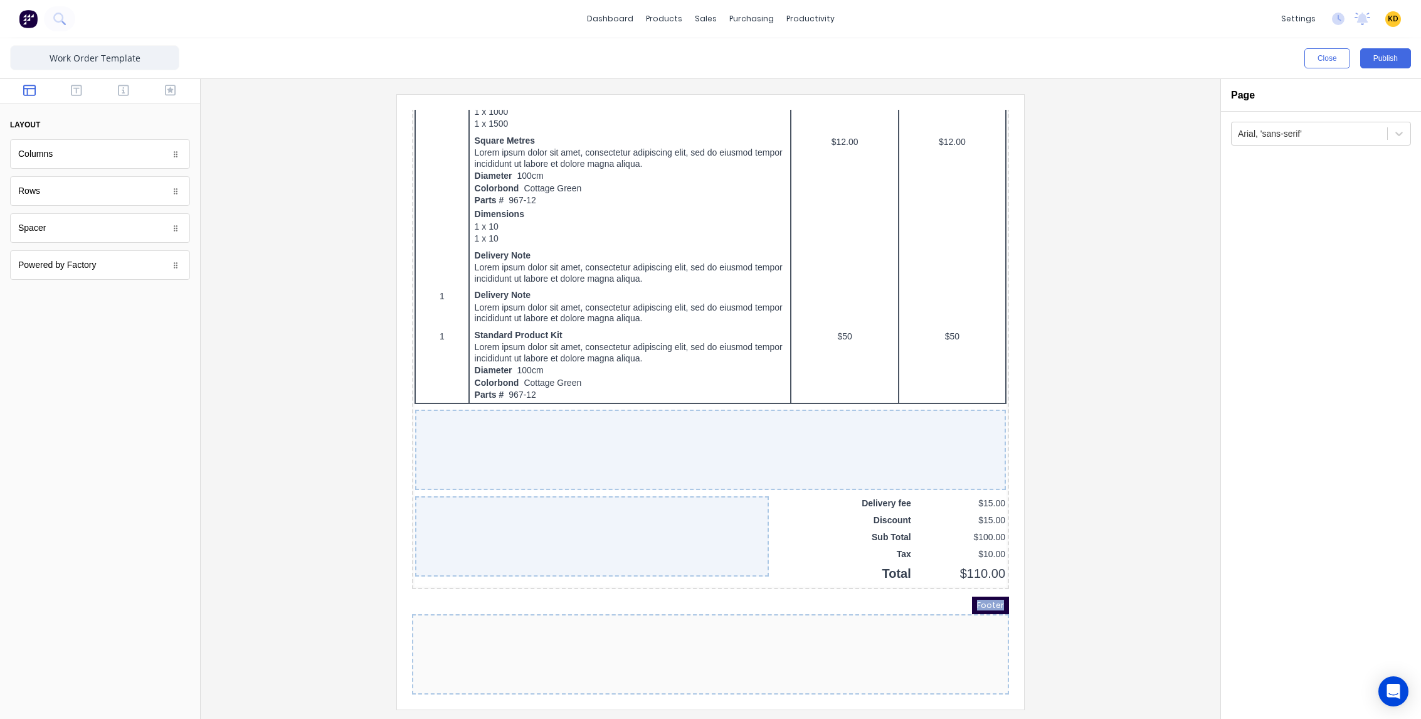
click at [811, 621] on div at bounding box center [695, 639] width 597 height 80
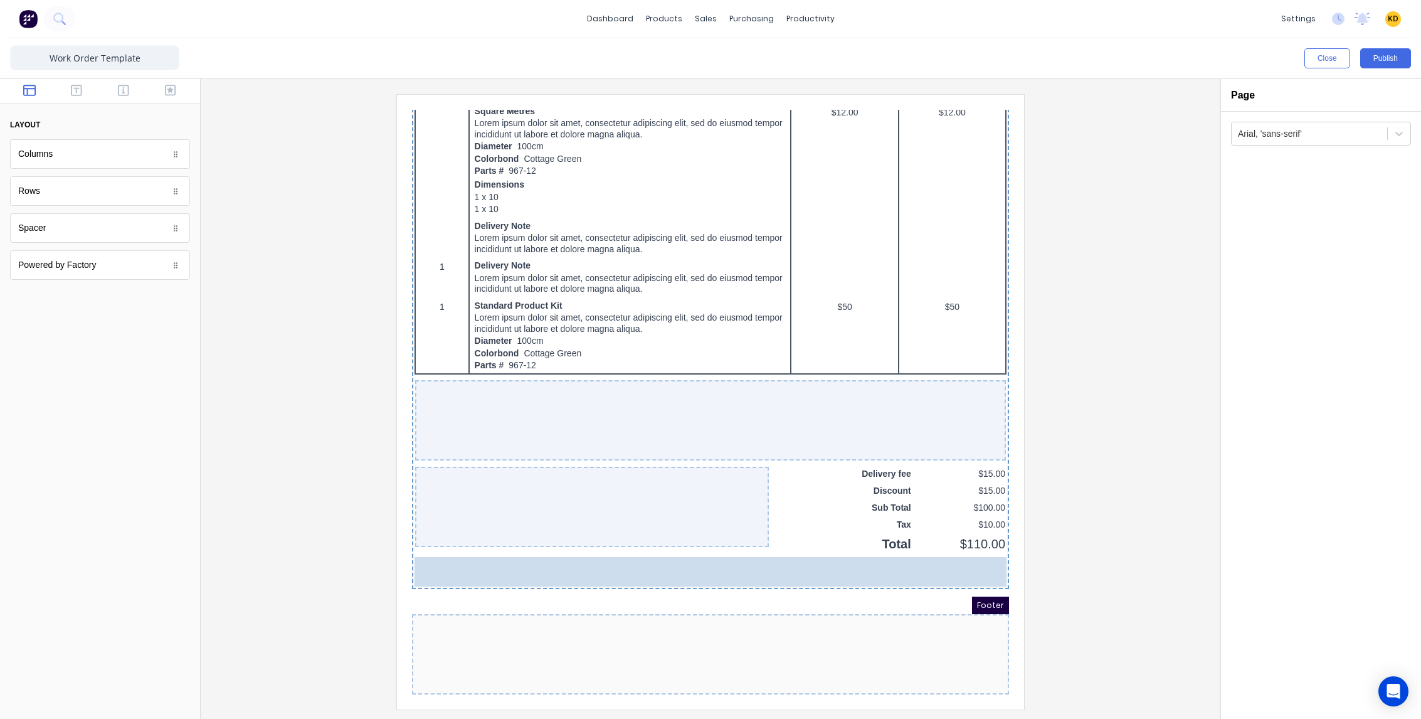
drag, startPoint x: 104, startPoint y: 267, endPoint x: 34, endPoint y: 255, distance: 71.2
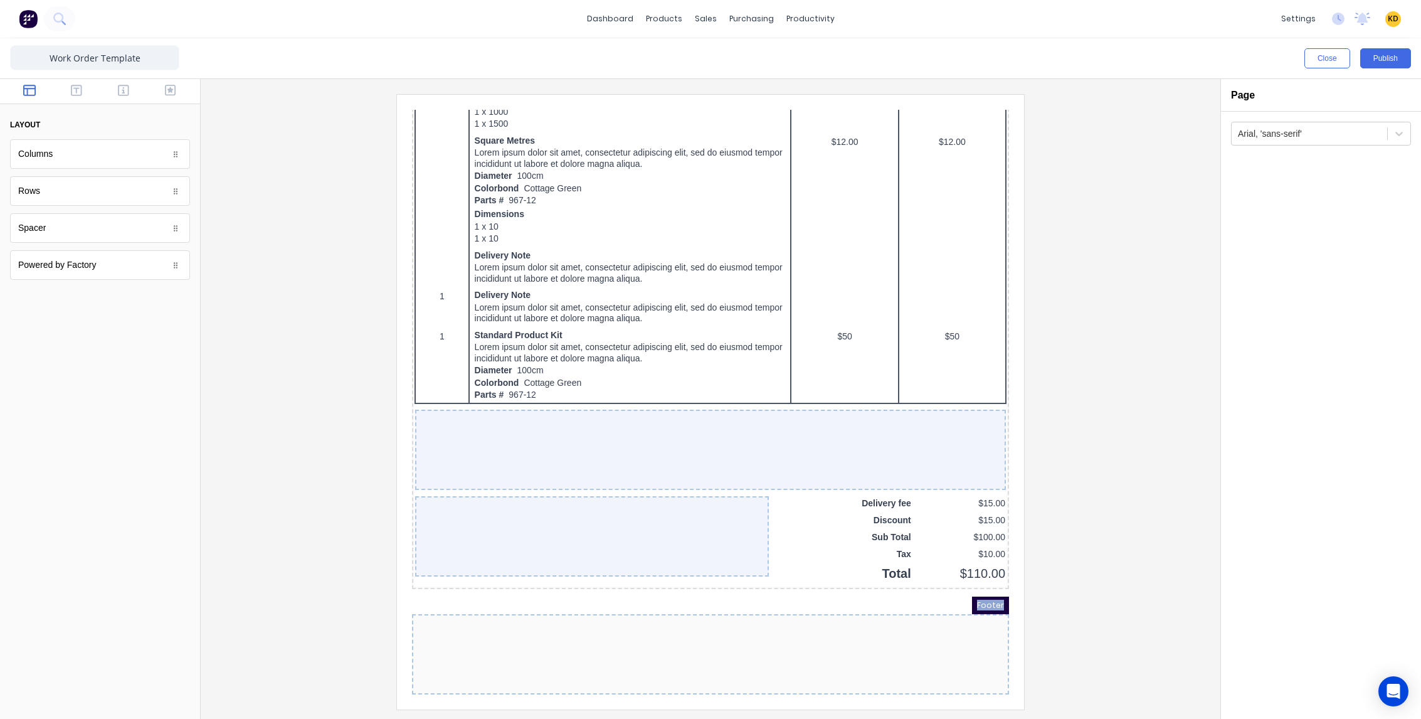
click at [675, 615] on div at bounding box center [695, 639] width 597 height 80
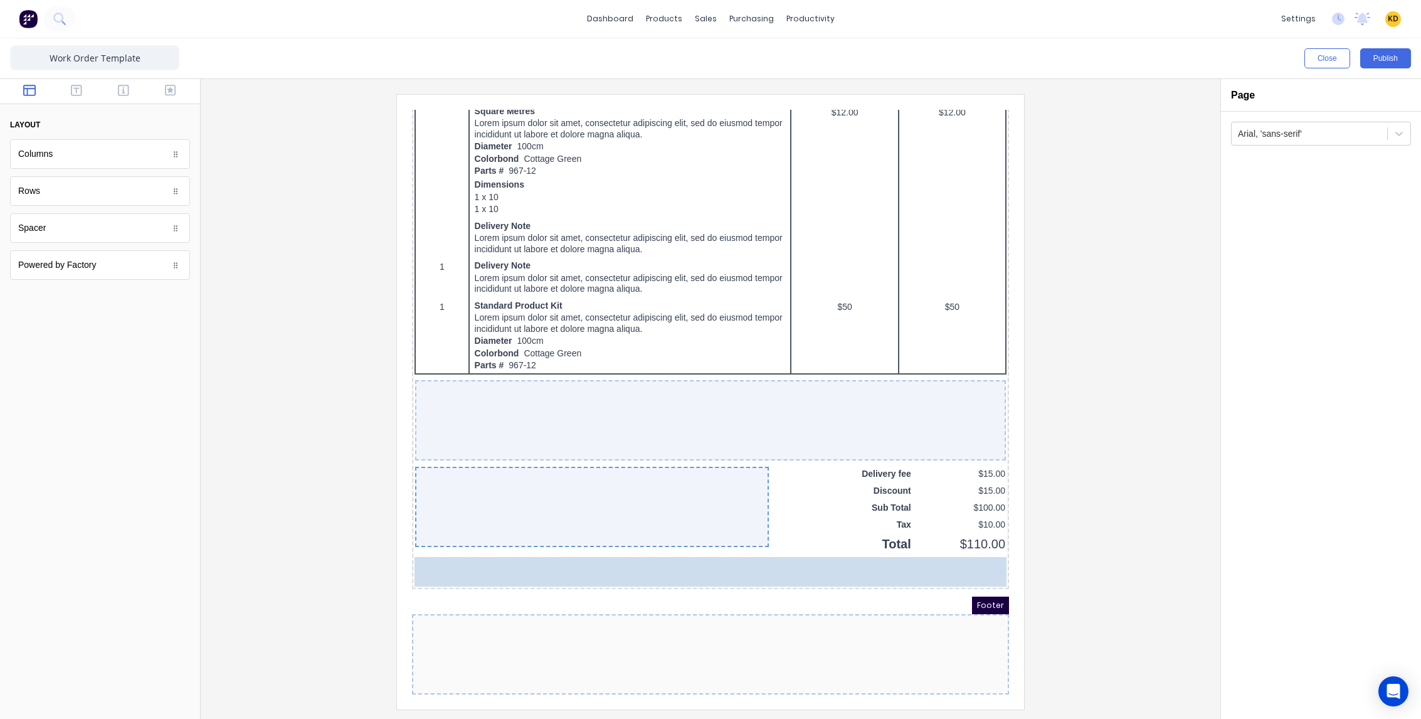
drag, startPoint x: 67, startPoint y: 266, endPoint x: 572, endPoint y: 570, distance: 589.5
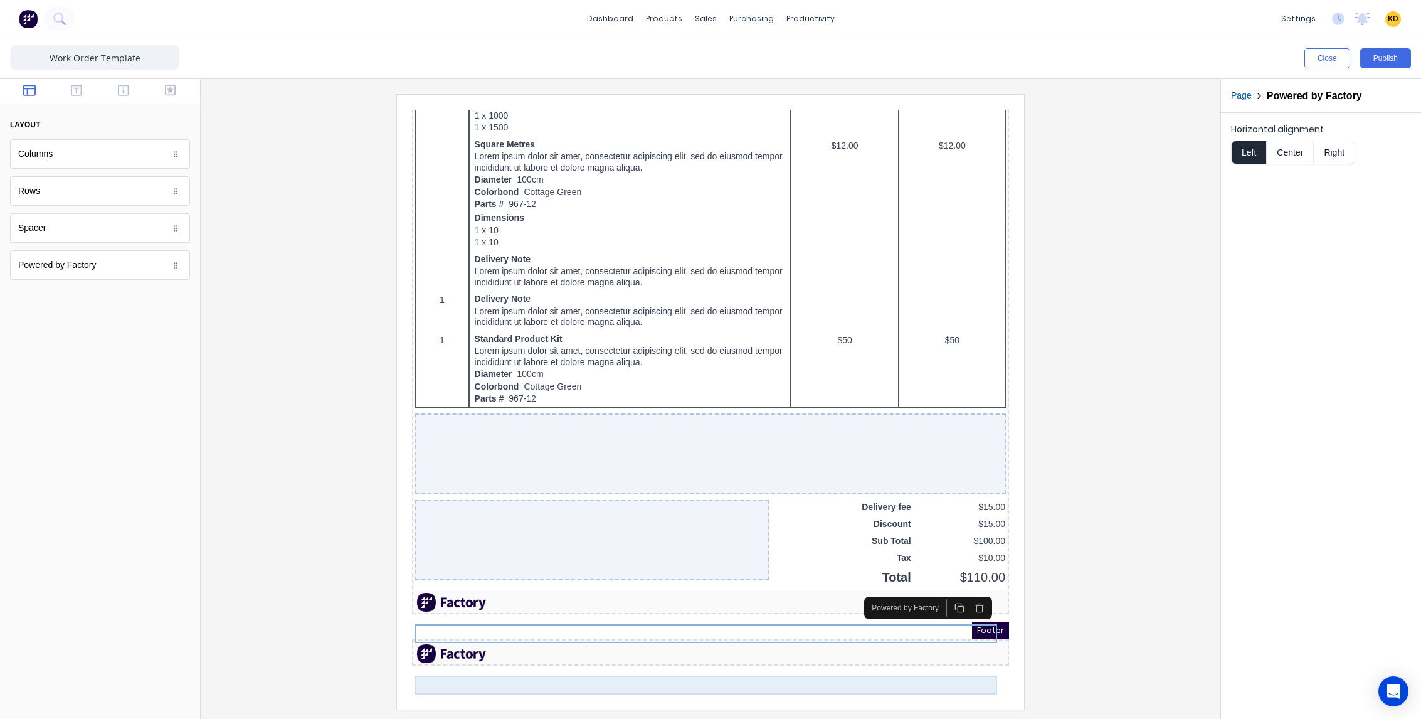
click at [952, 648] on div at bounding box center [695, 638] width 592 height 19
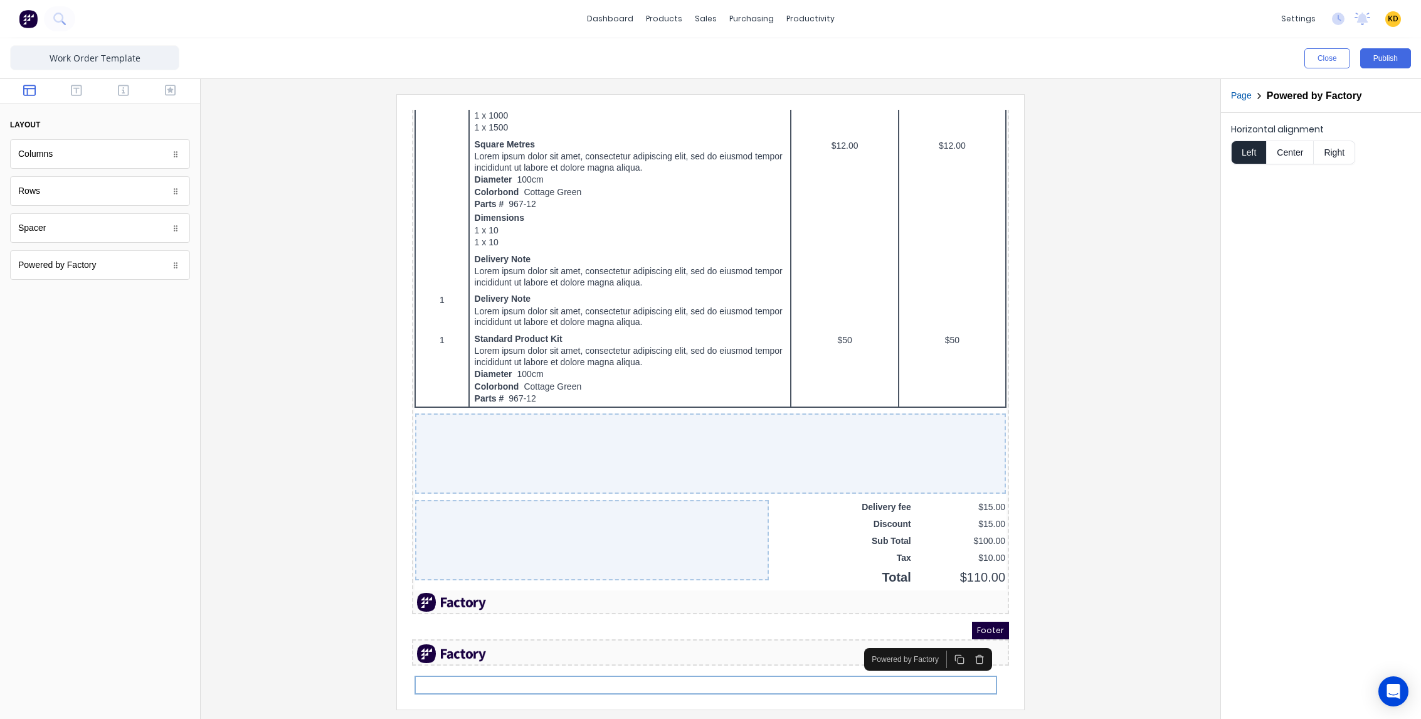
click at [970, 637] on button "button" at bounding box center [964, 644] width 20 height 18
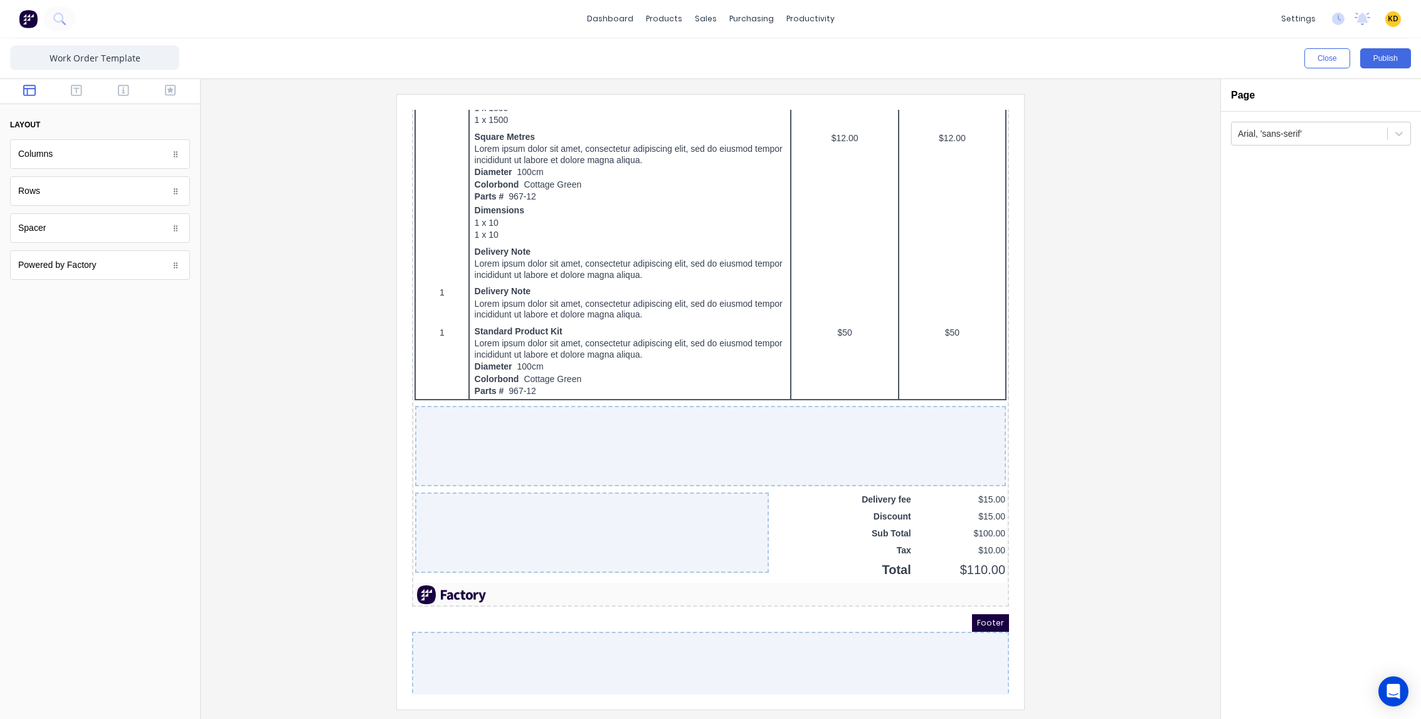
click at [1104, 510] on div at bounding box center [711, 401] width 1000 height 615
click at [1381, 54] on button "Publish" at bounding box center [1385, 58] width 51 height 20
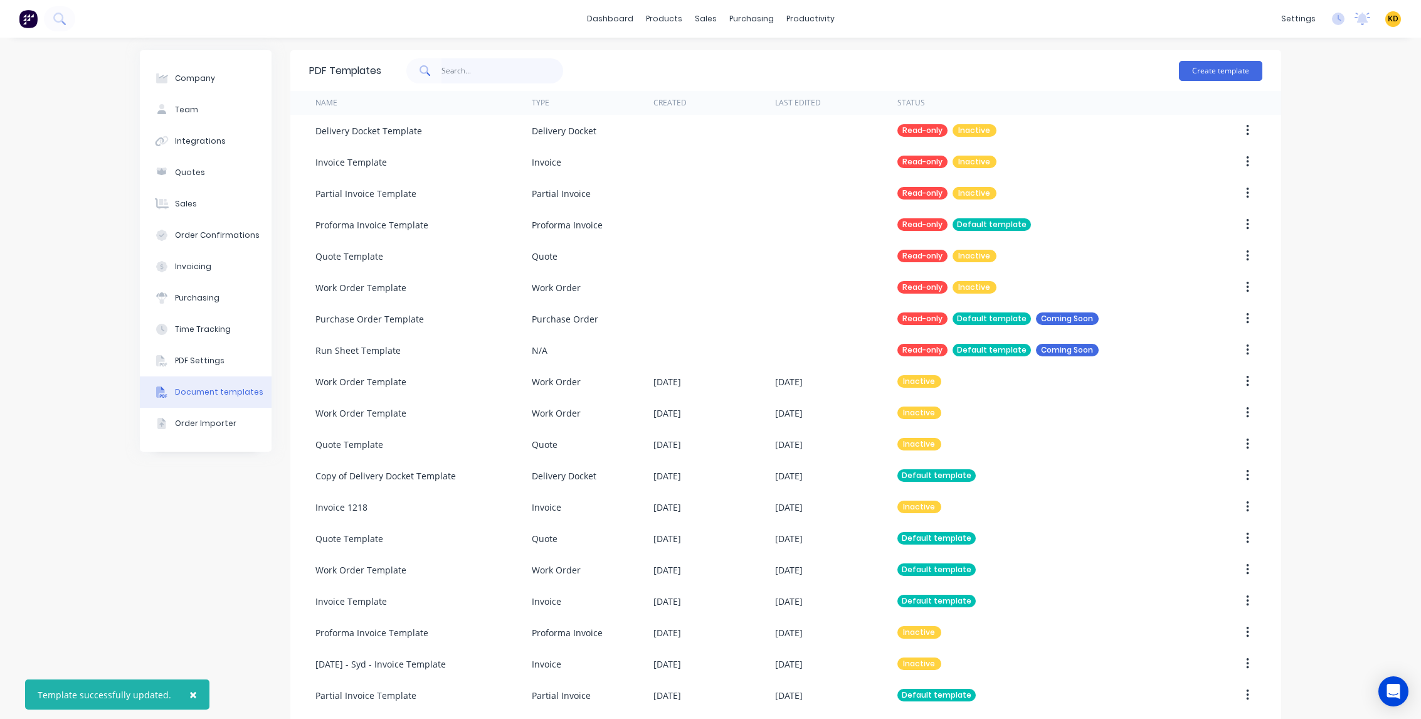
click at [525, 77] on input "text" at bounding box center [502, 70] width 122 height 25
type input "delivery"
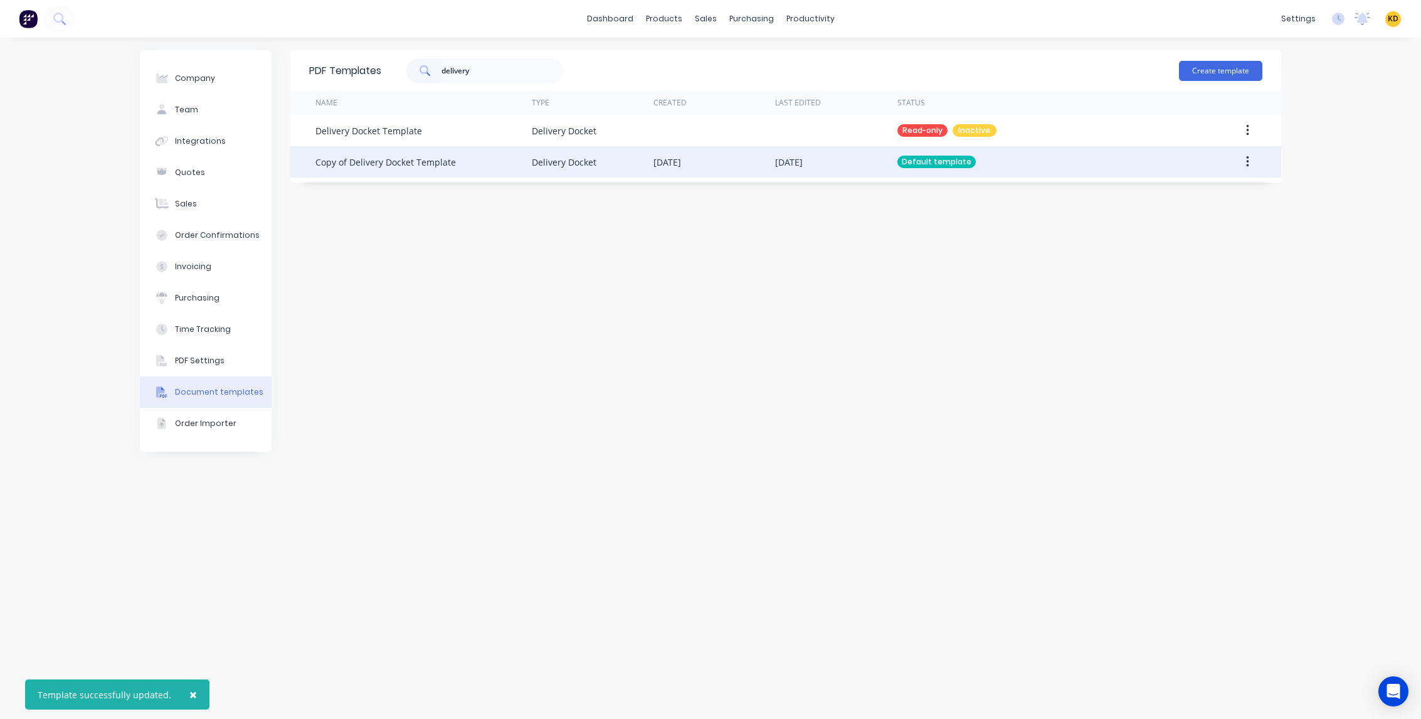
click at [1244, 157] on button "button" at bounding box center [1247, 161] width 29 height 23
click at [1230, 186] on div "Edit" at bounding box center [1202, 195] width 97 height 18
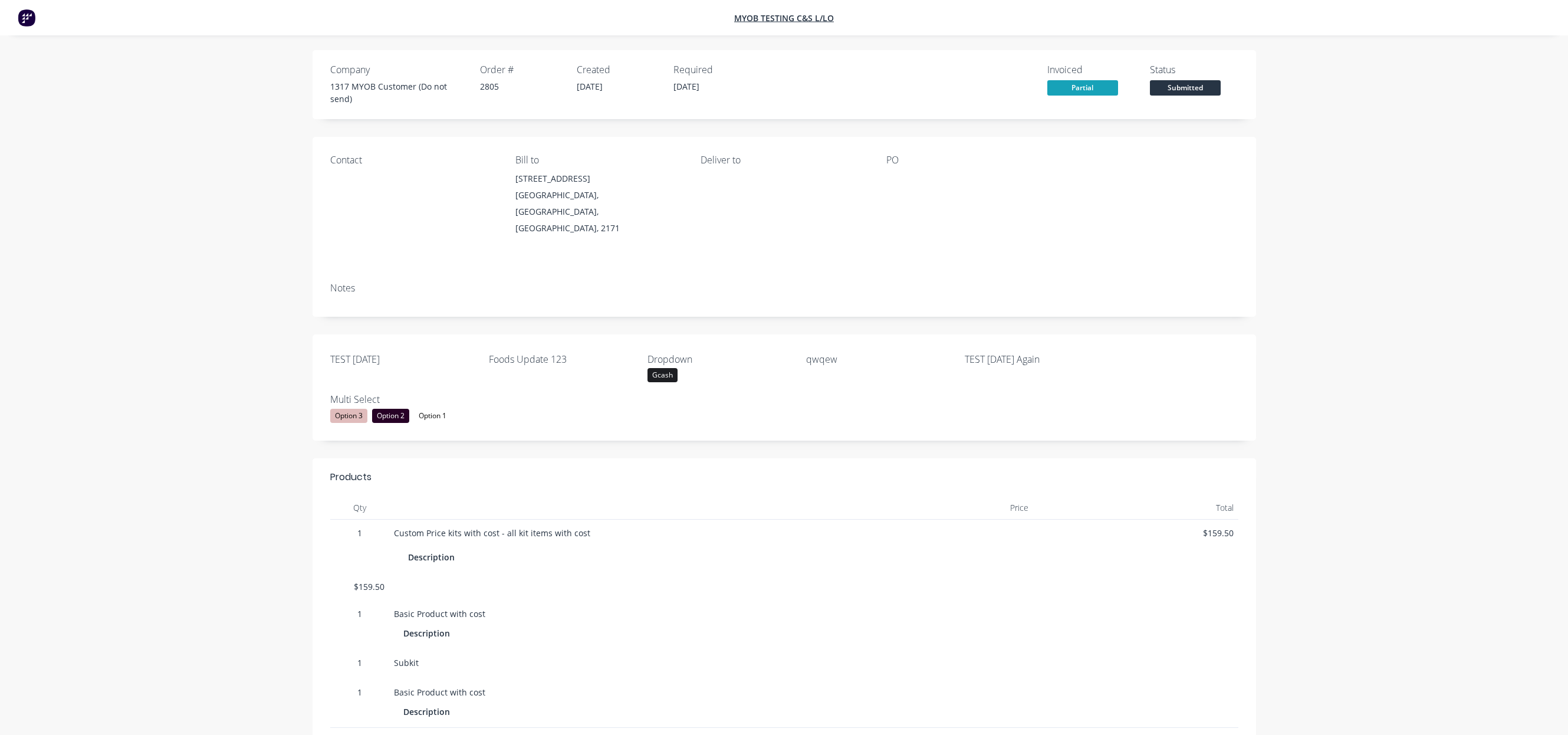
click at [194, 338] on div "Company 1317 MYOB Customer (Do not send) Order # 2805 Created [DATE] Required […" at bounding box center [784, 498] width 1568 height 996
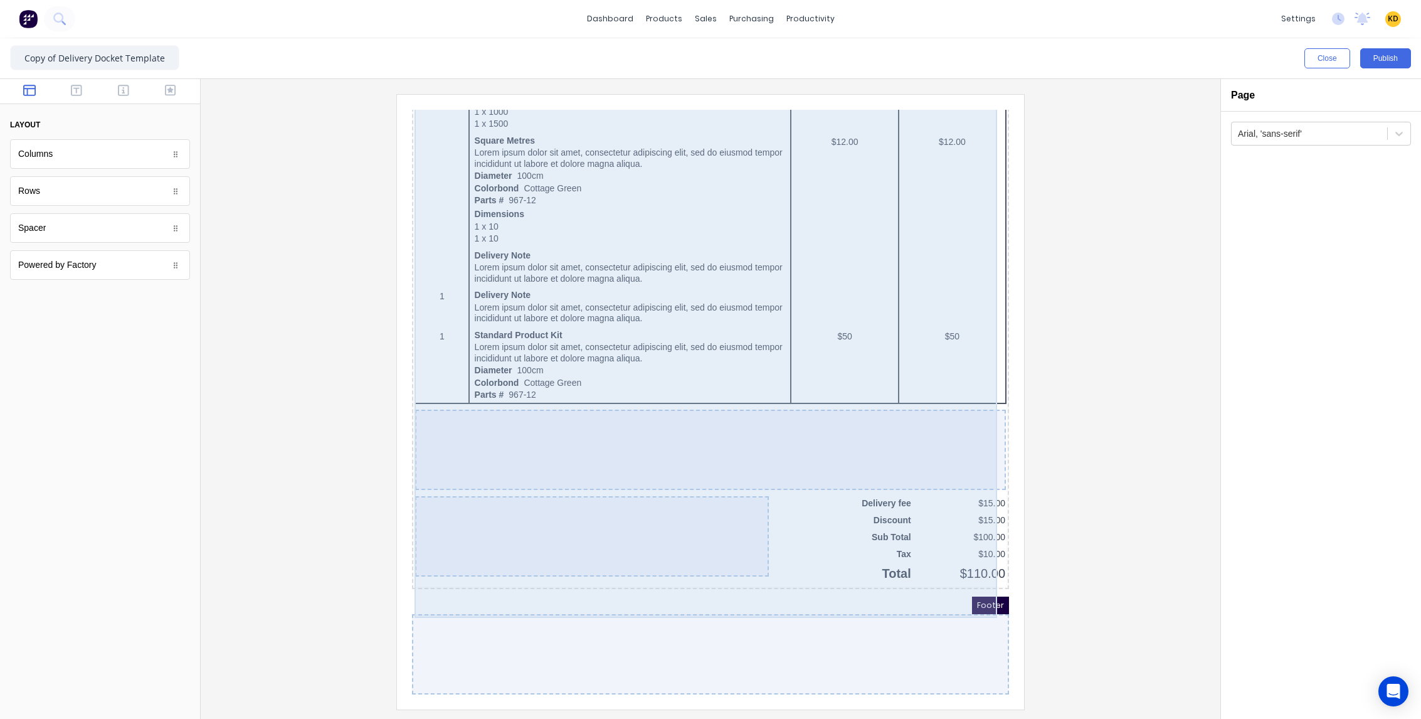
scroll to position [865, 0]
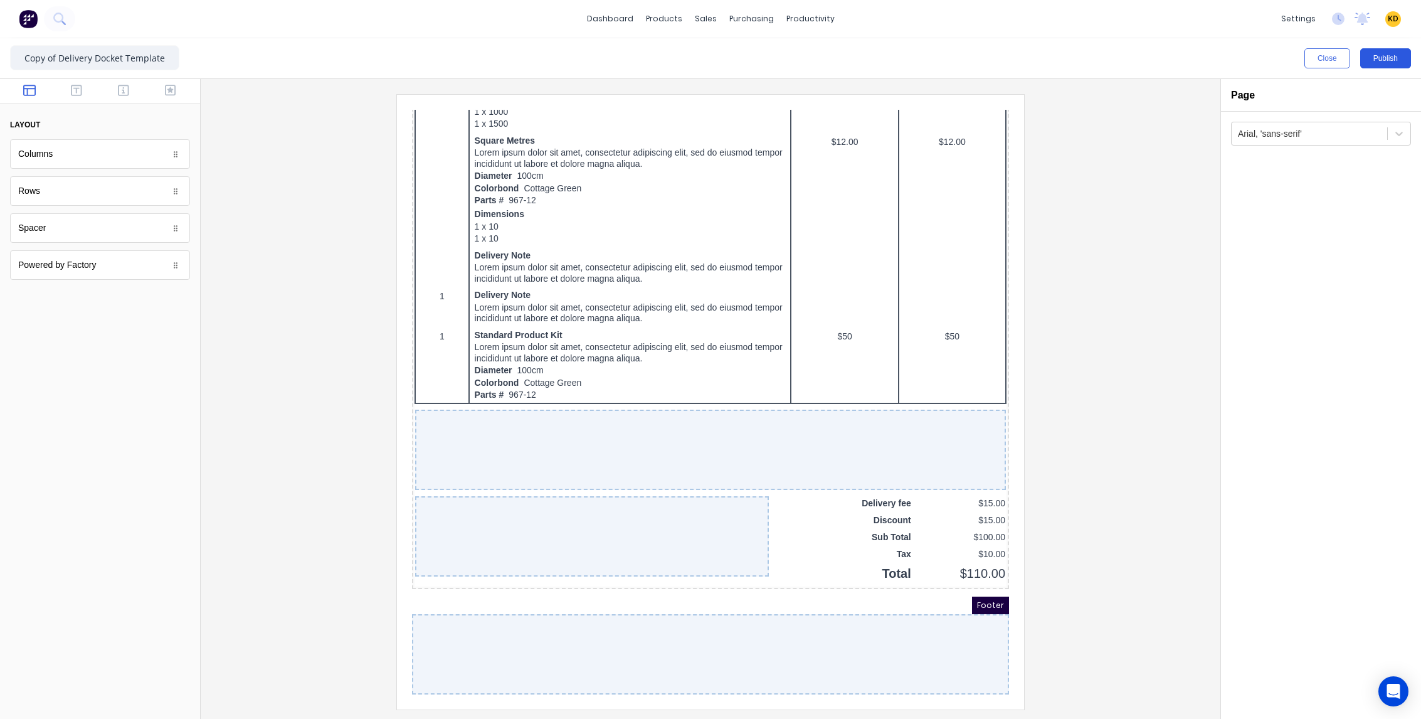
click at [1381, 64] on button "Publish" at bounding box center [1385, 58] width 51 height 20
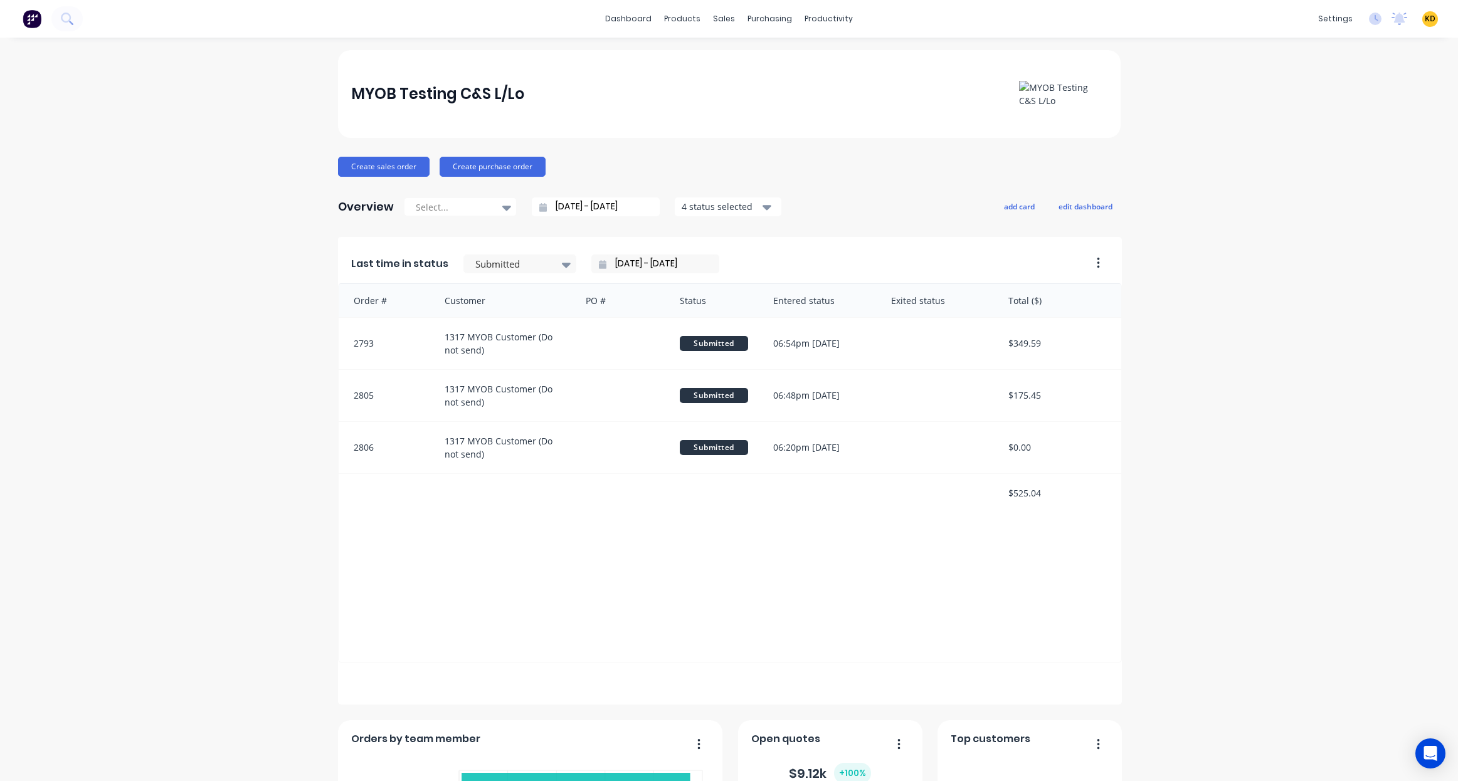
click at [169, 229] on div "MYOB Testing C&S L/Lo Create sales order Create purchase order Overview Select.…" at bounding box center [729, 538] width 1458 height 977
click at [1425, 15] on span "KD" at bounding box center [1430, 18] width 11 height 11
click at [1362, 268] on div "MYOB Testing C&S L/Lo Create sales order Create purchase order Overview Select.…" at bounding box center [729, 538] width 1458 height 977
click at [135, 341] on div "MYOB Testing C&S L/Lo Create sales order Create purchase order Overview Select.…" at bounding box center [729, 538] width 1458 height 977
click at [168, 312] on div "MYOB Testing C&S L/Lo Create sales order Create purchase order Overview Select.…" at bounding box center [729, 538] width 1458 height 977
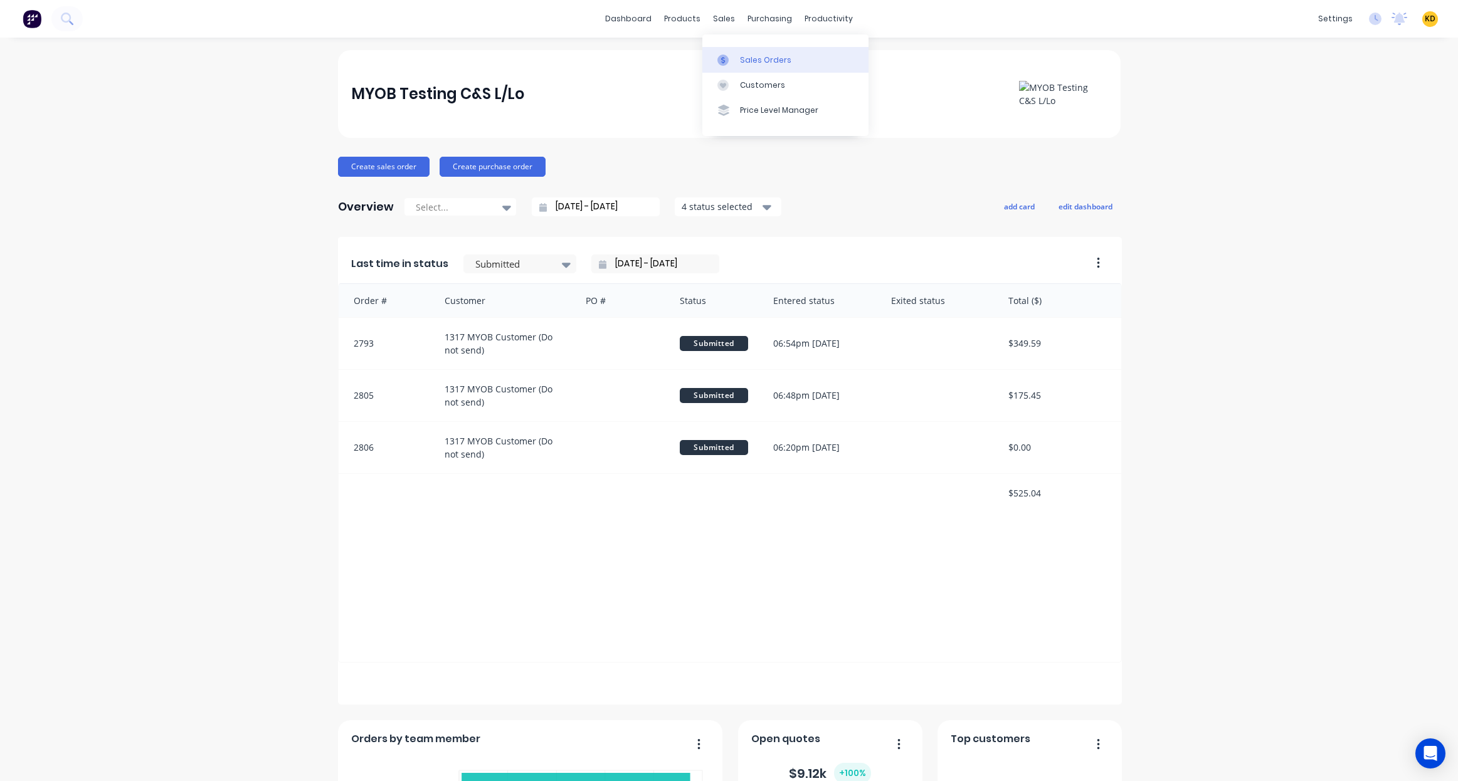
click at [745, 64] on div "Sales Orders" at bounding box center [765, 60] width 51 height 11
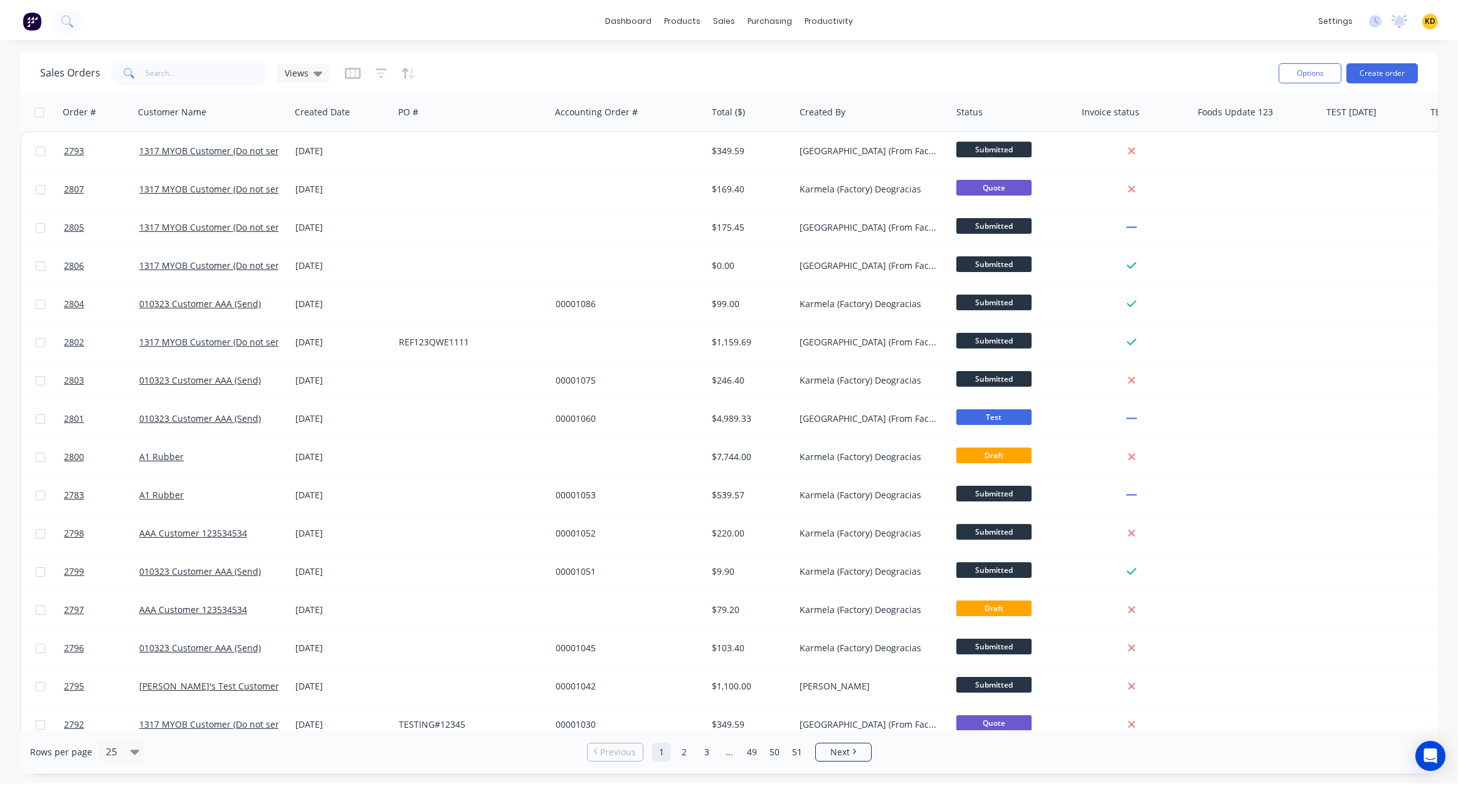
scroll to position [0, 399]
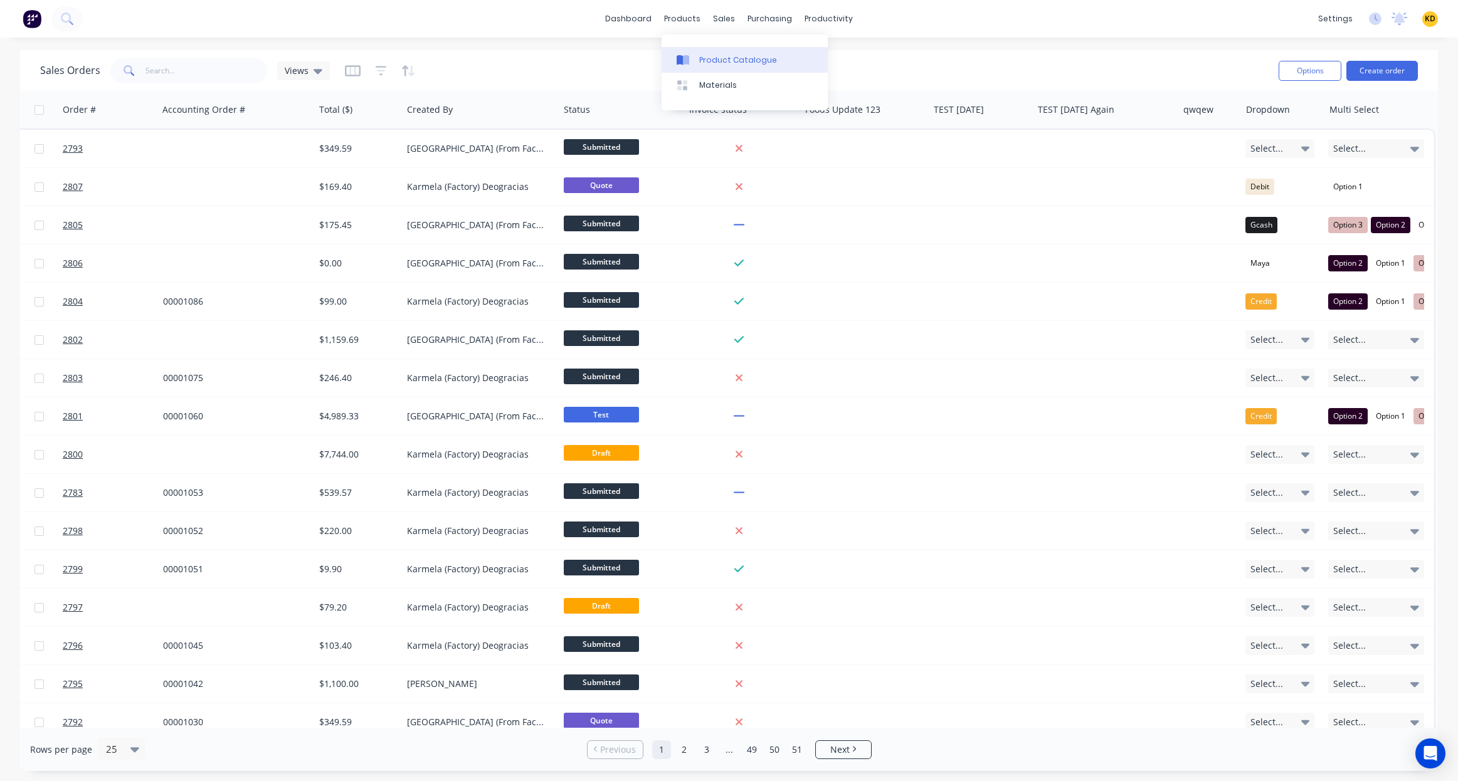
click at [709, 48] on link "Product Catalogue" at bounding box center [745, 59] width 166 height 25
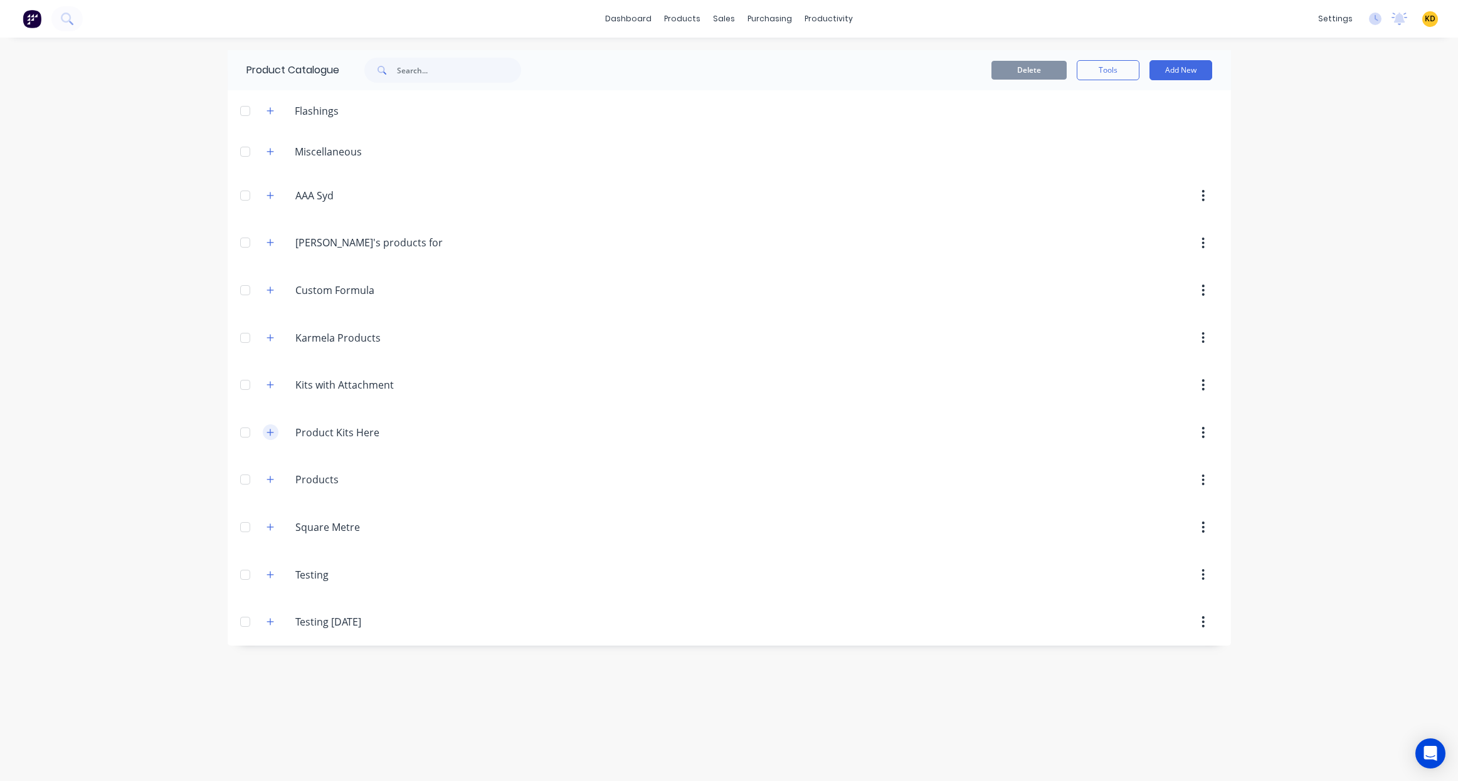
click at [268, 431] on icon "button" at bounding box center [270, 432] width 8 height 9
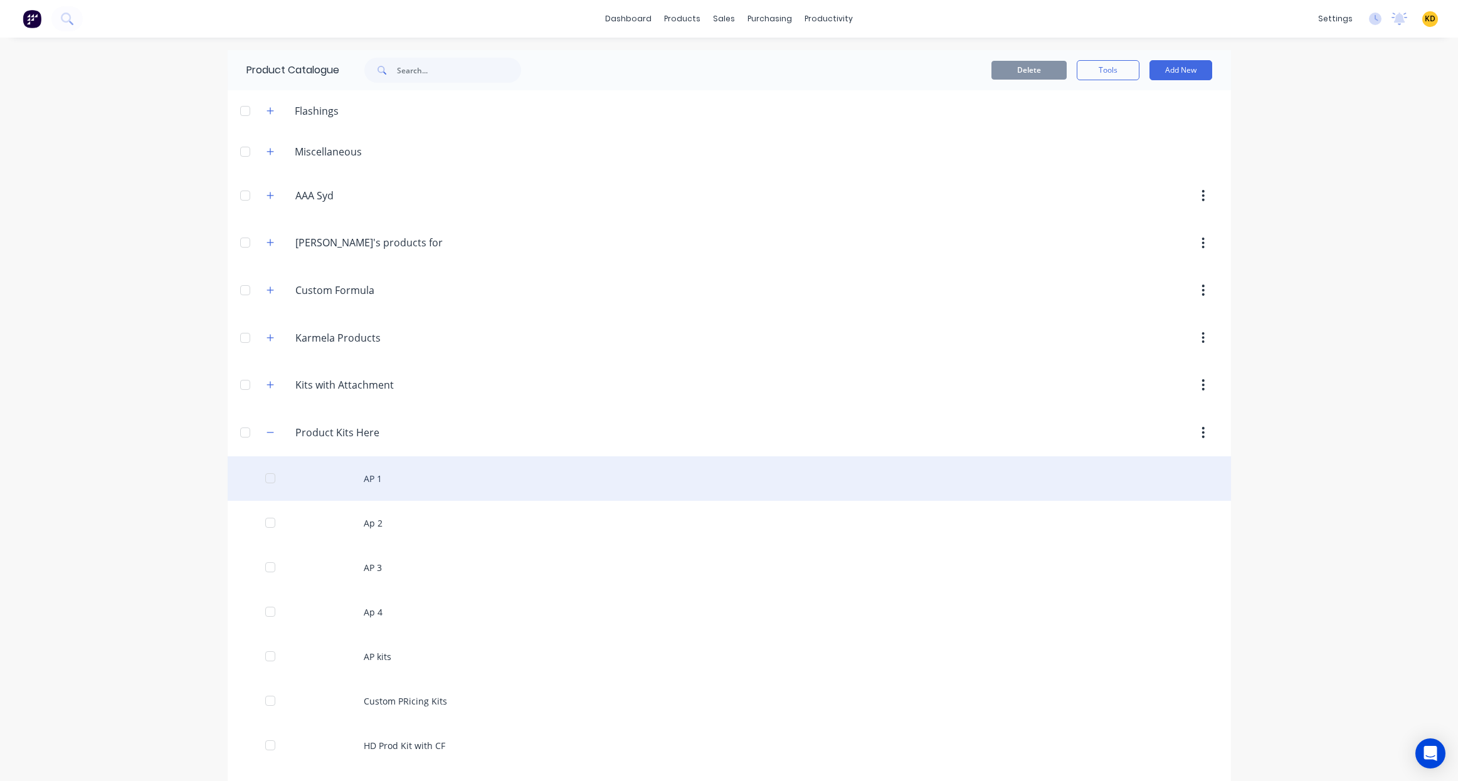
click at [539, 467] on div "AP 1" at bounding box center [729, 478] width 1003 height 45
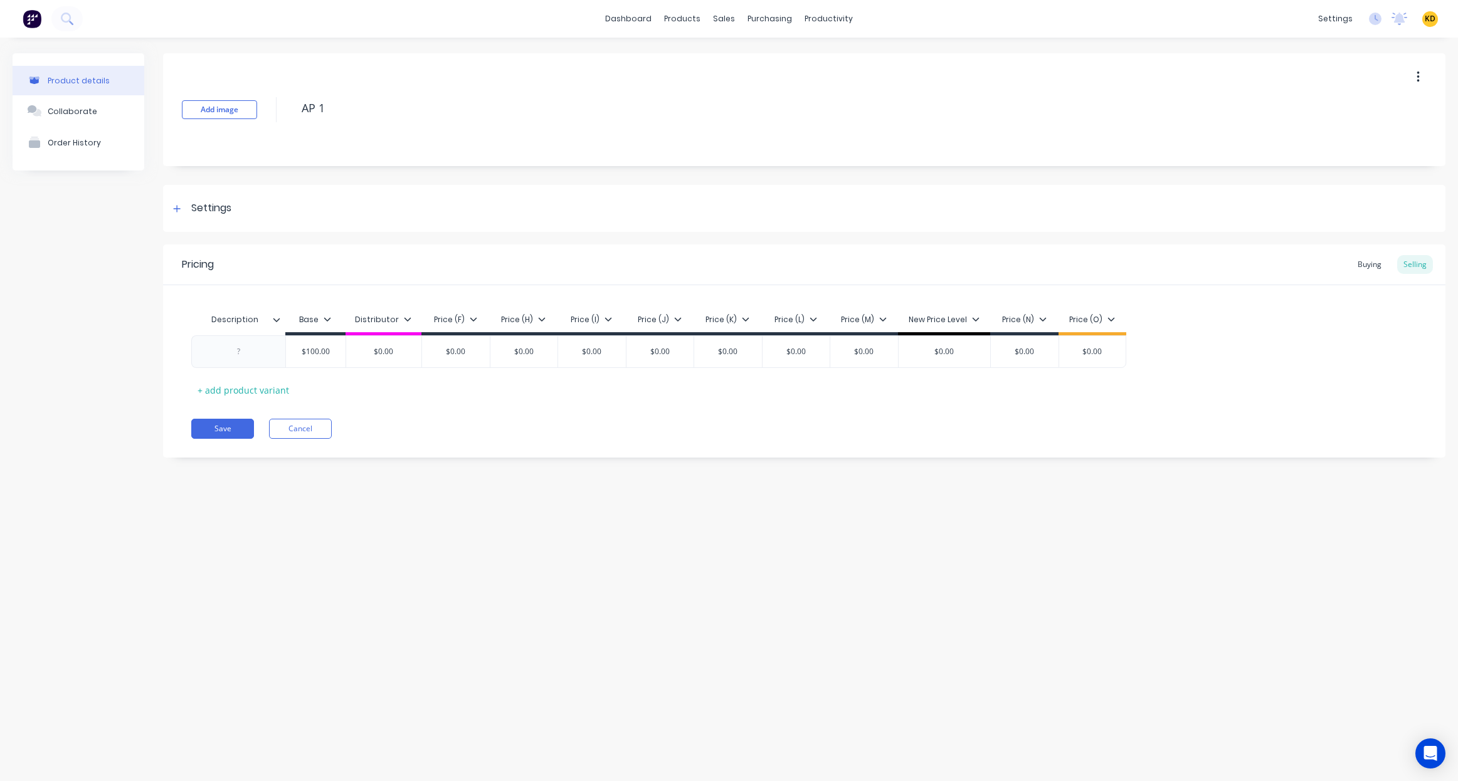
type textarea "x"
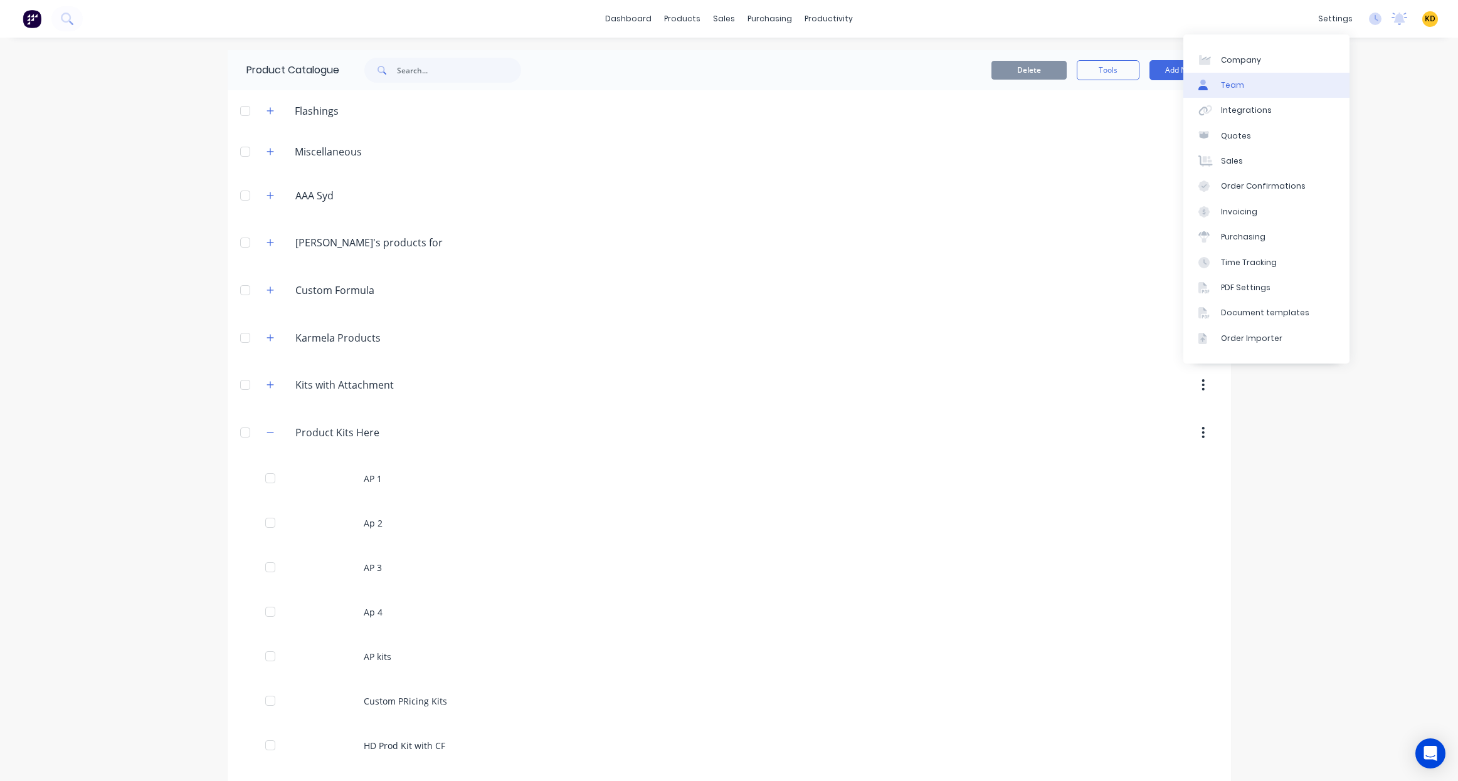
click at [1289, 73] on link "Team" at bounding box center [1266, 85] width 166 height 25
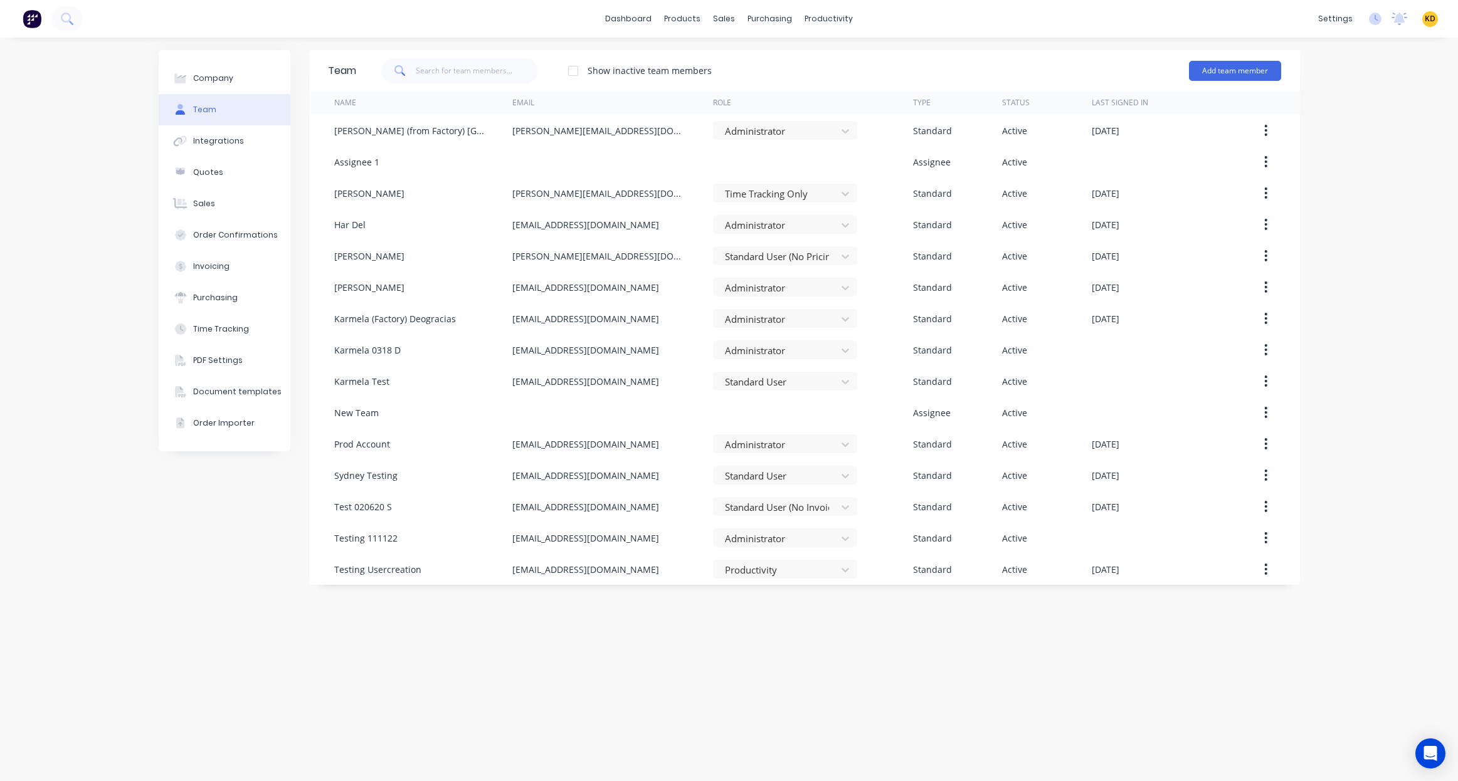
click at [890, 669] on div "Team Show inactive team members Add team member Name Email Role Type Status Las…" at bounding box center [804, 409] width 991 height 719
click at [1379, 67] on div "Company Team Integrations Quotes Sales Order Confirmations Invoicing Purchasing…" at bounding box center [729, 410] width 1458 height 744
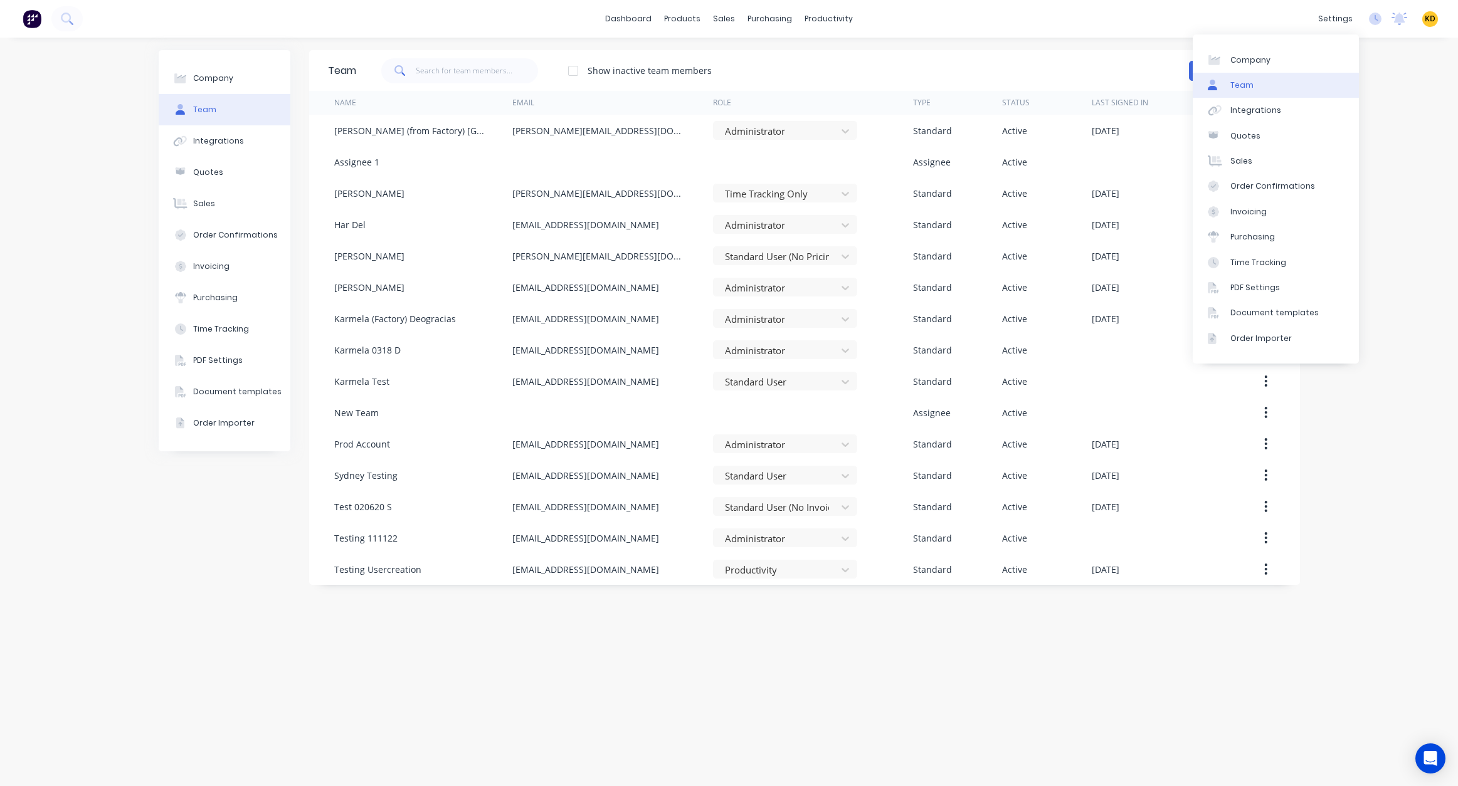
click at [1364, 186] on div "Company Team Integrations Quotes Sales Order Confirmations Invoicing Purchasing…" at bounding box center [729, 412] width 1458 height 749
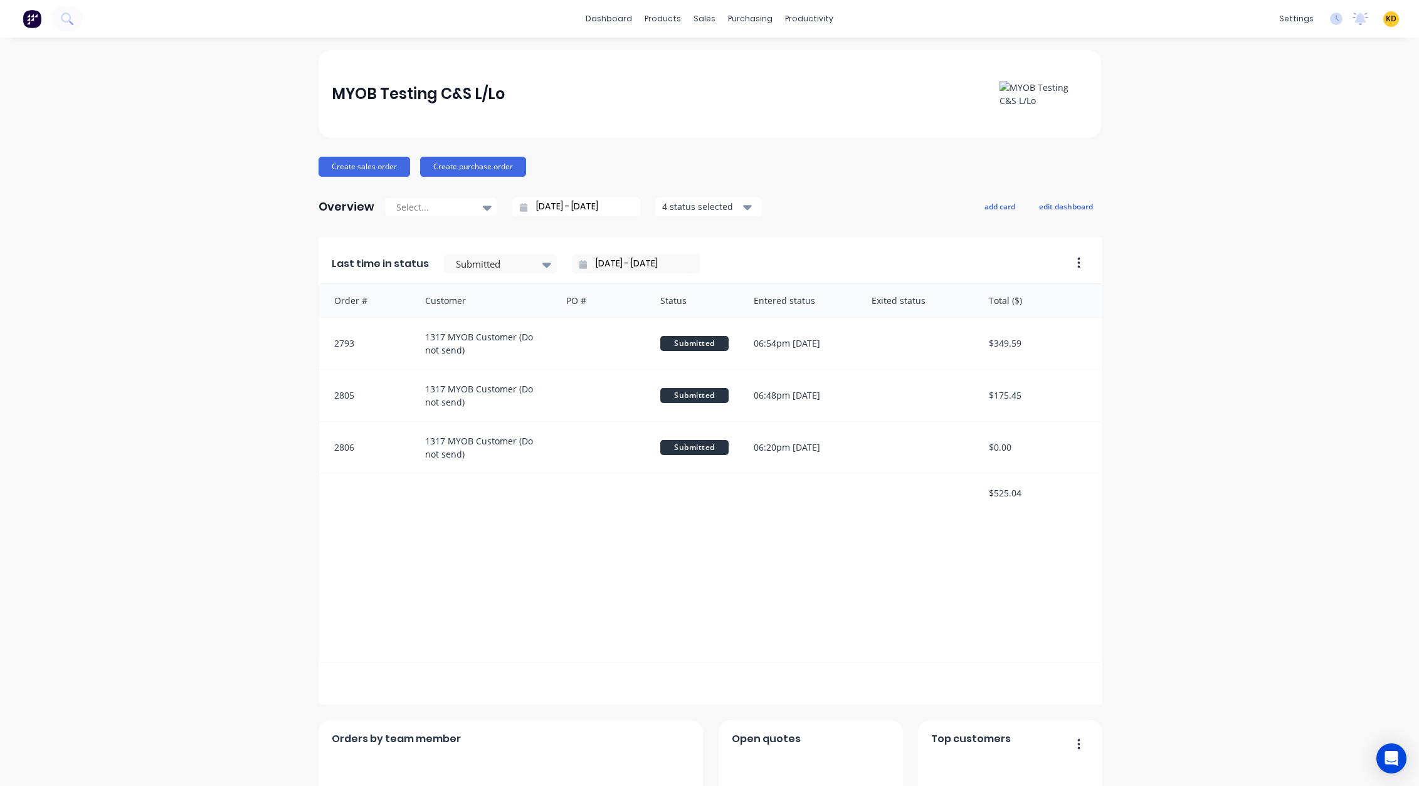
click at [1387, 14] on div "KD MYOB Testing C&S L/Lo Karmela (Factory) Deogracias Administrator Profile Sig…" at bounding box center [1391, 19] width 16 height 16
click at [1386, 19] on span "KD" at bounding box center [1391, 18] width 11 height 11
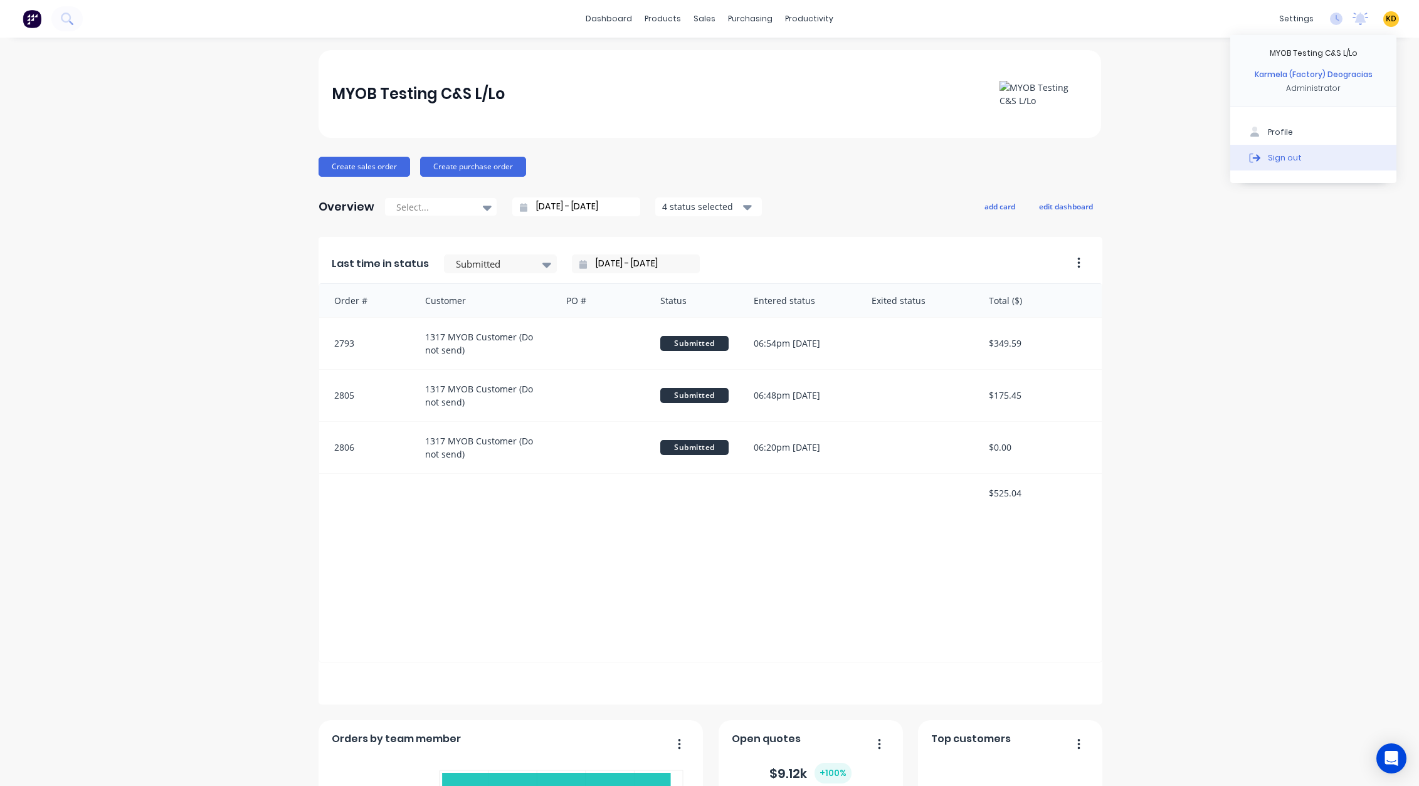
click at [1339, 164] on button "Sign out" at bounding box center [1313, 157] width 166 height 25
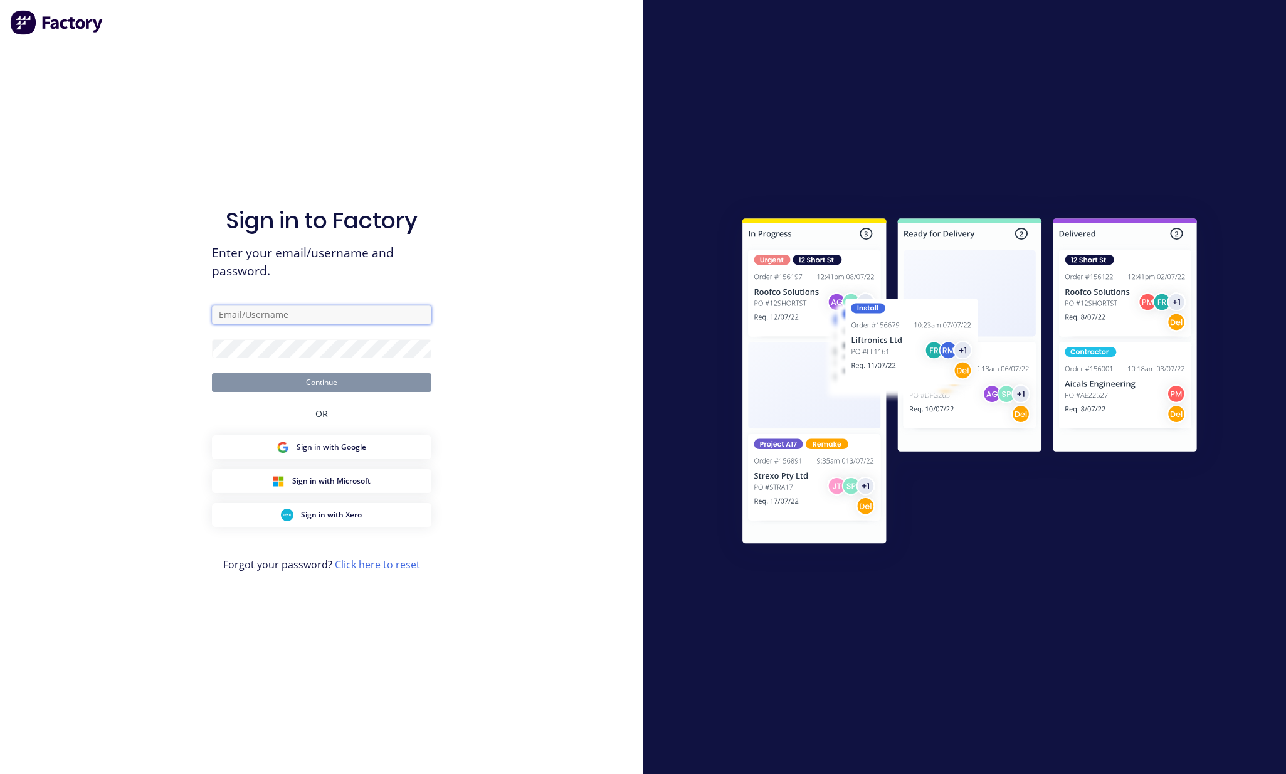
click at [344, 315] on input "text" at bounding box center [321, 314] width 219 height 19
paste input "[EMAIL_ADDRESS][DOMAIN_NAME]"
type input "[EMAIL_ADDRESS][DOMAIN_NAME]"
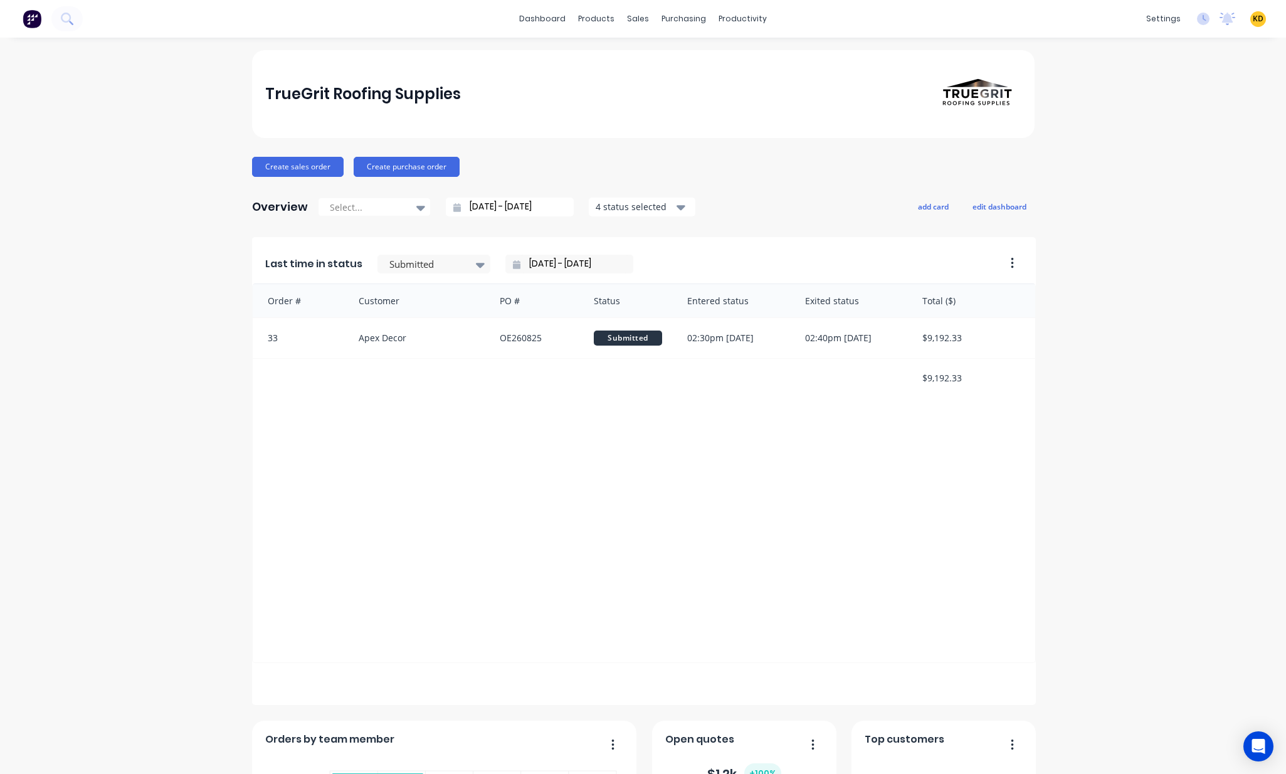
click at [207, 285] on div "TrueGrit Roofing Supplies Create sales order Create purchase order Overview Sel…" at bounding box center [643, 538] width 1286 height 977
click at [613, 65] on link "Product Catalogue" at bounding box center [654, 59] width 166 height 25
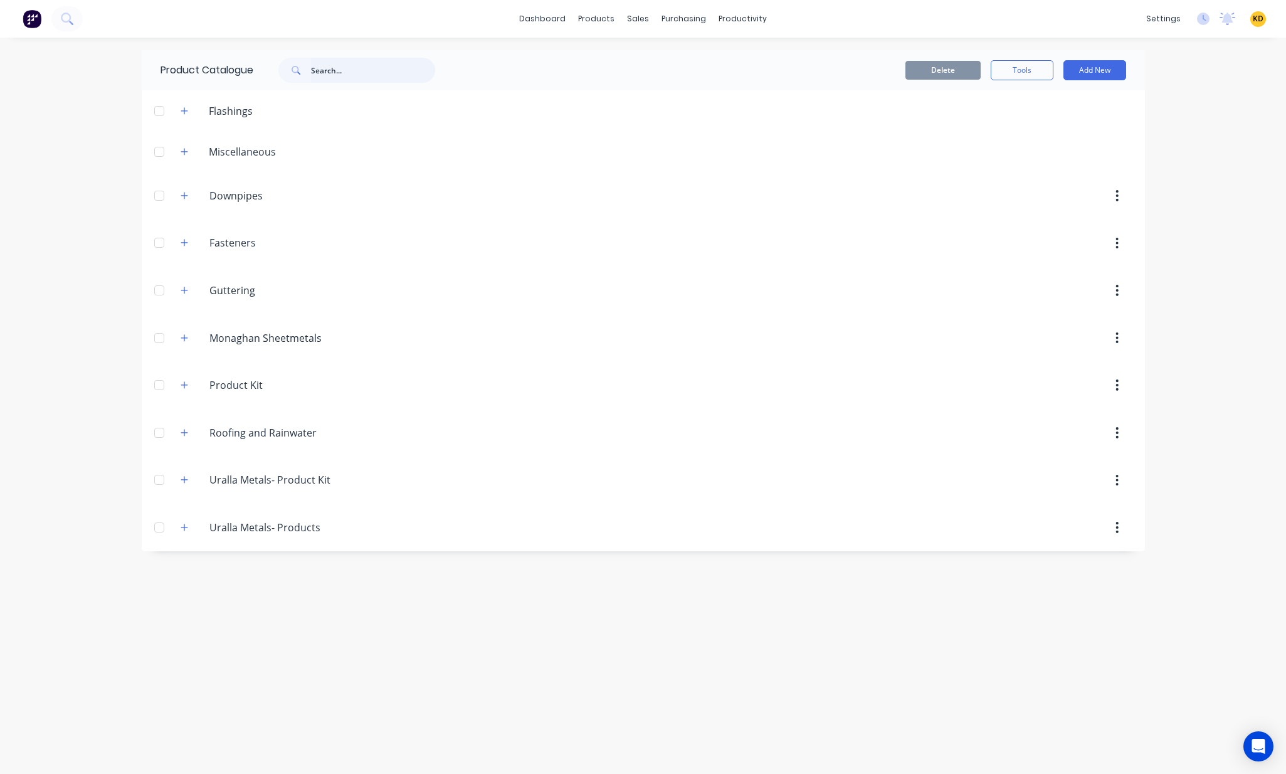
click at [339, 75] on input "text" at bounding box center [373, 70] width 124 height 25
type input "cap"
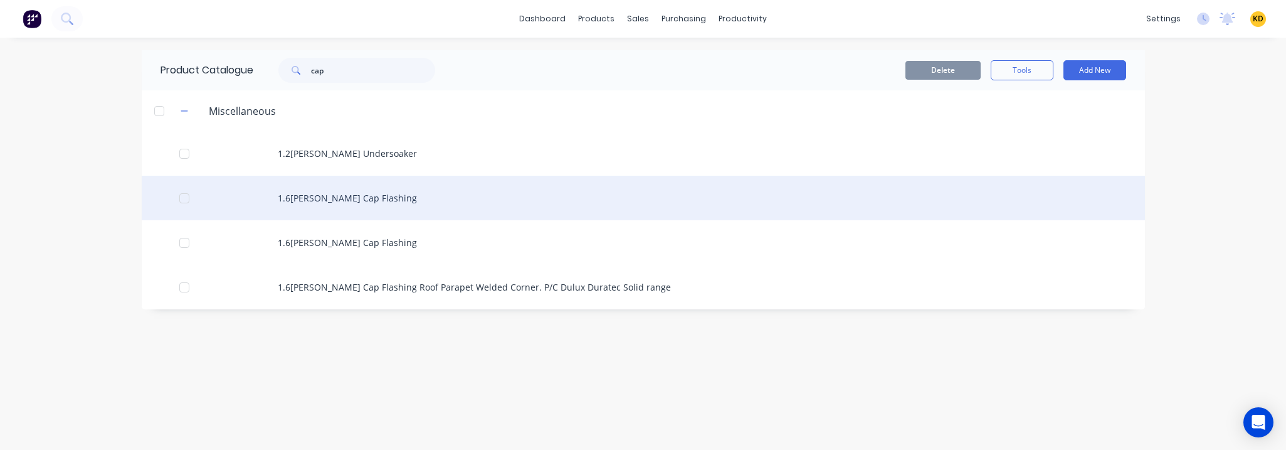
click at [328, 204] on div "1.6[PERSON_NAME] Cap Flashing" at bounding box center [643, 198] width 1003 height 45
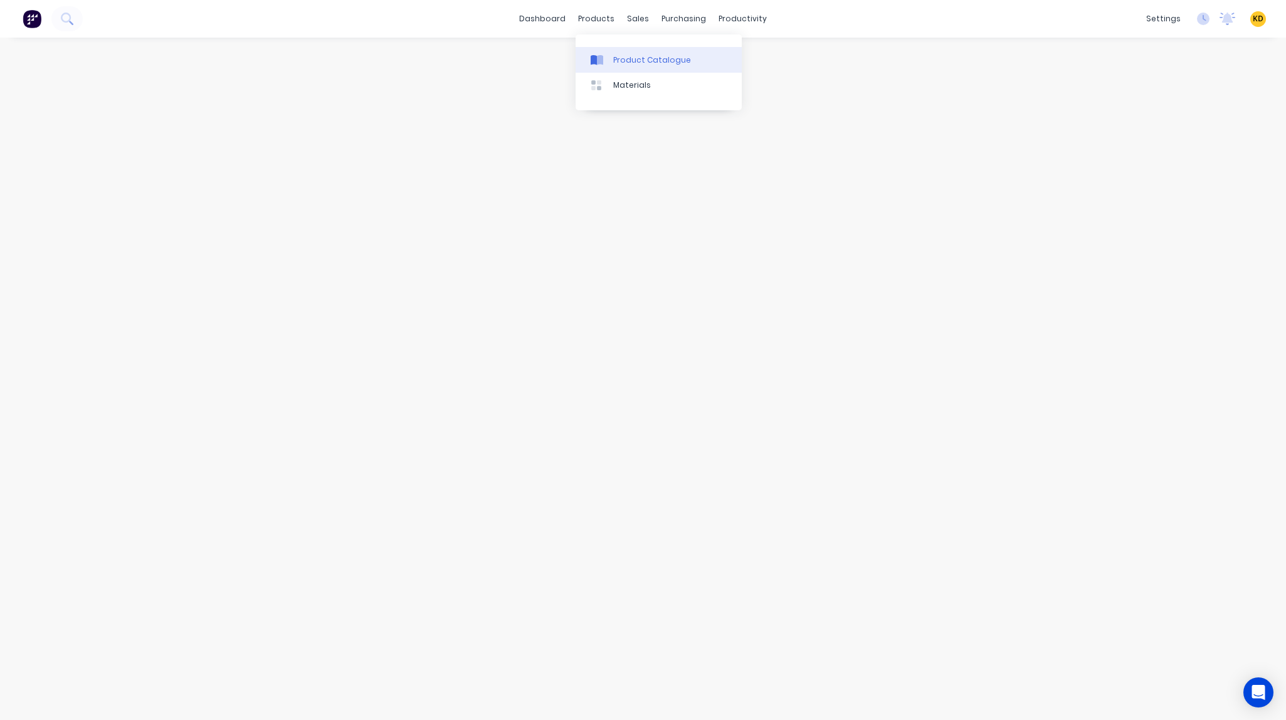
click at [628, 60] on div "Product Catalogue" at bounding box center [652, 60] width 78 height 11
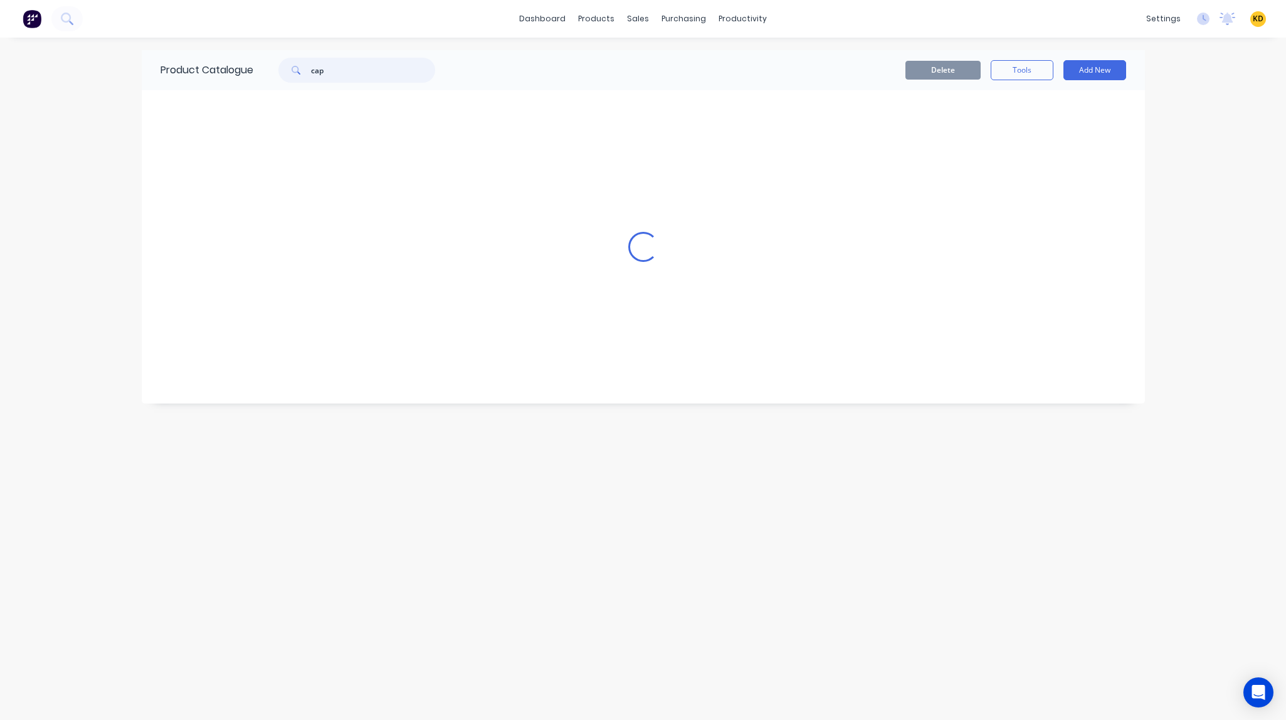
click at [361, 80] on input "cap" at bounding box center [373, 70] width 124 height 25
type input "c"
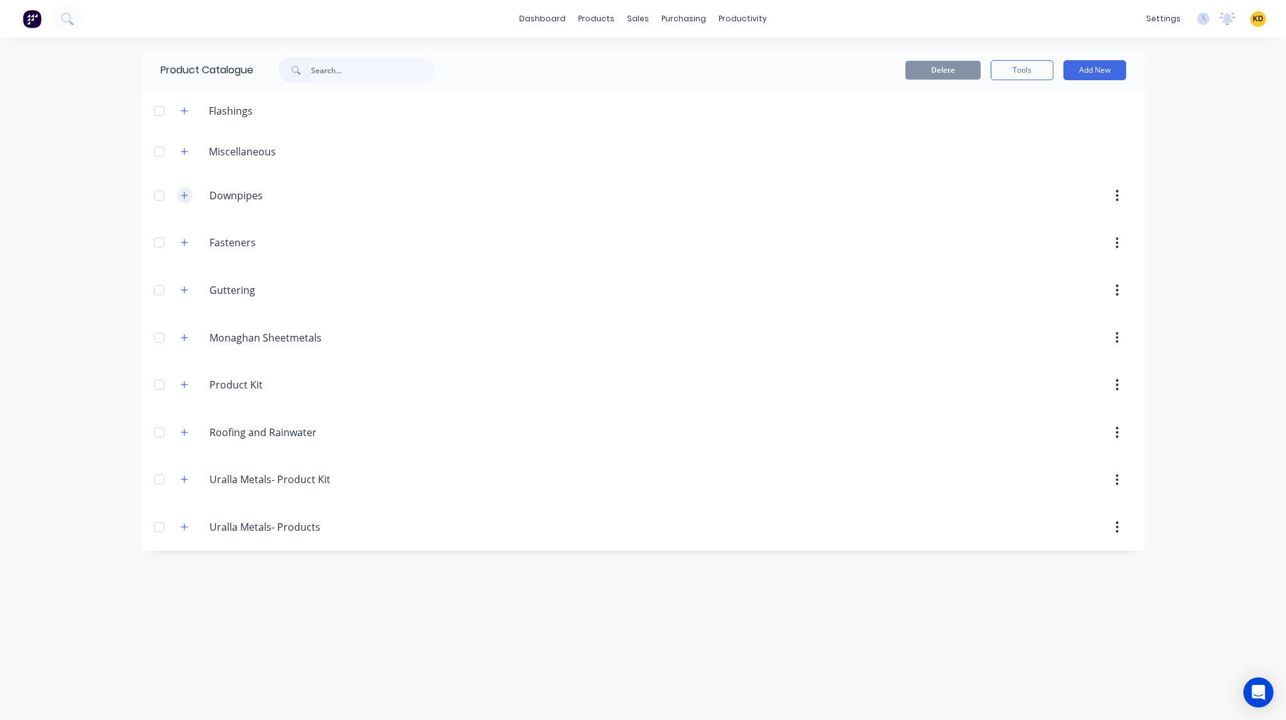
click at [191, 196] on button "button" at bounding box center [185, 195] width 16 height 16
click at [178, 243] on button "button" at bounding box center [185, 243] width 16 height 16
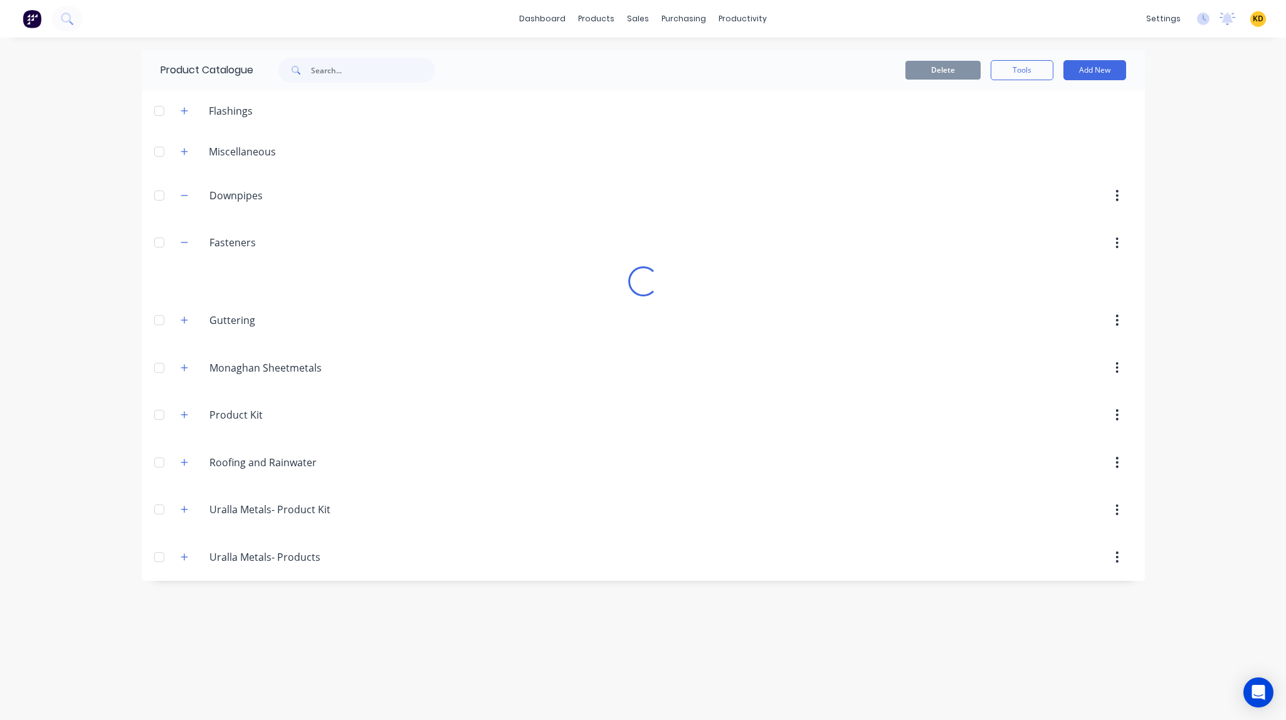
click at [1195, 218] on div "dashboard products sales purchasing productivity dashboard products Product Cat…" at bounding box center [643, 360] width 1286 height 720
click at [189, 246] on button "button" at bounding box center [185, 243] width 16 height 16
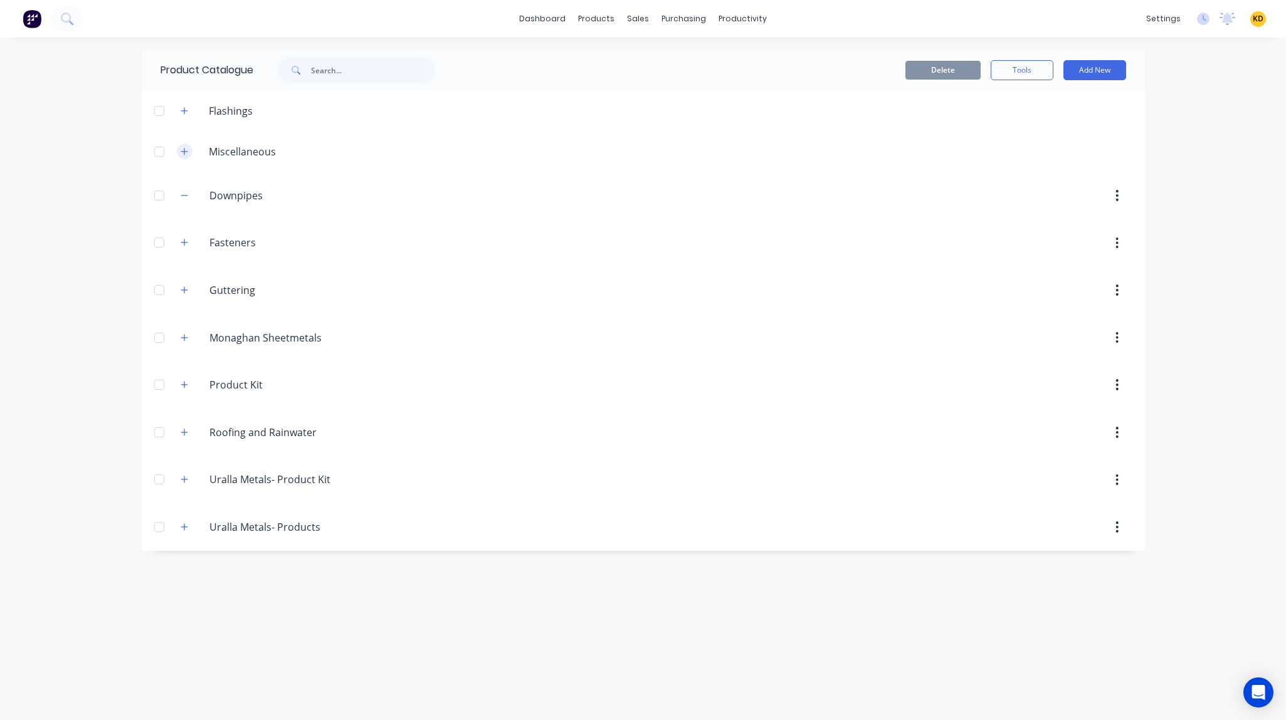
click at [187, 152] on icon "button" at bounding box center [185, 151] width 8 height 9
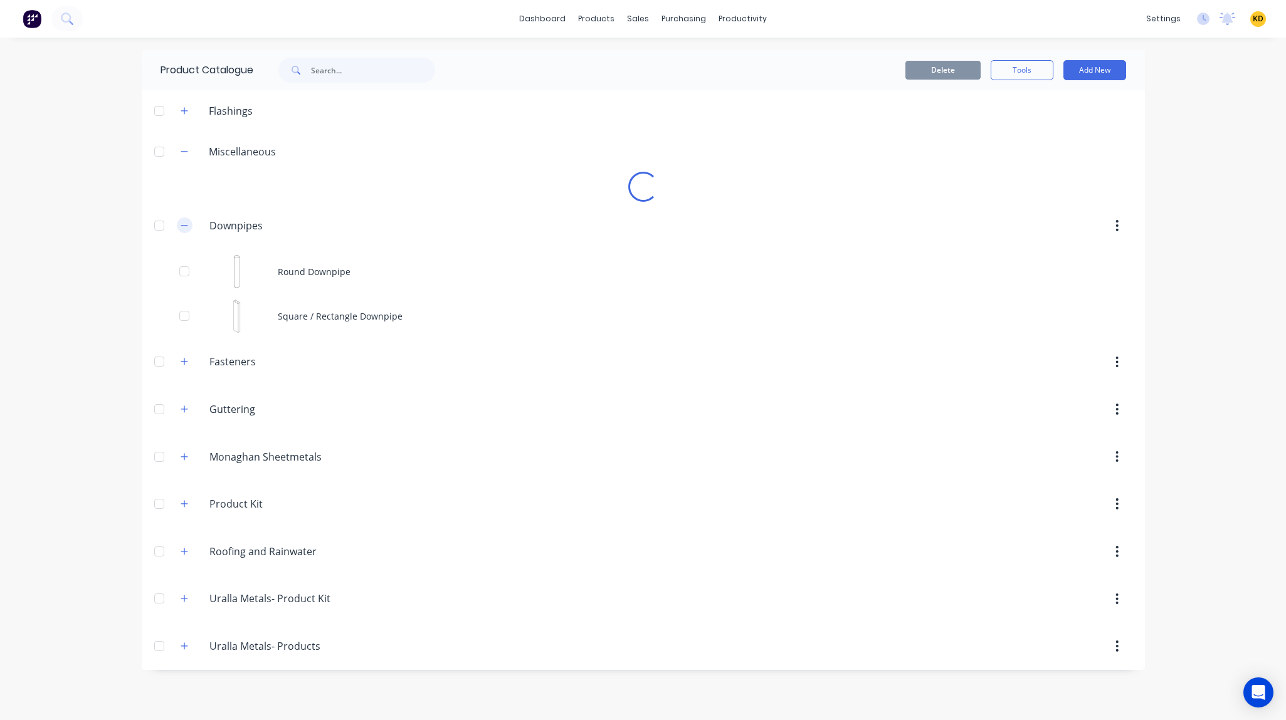
click at [182, 222] on icon "button" at bounding box center [185, 225] width 8 height 9
click at [1205, 204] on div "dashboard products sales purchasing productivity dashboard products Product Cat…" at bounding box center [643, 360] width 1286 height 720
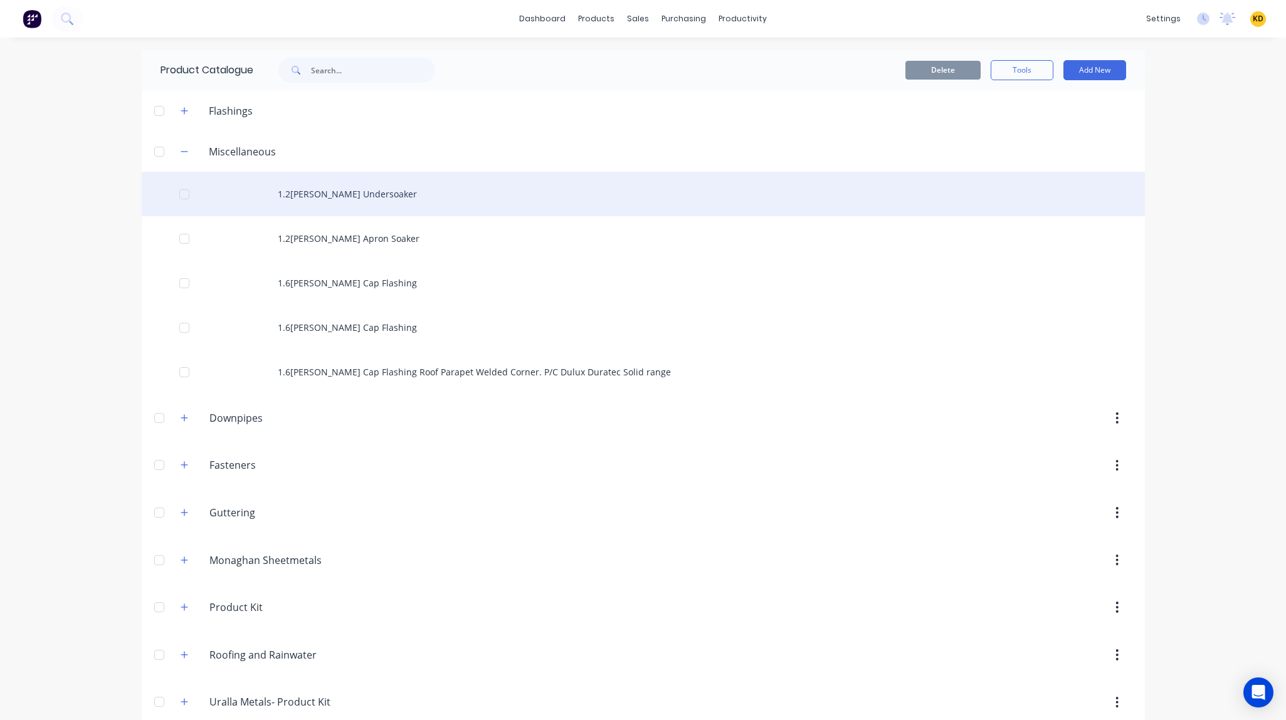
click at [438, 201] on div "1.2[PERSON_NAME] Undersoaker" at bounding box center [643, 194] width 1003 height 45
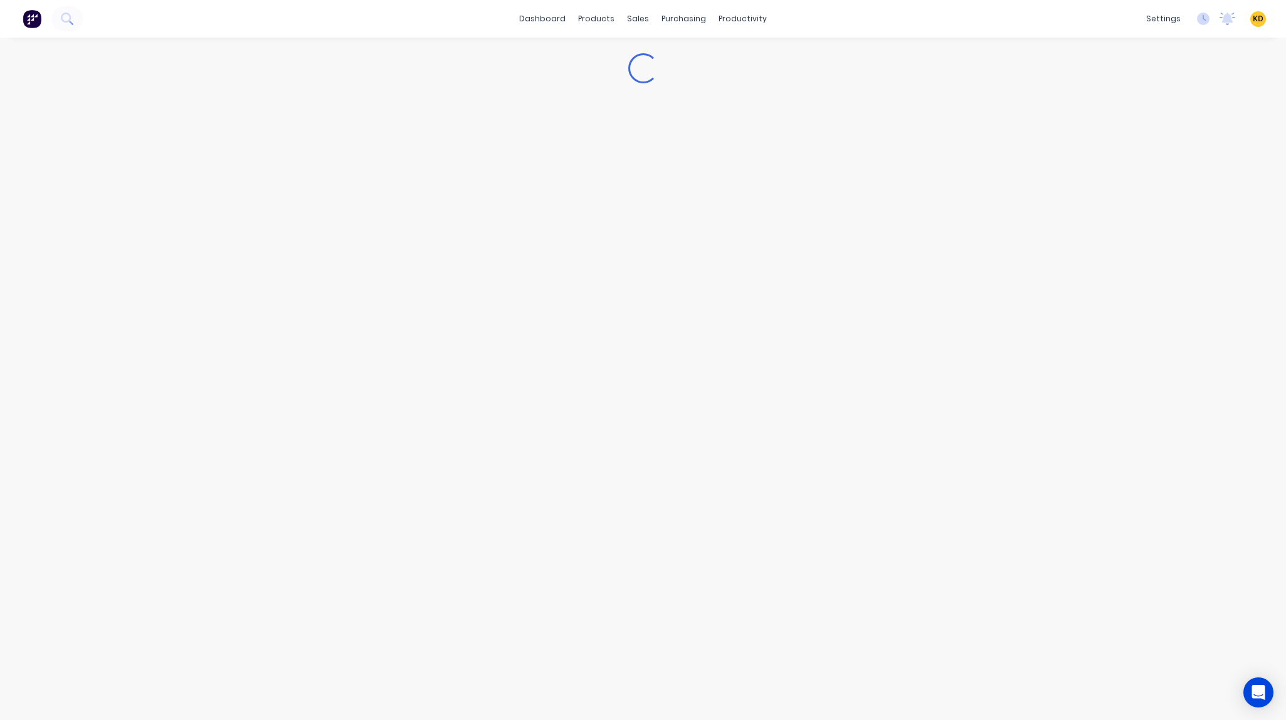
click at [857, 11] on div "dashboard products sales purchasing productivity dashboard products Product Cat…" at bounding box center [643, 19] width 1286 height 38
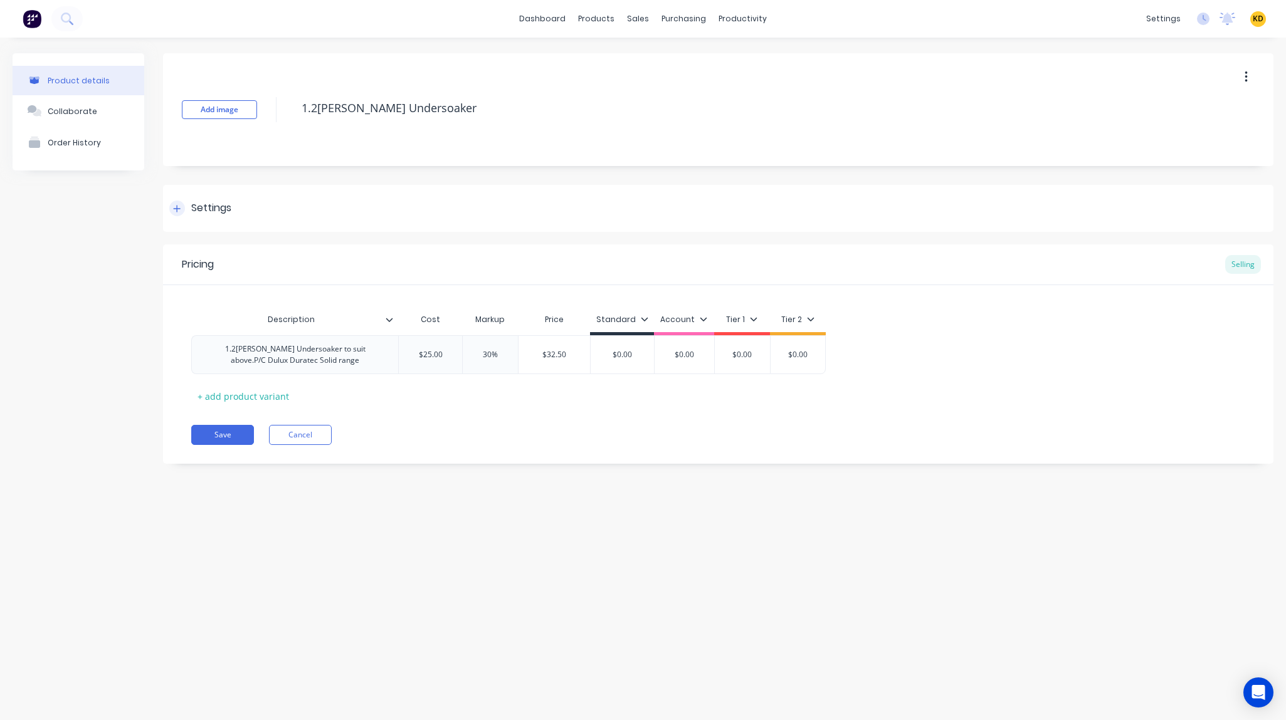
click at [227, 208] on div "Settings" at bounding box center [211, 209] width 40 height 16
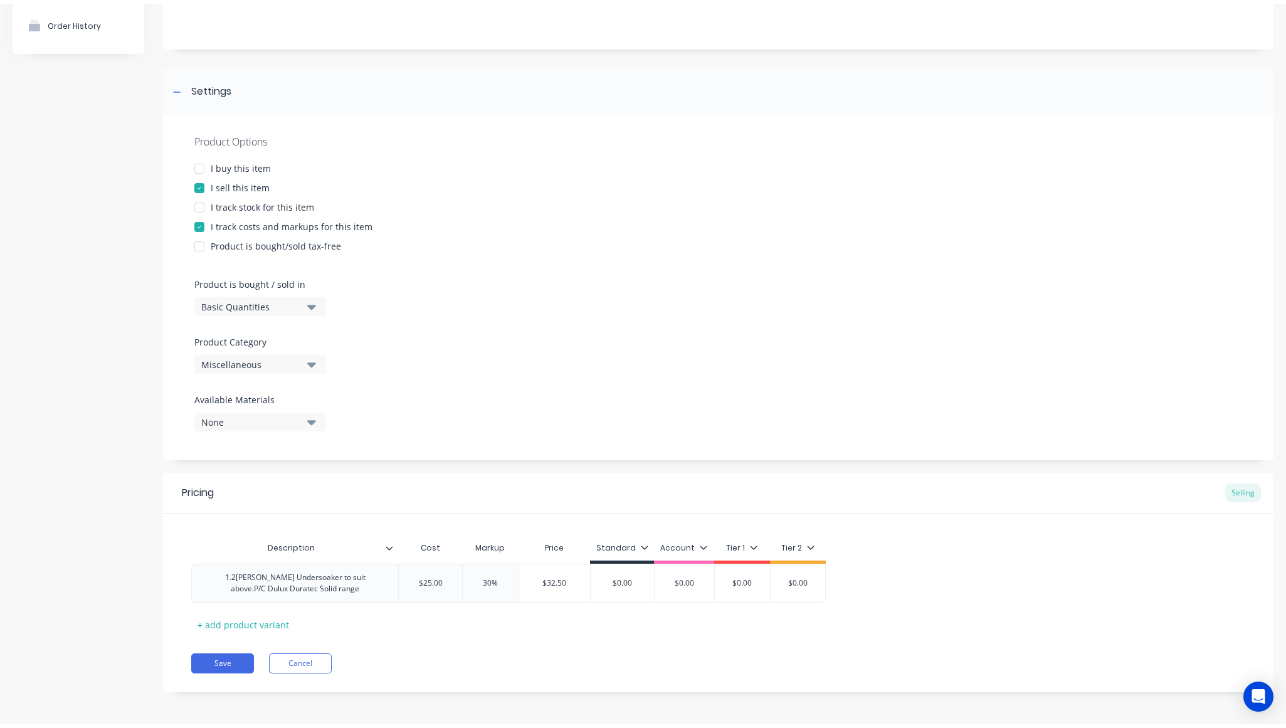
scroll to position [123, 0]
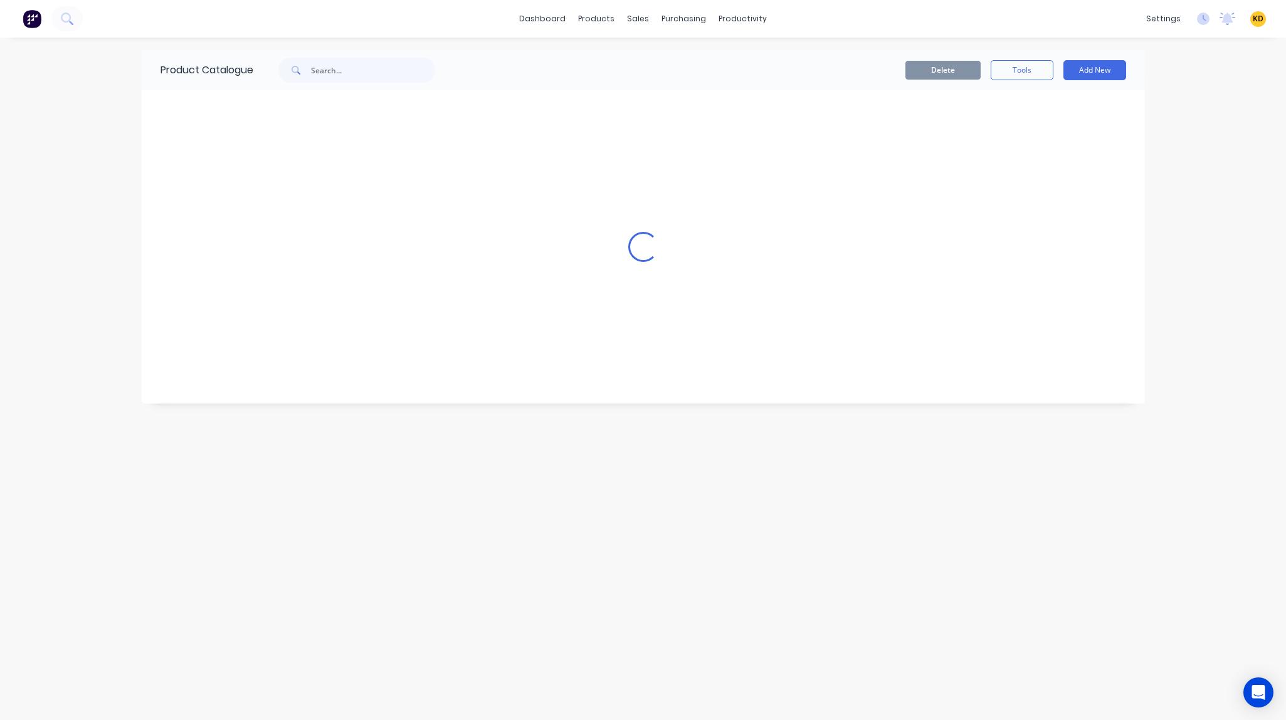
drag, startPoint x: 1032, startPoint y: 720, endPoint x: 1036, endPoint y: 732, distance: 12.5
click at [1036, 720] on html "dashboard products sales purchasing productivity dashboard products Product Cat…" at bounding box center [643, 360] width 1286 height 720
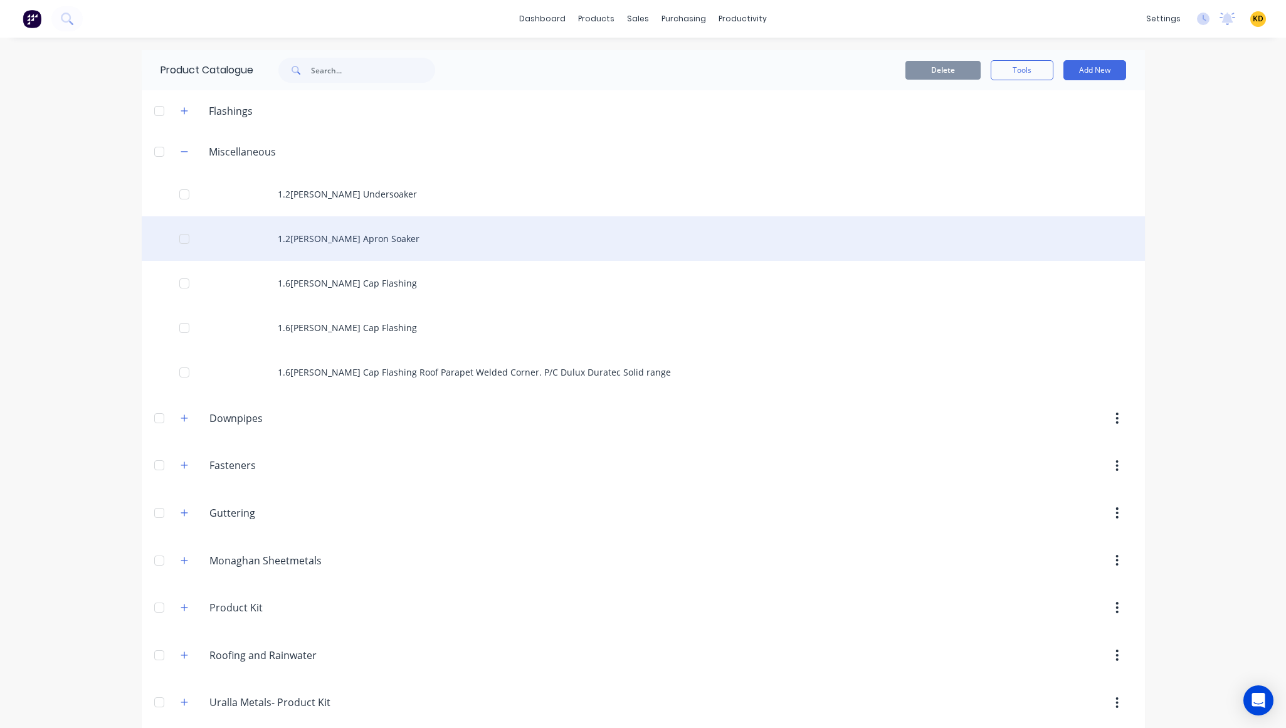
click at [413, 224] on div "1.2[PERSON_NAME] Apron Soaker" at bounding box center [643, 238] width 1003 height 45
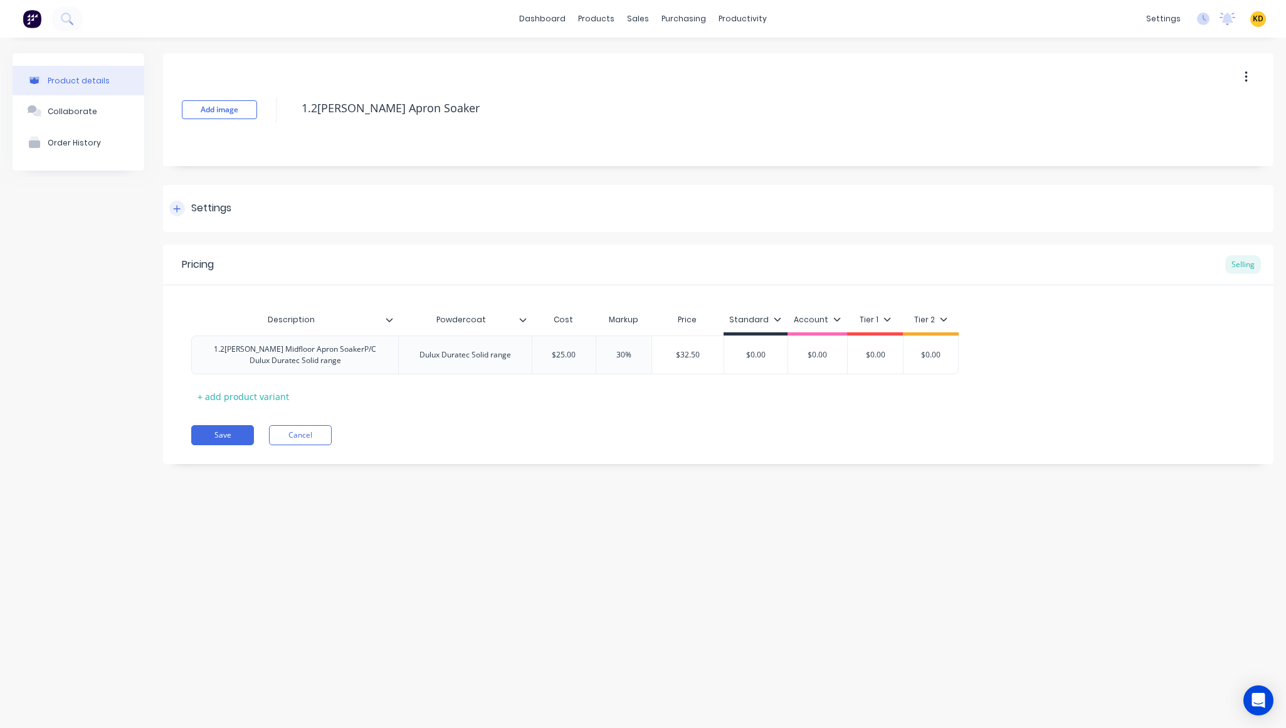
drag, startPoint x: 229, startPoint y: 243, endPoint x: 228, endPoint y: 208, distance: 34.5
click at [229, 222] on div "Add image 1.2mm Ali Midfloor Apron Soaker Settings Product Options I buy this i…" at bounding box center [718, 268] width 1110 height 430
click at [228, 208] on div "Settings" at bounding box center [211, 209] width 40 height 16
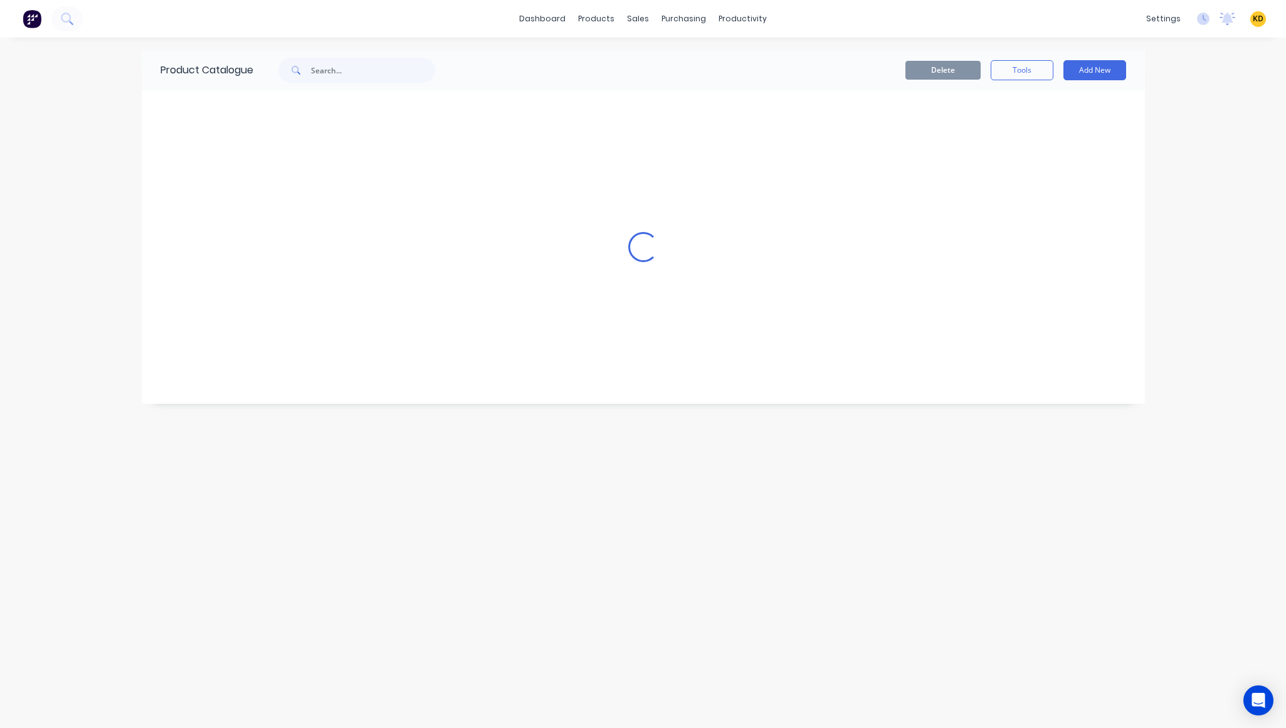
click at [1245, 184] on div "dashboard products sales purchasing productivity dashboard products Product Cat…" at bounding box center [643, 364] width 1286 height 728
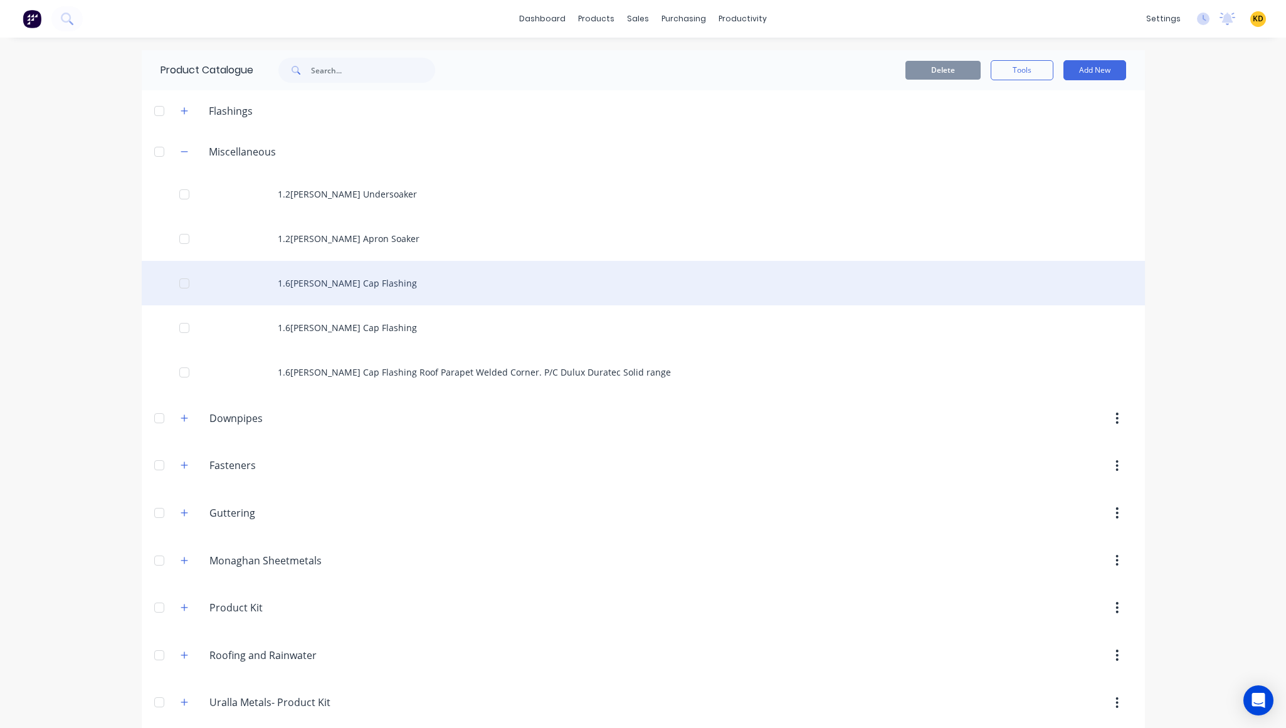
click at [324, 278] on div "1.6[PERSON_NAME] Cap Flashing" at bounding box center [643, 283] width 1003 height 45
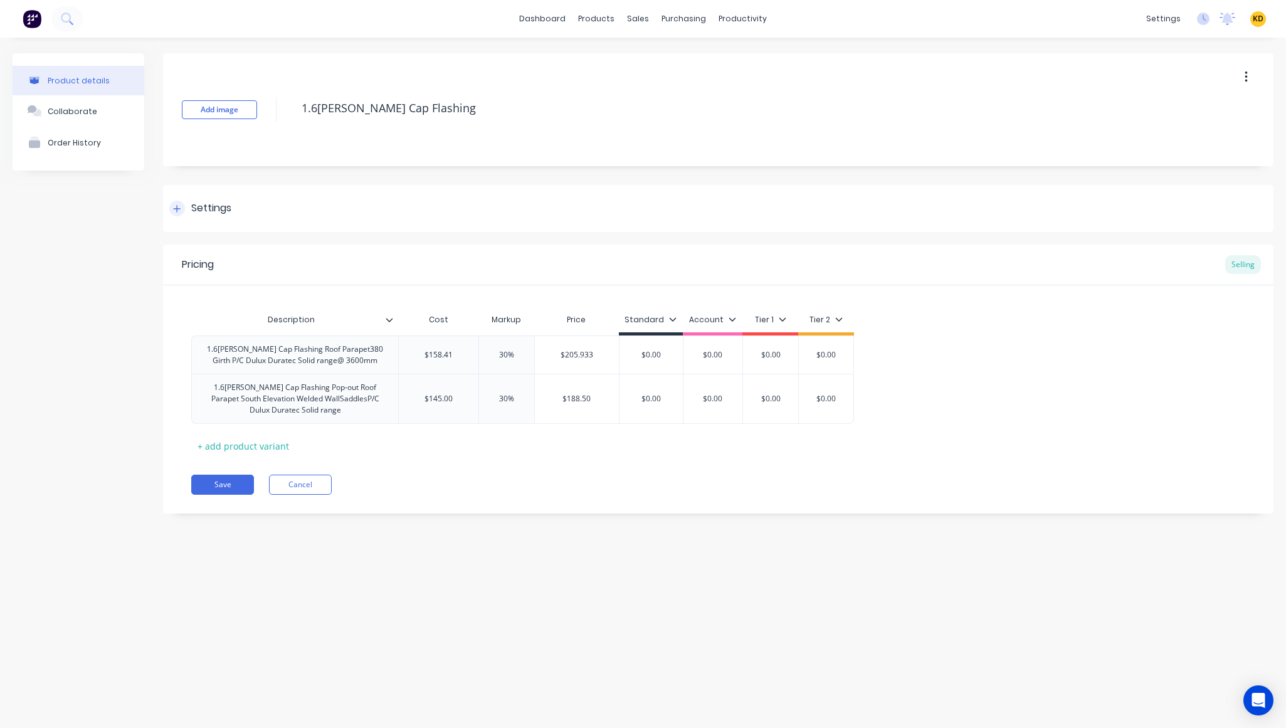
click at [359, 224] on div "Settings" at bounding box center [718, 208] width 1110 height 47
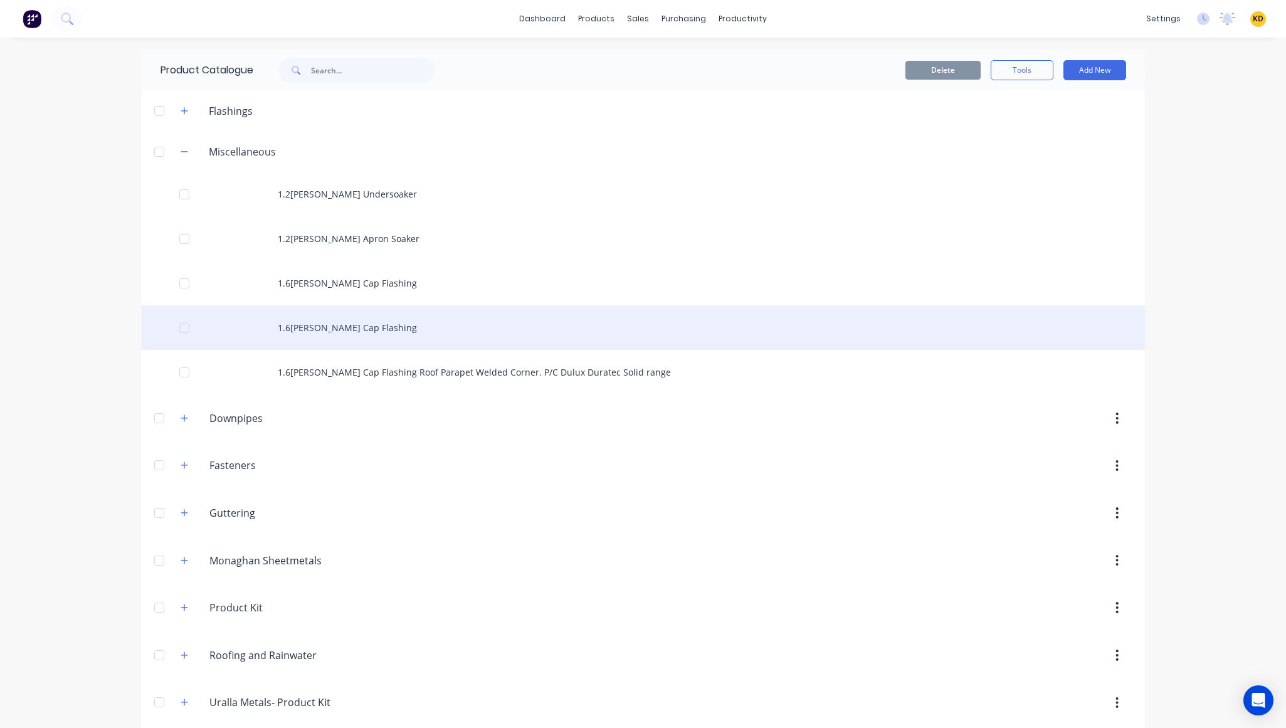
click at [359, 325] on div "1.6[PERSON_NAME] Cap Flashing" at bounding box center [643, 327] width 1003 height 45
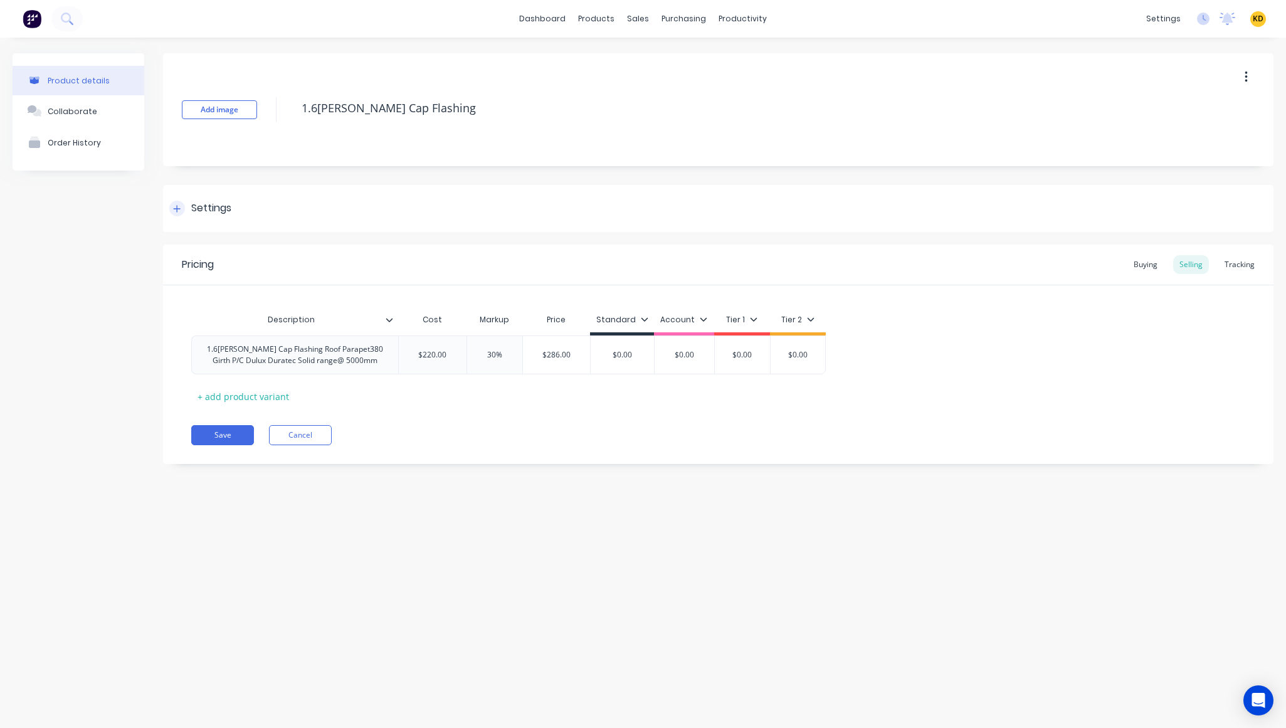
click at [240, 215] on div "Settings" at bounding box center [718, 208] width 1110 height 47
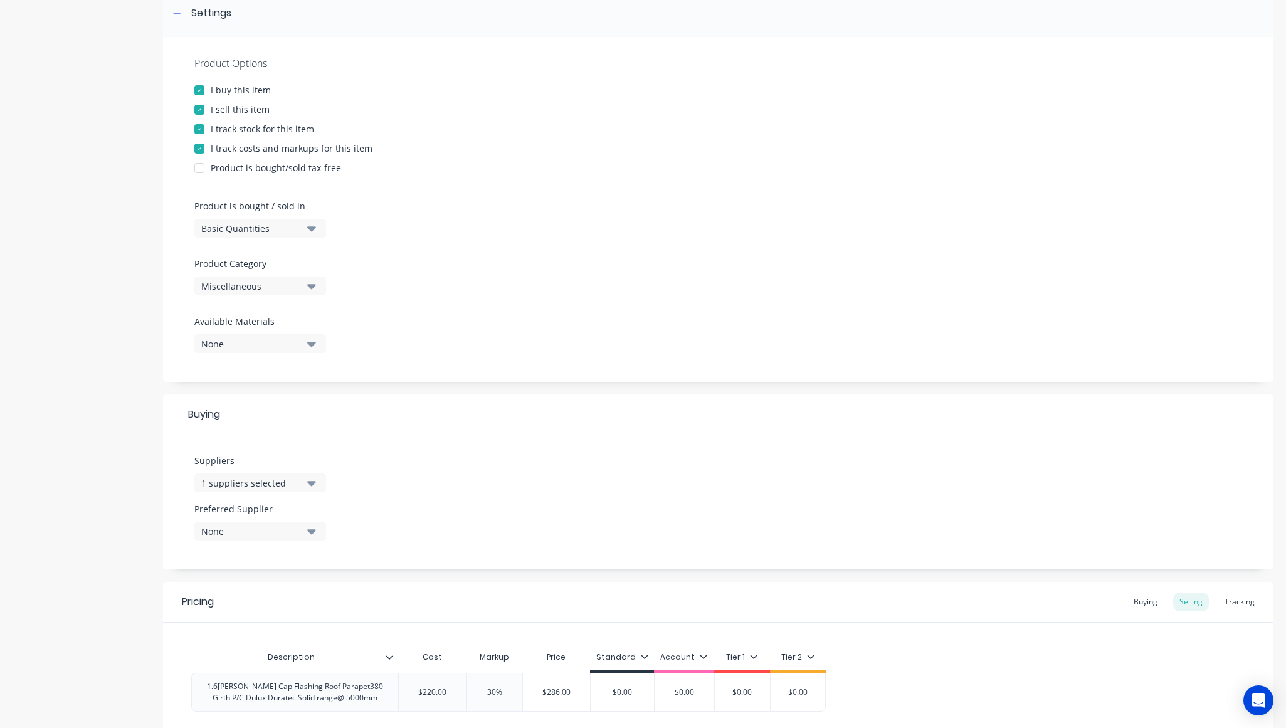
scroll to position [226, 0]
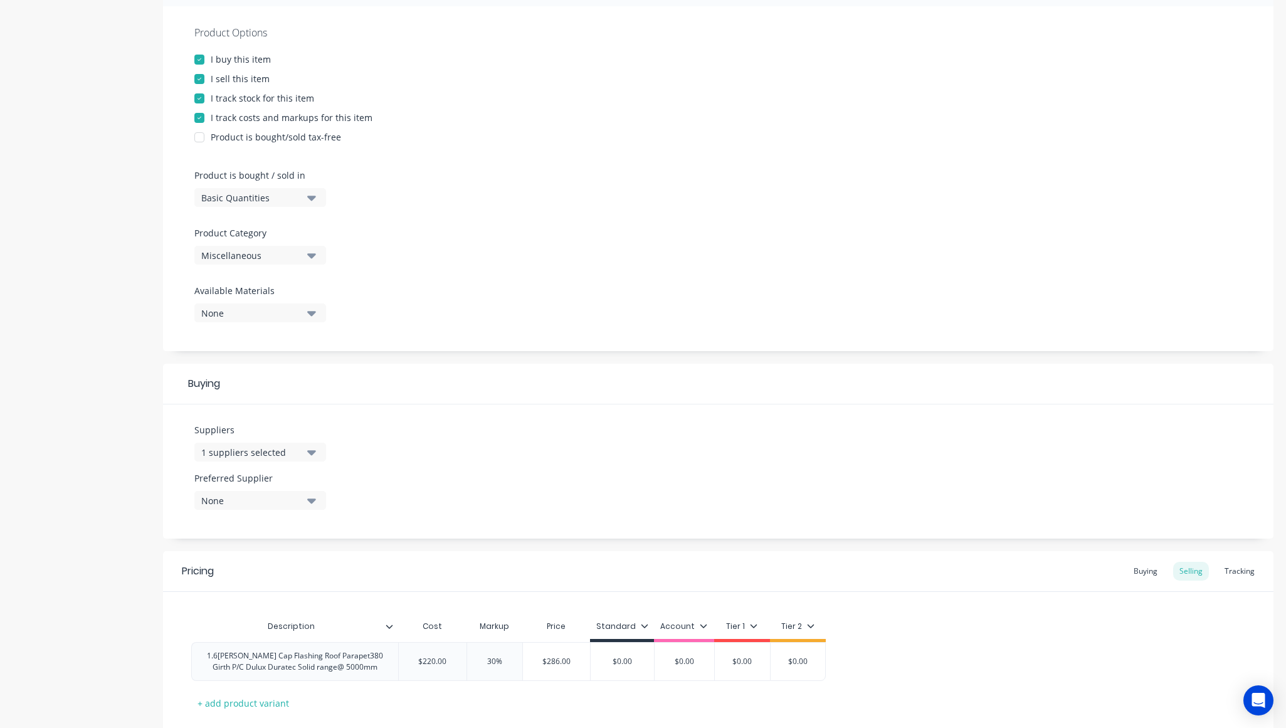
click at [270, 451] on div "1 suppliers selected" at bounding box center [251, 452] width 100 height 13
click at [89, 465] on div "Product details Collaborate Order History" at bounding box center [79, 309] width 132 height 962
click at [251, 499] on div "None" at bounding box center [251, 500] width 100 height 13
click at [108, 350] on div "Product details Collaborate Order History" at bounding box center [79, 309] width 132 height 962
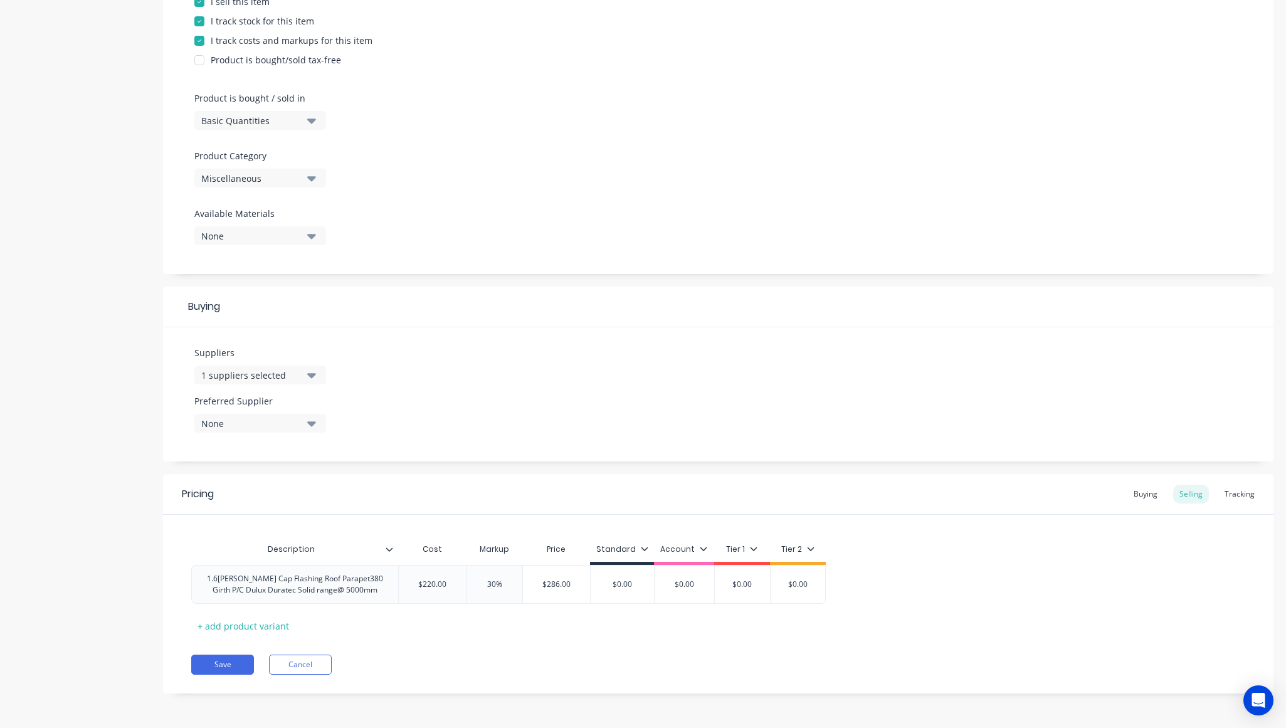
scroll to position [0, 0]
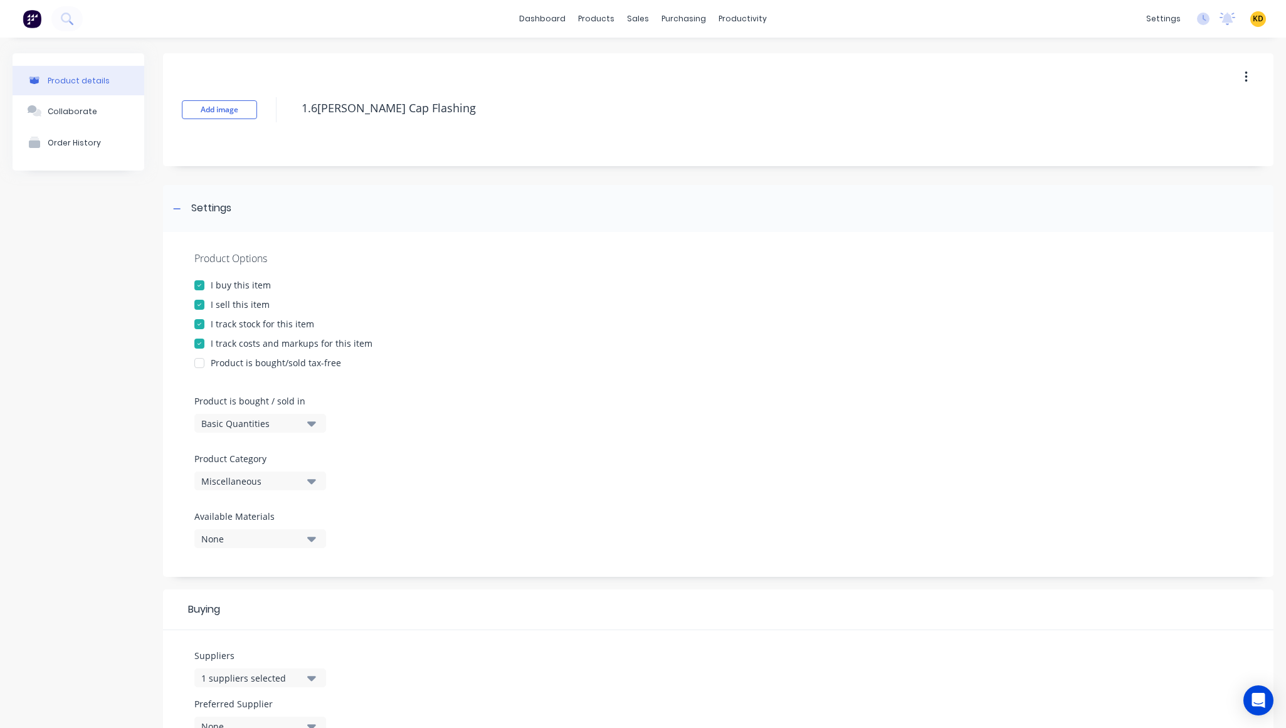
click at [154, 426] on div "Product details Collaborate Order History Add image 1.6mm Ali Cap Flashing Sett…" at bounding box center [643, 534] width 1261 height 962
click at [694, 280] on div "I buy this item" at bounding box center [718, 284] width 1048 height 13
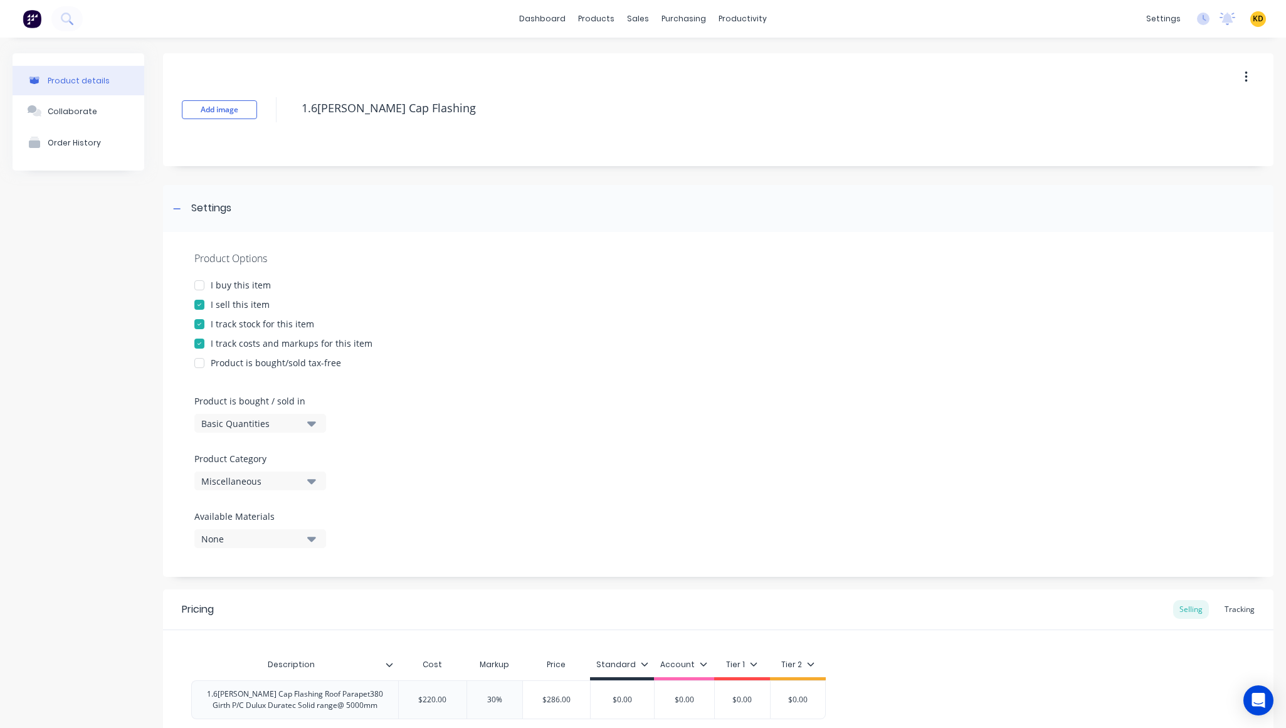
scroll to position [115, 0]
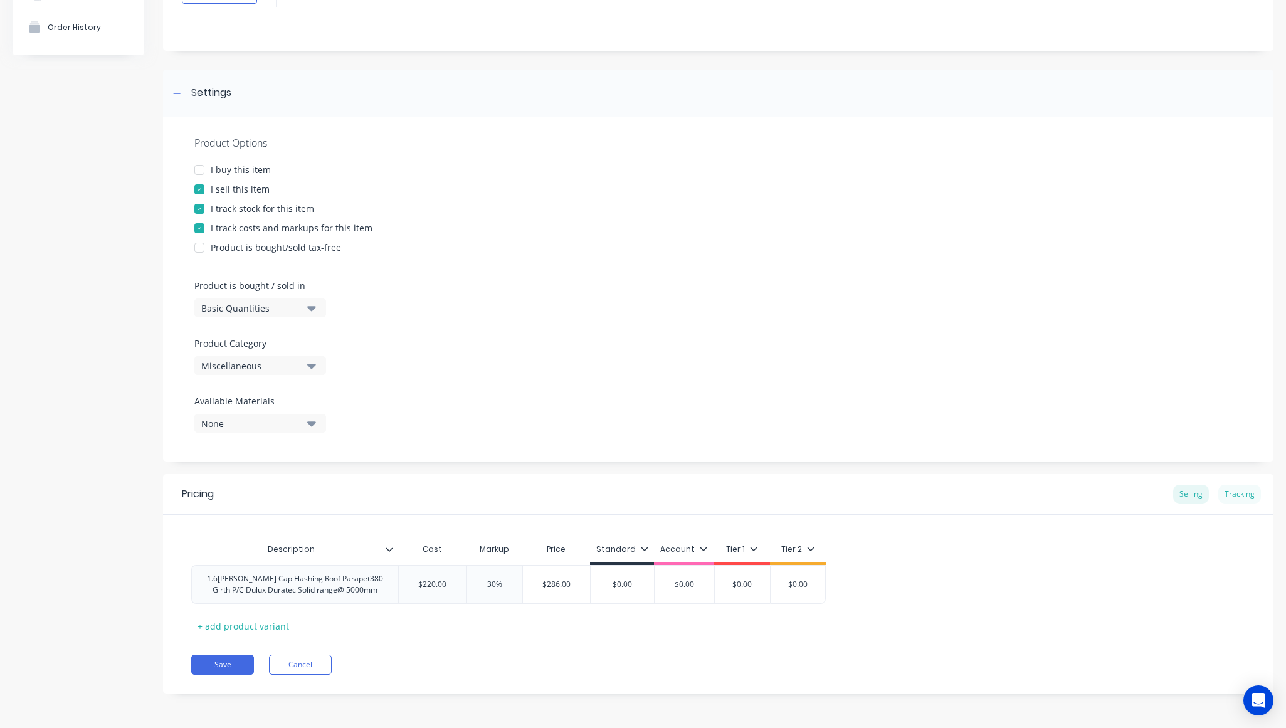
click at [1228, 493] on div "Tracking" at bounding box center [1239, 494] width 43 height 19
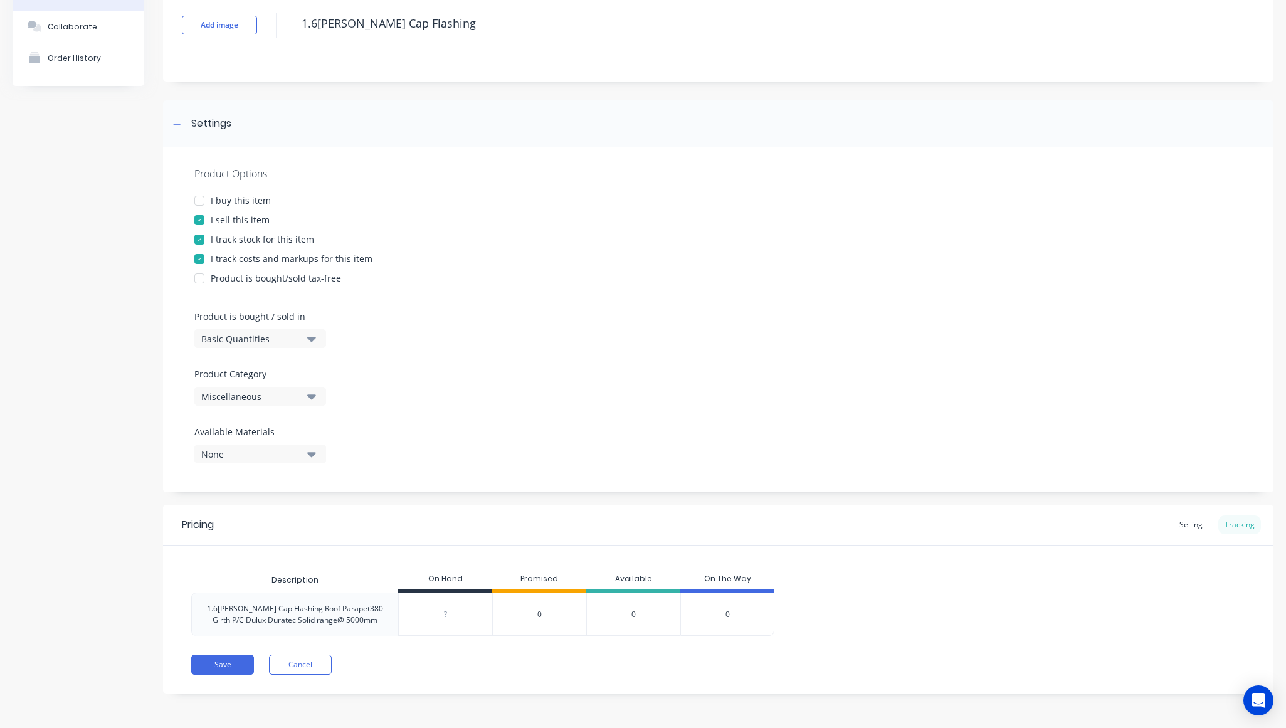
scroll to position [85, 0]
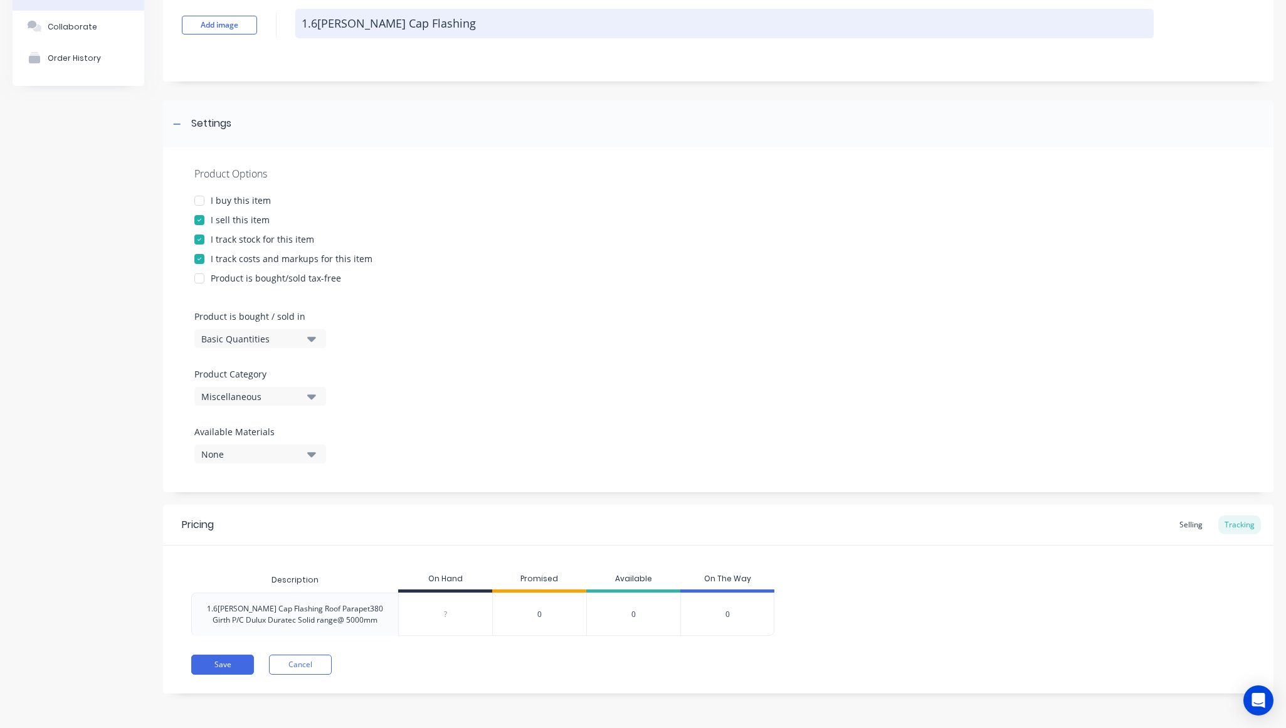
click at [404, 16] on textarea "1.6[PERSON_NAME] Cap Flashing" at bounding box center [724, 23] width 858 height 29
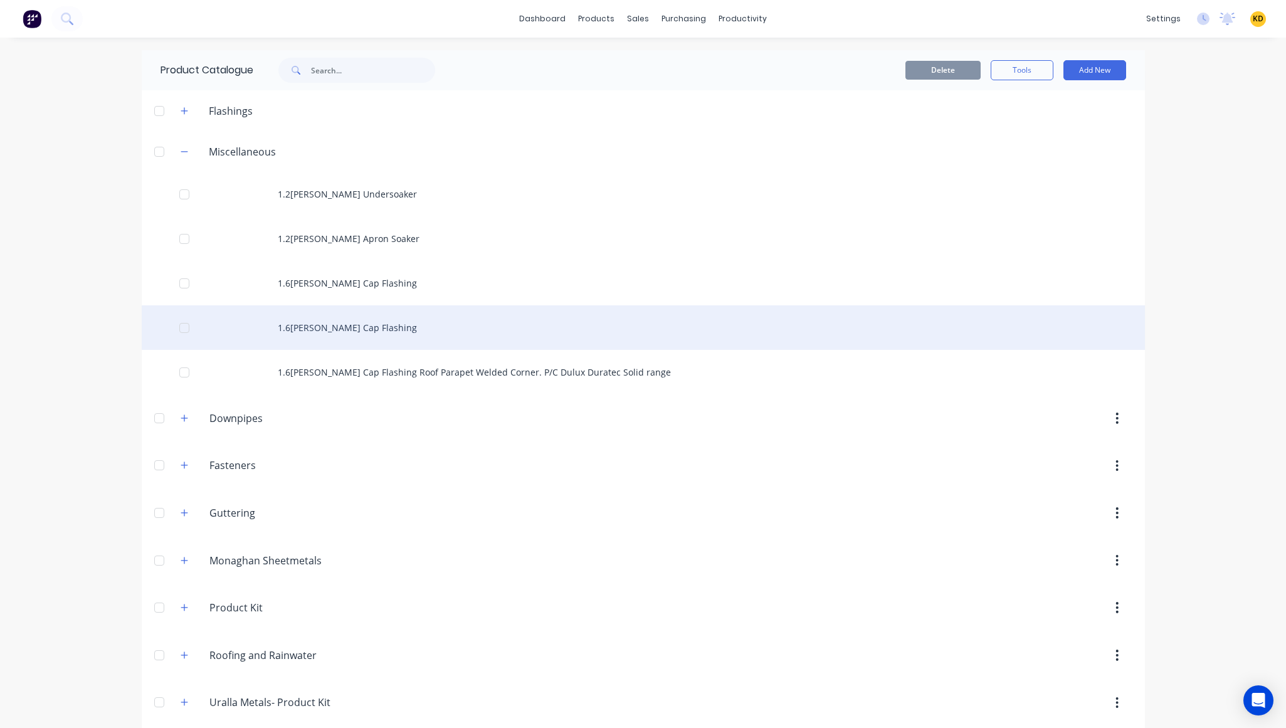
click at [381, 332] on div "1.6[PERSON_NAME] Cap Flashing" at bounding box center [643, 327] width 1003 height 45
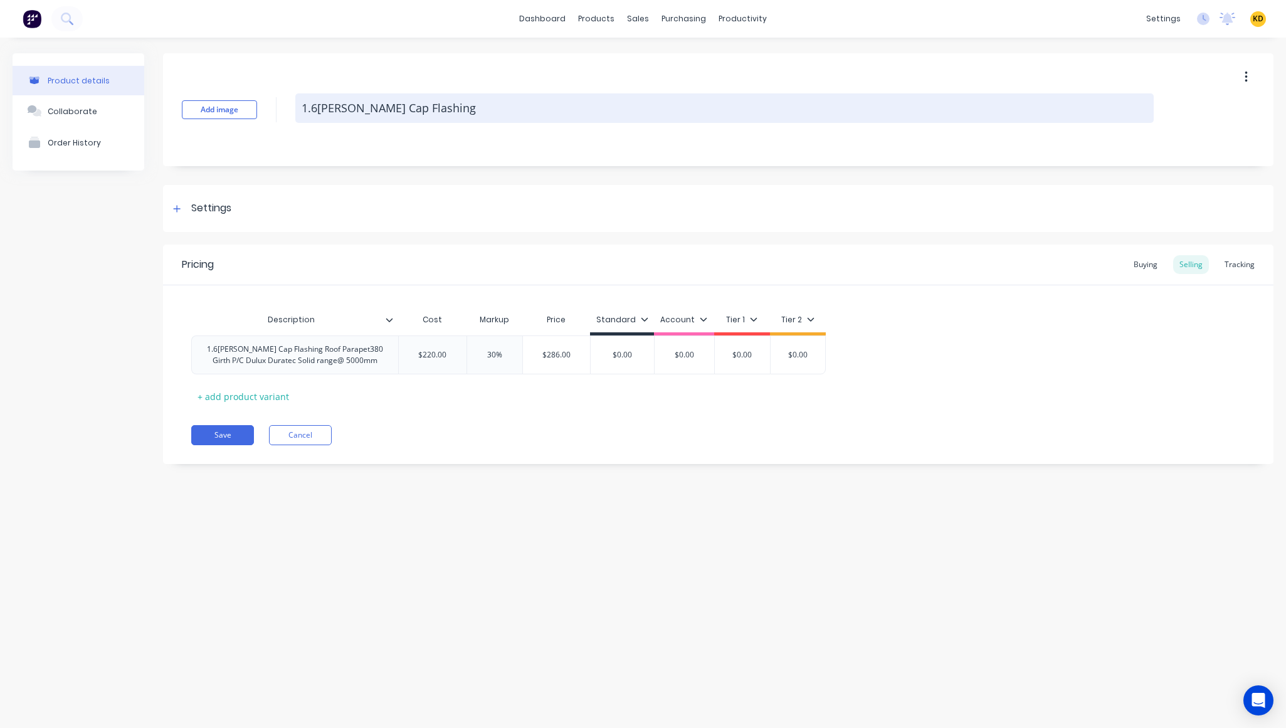
click at [421, 107] on textarea "1.6[PERSON_NAME] Cap Flashing" at bounding box center [724, 107] width 858 height 29
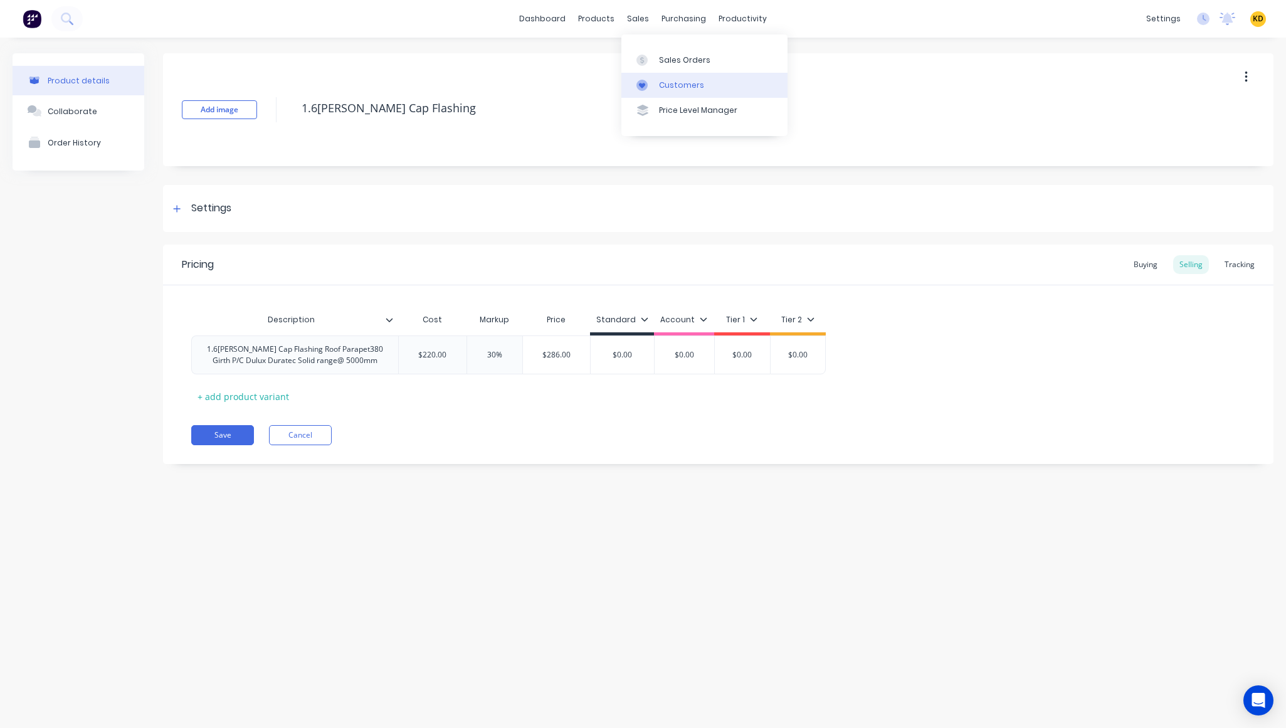
click at [663, 80] on div "Customers" at bounding box center [681, 85] width 45 height 11
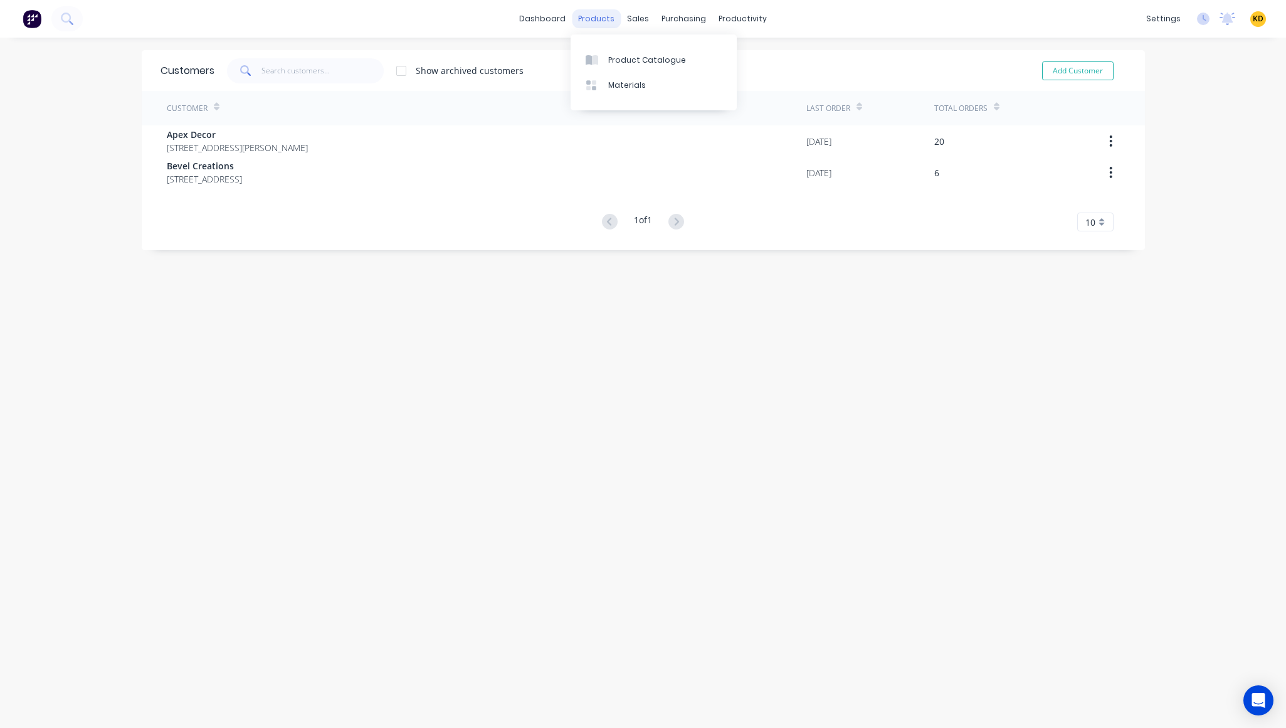
click at [586, 22] on div "products" at bounding box center [596, 18] width 49 height 19
click at [599, 55] on div at bounding box center [595, 60] width 19 height 11
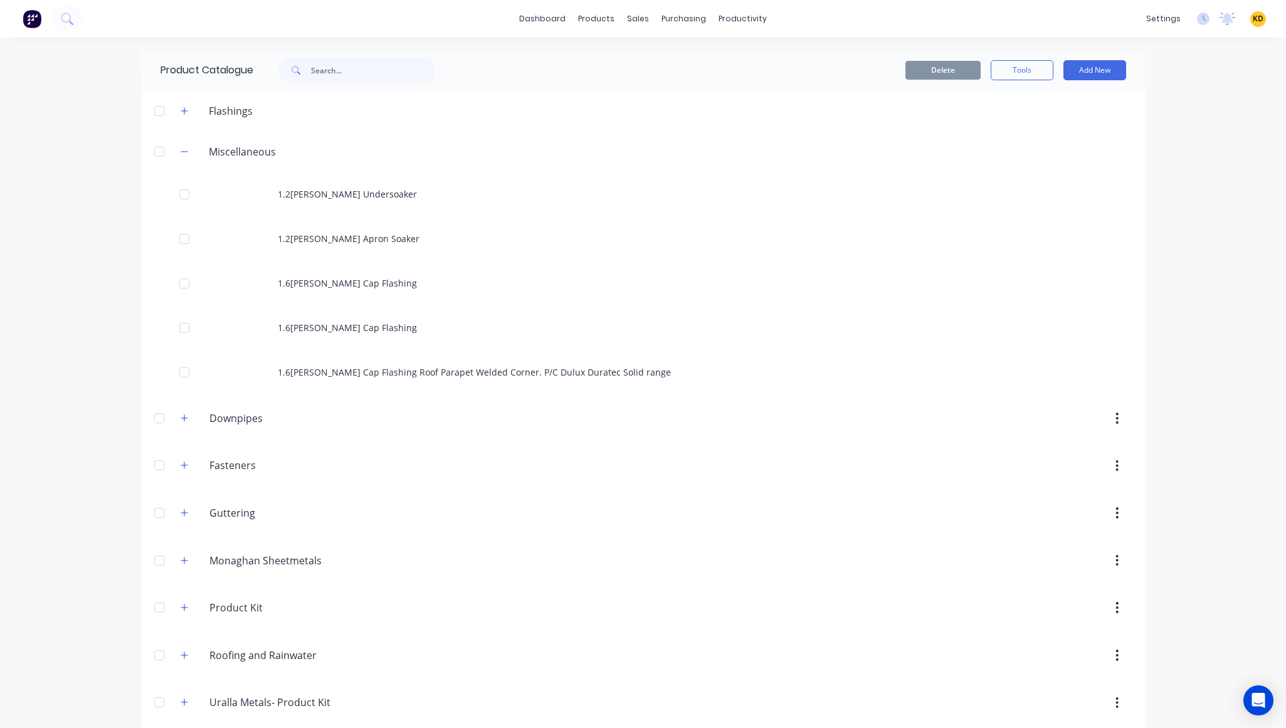
click at [1118, 110] on div at bounding box center [704, 111] width 882 height 16
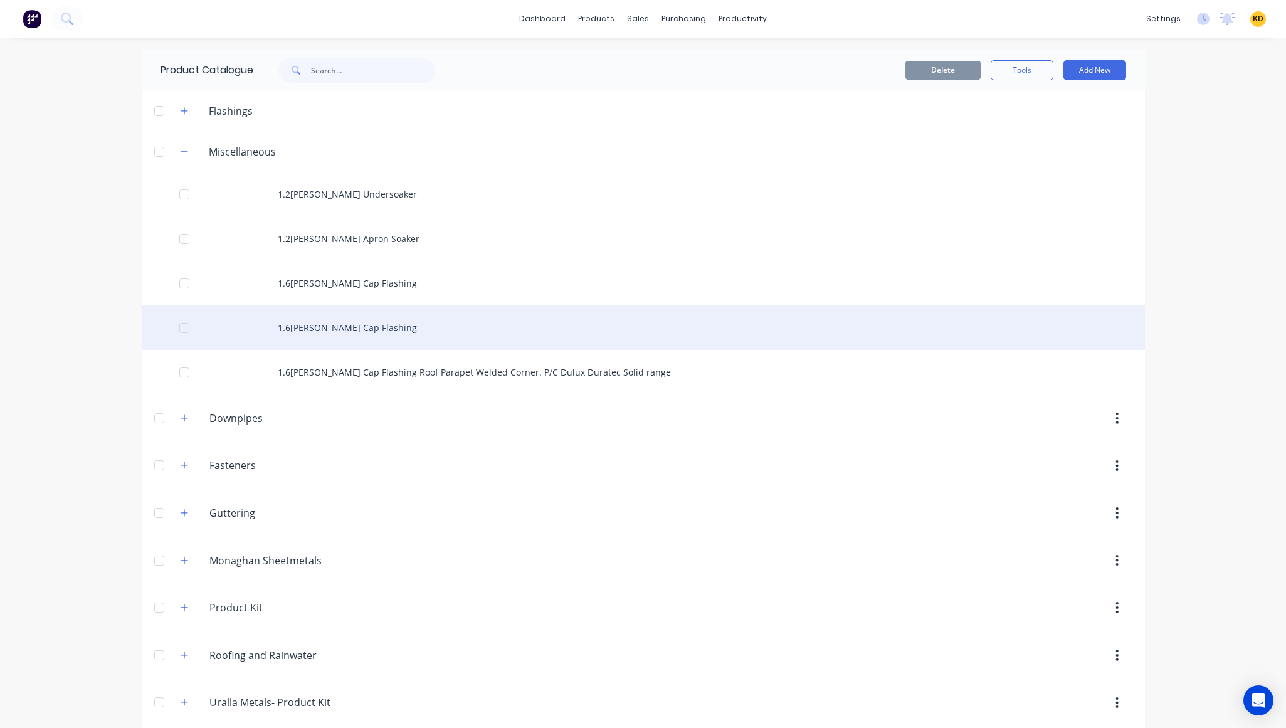
click at [406, 337] on div "1.6[PERSON_NAME] Cap Flashing" at bounding box center [643, 327] width 1003 height 45
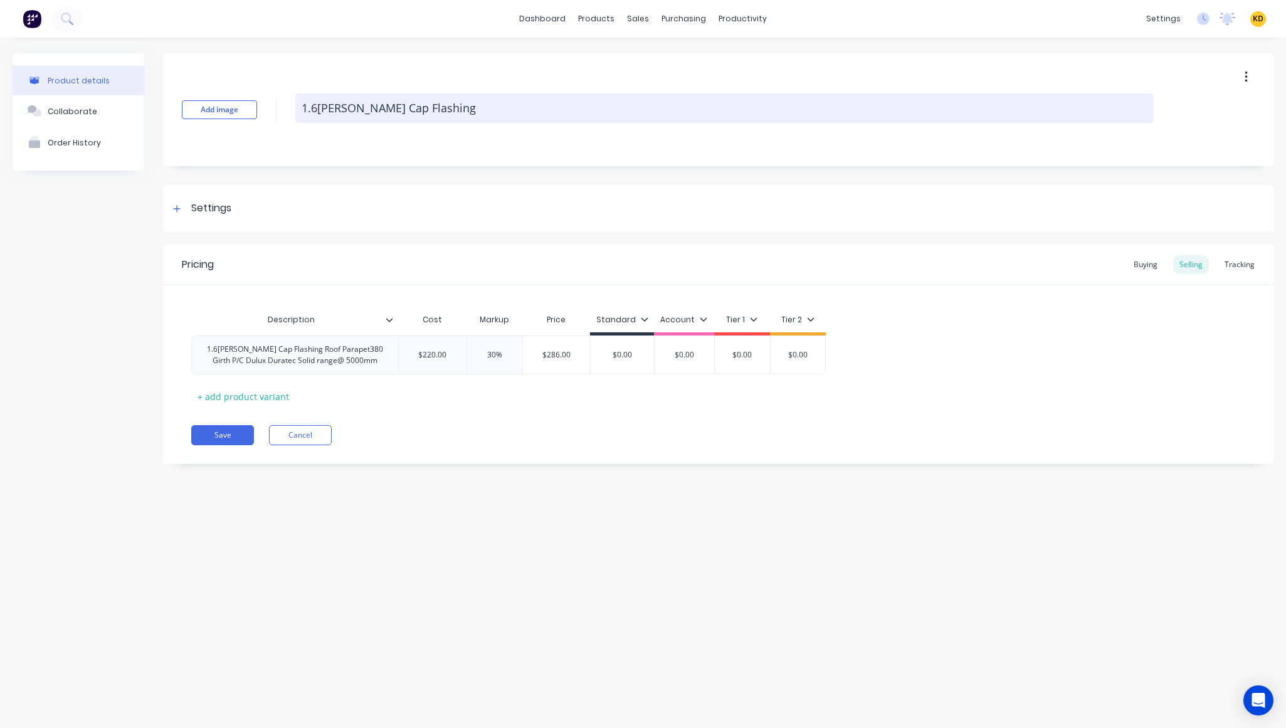
click at [402, 110] on textarea "1.6[PERSON_NAME] Cap Flashing" at bounding box center [724, 107] width 858 height 29
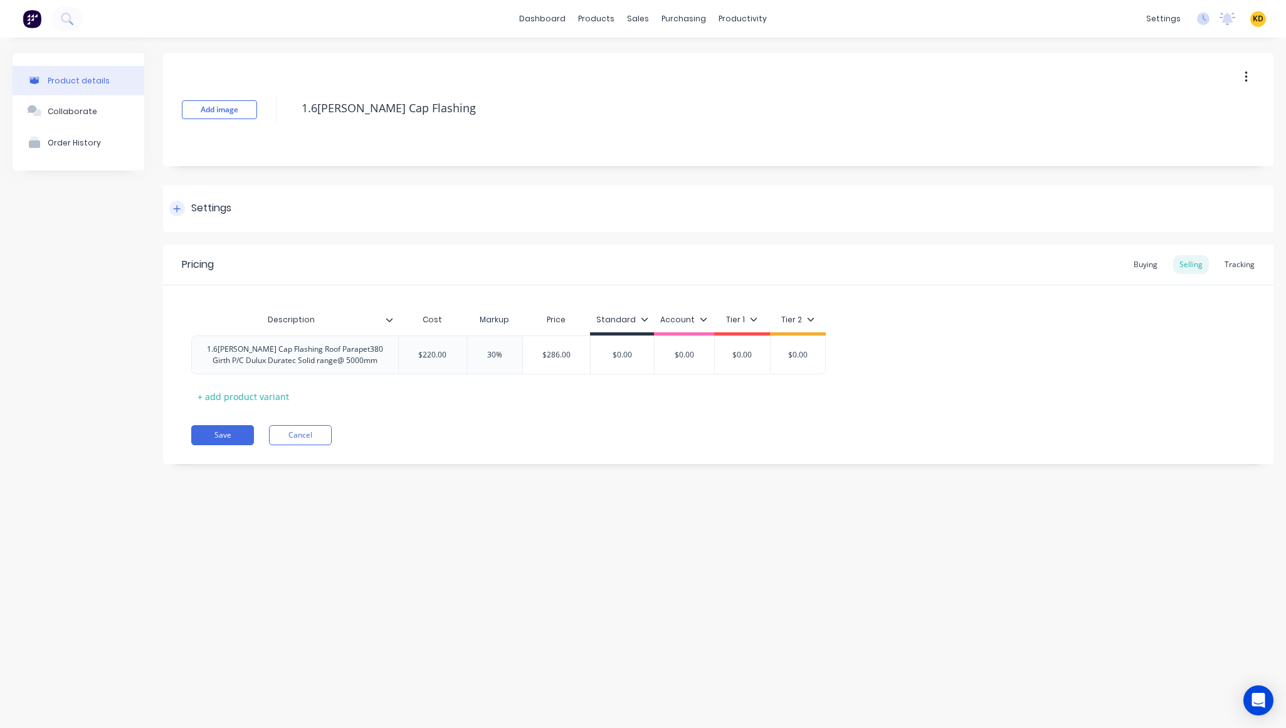
click at [495, 221] on div "Settings" at bounding box center [718, 208] width 1110 height 47
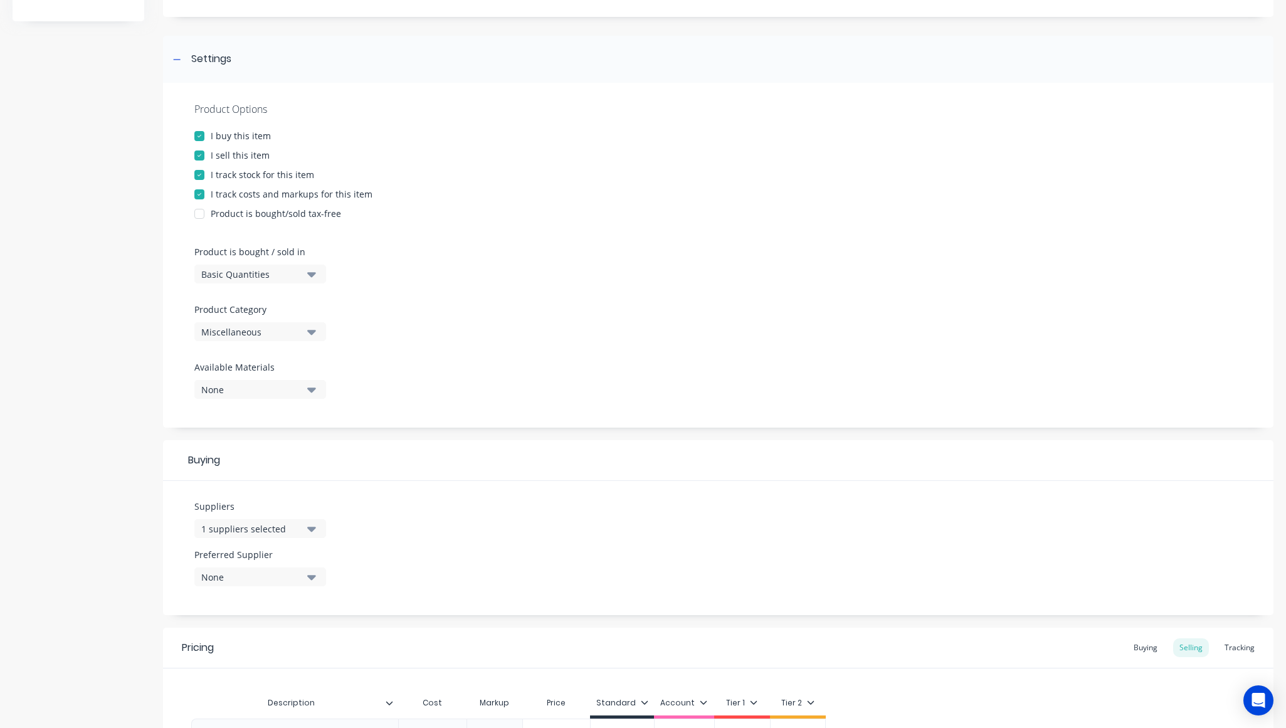
scroll to position [303, 0]
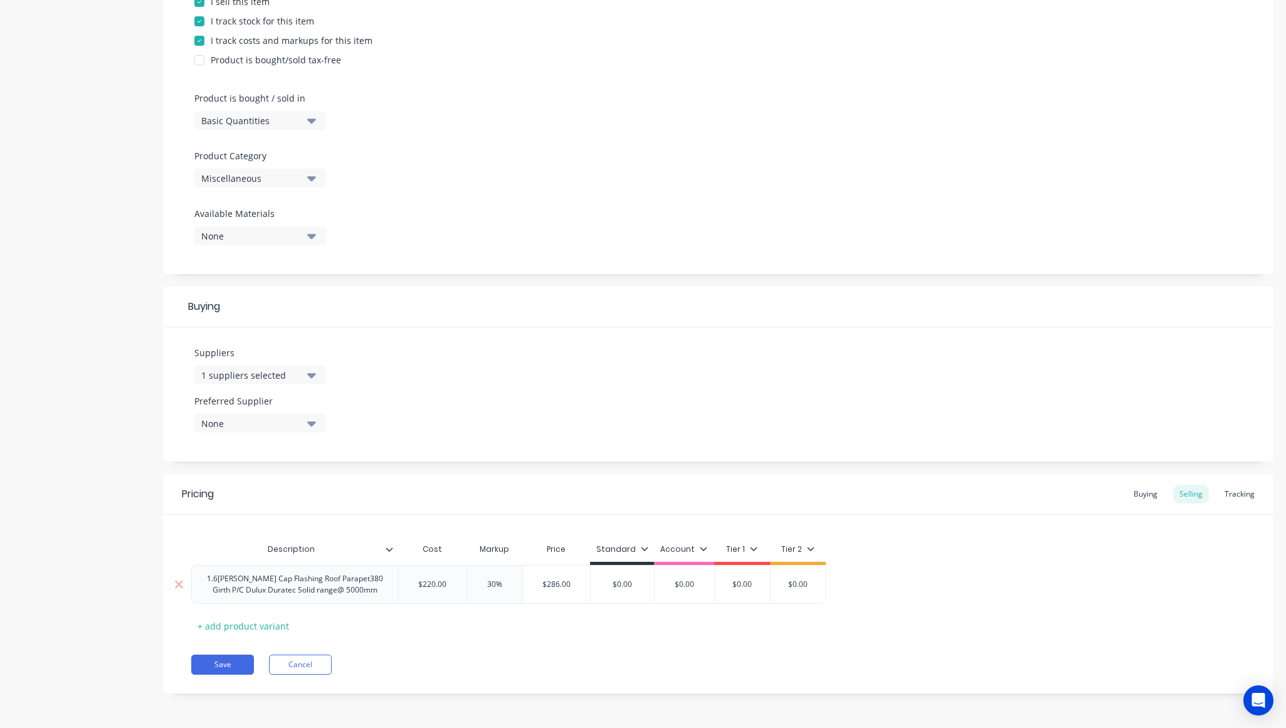
click at [324, 586] on div "1.6[PERSON_NAME] Cap Flashing Roof Parapet380 Girth P/C Dulux Duratec Solid ran…" at bounding box center [295, 585] width 196 height 28
copy div "1.6[PERSON_NAME] Cap Flashing Roof Parapet380 Girth P/C Dulux Duratec Solid ran…"
click at [119, 546] on div "Product details Collaborate Order History" at bounding box center [79, 231] width 132 height 962
click at [523, 497] on div "Pricing Buying Selling Tracking" at bounding box center [718, 494] width 1110 height 41
click at [1136, 493] on div "Buying" at bounding box center [1145, 494] width 36 height 19
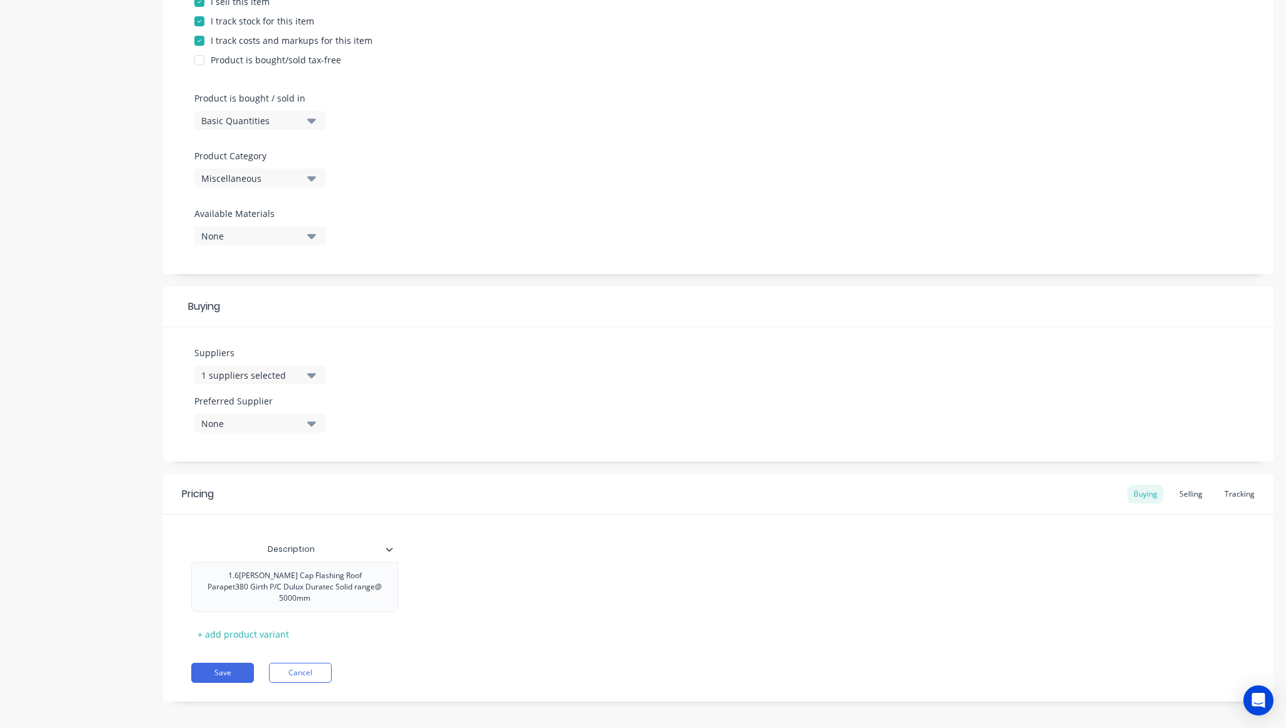
scroll to position [300, 0]
click at [1179, 493] on div "Selling" at bounding box center [1191, 497] width 36 height 19
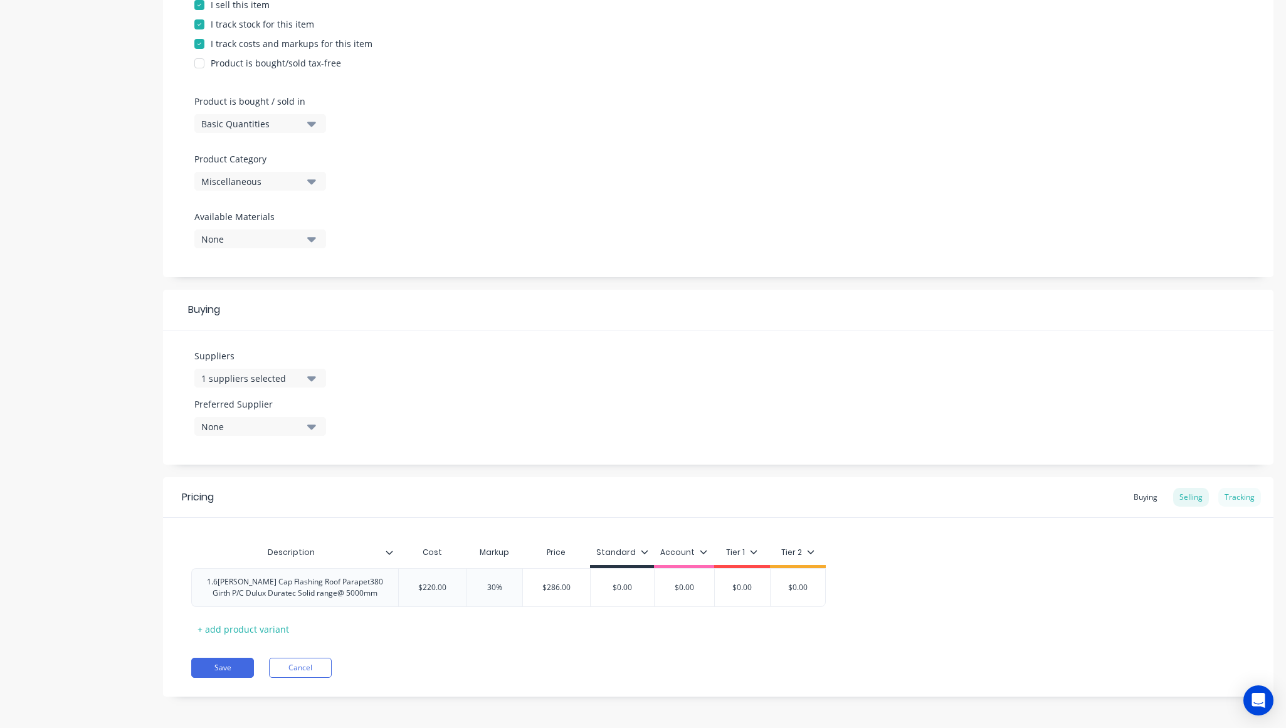
click at [1238, 497] on div "Tracking" at bounding box center [1239, 497] width 43 height 19
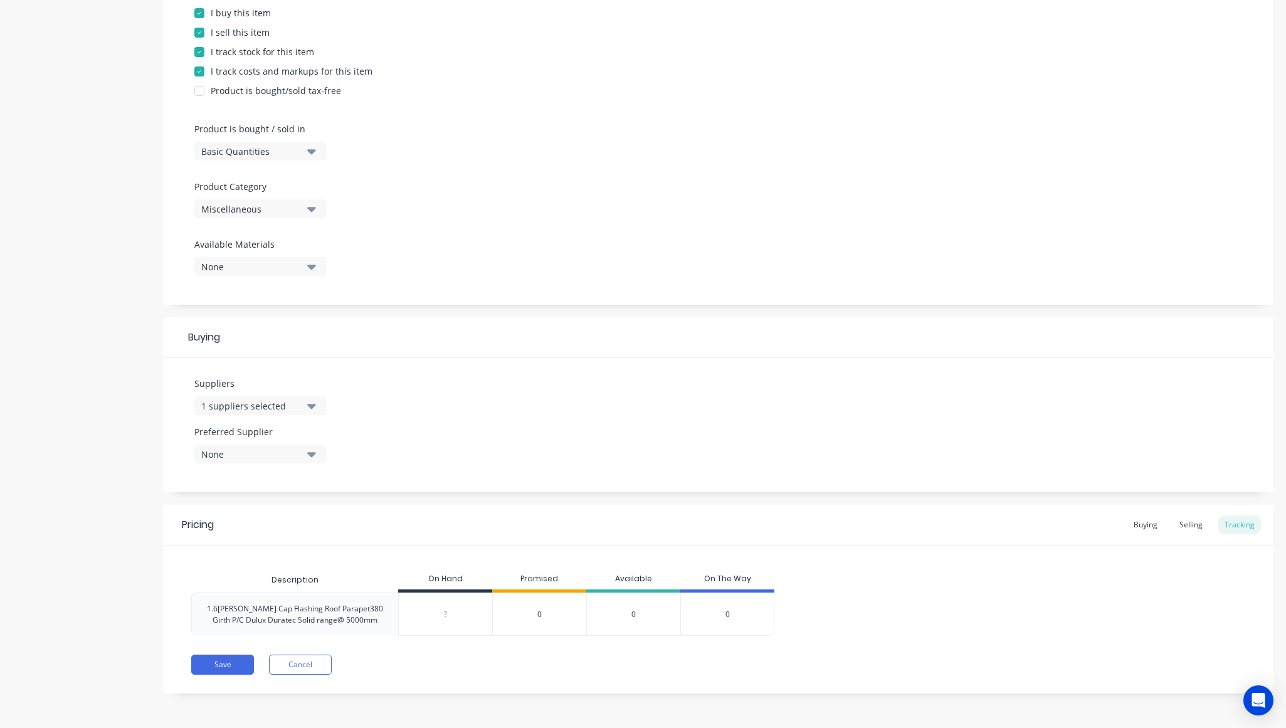
scroll to position [0, 0]
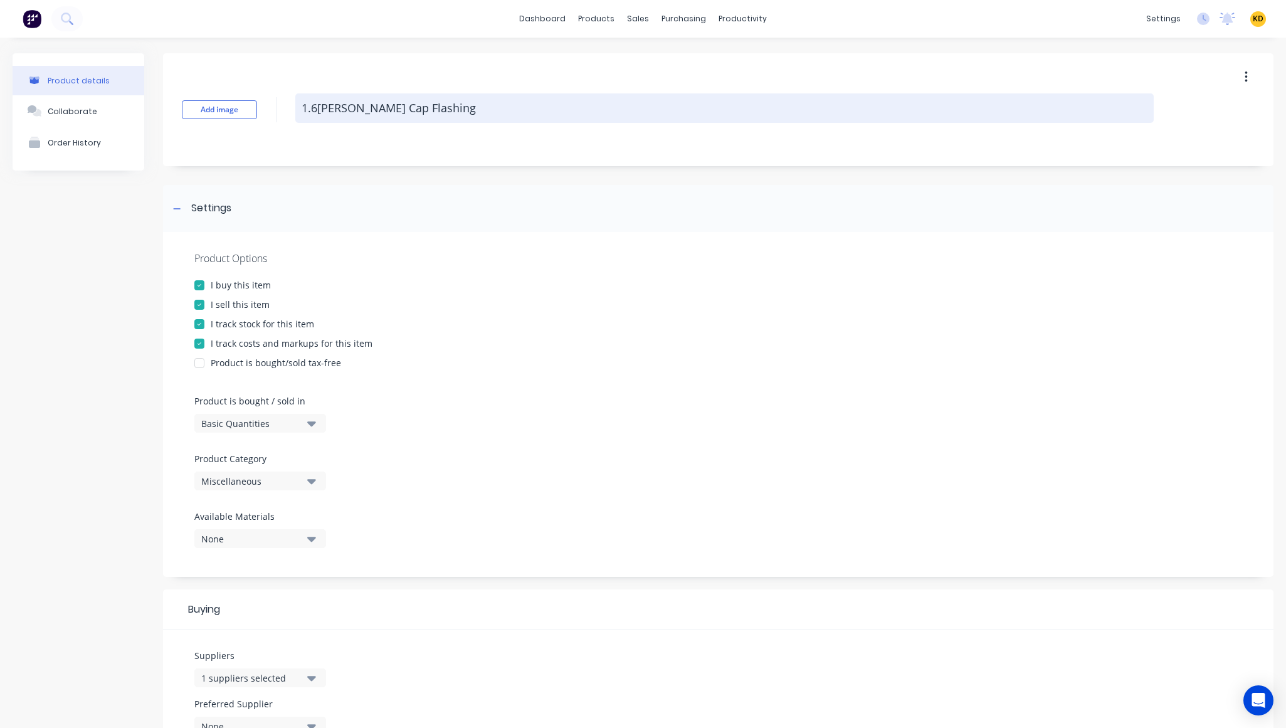
click at [372, 114] on textarea "1.6[PERSON_NAME] Cap Flashing" at bounding box center [724, 107] width 858 height 29
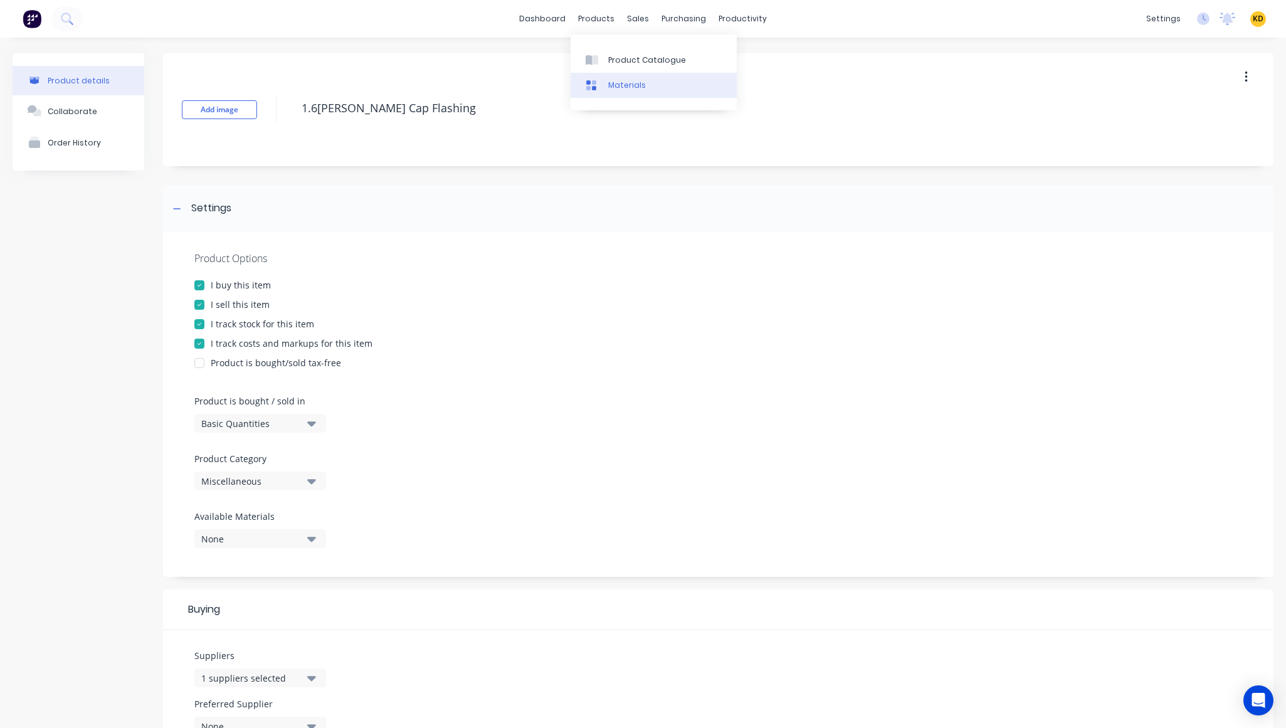
type textarea "x"
click at [650, 68] on link "Product Catalogue" at bounding box center [654, 59] width 166 height 25
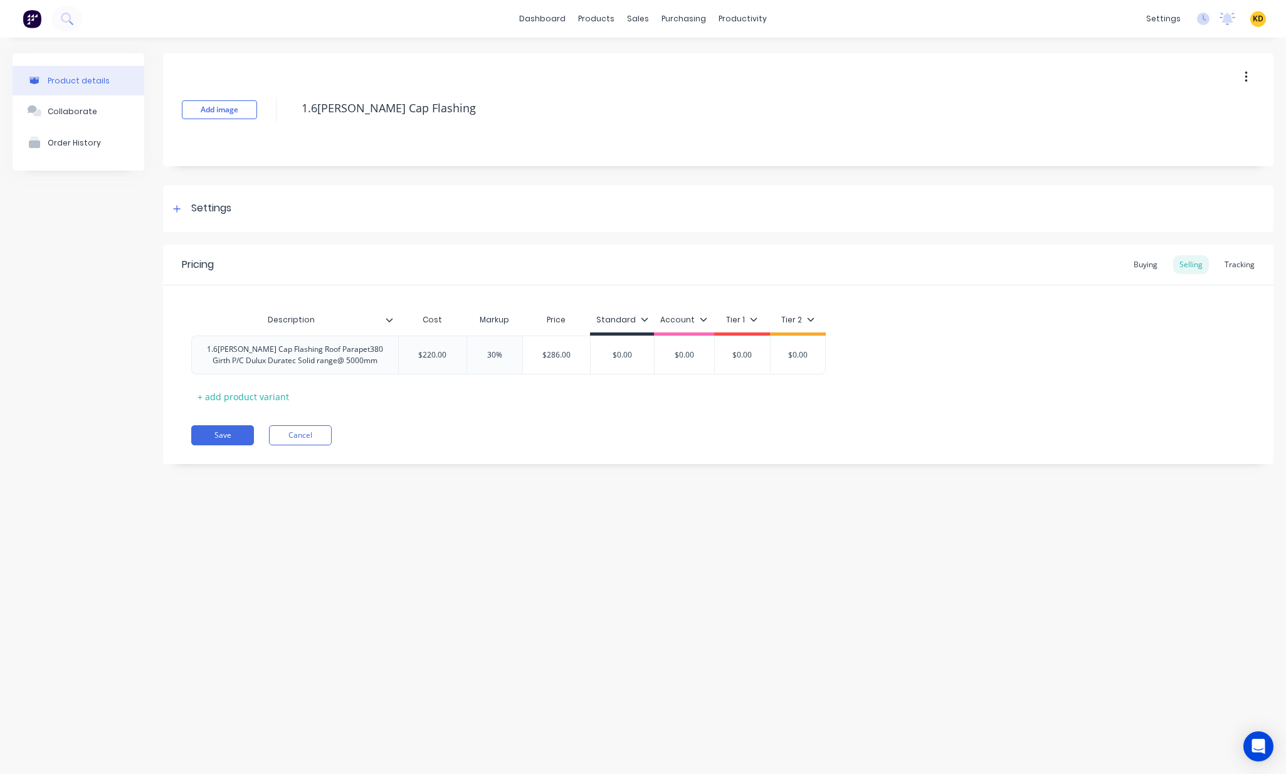
click at [786, 558] on div "Product details Collaborate Order History Add image 1.6[PERSON_NAME] Cap Flashi…" at bounding box center [643, 393] width 1286 height 711
click at [477, 215] on div "Settings" at bounding box center [718, 208] width 1110 height 47
type textarea "x"
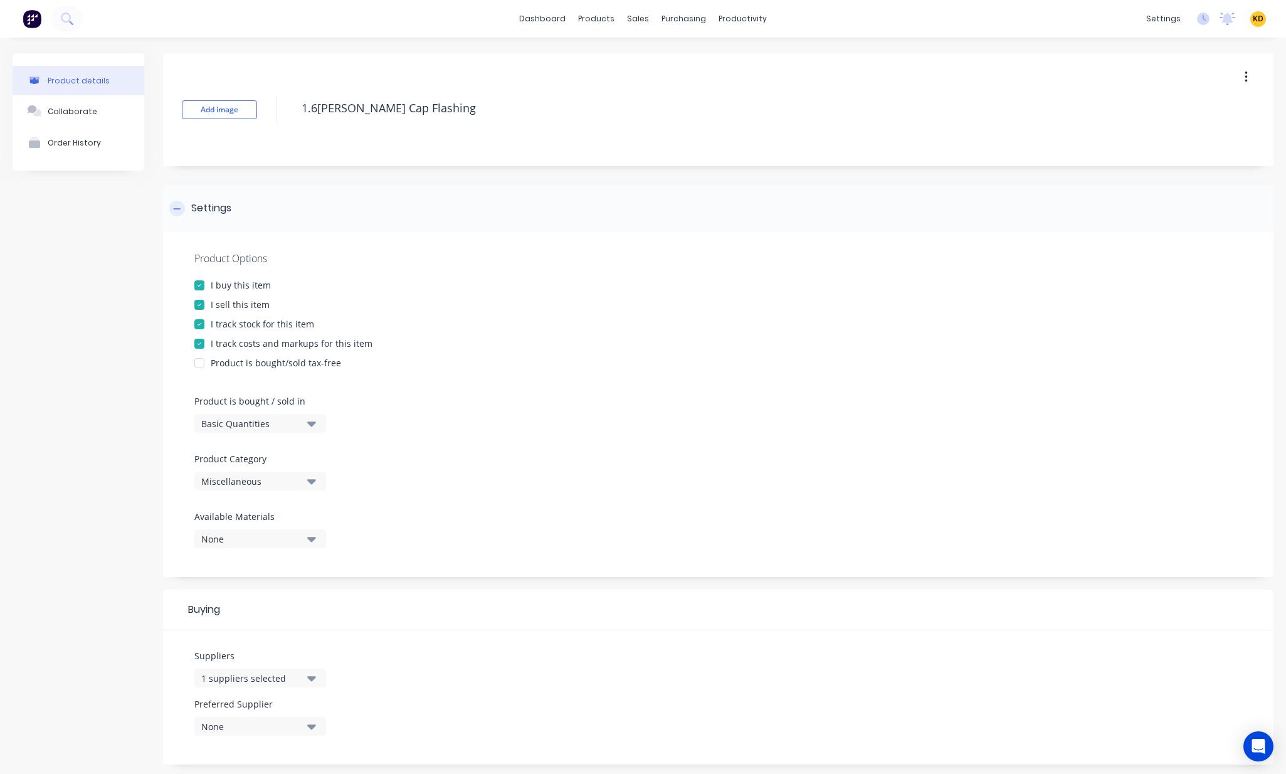
click at [477, 215] on div "Settings" at bounding box center [718, 208] width 1110 height 47
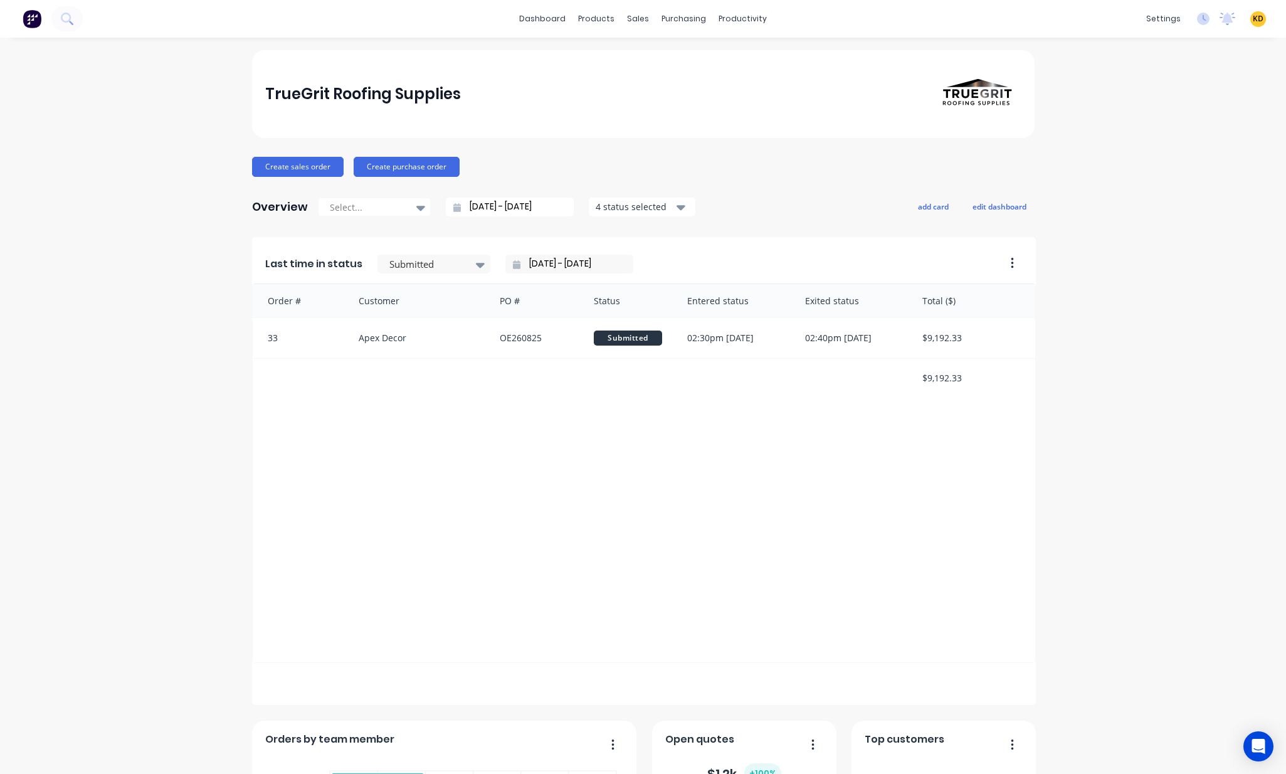
click at [1085, 431] on div "TrueGrit Roofing Supplies Create sales order Create purchase order Overview Sel…" at bounding box center [643, 538] width 1286 height 977
click at [608, 63] on div "Product Catalogue" at bounding box center [647, 60] width 78 height 11
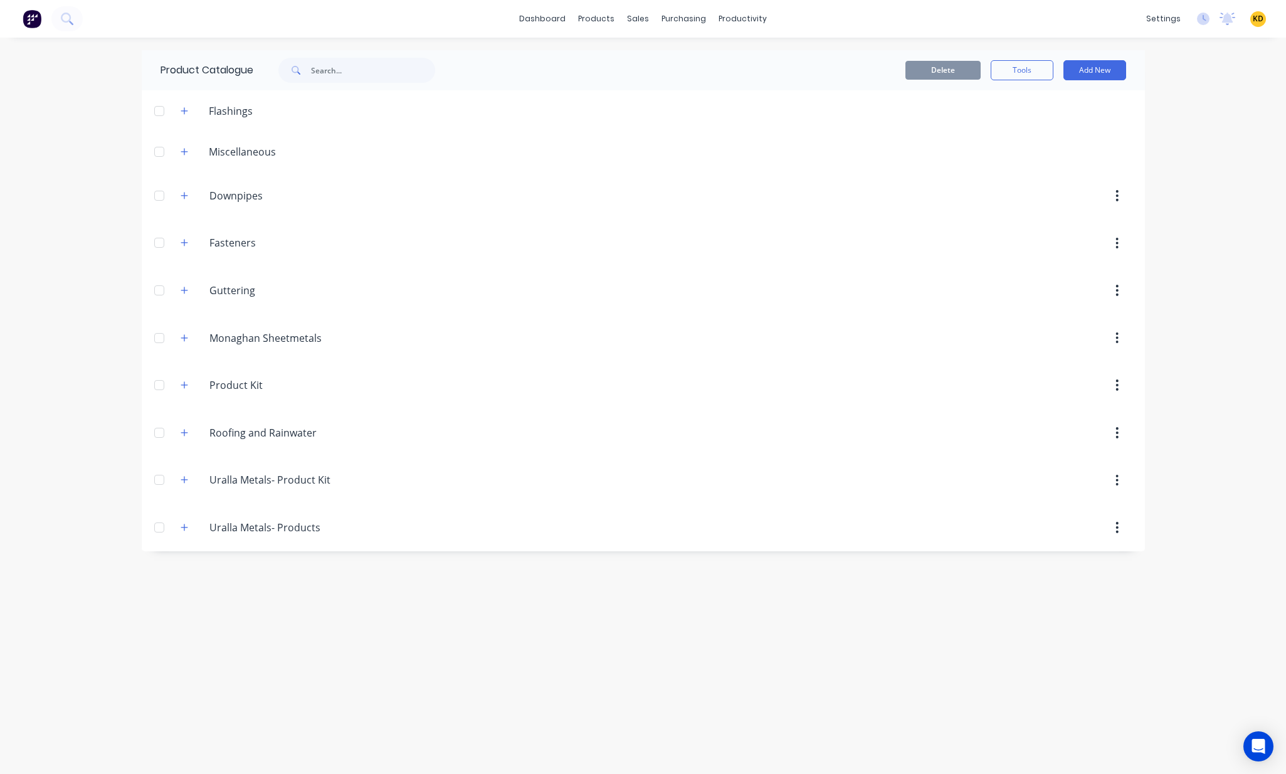
click at [1139, 109] on div at bounding box center [704, 111] width 882 height 16
click at [1084, 71] on button "Add New" at bounding box center [1094, 70] width 63 height 20
click at [1074, 149] on div "Product" at bounding box center [1066, 153] width 97 height 18
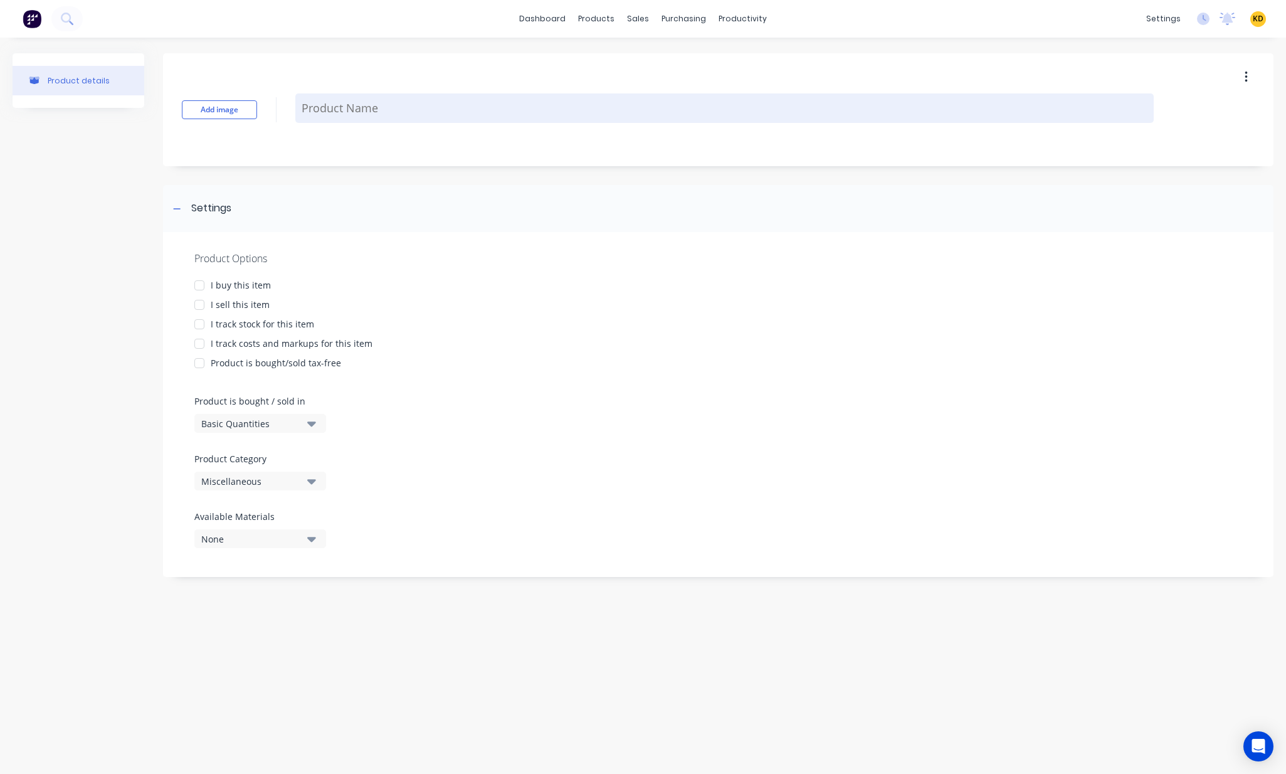
click at [418, 105] on textarea at bounding box center [724, 107] width 858 height 29
paste textarea "1.6[PERSON_NAME] Cap Flashing"
type textarea "x"
type textarea "1.6[PERSON_NAME] Cap Flashing"
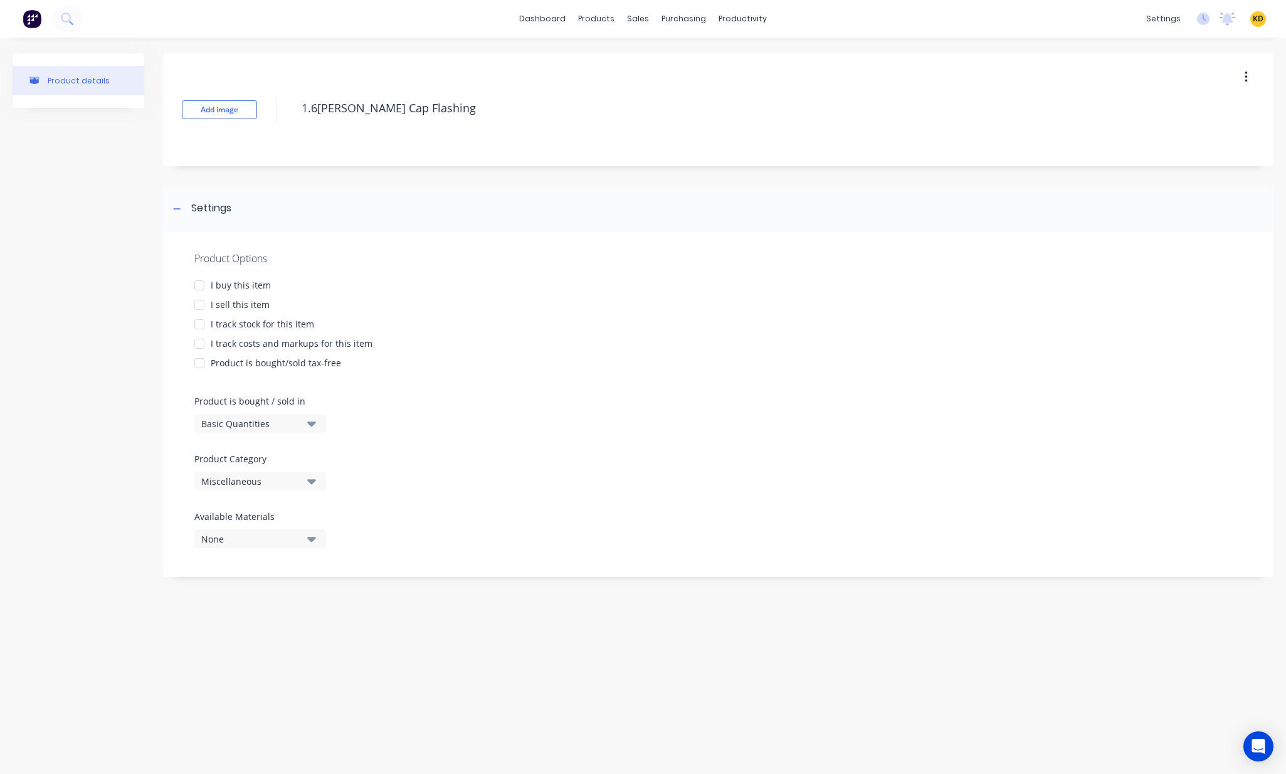
click at [198, 305] on div at bounding box center [199, 304] width 25 height 25
type textarea "x"
type textarea "1.6[PERSON_NAME] Cap Flashing"
type textarea "x"
type textarea "1.6[PERSON_NAME] Cap Flashing"
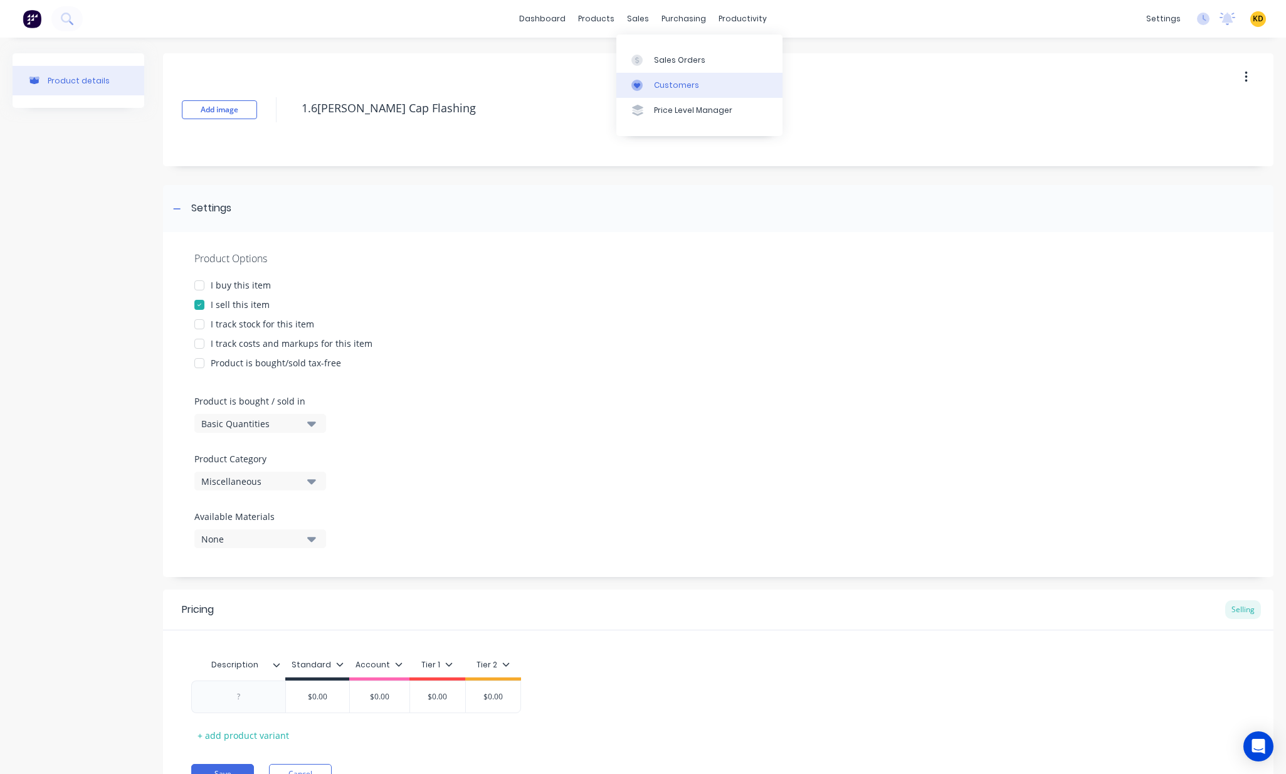
click at [665, 87] on div "Customers" at bounding box center [676, 85] width 45 height 11
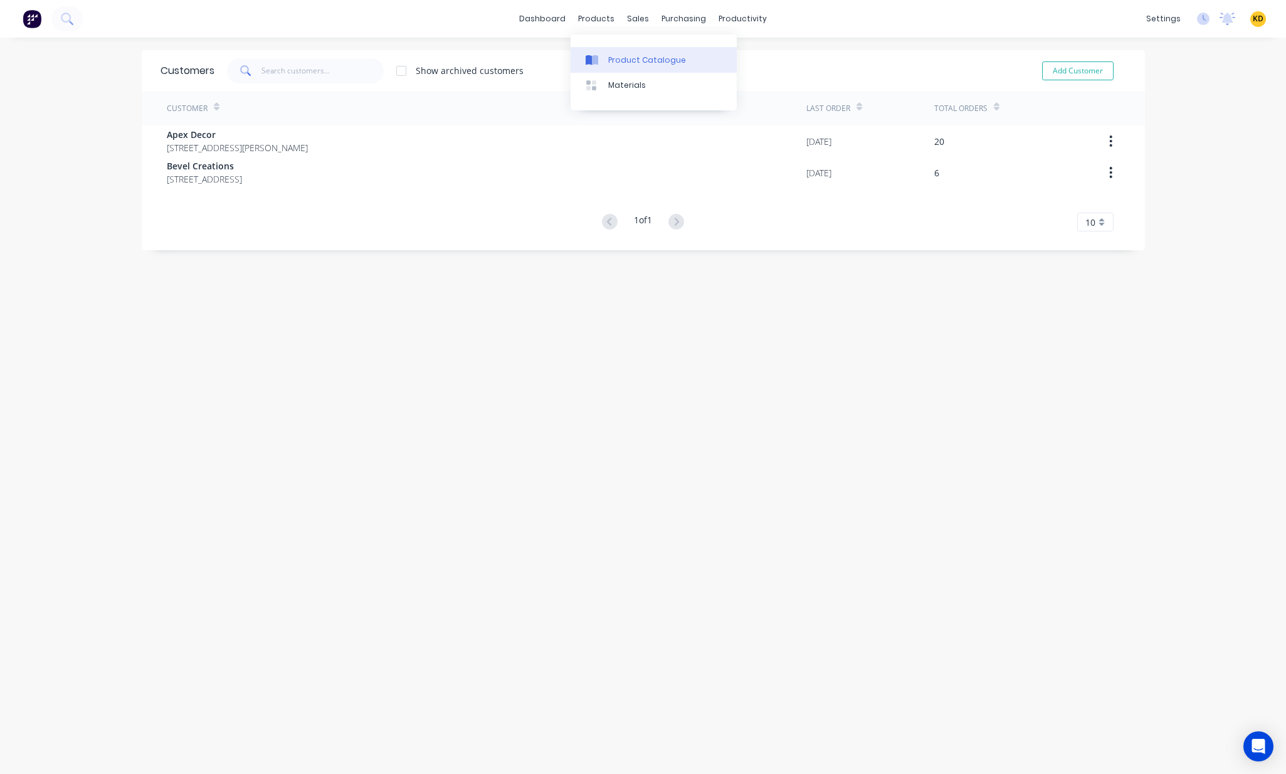
click at [621, 68] on link "Product Catalogue" at bounding box center [654, 59] width 166 height 25
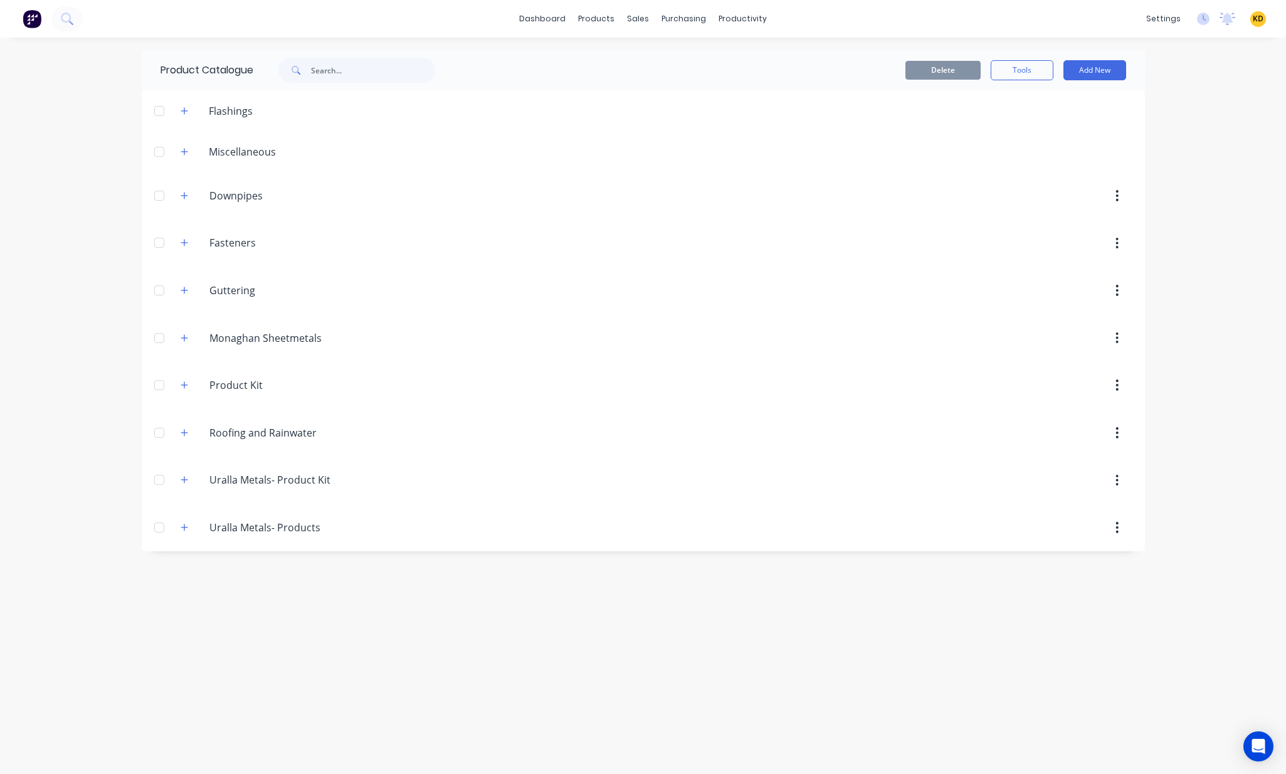
drag, startPoint x: 1203, startPoint y: 164, endPoint x: 1146, endPoint y: 118, distance: 72.7
click at [1203, 163] on div "dashboard products sales purchasing productivity dashboard products Product Cat…" at bounding box center [643, 387] width 1286 height 774
click at [1106, 68] on button "Add New" at bounding box center [1094, 70] width 63 height 20
click at [1095, 149] on div "Product" at bounding box center [1066, 153] width 97 height 18
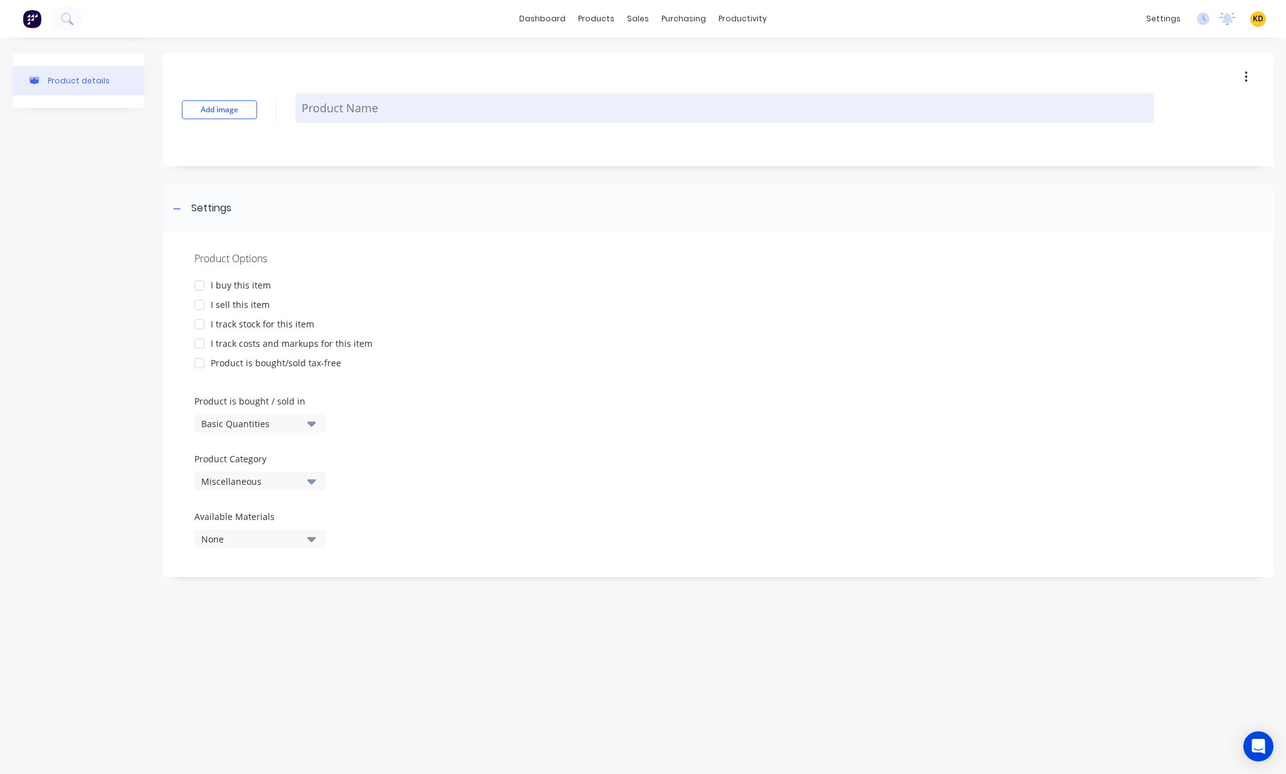
click at [373, 117] on textarea at bounding box center [724, 107] width 858 height 29
paste textarea "1.6[PERSON_NAME] Cap Flashing"
type textarea "x"
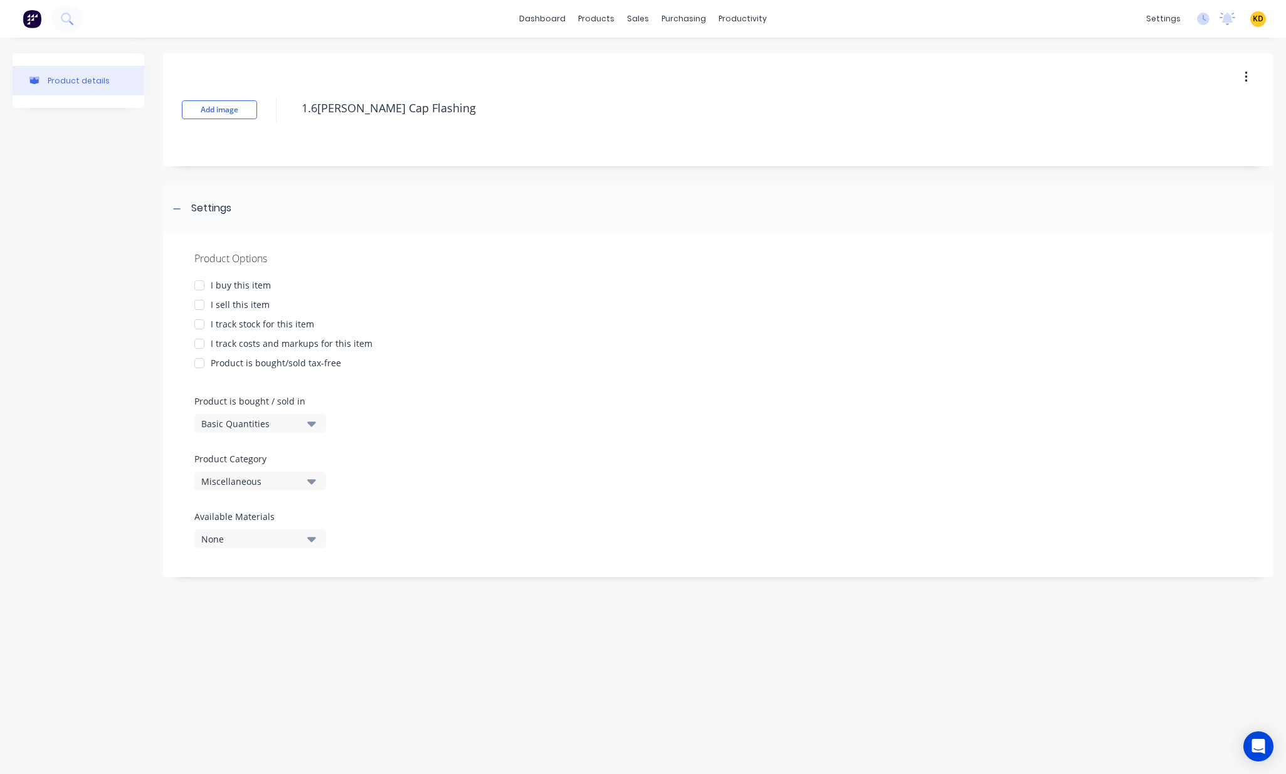
type textarea "1.6[PERSON_NAME] Cap Flashing"
type textarea "x"
type textarea "1.6[PERSON_NAME] Cap Flashing"
click at [200, 282] on div at bounding box center [199, 285] width 25 height 25
click at [196, 305] on div at bounding box center [199, 304] width 25 height 25
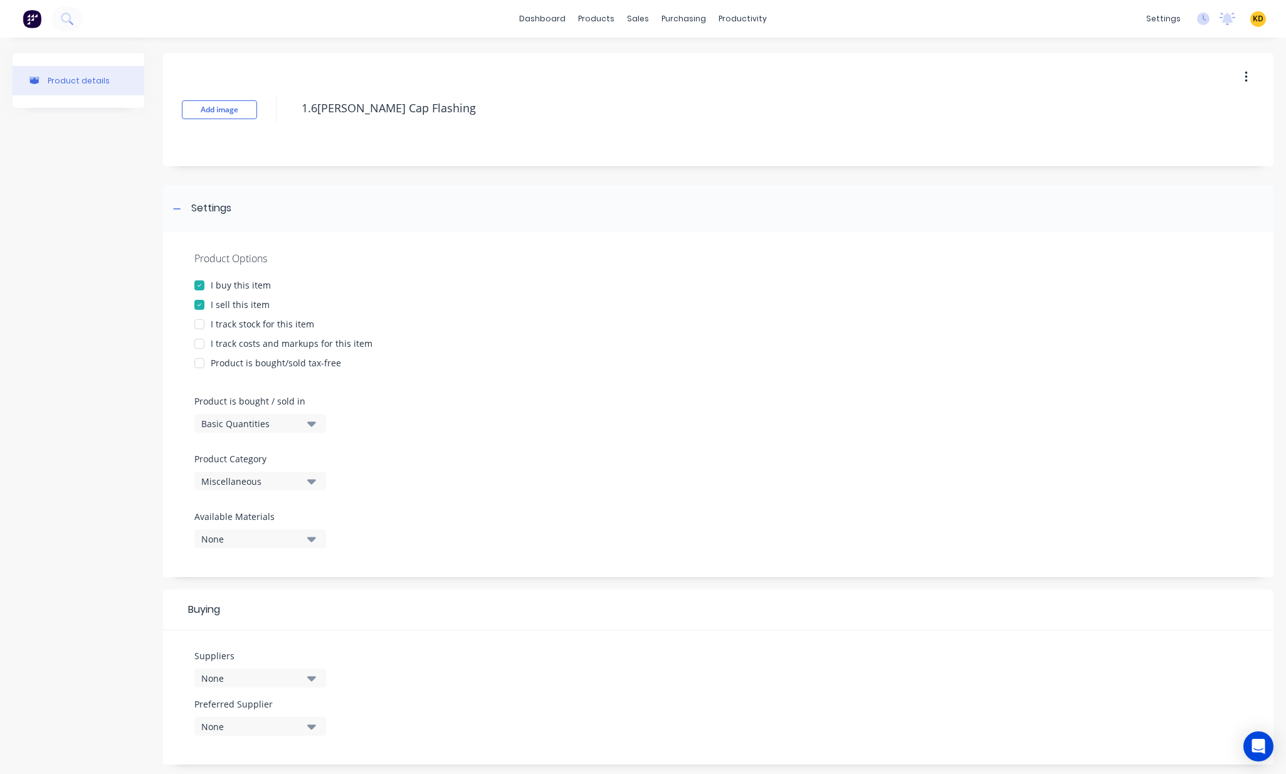
click at [203, 327] on div at bounding box center [199, 324] width 25 height 25
click at [203, 344] on div at bounding box center [199, 343] width 25 height 25
type textarea "x"
click at [103, 345] on div "Product details" at bounding box center [79, 531] width 132 height 956
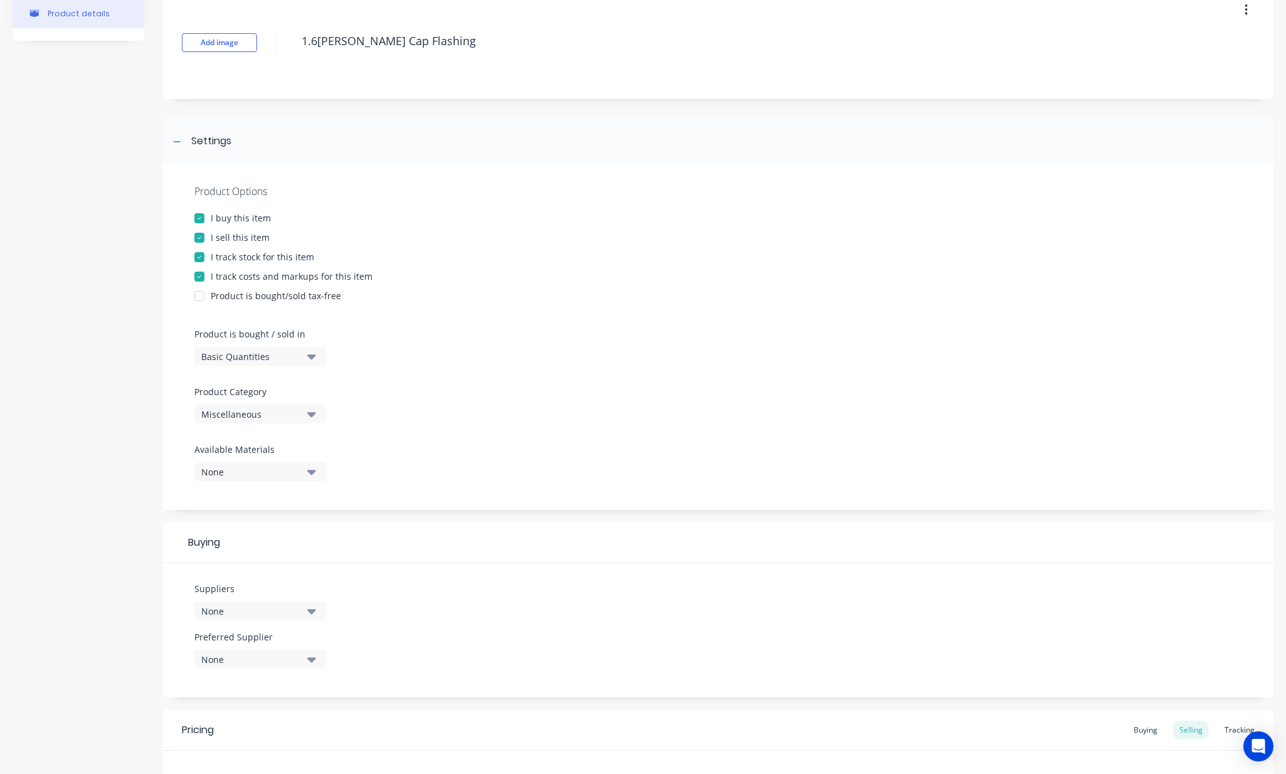
scroll to position [113, 0]
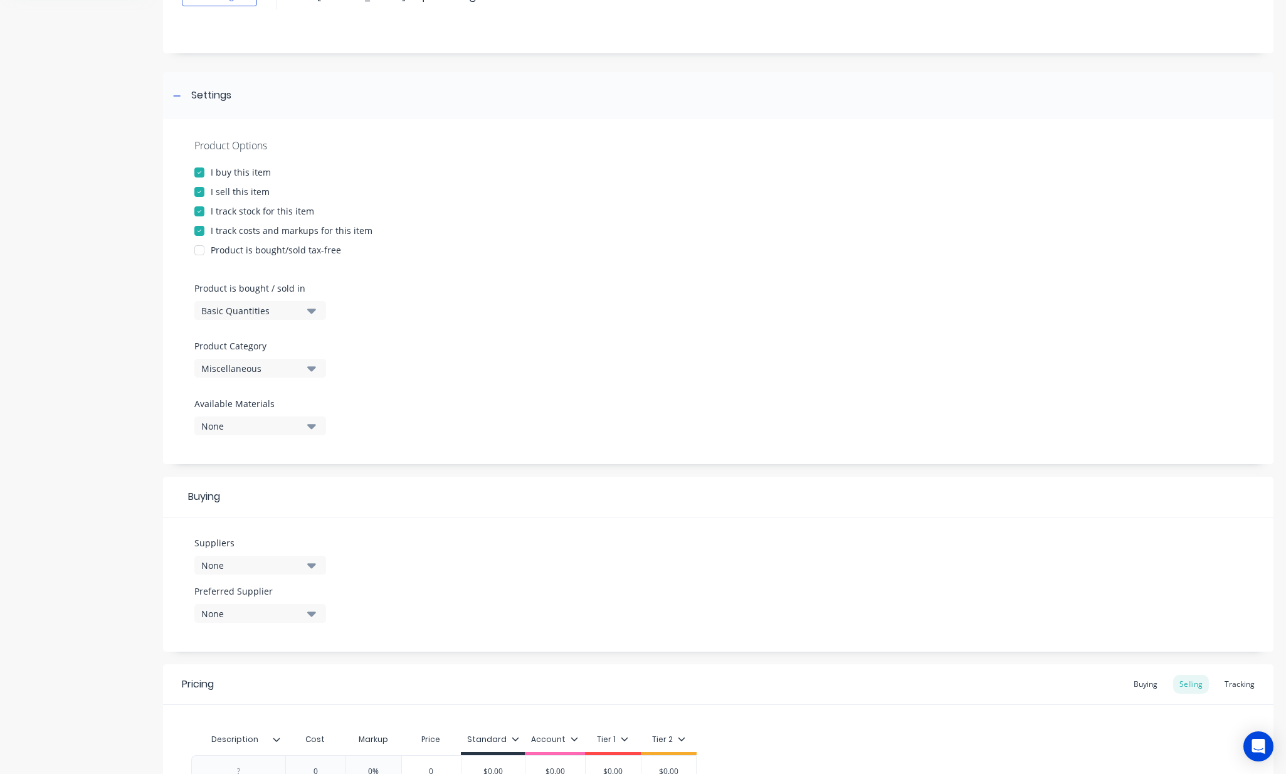
click at [269, 375] on button "Miscellaneous" at bounding box center [260, 368] width 132 height 19
click at [277, 403] on Category "text" at bounding box center [297, 405] width 133 height 25
type Category "mis"
click at [256, 437] on div "Miscellaneous" at bounding box center [288, 437] width 188 height 25
click at [64, 454] on div "Product details" at bounding box center [79, 418] width 132 height 956
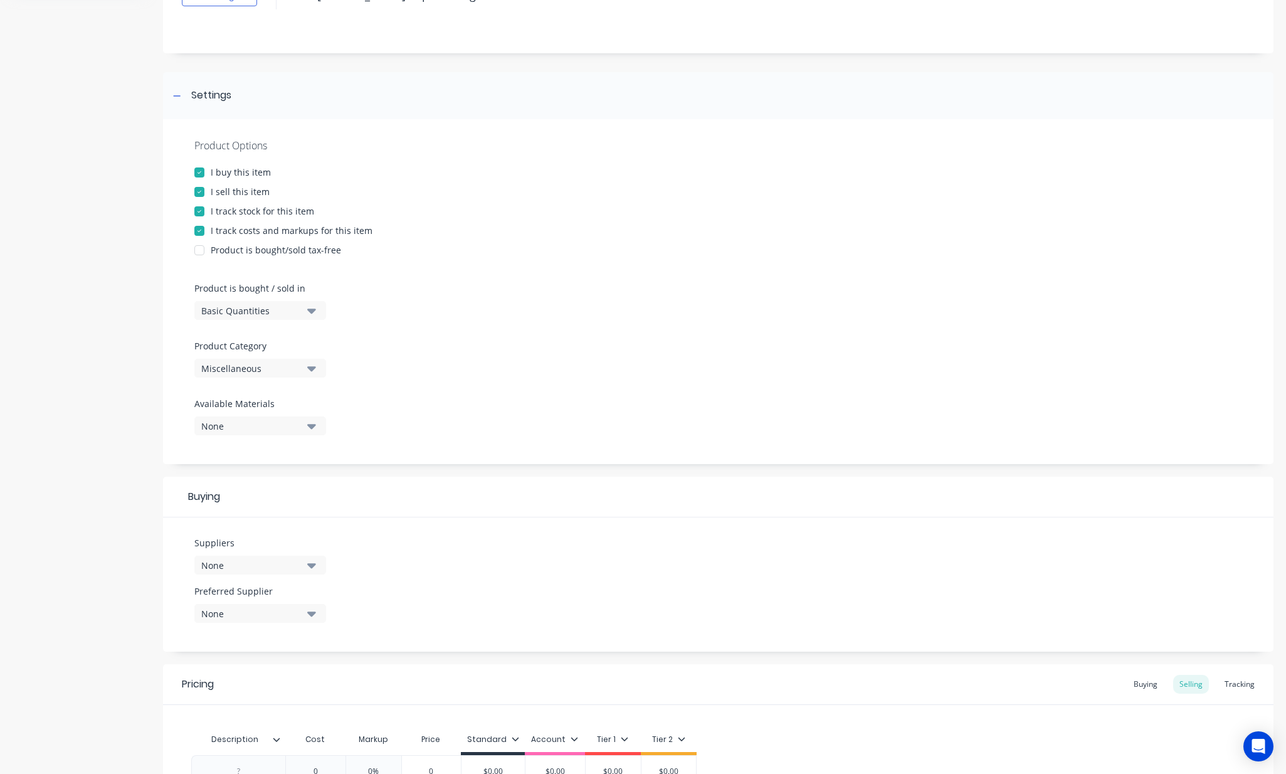
click at [228, 573] on button "None" at bounding box center [260, 565] width 132 height 19
click at [245, 637] on div "Fastener Masters" at bounding box center [295, 633] width 125 height 13
click at [130, 567] on div "Product details" at bounding box center [79, 418] width 132 height 956
click at [241, 615] on div "None" at bounding box center [251, 613] width 100 height 13
click at [253, 678] on div "Fastener Masters" at bounding box center [295, 681] width 125 height 13
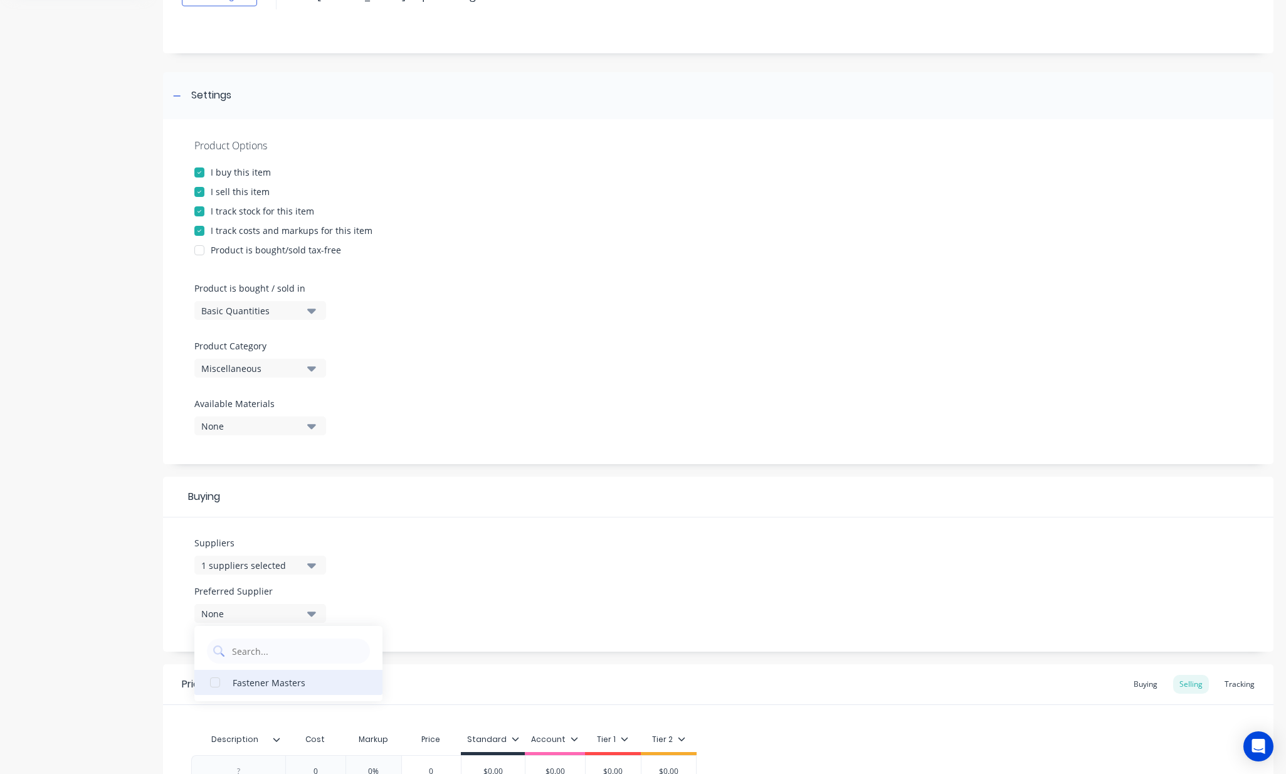
type textarea "x"
click at [140, 579] on div "Product details" at bounding box center [79, 418] width 132 height 956
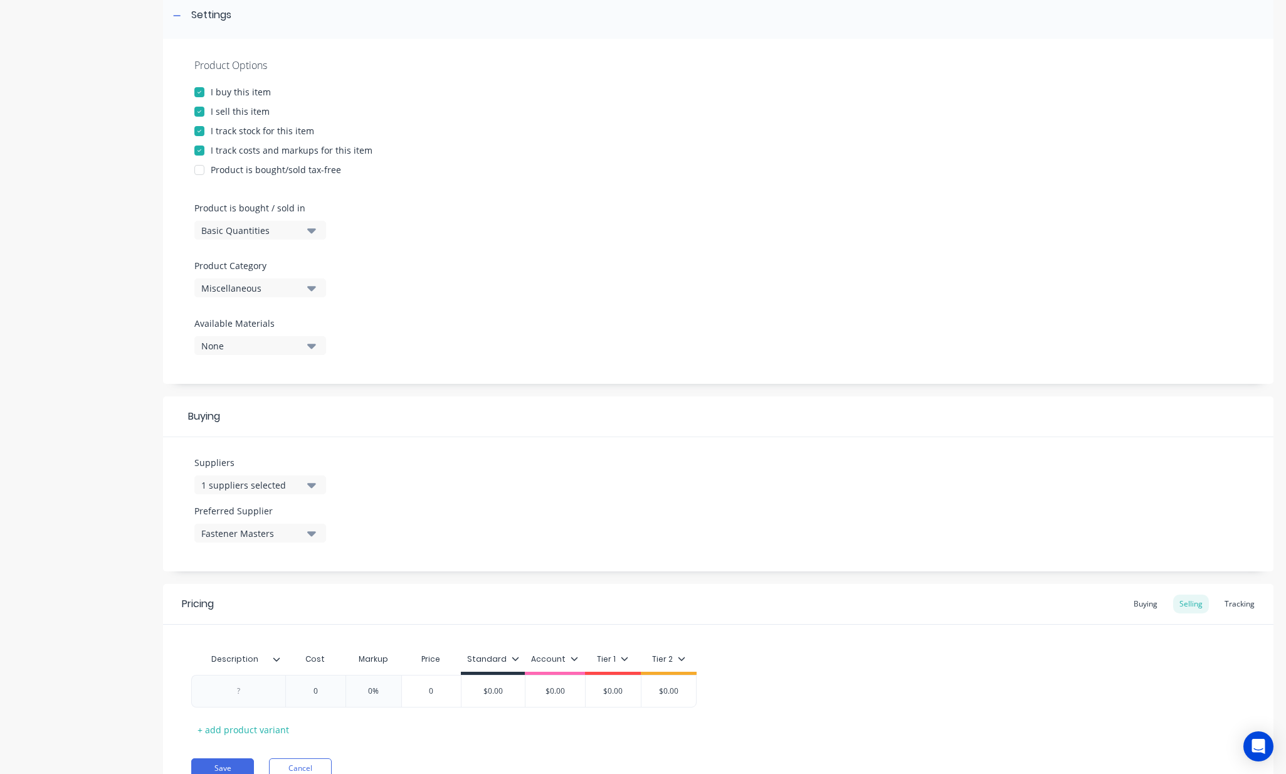
scroll to position [251, 0]
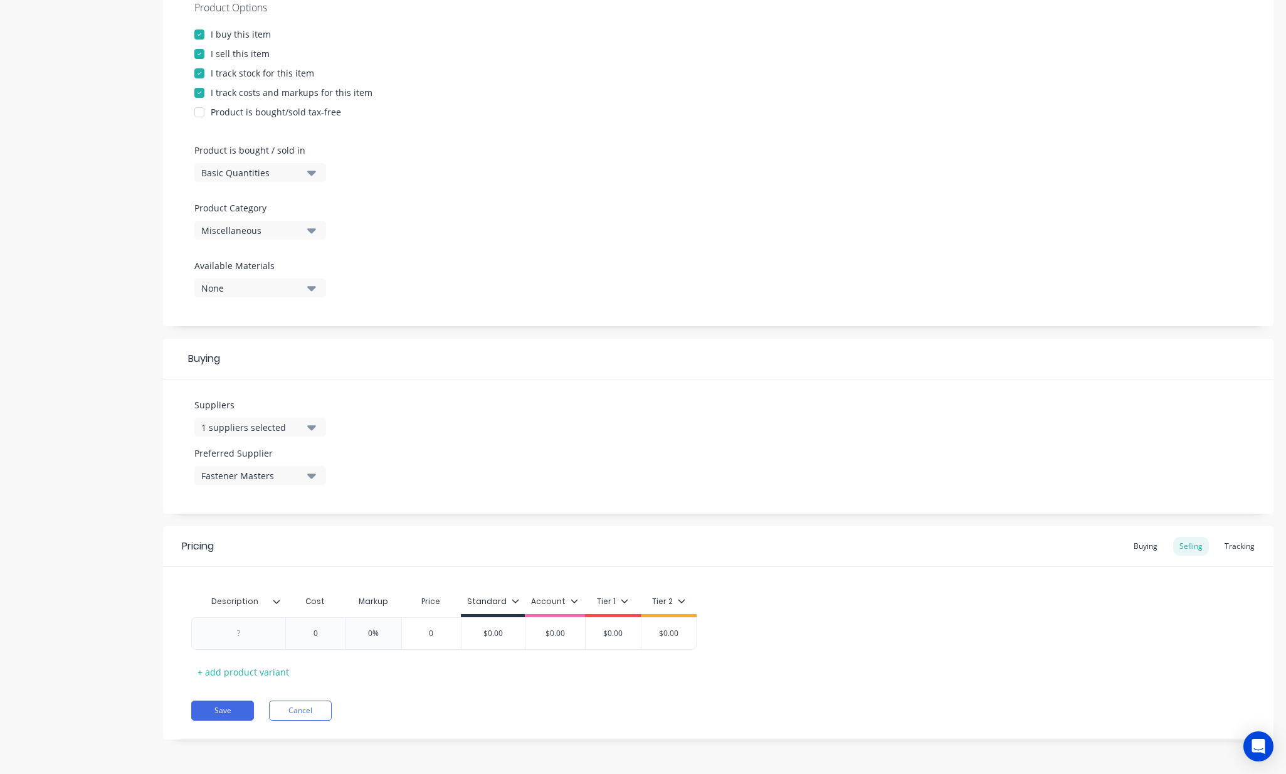
click at [975, 659] on div "Description Cost Markup Price Standard Account Tier 1 Tier 2 0 0% 0 $0.00 $0.00…" at bounding box center [718, 635] width 1054 height 93
click at [236, 636] on div at bounding box center [239, 633] width 63 height 16
paste div
click at [316, 645] on div "0" at bounding box center [315, 658] width 63 height 31
type textarea "x"
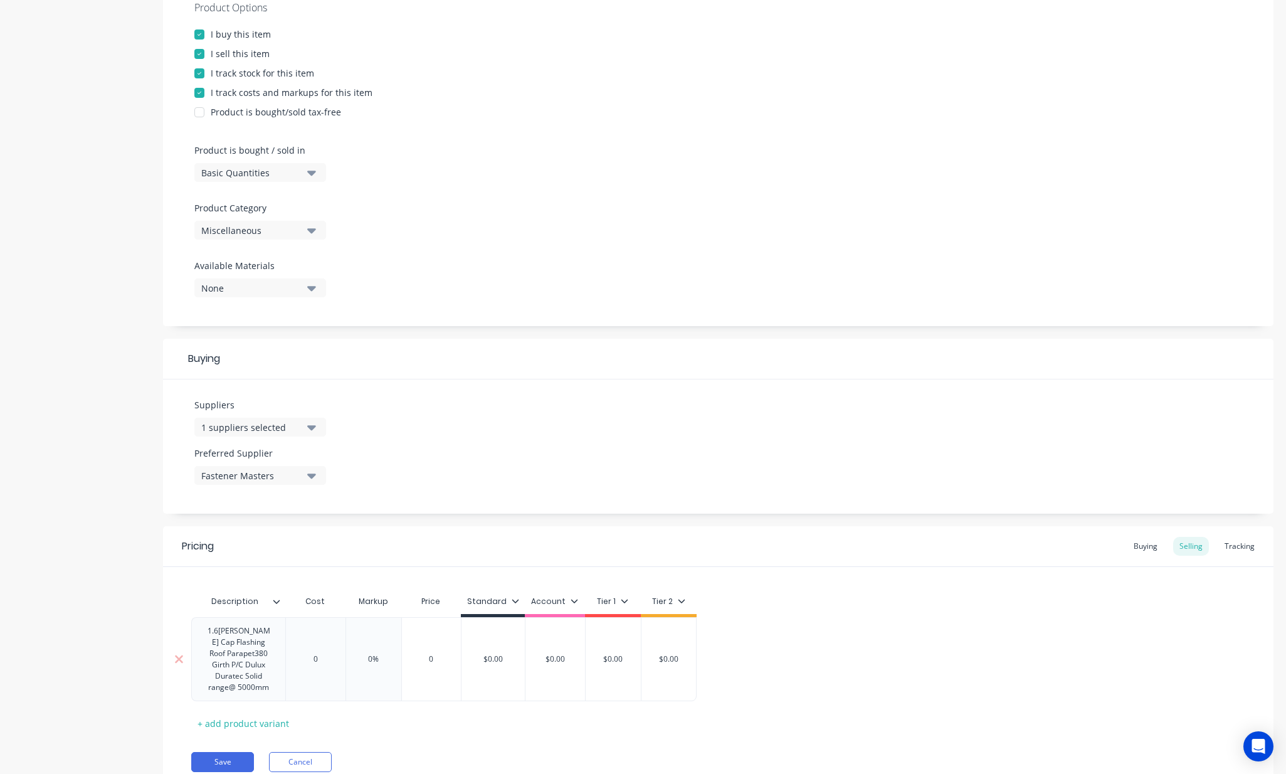
type input "0"
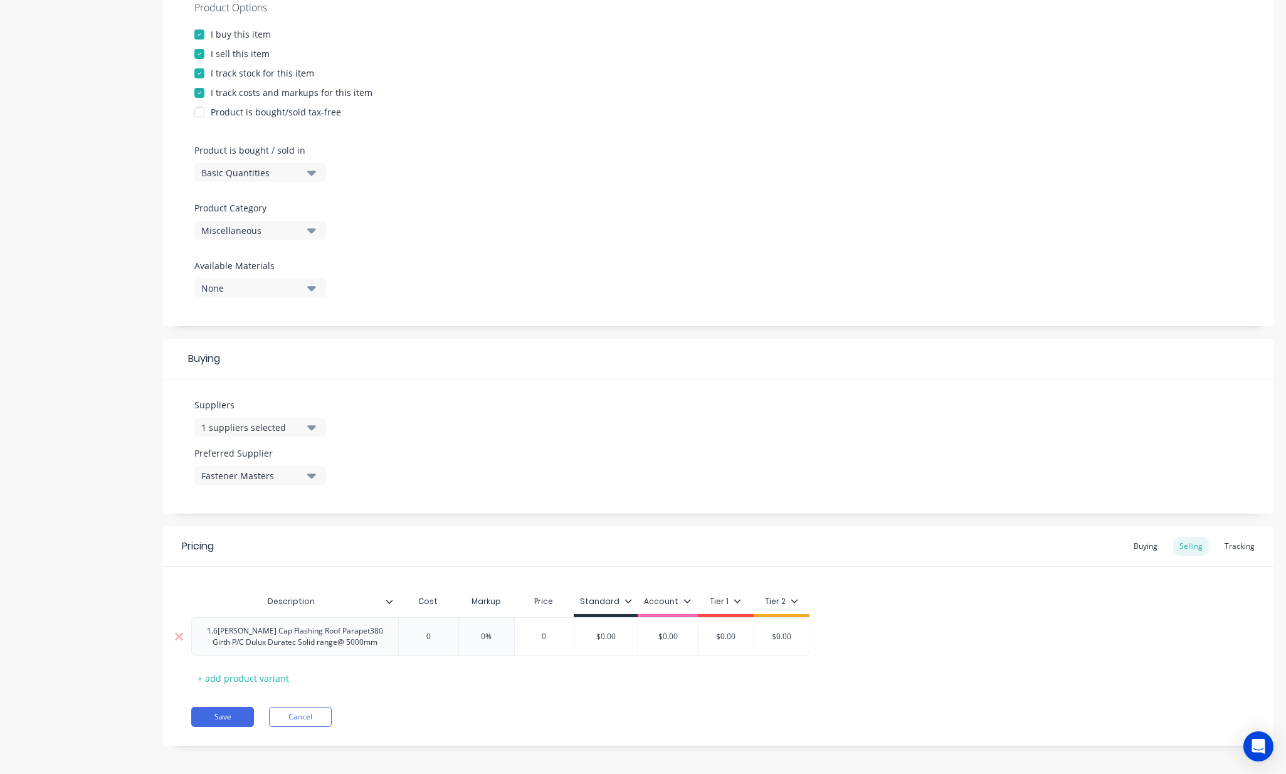
type textarea "x"
type input "2"
type textarea "x"
type input "22"
type textarea "x"
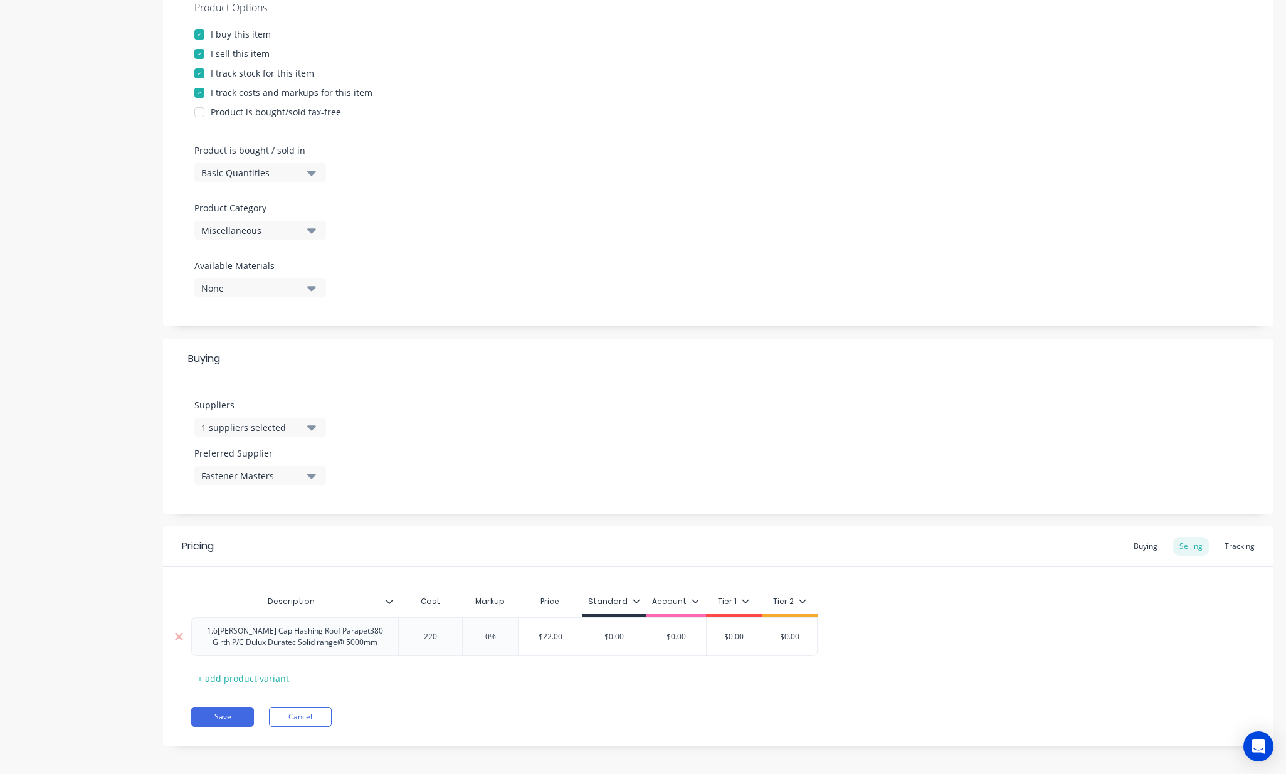
type input "220"
type input "0%"
type textarea "x"
type input "3"
type textarea "x"
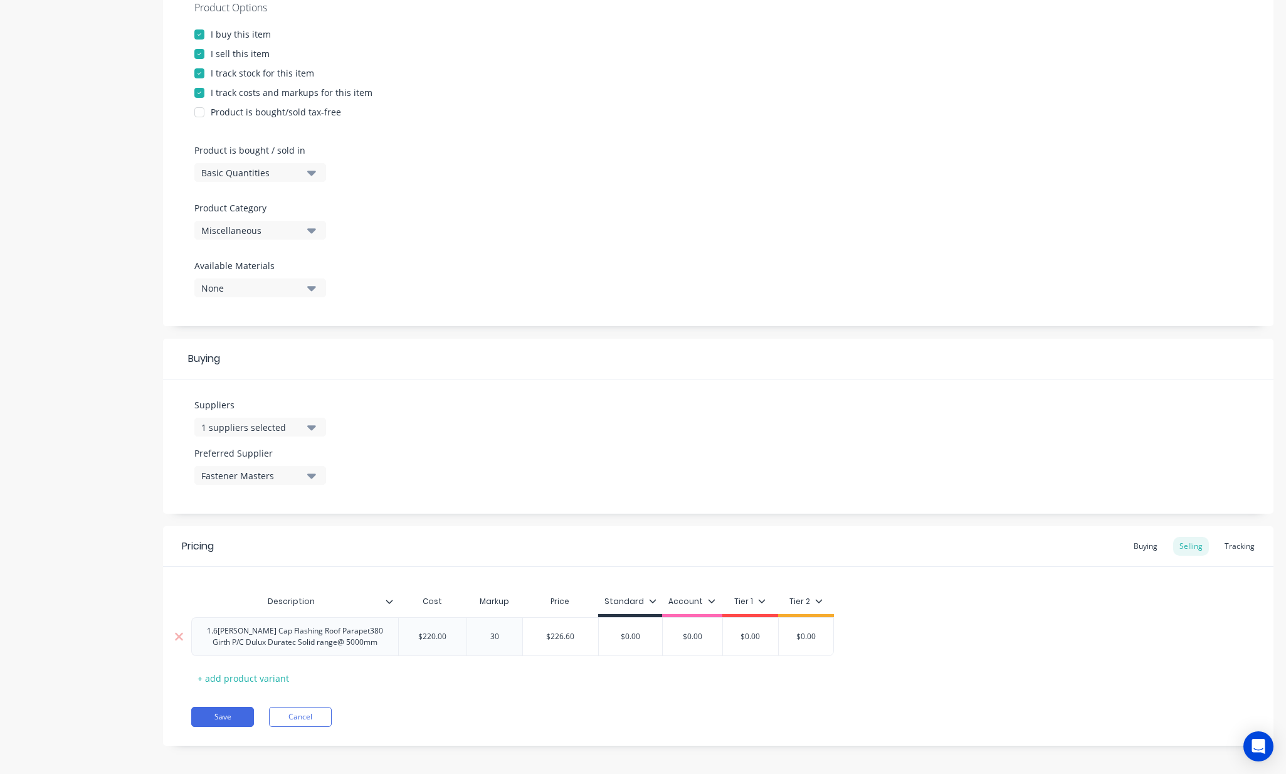
type input "30"
type input "$286.00"
click at [961, 572] on div "Description Cost Markup Price Standard Account Tier 1 Tier 2 1.6[PERSON_NAME] C…" at bounding box center [718, 627] width 1110 height 121
click at [1148, 551] on div "Buying" at bounding box center [1145, 546] width 36 height 19
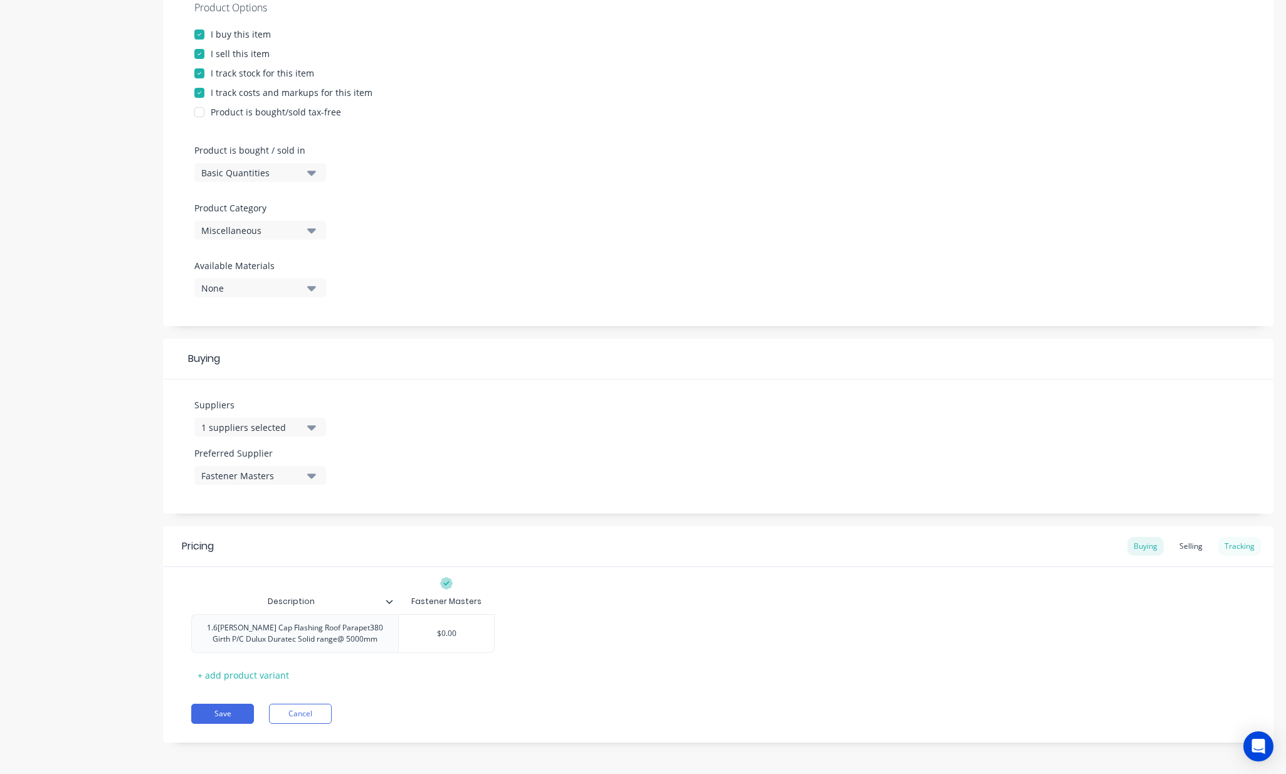
click at [1232, 546] on div "Tracking" at bounding box center [1239, 546] width 43 height 19
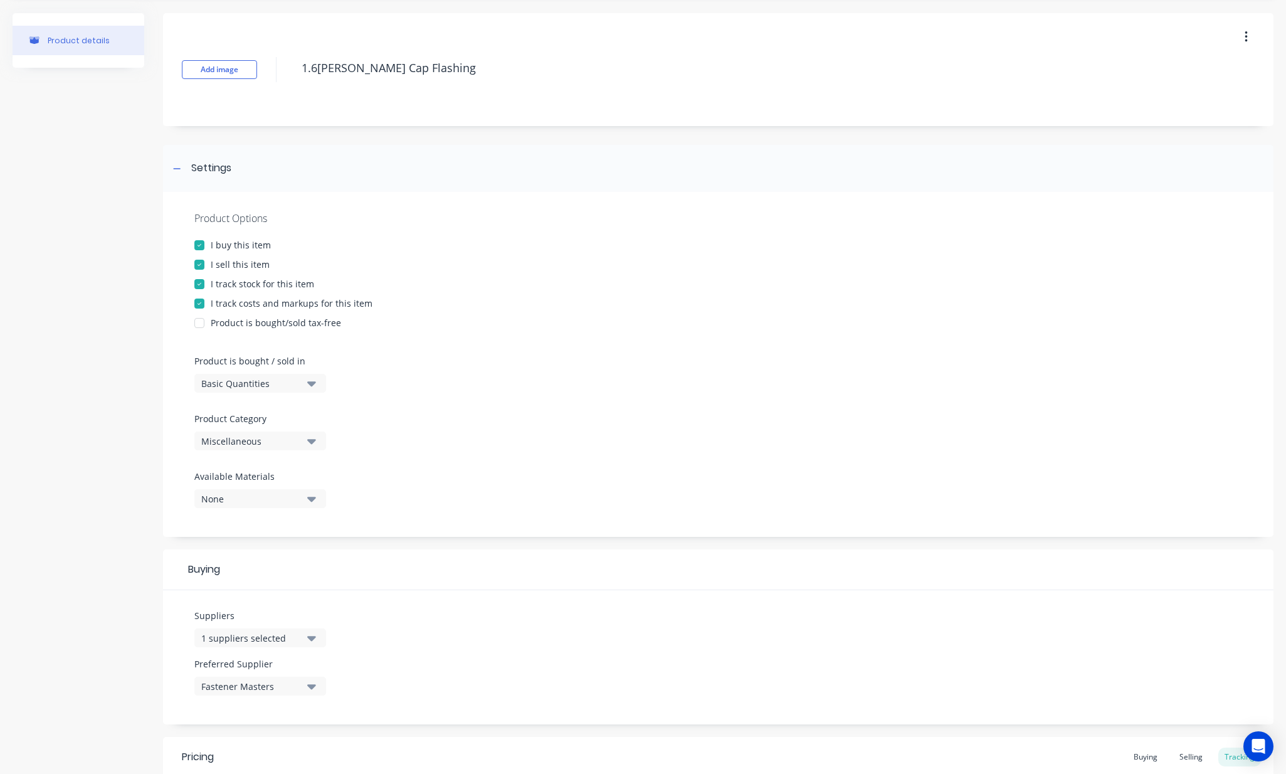
scroll to position [0, 0]
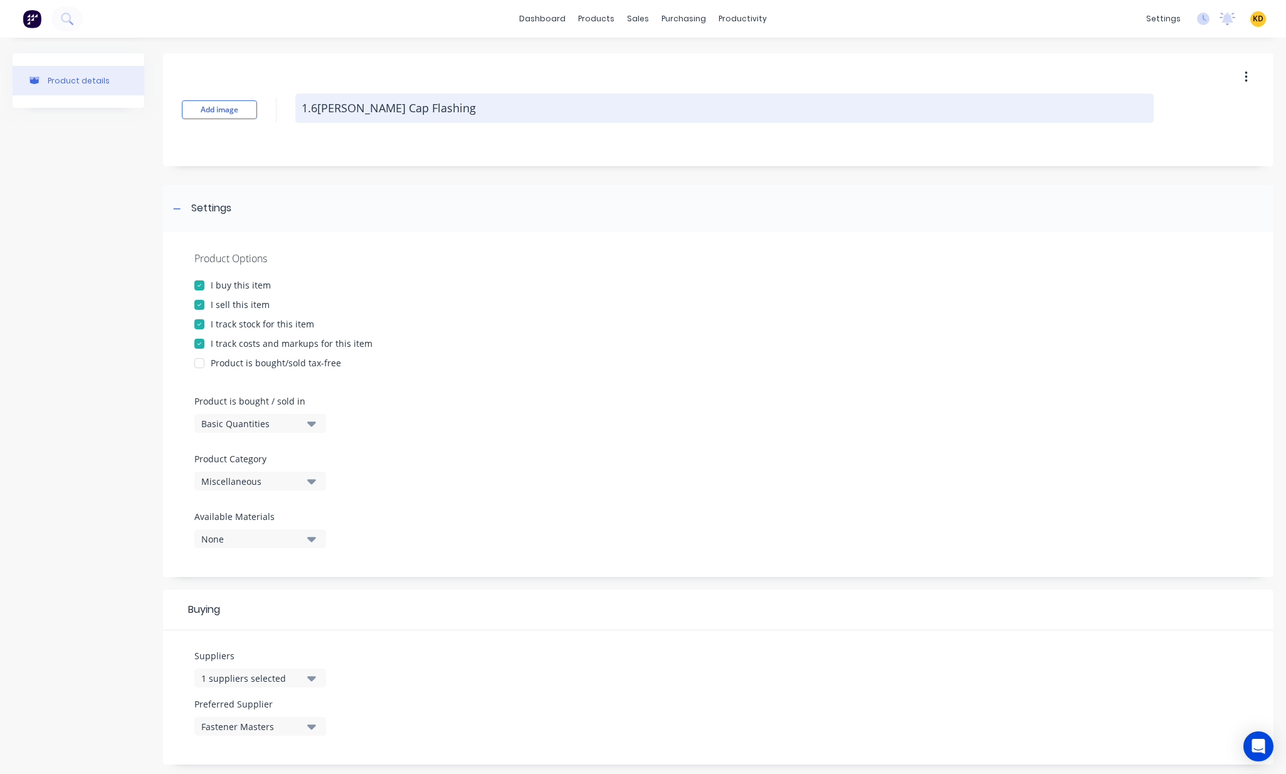
click at [441, 112] on textarea "1.6[PERSON_NAME] Cap Flashing" at bounding box center [724, 107] width 858 height 29
type textarea "x"
type textarea "1.6[PERSON_NAME] Cap Flashing"
type textarea "x"
type textarea "1.6[PERSON_NAME] Cap Flashing -"
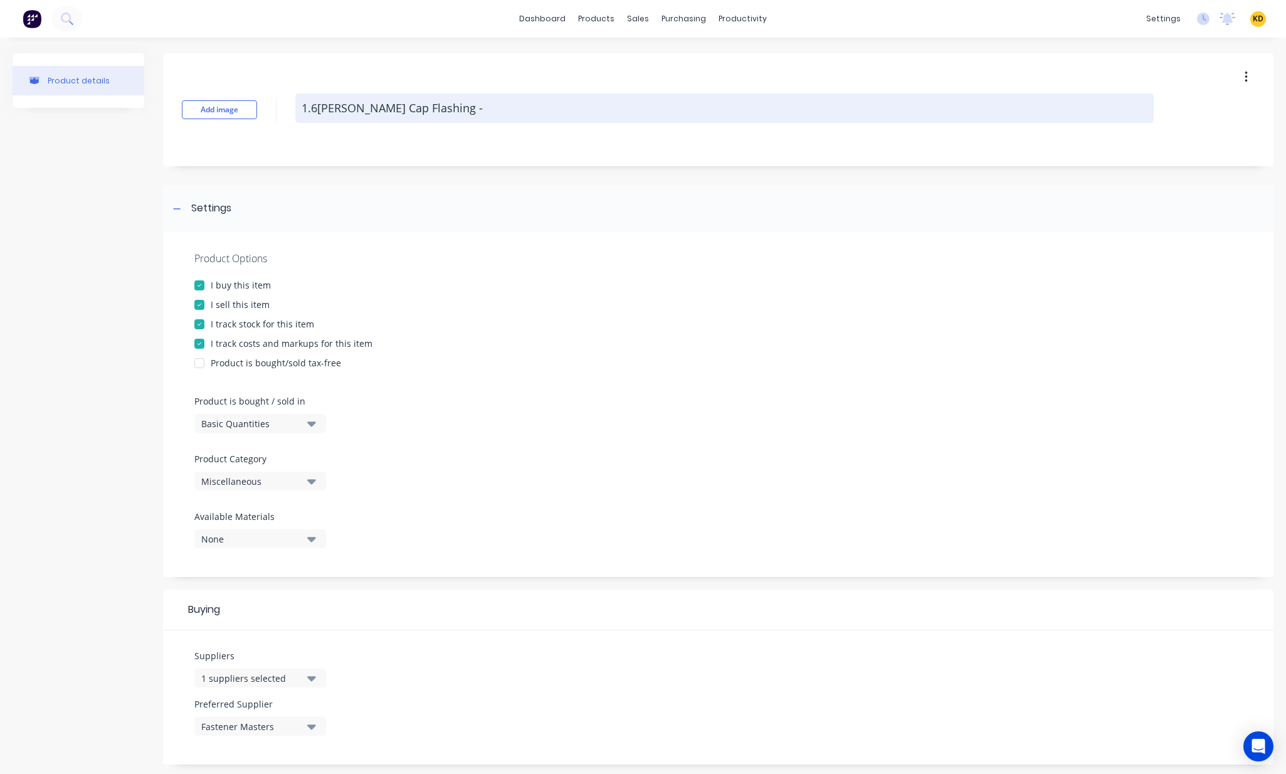
type textarea "x"
type textarea "1.6[PERSON_NAME] Cap Flashing -"
type textarea "x"
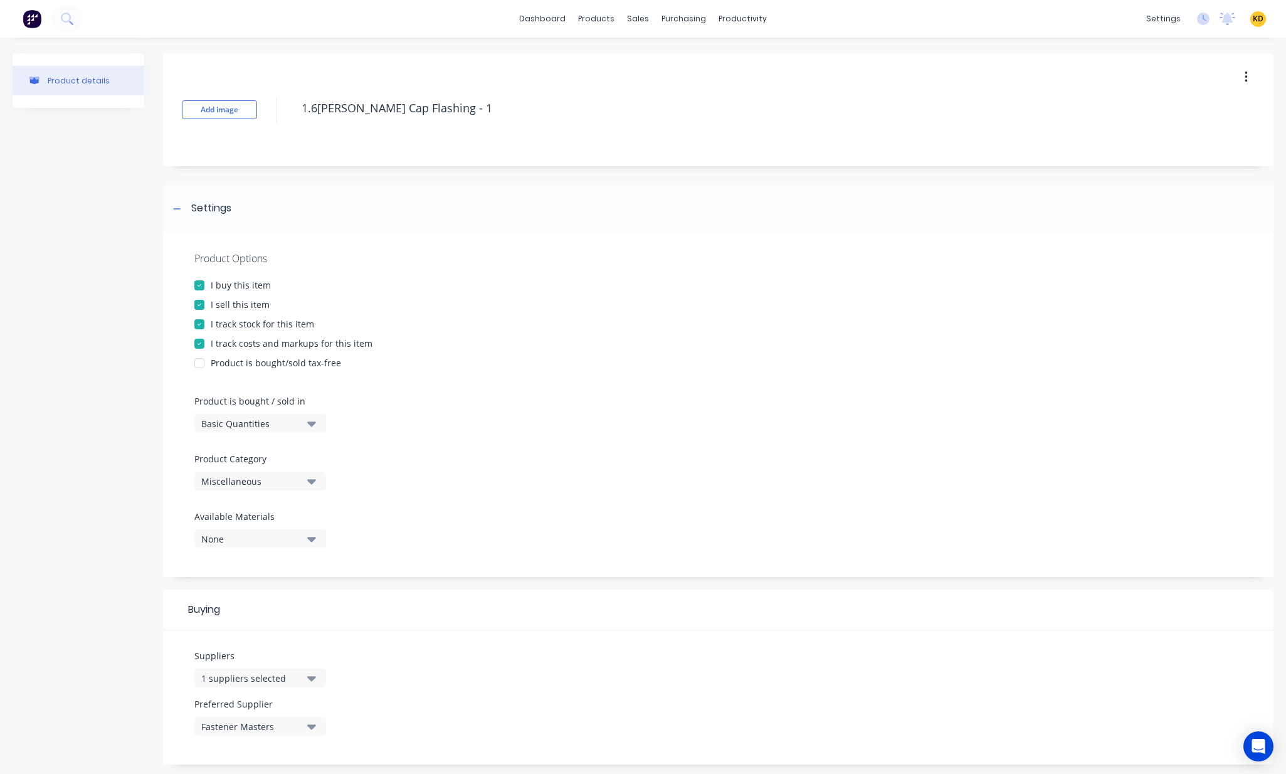
type textarea "1.6[PERSON_NAME] Cap Flashing - 1"
type textarea "x"
type textarea "1.6[PERSON_NAME] Cap Flashing - 1"
click at [14, 351] on div "Product details" at bounding box center [79, 518] width 132 height 931
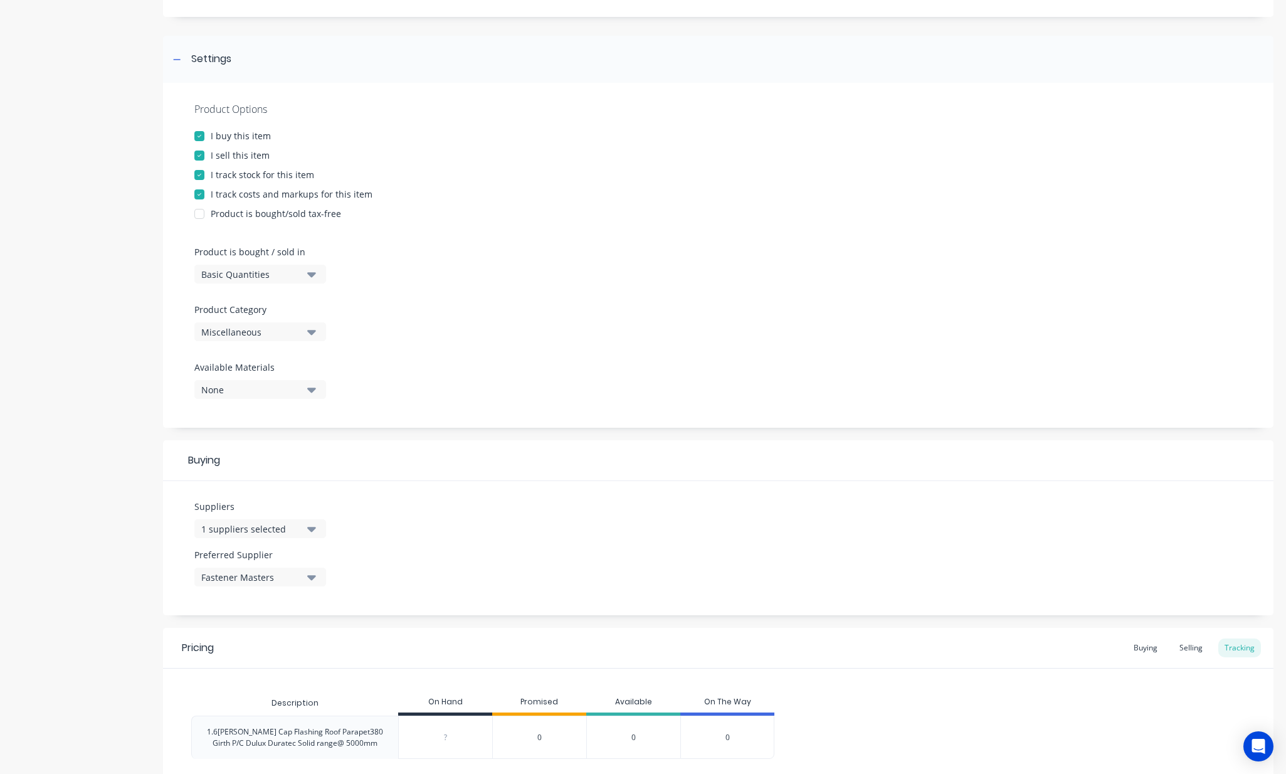
scroll to position [226, 0]
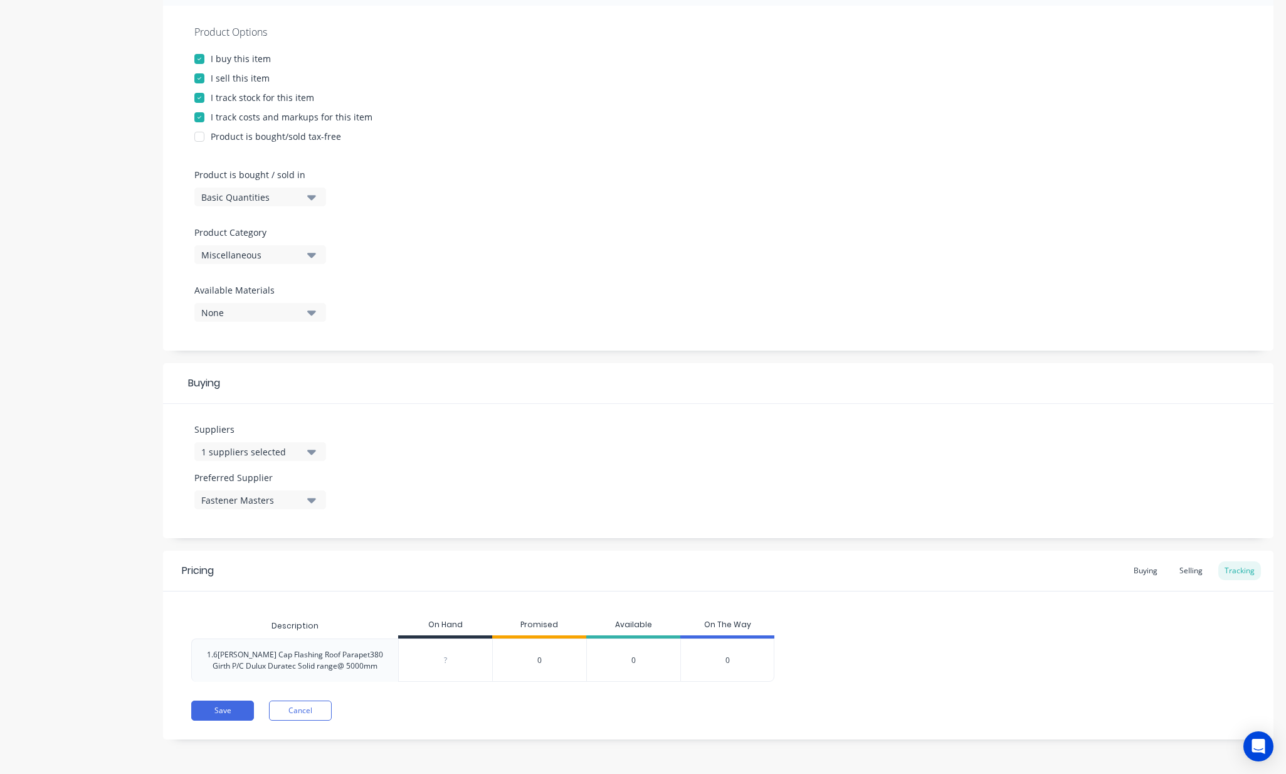
click at [201, 709] on button "Save" at bounding box center [222, 710] width 63 height 20
type textarea "x"
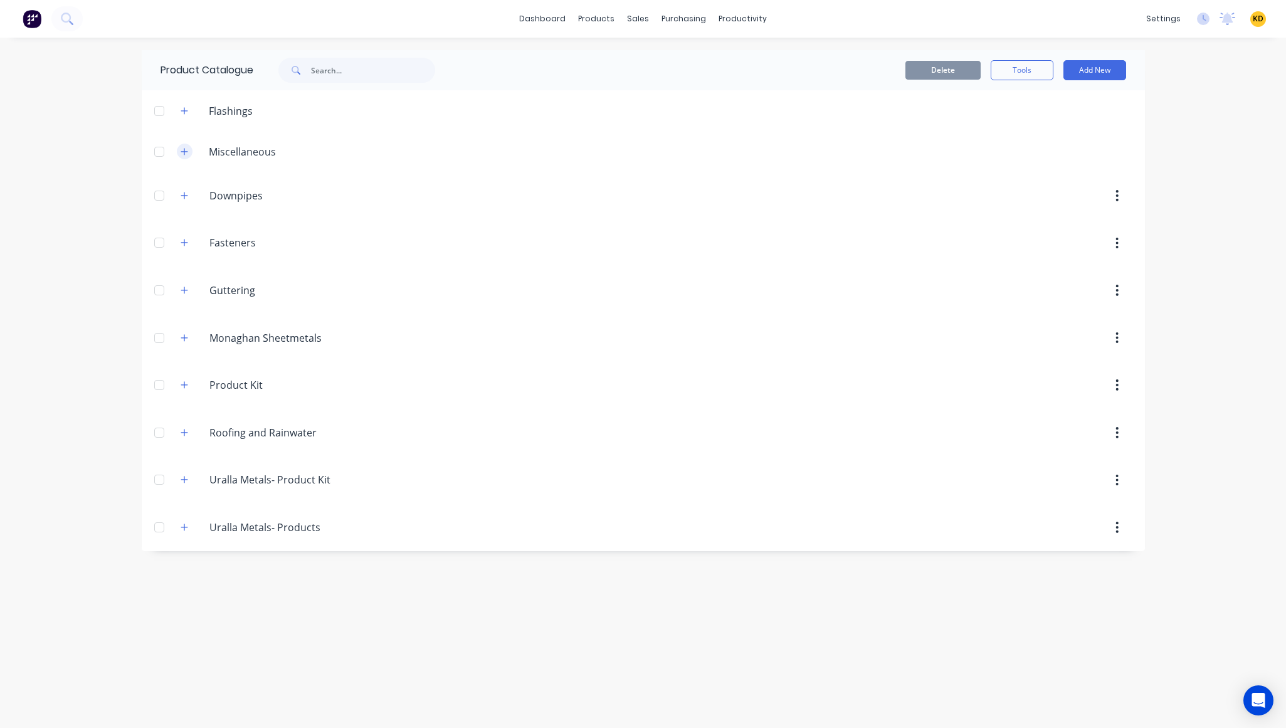
click at [181, 147] on icon "button" at bounding box center [185, 151] width 8 height 9
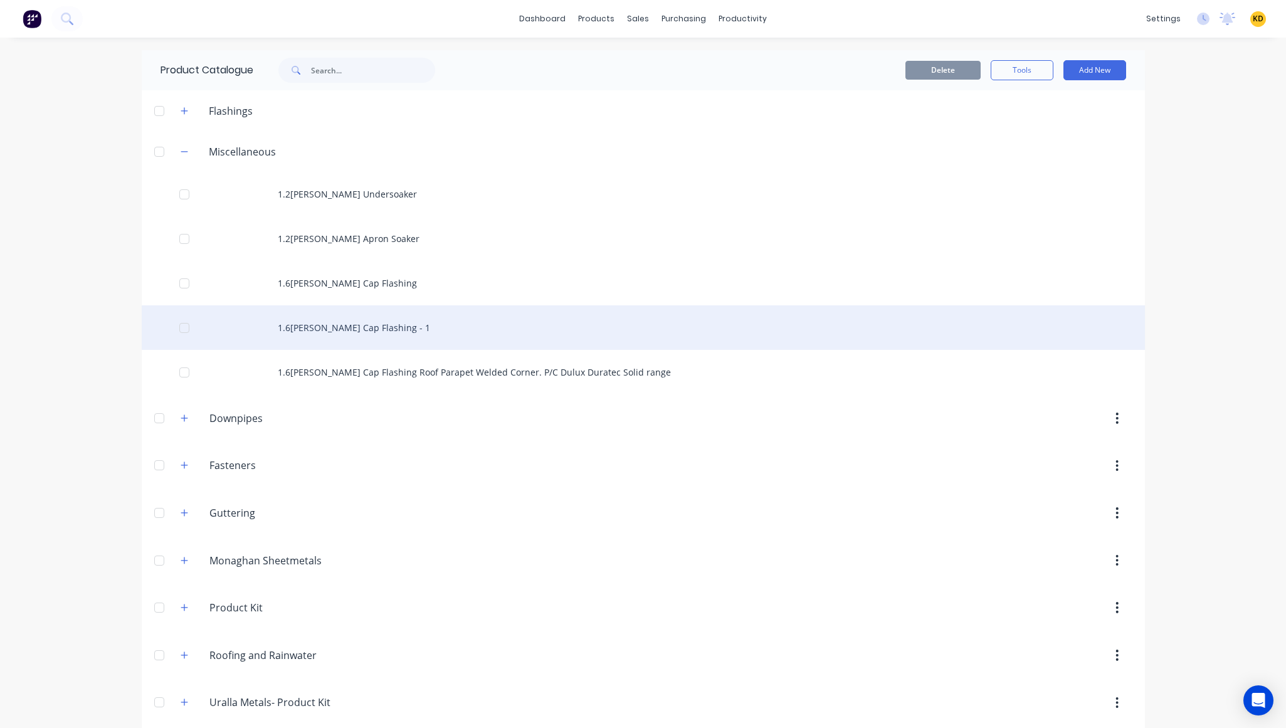
click at [495, 323] on div "1.6[PERSON_NAME] Cap Flashing - 1" at bounding box center [643, 327] width 1003 height 45
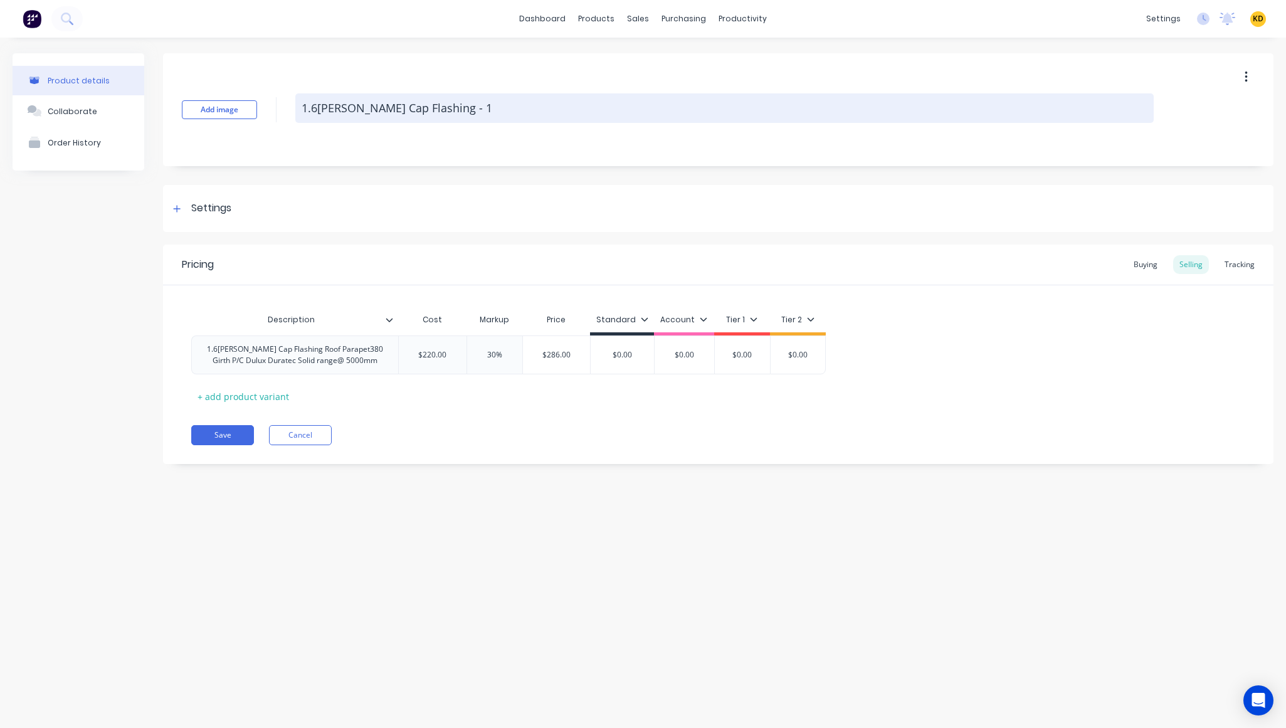
click at [460, 102] on textarea "1.6[PERSON_NAME] Cap Flashing - 1" at bounding box center [724, 107] width 858 height 29
type textarea "x"
type textarea "1.6[PERSON_NAME] Cap Flashing -"
type textarea "x"
type textarea "1.6mm Ali Cap Flashing -"
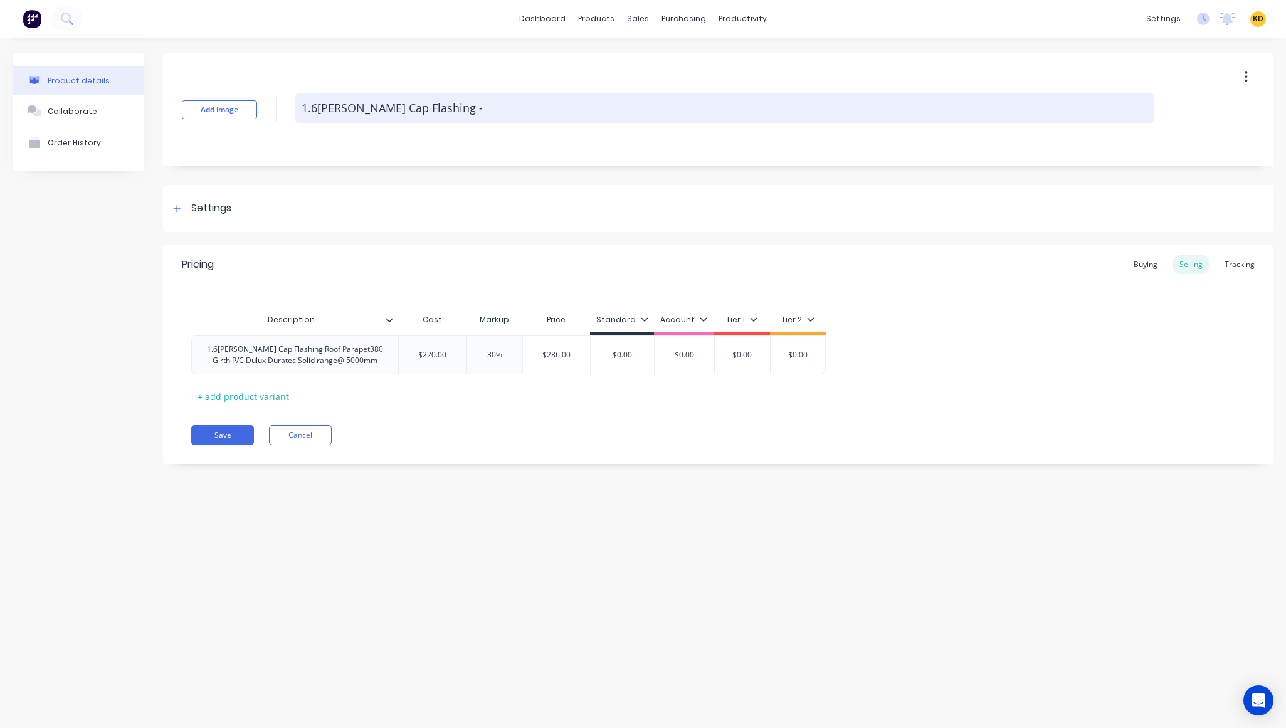
type textarea "x"
type textarea "1.6mm Ali Cap Flashing"
type textarea "x"
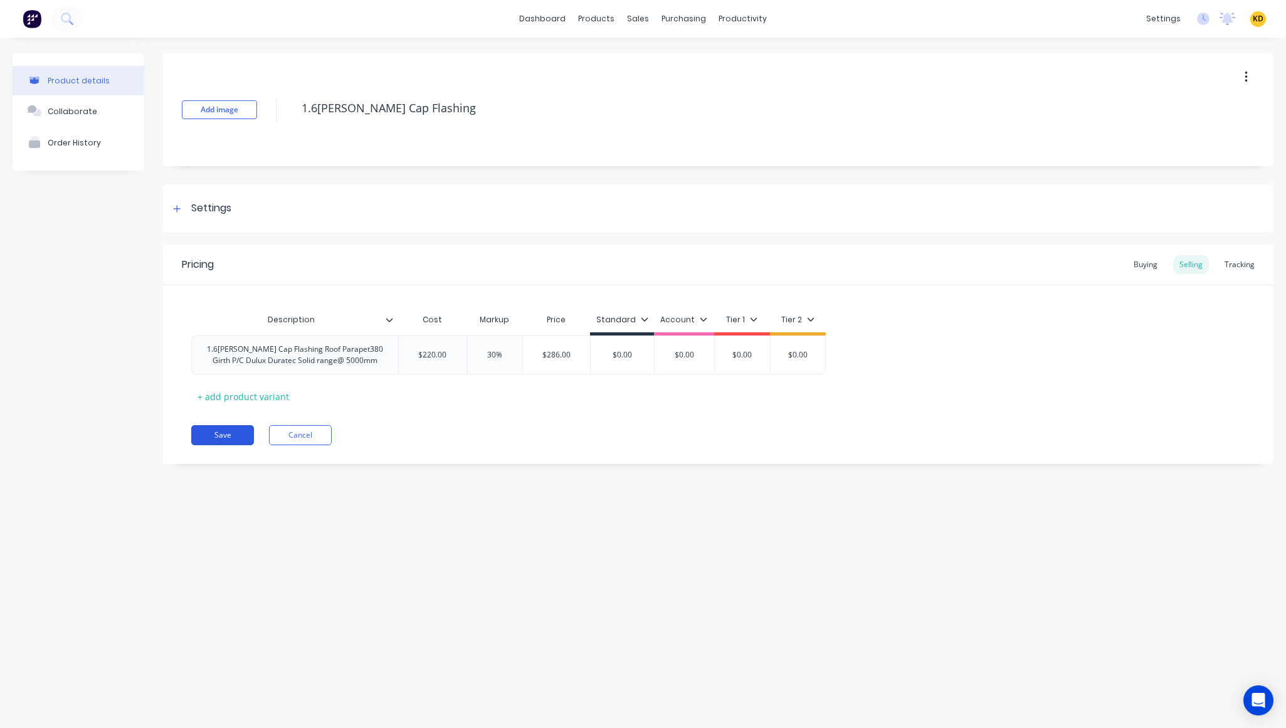
type textarea "1.6mm Ali Cap Flashing"
type textarea "x"
type textarea "1.6mm Ali Cap Flashing"
click at [216, 429] on button "Save" at bounding box center [222, 435] width 63 height 20
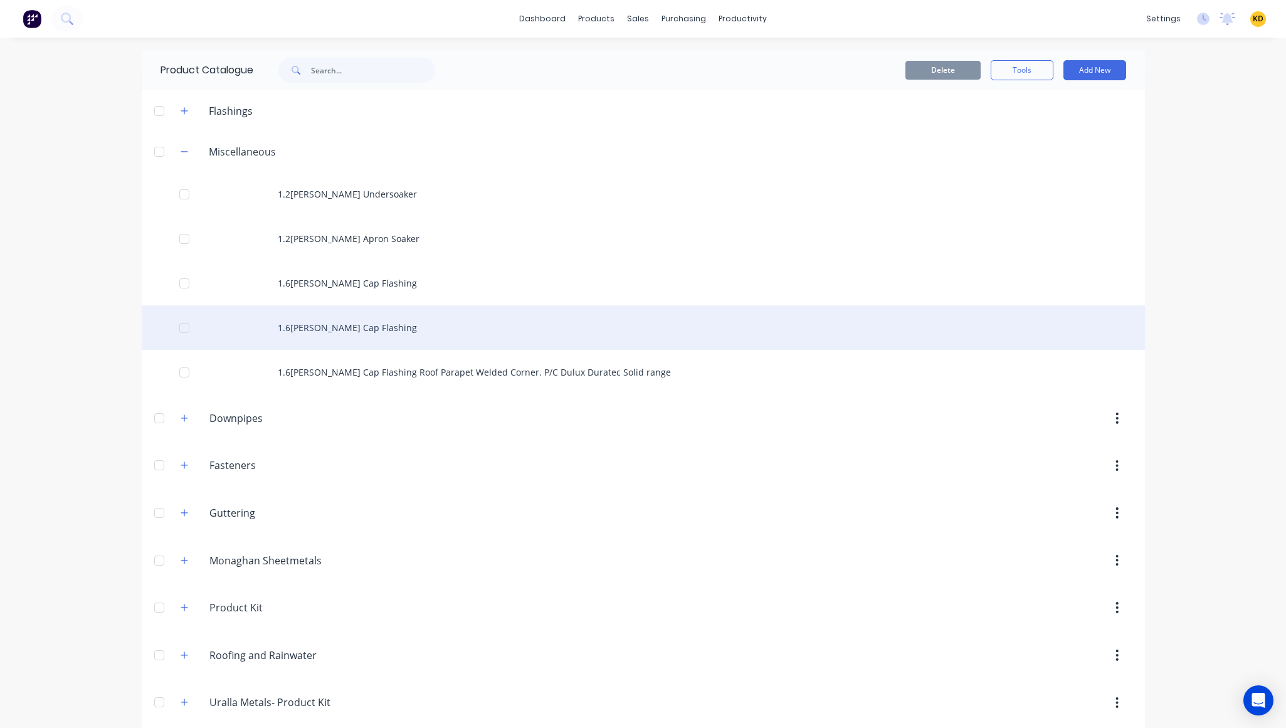
click at [322, 337] on div "1.6mm Ali Cap Flashing" at bounding box center [643, 327] width 1003 height 45
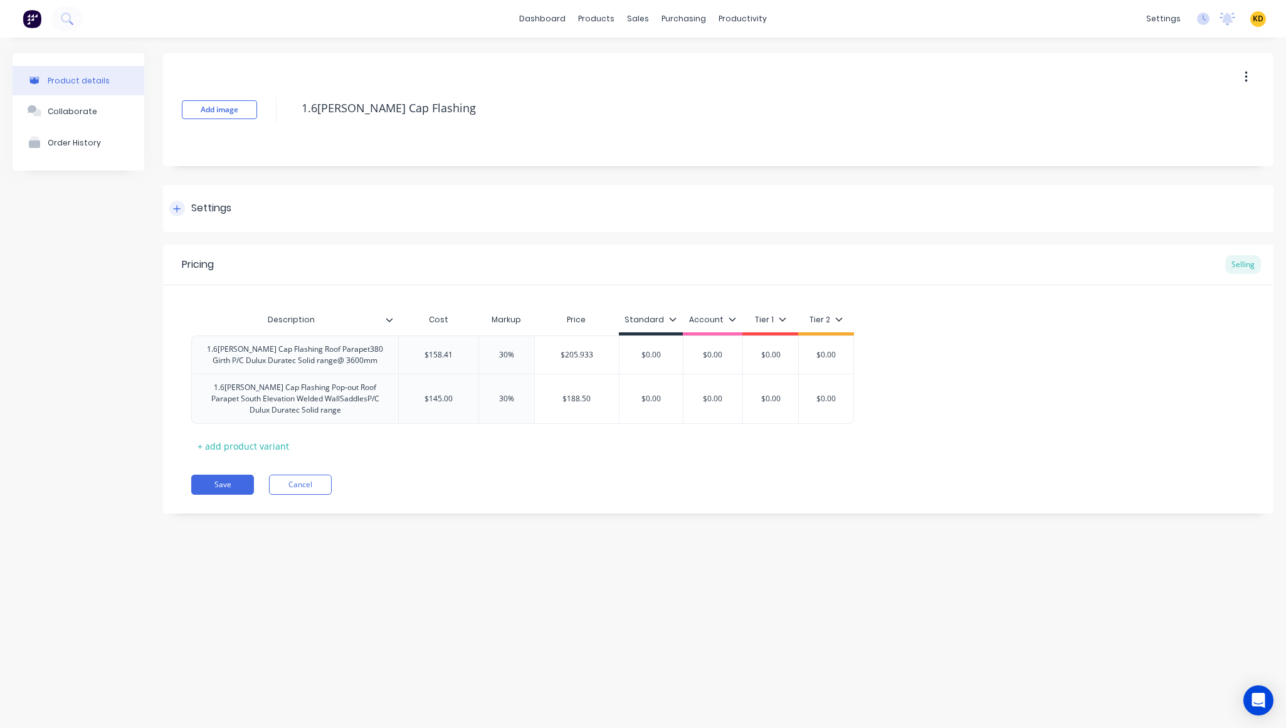
click at [302, 191] on div "Settings" at bounding box center [718, 208] width 1110 height 47
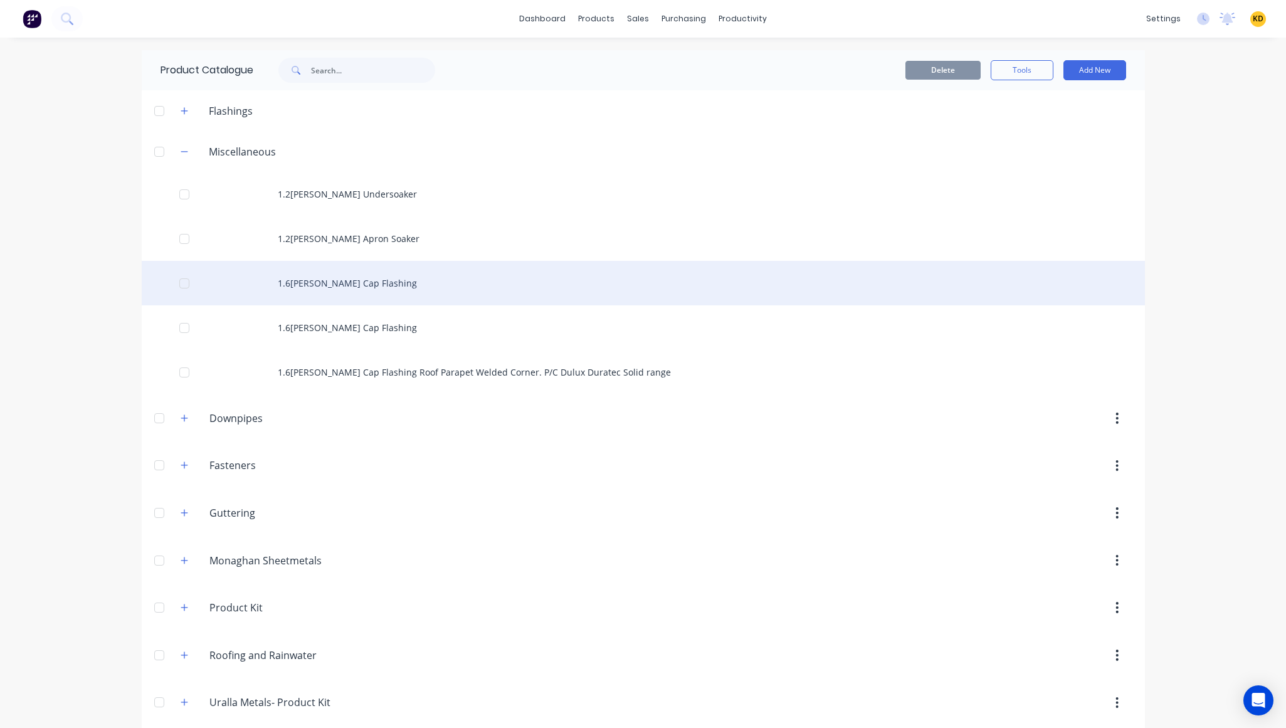
click at [400, 271] on div "1.6mm Ali Cap Flashing" at bounding box center [643, 283] width 1003 height 45
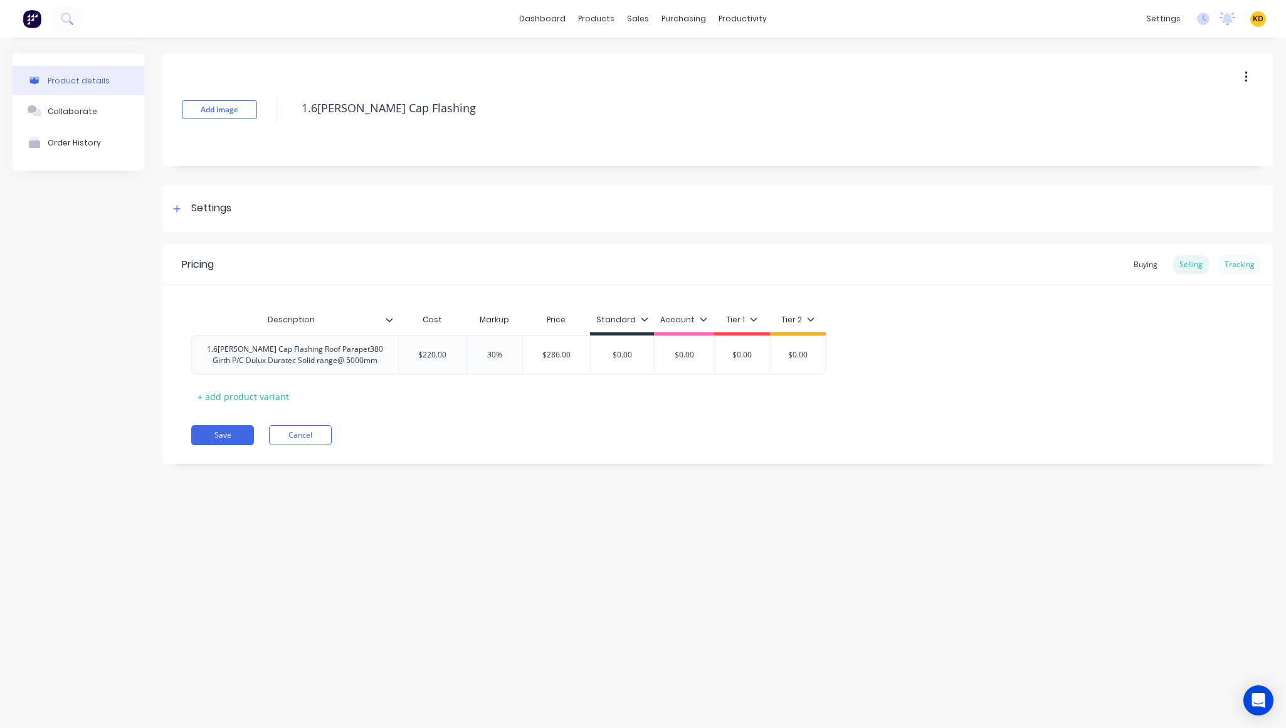
click at [1240, 268] on div "Tracking" at bounding box center [1239, 264] width 43 height 19
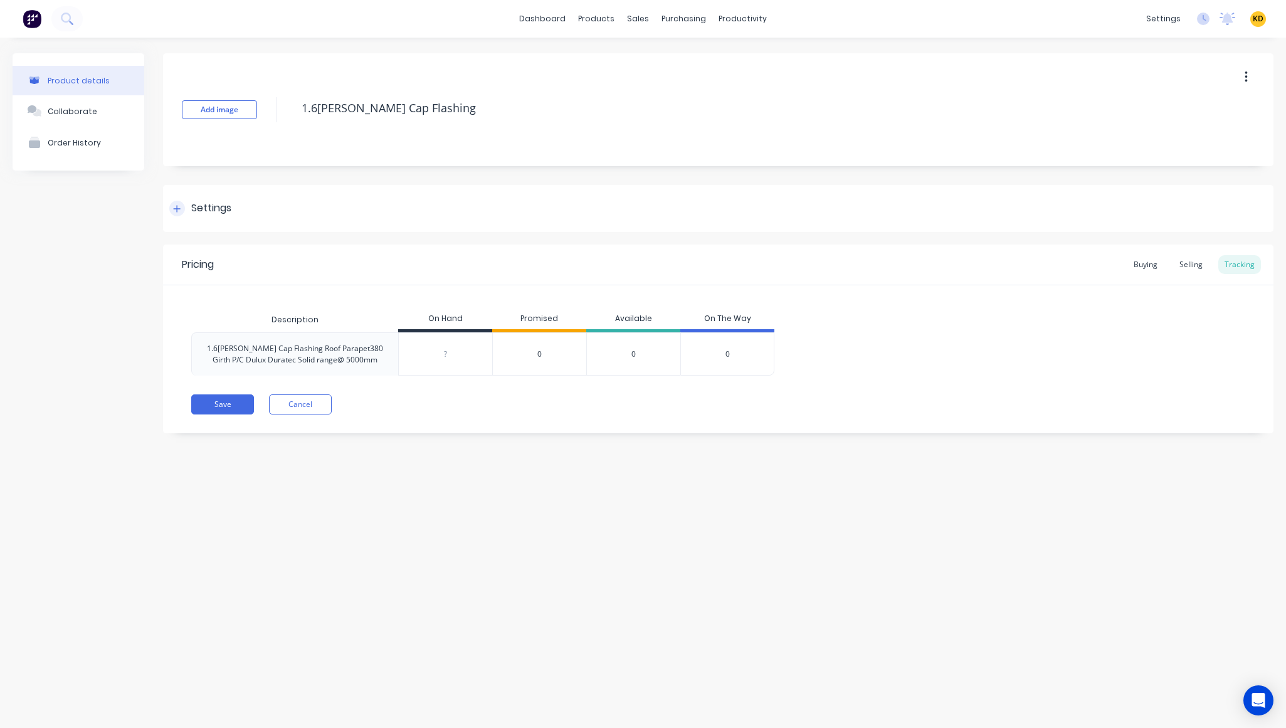
click at [258, 201] on div "Settings" at bounding box center [718, 208] width 1110 height 47
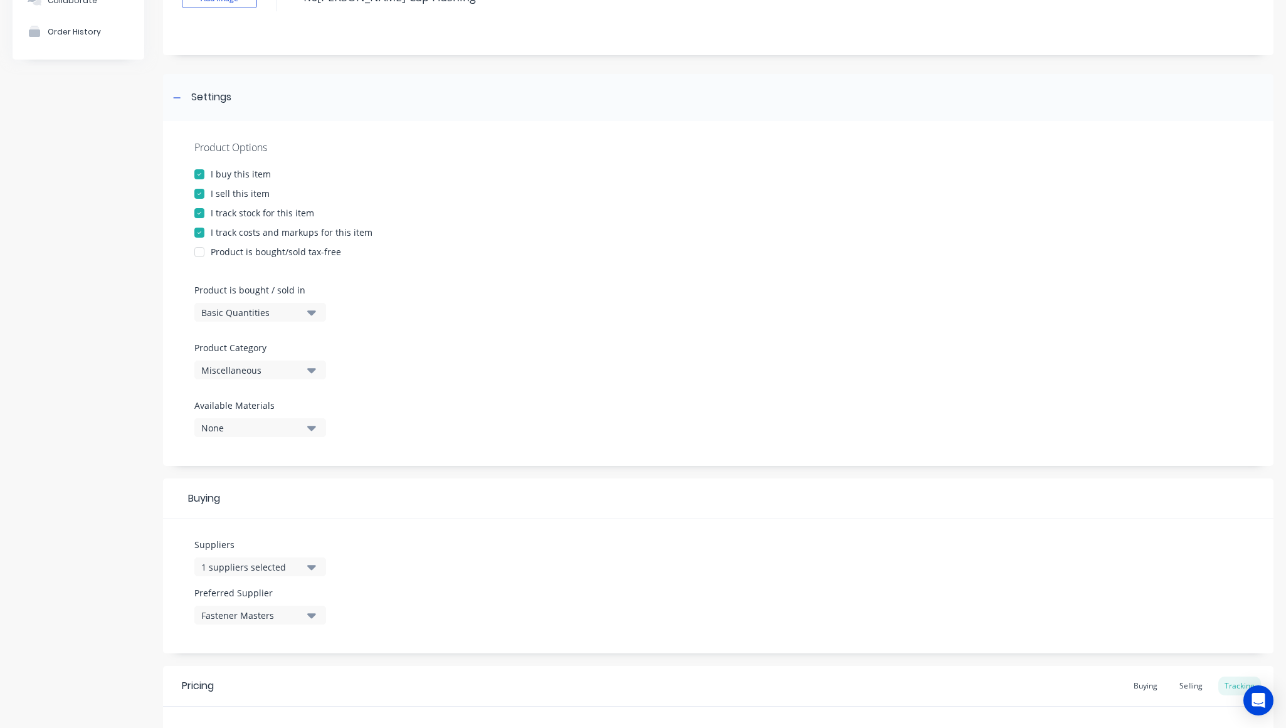
scroll to position [226, 0]
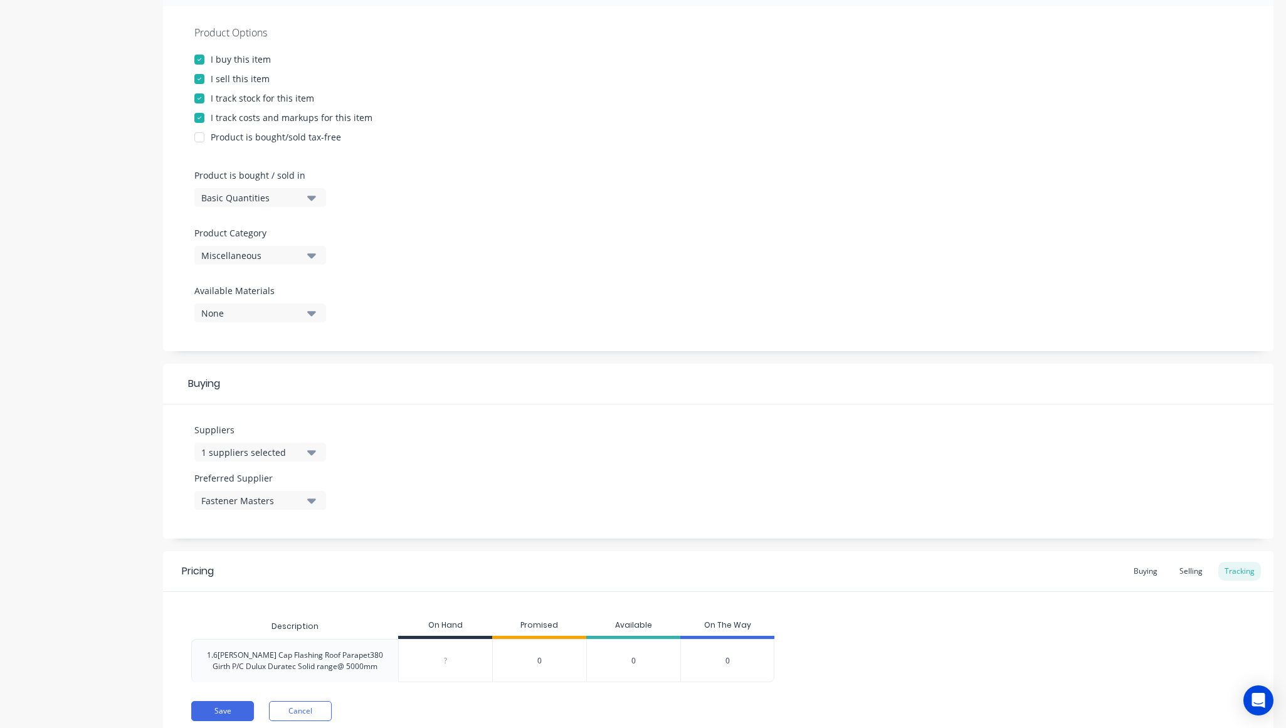
click at [260, 502] on div "Fastener Masters" at bounding box center [251, 500] width 100 height 13
click at [101, 418] on div "Product details Collaborate Order History" at bounding box center [79, 293] width 132 height 931
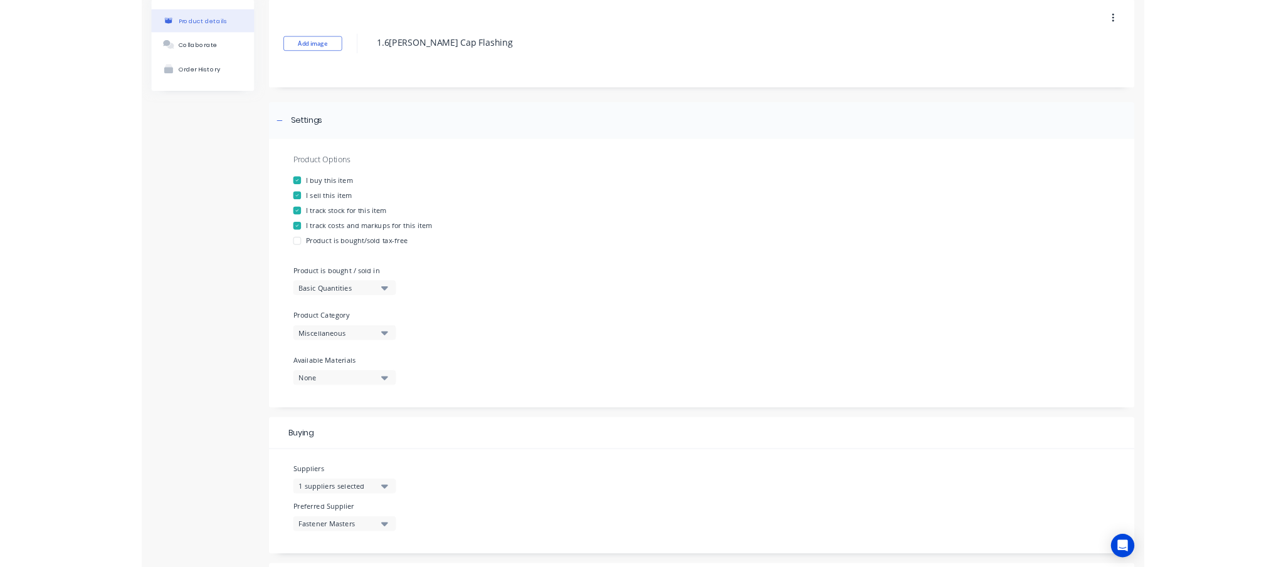
scroll to position [0, 0]
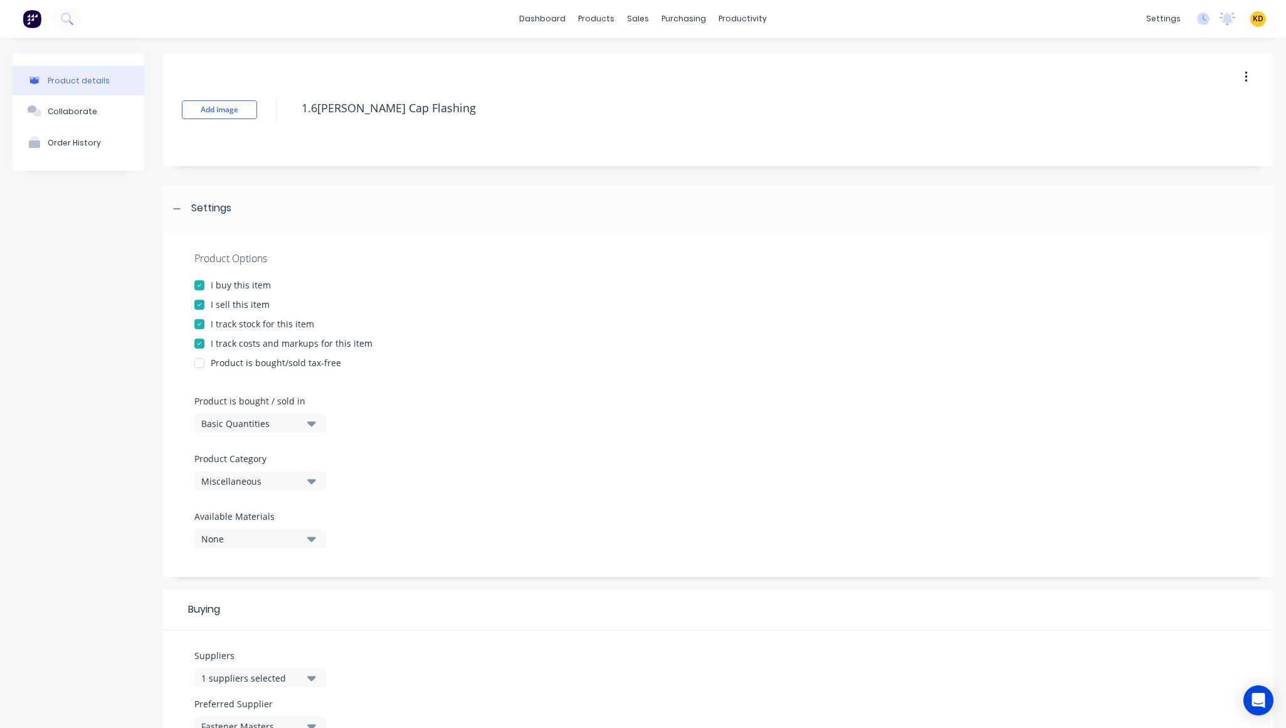
click at [41, 231] on div "Product details Collaborate Order History" at bounding box center [79, 518] width 132 height 931
click at [1253, 18] on span "KD" at bounding box center [1258, 18] width 11 height 11
type textarea "x"
click at [1215, 163] on button "Sign out" at bounding box center [1180, 157] width 166 height 25
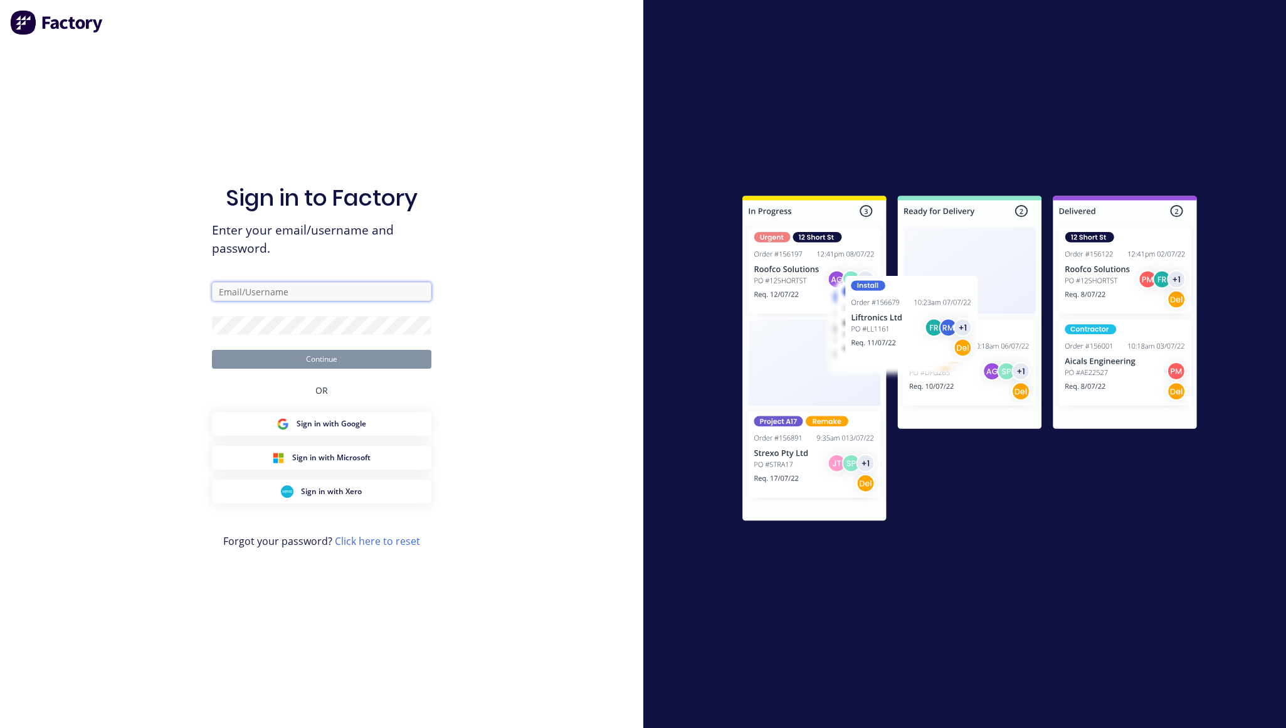
click at [293, 295] on input "text" at bounding box center [321, 291] width 219 height 19
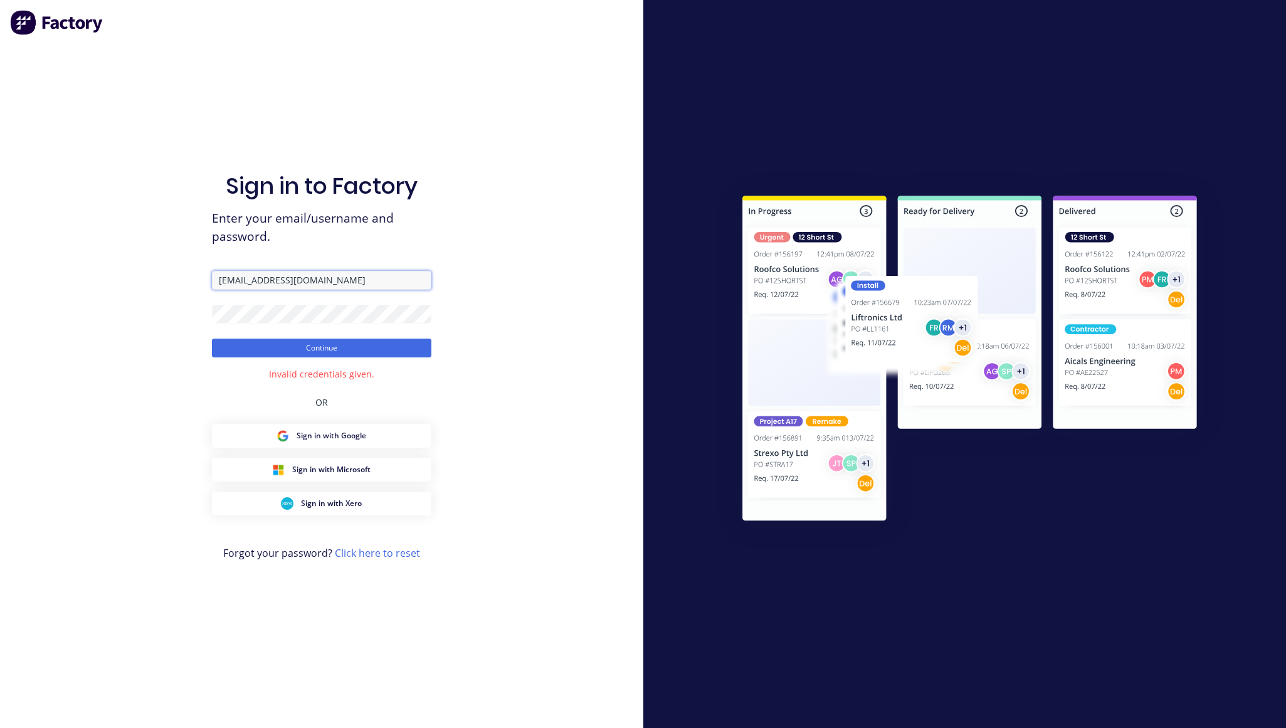
click at [354, 283] on input "karmela+default@factory.app" at bounding box center [321, 280] width 219 height 19
paste input "Scrs.net.au"
type input "karmela+default@Scrs.net.au"
click at [530, 213] on div "Sign in to Factory Enter your email/username and password. karmela+default@Scrs…" at bounding box center [321, 364] width 643 height 728
click at [385, 343] on button "Continue" at bounding box center [321, 348] width 219 height 19
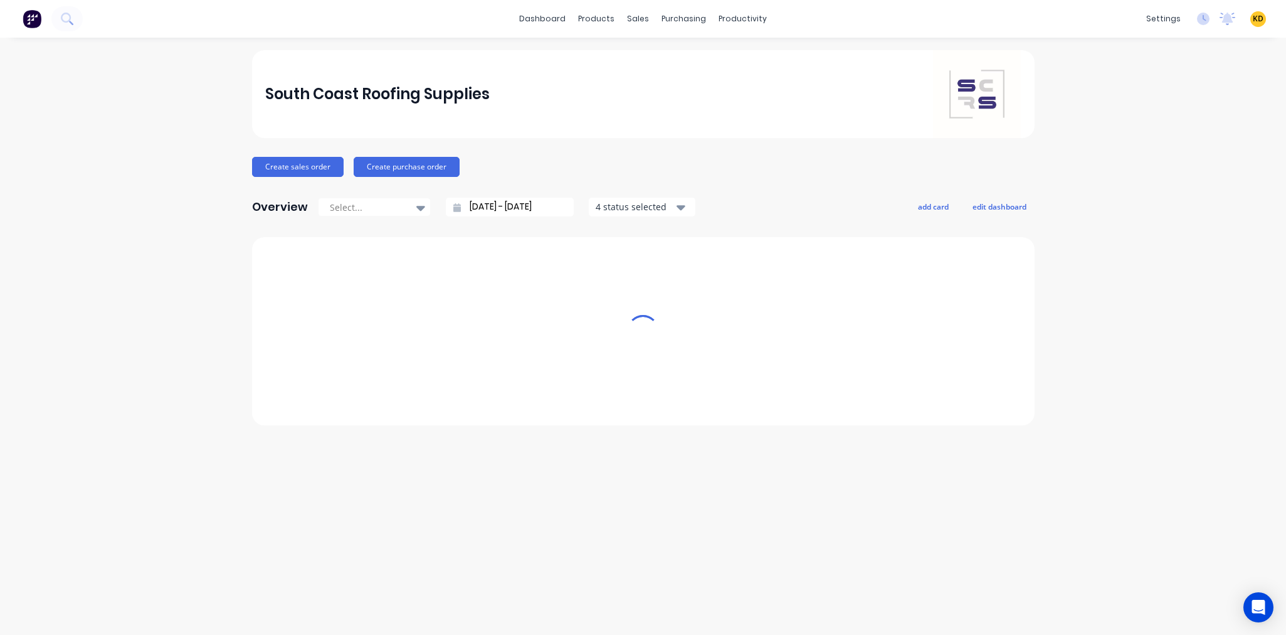
click at [1135, 288] on div "South Coast Roofing Supplies Create sales order Create purchase order Overview …" at bounding box center [643, 336] width 1286 height 572
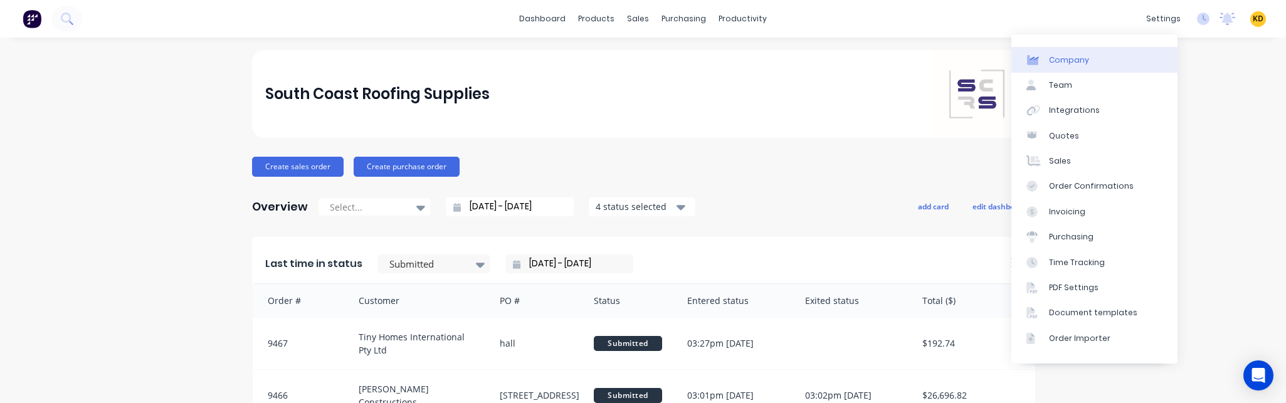
click at [1118, 54] on link "Company" at bounding box center [1094, 59] width 166 height 25
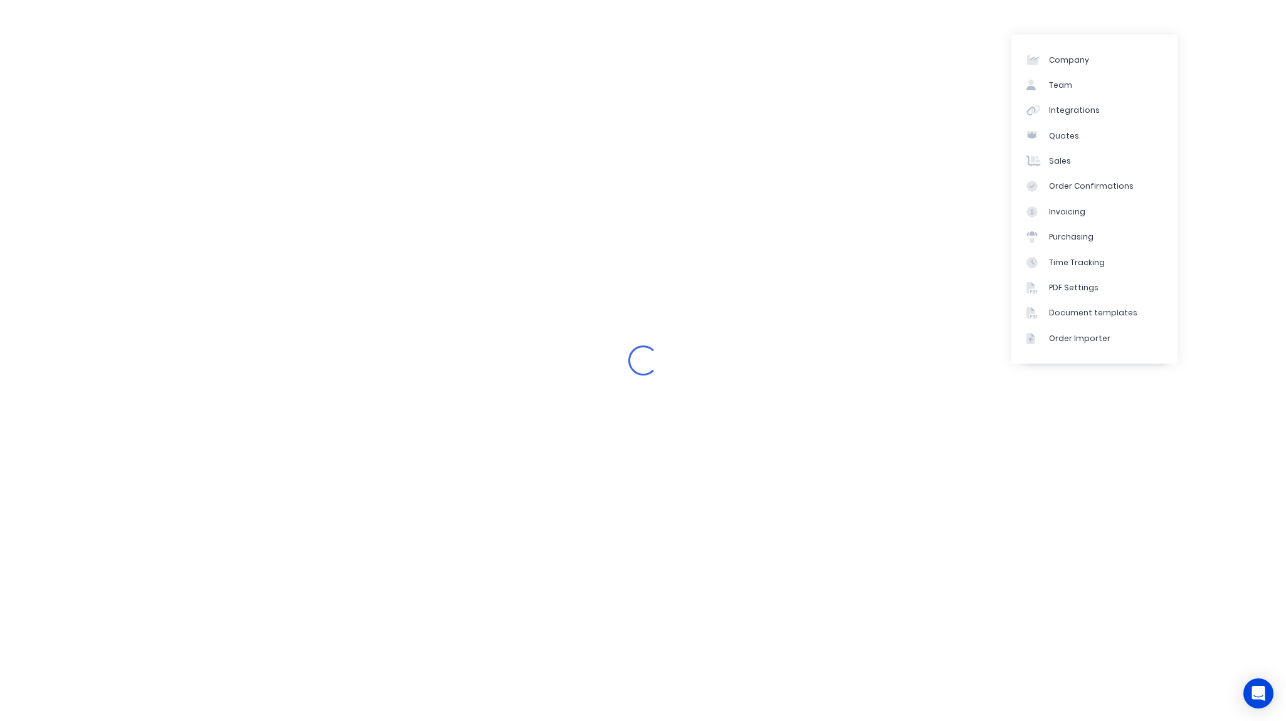
select select "AU"
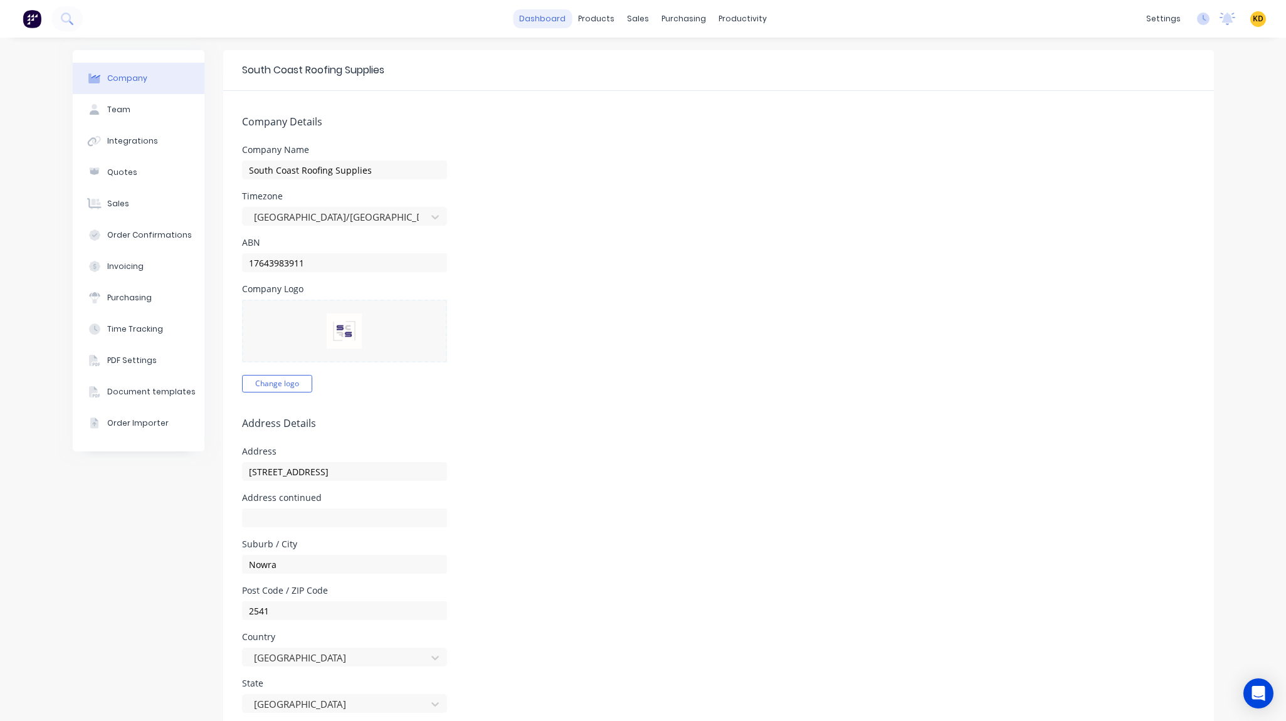
click at [563, 14] on link "dashboard" at bounding box center [542, 18] width 59 height 19
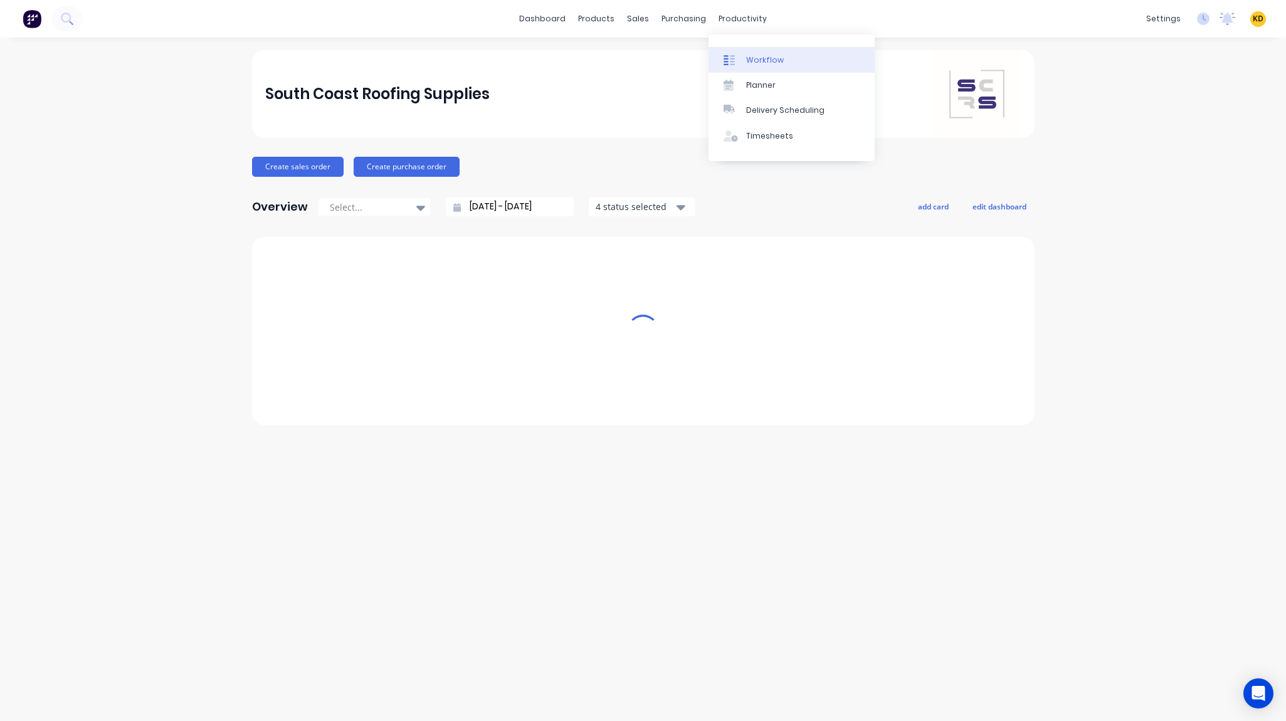
click at [747, 53] on link "Workflow" at bounding box center [792, 59] width 166 height 25
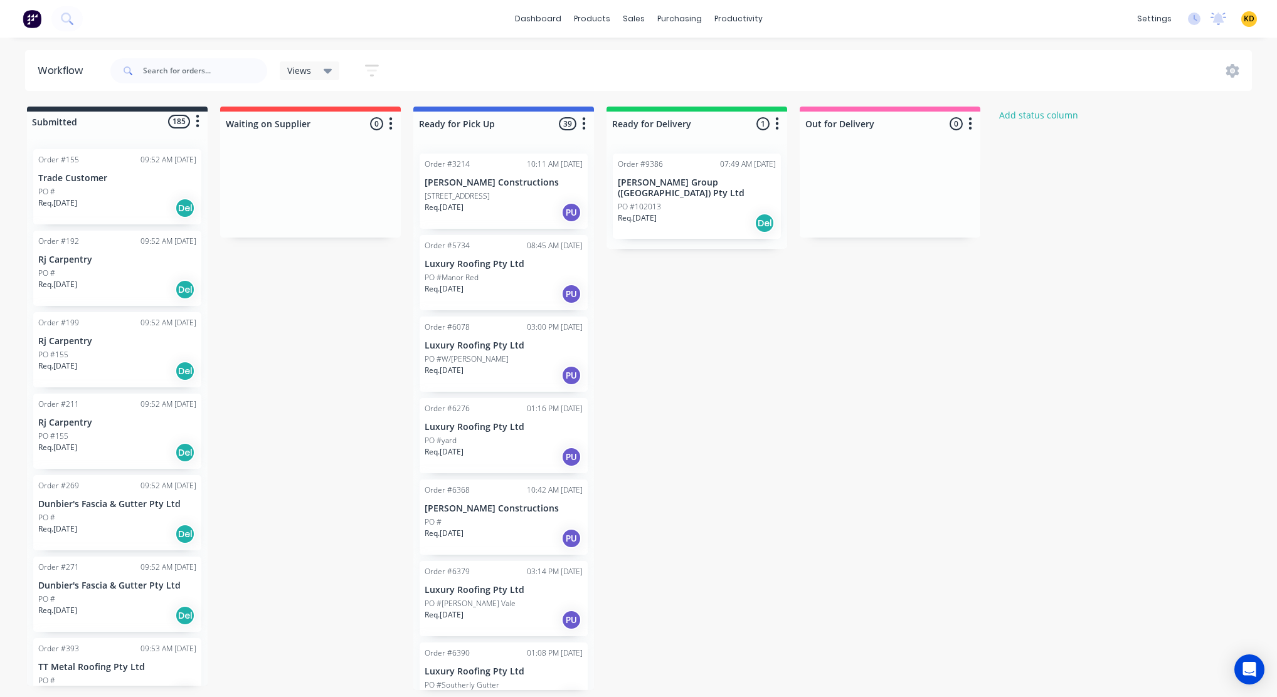
click at [931, 378] on div "Submitted 185 Status colour #273444 hex #273444 Save Cancel Summaries Total ord…" at bounding box center [673, 399] width 1364 height 584
click at [1228, 70] on icon at bounding box center [1232, 71] width 13 height 14
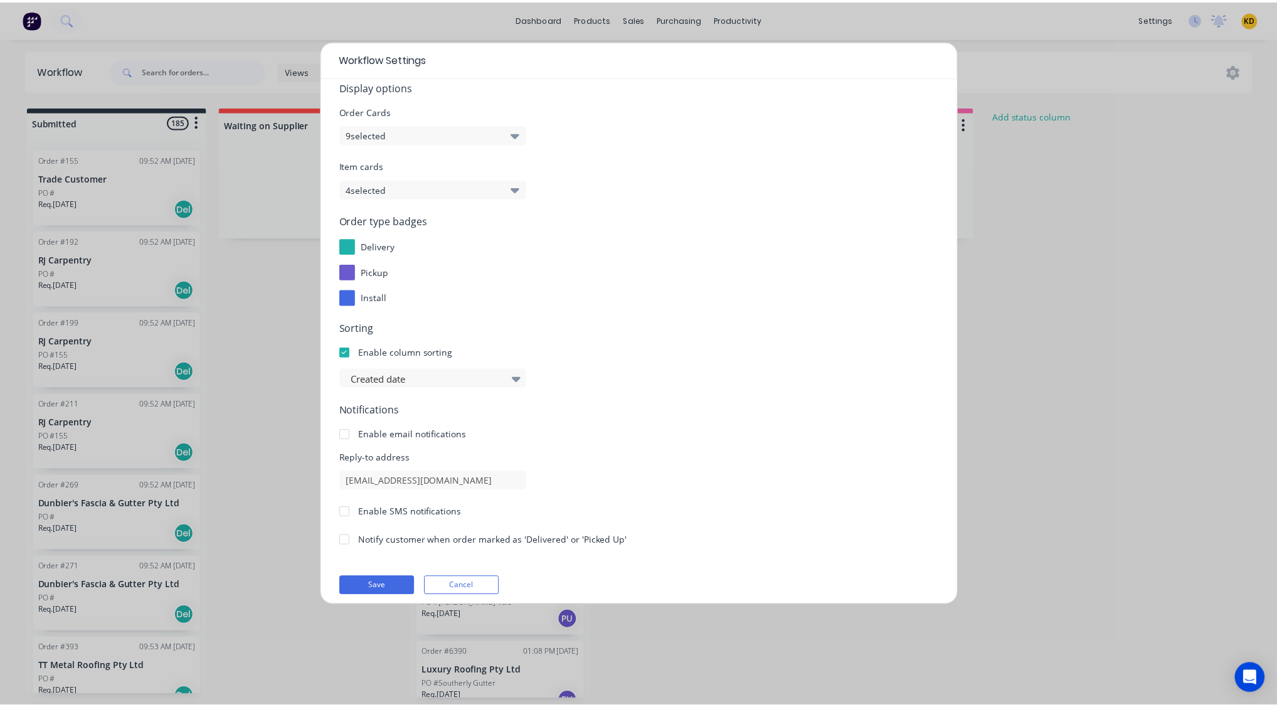
scroll to position [26, 0]
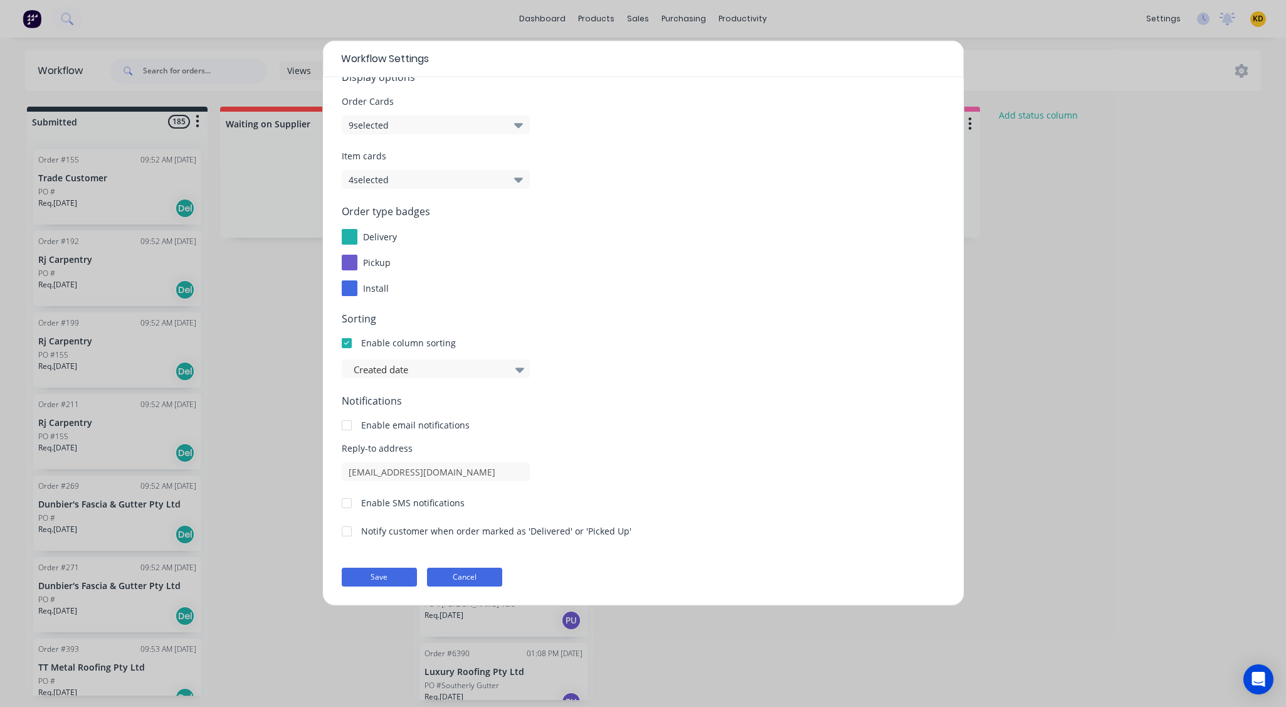
click at [470, 395] on button "Cancel" at bounding box center [464, 576] width 75 height 19
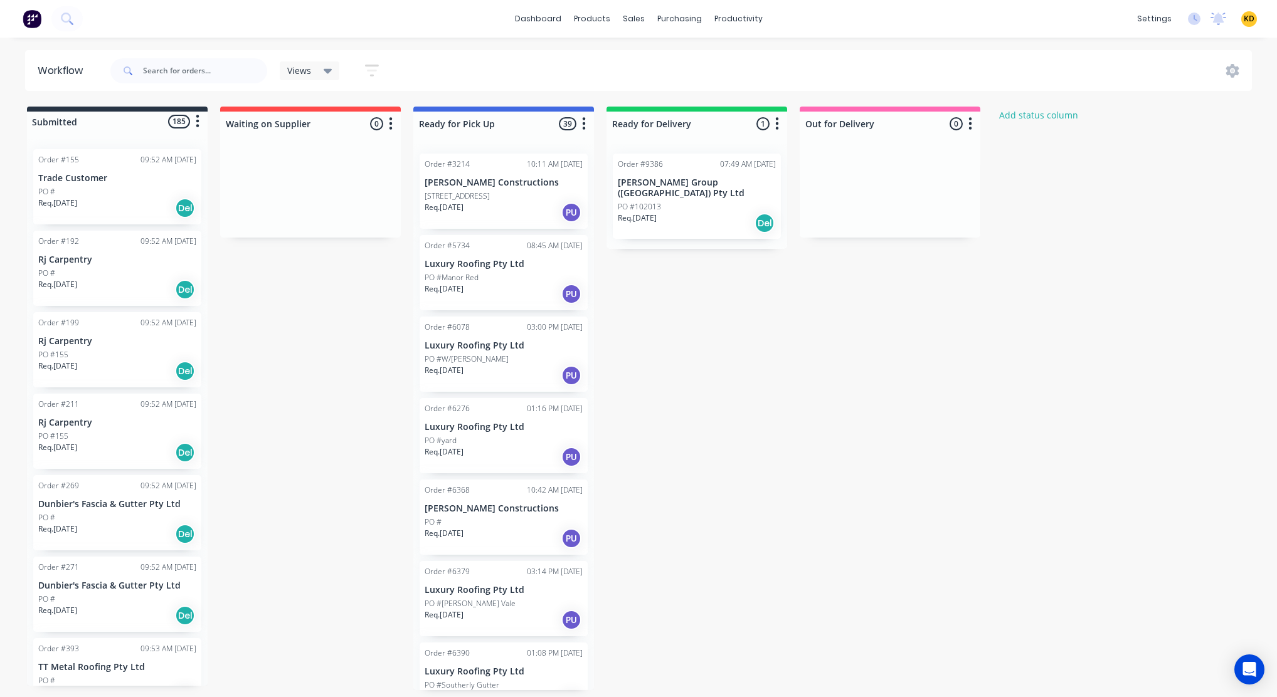
click at [748, 361] on div "Submitted 185 Status colour #273444 hex #273444 Save Cancel Summaries Total ord…" at bounding box center [673, 399] width 1364 height 584
click at [754, 117] on link "Delivery Scheduling" at bounding box center [787, 110] width 166 height 25
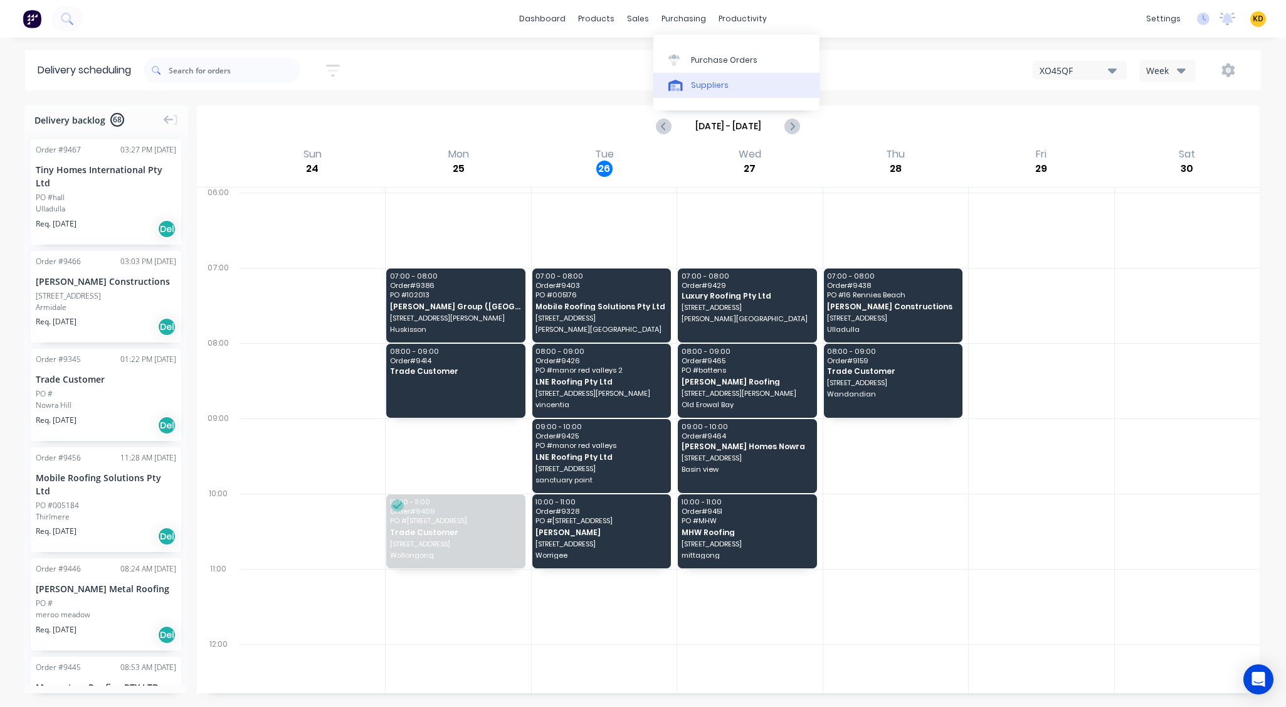
click at [710, 85] on div "Suppliers" at bounding box center [710, 85] width 38 height 11
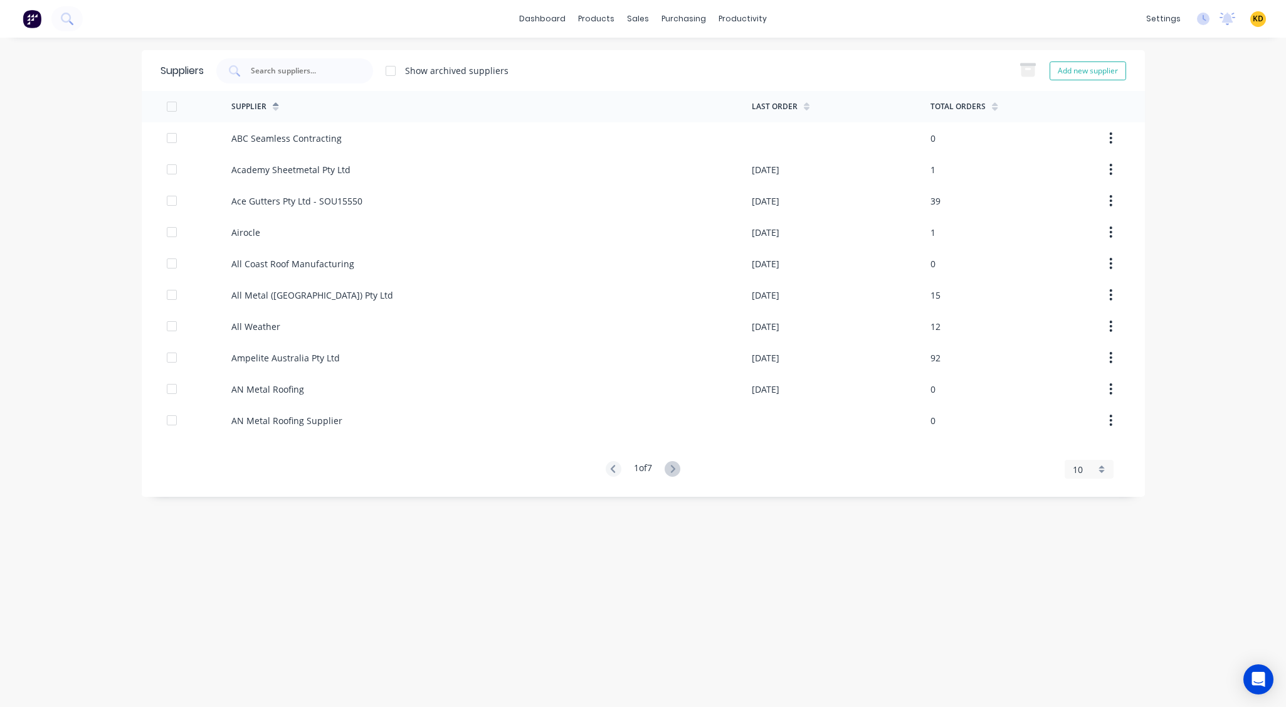
click at [771, 395] on div "Suppliers Show archived suppliers Add new supplier Supplier Last Order Total Or…" at bounding box center [643, 372] width 1003 height 644
click at [674, 395] on icon at bounding box center [673, 469] width 4 height 8
click at [694, 395] on div "Suppliers Show archived suppliers Add new supplier Supplier Last Order Total Or…" at bounding box center [643, 372] width 1003 height 644
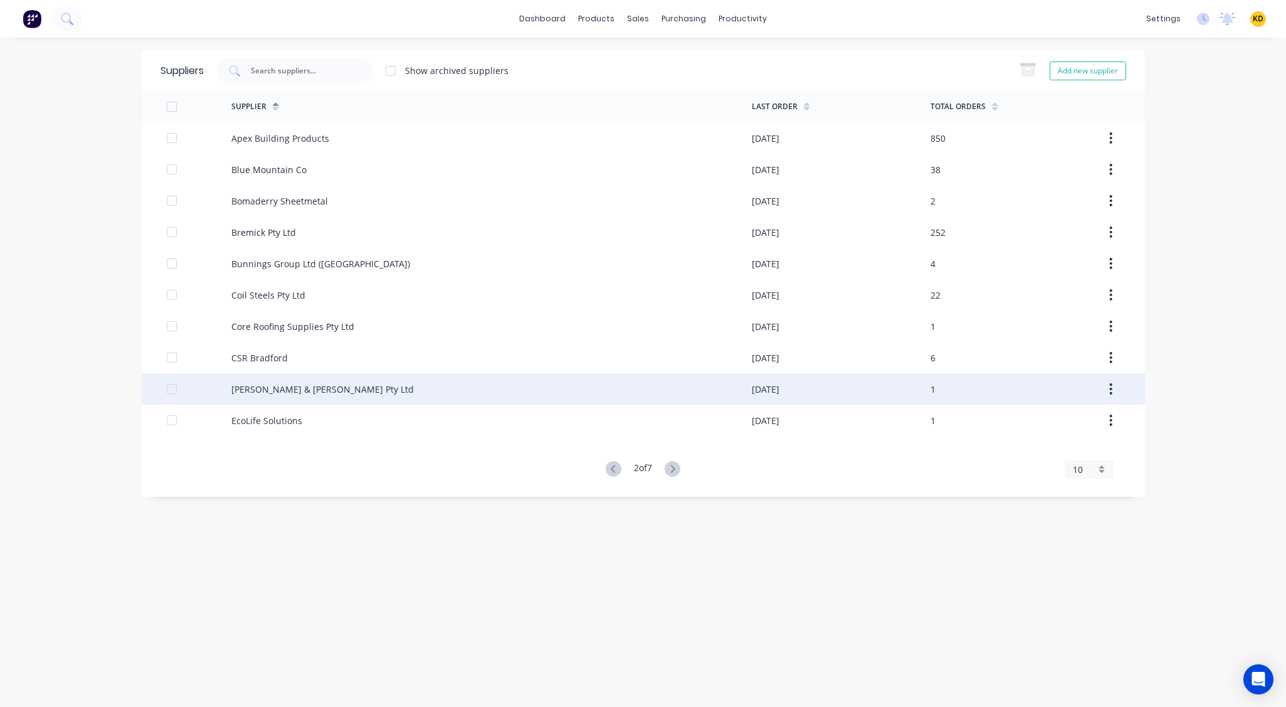
click at [714, 373] on div "[PERSON_NAME] & [PERSON_NAME] Pty Ltd" at bounding box center [491, 388] width 520 height 31
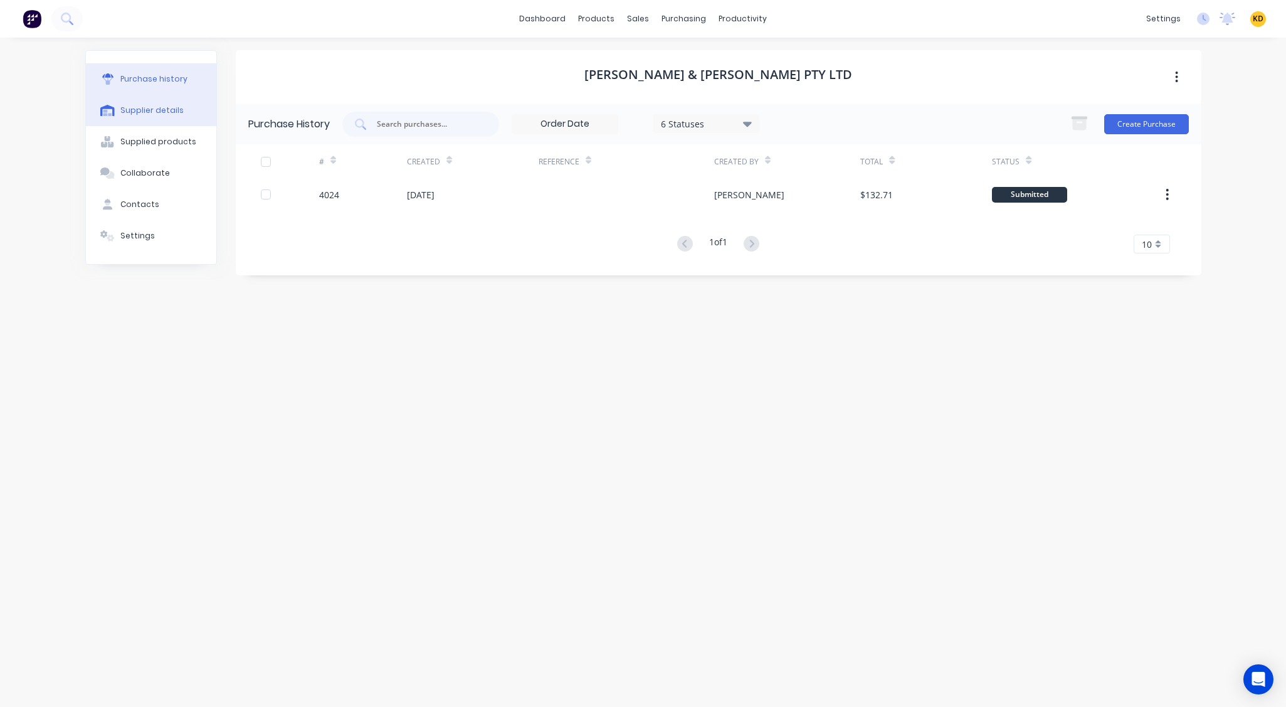
click at [132, 121] on button "Supplier details" at bounding box center [151, 110] width 130 height 31
select select "AU"
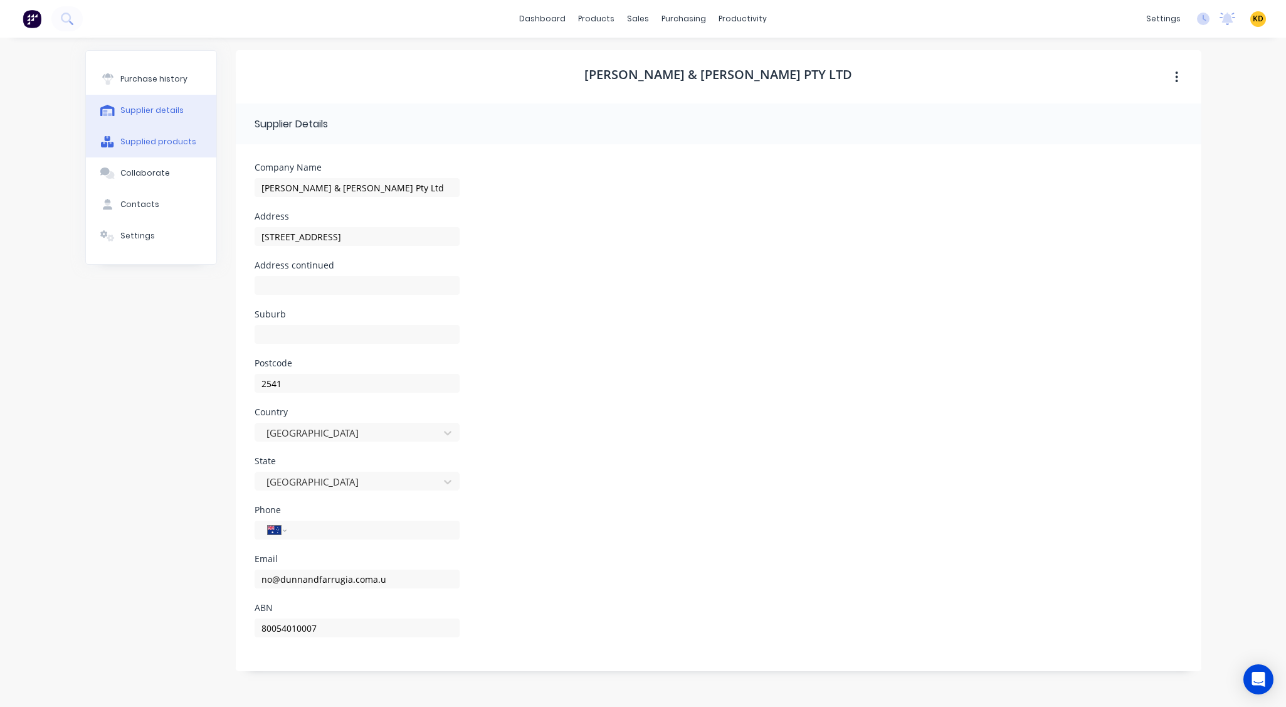
click at [150, 134] on button "Supplied products" at bounding box center [151, 141] width 130 height 31
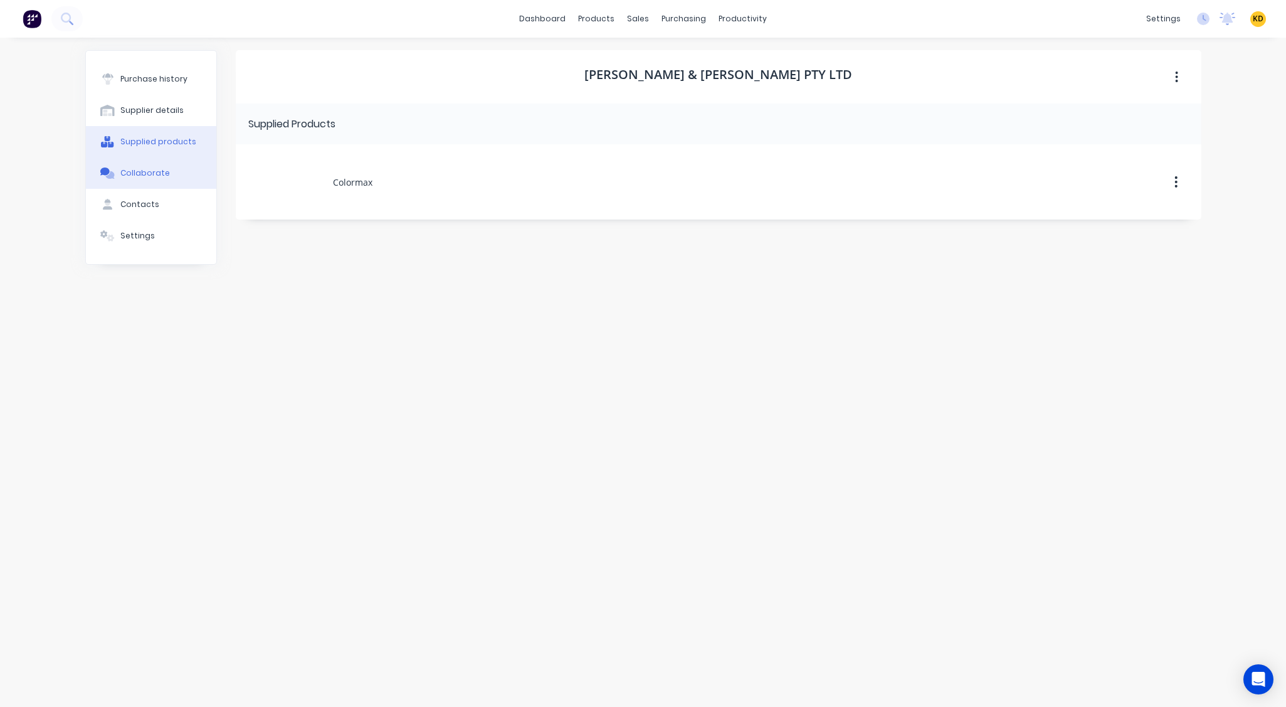
click at [162, 164] on button "Collaborate" at bounding box center [151, 172] width 130 height 31
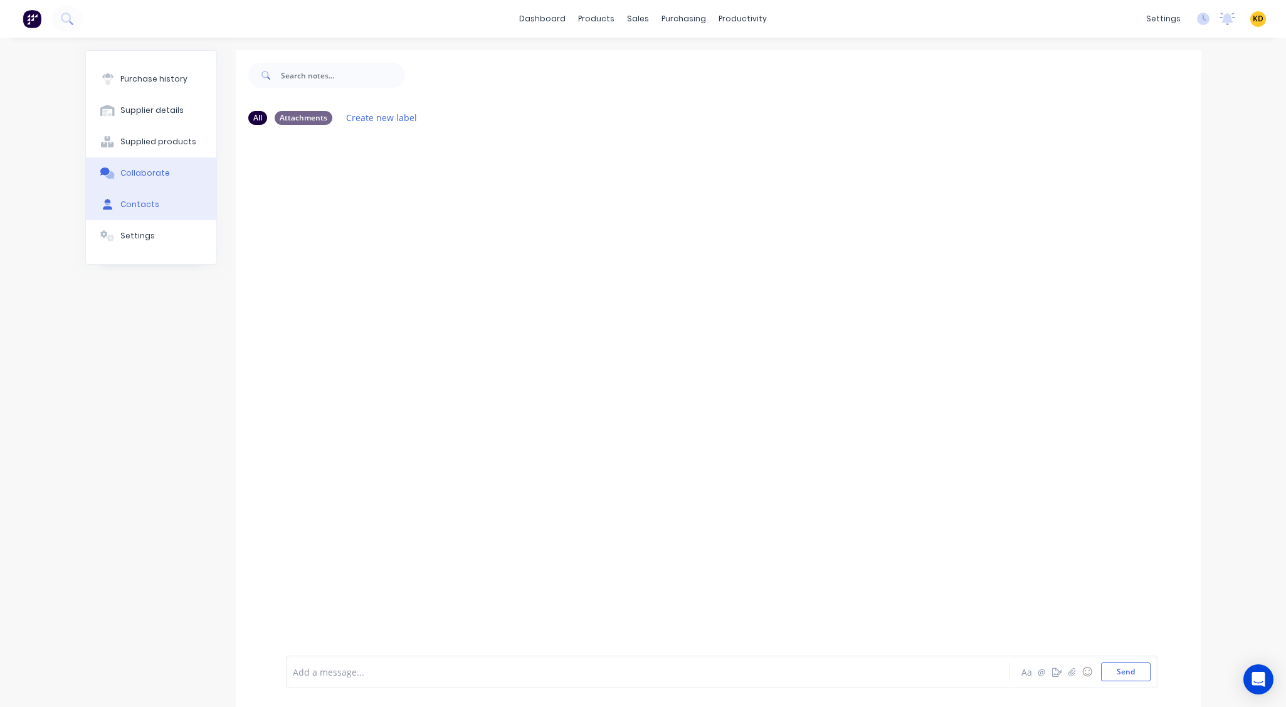
click at [166, 196] on button "Contacts" at bounding box center [151, 204] width 130 height 31
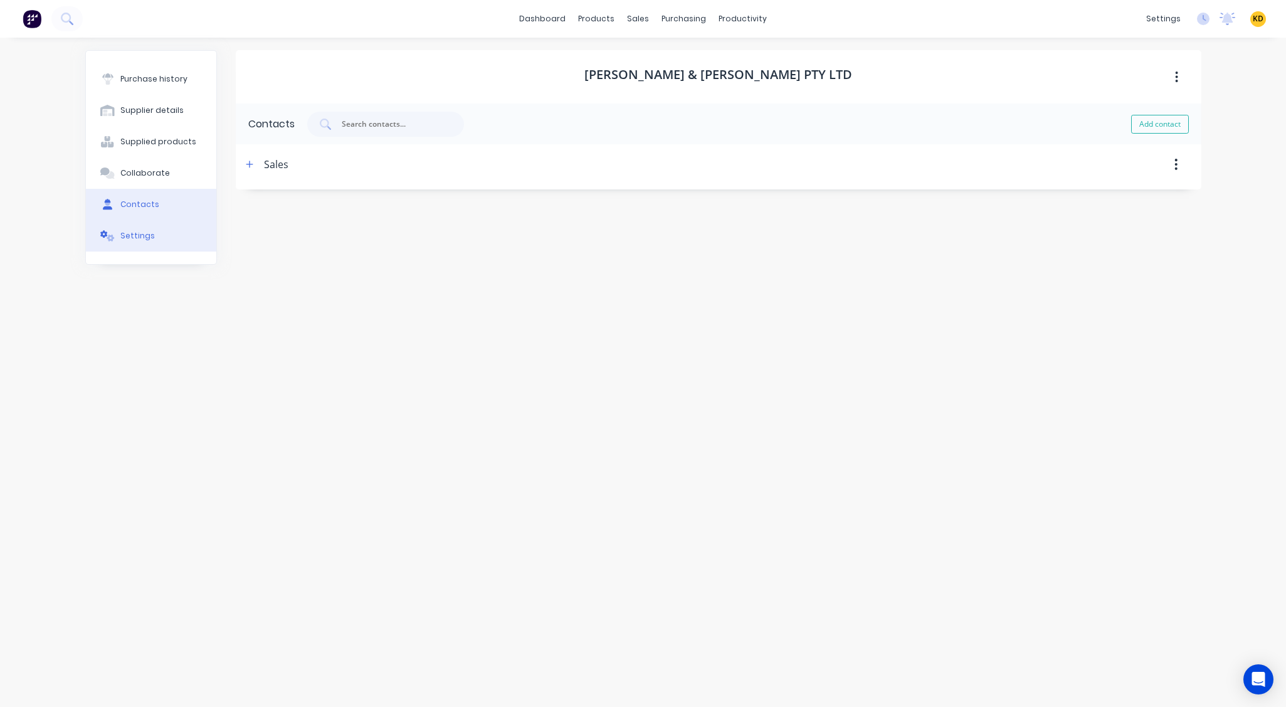
click at [159, 228] on button "Settings" at bounding box center [151, 235] width 130 height 31
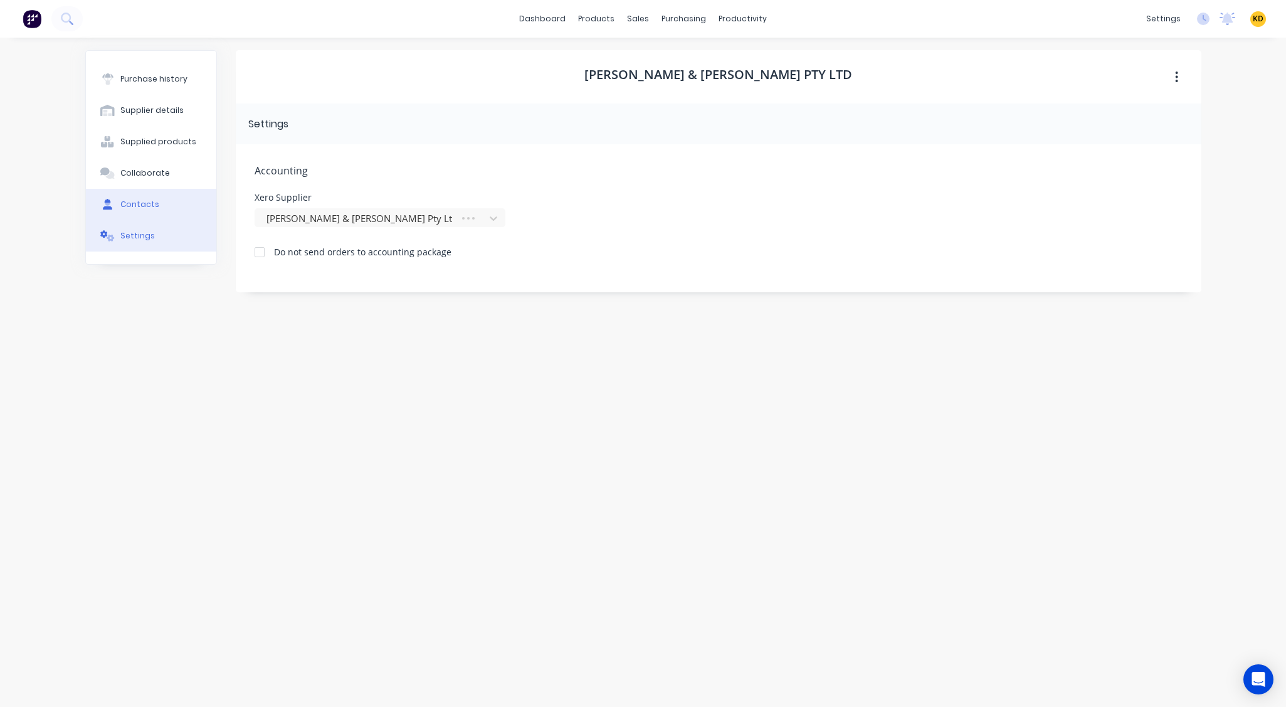
click at [154, 203] on div "Contacts" at bounding box center [139, 204] width 39 height 11
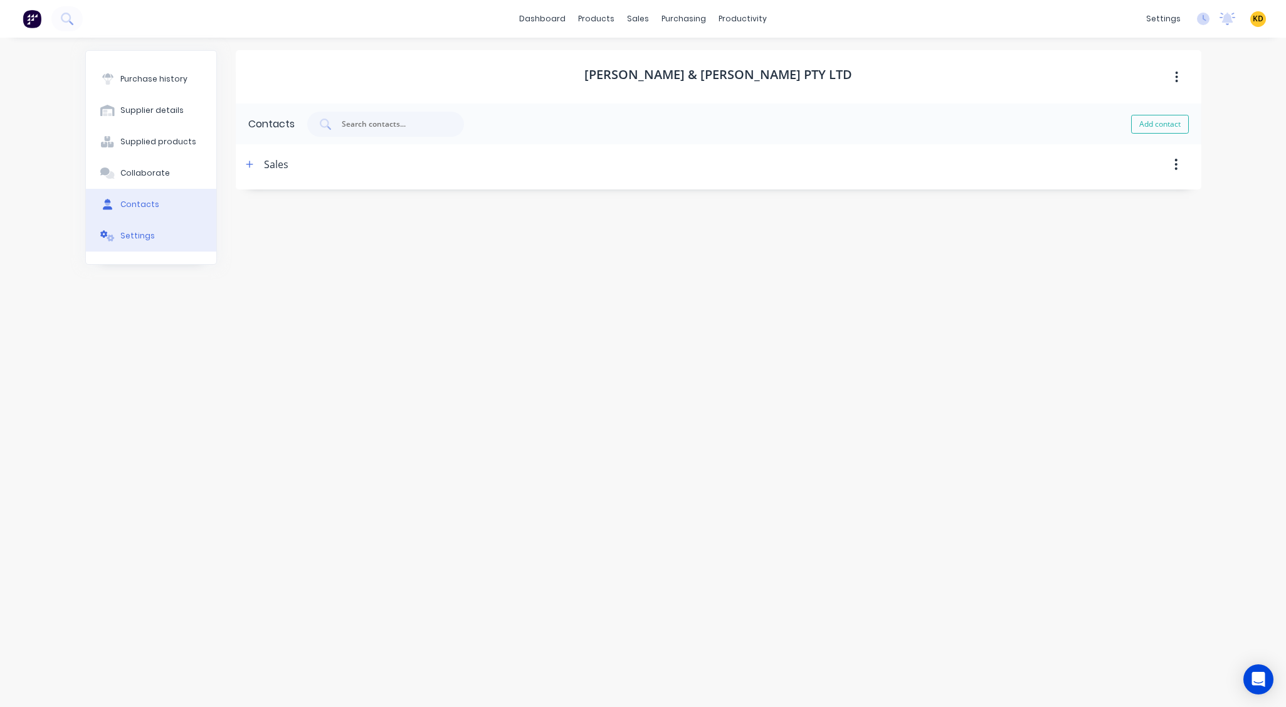
click at [163, 238] on button "Settings" at bounding box center [151, 235] width 130 height 31
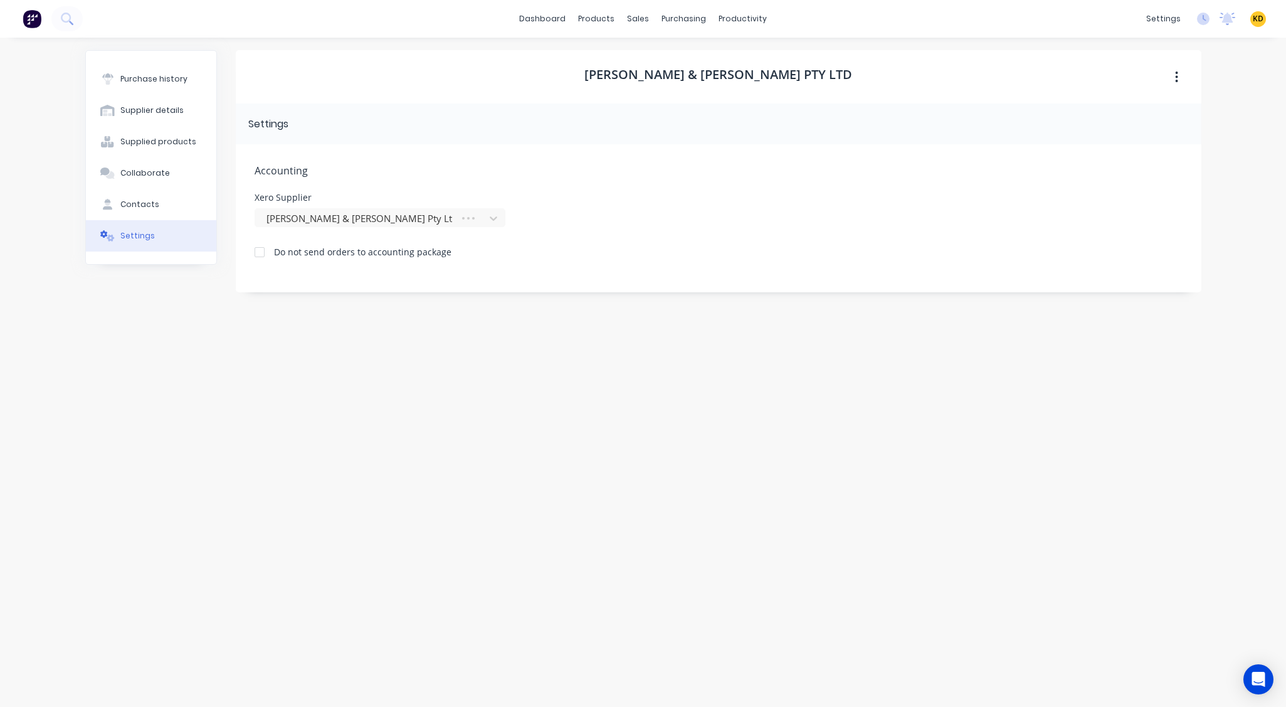
click at [1238, 98] on div "dashboard products sales purchasing productivity dashboard products Product Cat…" at bounding box center [643, 353] width 1286 height 707
click at [671, 82] on div "Customers" at bounding box center [681, 85] width 45 height 11
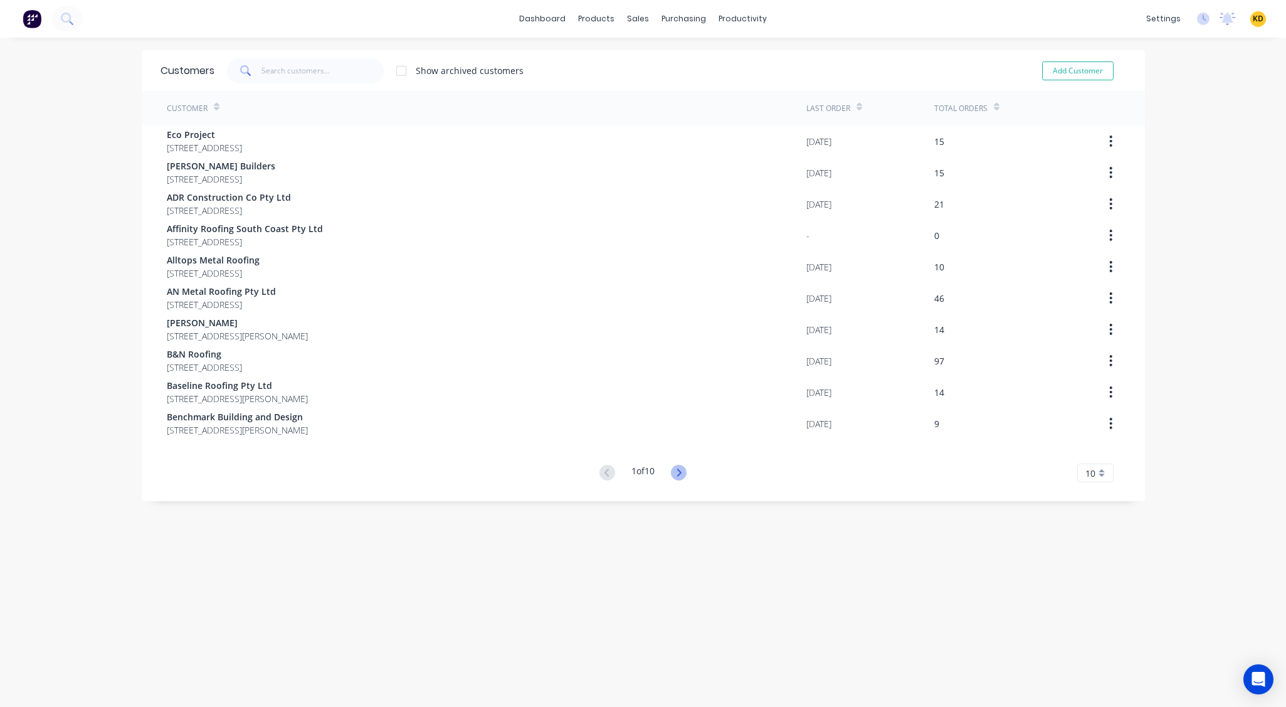
click at [682, 395] on icon at bounding box center [679, 473] width 16 height 16
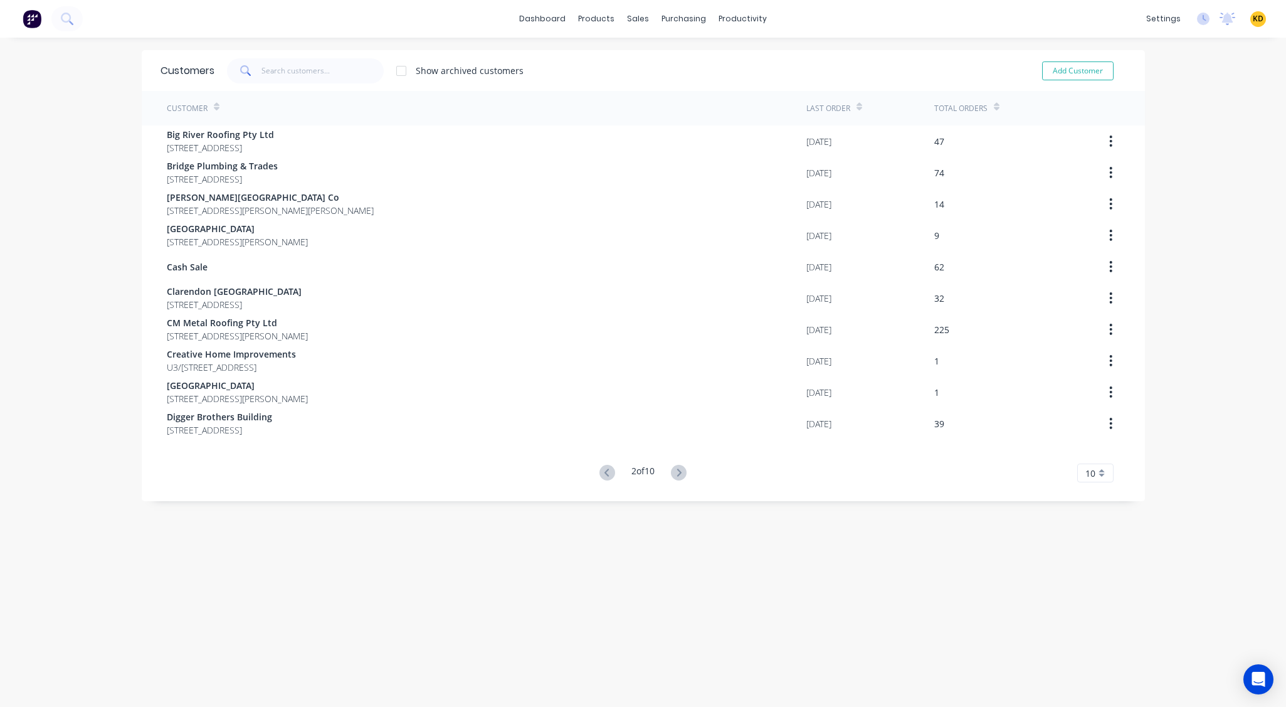
click at [682, 395] on icon at bounding box center [679, 473] width 16 height 16
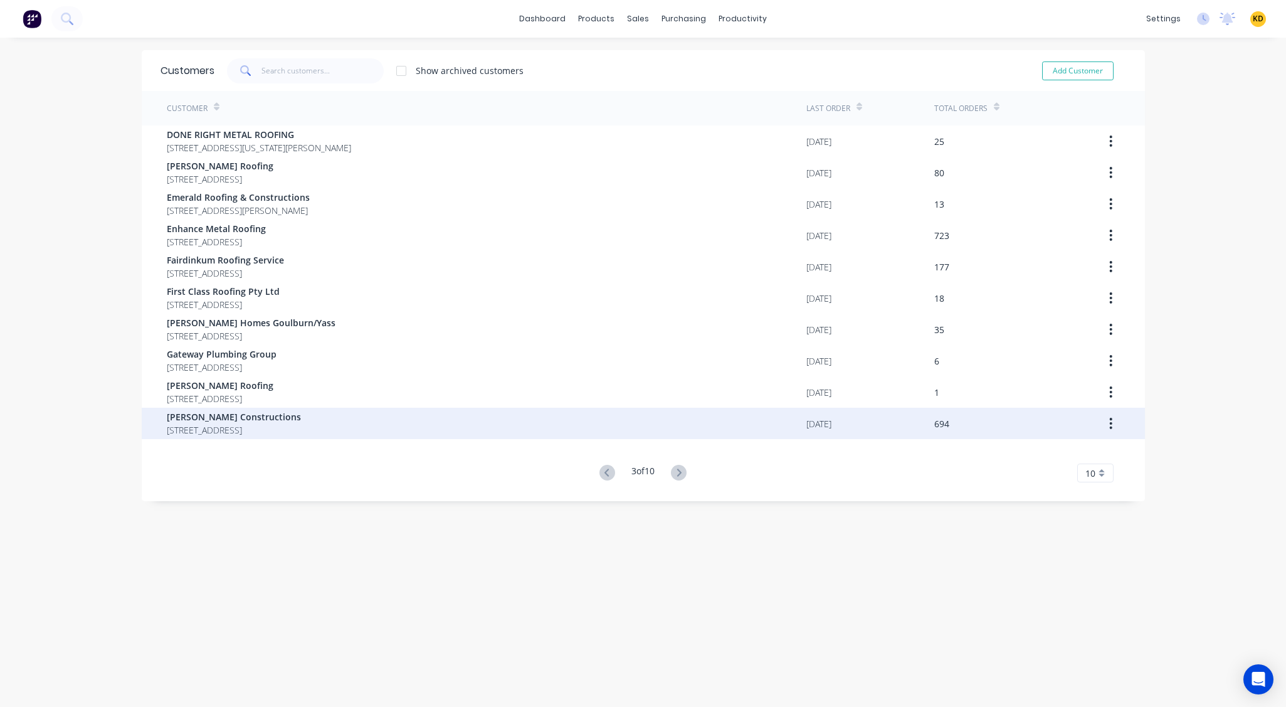
click at [654, 395] on div "[PERSON_NAME] Constructions [STREET_ADDRESS]" at bounding box center [487, 423] width 640 height 31
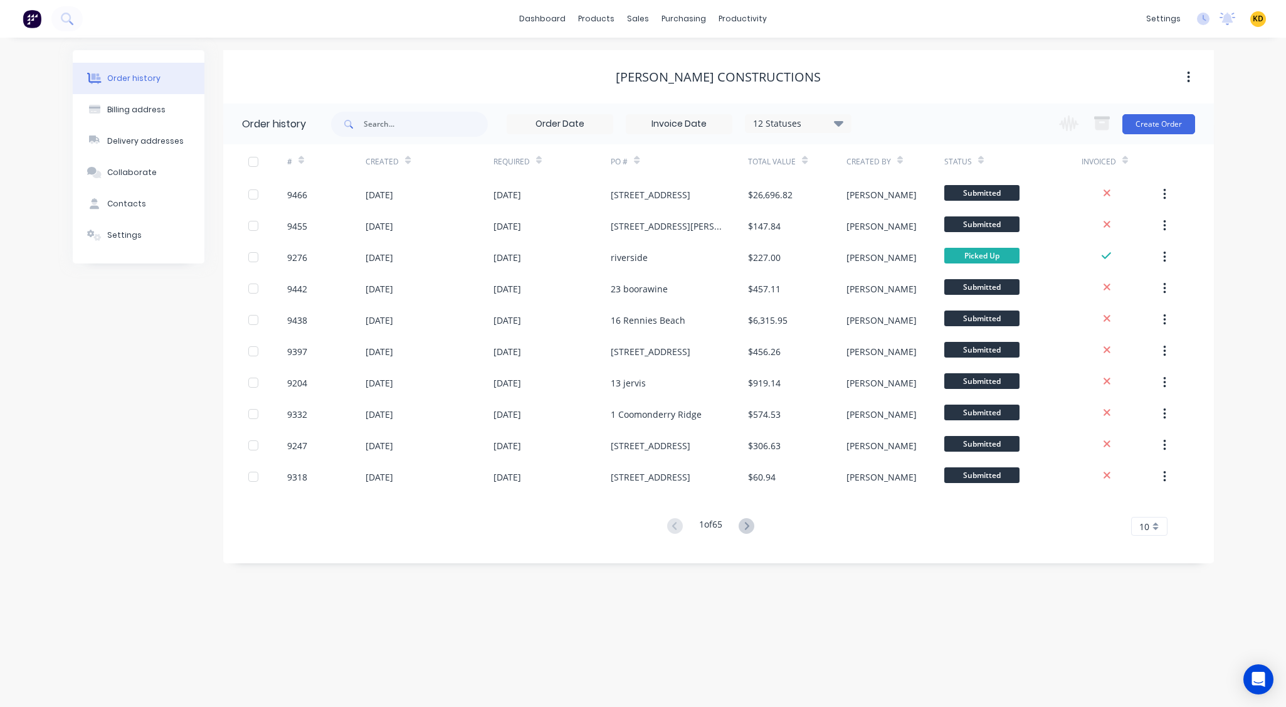
click at [136, 109] on div "Billing address" at bounding box center [136, 109] width 58 height 11
select select "AU"
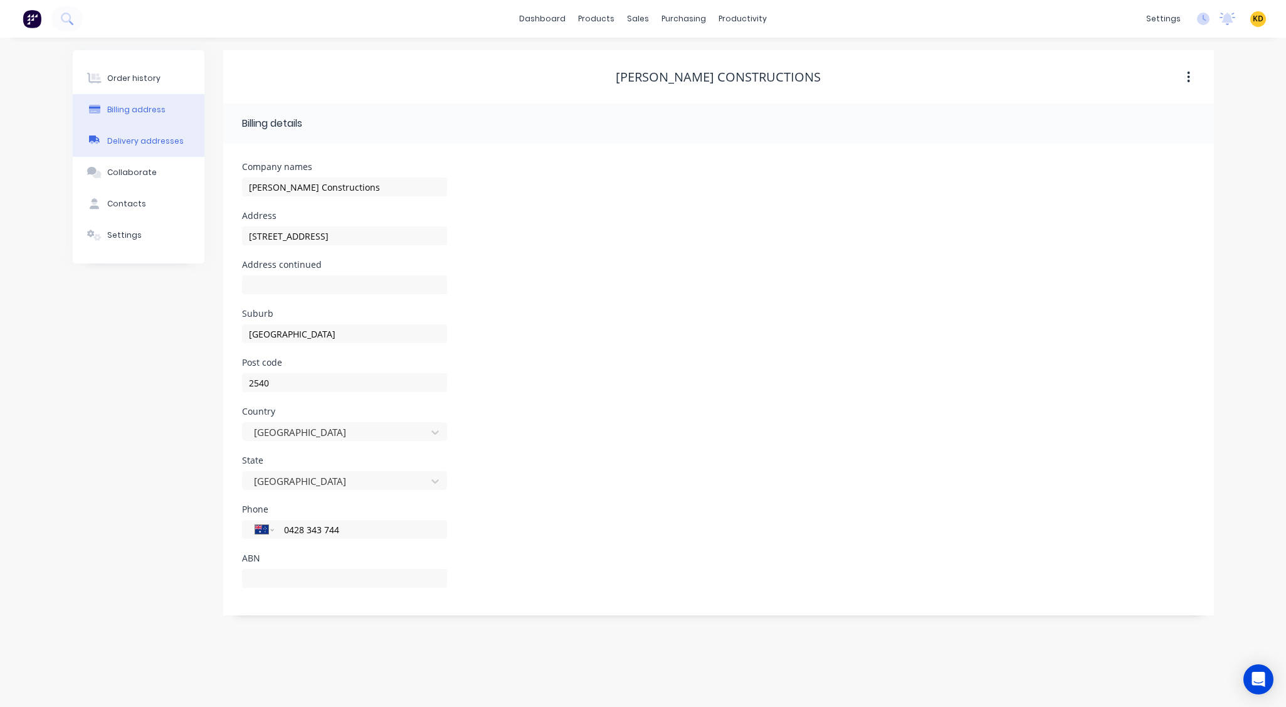
click at [88, 149] on button "Delivery addresses" at bounding box center [139, 140] width 132 height 31
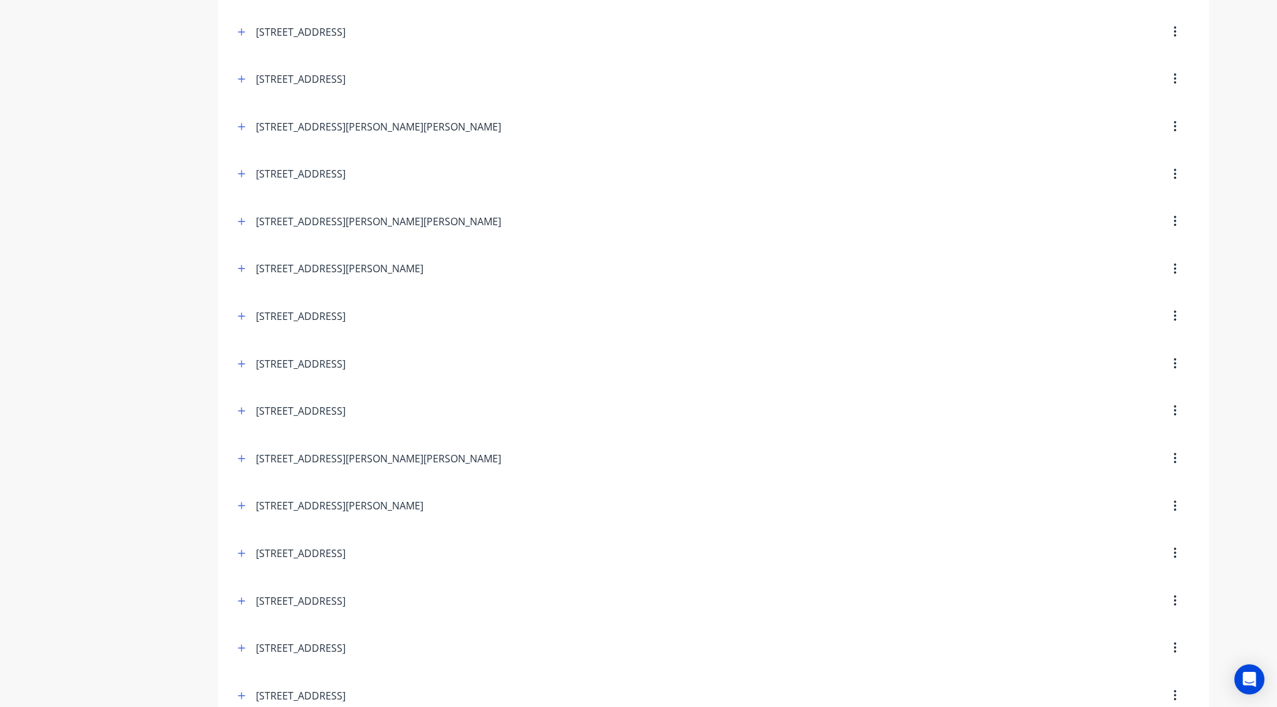
scroll to position [3838, 0]
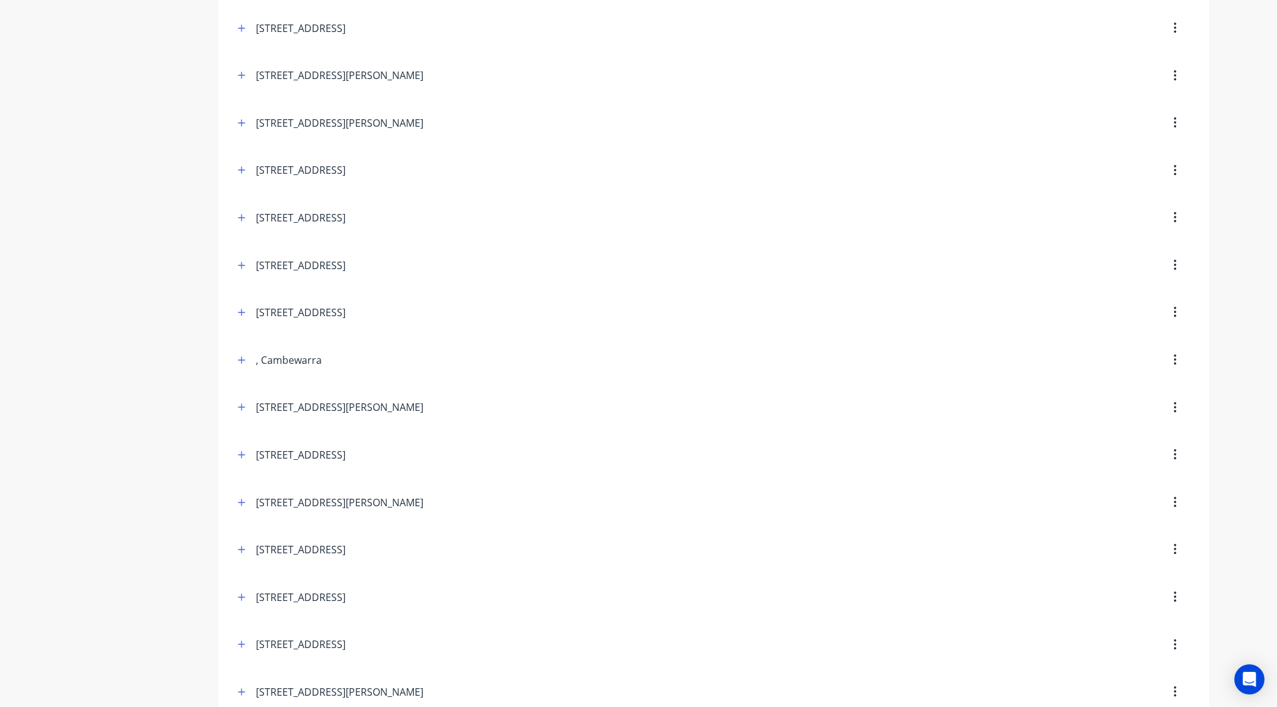
scroll to position [7181, 0]
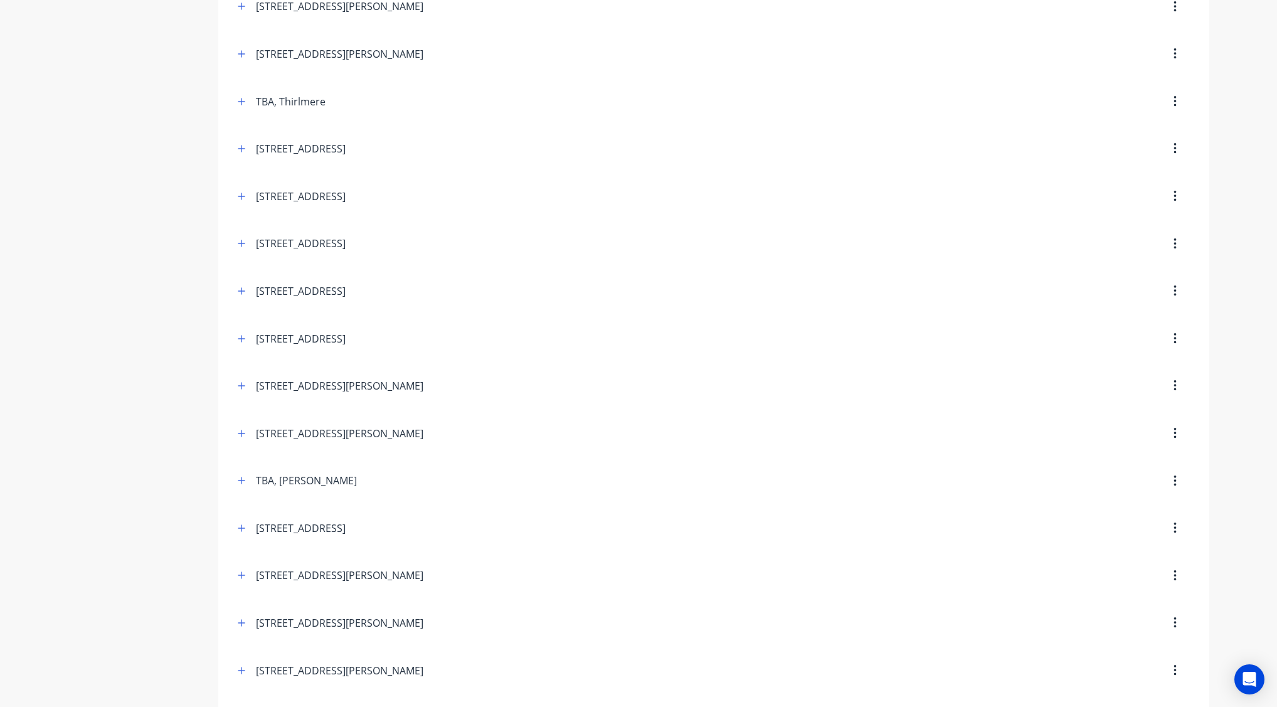
scroll to position [0, 0]
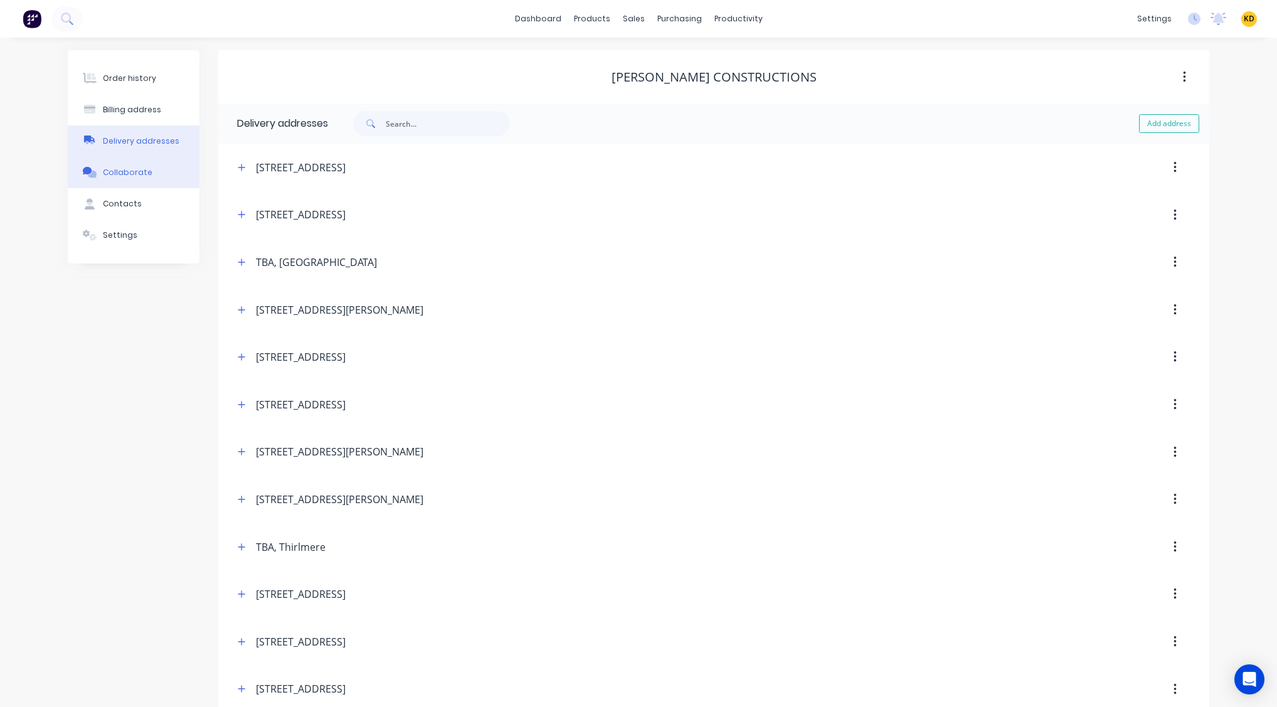
click at [116, 172] on div "Collaborate" at bounding box center [128, 172] width 50 height 11
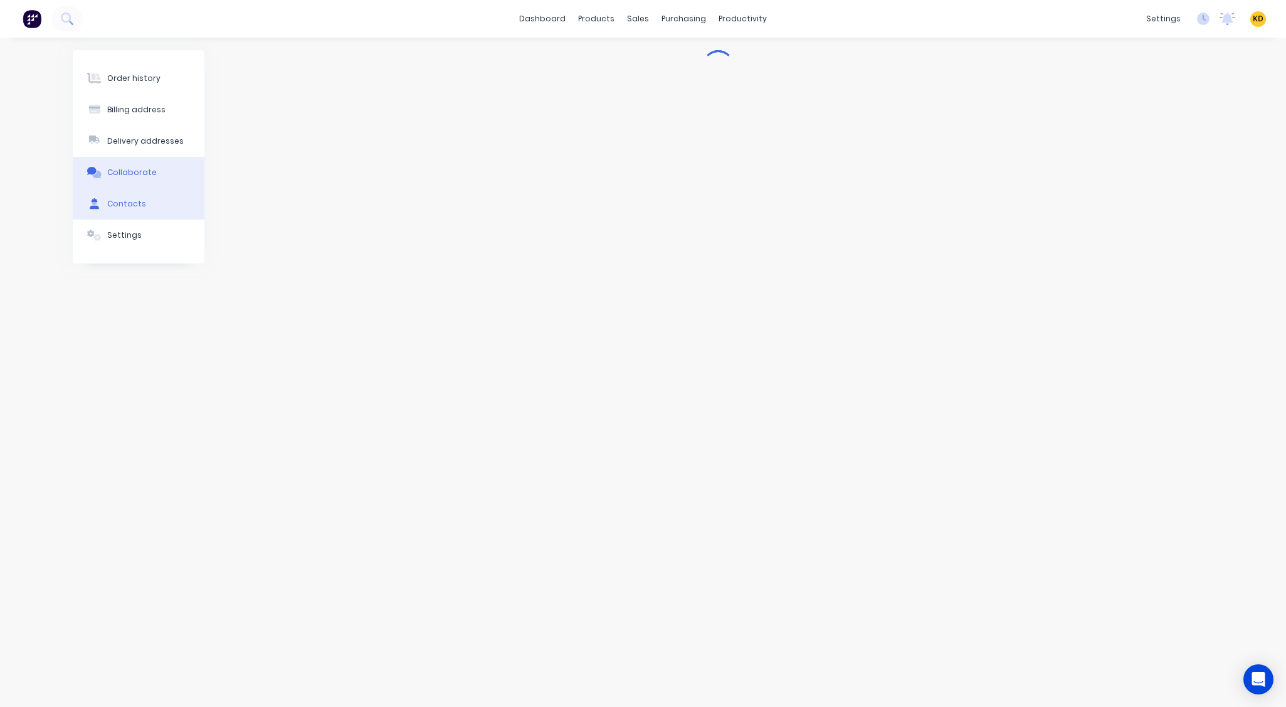
click at [146, 209] on button "Contacts" at bounding box center [139, 203] width 132 height 31
select select "AU"
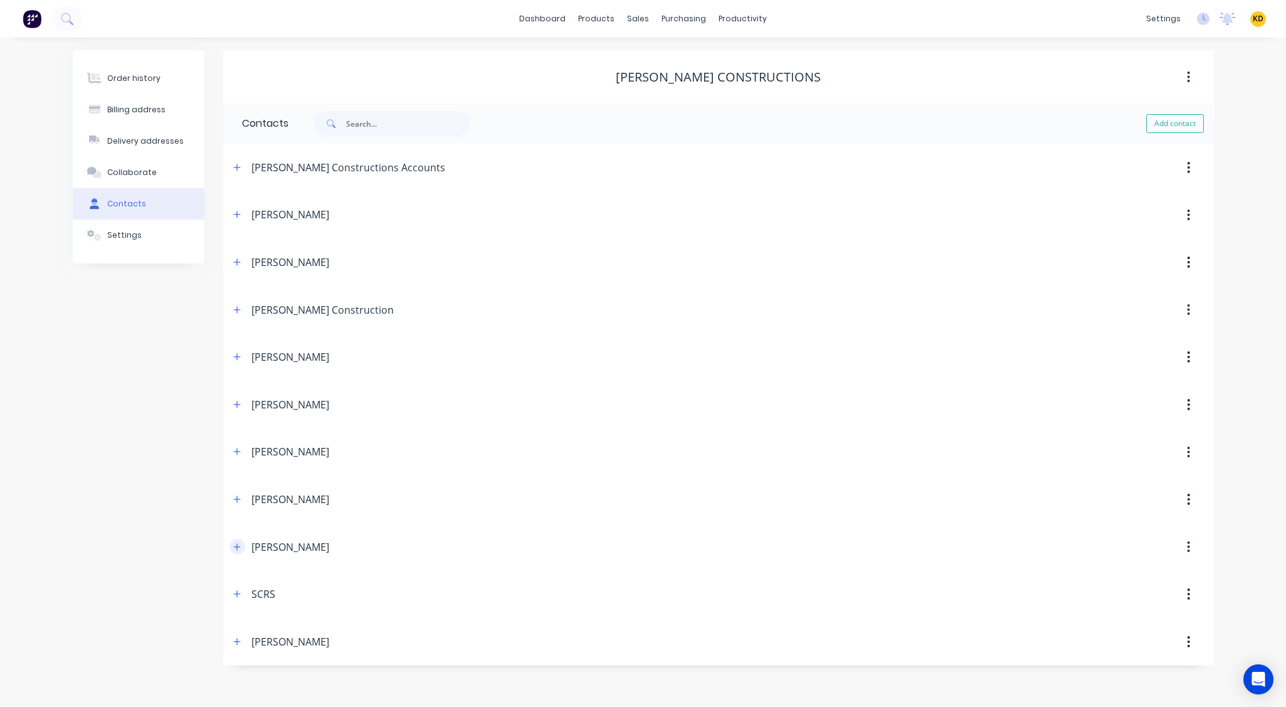
click at [241, 395] on button "button" at bounding box center [237, 547] width 16 height 16
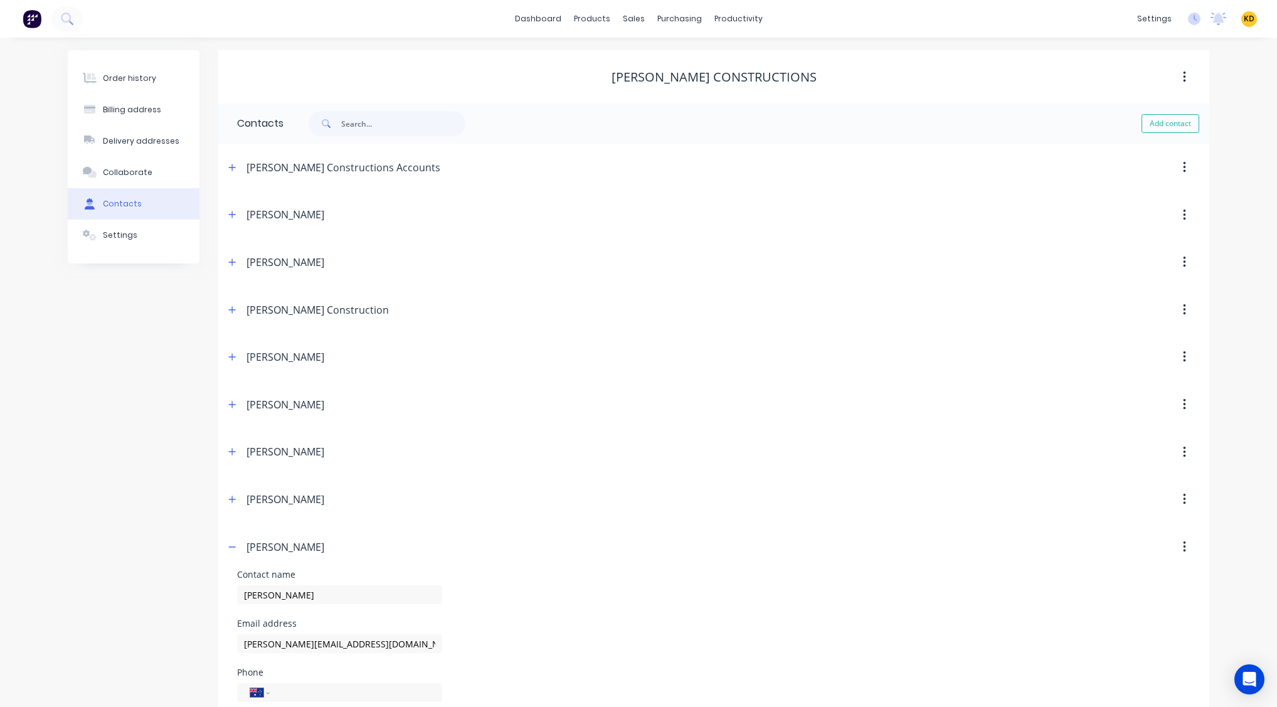
scroll to position [179, 0]
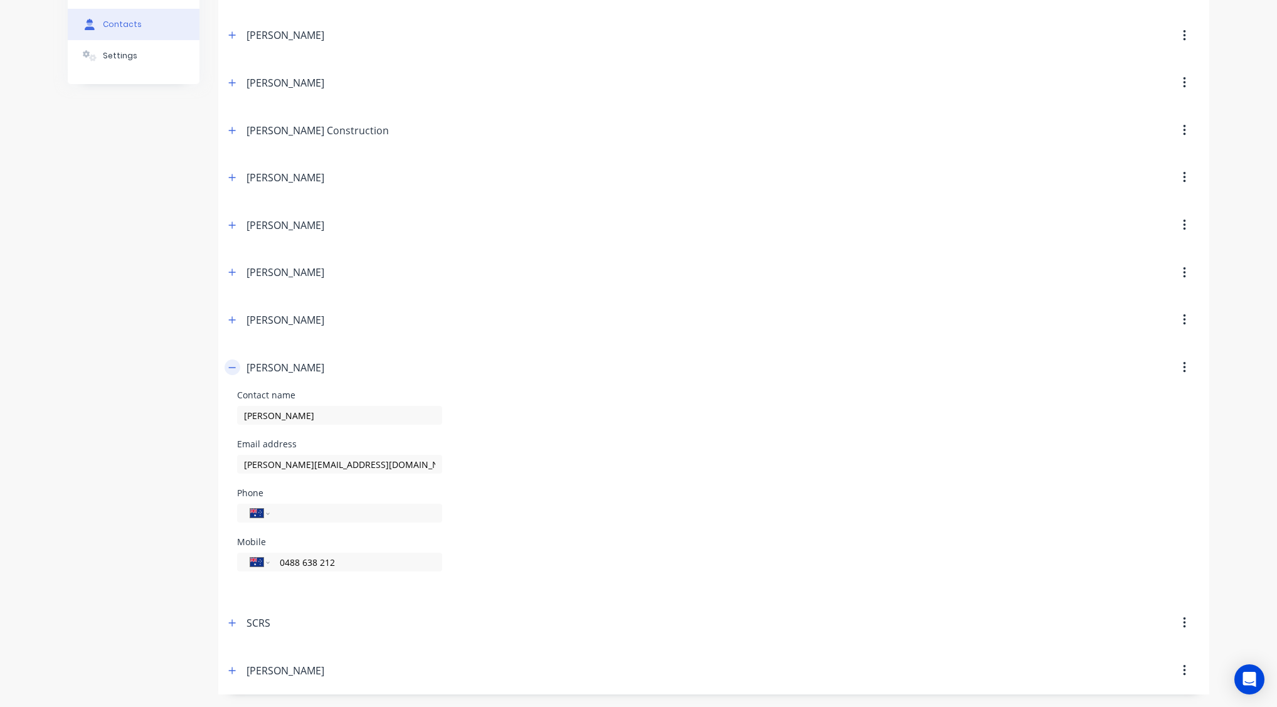
click at [234, 364] on icon "button" at bounding box center [232, 367] width 8 height 9
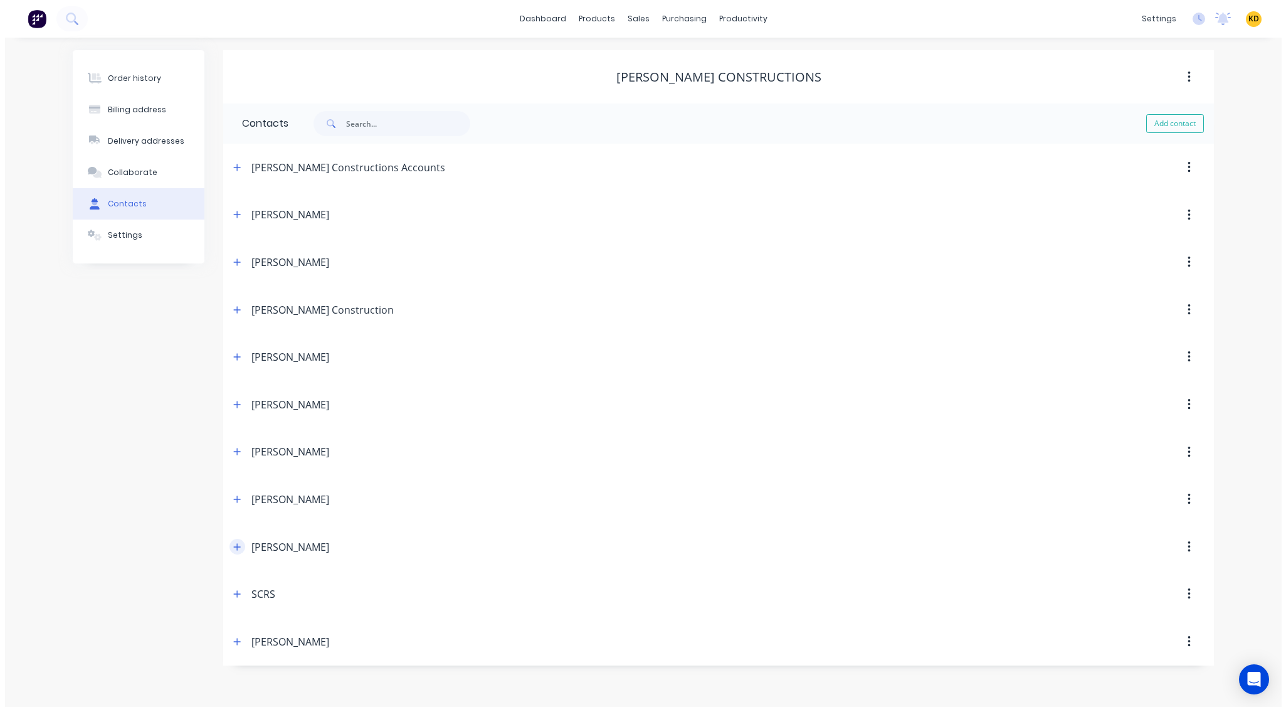
scroll to position [0, 0]
click at [127, 234] on div "Settings" at bounding box center [124, 234] width 34 height 11
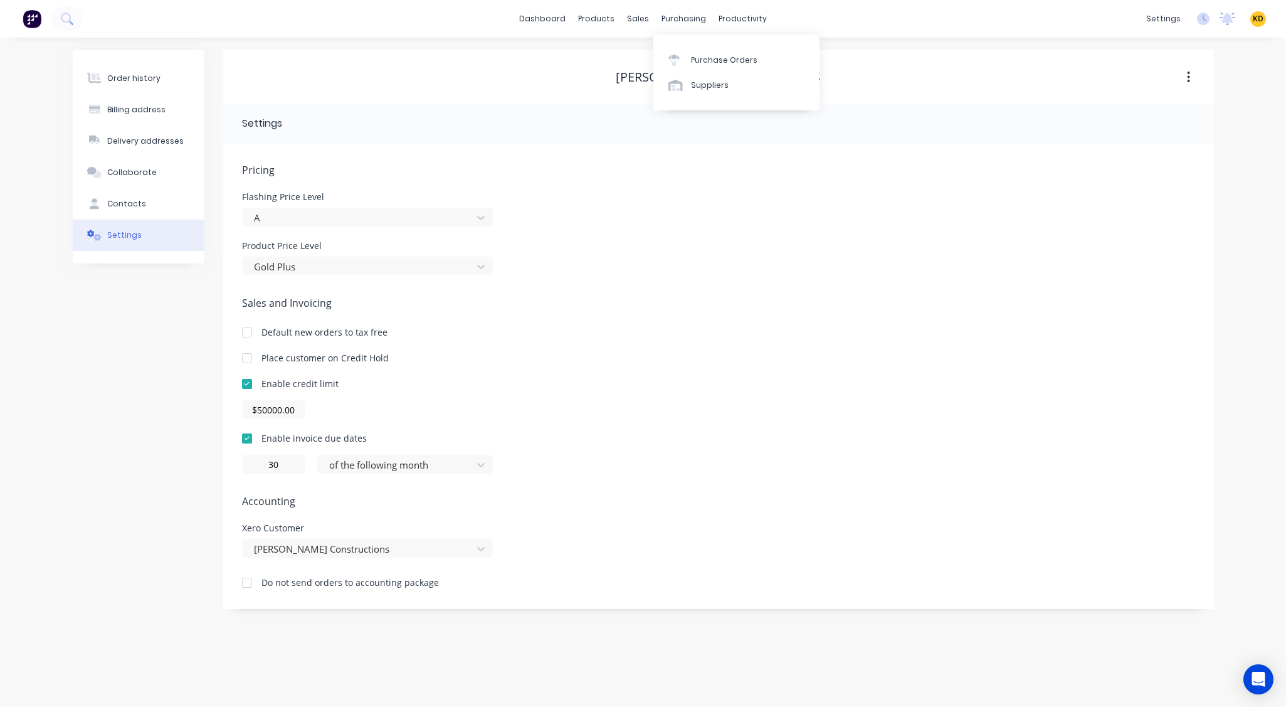
click at [92, 395] on div "Order history Billing address Delivery addresses Collaborate Contacts Settings" at bounding box center [139, 329] width 132 height 559
click at [628, 64] on div "Product Catalogue" at bounding box center [652, 60] width 78 height 11
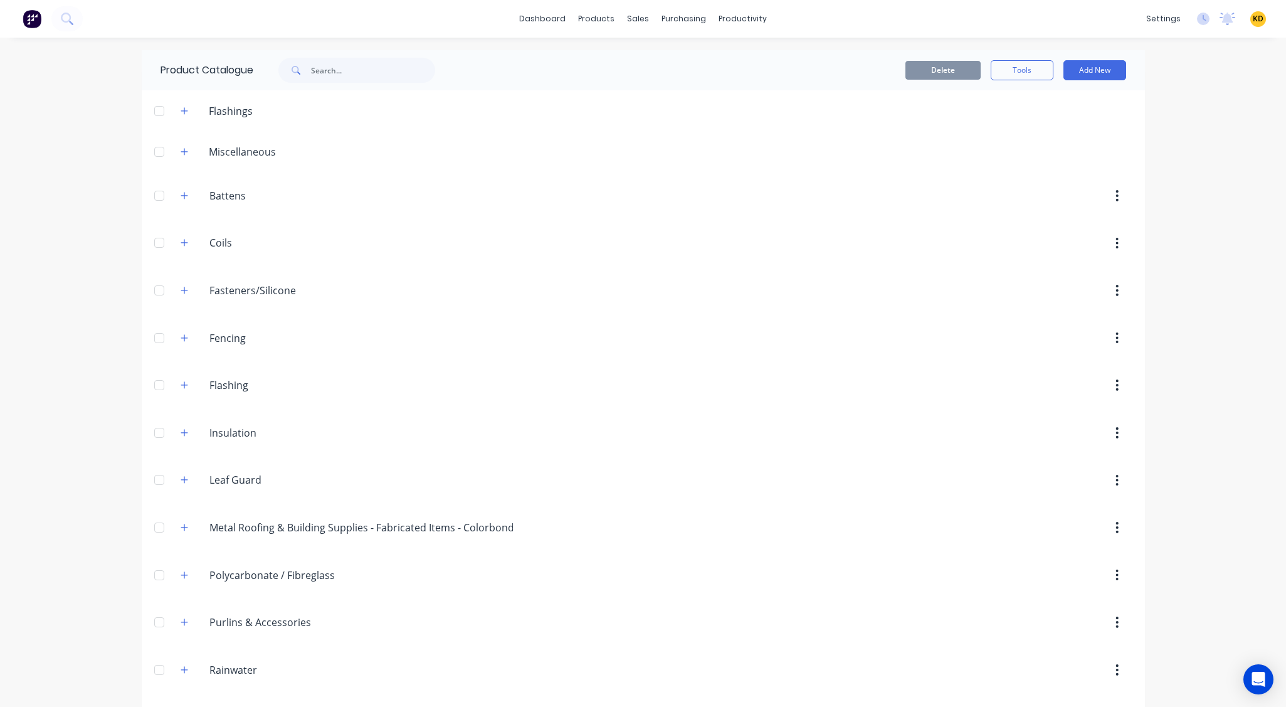
click at [16, 395] on div "dashboard products sales purchasing productivity dashboard products Product Cat…" at bounding box center [643, 353] width 1286 height 707
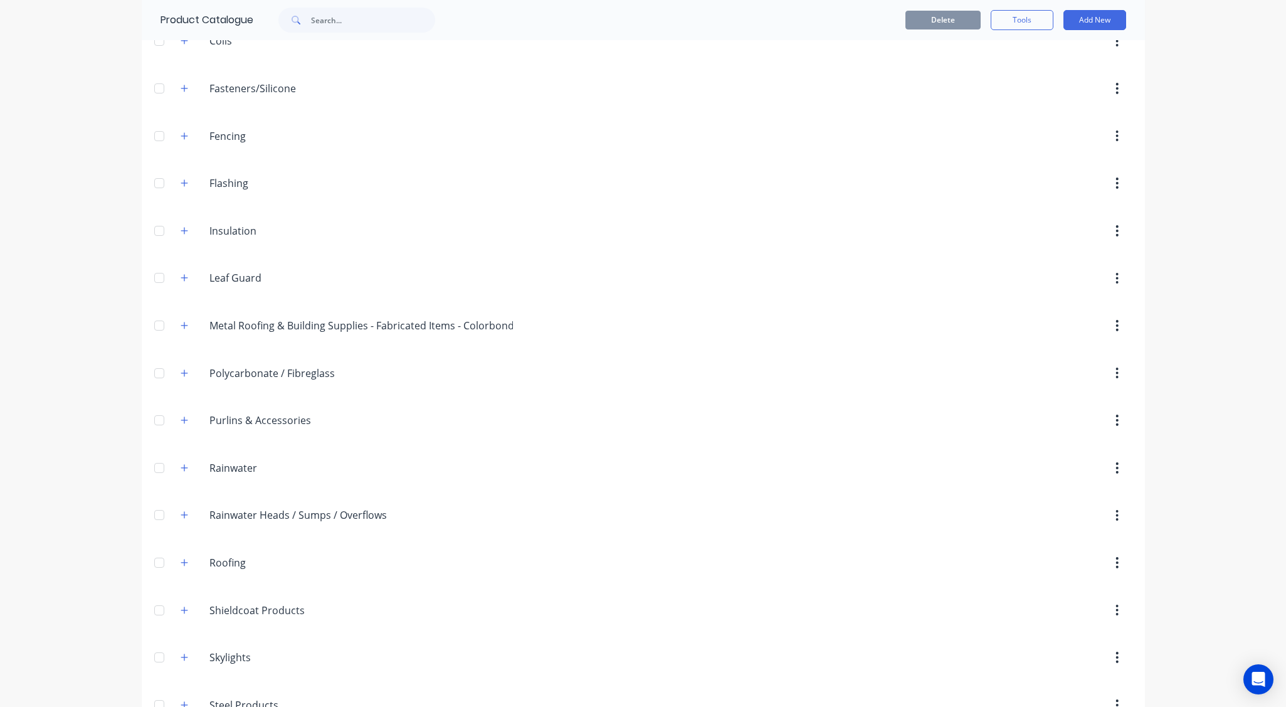
scroll to position [283, 0]
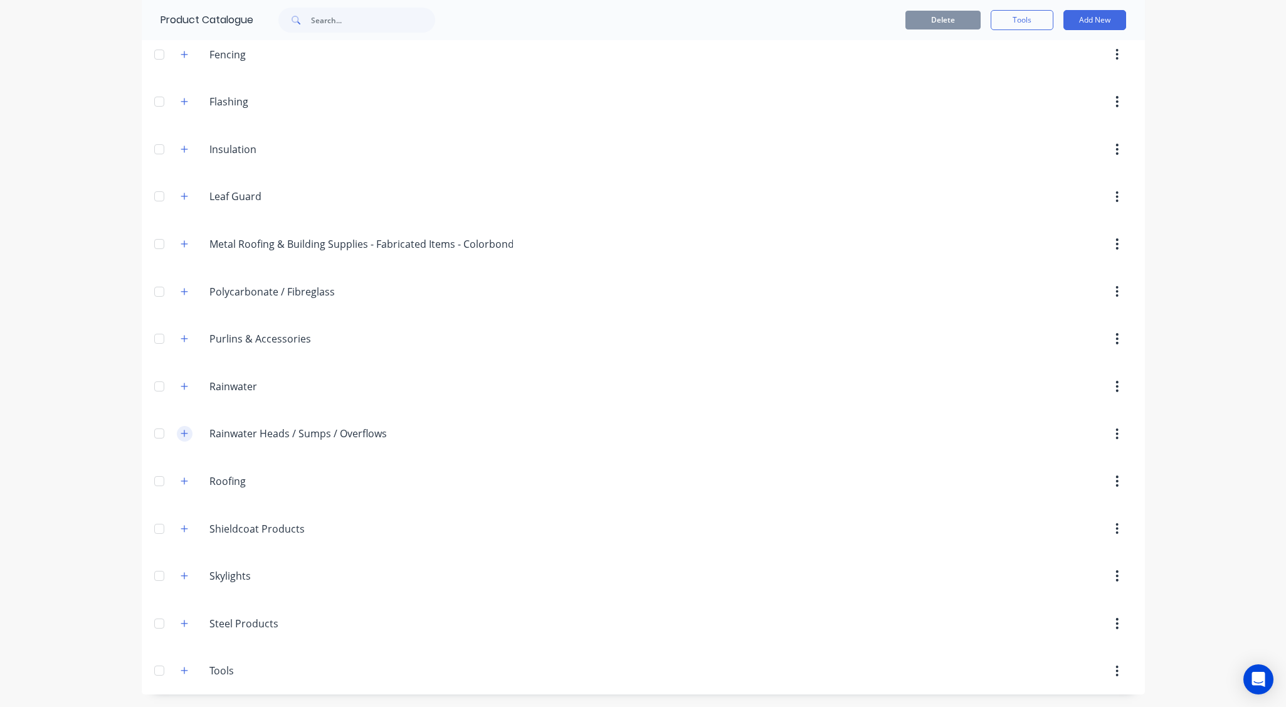
click at [181, 395] on icon "button" at bounding box center [185, 433] width 8 height 9
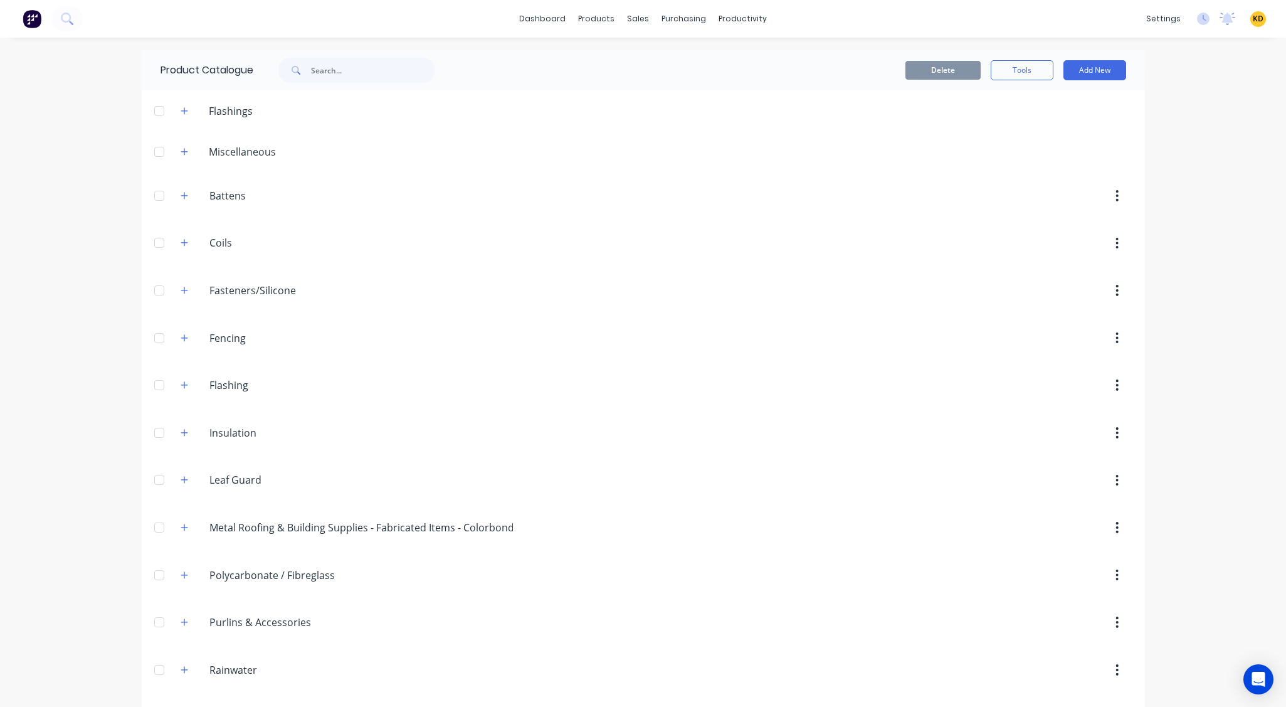
scroll to position [551, 0]
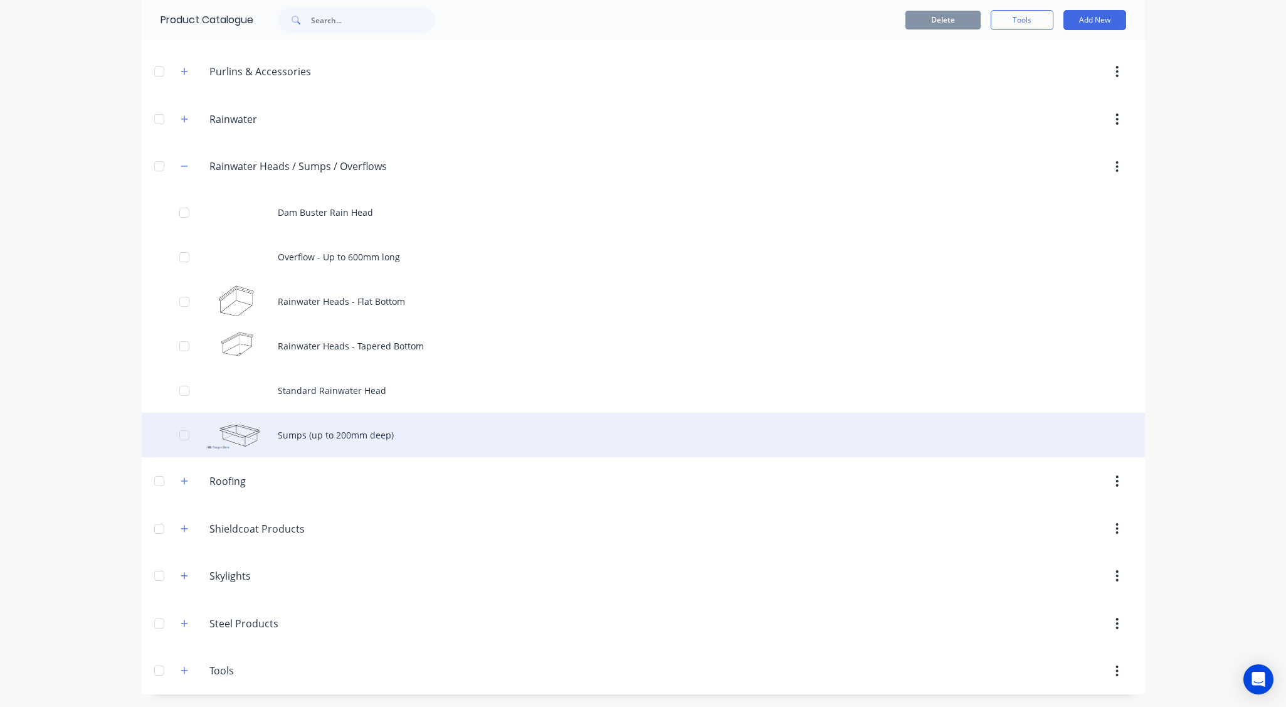
click at [557, 395] on div "Sumps (up to 200mm deep)" at bounding box center [643, 435] width 1003 height 45
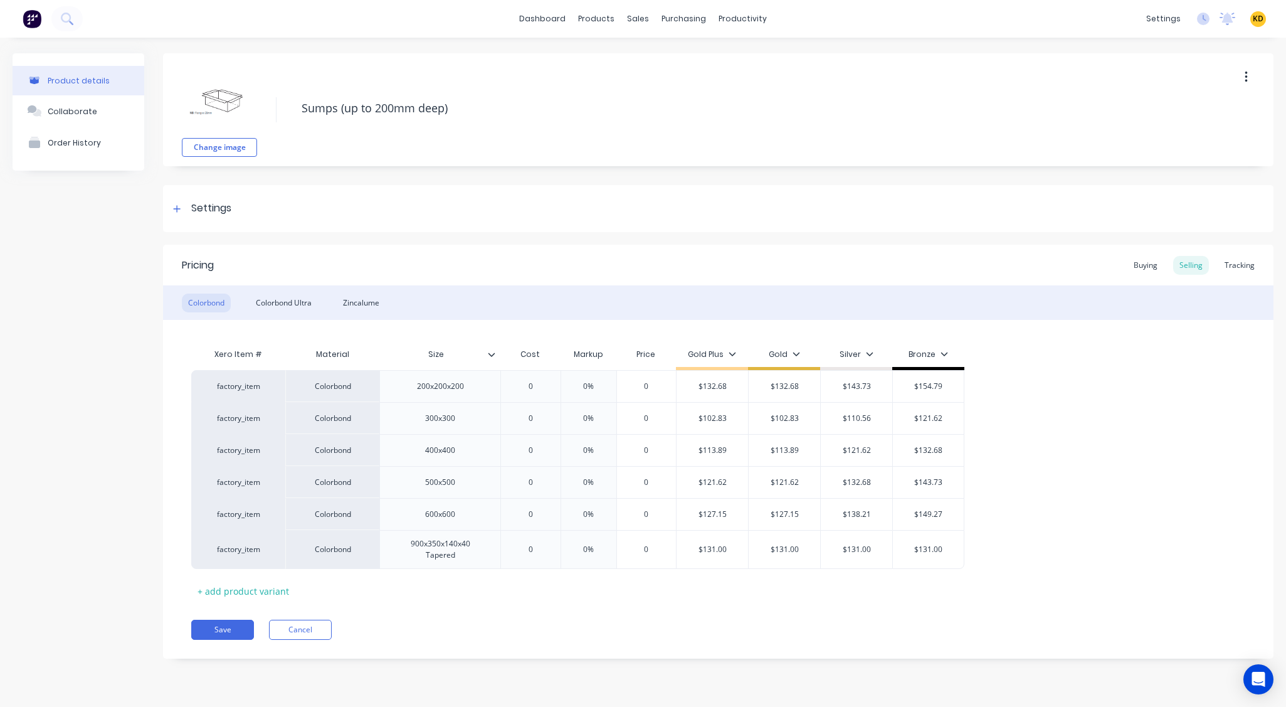
type textarea "x"
click at [60, 330] on div "Product details Collaborate Order History" at bounding box center [79, 365] width 132 height 624
click at [426, 211] on div "Settings" at bounding box center [718, 208] width 1110 height 47
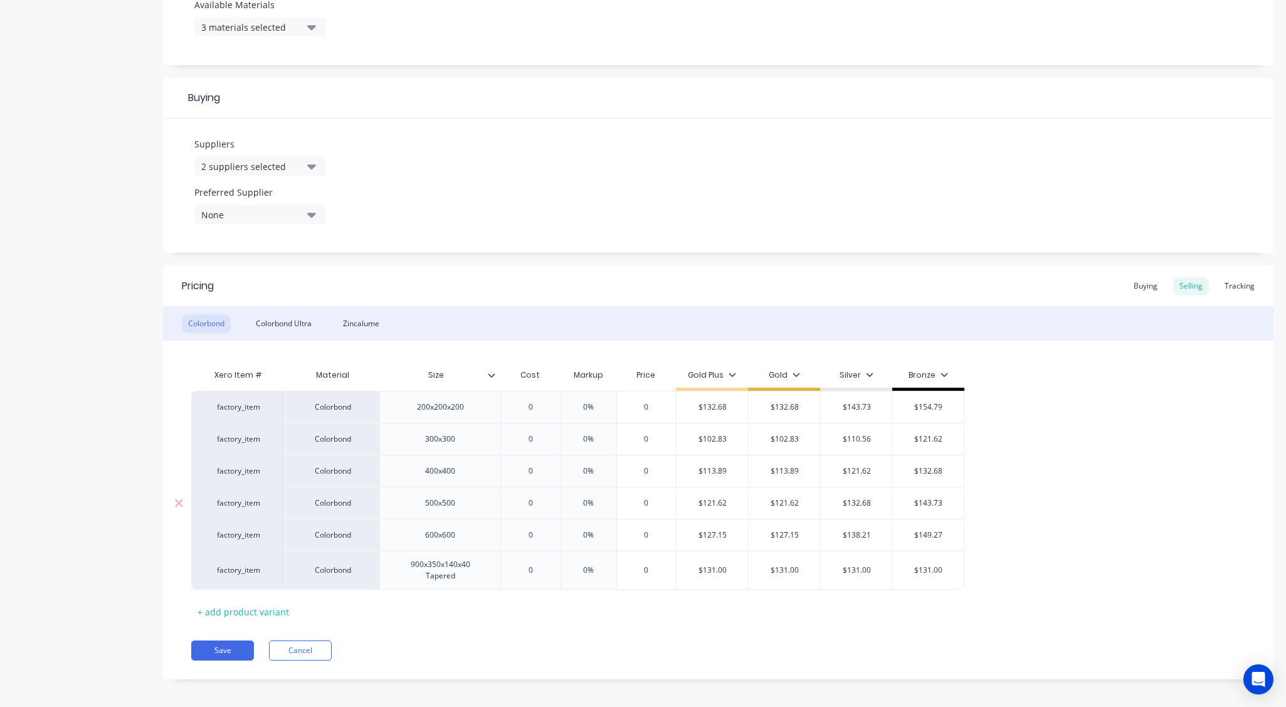
scroll to position [512, 0]
click at [818, 645] on div "Save Cancel" at bounding box center [732, 650] width 1082 height 20
click at [1232, 290] on div "Tracking" at bounding box center [1239, 285] width 43 height 19
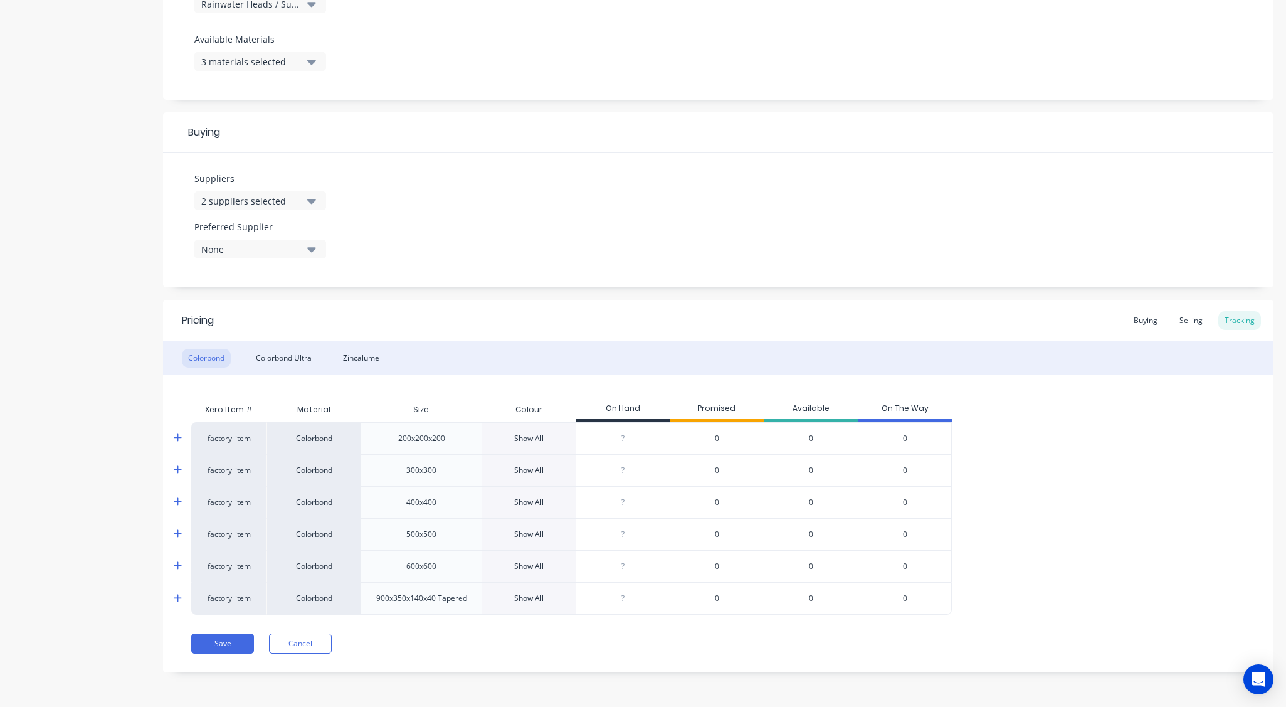
click at [132, 257] on div "Product details Collaborate Order History" at bounding box center [79, 133] width 132 height 1115
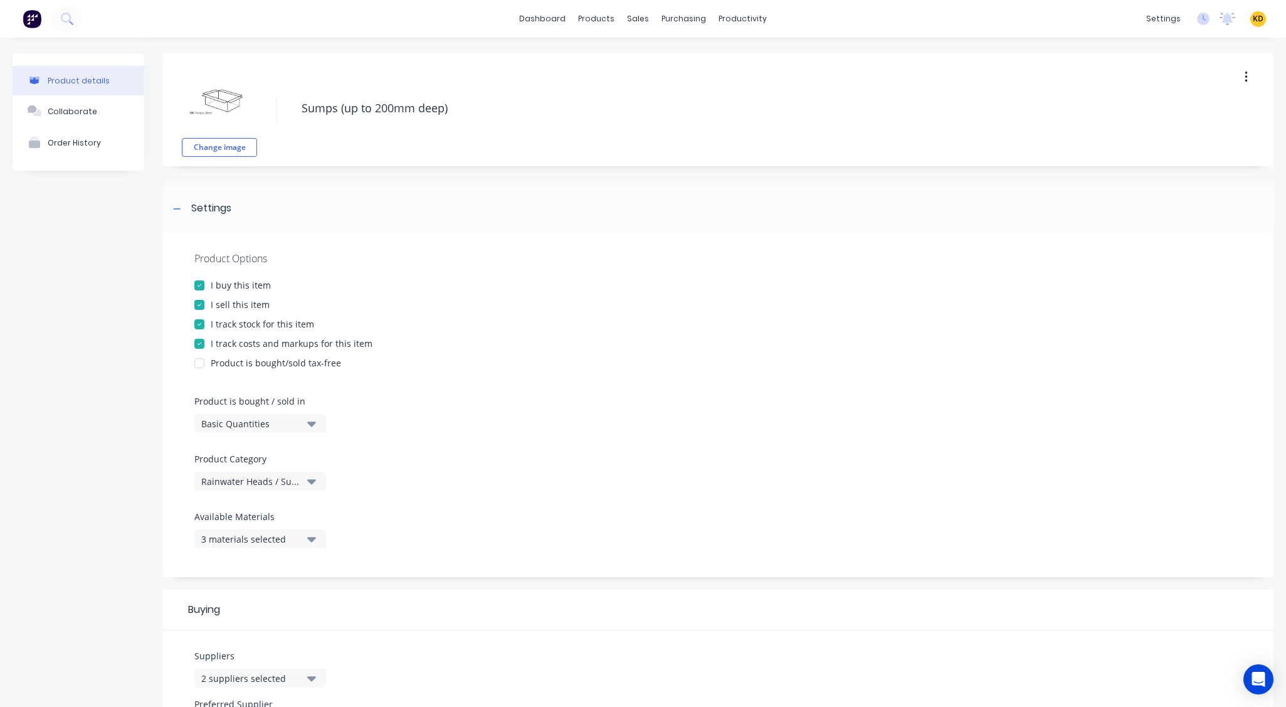
click at [51, 210] on div "Product details Collaborate Order History" at bounding box center [79, 610] width 132 height 1115
click at [15, 675] on div "Product details Collaborate Order History" at bounding box center [79, 610] width 132 height 1115
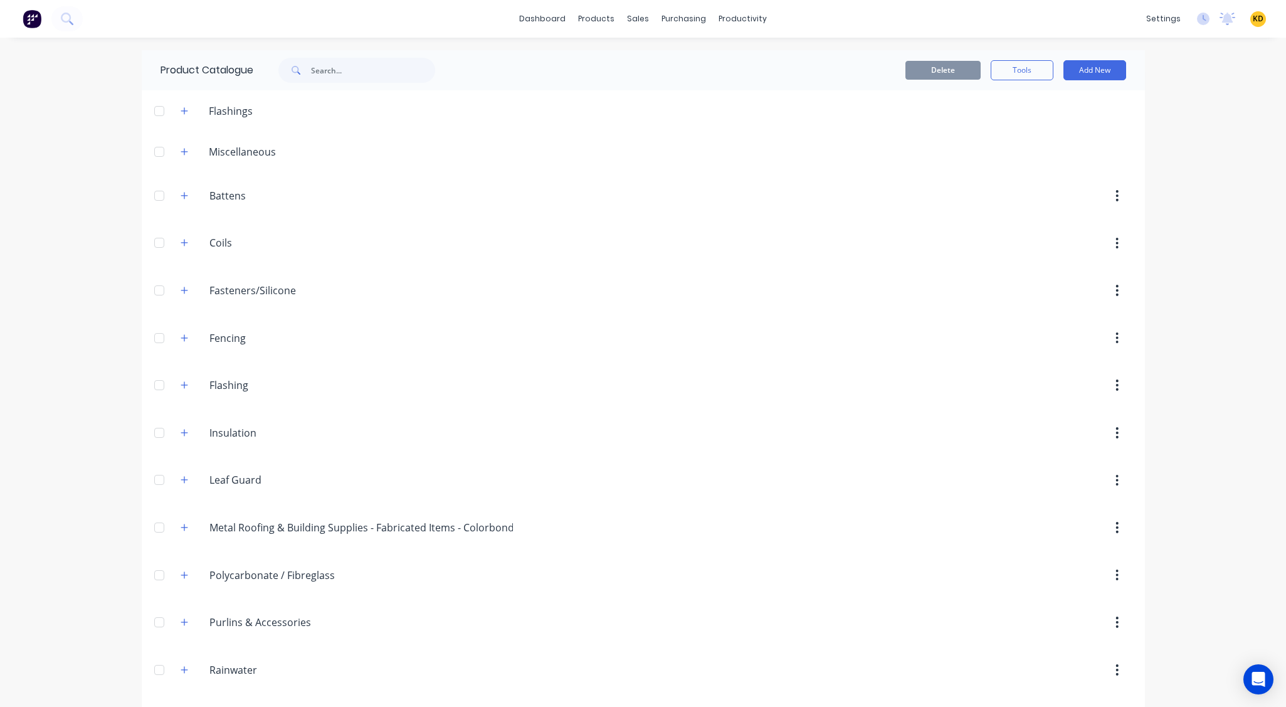
click at [1207, 346] on div "dashboard products sales purchasing productivity dashboard products Product Cat…" at bounding box center [643, 353] width 1286 height 707
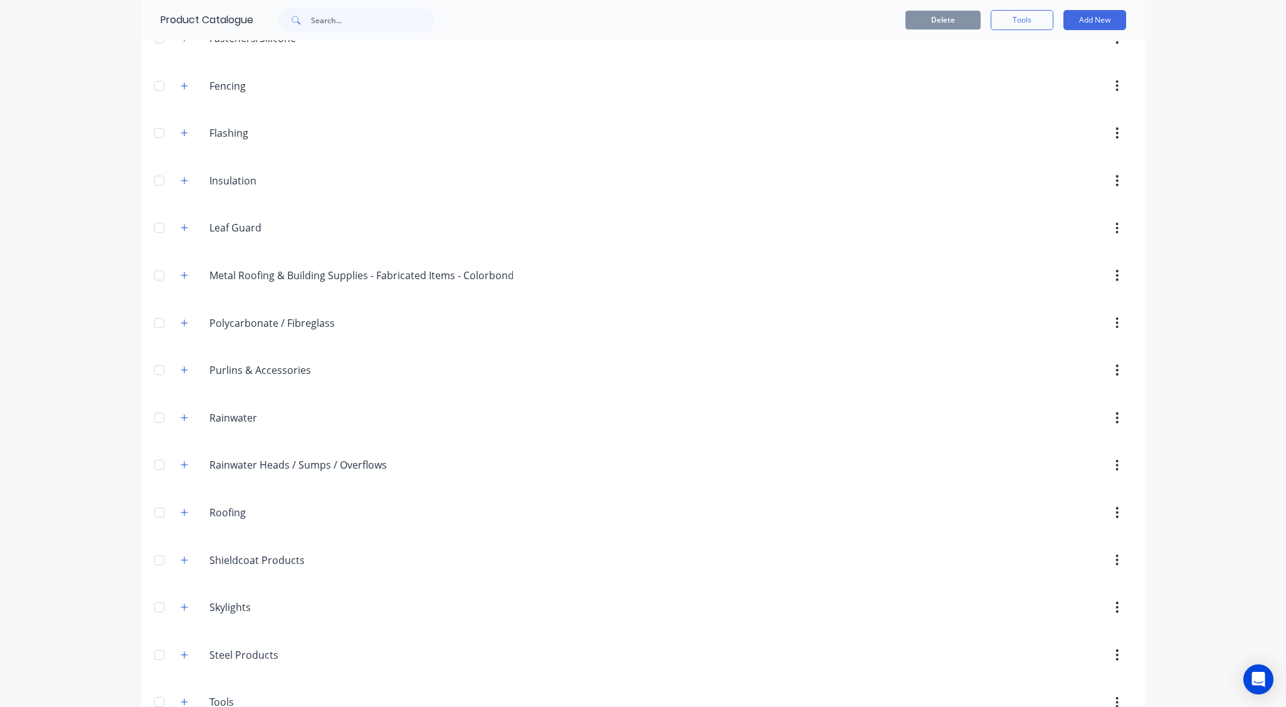
scroll to position [283, 0]
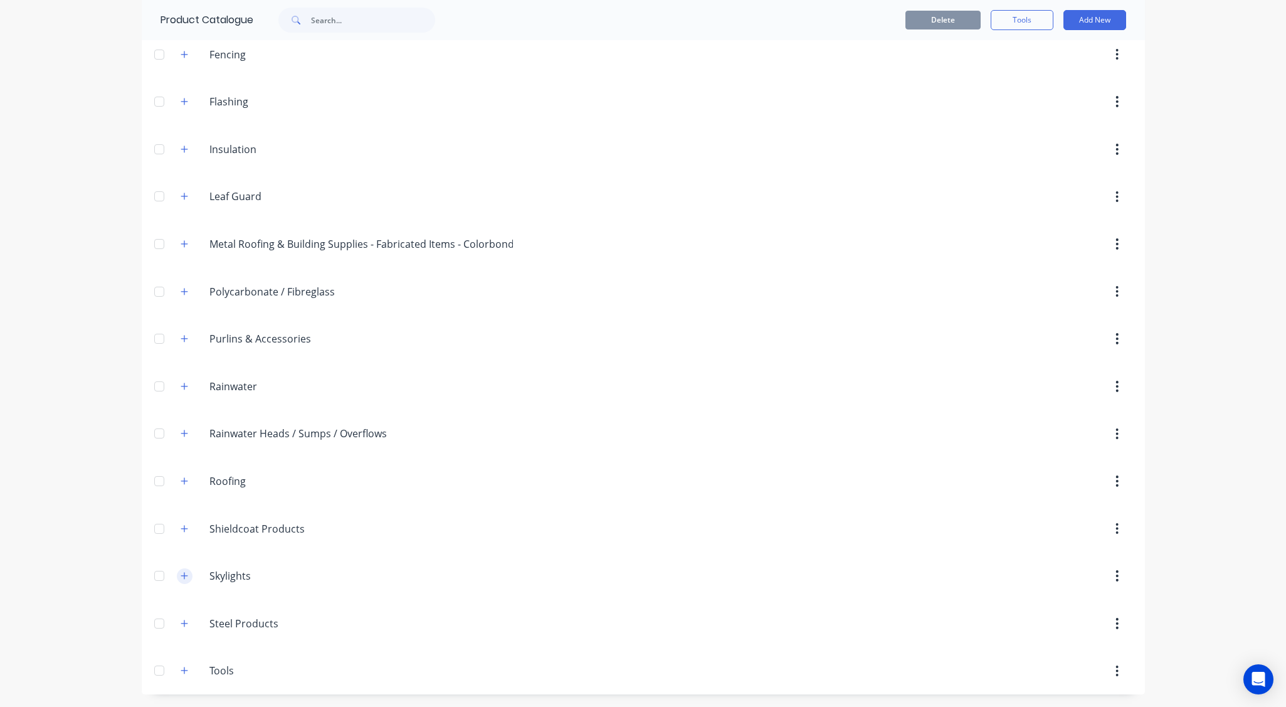
click at [181, 577] on icon "button" at bounding box center [185, 575] width 8 height 9
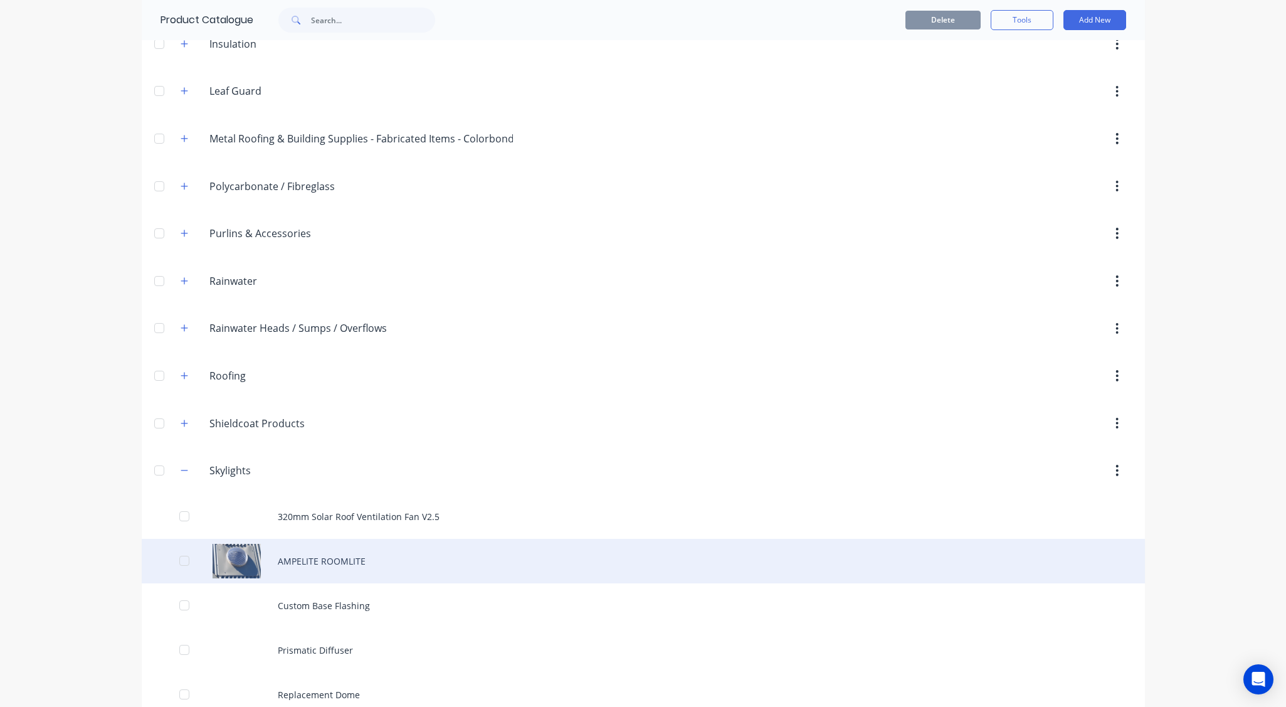
scroll to position [539, 0]
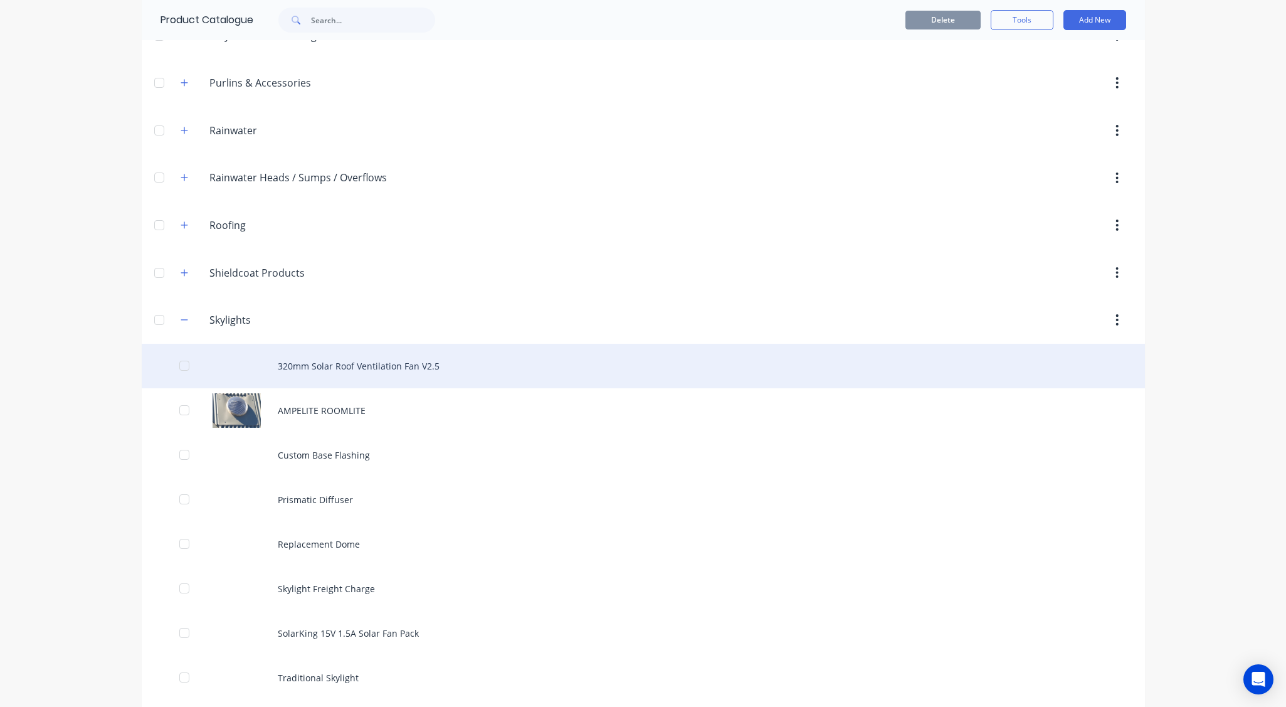
click at [460, 369] on div "320mm Solar Roof Ventilation Fan V2.5" at bounding box center [643, 366] width 1003 height 45
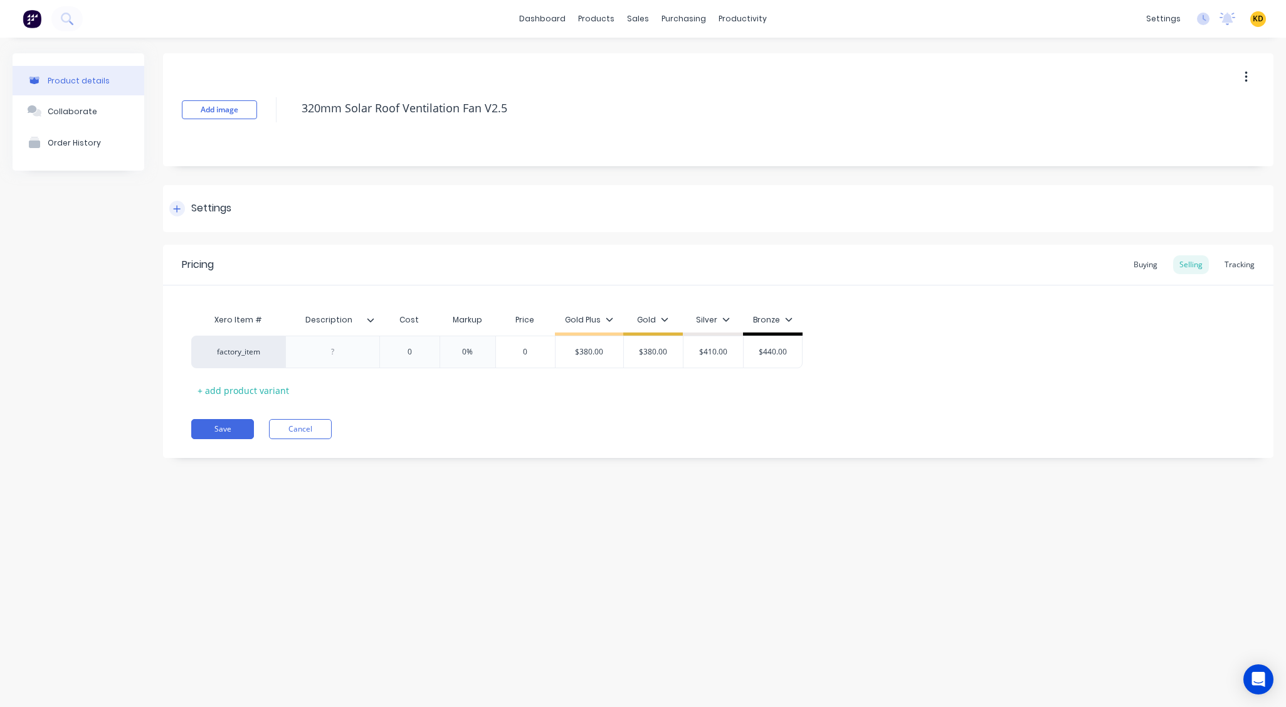
click at [302, 210] on div "Settings" at bounding box center [718, 208] width 1110 height 47
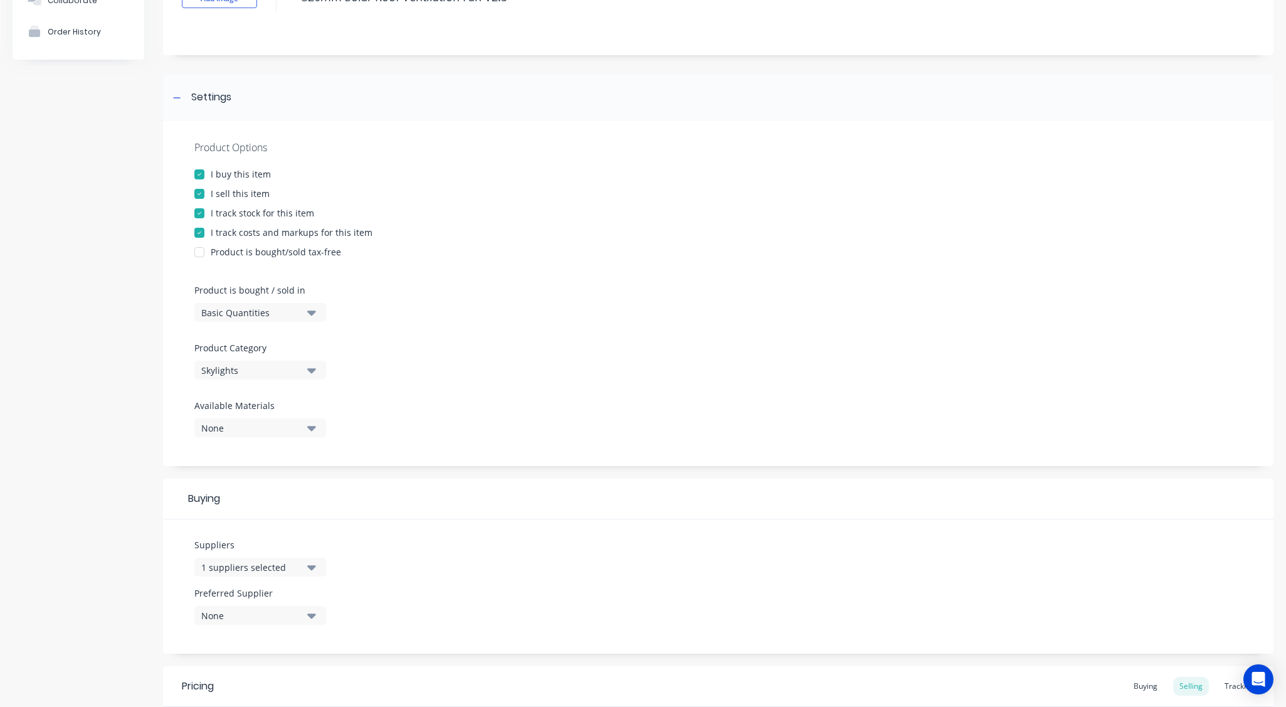
scroll to position [226, 0]
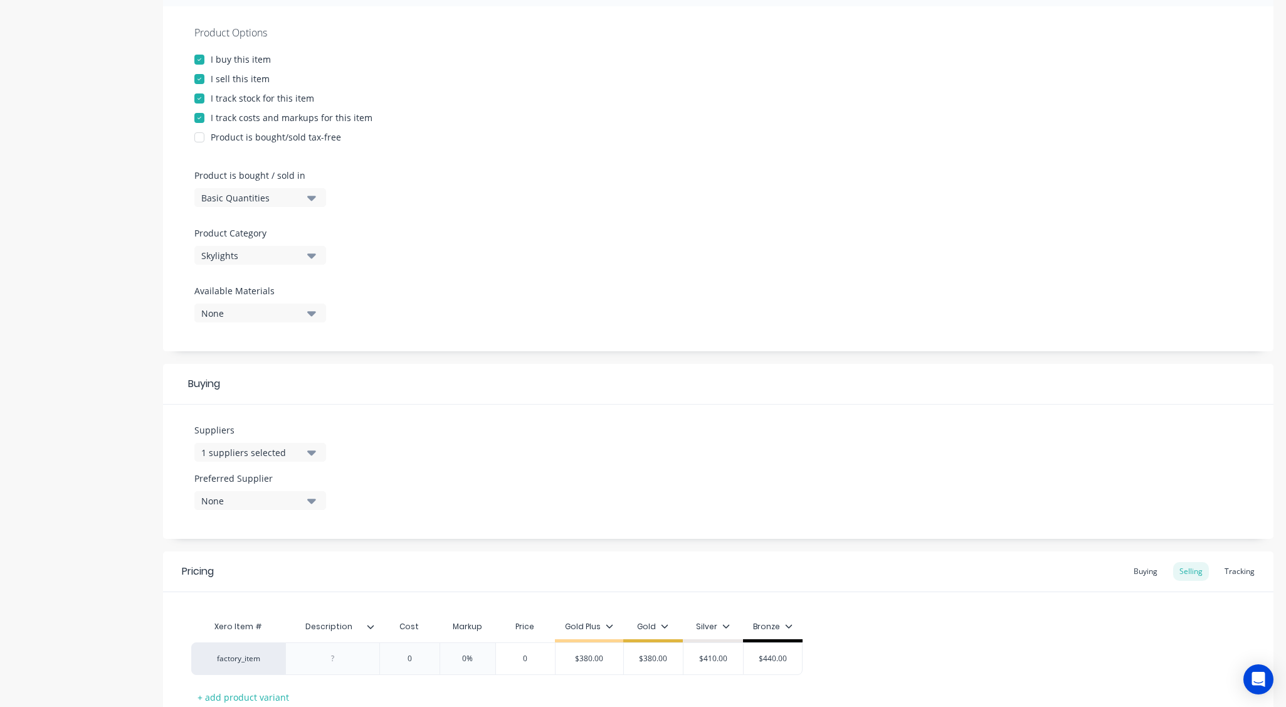
click at [94, 295] on div "Product details Collaborate Order History" at bounding box center [79, 306] width 132 height 956
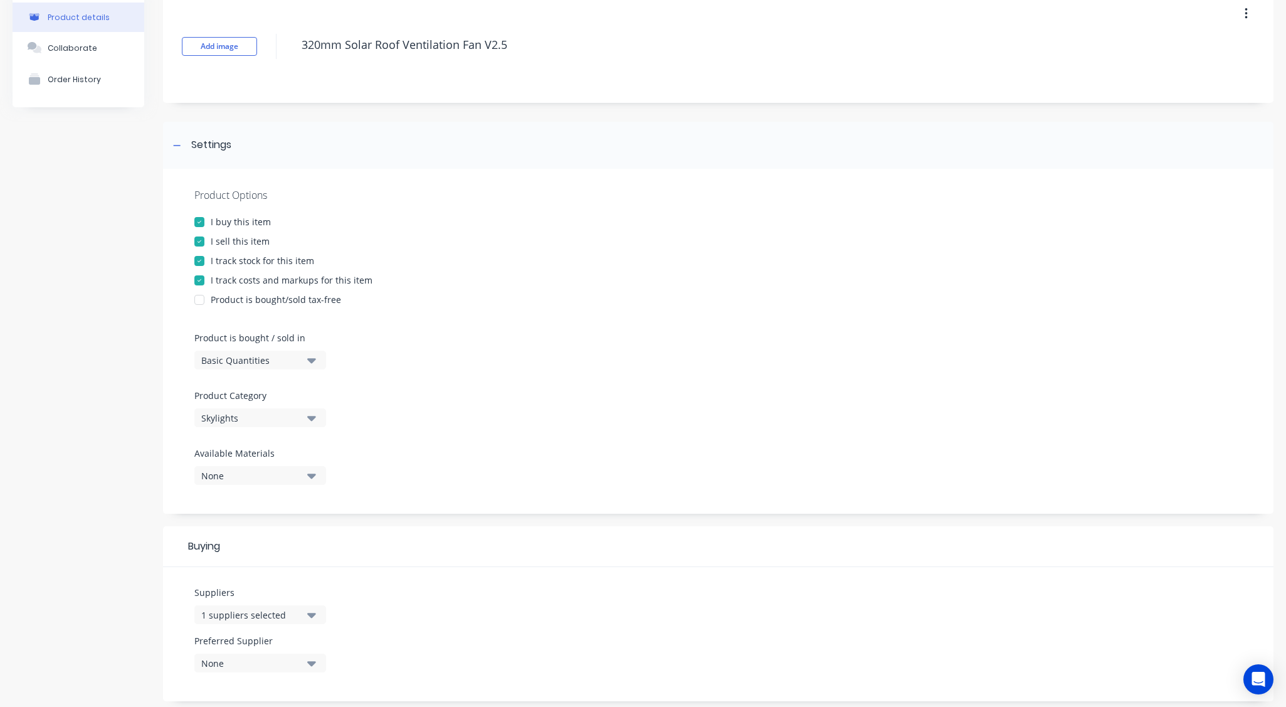
scroll to position [0, 0]
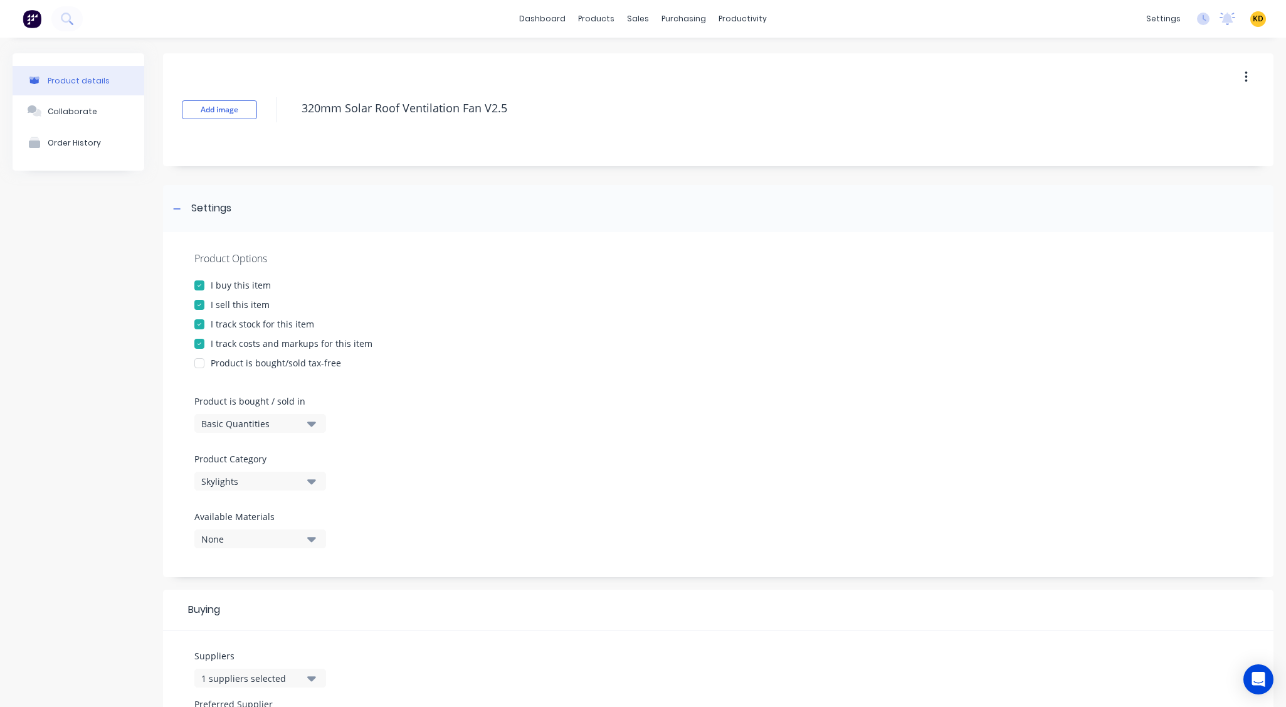
click at [1253, 17] on span "KD" at bounding box center [1258, 18] width 11 height 11
type textarea "x"
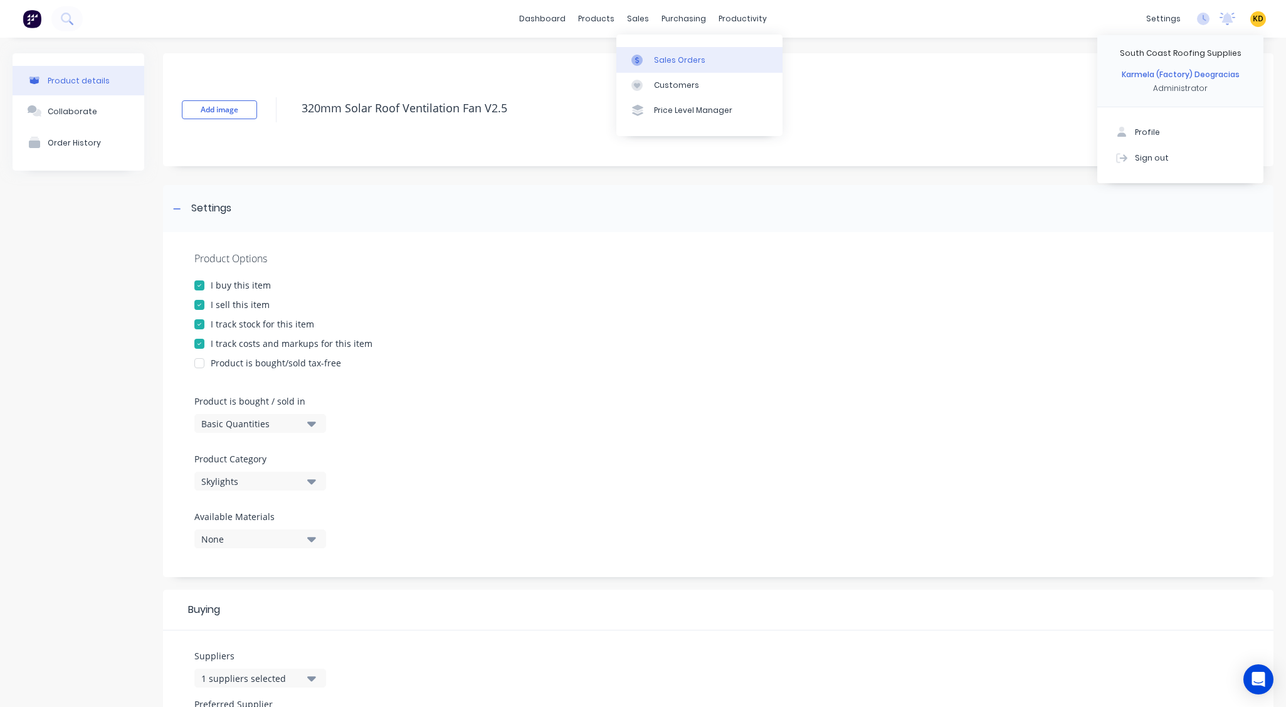
click at [658, 50] on link "Sales Orders" at bounding box center [699, 59] width 166 height 25
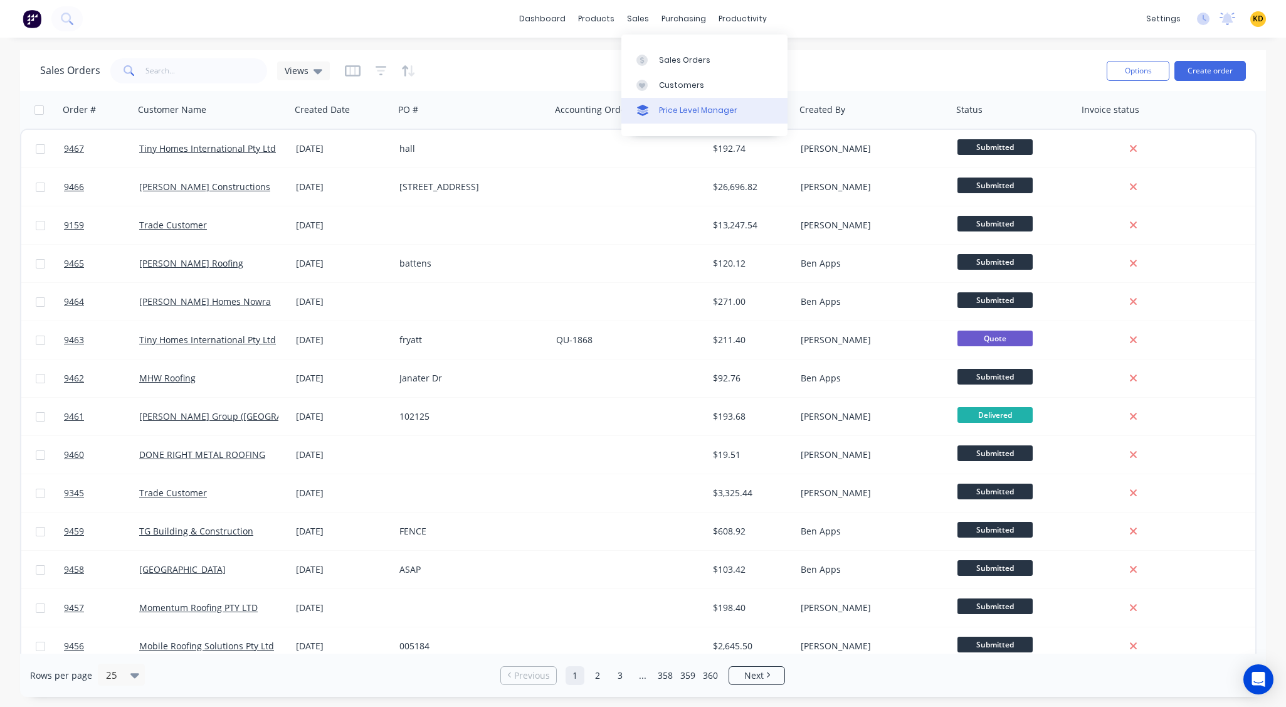
click at [677, 106] on div "Price Level Manager" at bounding box center [698, 110] width 78 height 11
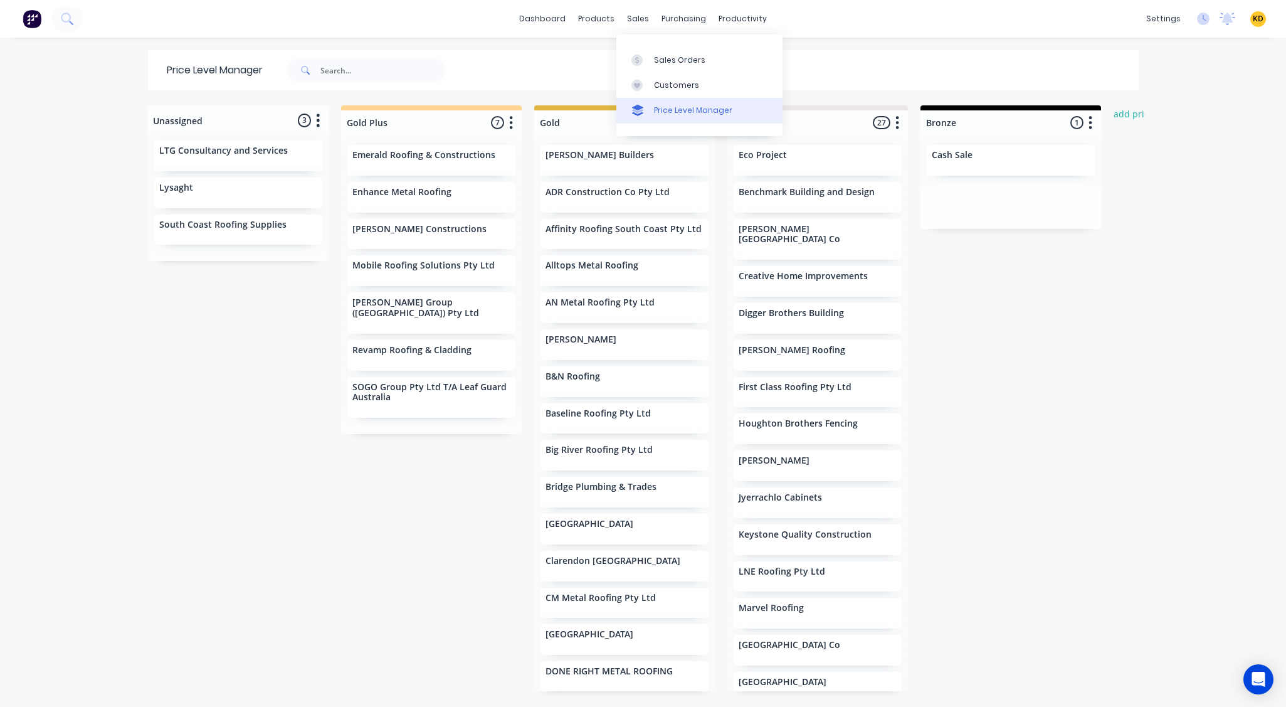
click at [672, 108] on div "Price Level Manager" at bounding box center [693, 110] width 78 height 11
click at [1153, 297] on div "dashboard products sales purchasing productivity dashboard products Product Cat…" at bounding box center [643, 353] width 1286 height 707
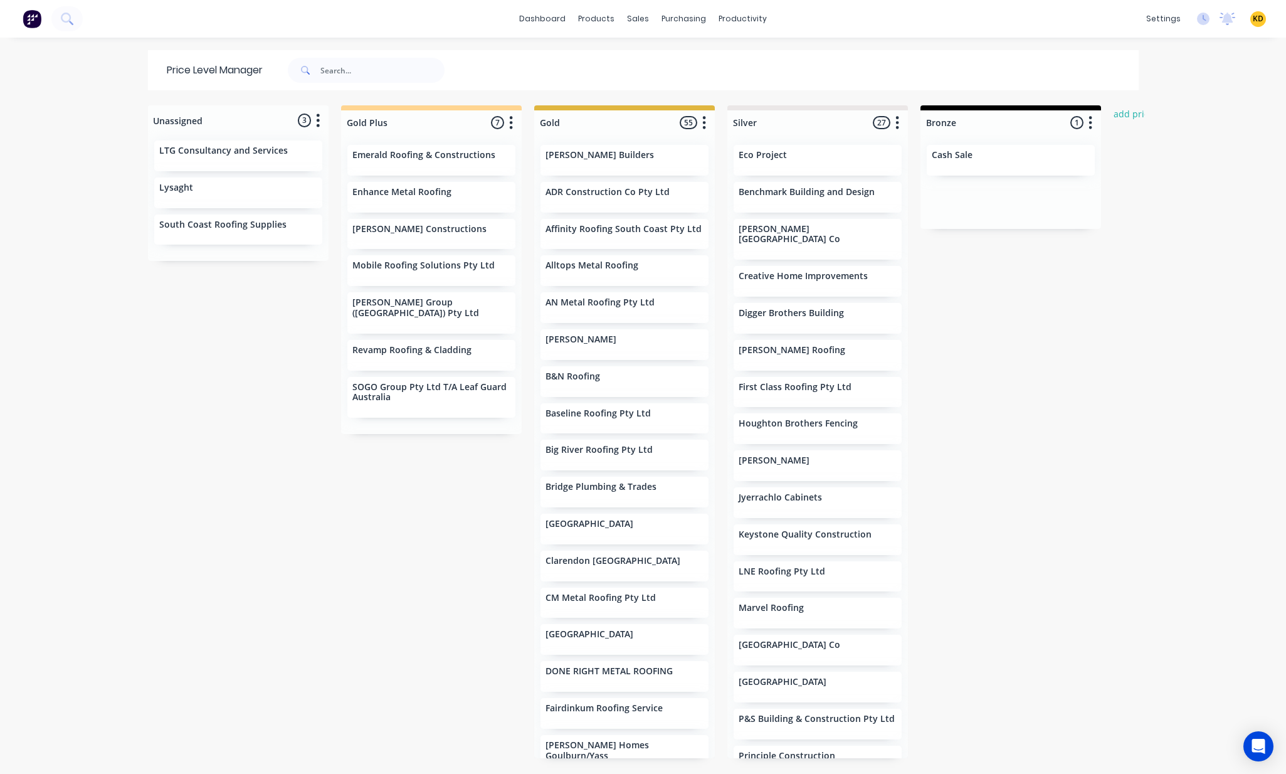
click at [937, 337] on div "Unassigned 3 Move all customers Gold Plus Gold Silver Bronze LTG Consultancy an…" at bounding box center [643, 438] width 1003 height 667
click at [1136, 91] on link "Team" at bounding box center [1094, 85] width 166 height 25
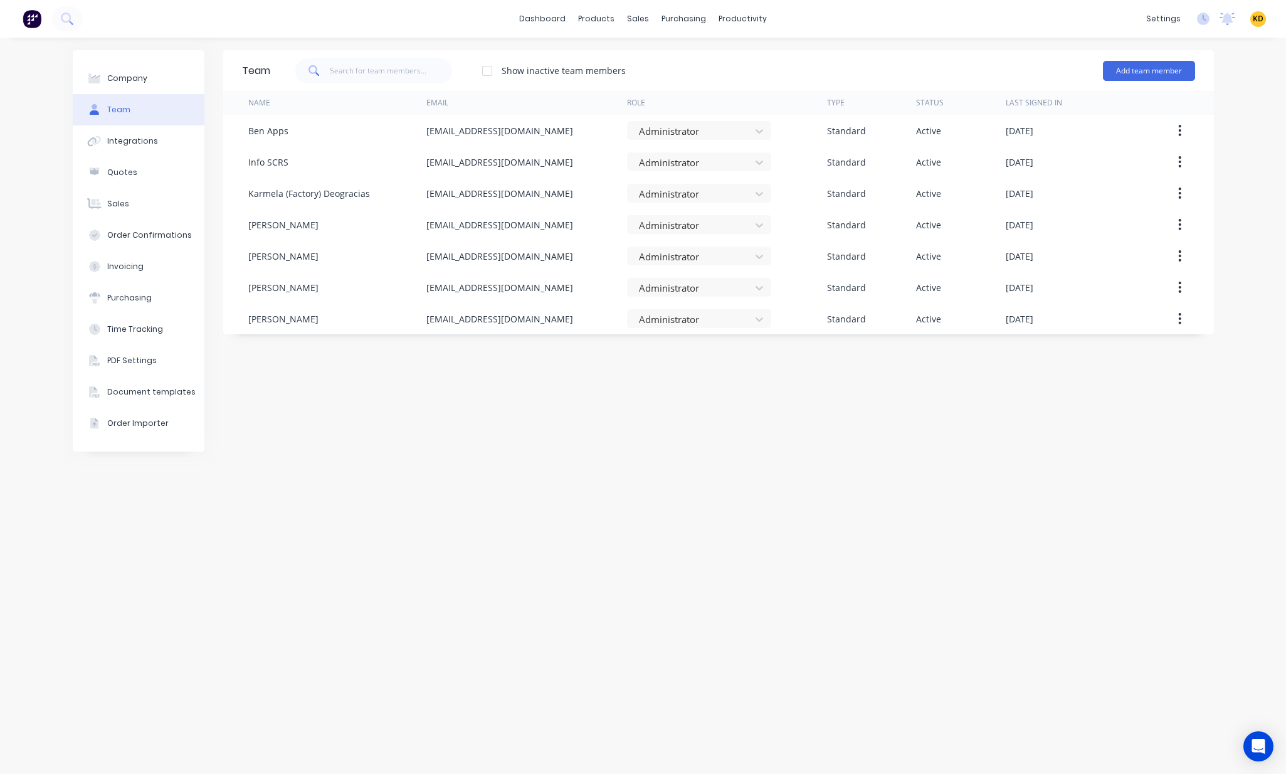
click at [897, 412] on div "Team Show inactive team members Add team member Name Email Role Type Status Las…" at bounding box center [718, 405] width 991 height 711
click at [1260, 17] on span "KD" at bounding box center [1258, 18] width 11 height 11
click at [1219, 156] on button "Sign out" at bounding box center [1180, 157] width 166 height 25
